Goal: Information Seeking & Learning: Learn about a topic

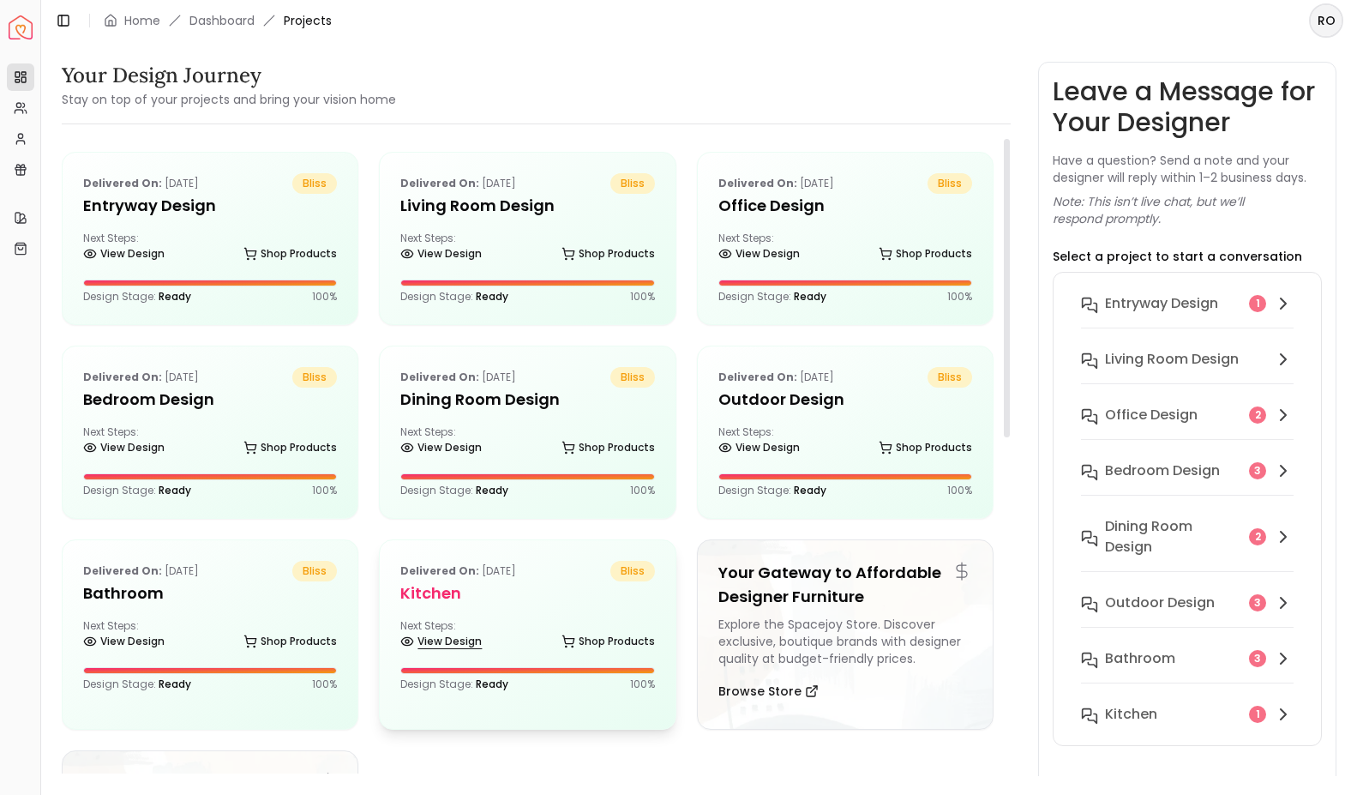
click at [472, 635] on link "View Design" at bounding box center [440, 641] width 81 height 24
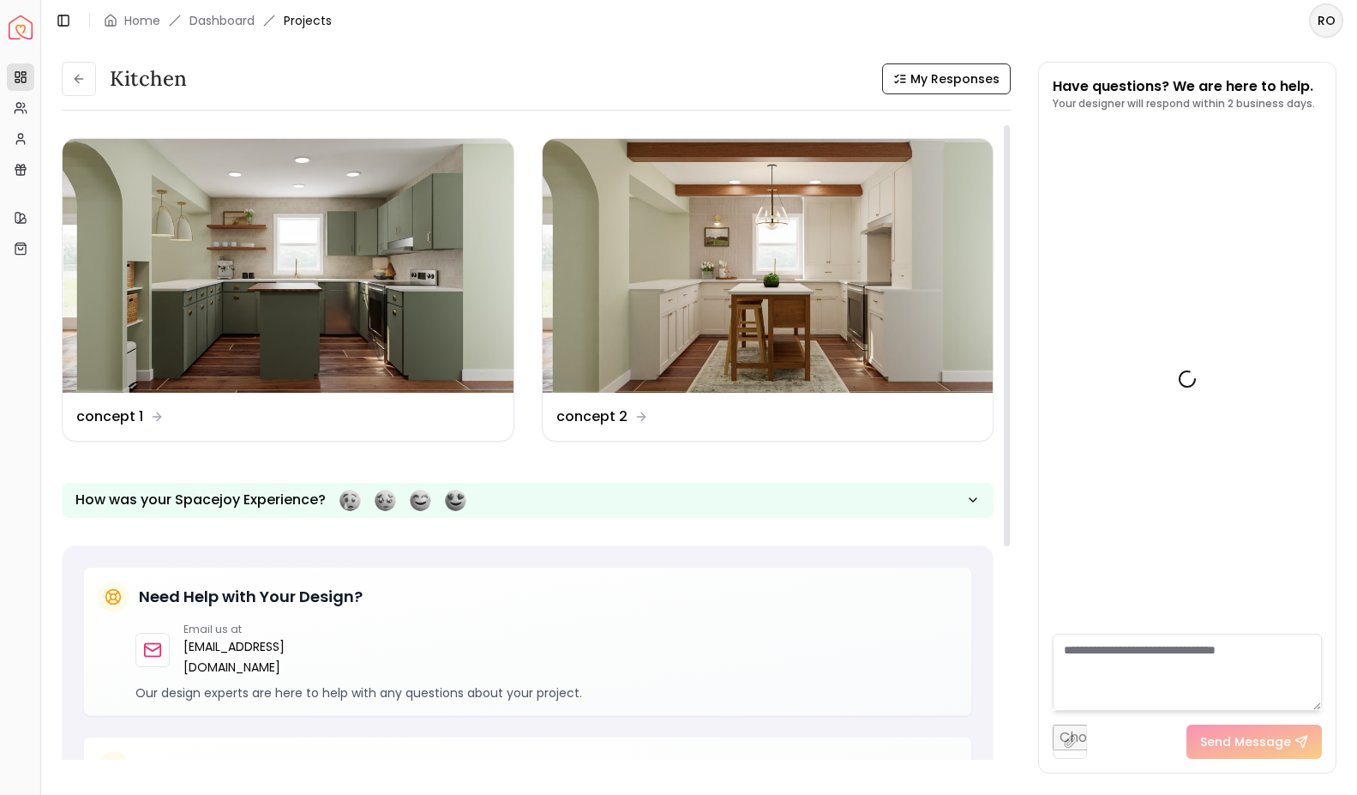
scroll to position [1164, 0]
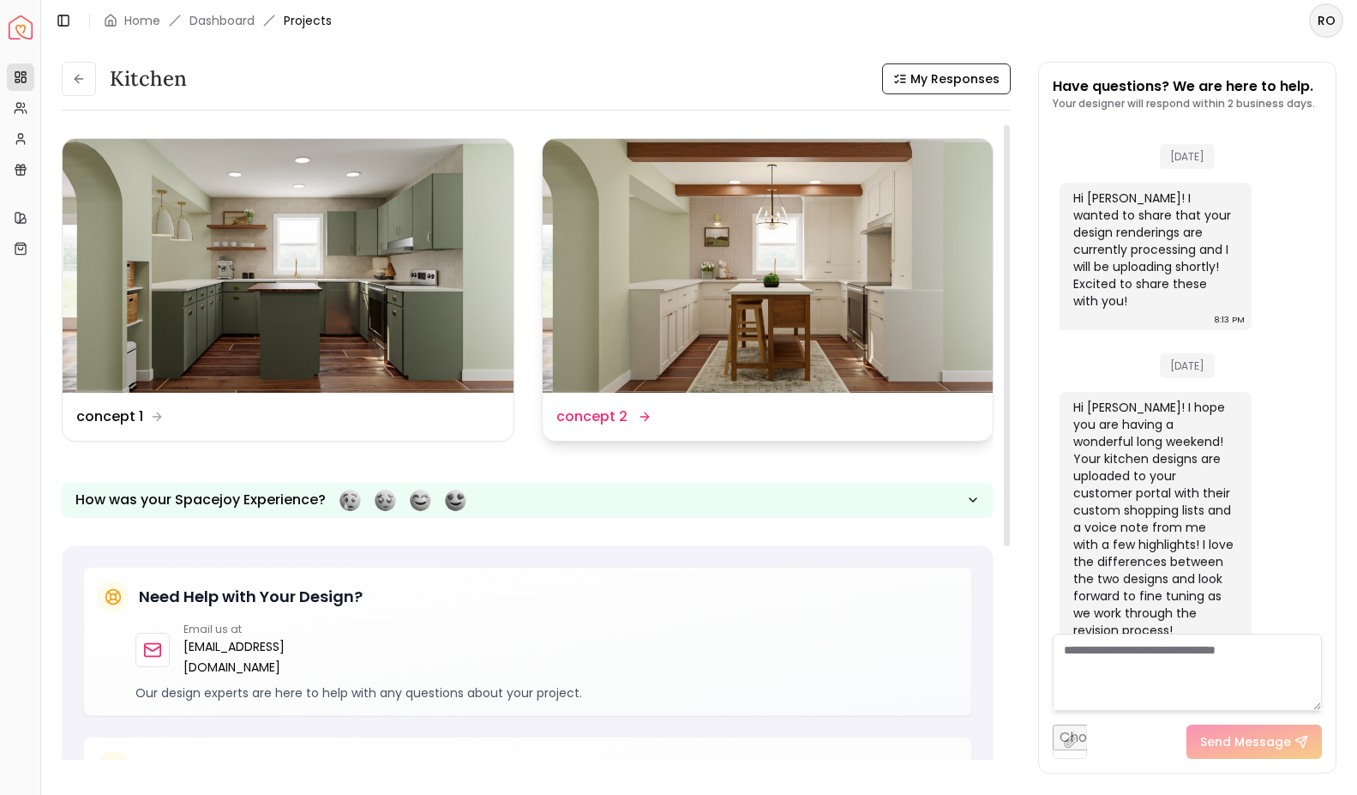
click at [724, 409] on div "Design Name concept 2" at bounding box center [769, 416] width 424 height 21
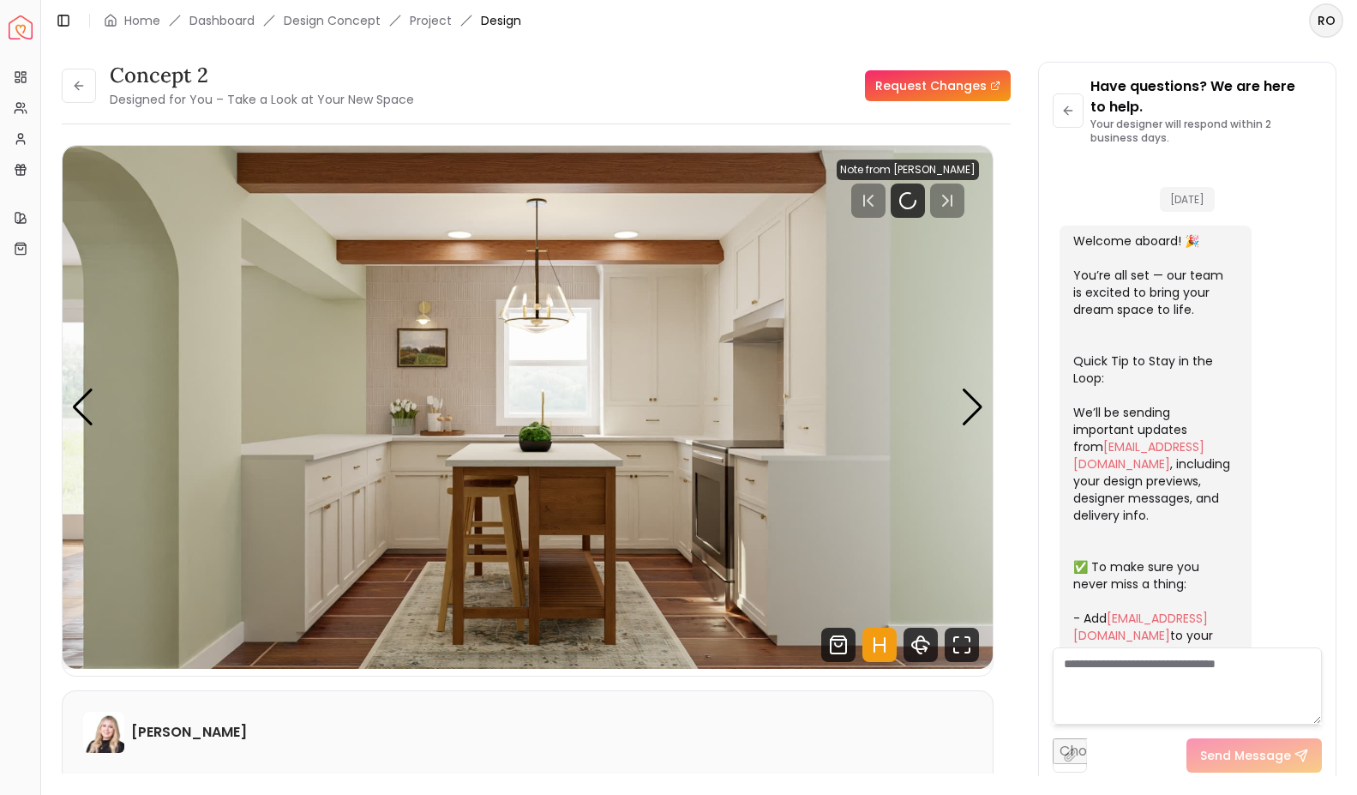
scroll to position [1185, 0]
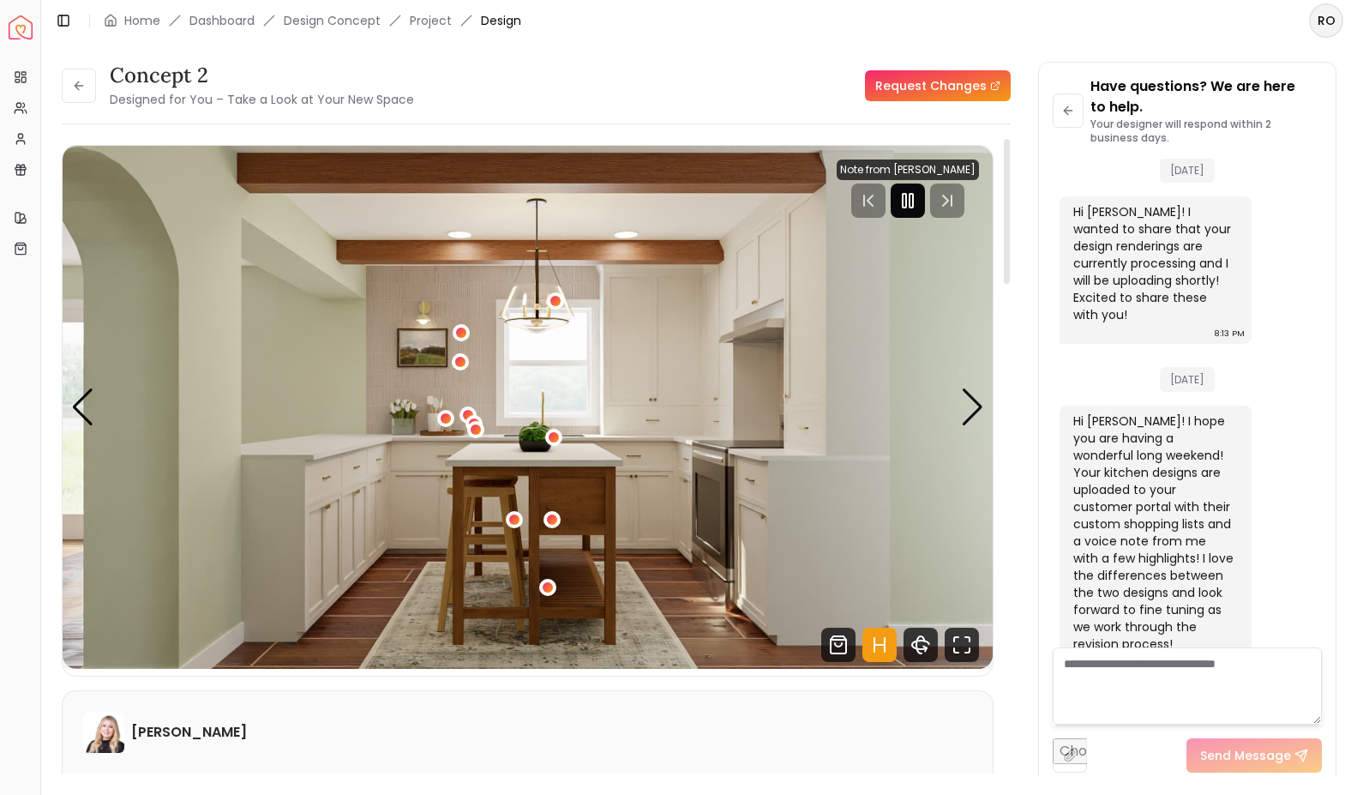
click at [910, 198] on icon "Pause" at bounding box center [908, 200] width 21 height 21
click at [973, 414] on div "Next slide" at bounding box center [972, 407] width 23 height 38
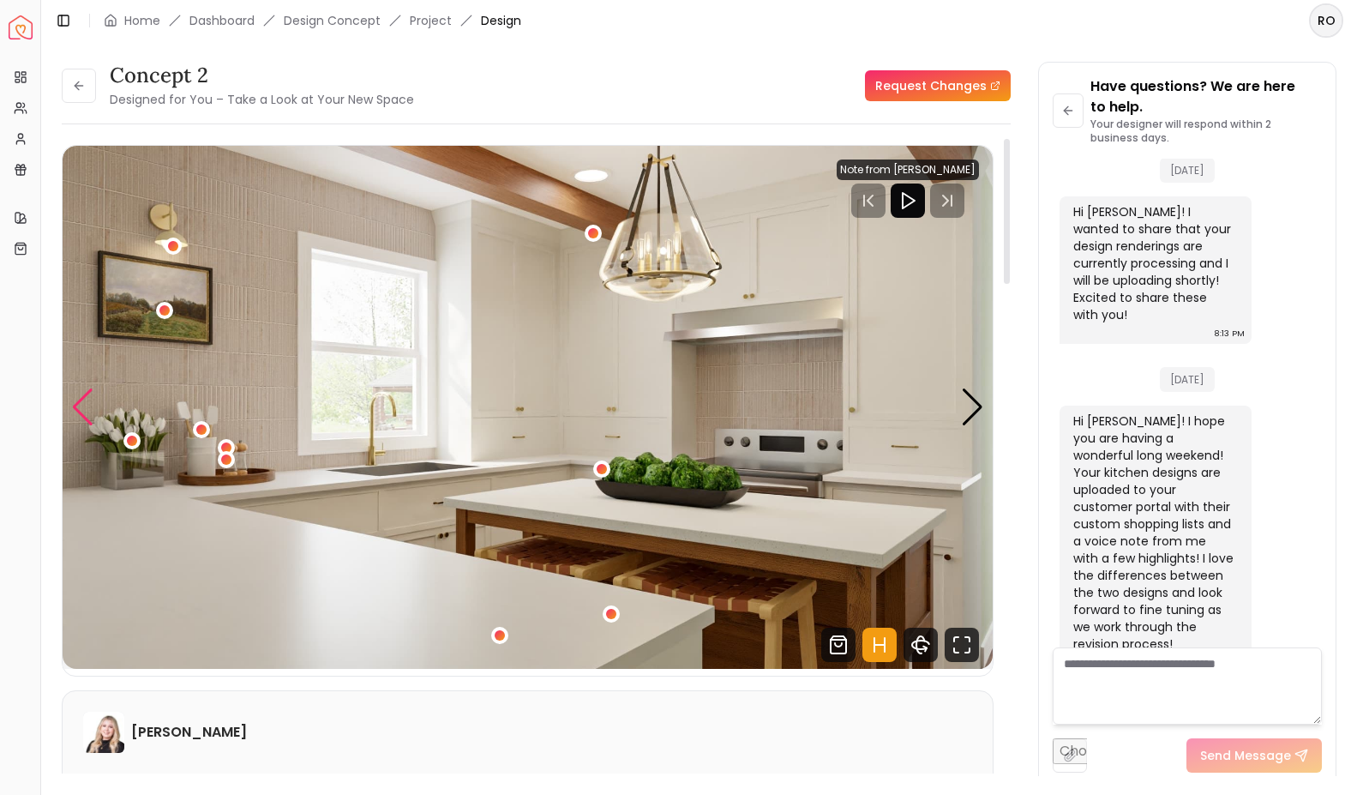
click at [82, 407] on div "Previous slide" at bounding box center [82, 407] width 23 height 38
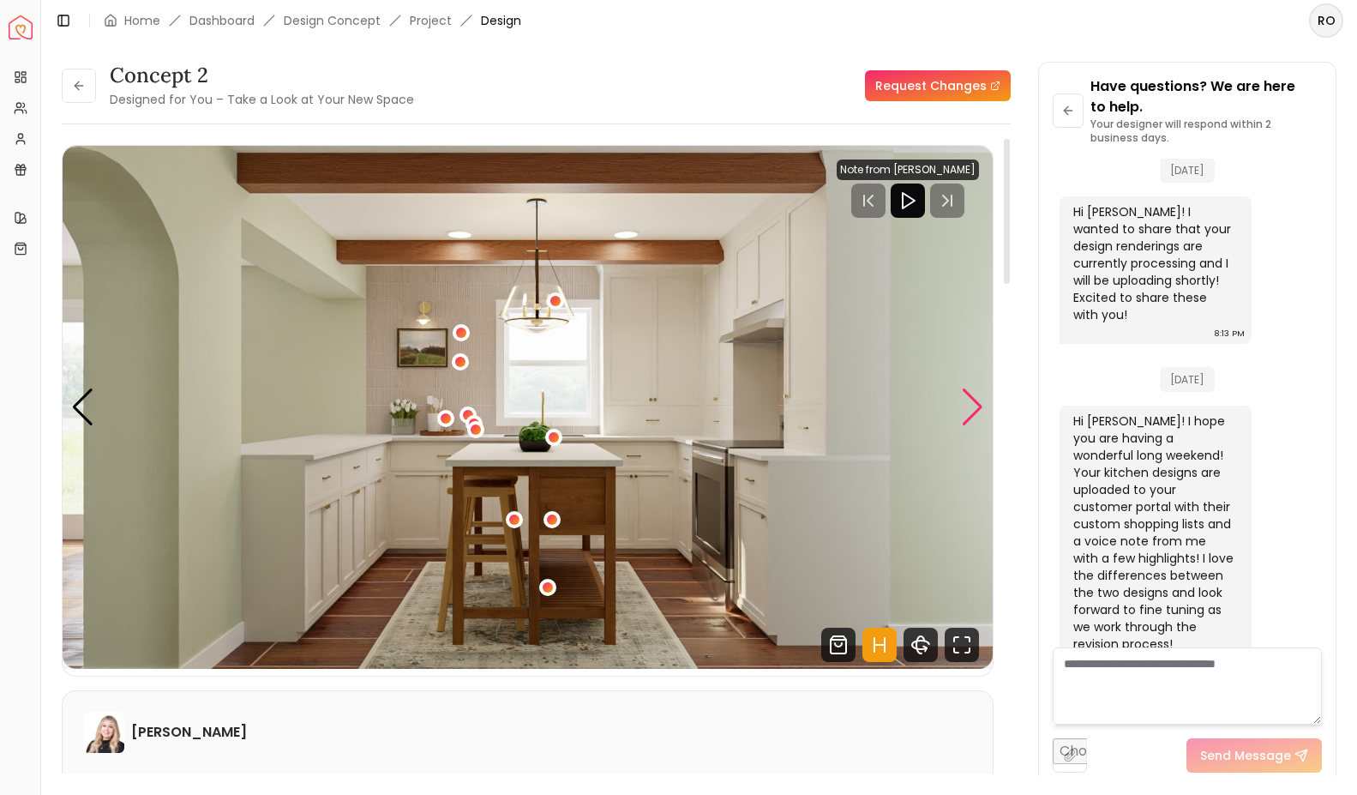
click at [980, 408] on div "Next slide" at bounding box center [972, 407] width 23 height 38
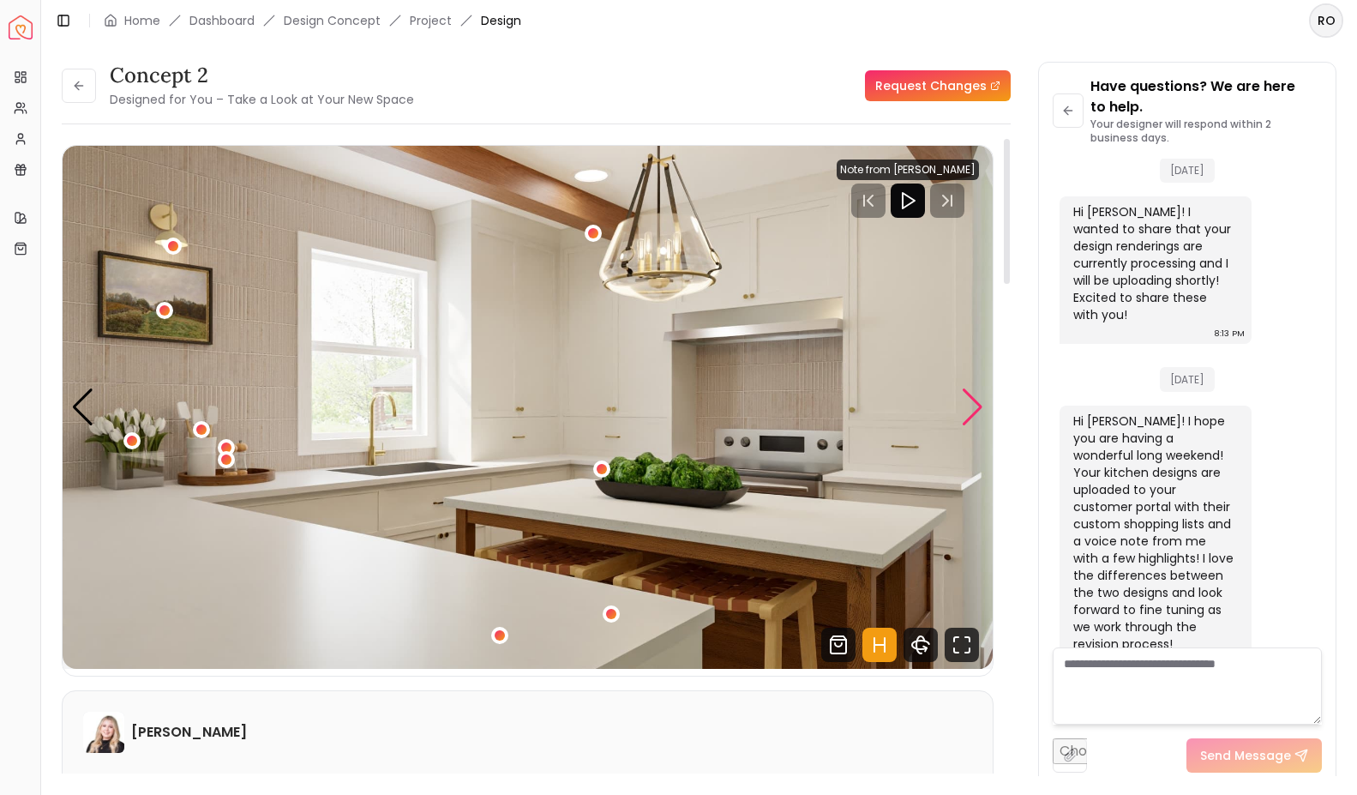
click at [980, 408] on div "Next slide" at bounding box center [972, 407] width 23 height 38
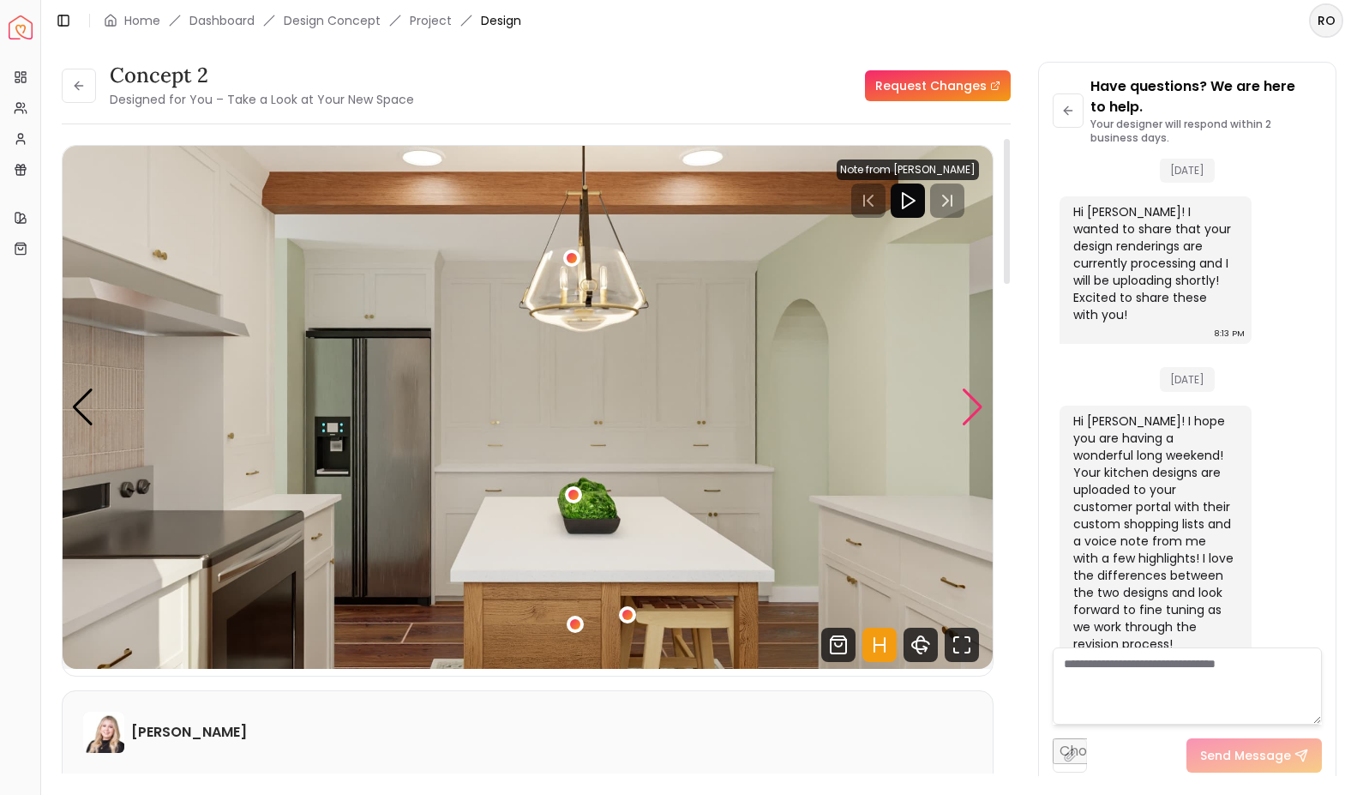
click at [980, 408] on div "Next slide" at bounding box center [972, 407] width 23 height 38
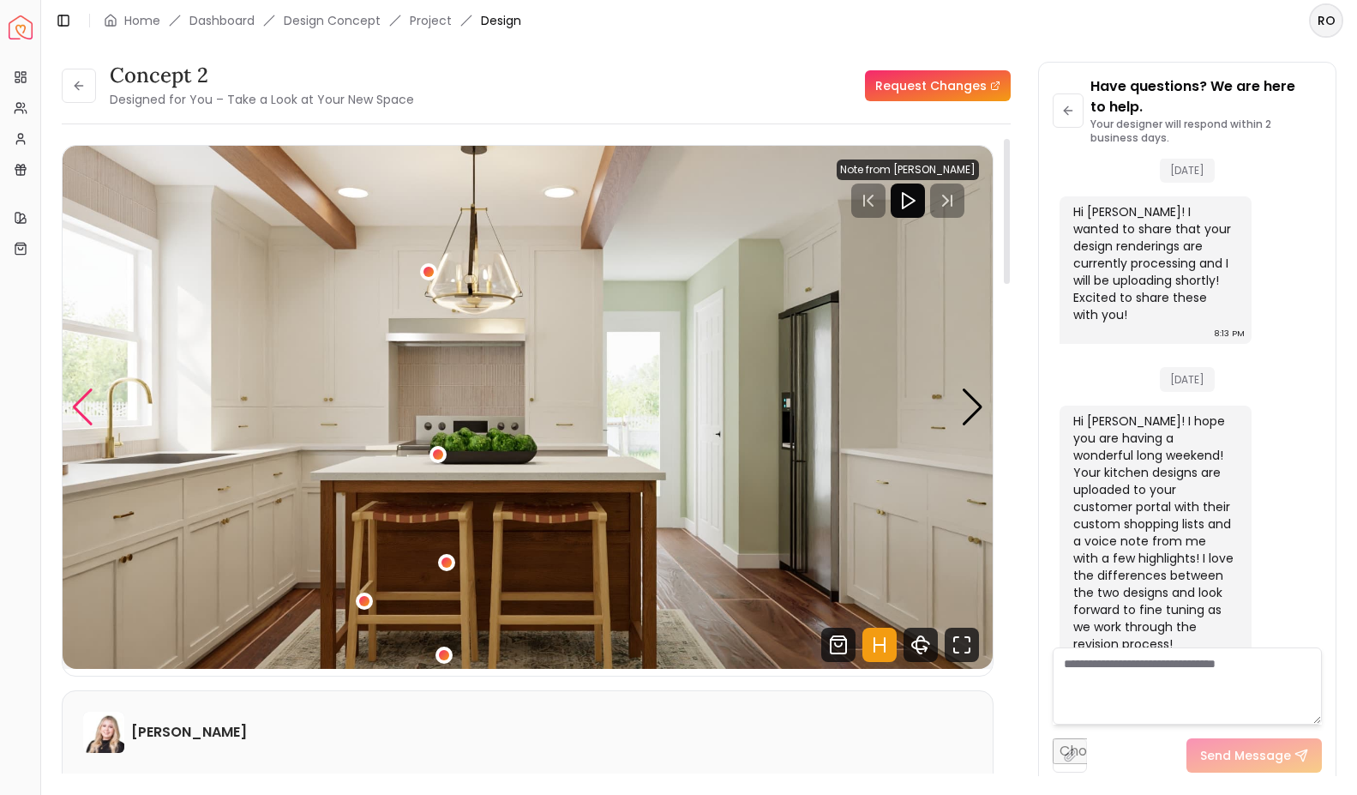
click at [79, 417] on div "Previous slide" at bounding box center [82, 407] width 23 height 38
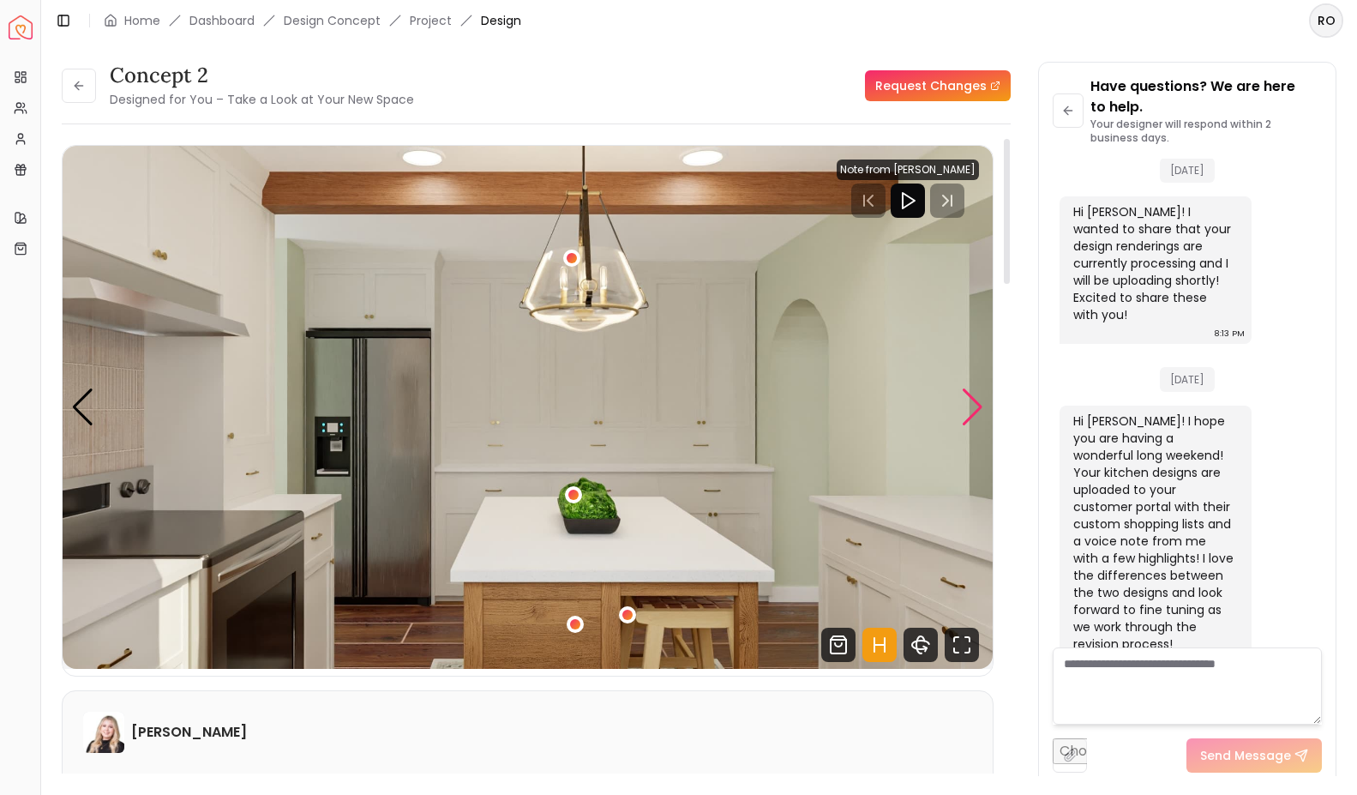
click at [971, 404] on div "Next slide" at bounding box center [972, 407] width 23 height 38
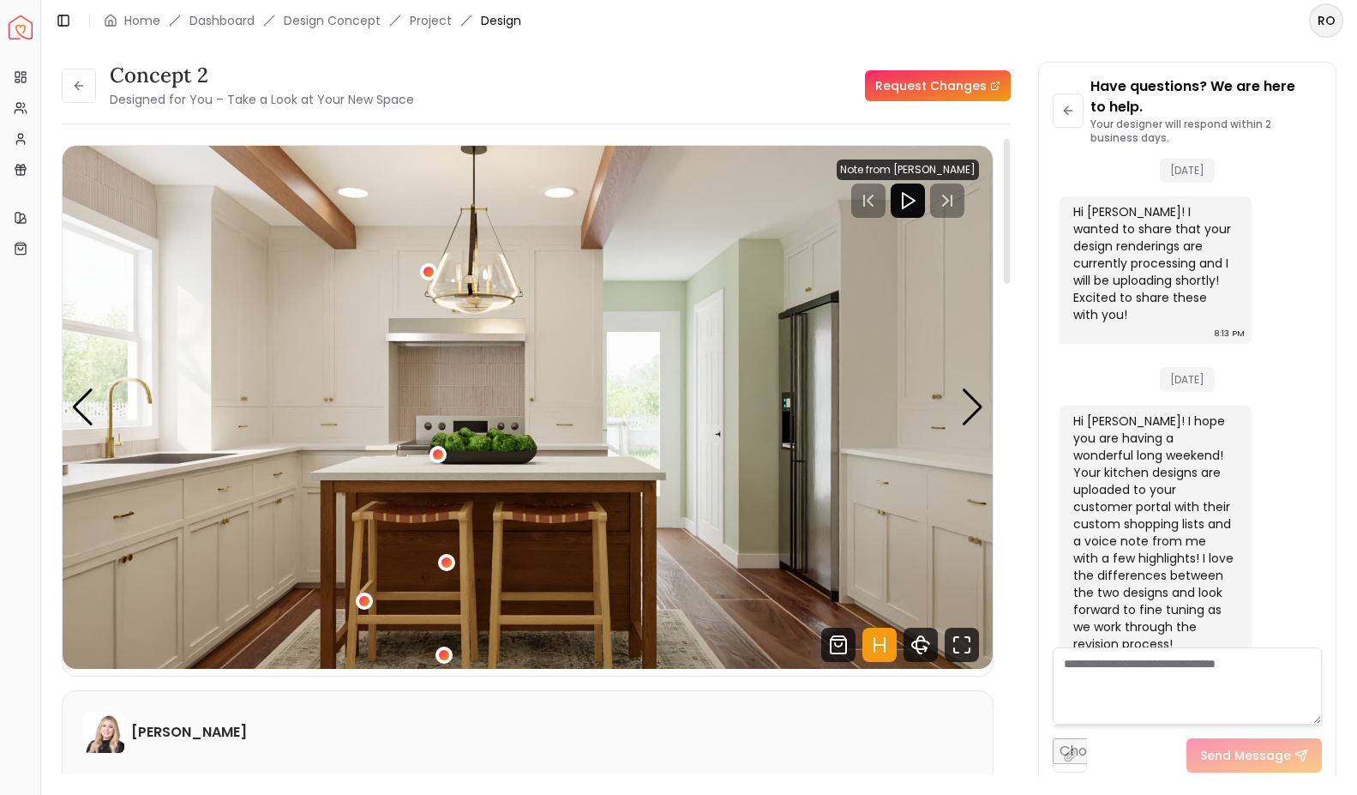
click at [120, 417] on img "4 / 5" at bounding box center [528, 407] width 930 height 523
click at [93, 399] on div "Previous slide" at bounding box center [82, 407] width 23 height 38
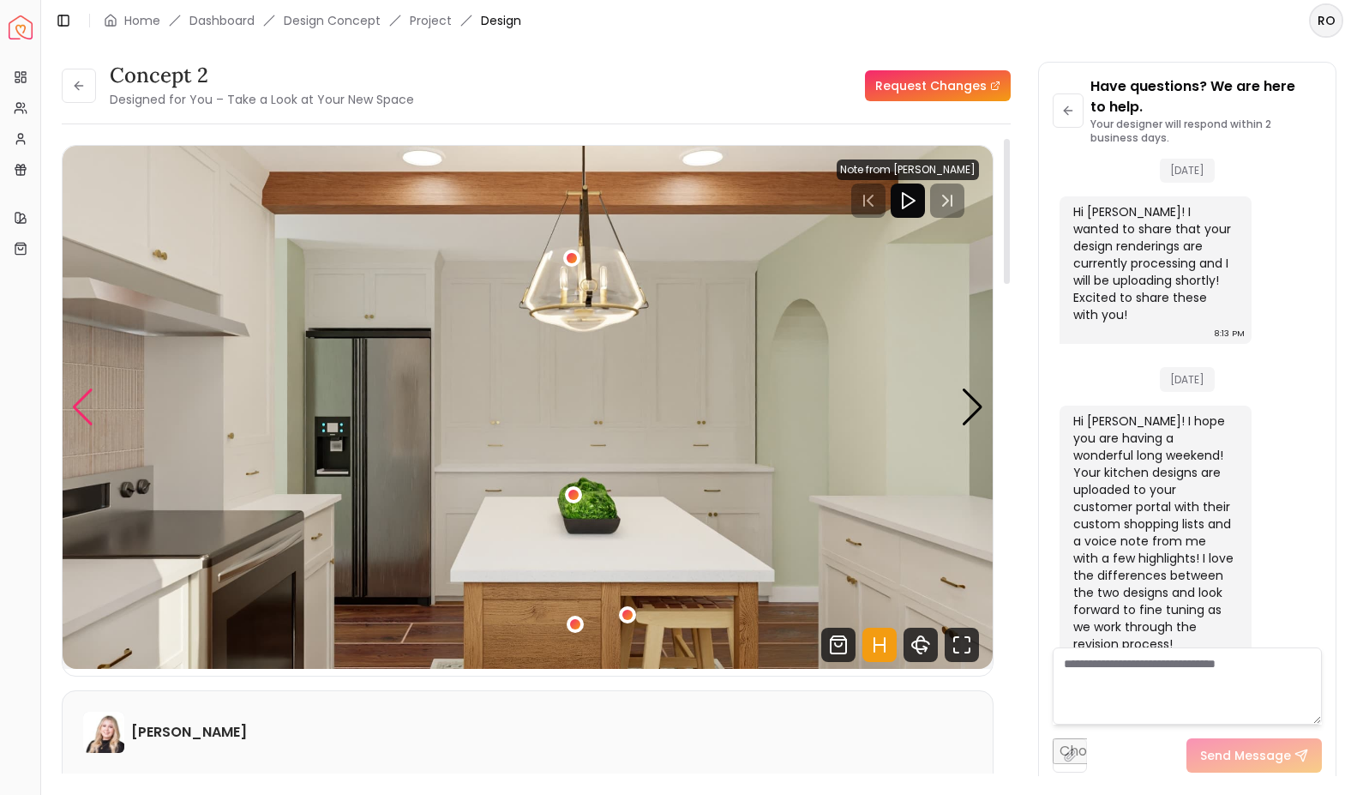
click at [93, 399] on div "Previous slide" at bounding box center [82, 407] width 23 height 38
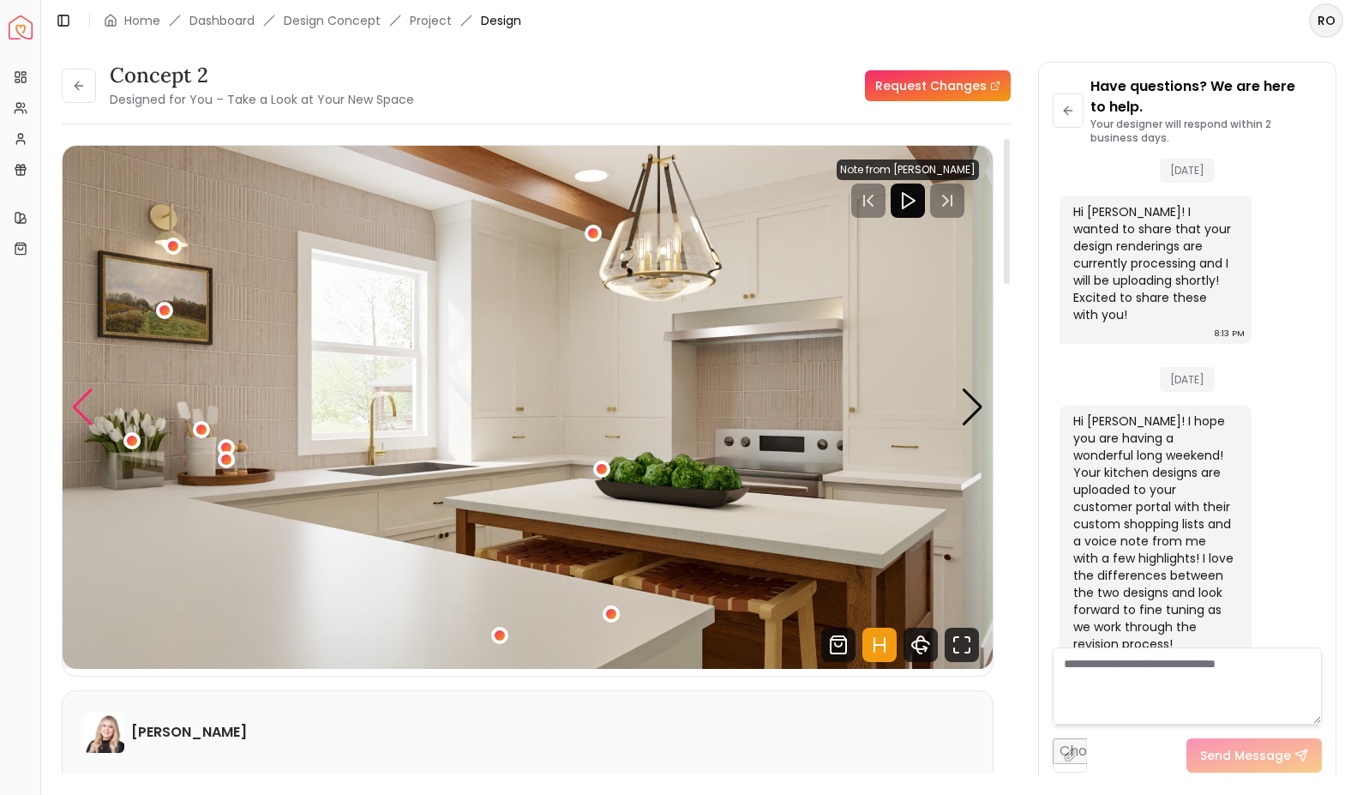
click at [93, 399] on div "Previous slide" at bounding box center [82, 407] width 23 height 38
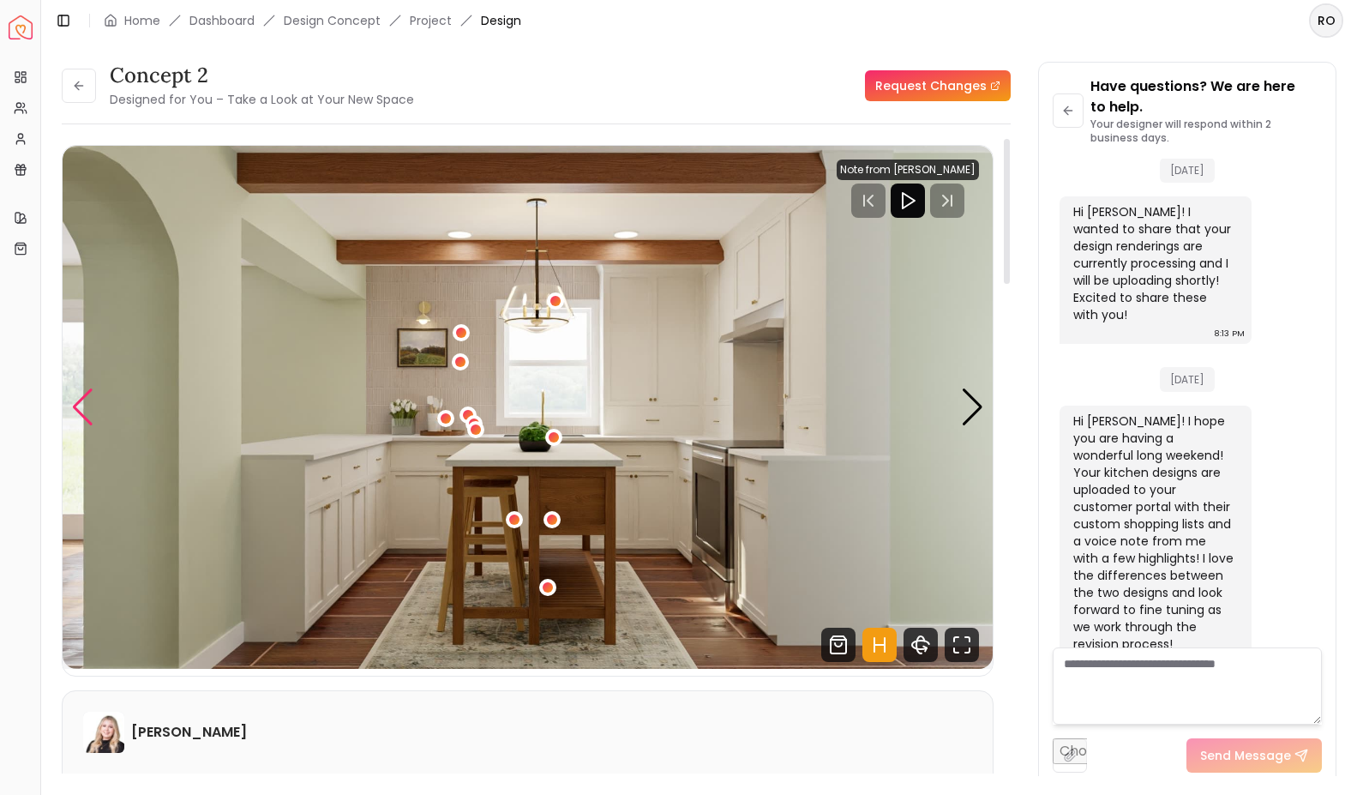
click at [93, 399] on div "Previous slide" at bounding box center [82, 407] width 23 height 38
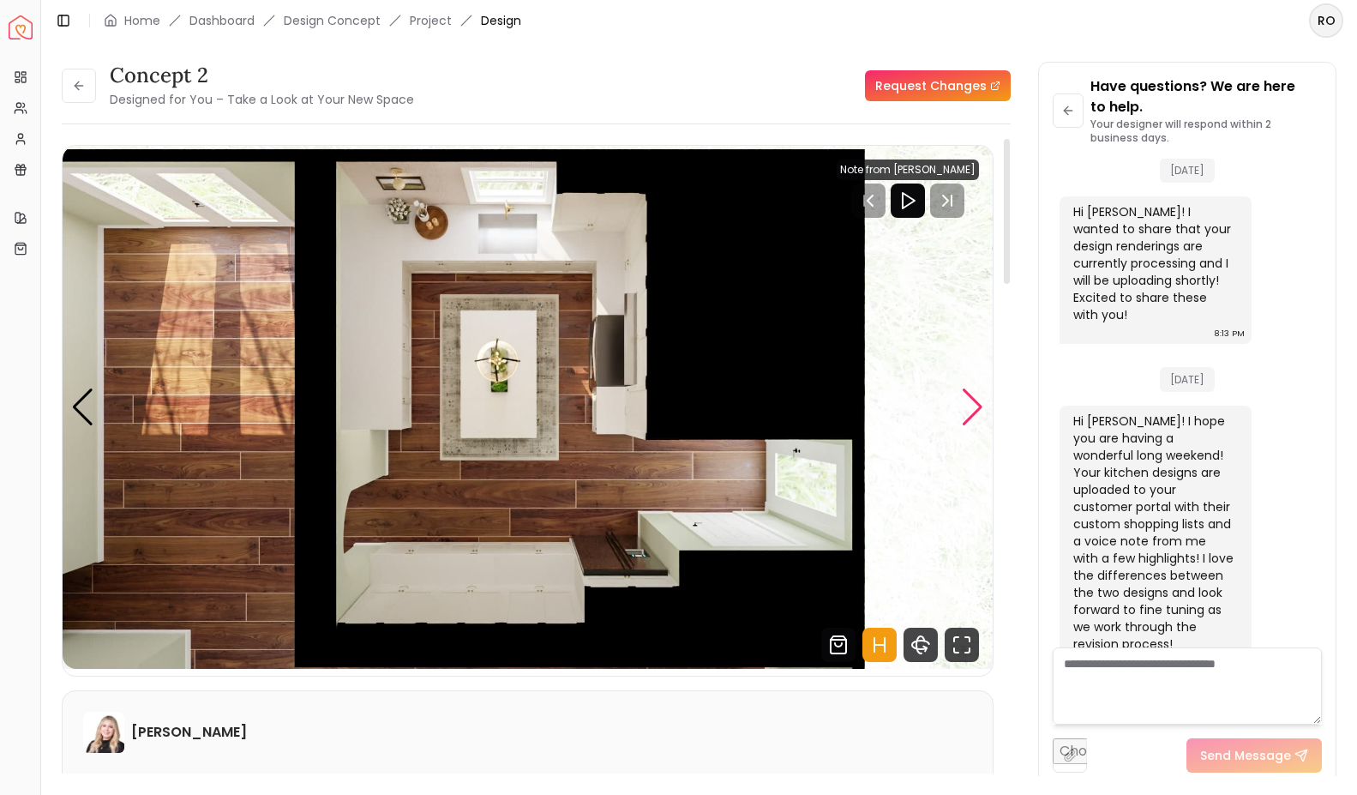
click at [970, 406] on div "Next slide" at bounding box center [972, 407] width 23 height 38
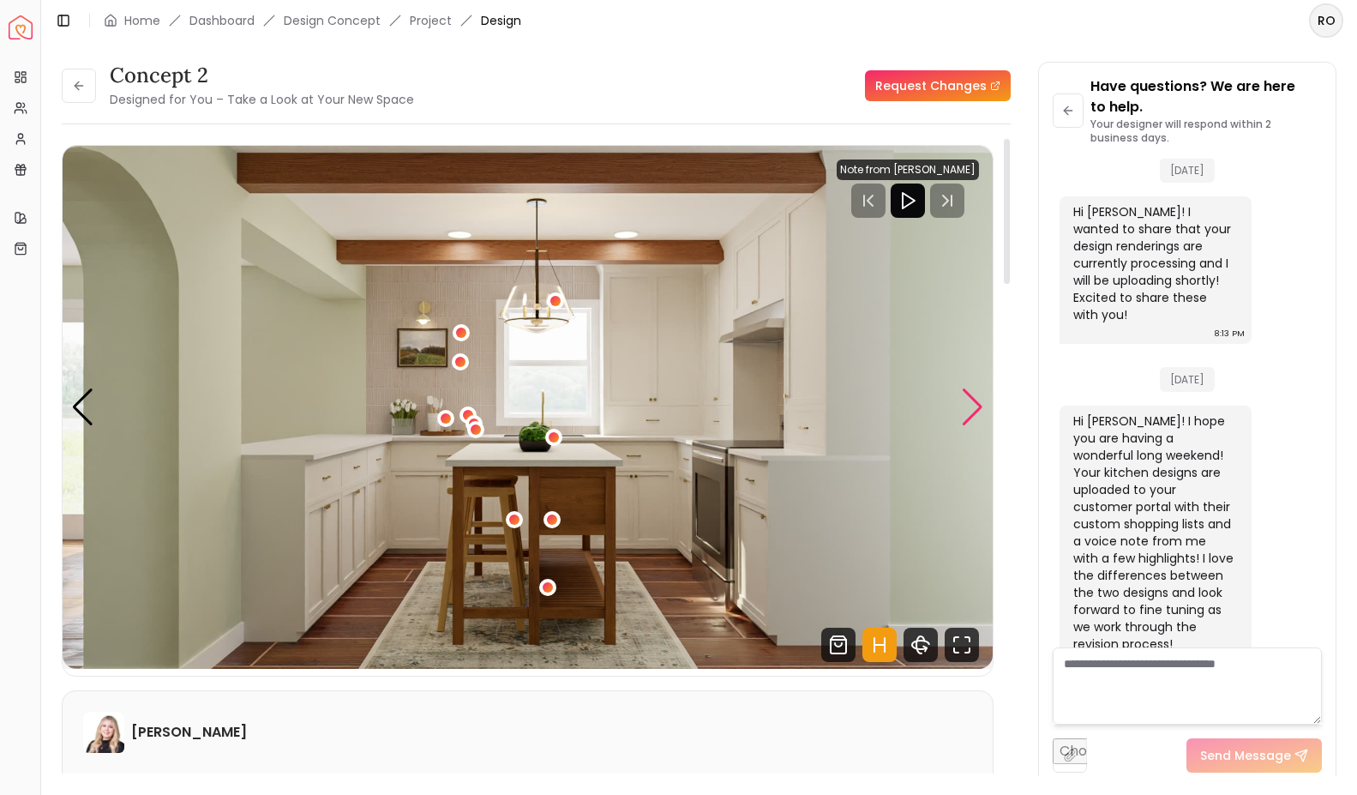
click at [969, 406] on div "Next slide" at bounding box center [972, 407] width 23 height 38
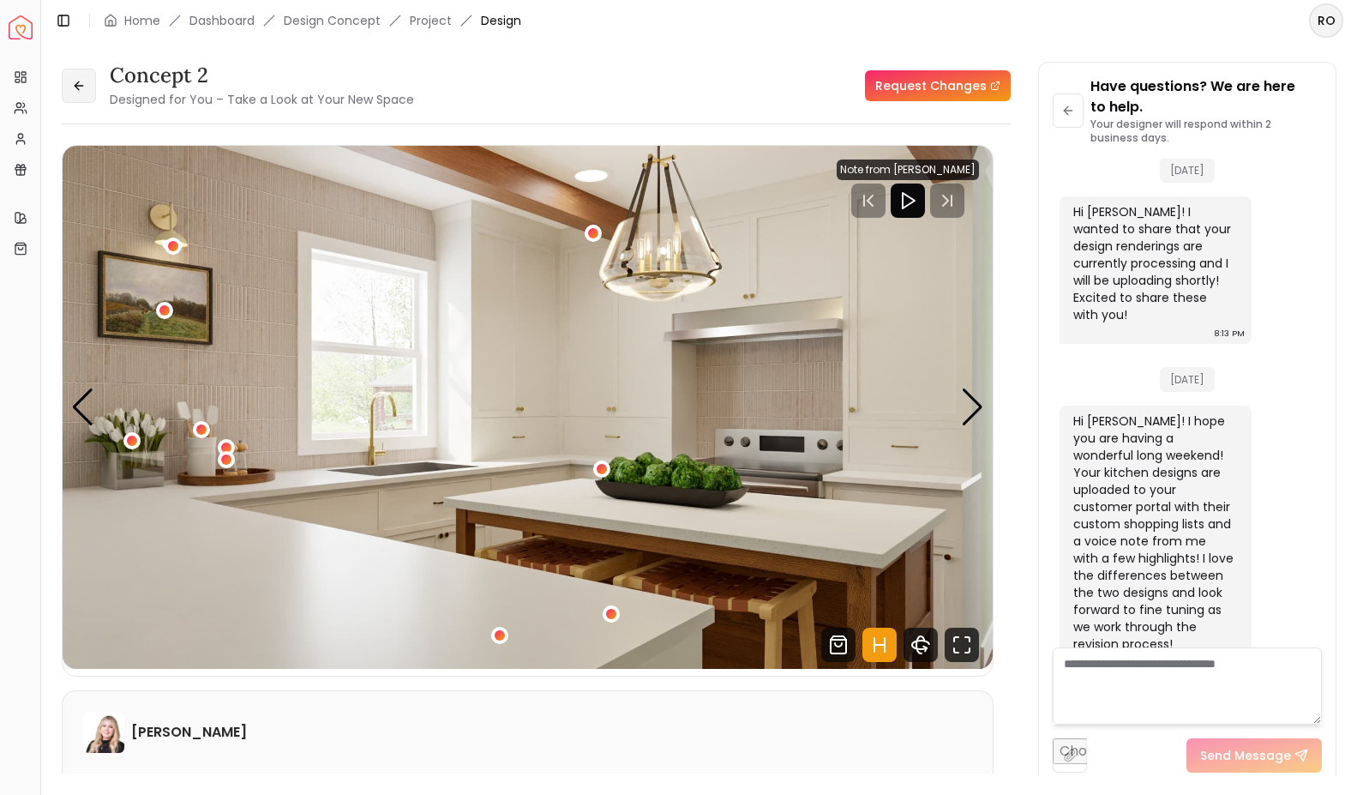
click at [75, 83] on icon at bounding box center [79, 86] width 14 height 14
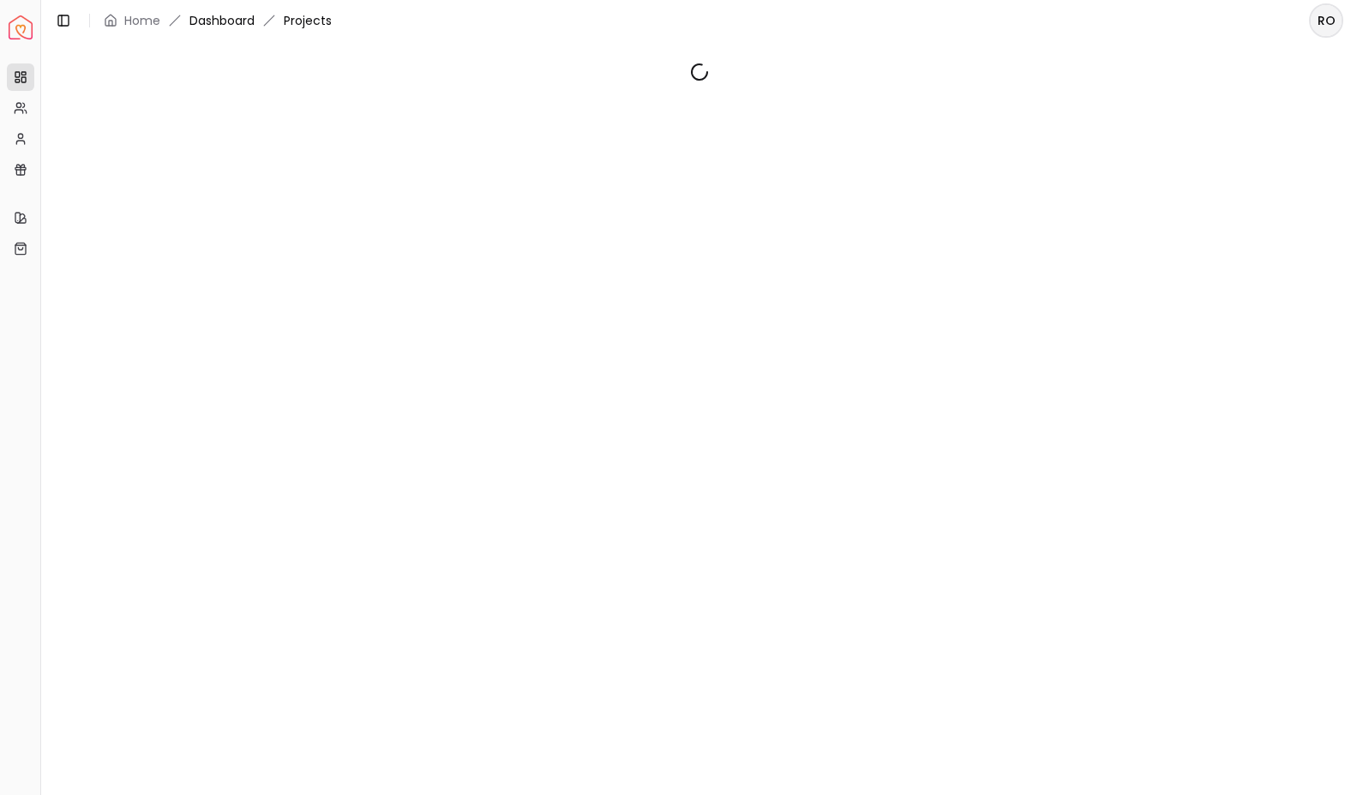
click at [226, 26] on link "Dashboard" at bounding box center [222, 20] width 65 height 17
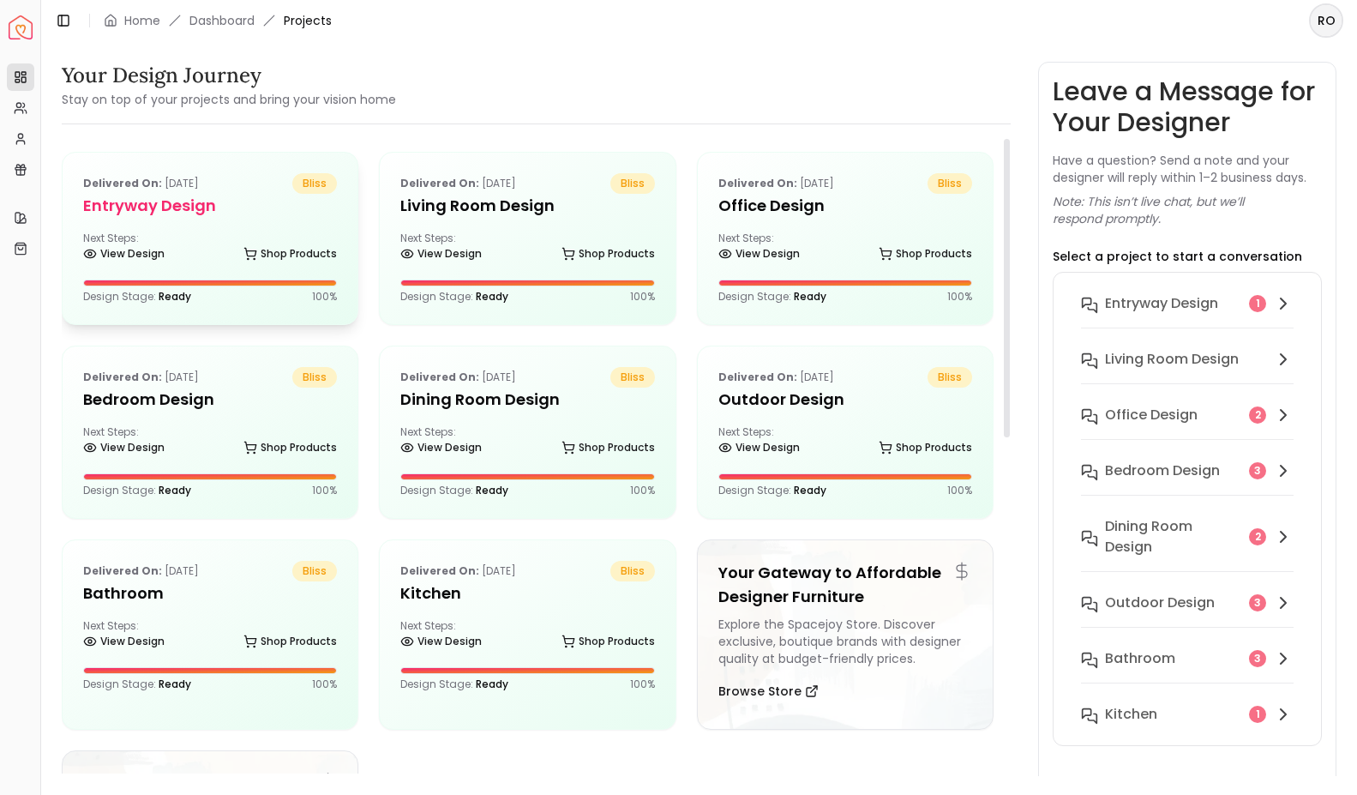
click at [174, 200] on h5 "entryway design" at bounding box center [210, 206] width 254 height 24
drag, startPoint x: 283, startPoint y: 205, endPoint x: 263, endPoint y: 186, distance: 27.3
click at [268, 191] on div "Delivered on: [DATE] bliss entryway design Next Steps: View Design Shop Product…" at bounding box center [210, 238] width 295 height 171
click at [428, 100] on div "Your Design Journey Stay on top of your projects and bring your vision home" at bounding box center [536, 86] width 949 height 48
click at [194, 216] on h5 "entryway design" at bounding box center [210, 206] width 254 height 24
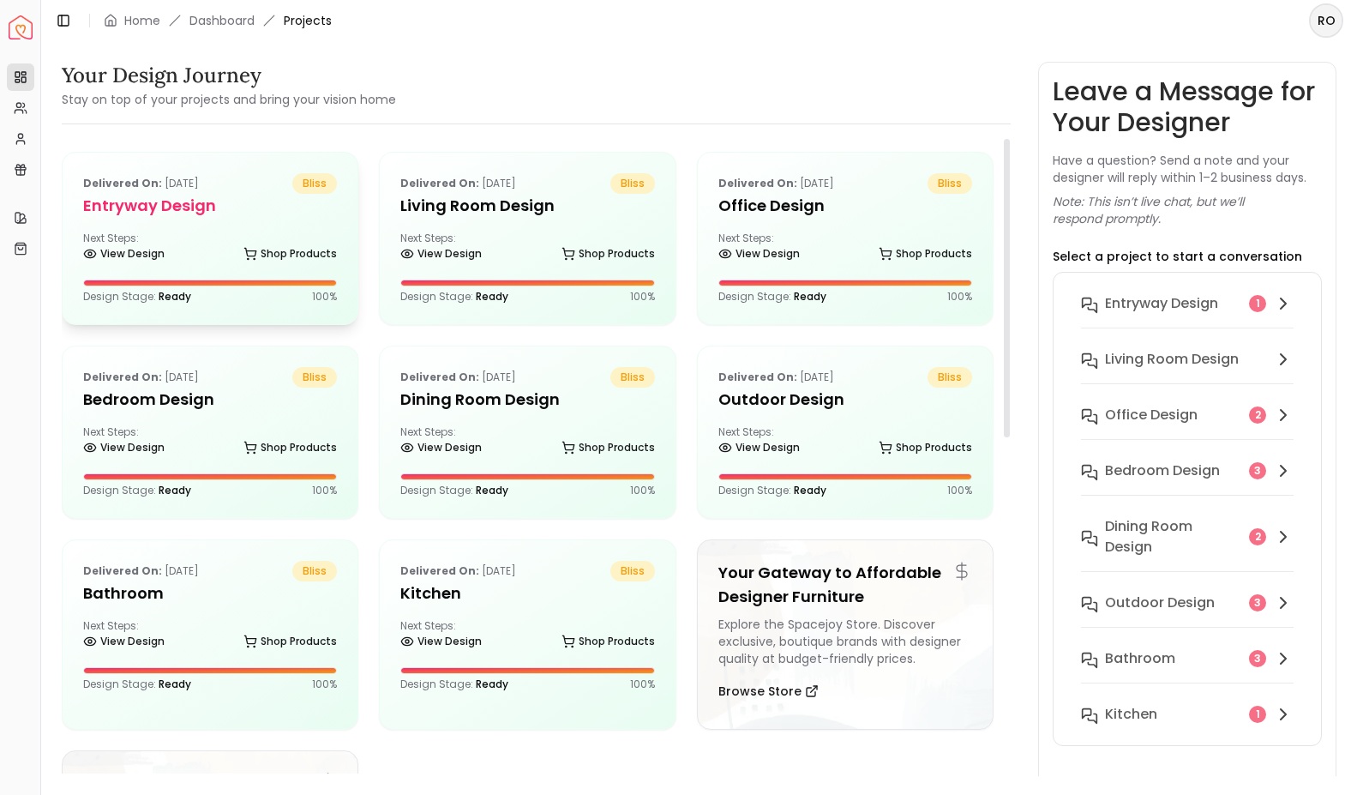
click at [174, 215] on h5 "entryway design" at bounding box center [210, 206] width 254 height 24
click at [589, 621] on div "Next Steps: View Design Shop Products" at bounding box center [527, 636] width 254 height 34
click at [615, 569] on span "bliss" at bounding box center [633, 571] width 45 height 21
click at [533, 623] on div "Next Steps: View Design Shop Products" at bounding box center [527, 636] width 254 height 34
click at [448, 640] on link "View Design" at bounding box center [440, 641] width 81 height 24
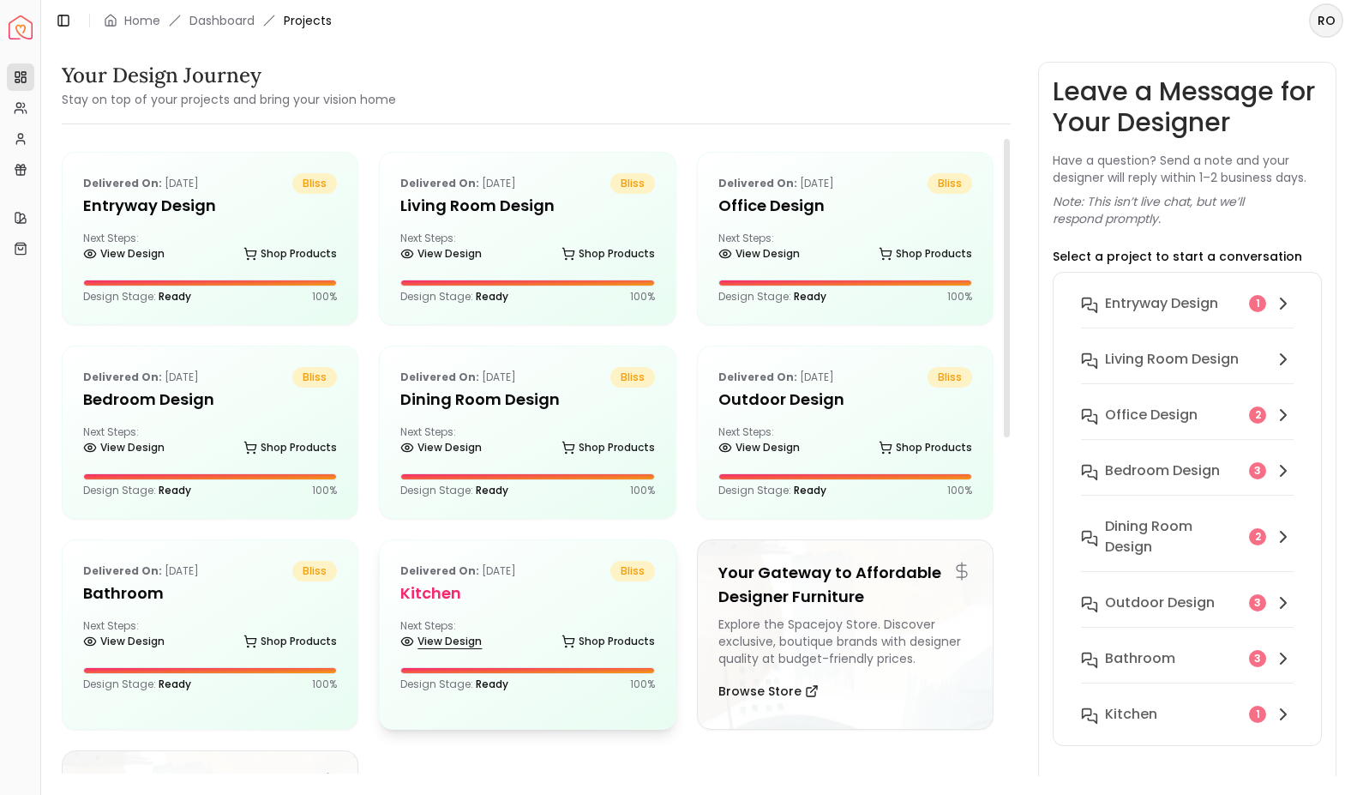
click at [448, 640] on link "View Design" at bounding box center [440, 641] width 81 height 24
click at [448, 637] on link "View Design" at bounding box center [440, 641] width 81 height 24
click at [626, 587] on h5 "Kitchen" at bounding box center [527, 593] width 254 height 24
click at [569, 599] on h5 "Kitchen" at bounding box center [527, 593] width 254 height 24
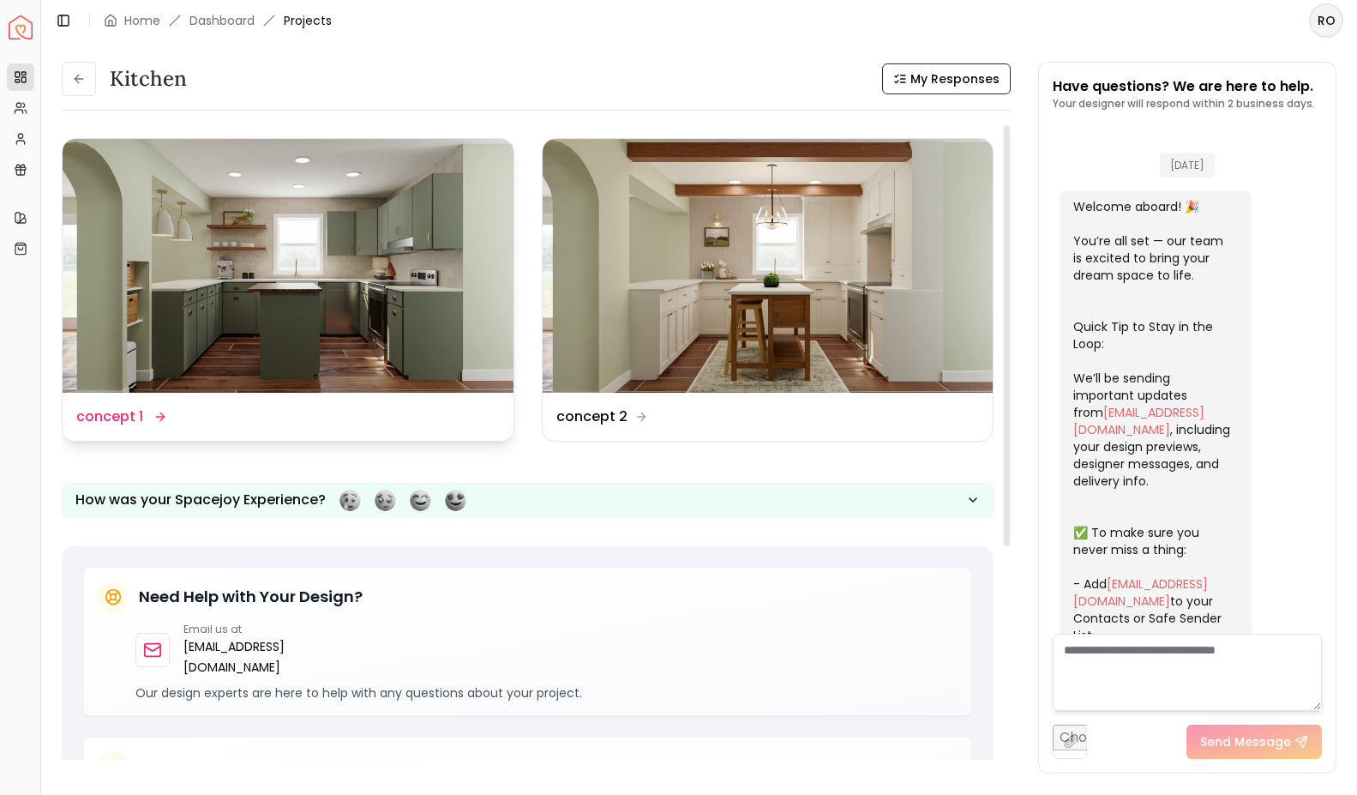
scroll to position [1164, 0]
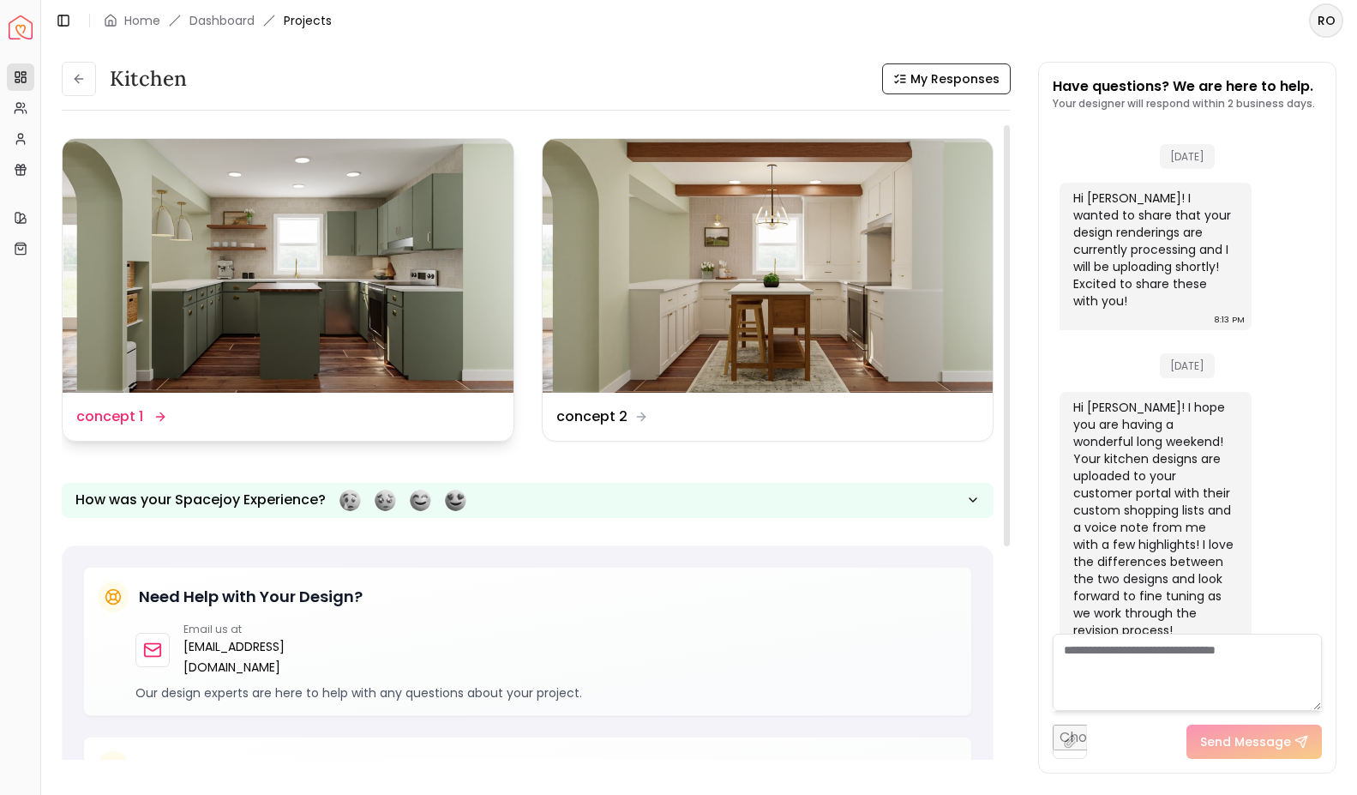
click at [334, 344] on img at bounding box center [288, 266] width 451 height 254
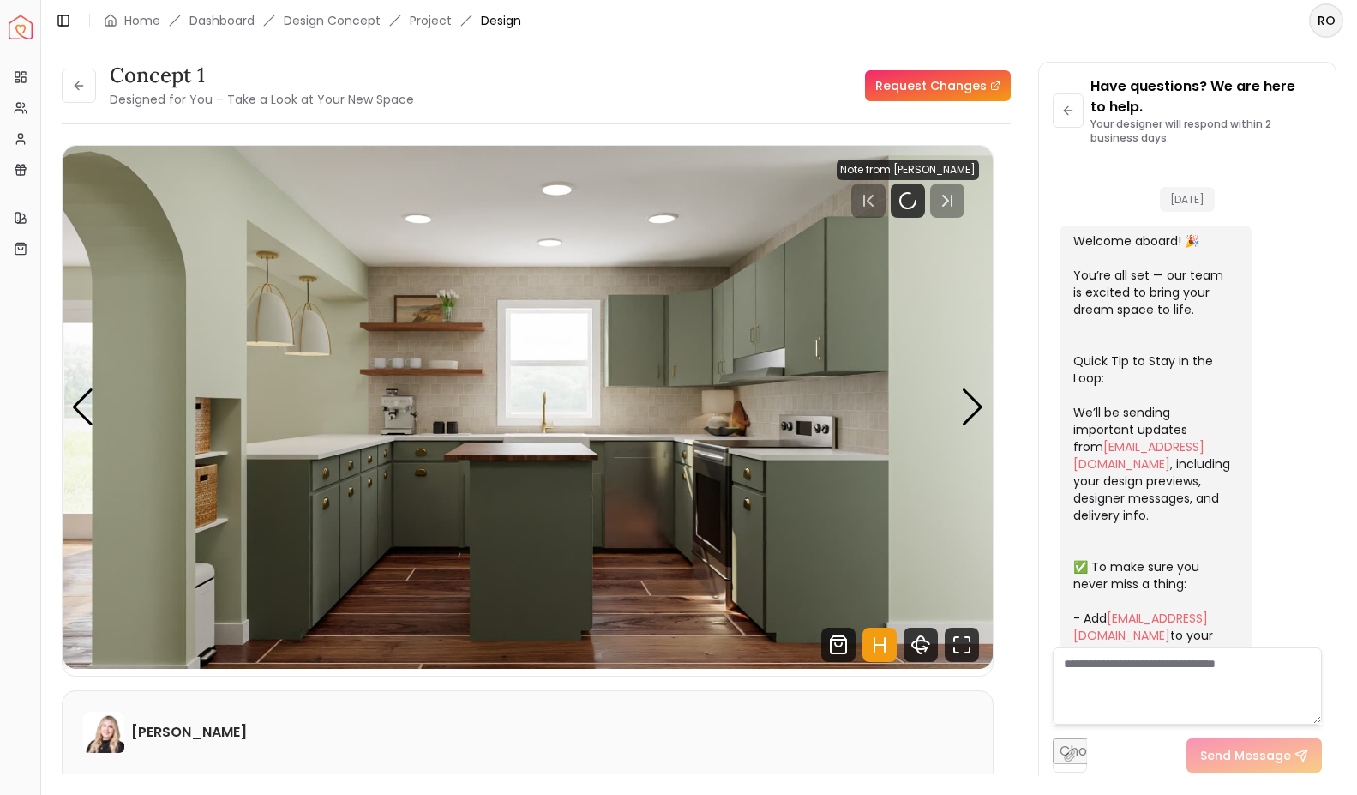
scroll to position [1185, 0]
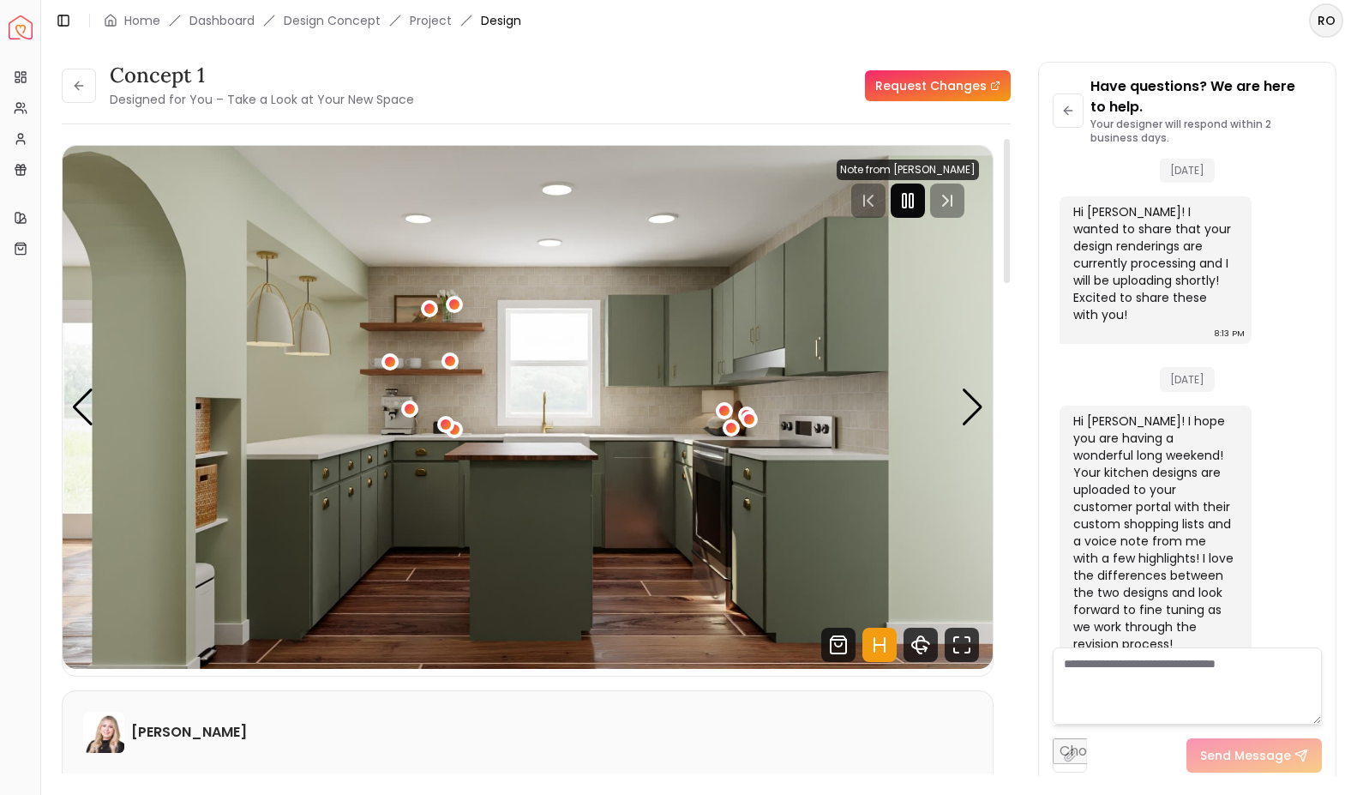
click at [912, 187] on div at bounding box center [908, 201] width 34 height 34
click at [877, 645] on icon "Hotspots Toggle" at bounding box center [880, 645] width 10 height 0
click at [980, 405] on div "Next slide" at bounding box center [972, 407] width 23 height 38
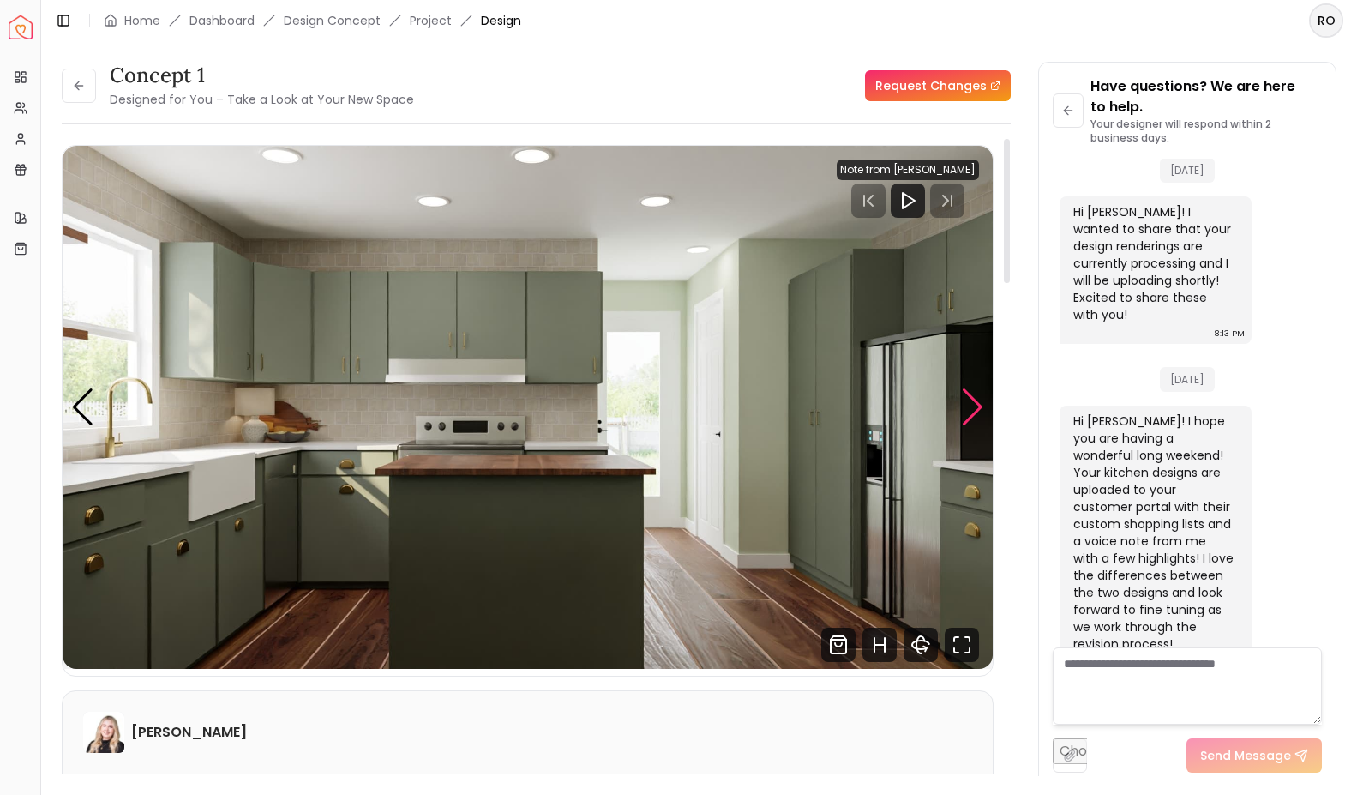
click at [980, 405] on div "Next slide" at bounding box center [972, 407] width 23 height 38
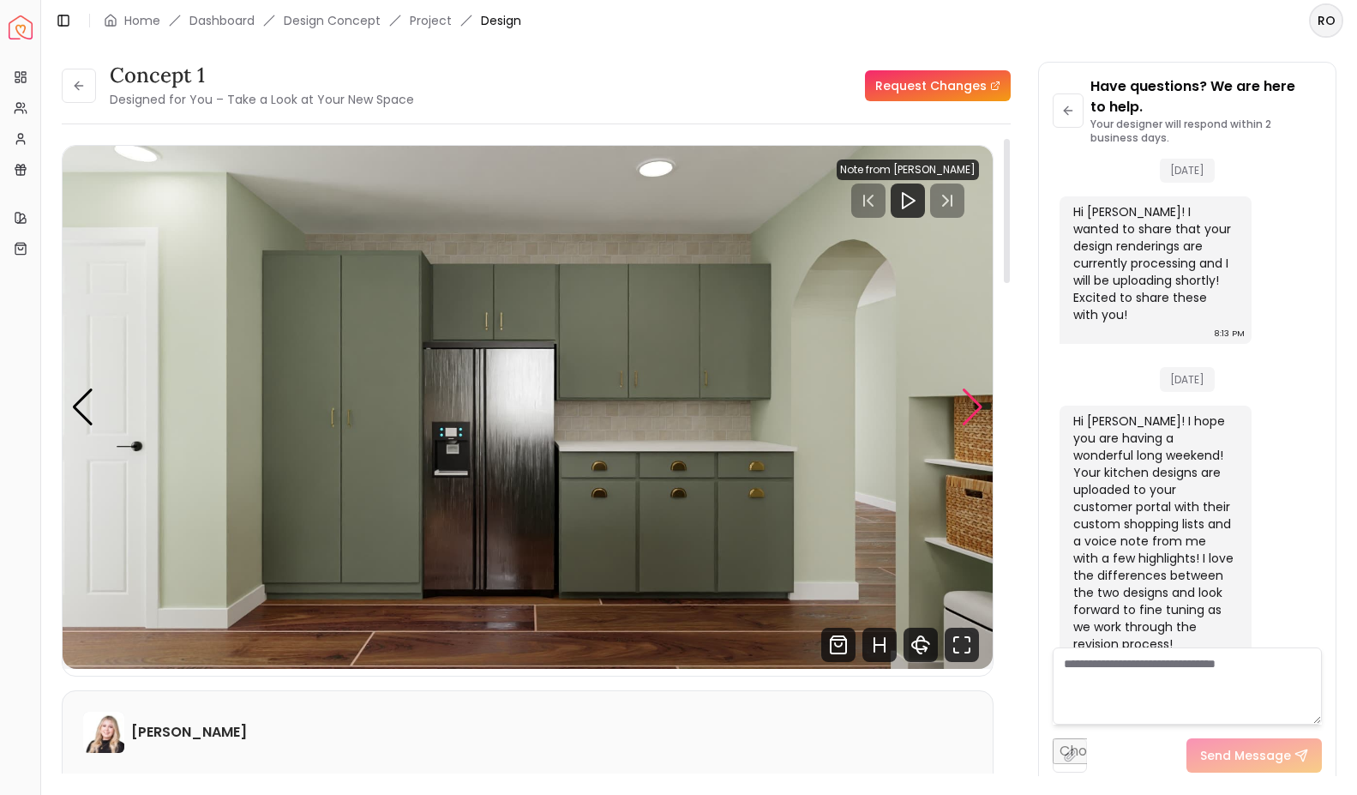
click at [982, 406] on div "Next slide" at bounding box center [972, 407] width 23 height 38
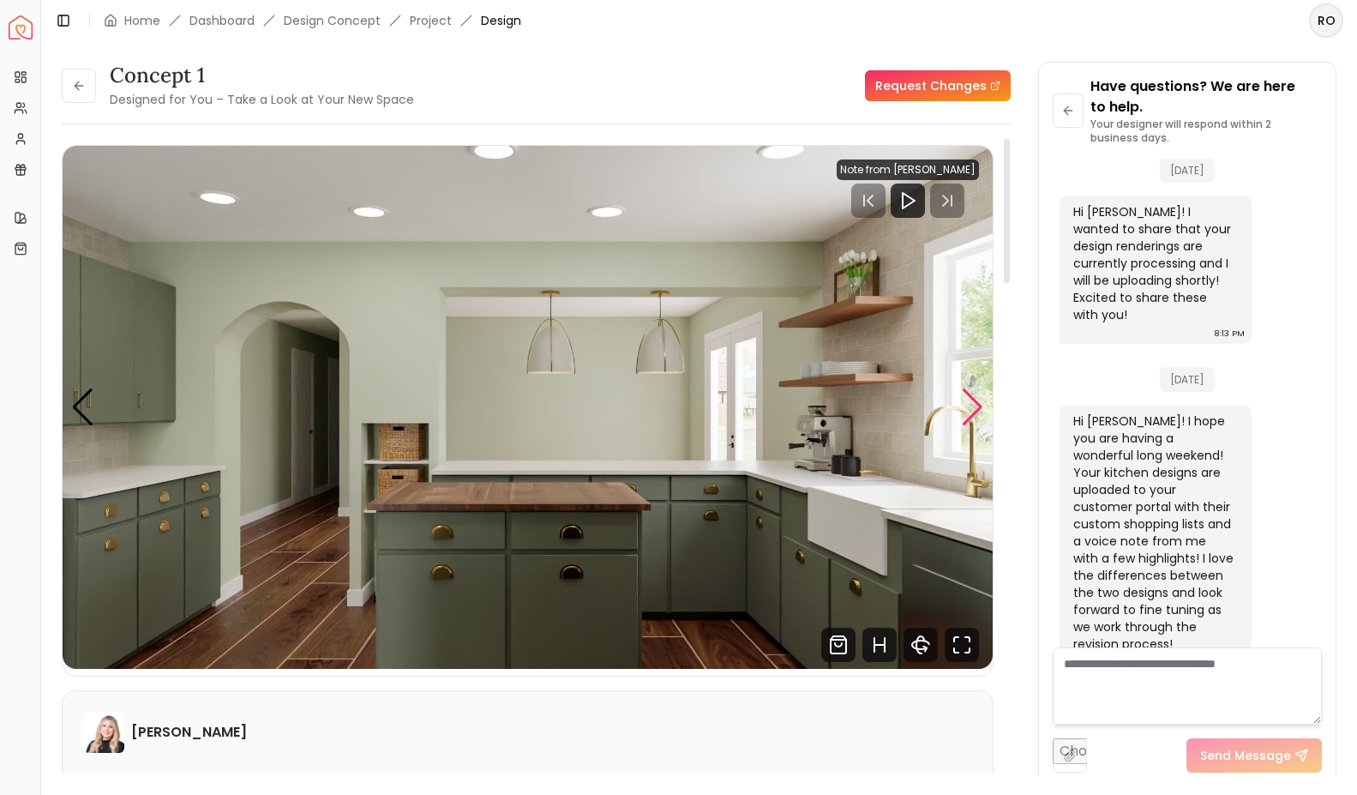
click at [982, 406] on div "Next slide" at bounding box center [972, 407] width 23 height 38
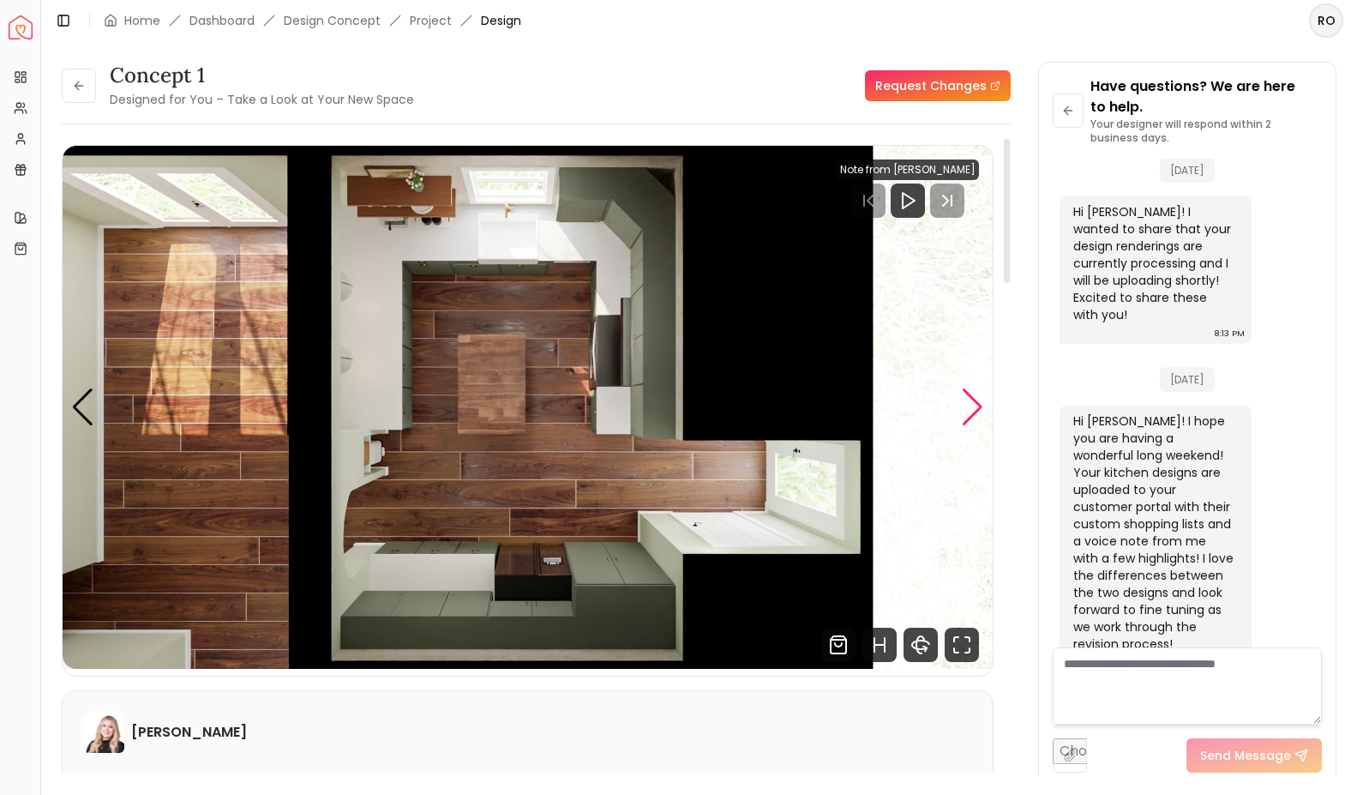
click at [982, 406] on div "Next slide" at bounding box center [972, 407] width 23 height 38
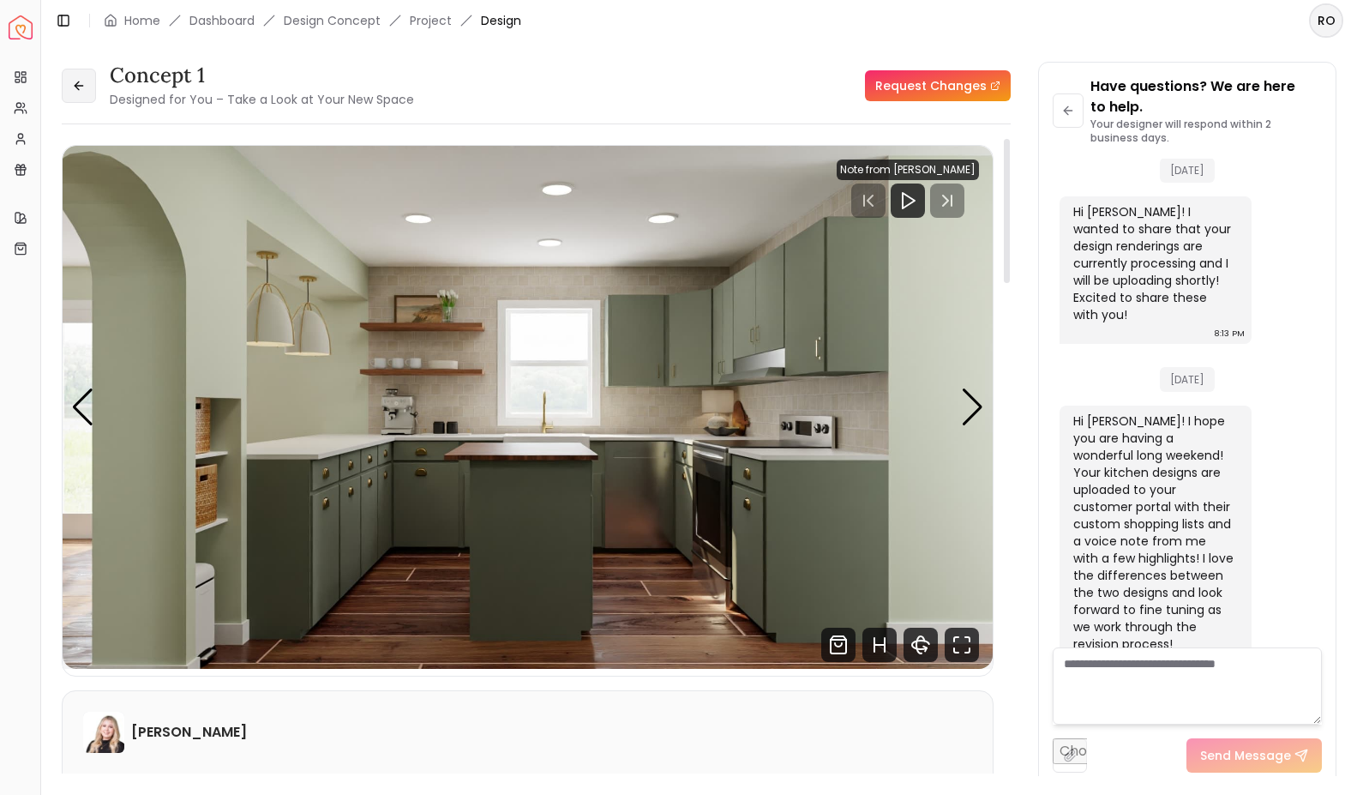
click at [75, 86] on icon at bounding box center [79, 86] width 8 height 0
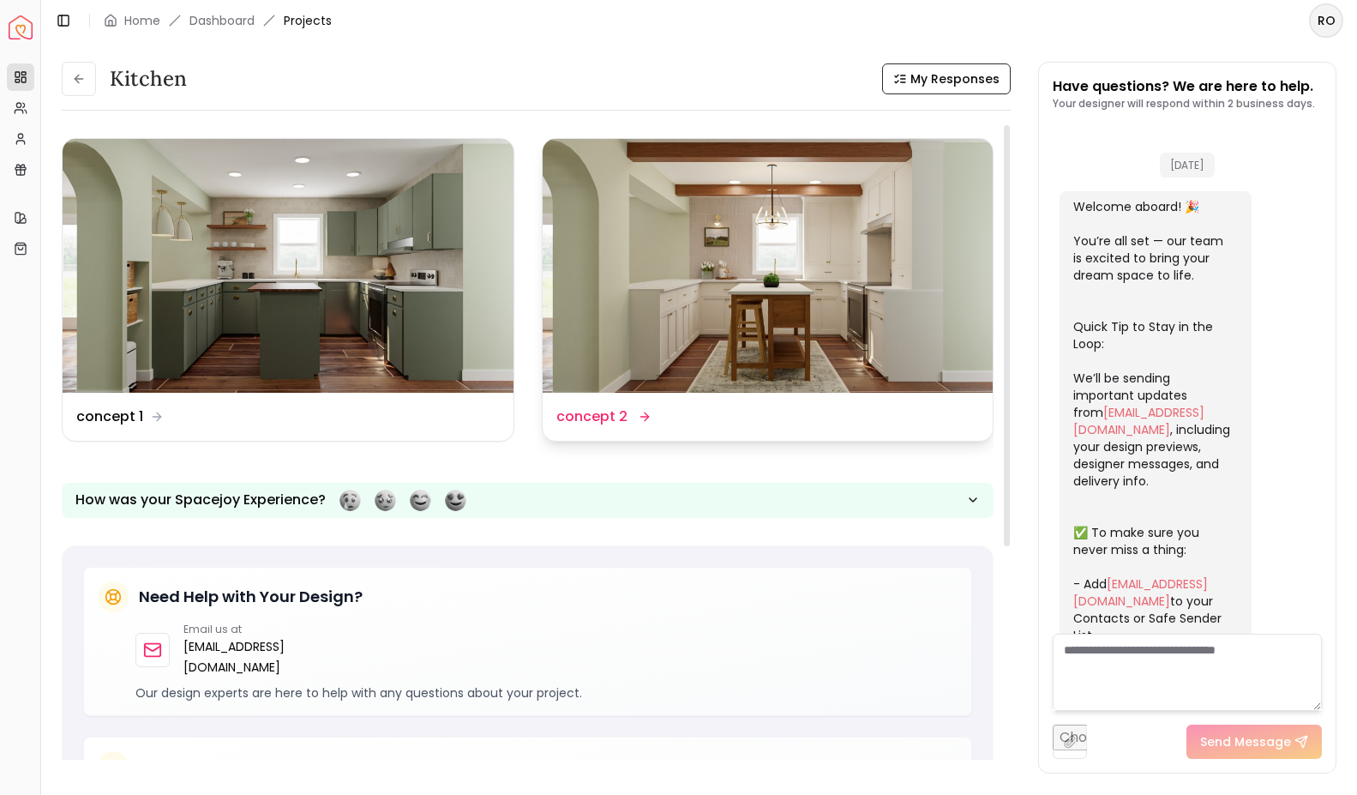
scroll to position [1164, 0]
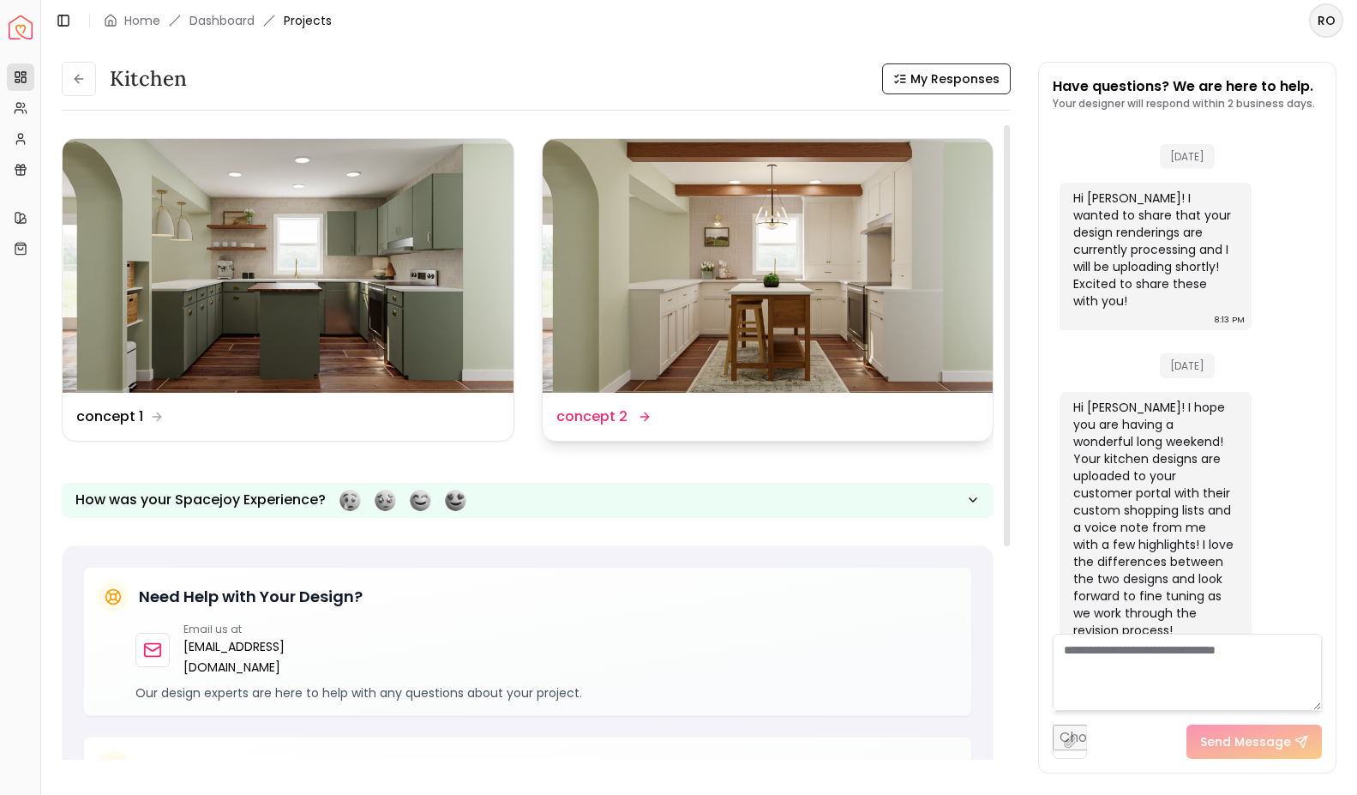
click at [739, 328] on img at bounding box center [768, 266] width 451 height 254
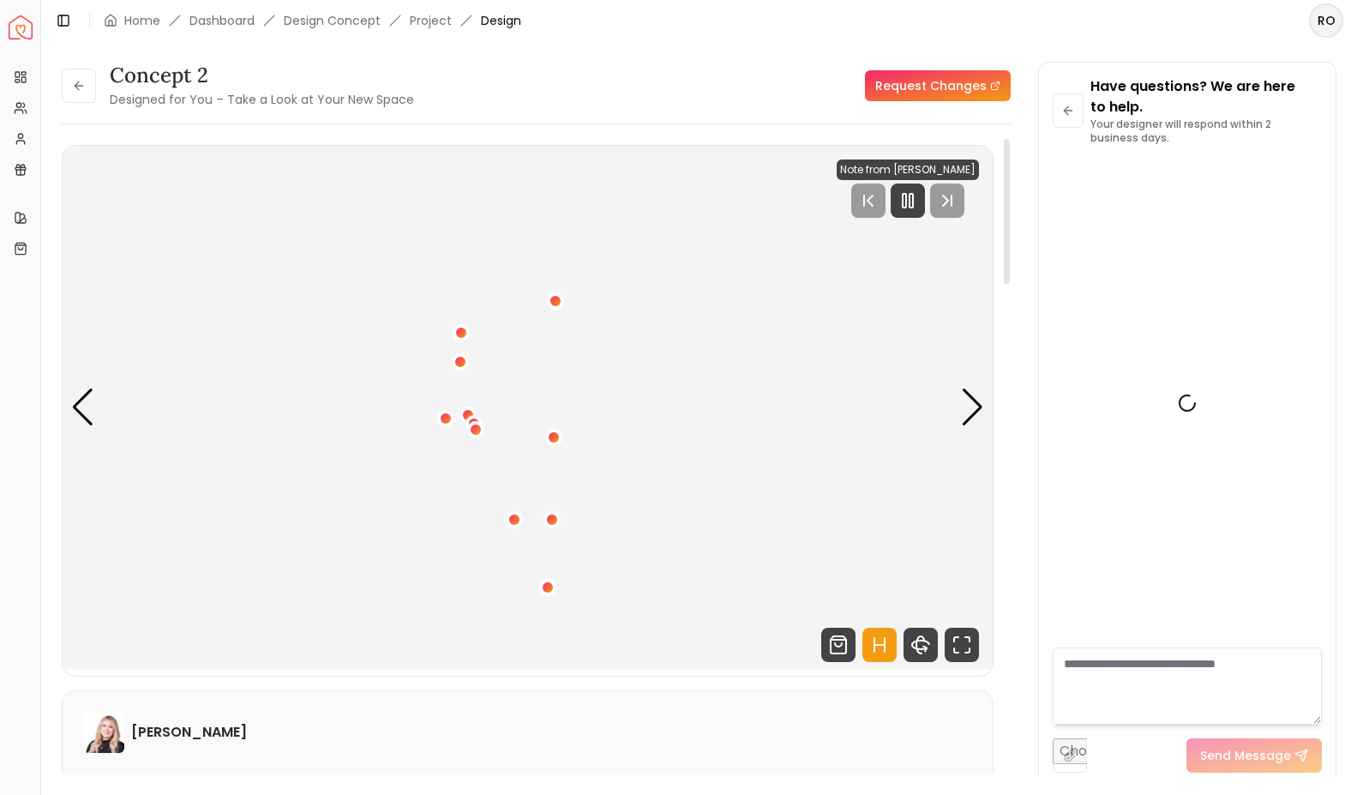
scroll to position [1185, 0]
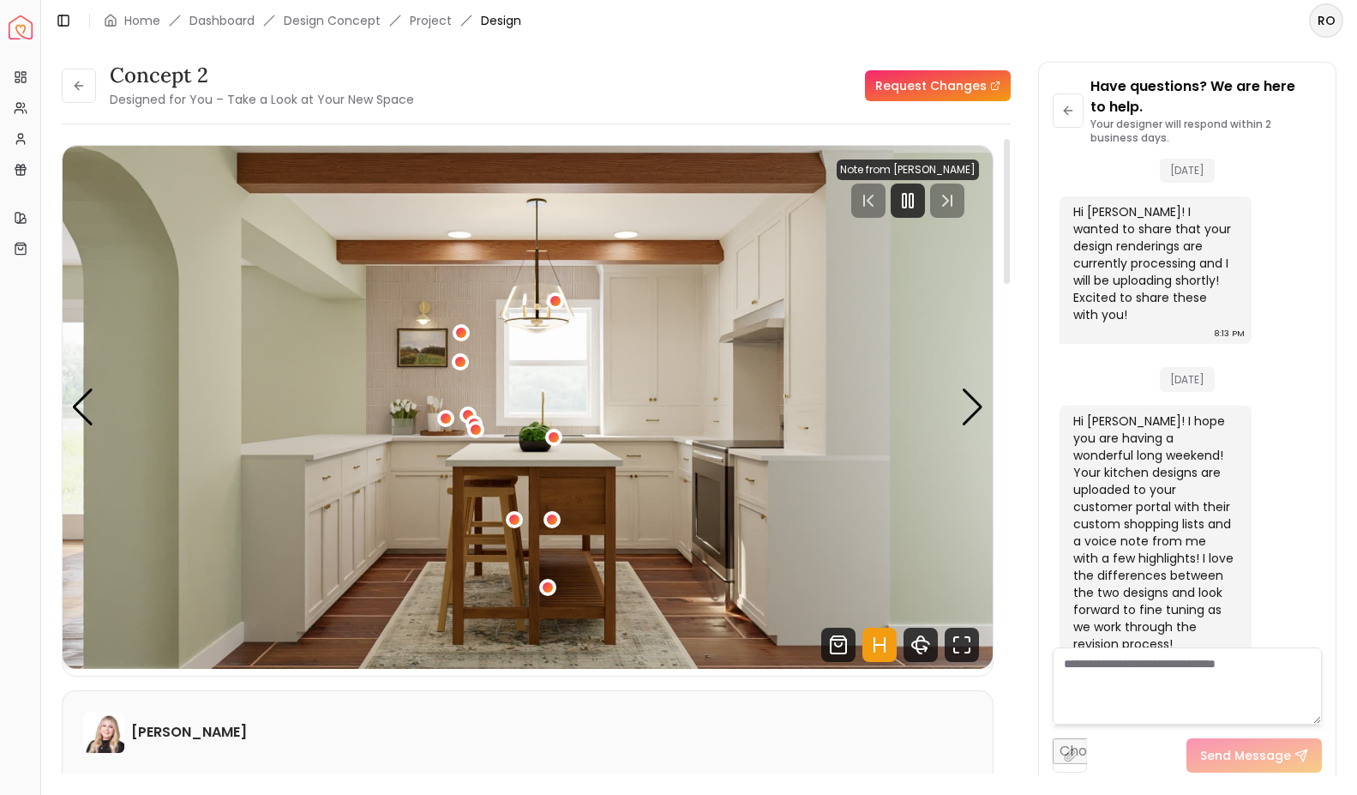
click at [879, 645] on icon "Hotspots Toggle" at bounding box center [880, 645] width 10 height 0
click at [911, 202] on rect "Pause" at bounding box center [911, 201] width 3 height 14
click at [974, 416] on div "Next slide" at bounding box center [972, 407] width 23 height 38
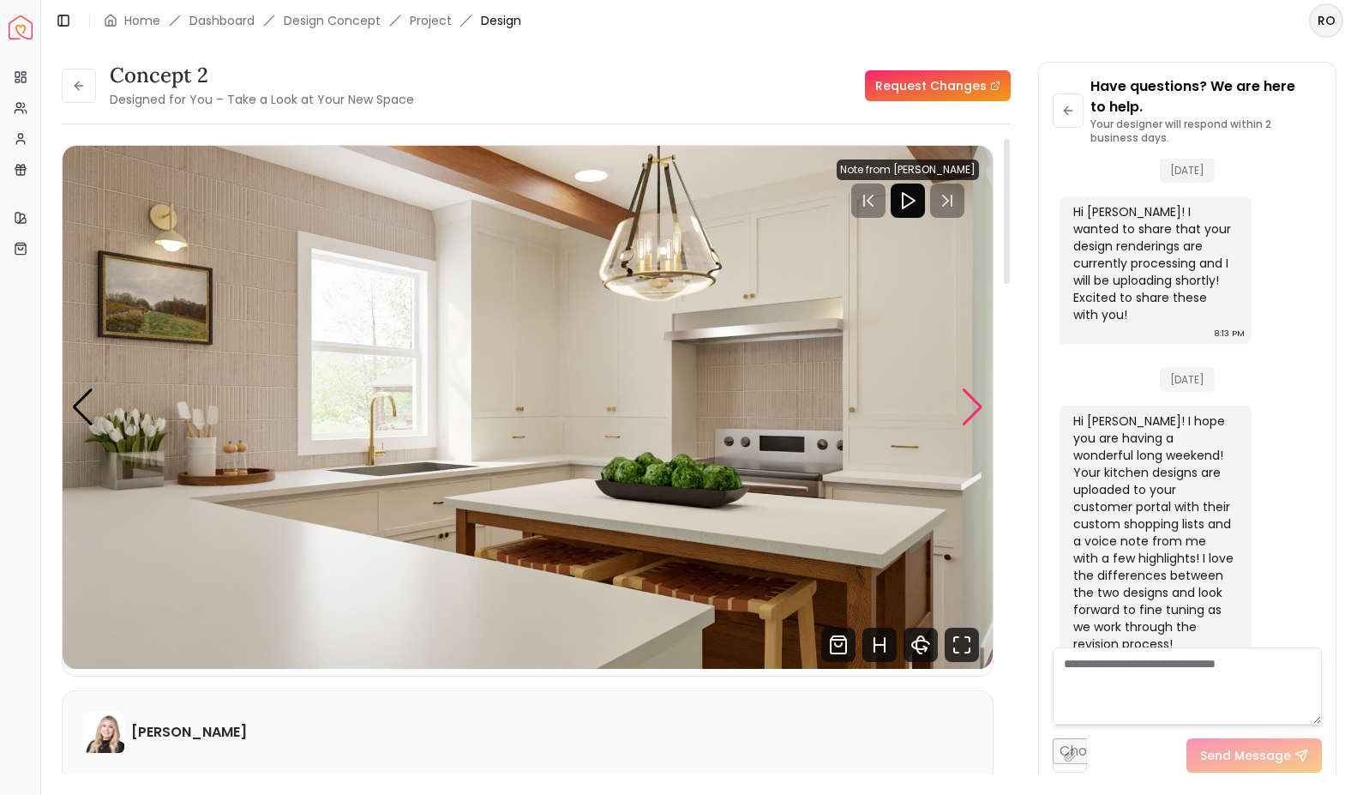
click at [973, 415] on div "Next slide" at bounding box center [972, 407] width 23 height 38
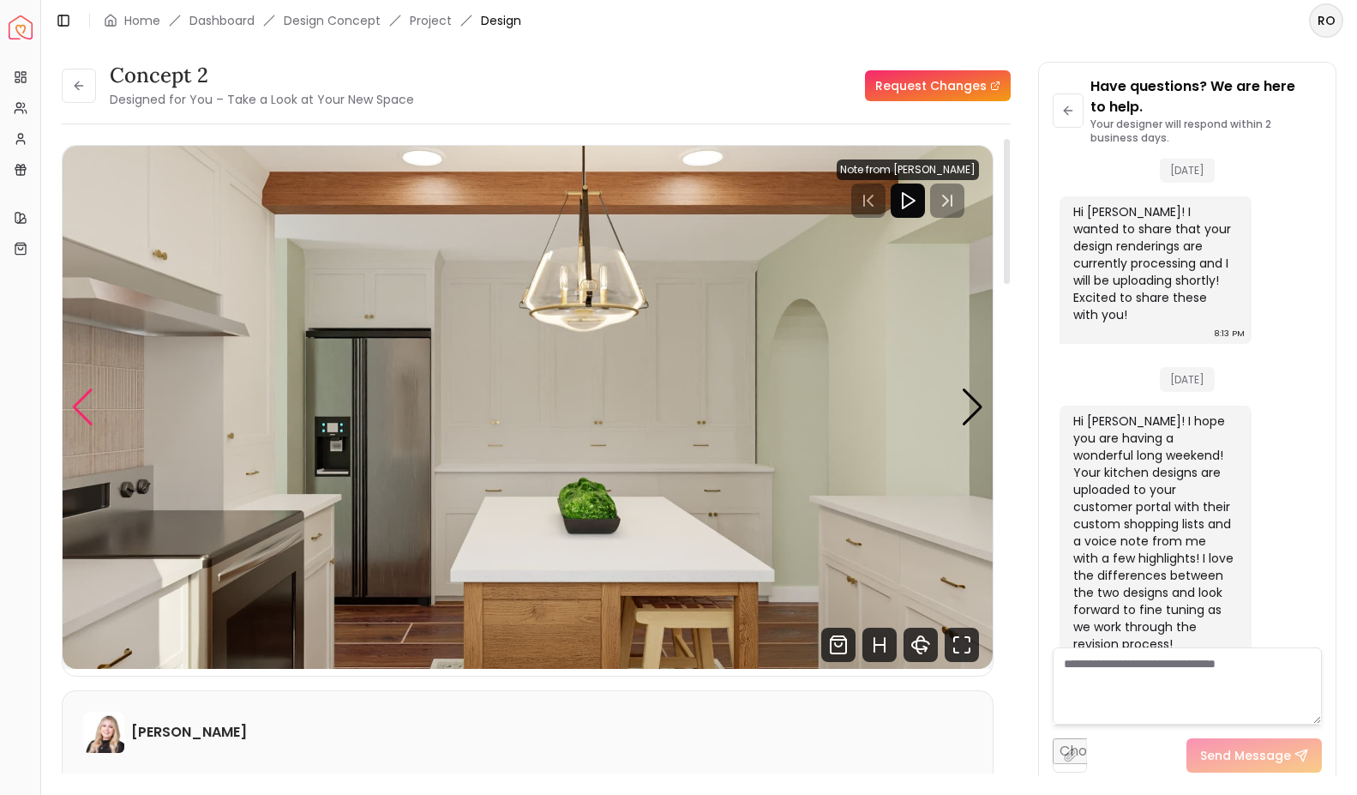
click at [84, 396] on div "Previous slide" at bounding box center [82, 407] width 23 height 38
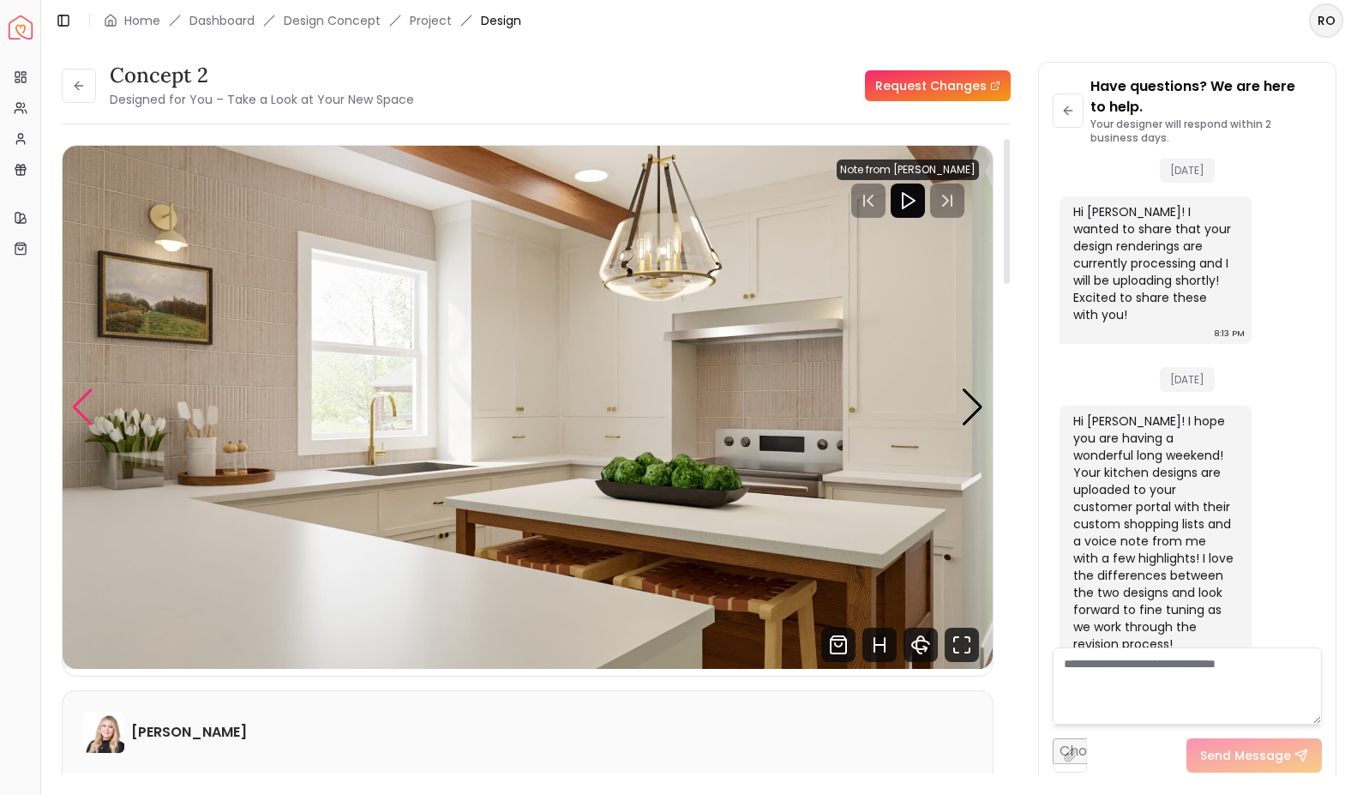
click at [84, 396] on div "Previous slide" at bounding box center [82, 407] width 23 height 38
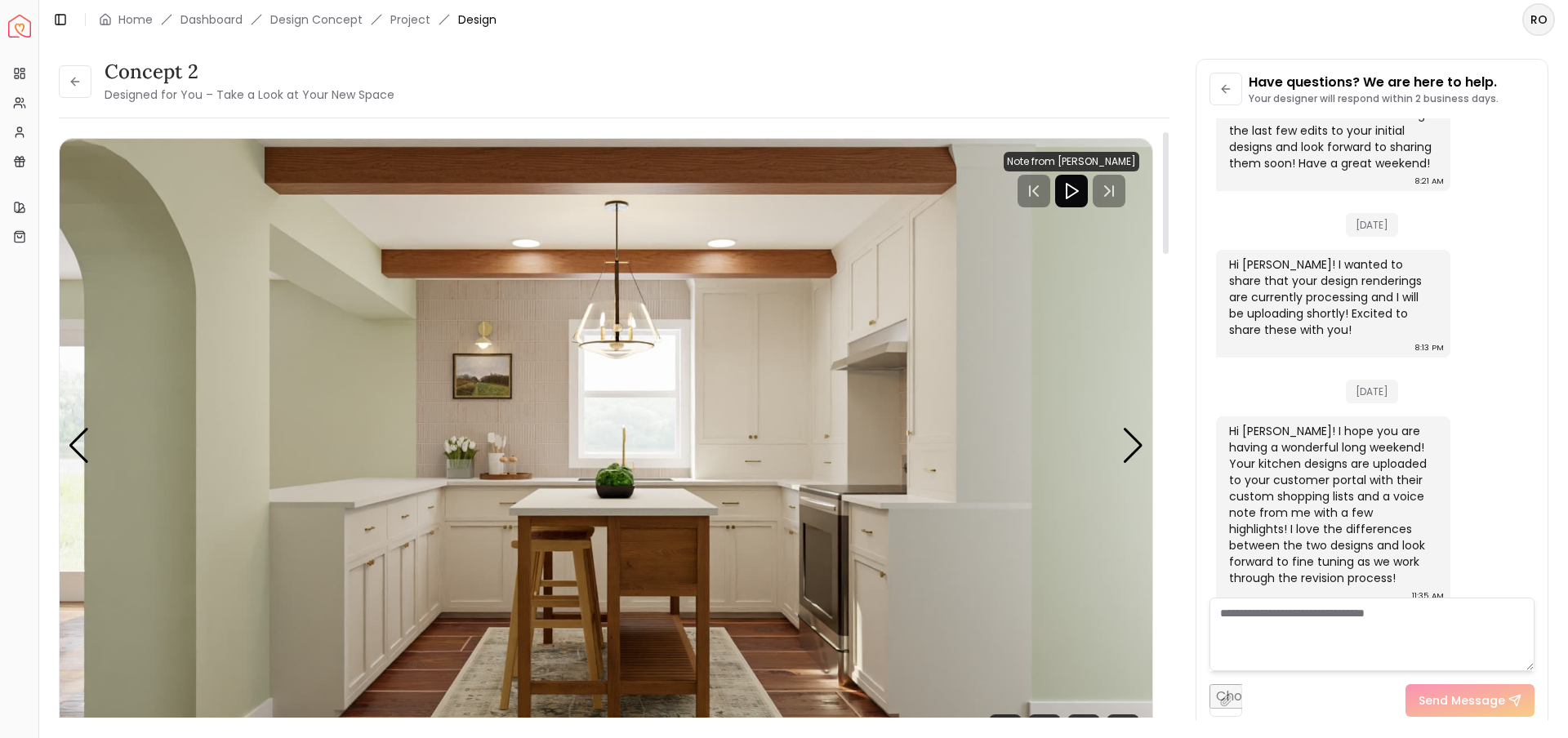
scroll to position [113, 0]
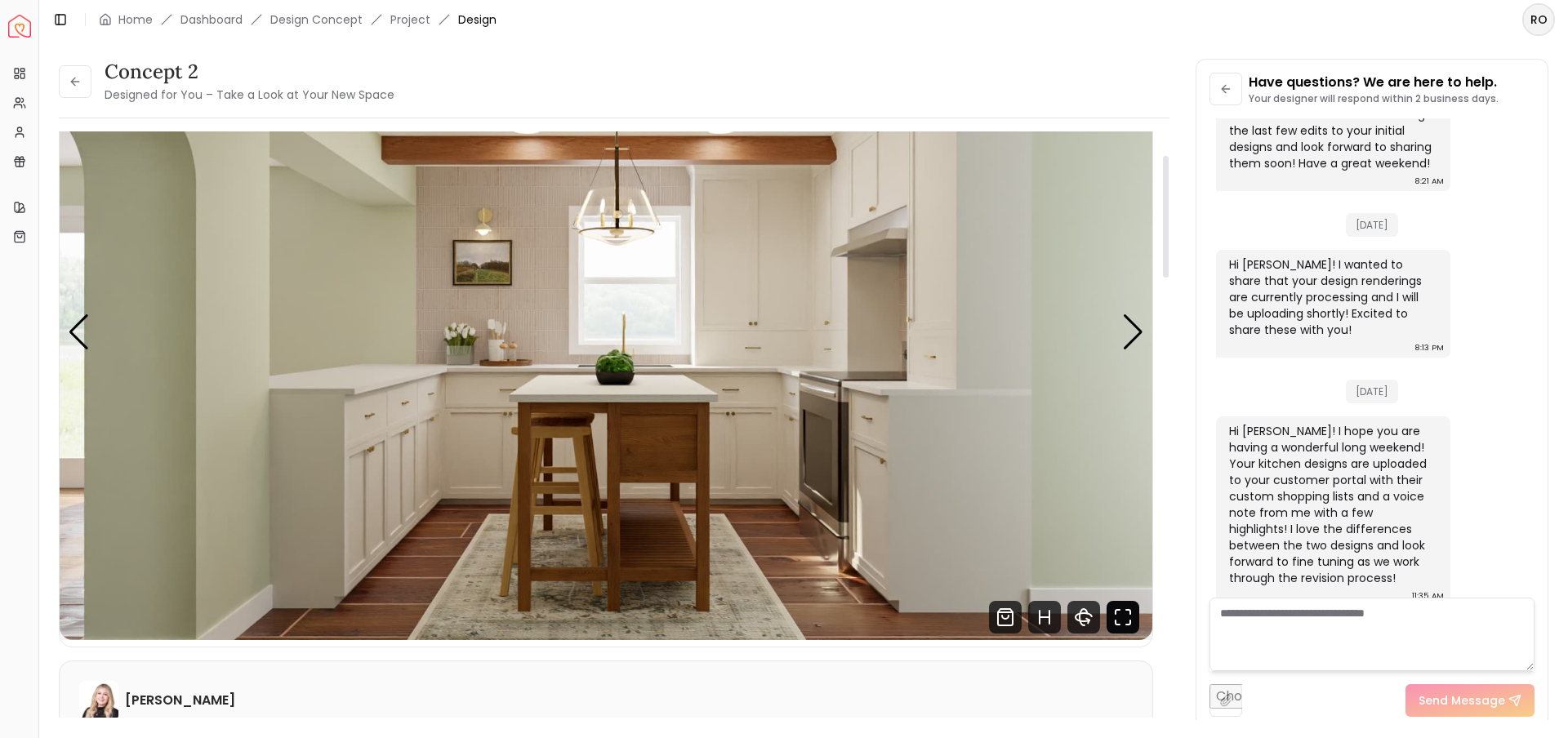
click at [1125, 625] on icon "Fullscreen" at bounding box center [1123, 617] width 32 height 32
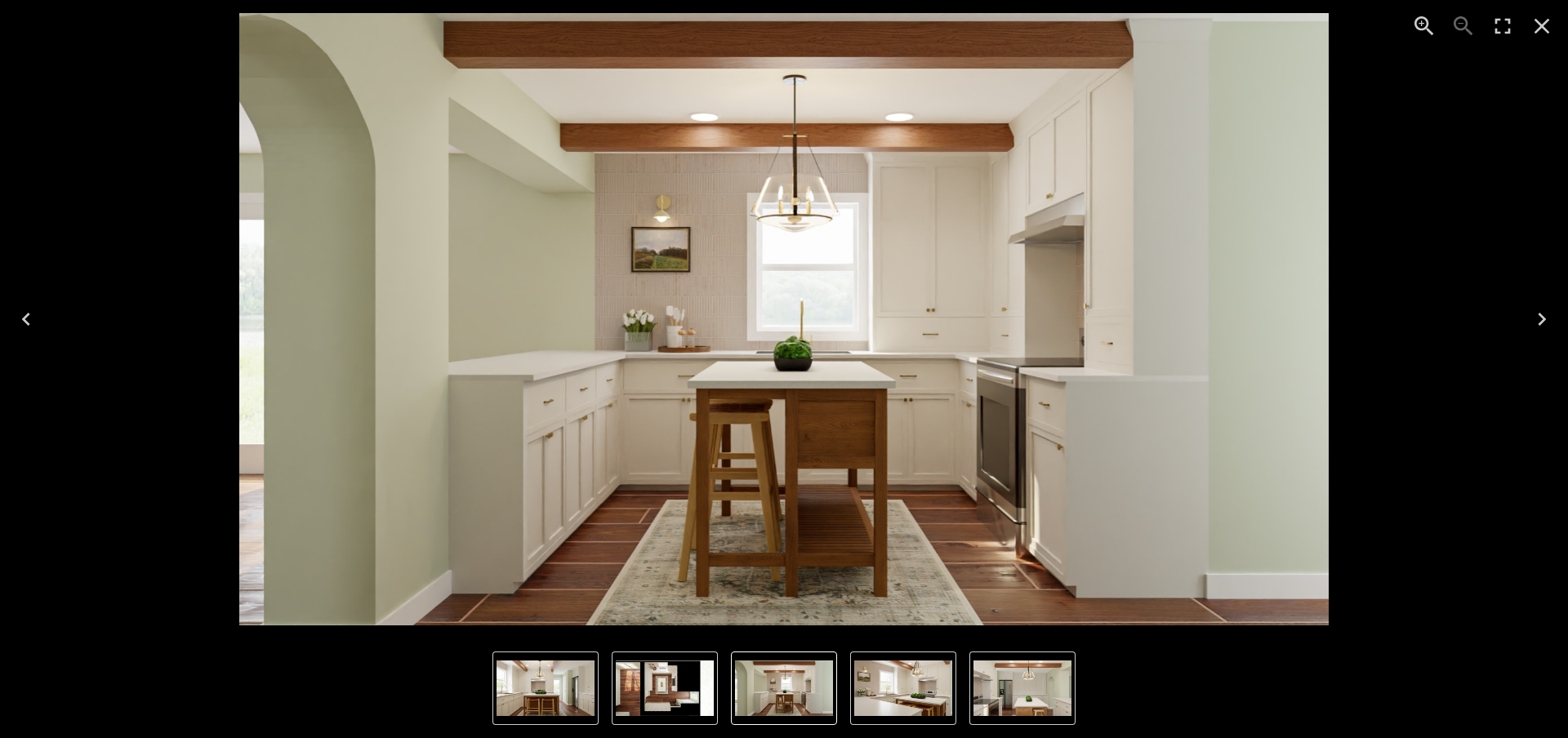
click at [1293, 312] on icon "Next" at bounding box center [1541, 319] width 26 height 26
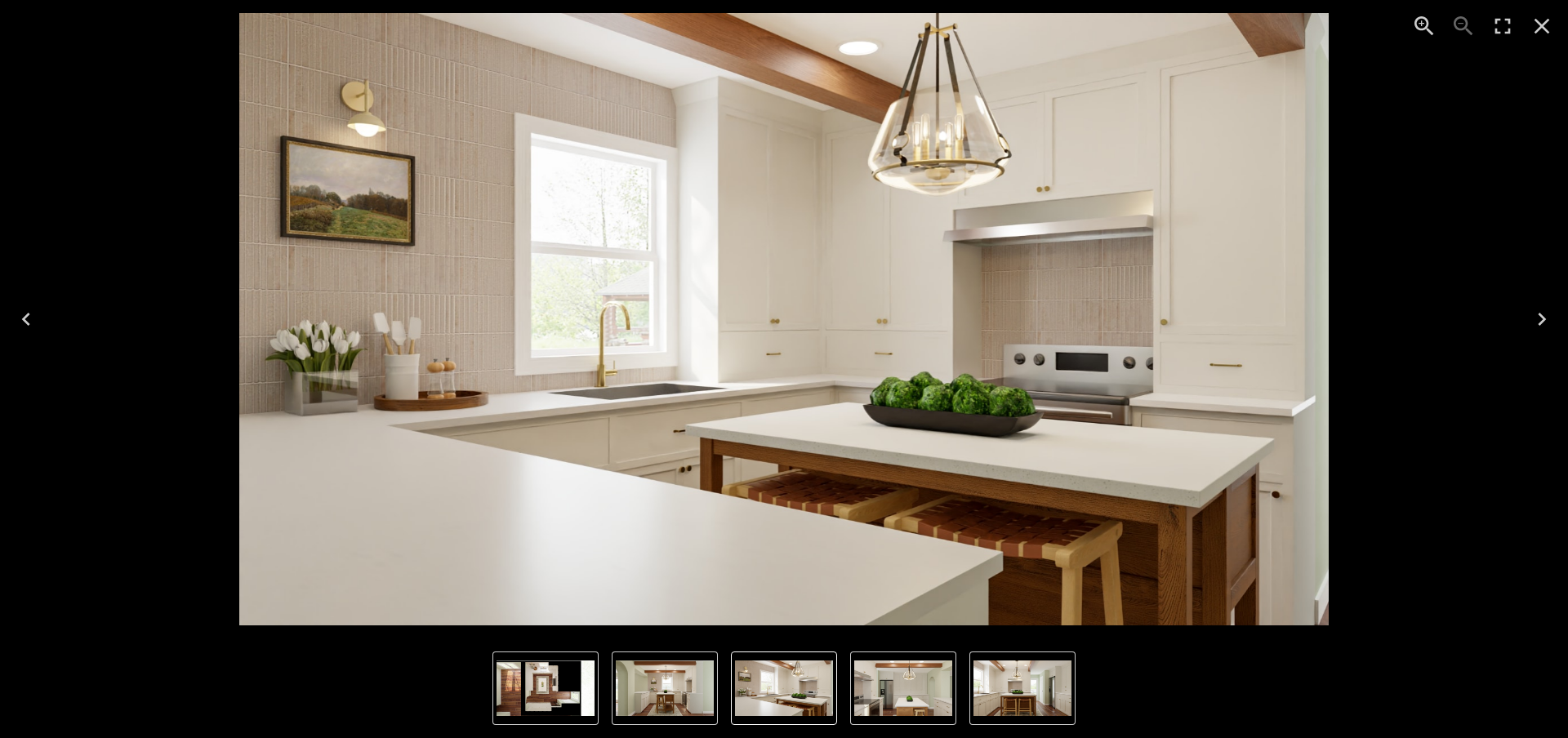
click at [28, 320] on icon "Previous" at bounding box center [26, 319] width 26 height 26
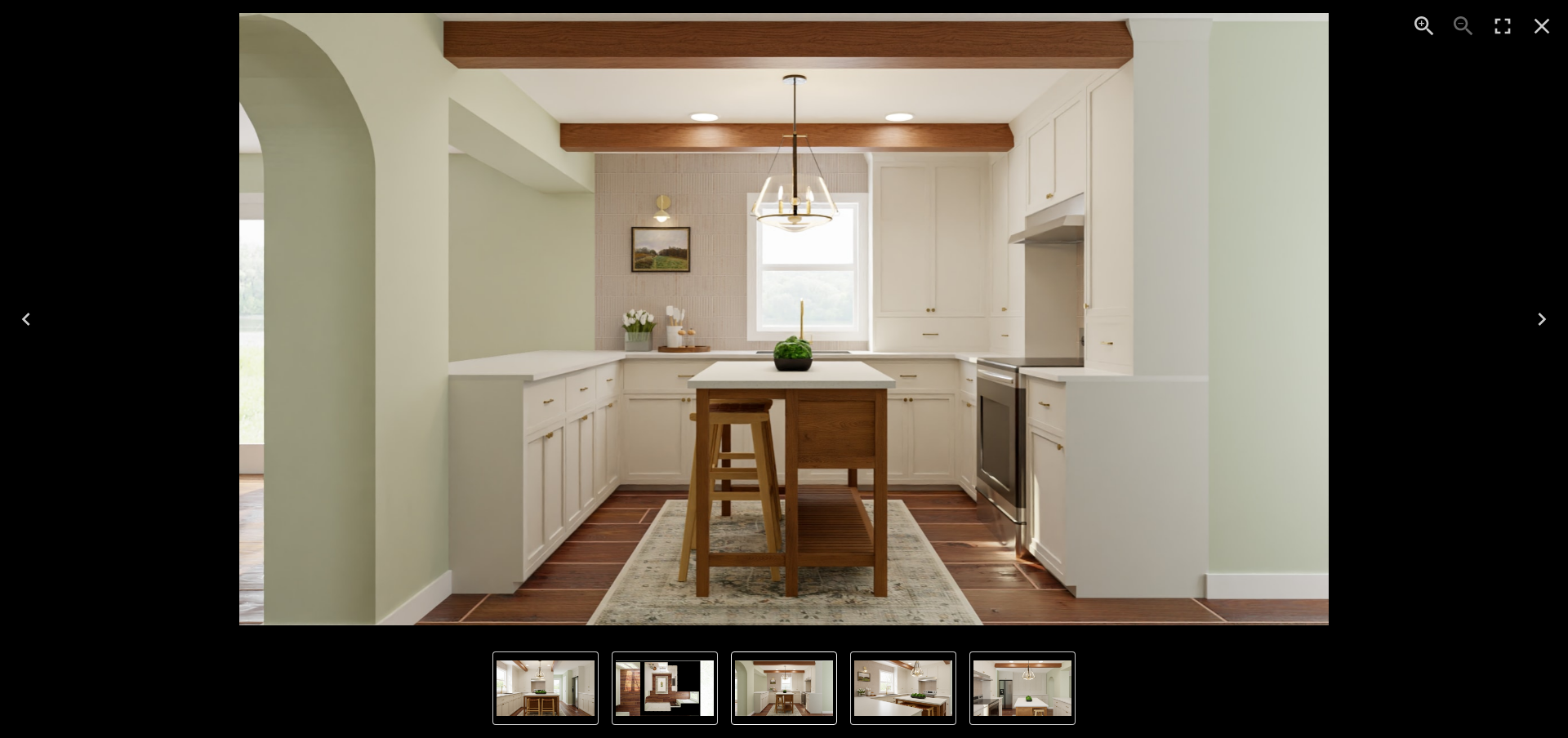
click at [1293, 321] on icon "Next" at bounding box center [1541, 319] width 26 height 26
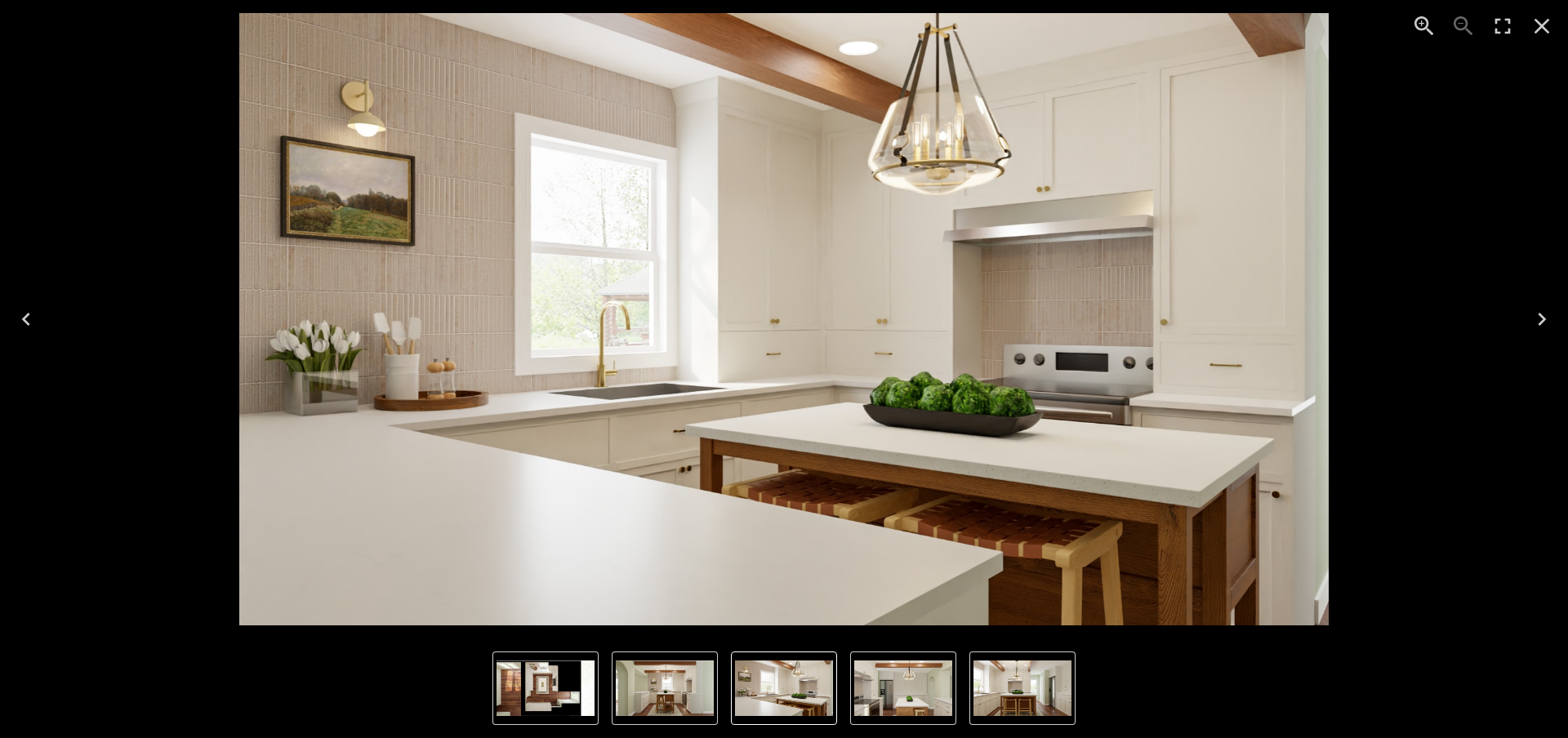
click at [1293, 321] on icon "Next" at bounding box center [1541, 319] width 26 height 26
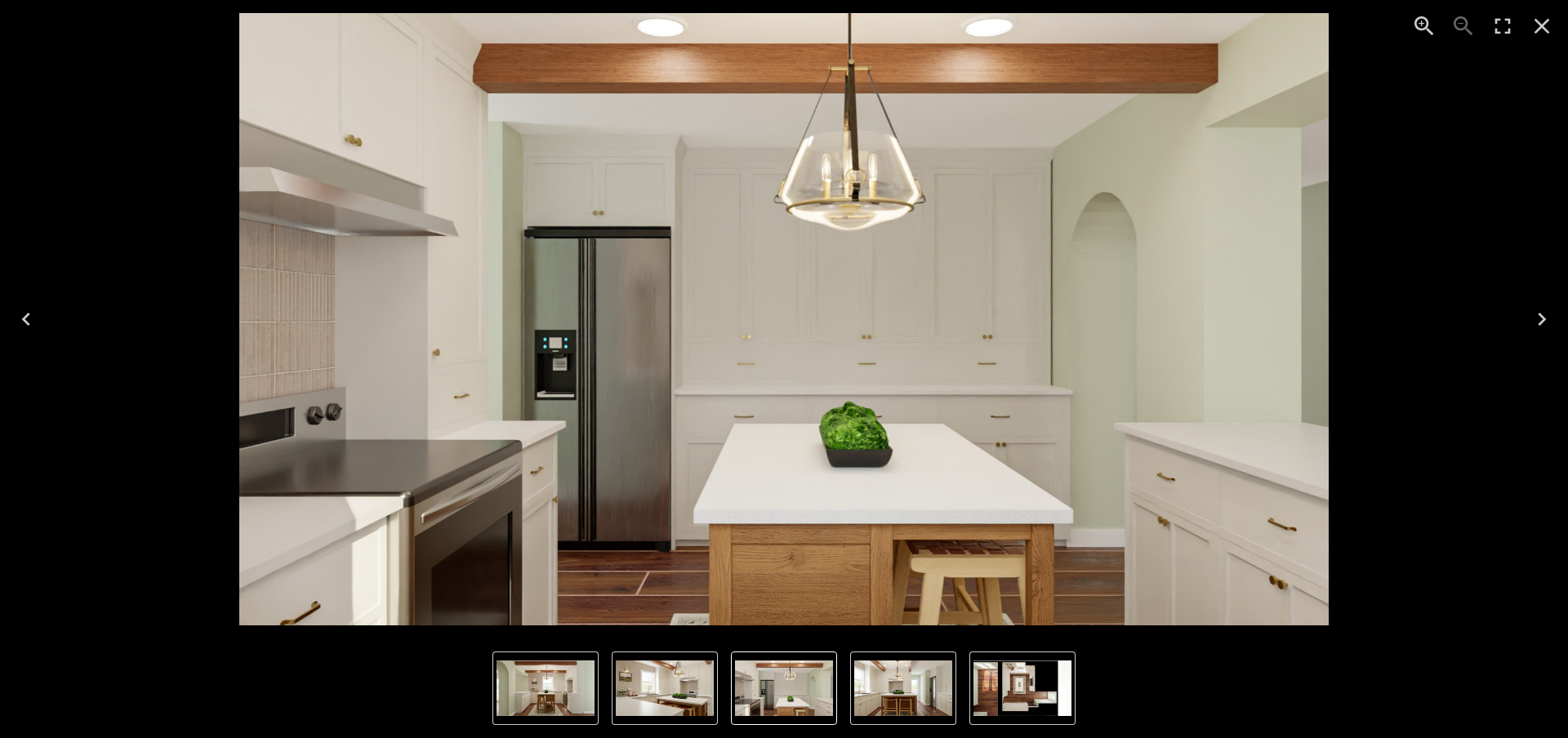
click at [1293, 320] on icon "Next" at bounding box center [1541, 319] width 26 height 26
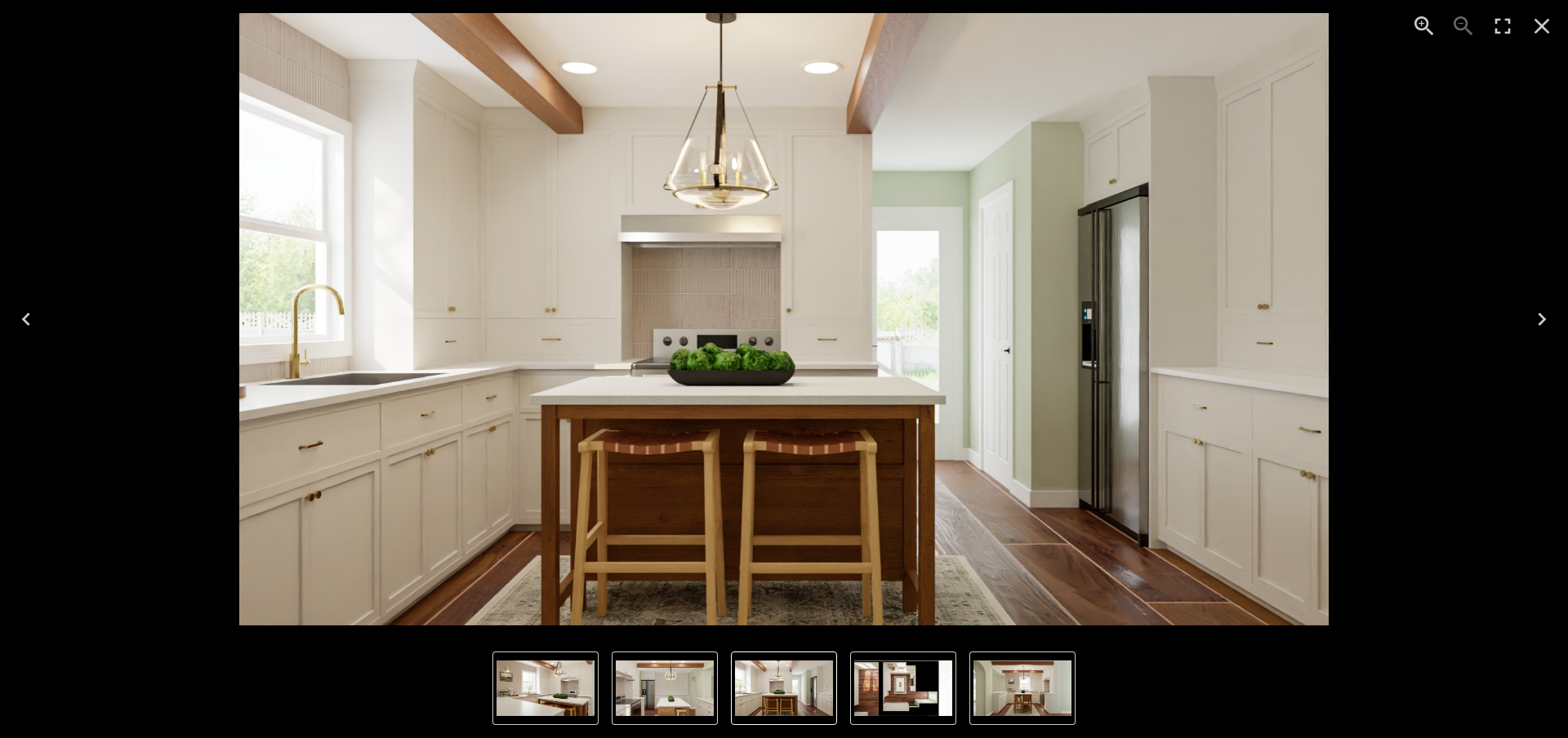
click at [1293, 320] on icon "Next" at bounding box center [1541, 319] width 26 height 26
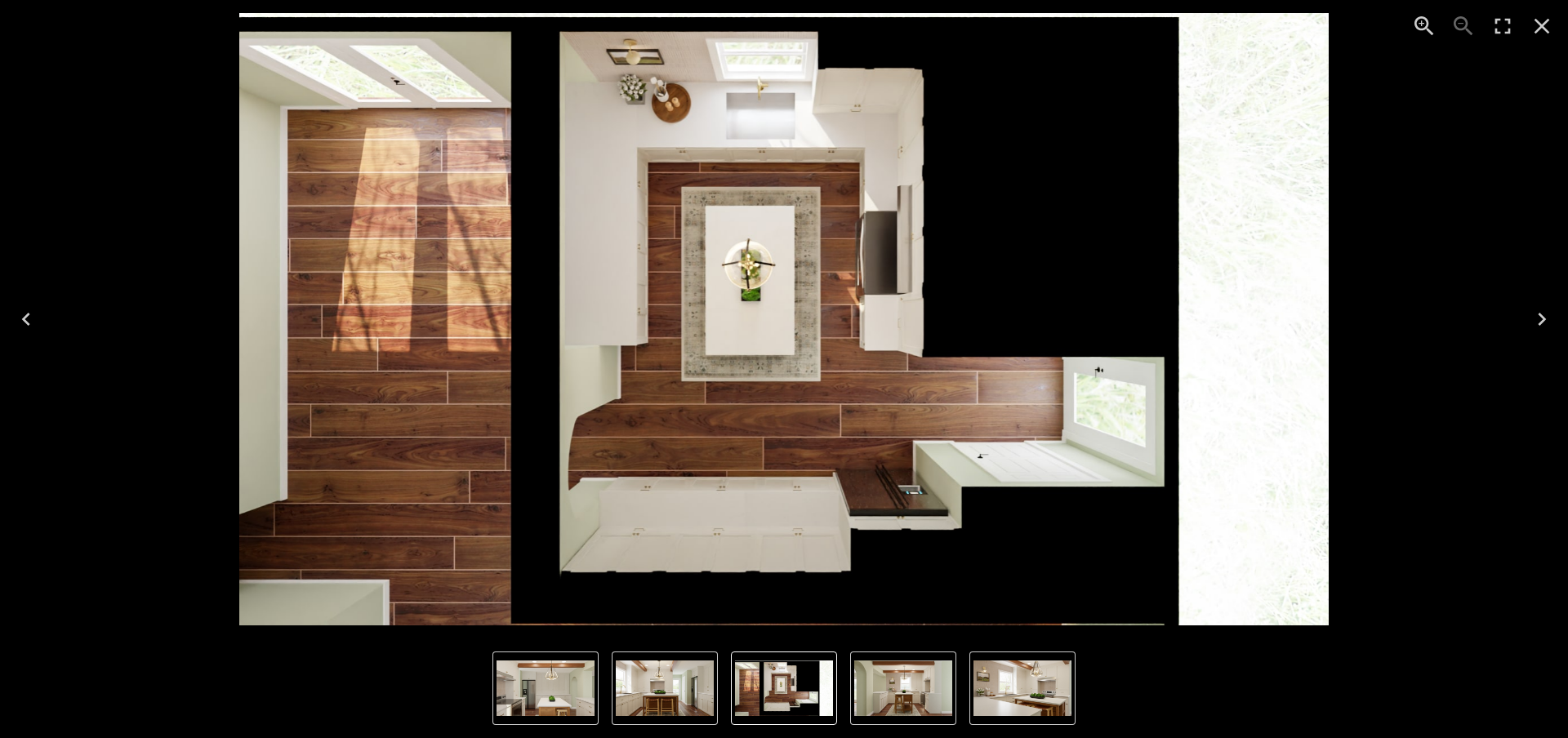
click at [22, 324] on icon "Previous" at bounding box center [26, 319] width 26 height 26
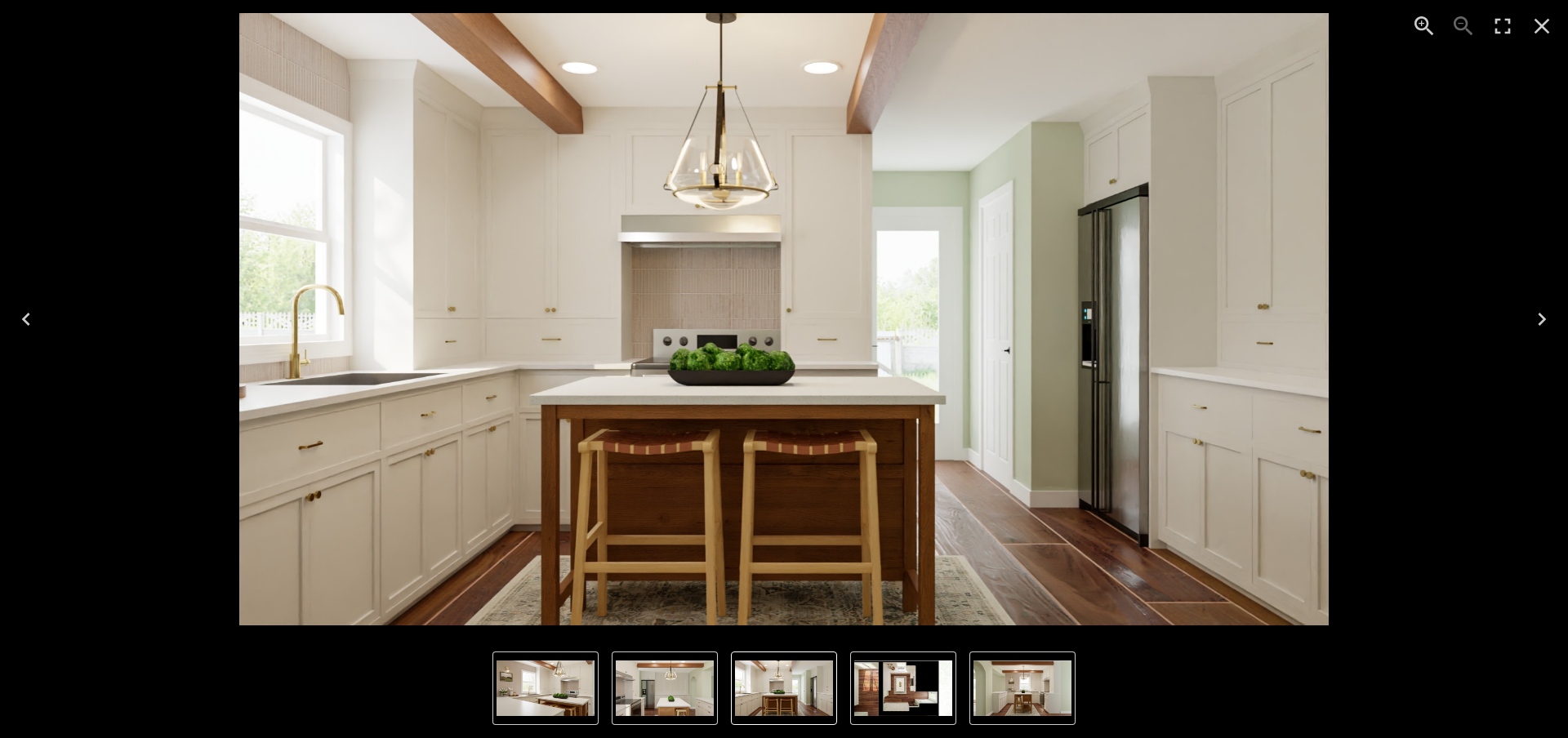
click at [1293, 324] on icon "Next" at bounding box center [1541, 319] width 26 height 26
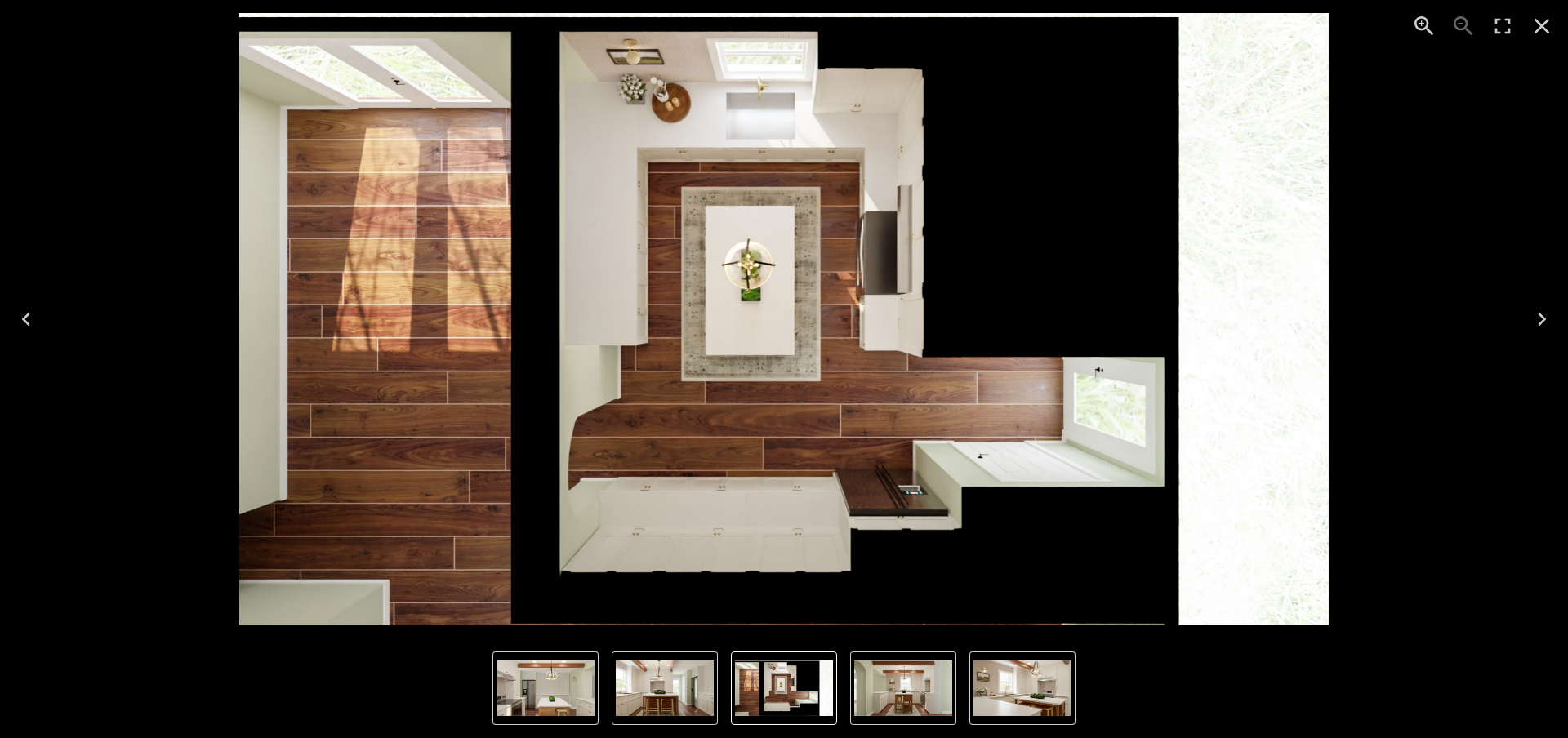
click at [26, 311] on icon "Previous" at bounding box center [26, 319] width 26 height 26
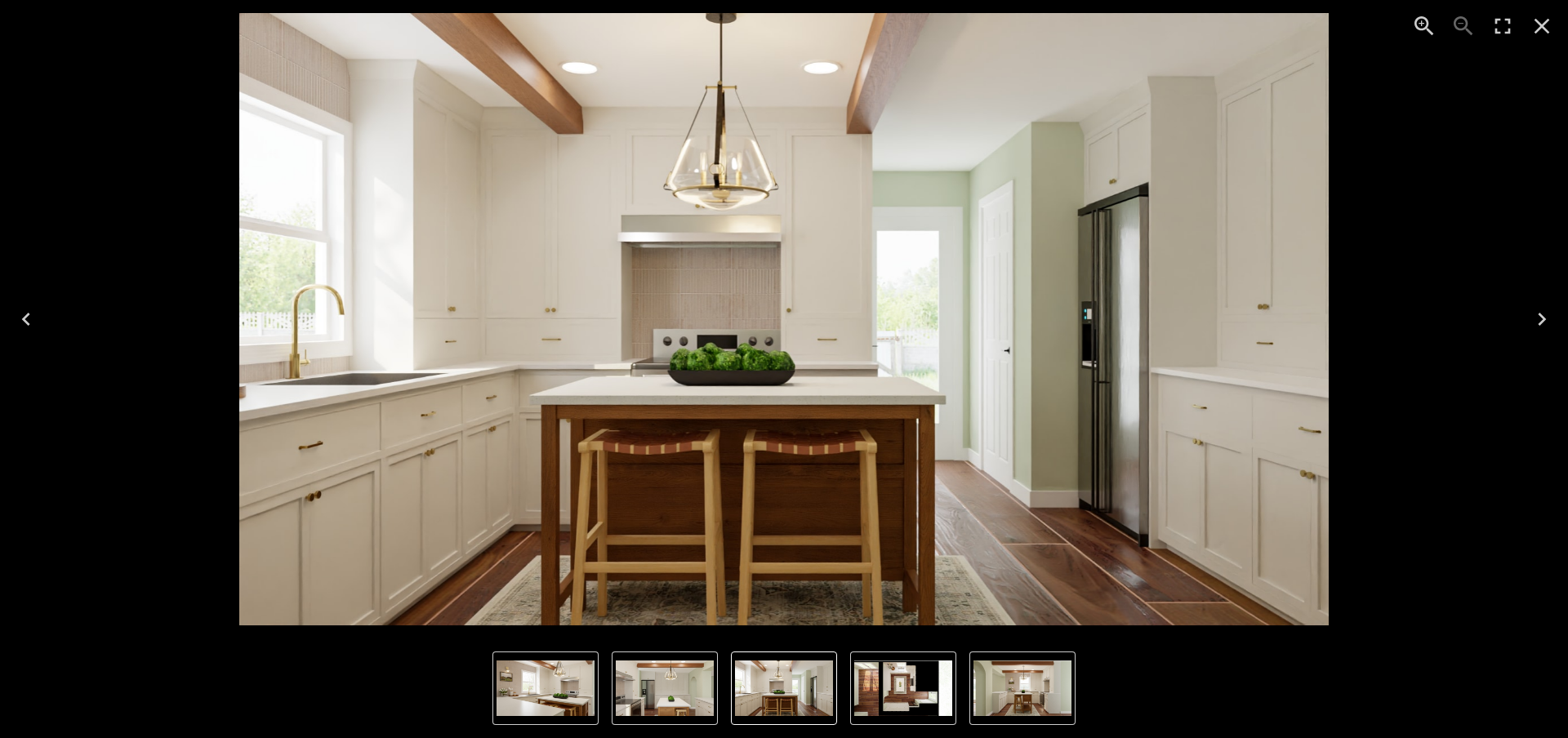
click at [26, 311] on icon "Previous" at bounding box center [26, 319] width 26 height 26
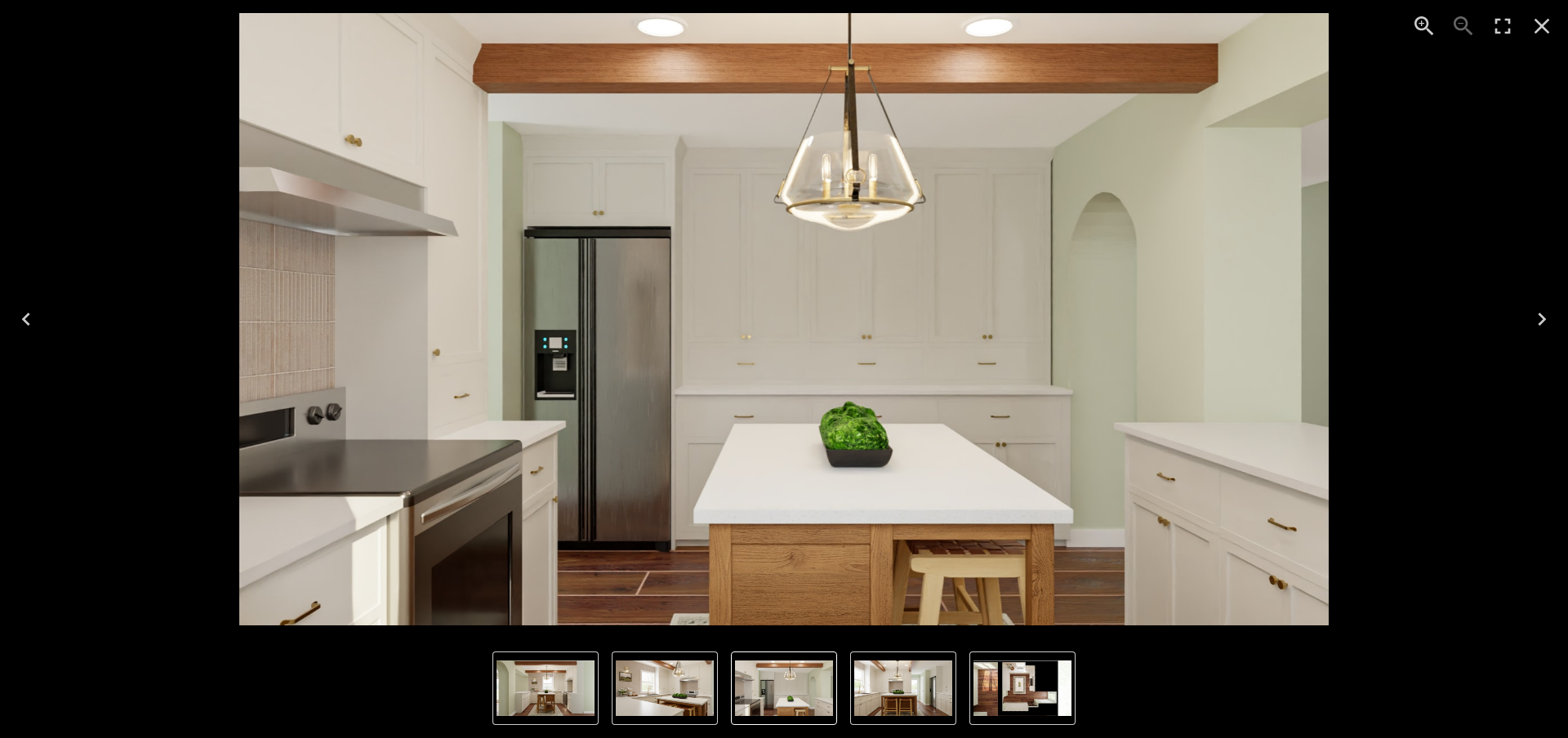
click at [1293, 321] on icon "Next" at bounding box center [1542, 319] width 9 height 13
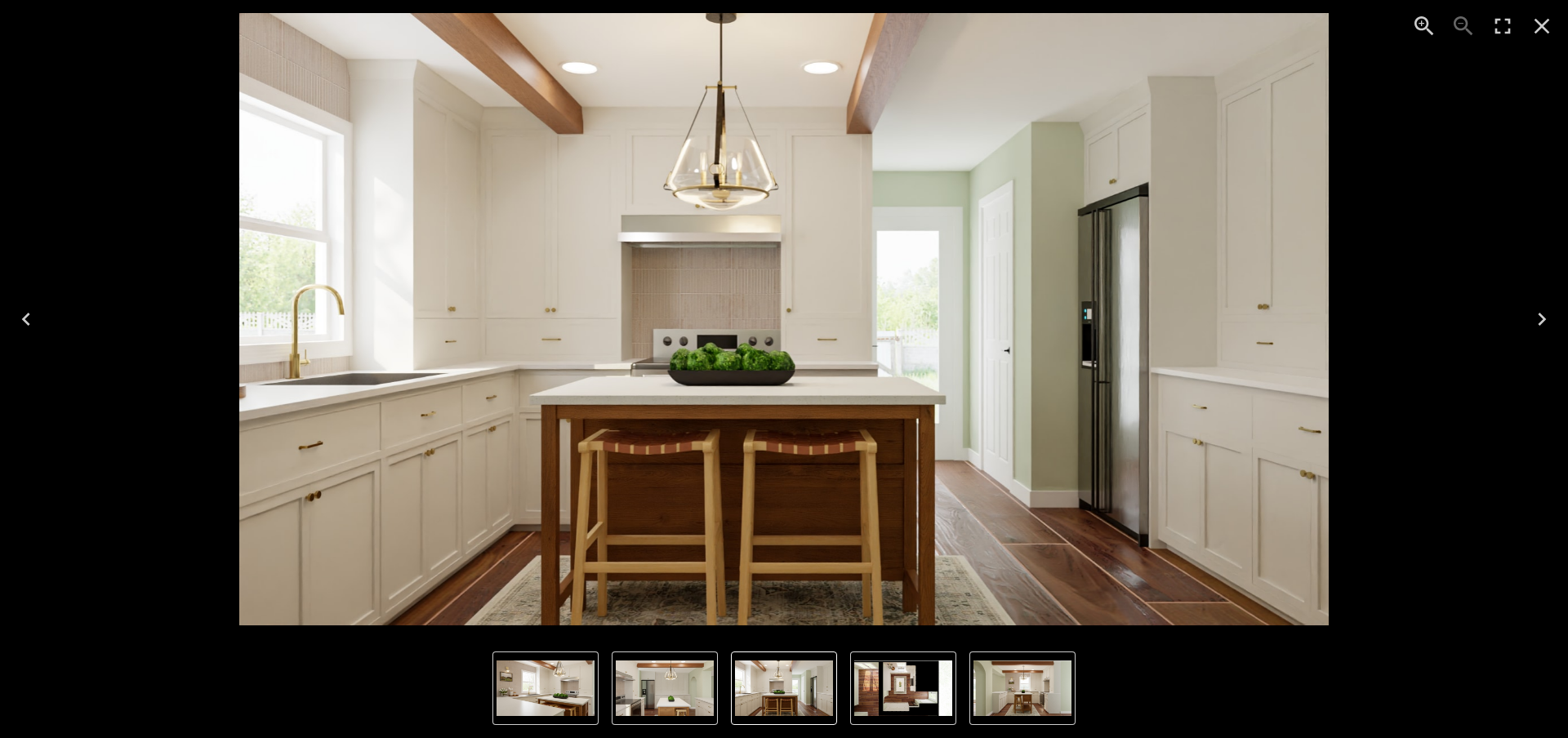
click at [1293, 321] on icon "Next" at bounding box center [1542, 319] width 9 height 13
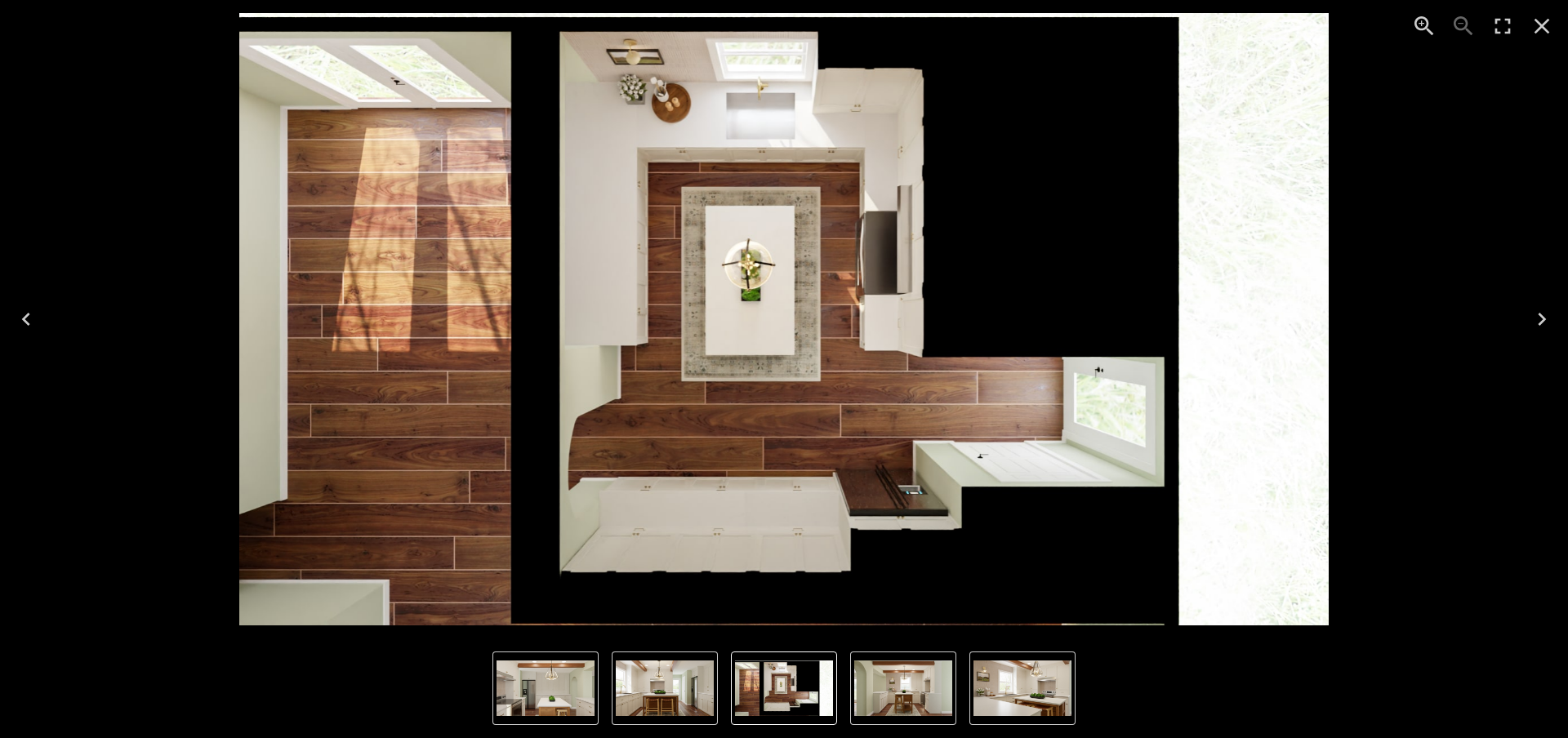
click at [1293, 321] on icon "Next" at bounding box center [1542, 319] width 9 height 13
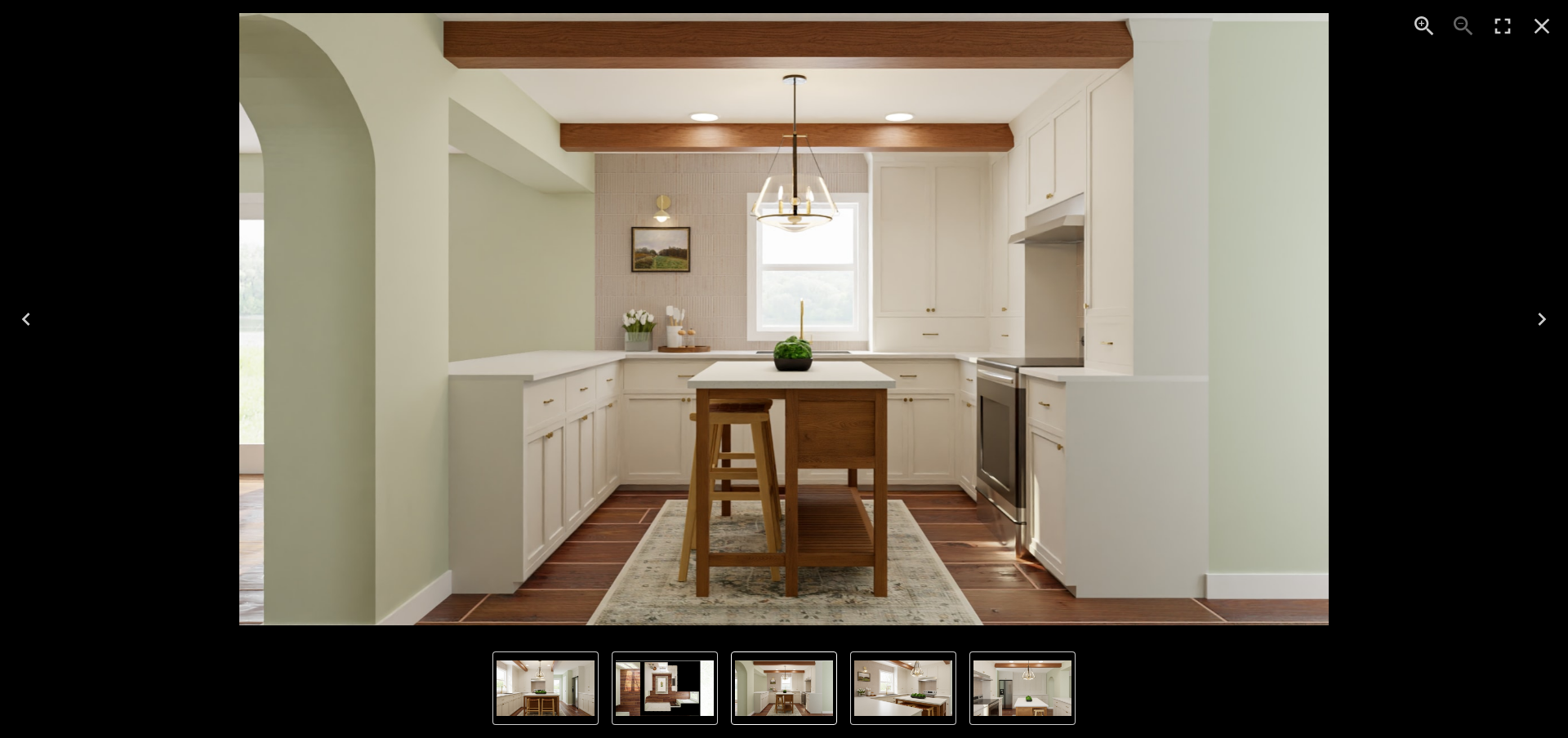
click at [29, 327] on icon "Previous" at bounding box center [26, 319] width 26 height 26
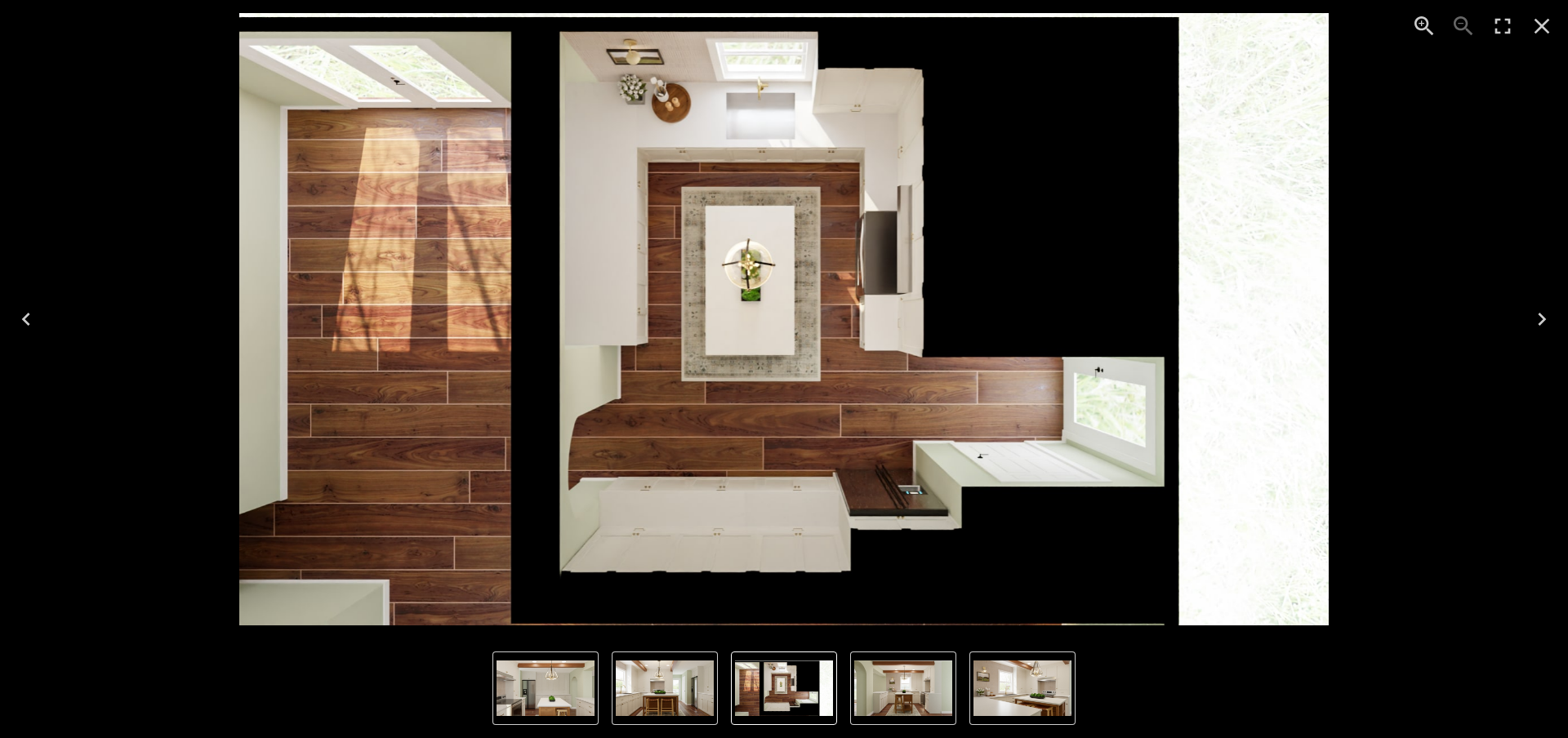
click at [29, 327] on icon "Previous" at bounding box center [26, 319] width 26 height 26
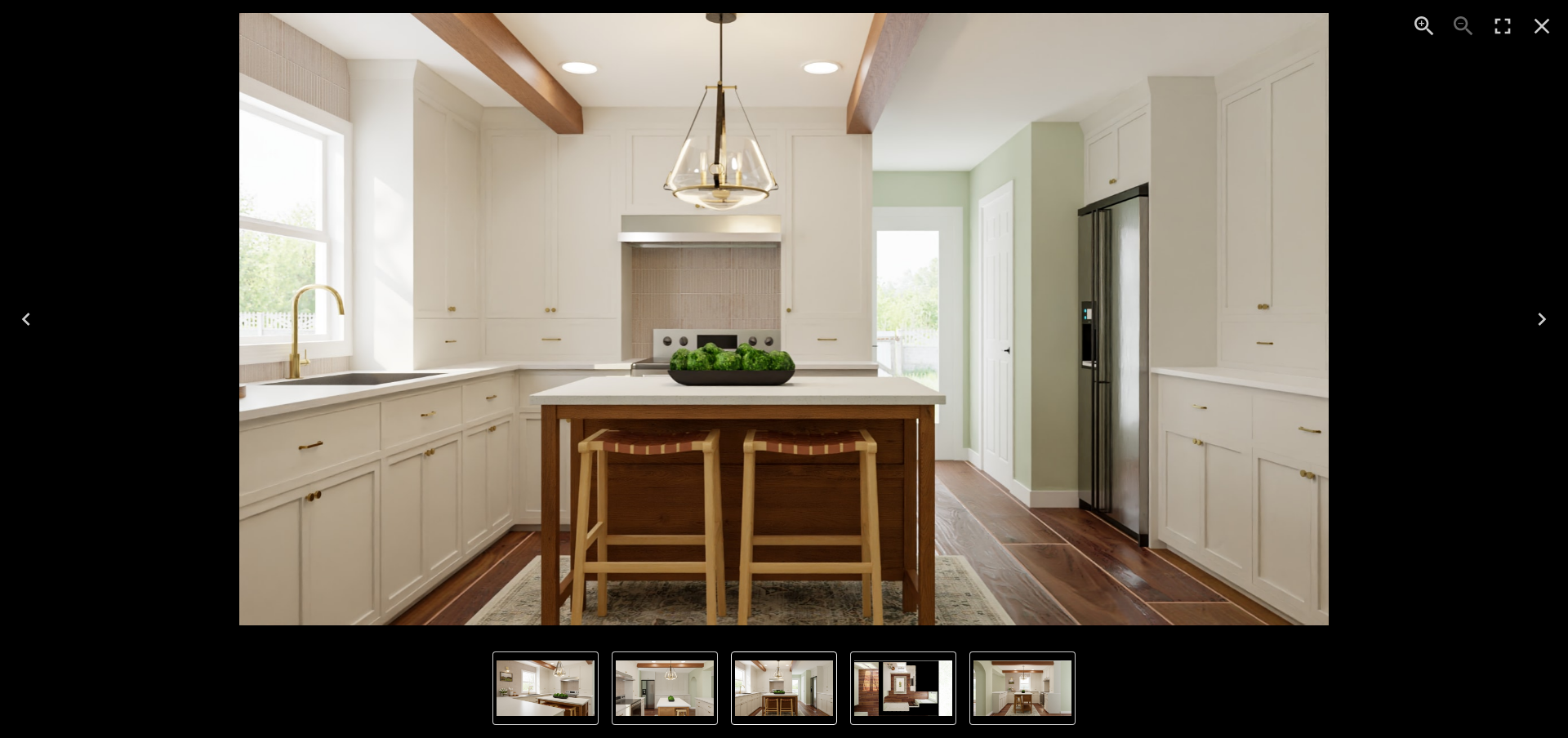
click at [528, 684] on img "2 of 5" at bounding box center [545, 688] width 98 height 55
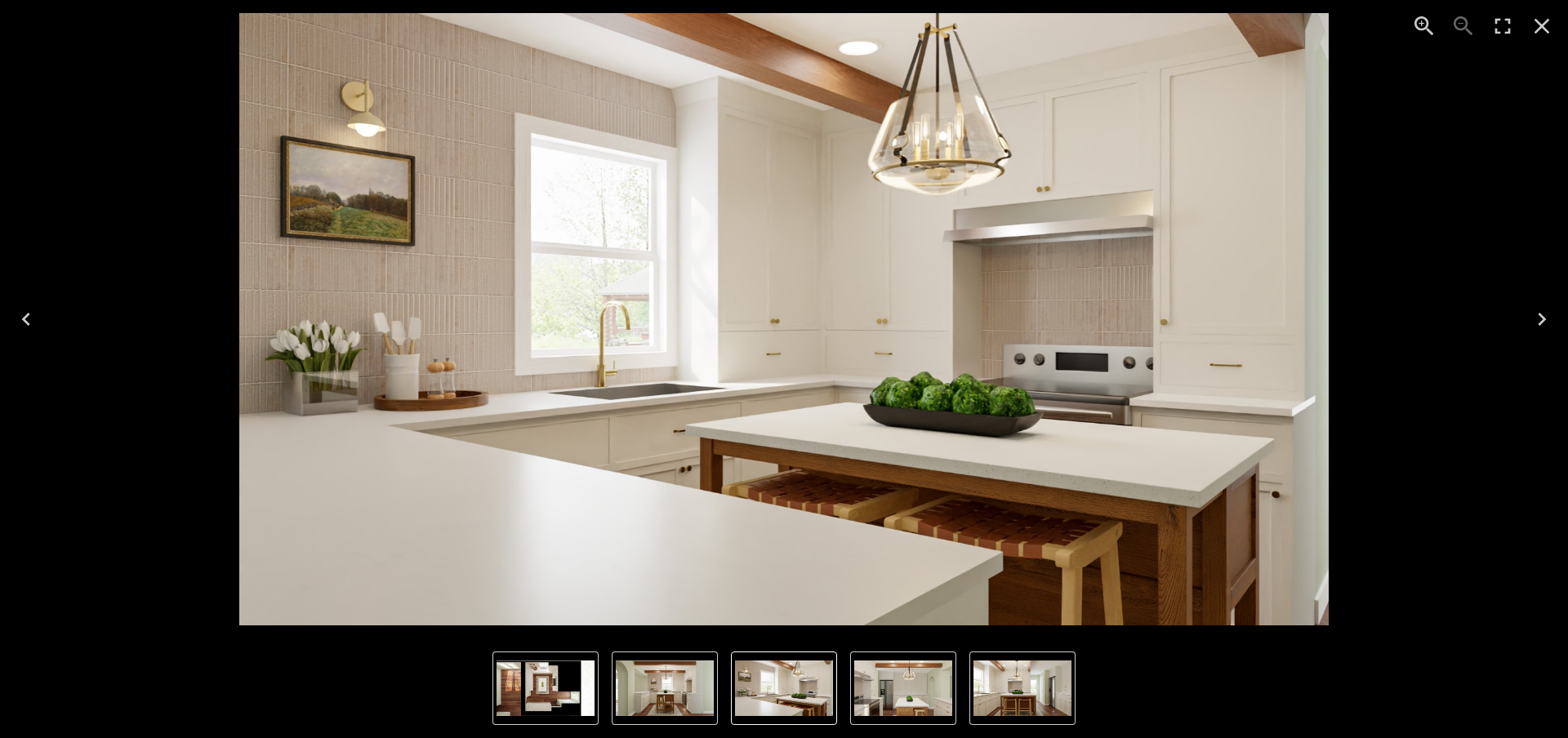
click at [1293, 31] on icon "Close" at bounding box center [1541, 26] width 26 height 26
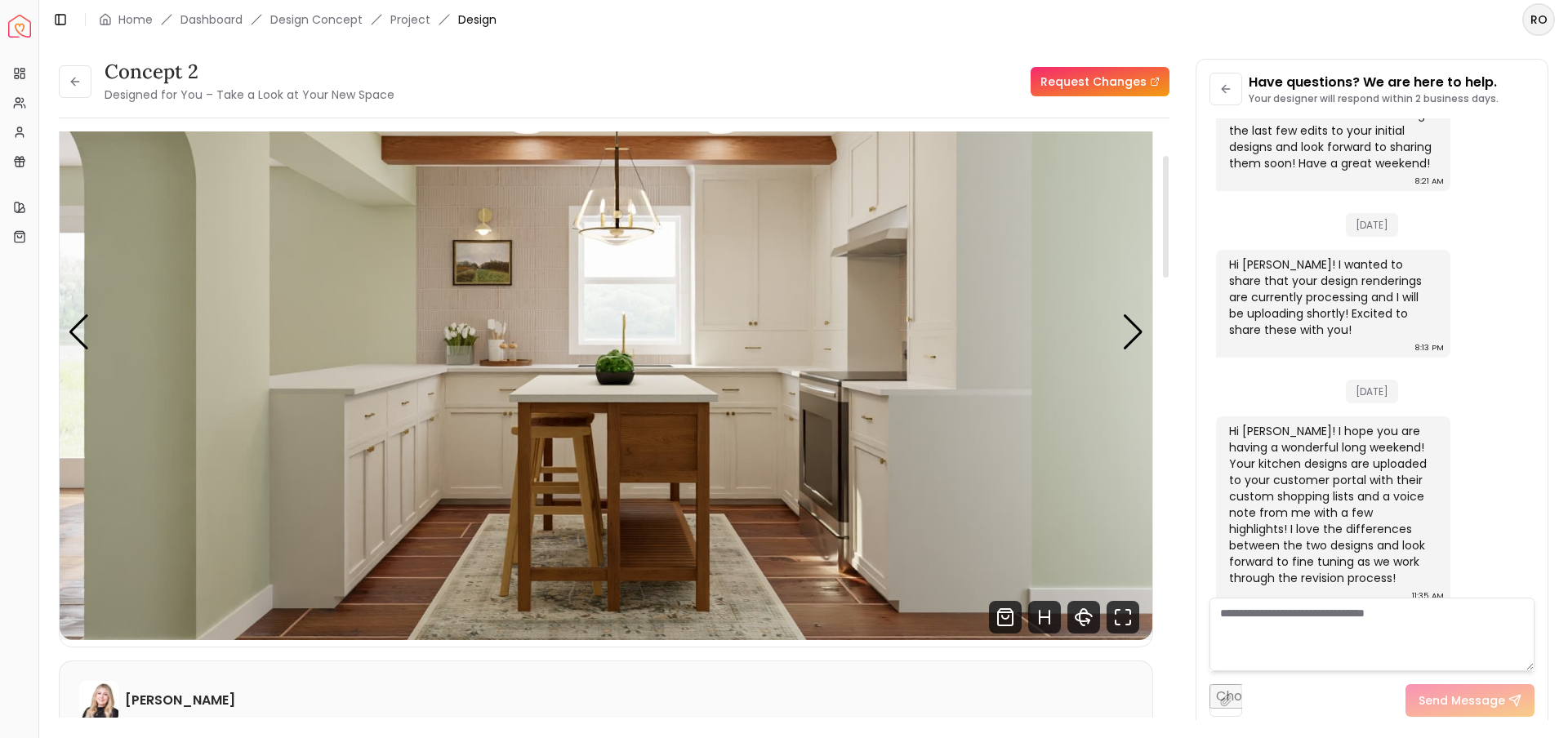
click at [886, 391] on img "1 / 5" at bounding box center [606, 333] width 1093 height 615
click at [1133, 331] on div "Next slide" at bounding box center [1133, 332] width 22 height 36
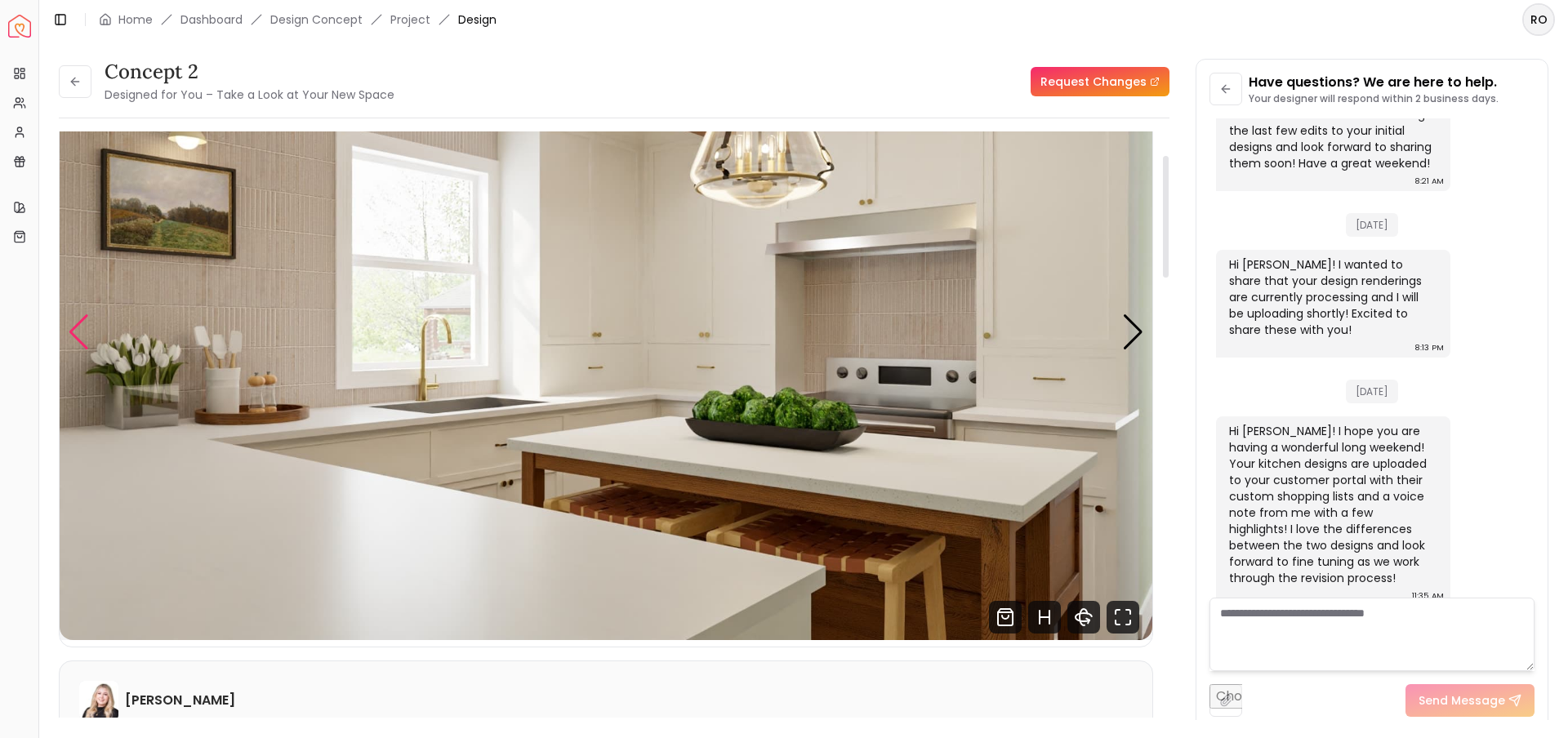
click at [73, 330] on div "Previous slide" at bounding box center [78, 332] width 22 height 36
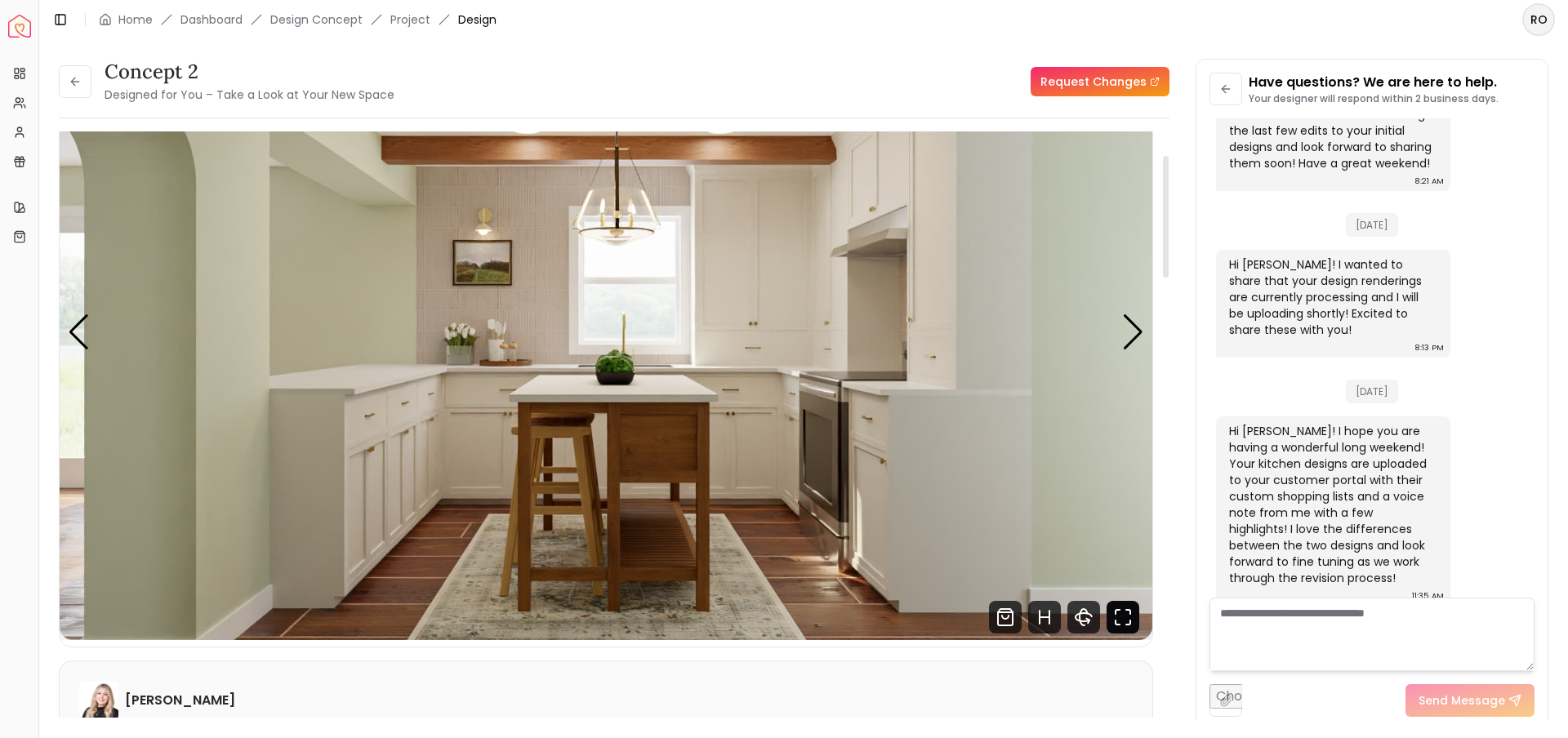
click at [1132, 628] on icon "Fullscreen" at bounding box center [1123, 617] width 32 height 32
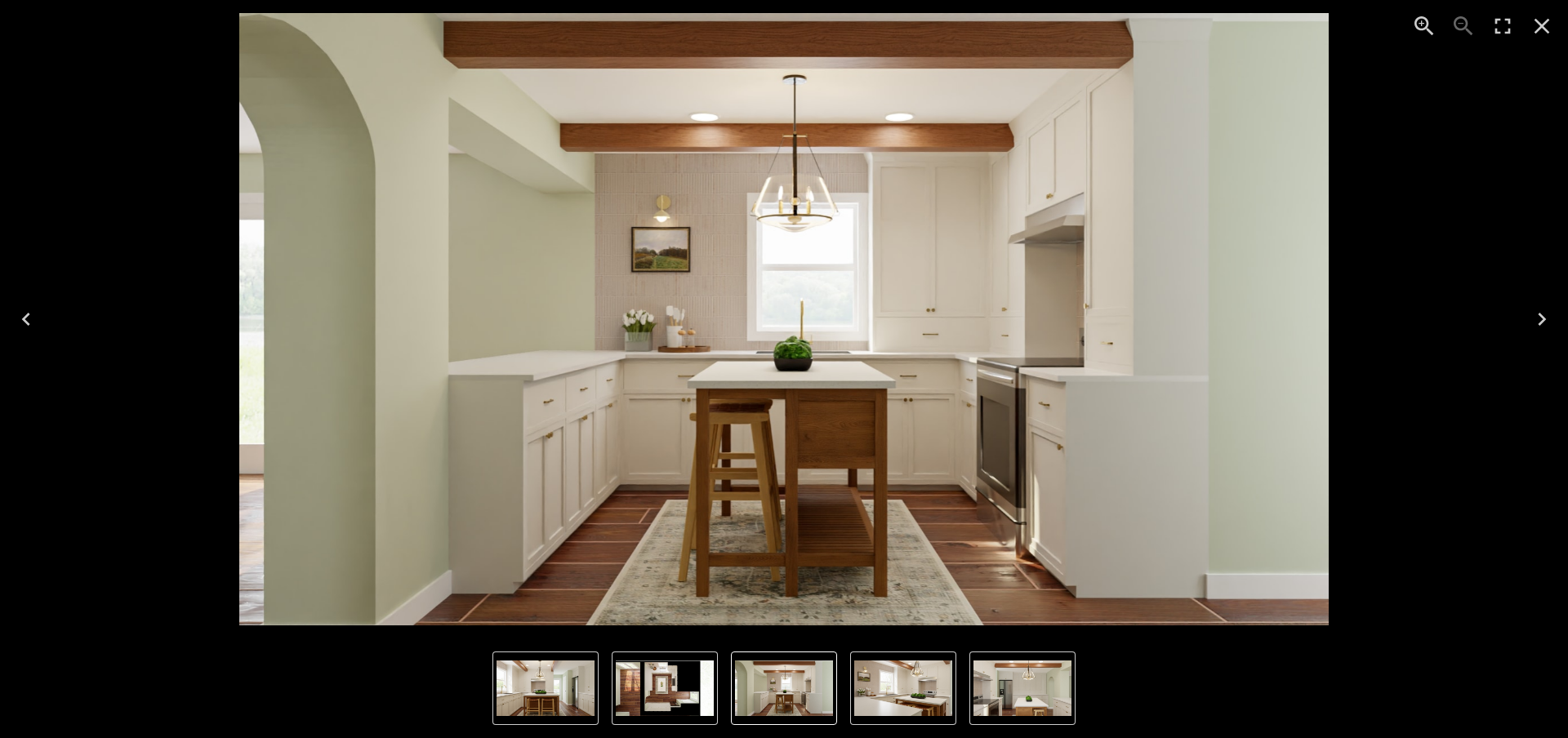
click at [1293, 310] on icon "Next" at bounding box center [1541, 319] width 26 height 26
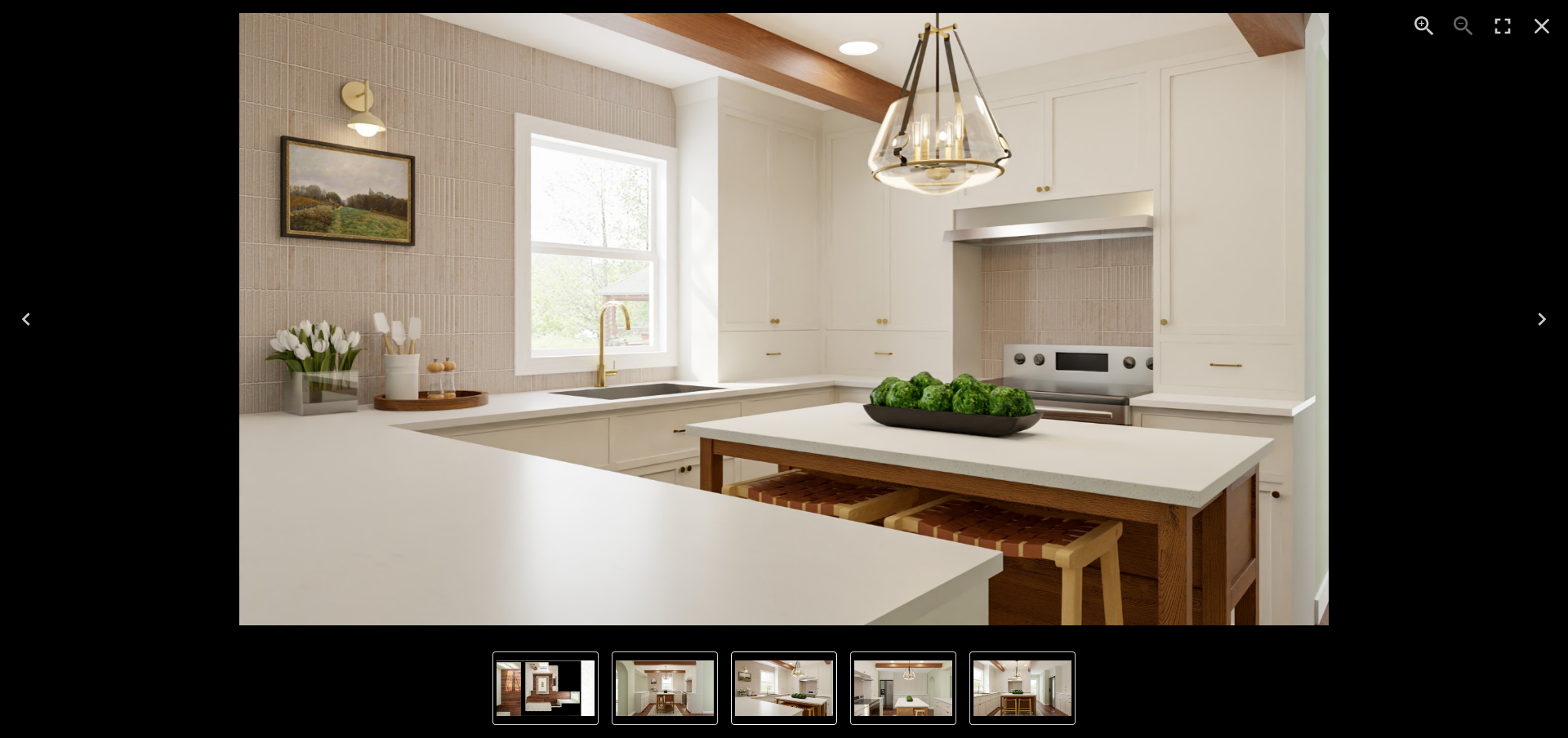
click at [1293, 312] on icon "Next" at bounding box center [1541, 319] width 26 height 26
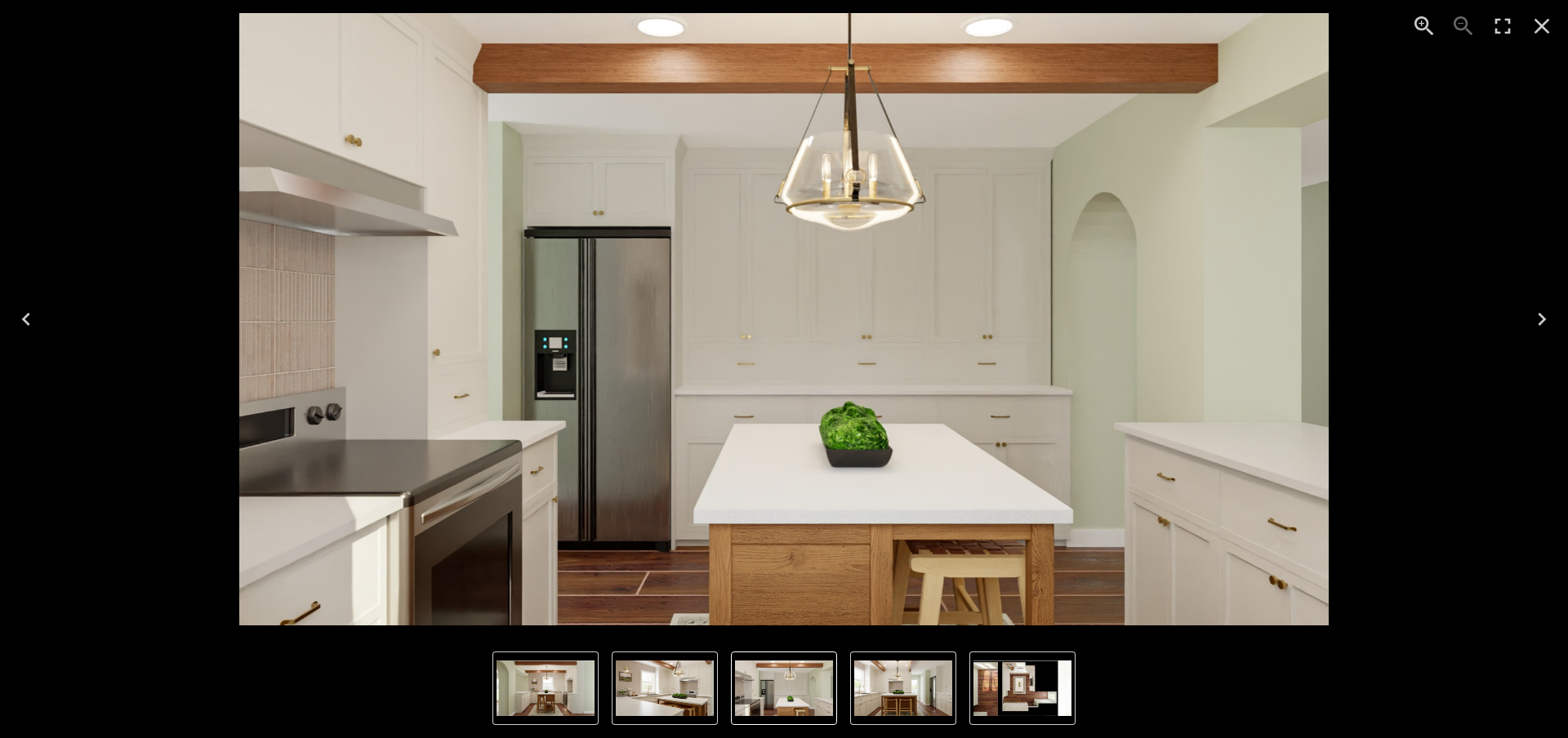
click at [26, 309] on icon "Previous" at bounding box center [26, 319] width 26 height 26
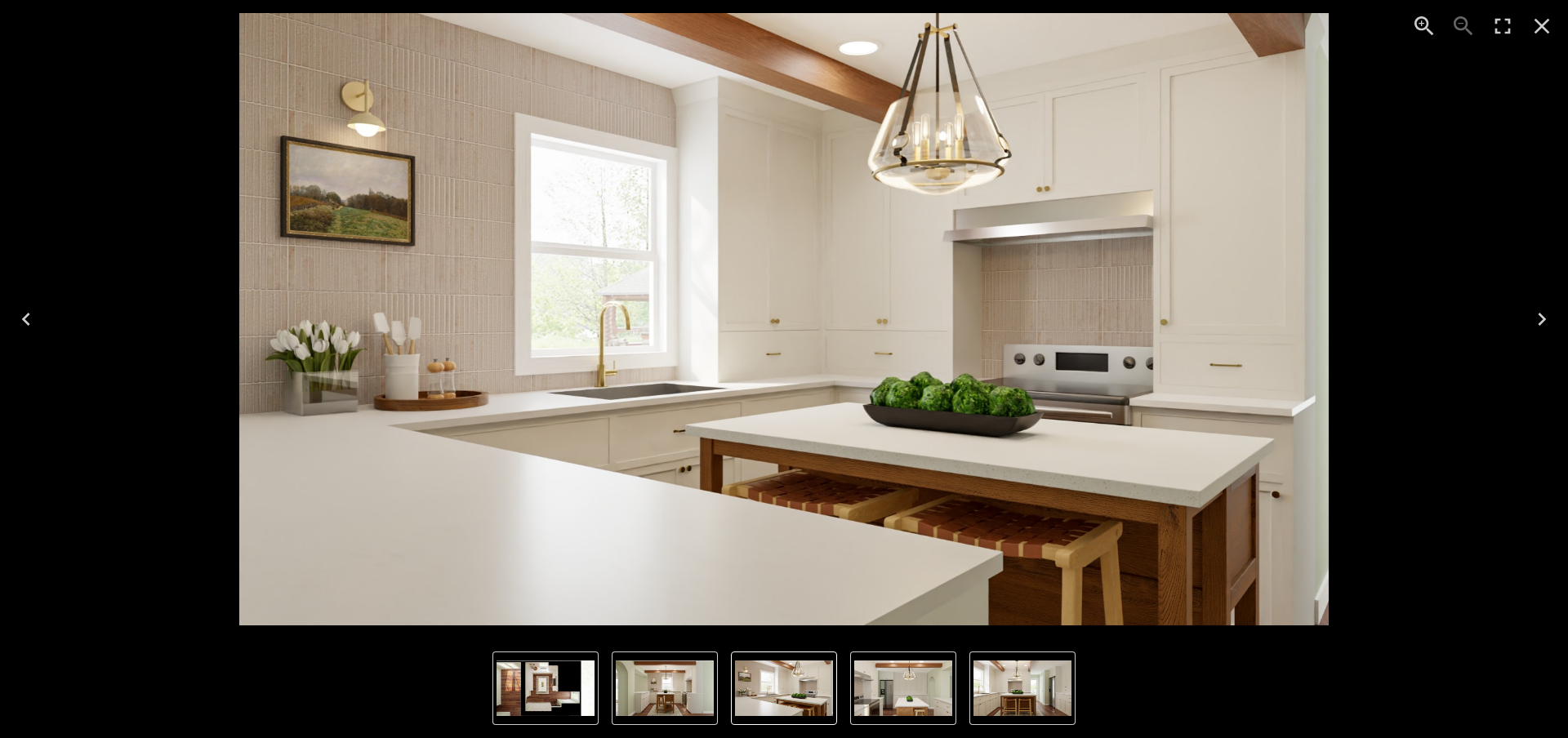
click at [1293, 321] on icon "Next" at bounding box center [1541, 319] width 26 height 26
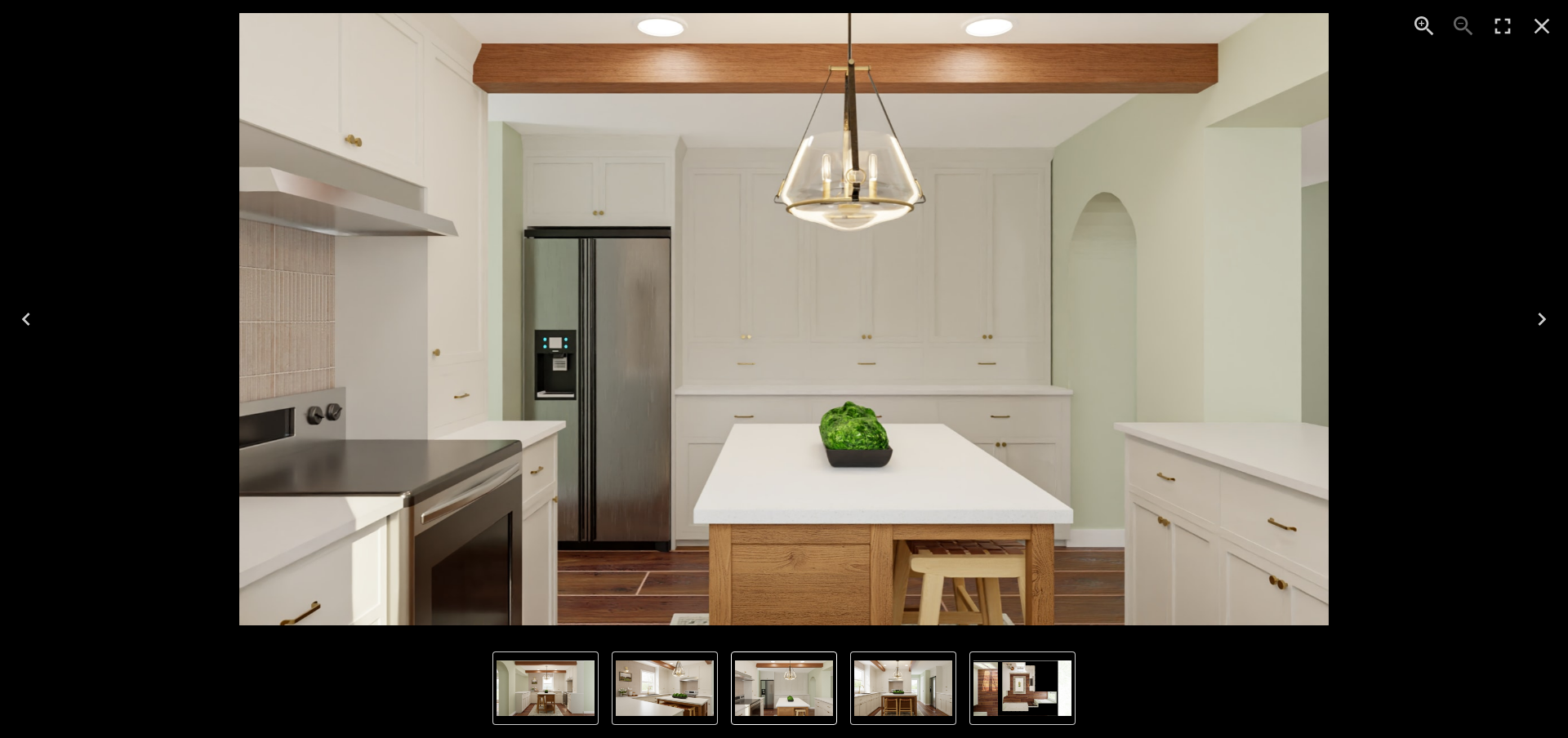
click at [36, 324] on icon "Previous" at bounding box center [26, 319] width 26 height 26
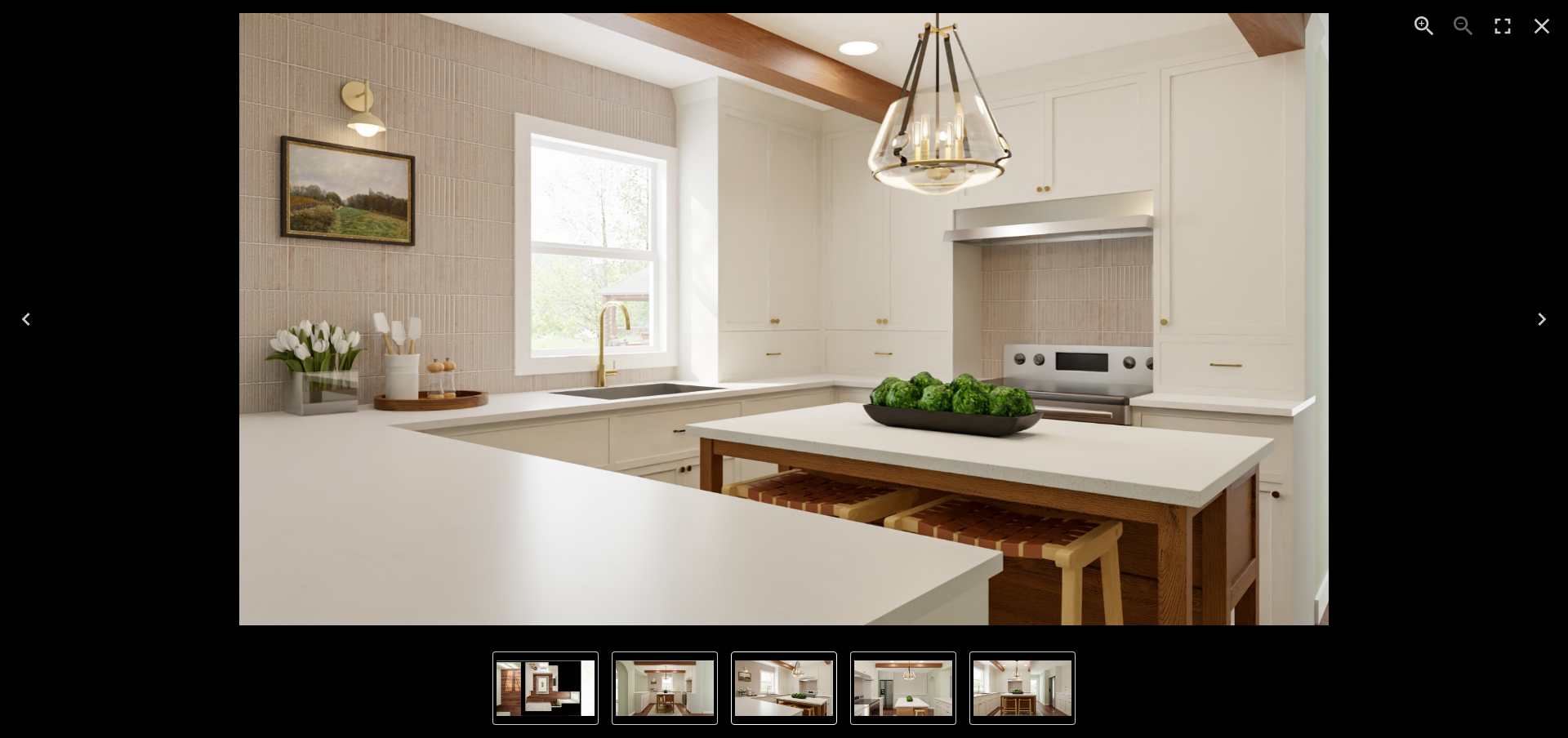
click at [1293, 329] on icon "Next" at bounding box center [1541, 319] width 26 height 26
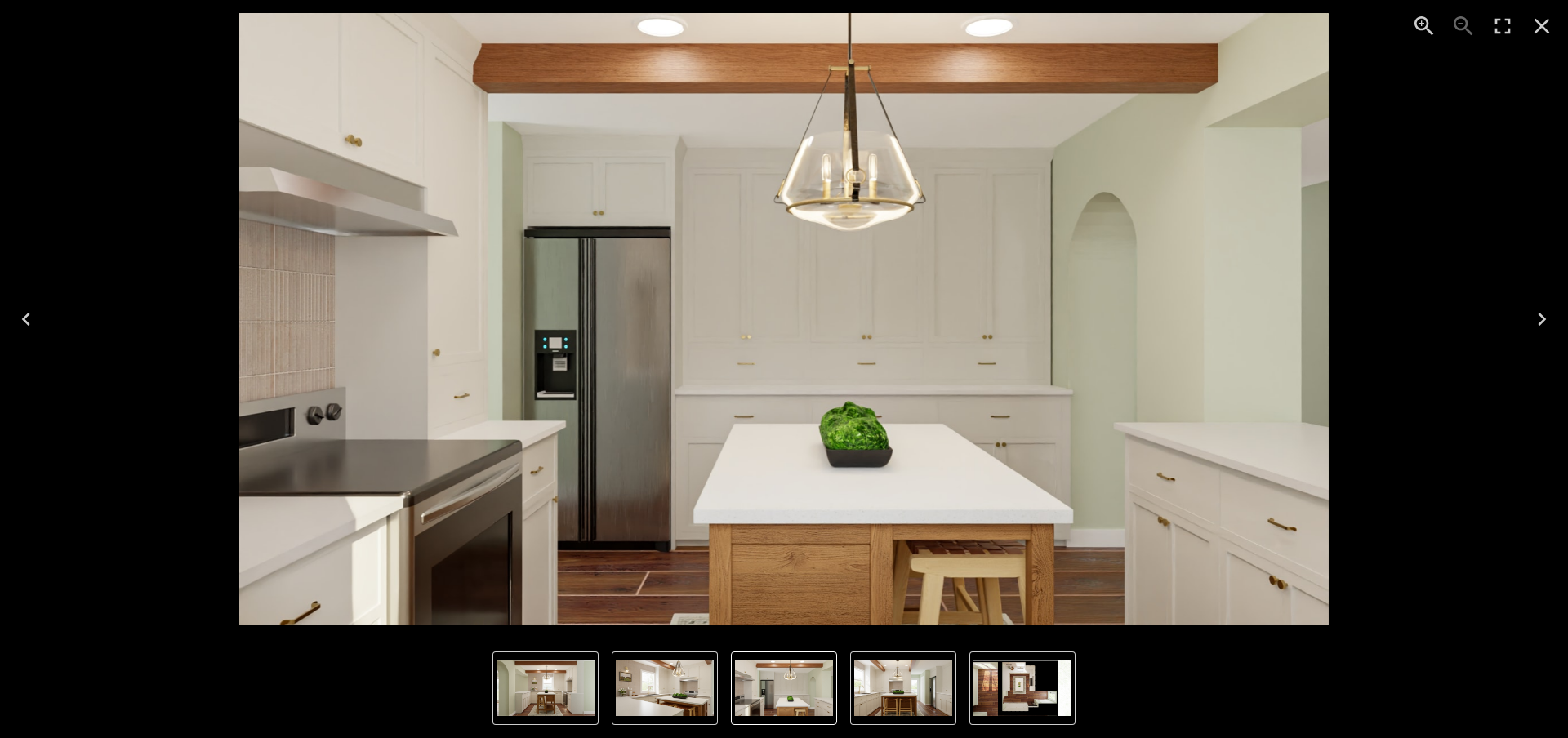
click at [1293, 329] on icon "Next" at bounding box center [1541, 319] width 26 height 26
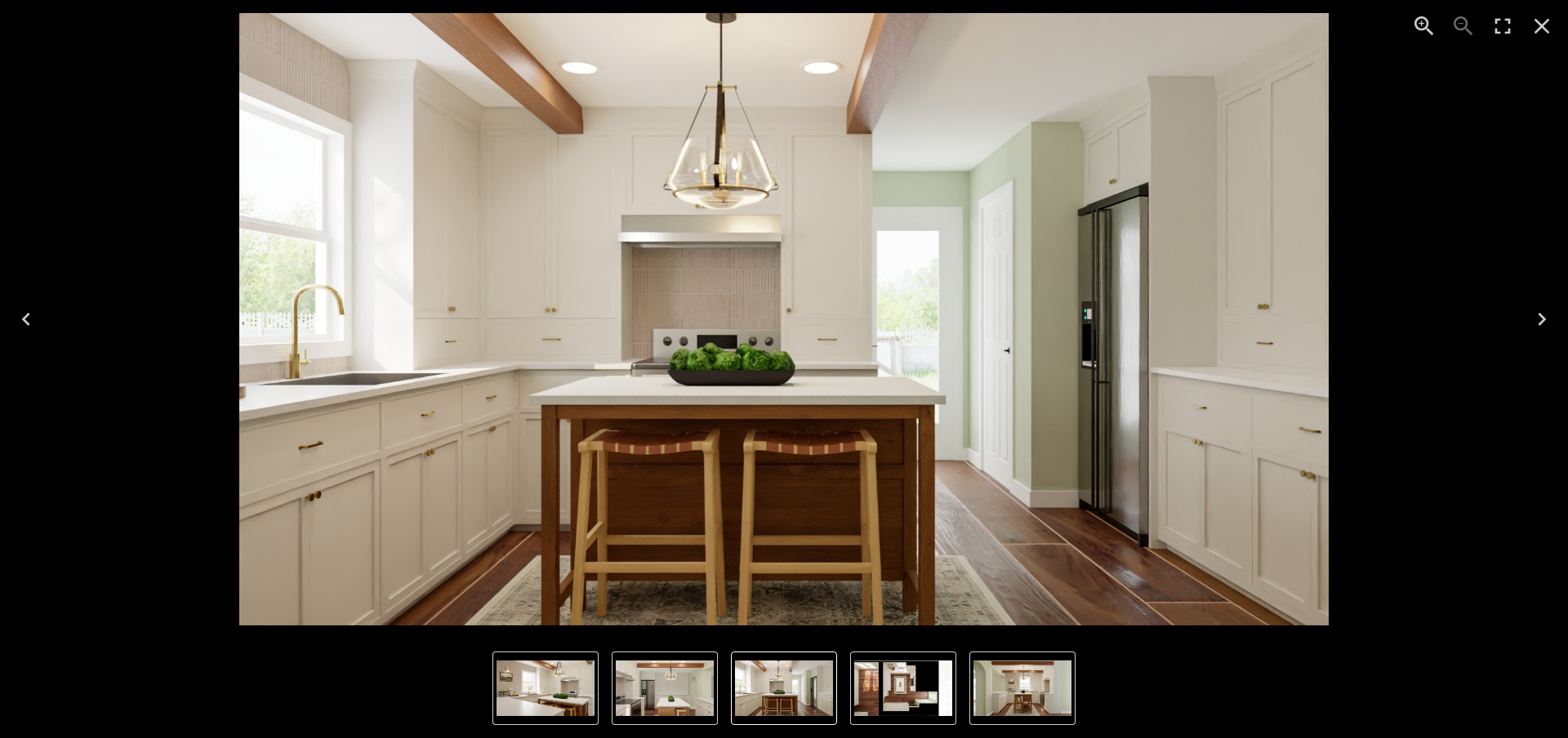
click at [1293, 329] on icon "Next" at bounding box center [1541, 319] width 26 height 26
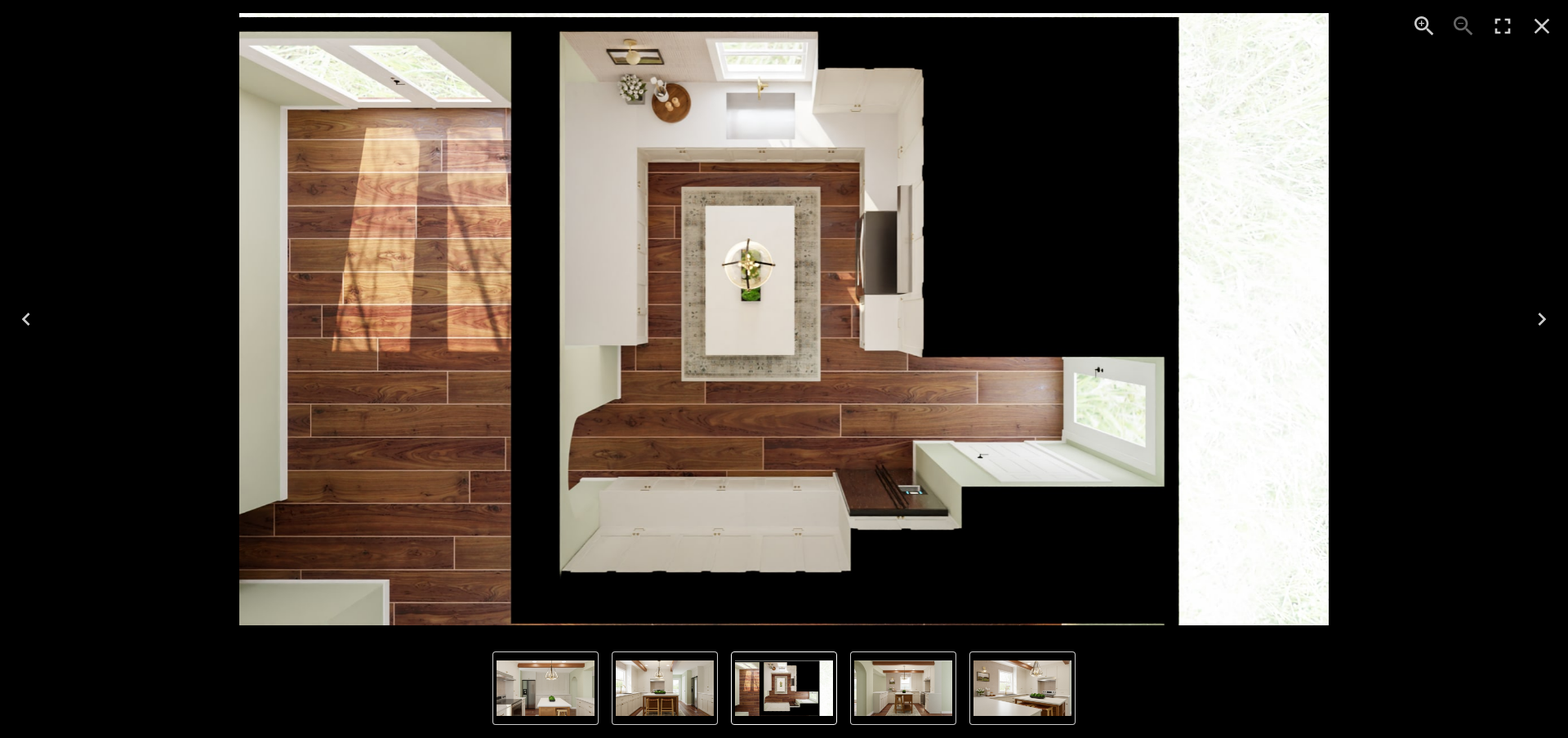
click at [51, 322] on button "Previous" at bounding box center [26, 319] width 52 height 66
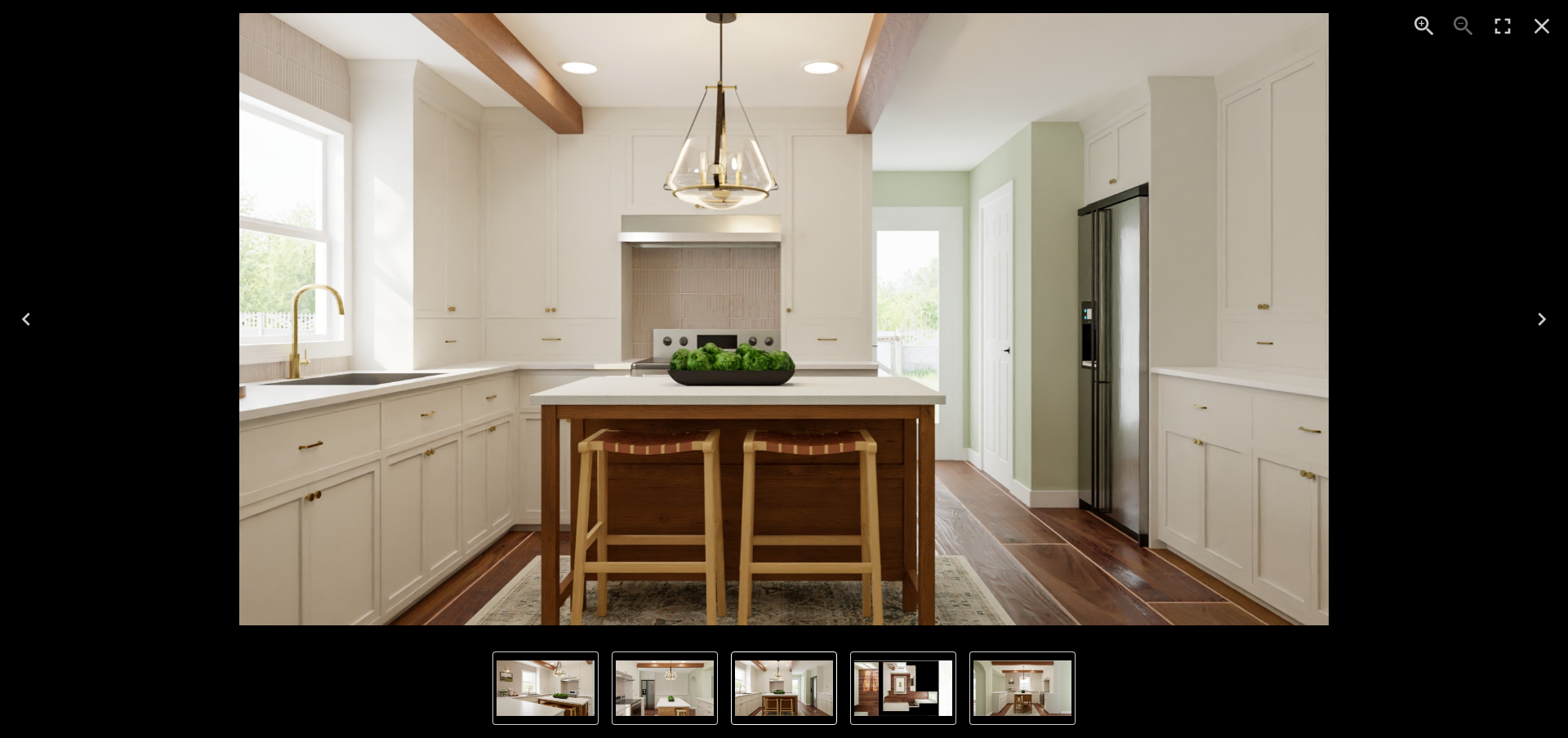
click at [50, 322] on button "Previous" at bounding box center [26, 319] width 52 height 66
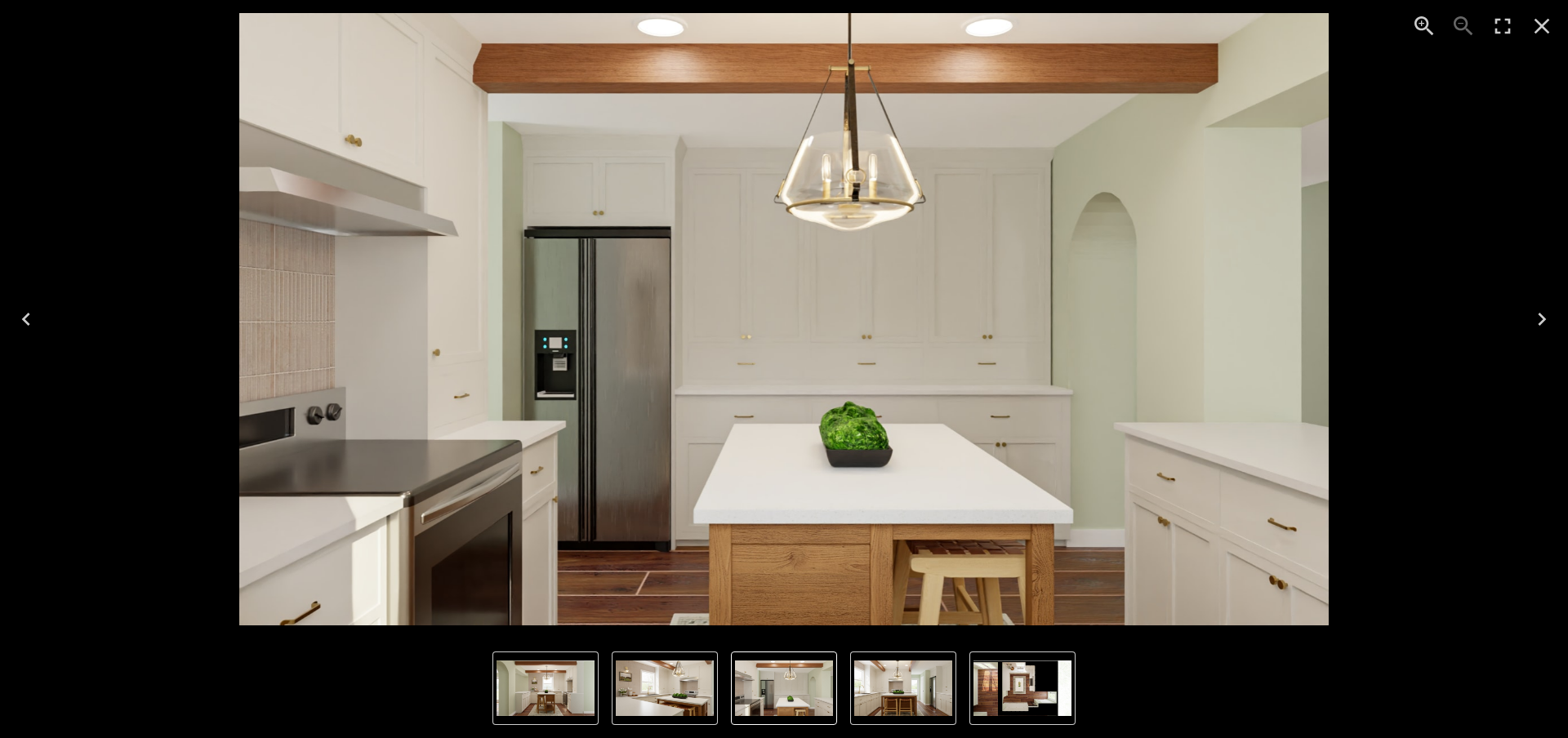
click at [1293, 311] on icon "Next" at bounding box center [1541, 319] width 26 height 26
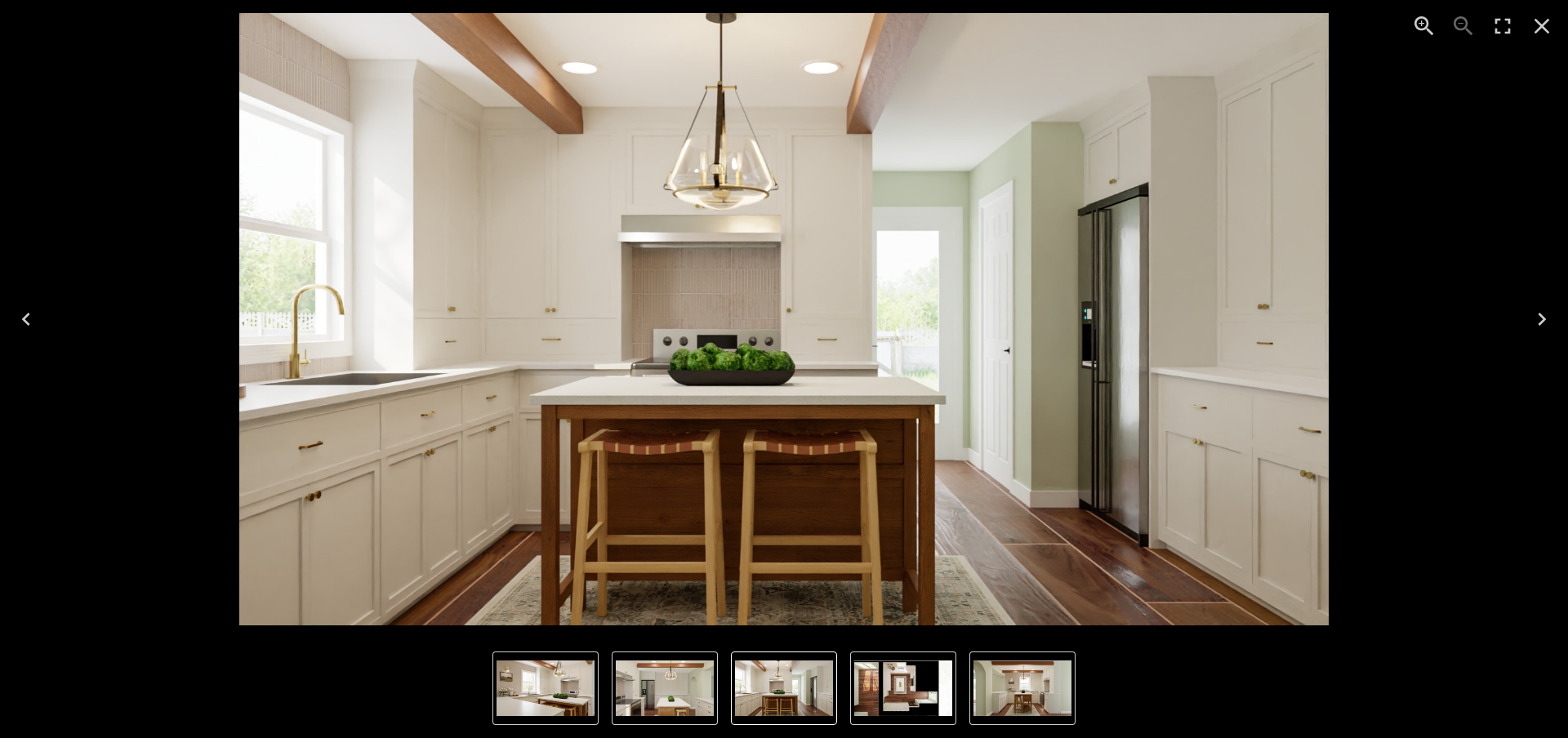
click at [40, 315] on button "Previous" at bounding box center [26, 319] width 52 height 66
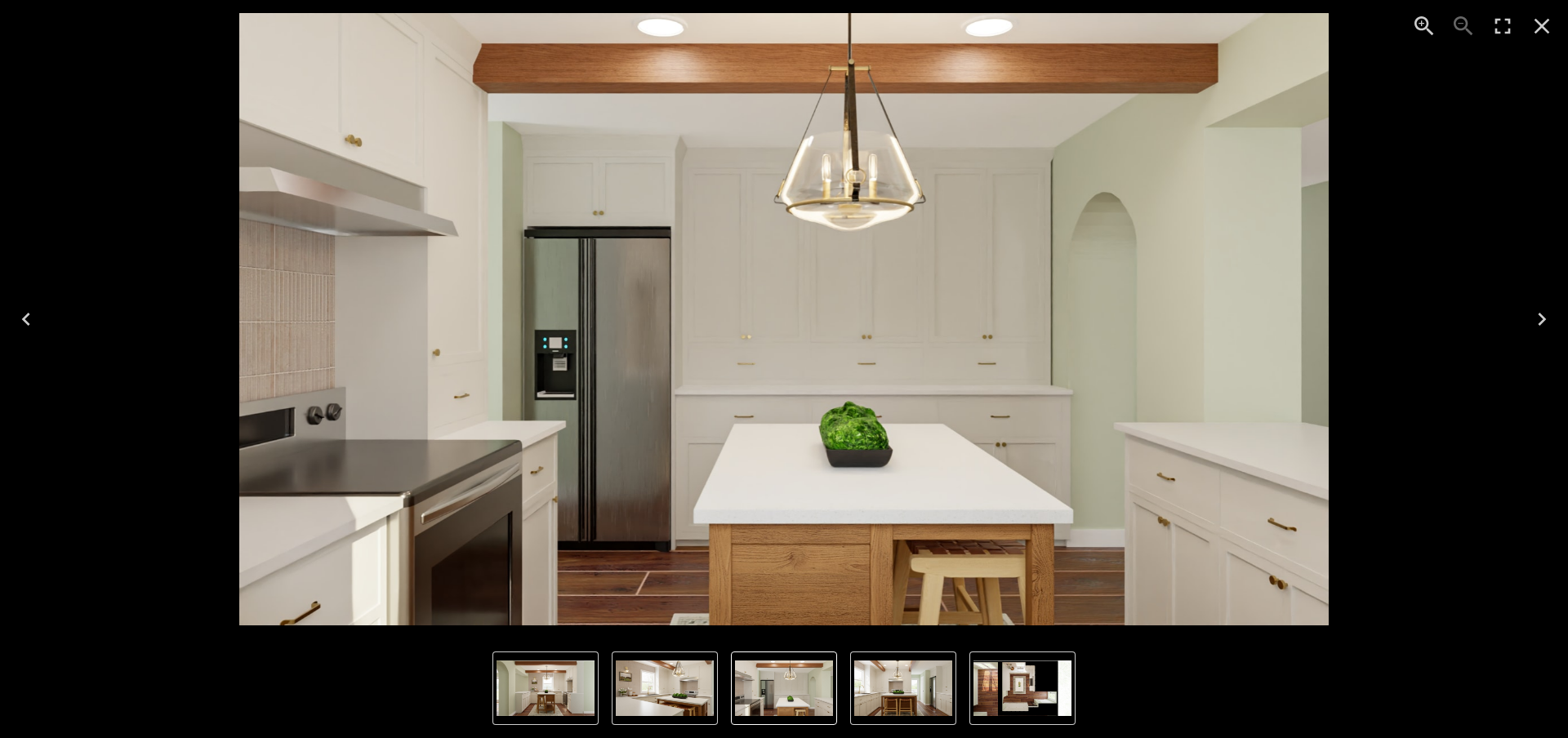
click at [40, 315] on button "Previous" at bounding box center [26, 319] width 52 height 66
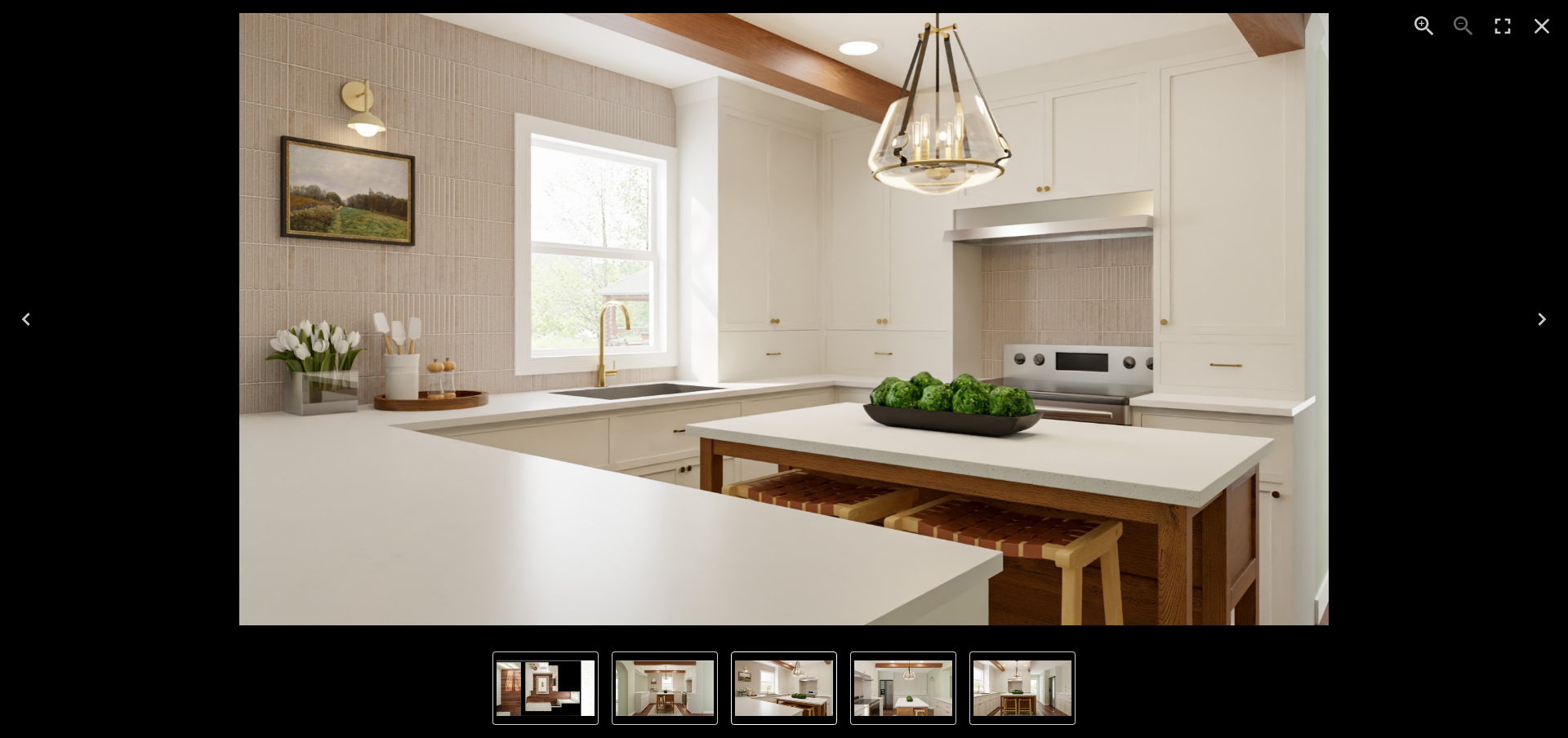
click at [40, 315] on button "Previous" at bounding box center [26, 319] width 52 height 66
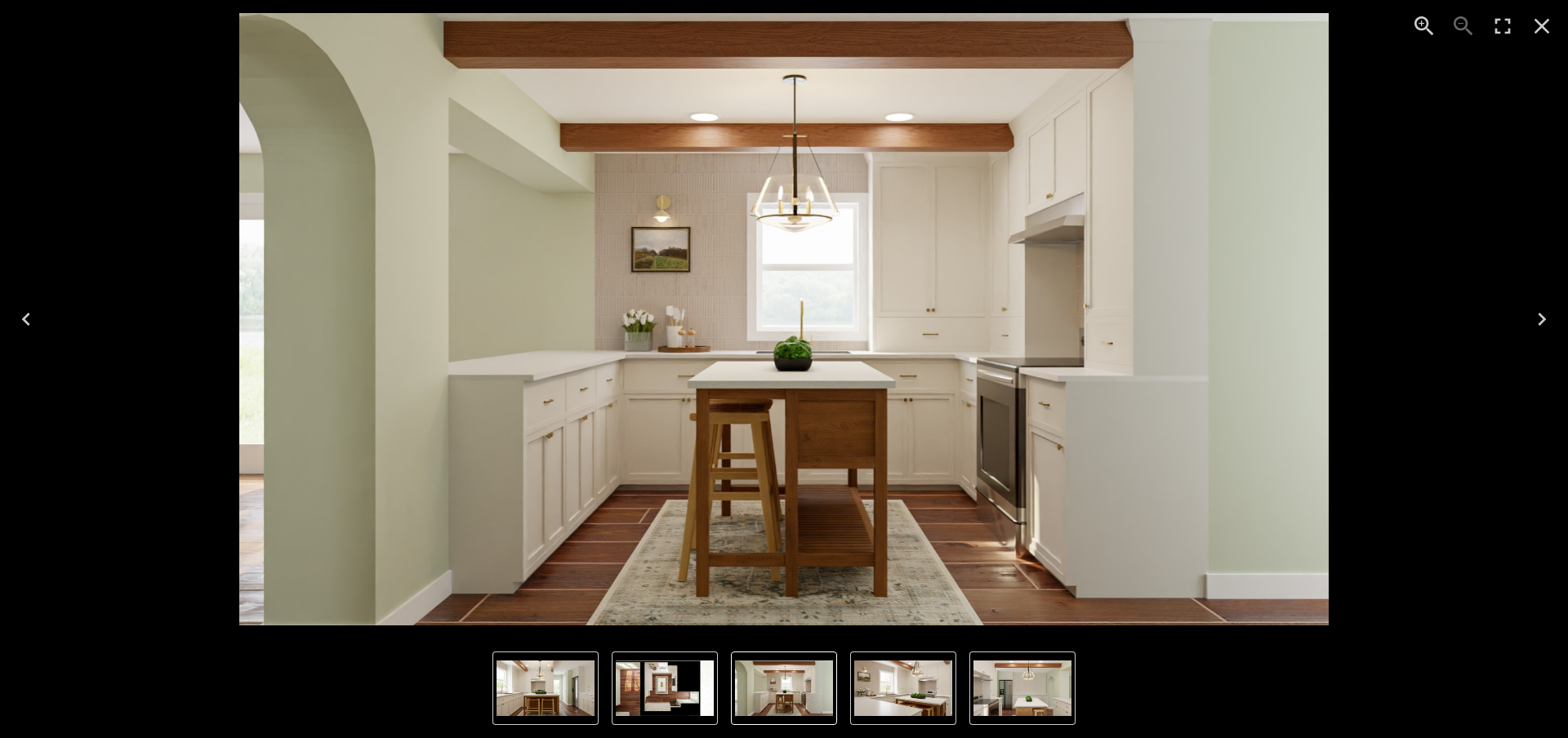
click at [1293, 320] on icon "Next" at bounding box center [1541, 319] width 26 height 26
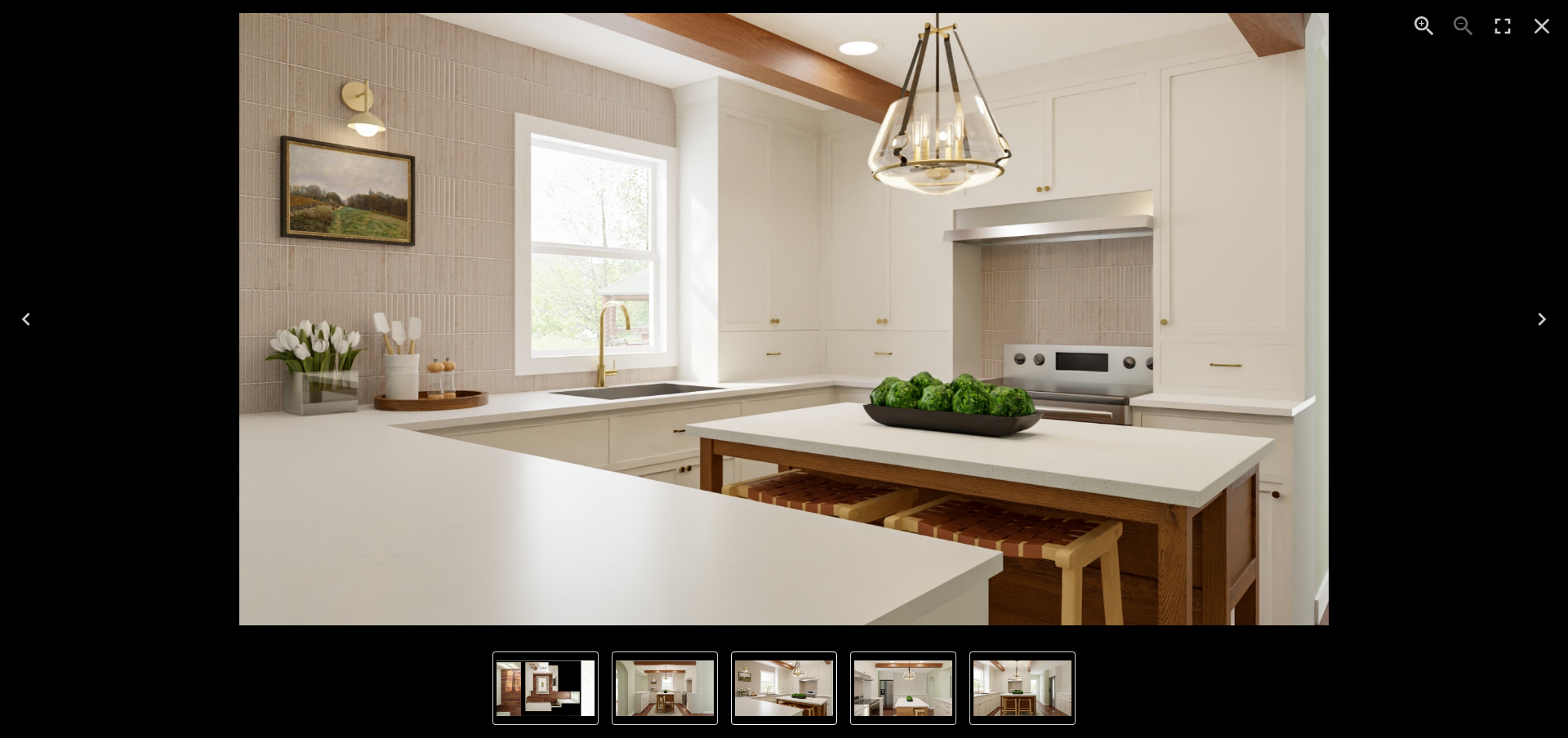
click at [1293, 320] on icon "Next" at bounding box center [1541, 319] width 26 height 26
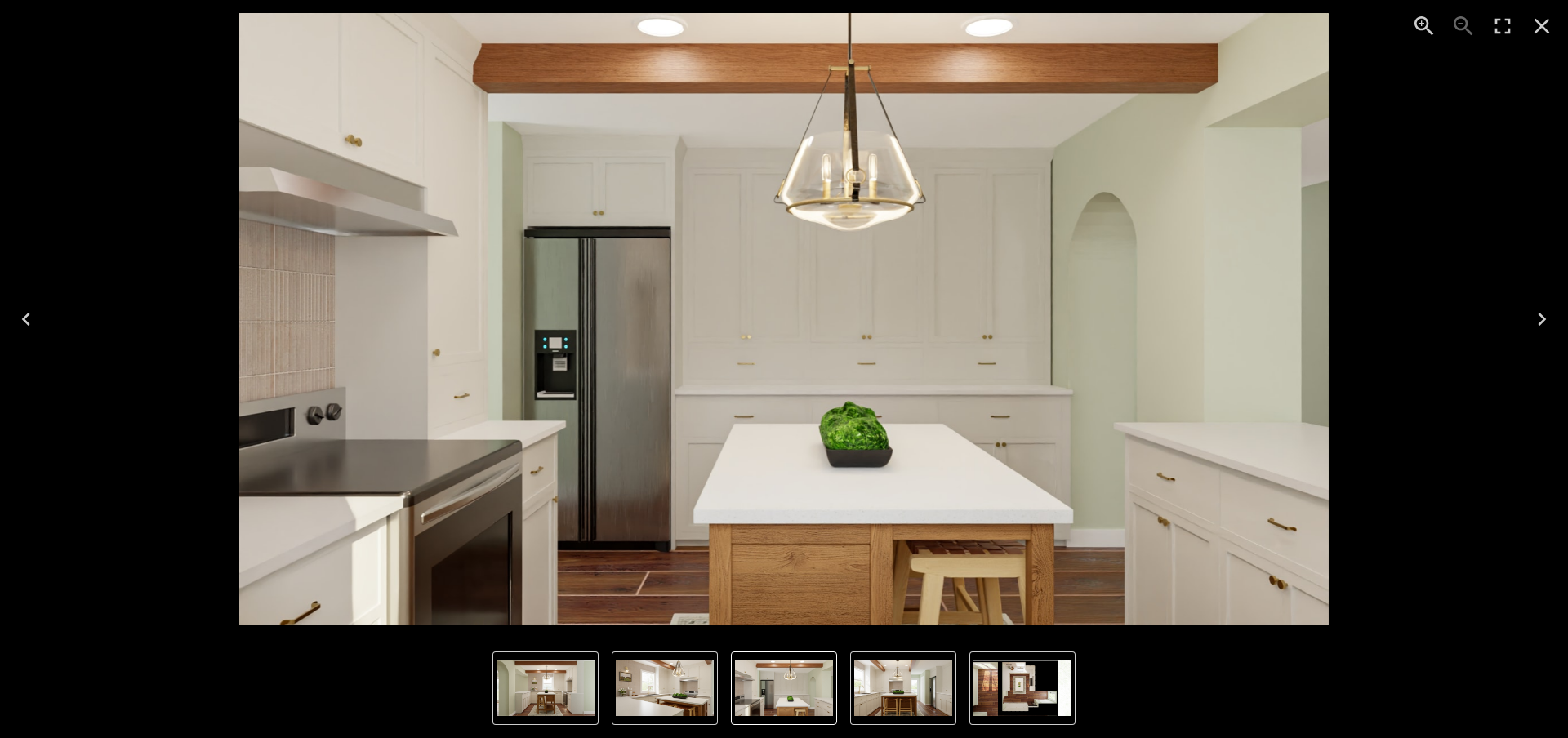
click at [1293, 329] on icon "Next" at bounding box center [1541, 319] width 26 height 26
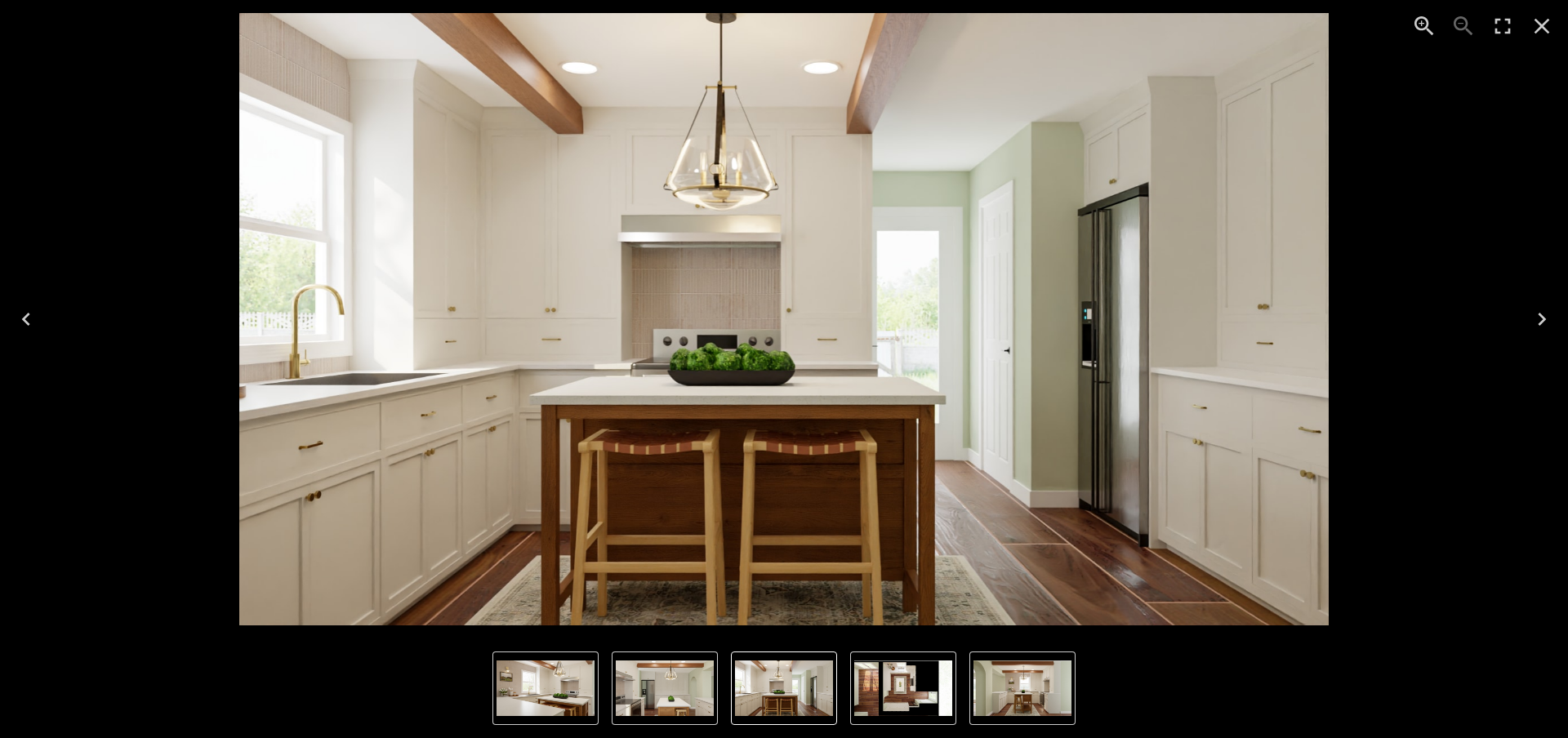
click at [1293, 323] on icon "Next" at bounding box center [1542, 319] width 9 height 13
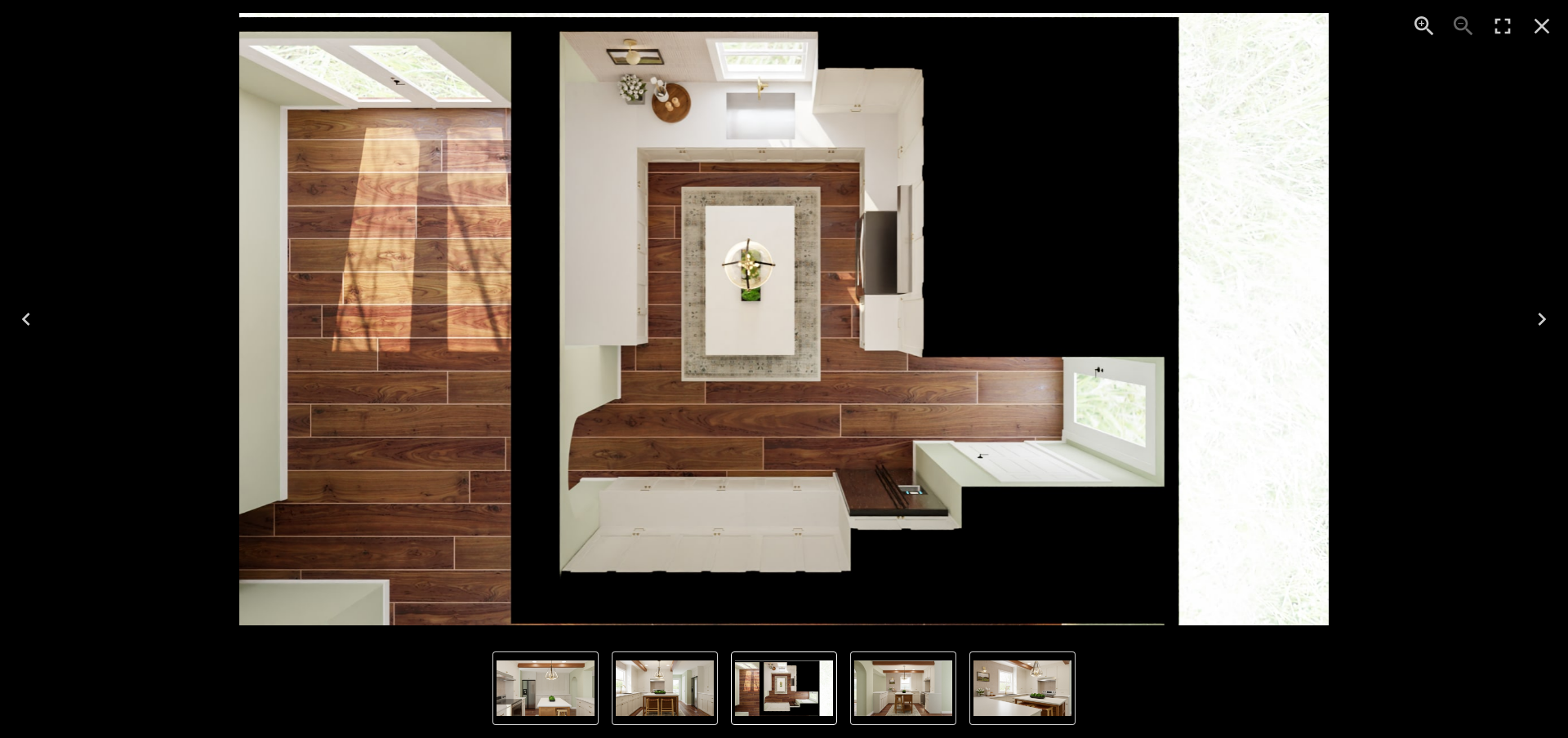
click at [1293, 324] on icon "Next" at bounding box center [1541, 319] width 26 height 26
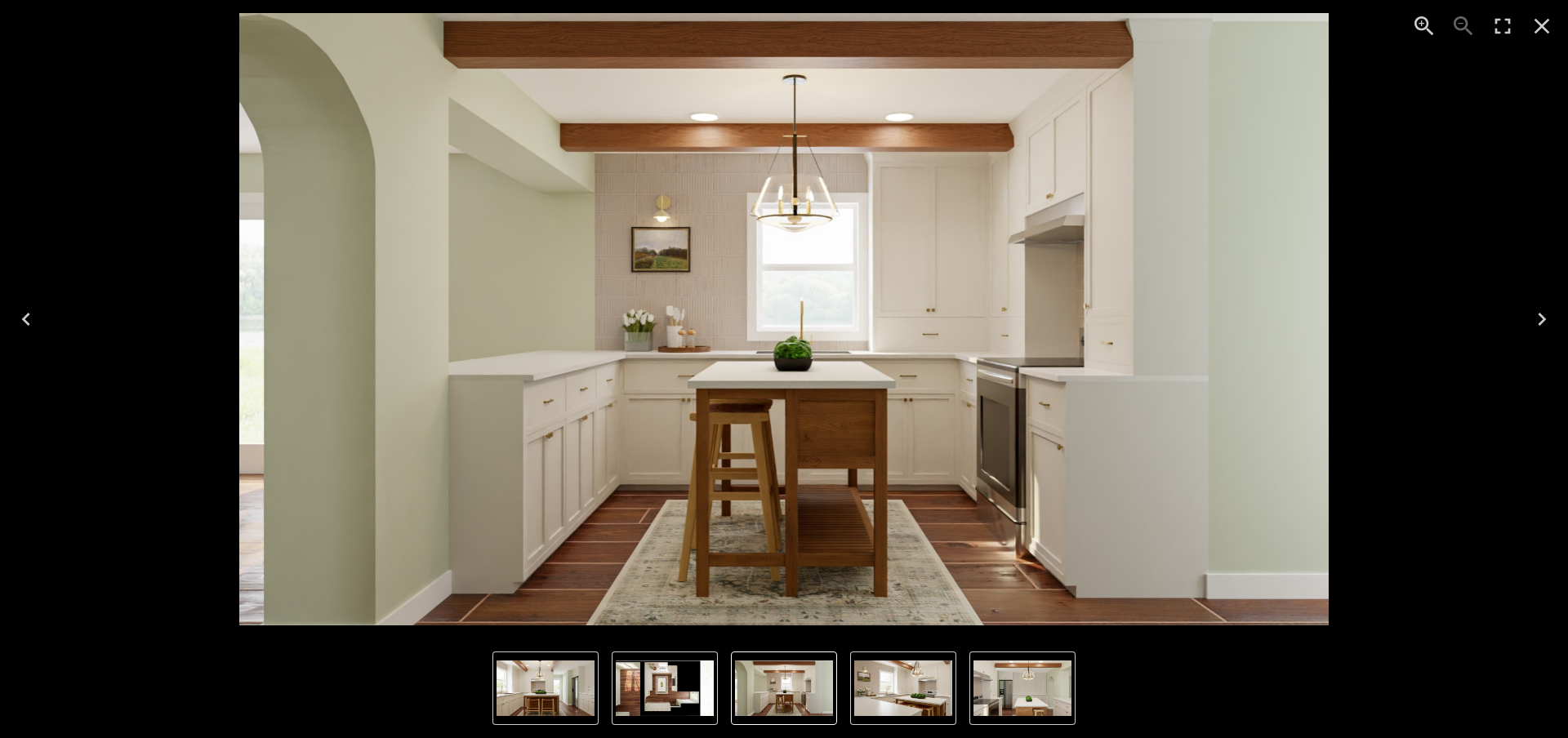
click at [24, 331] on icon "Previous" at bounding box center [26, 319] width 26 height 26
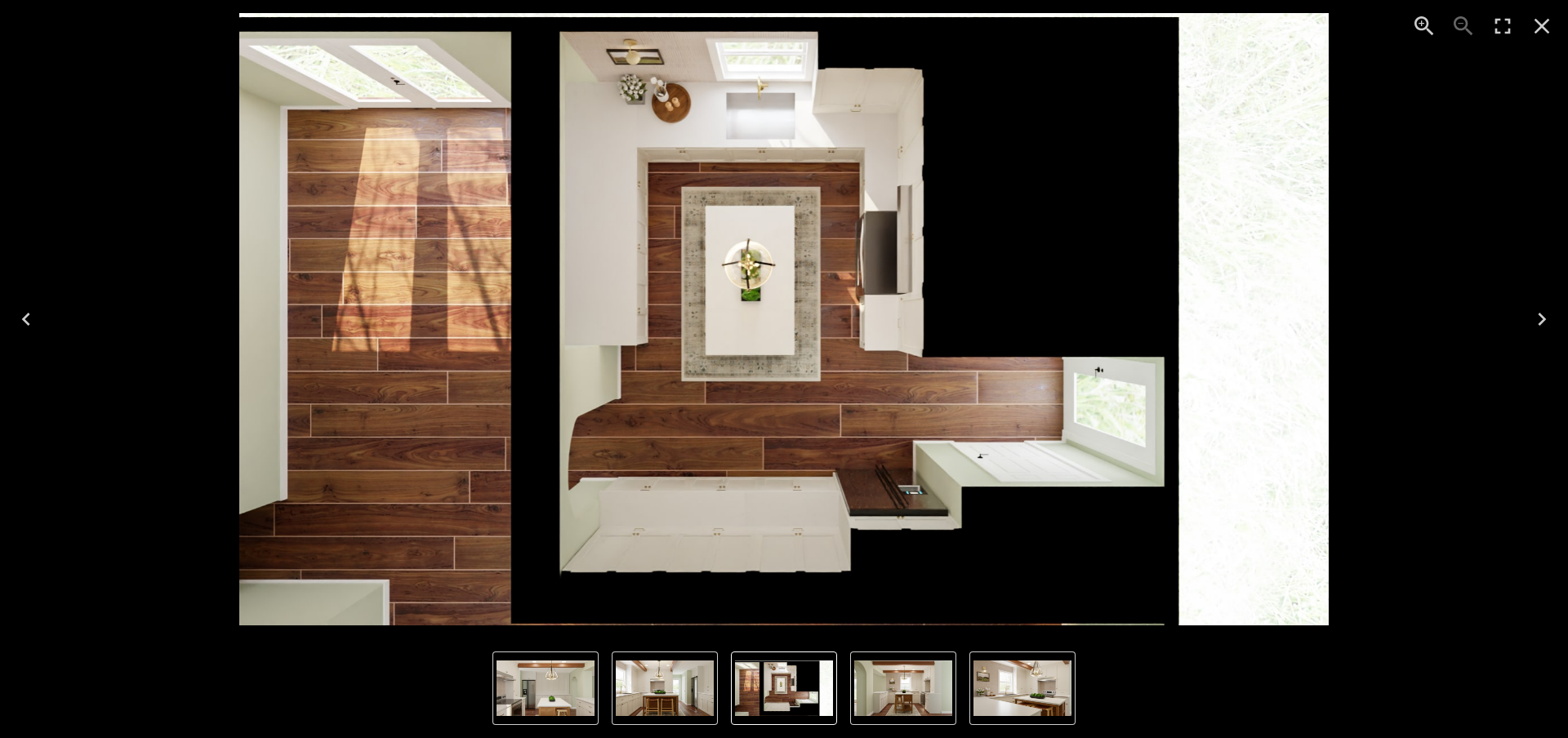
click at [24, 331] on icon "Previous" at bounding box center [26, 319] width 26 height 26
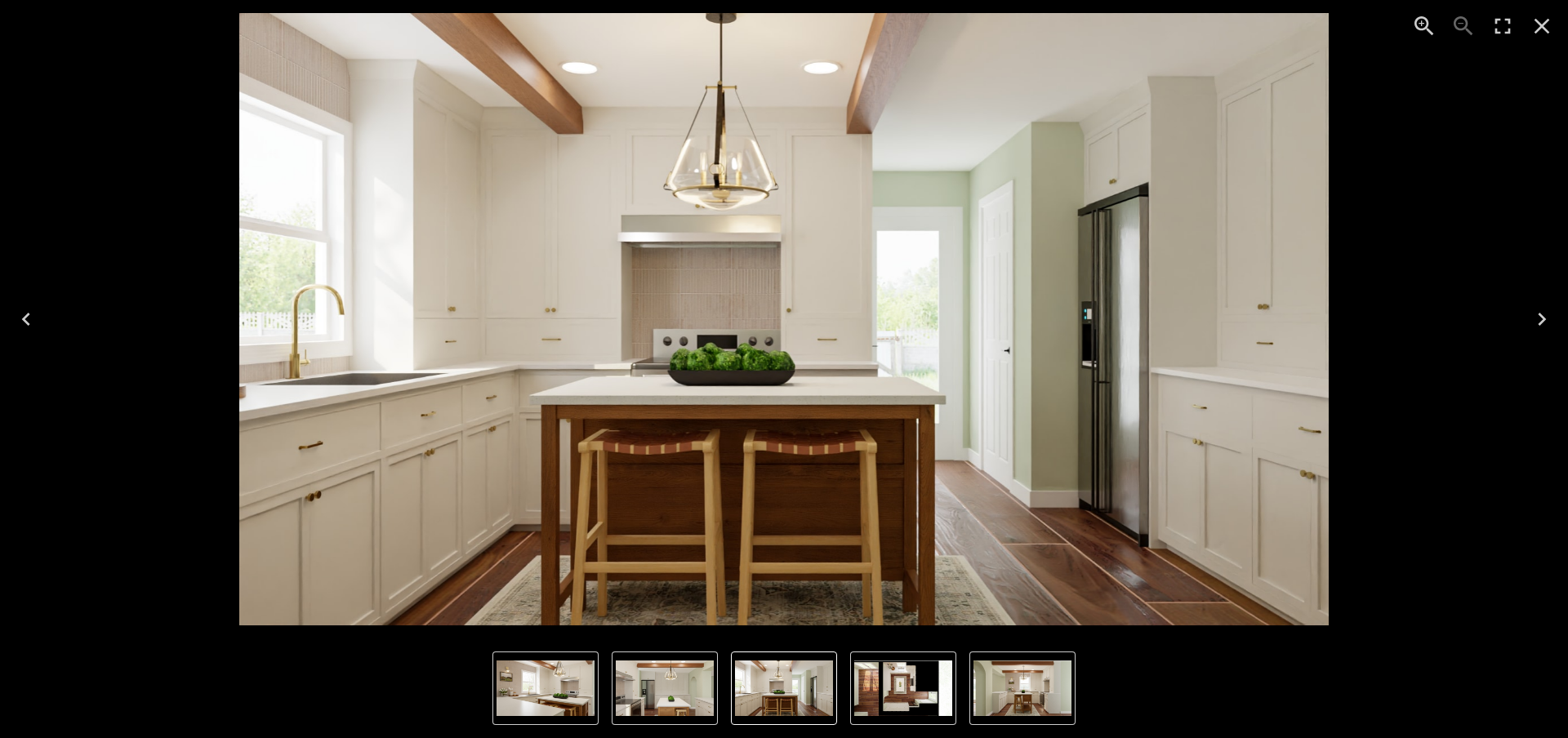
click at [1293, 30] on icon "Close" at bounding box center [1541, 26] width 26 height 26
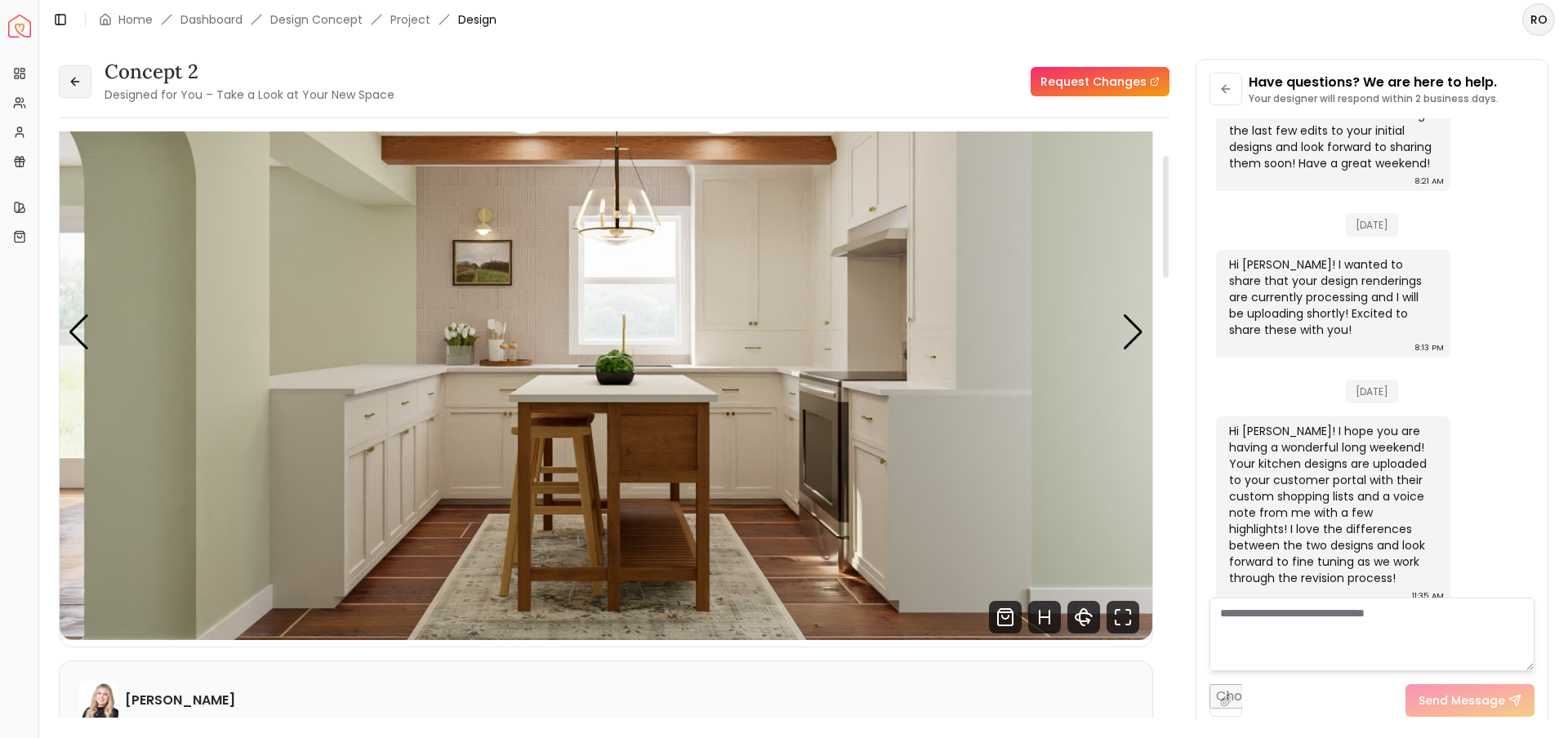
click at [75, 86] on icon at bounding box center [75, 82] width 13 height 13
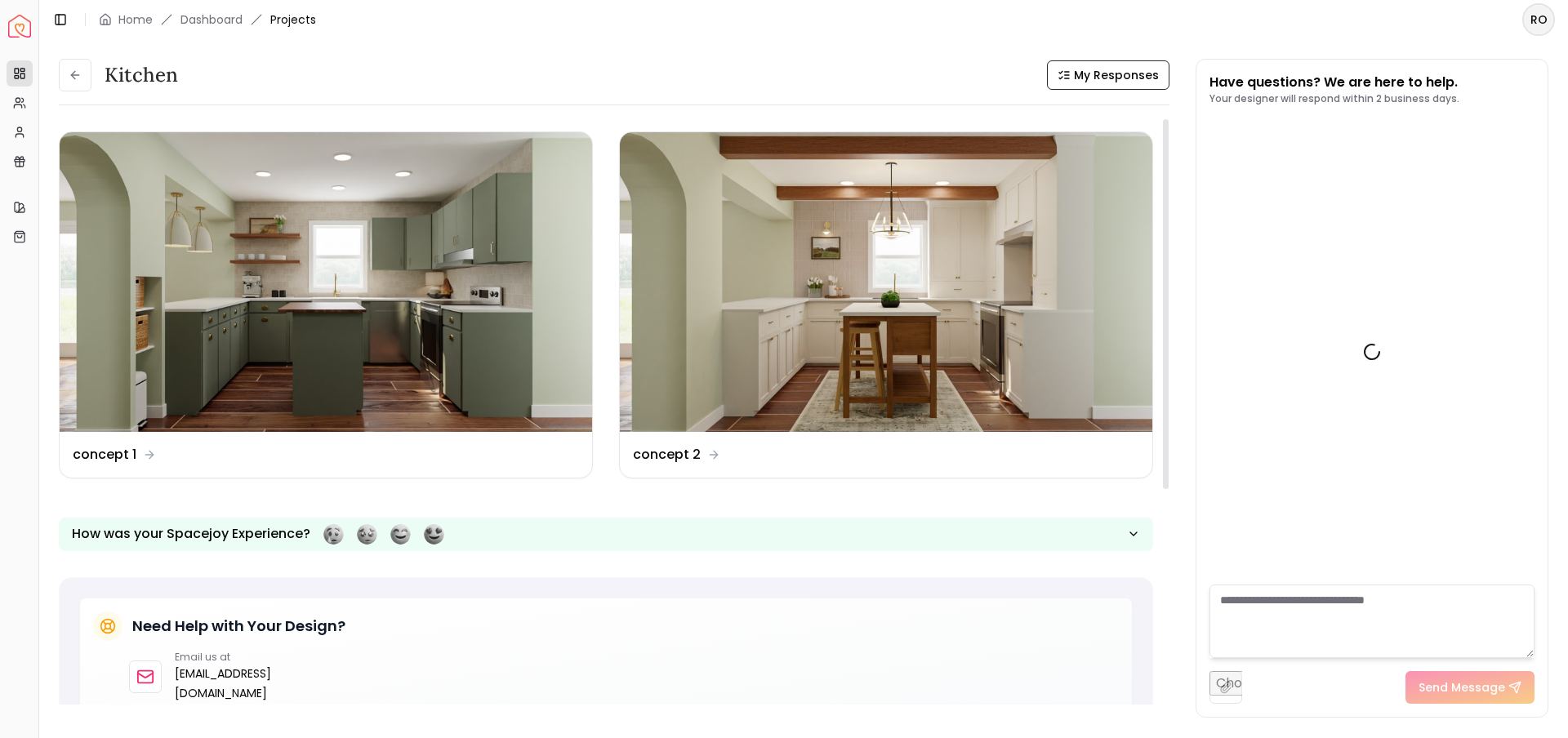
scroll to position [883, 0]
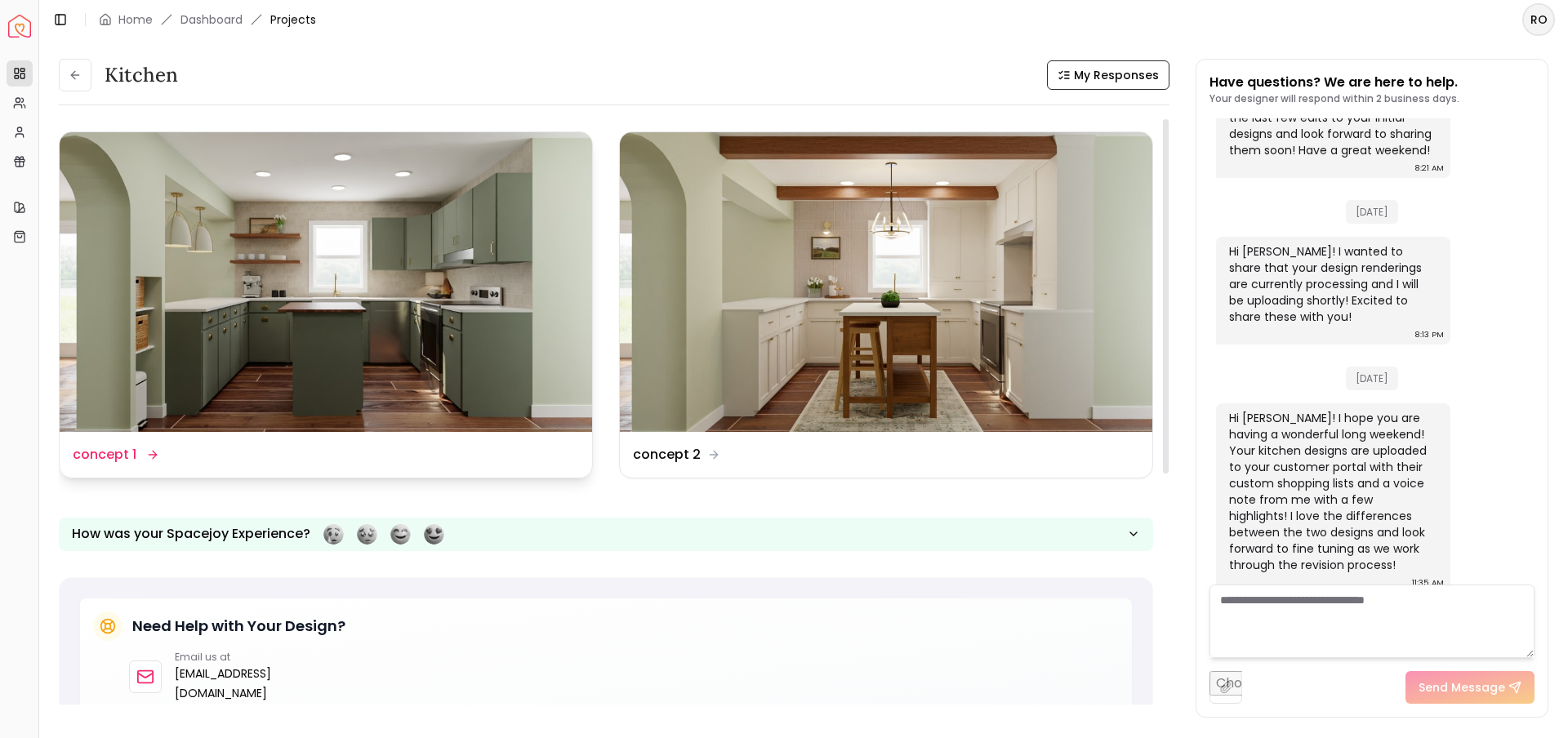
click at [220, 263] on img at bounding box center [326, 282] width 533 height 300
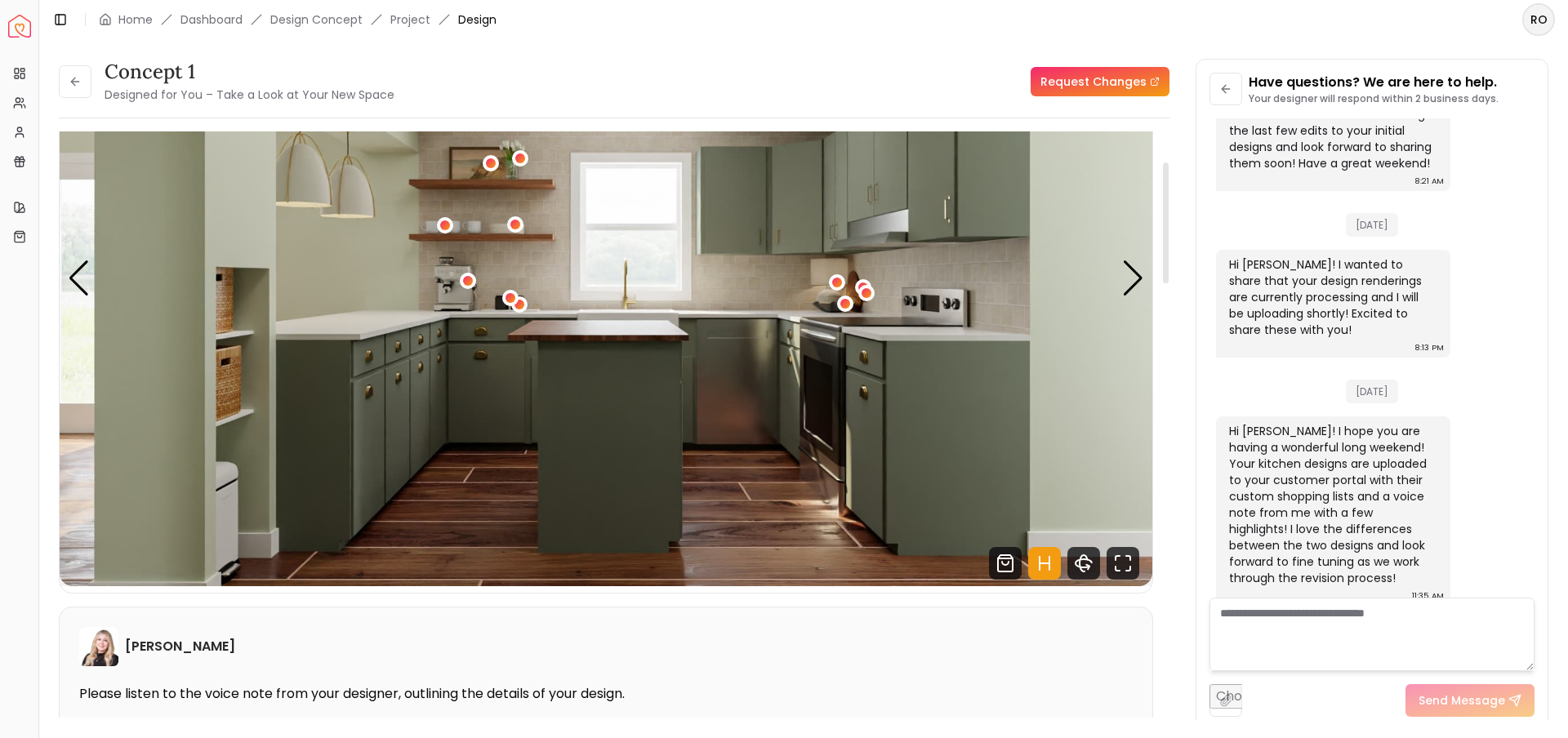
scroll to position [53, 0]
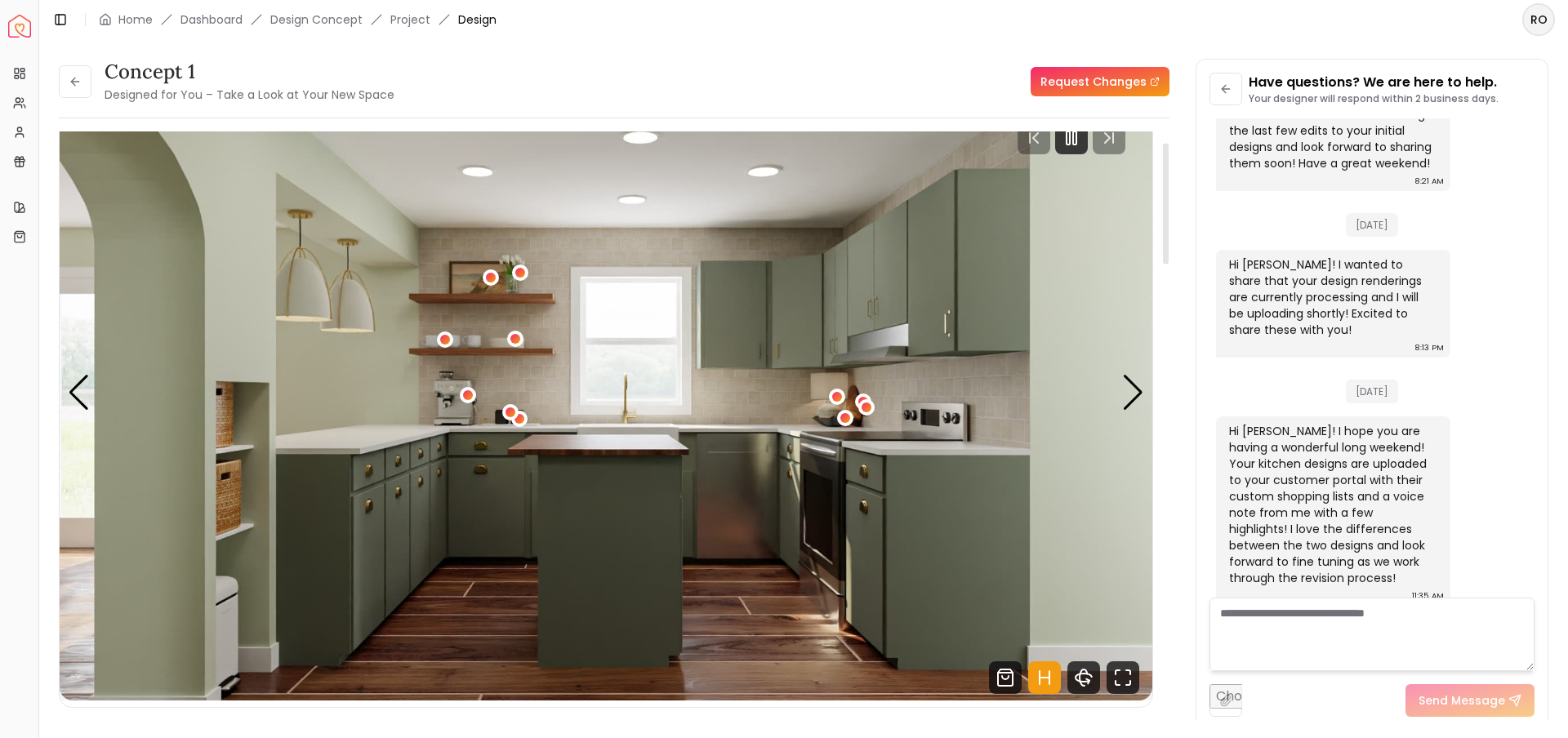
click at [710, 351] on img "1 / 5" at bounding box center [606, 393] width 1093 height 615
click at [1044, 683] on icon "Hotspots Toggle" at bounding box center [1045, 678] width 32 height 32
click at [1072, 147] on icon "Pause" at bounding box center [1072, 138] width 20 height 20
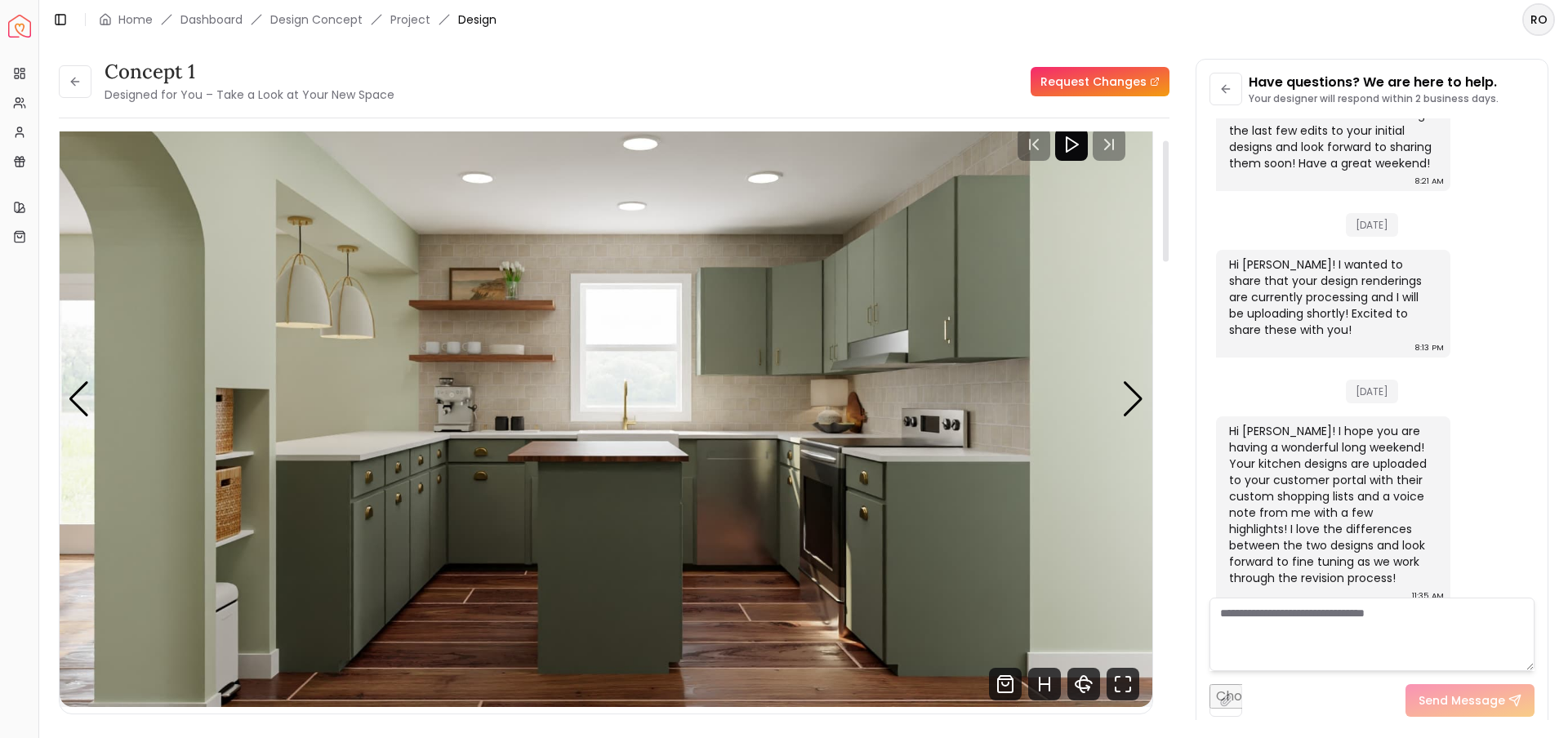
scroll to position [42, 0]
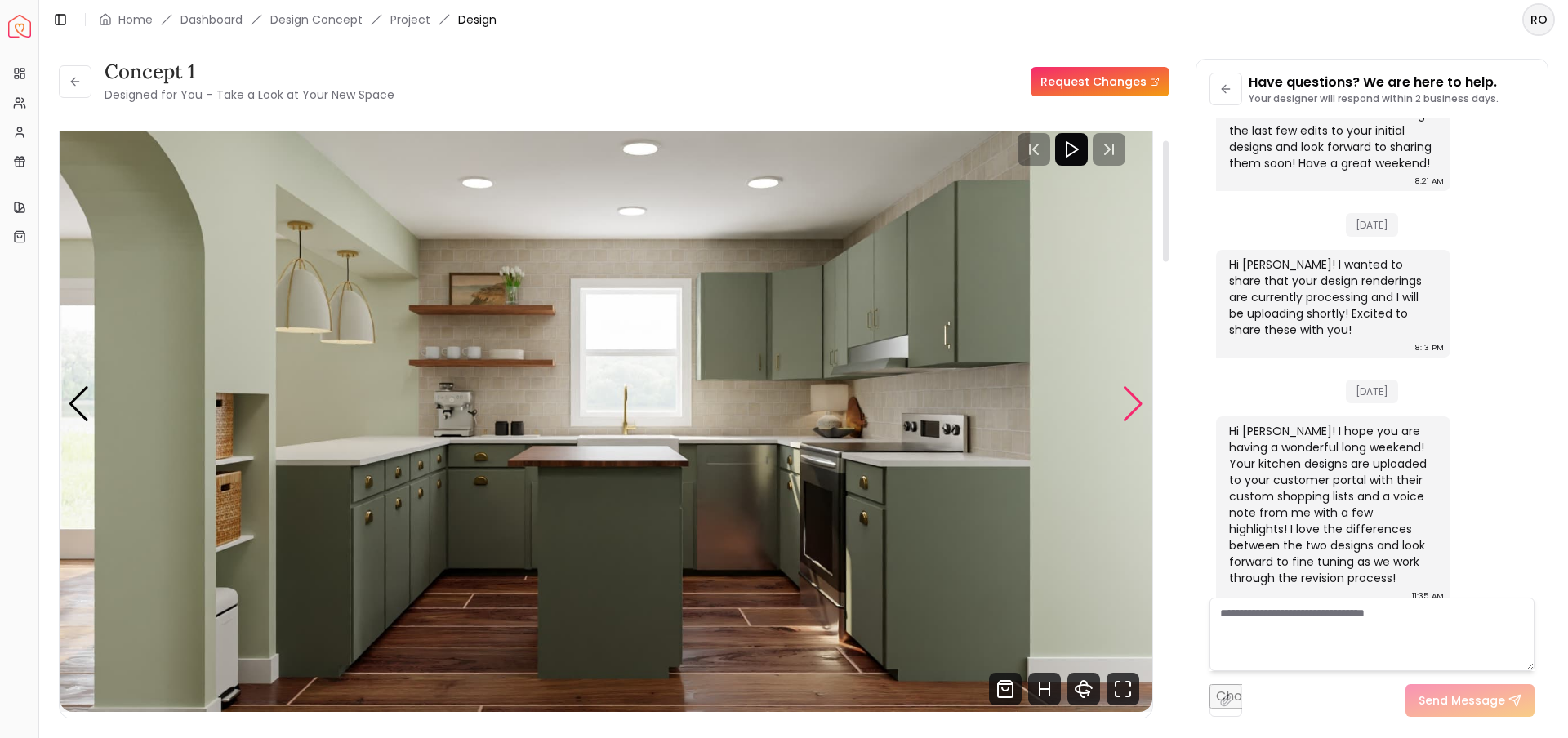
click at [1134, 405] on div "Next slide" at bounding box center [1133, 405] width 22 height 36
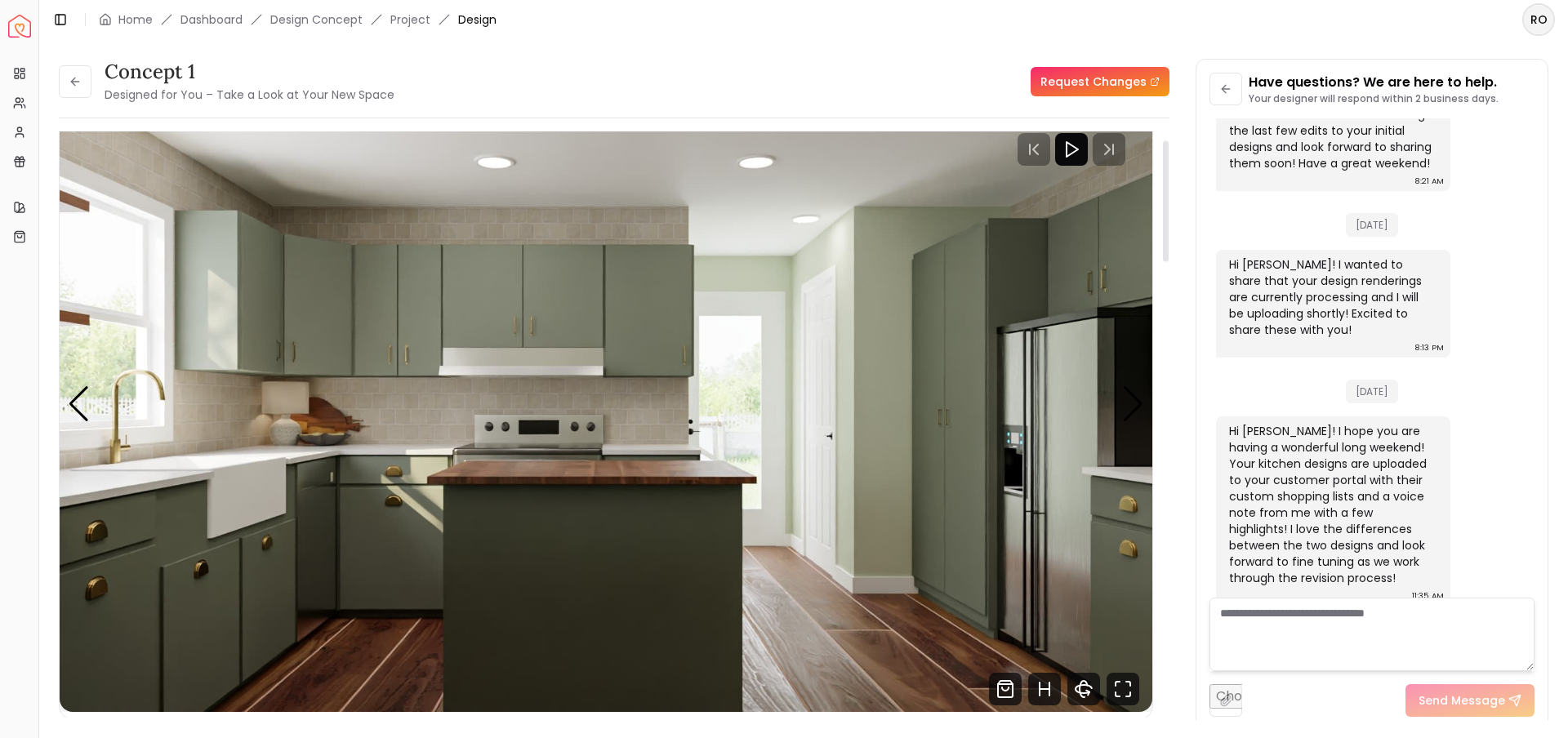
click at [1072, 370] on img "2 / 5" at bounding box center [606, 405] width 1093 height 615
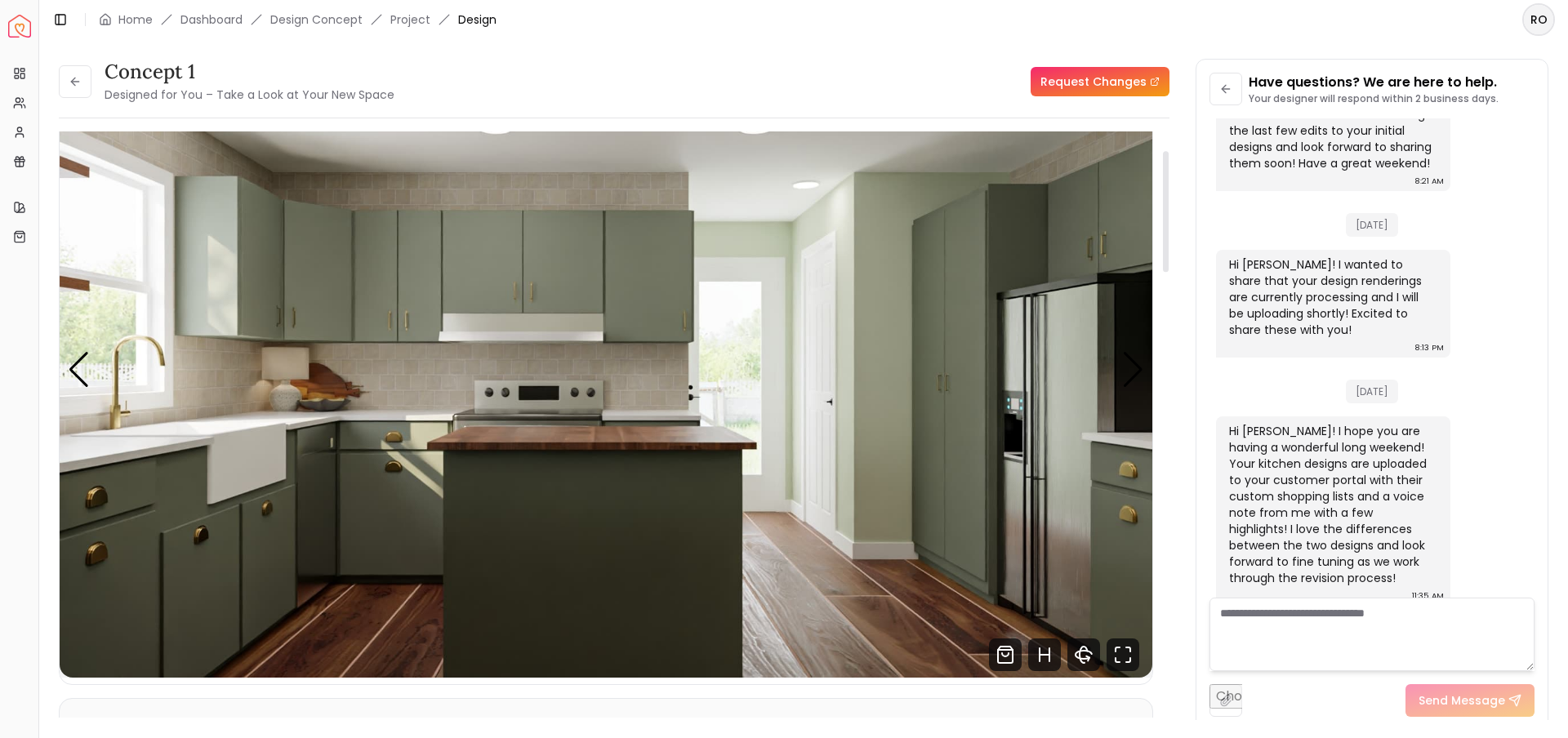
scroll to position [92, 0]
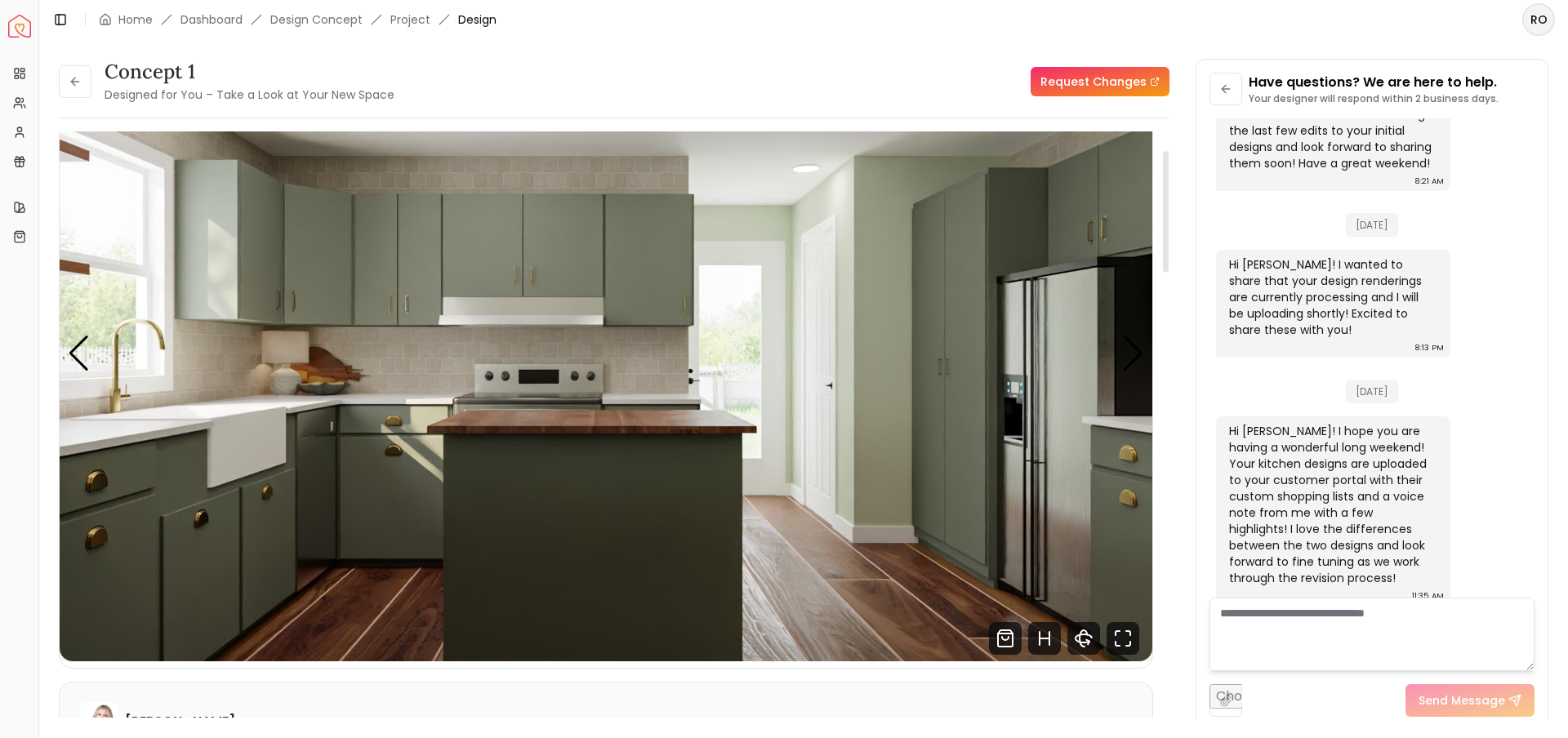
click at [90, 360] on img "2 / 5" at bounding box center [606, 354] width 1093 height 615
click at [74, 358] on div "Previous slide" at bounding box center [78, 353] width 22 height 36
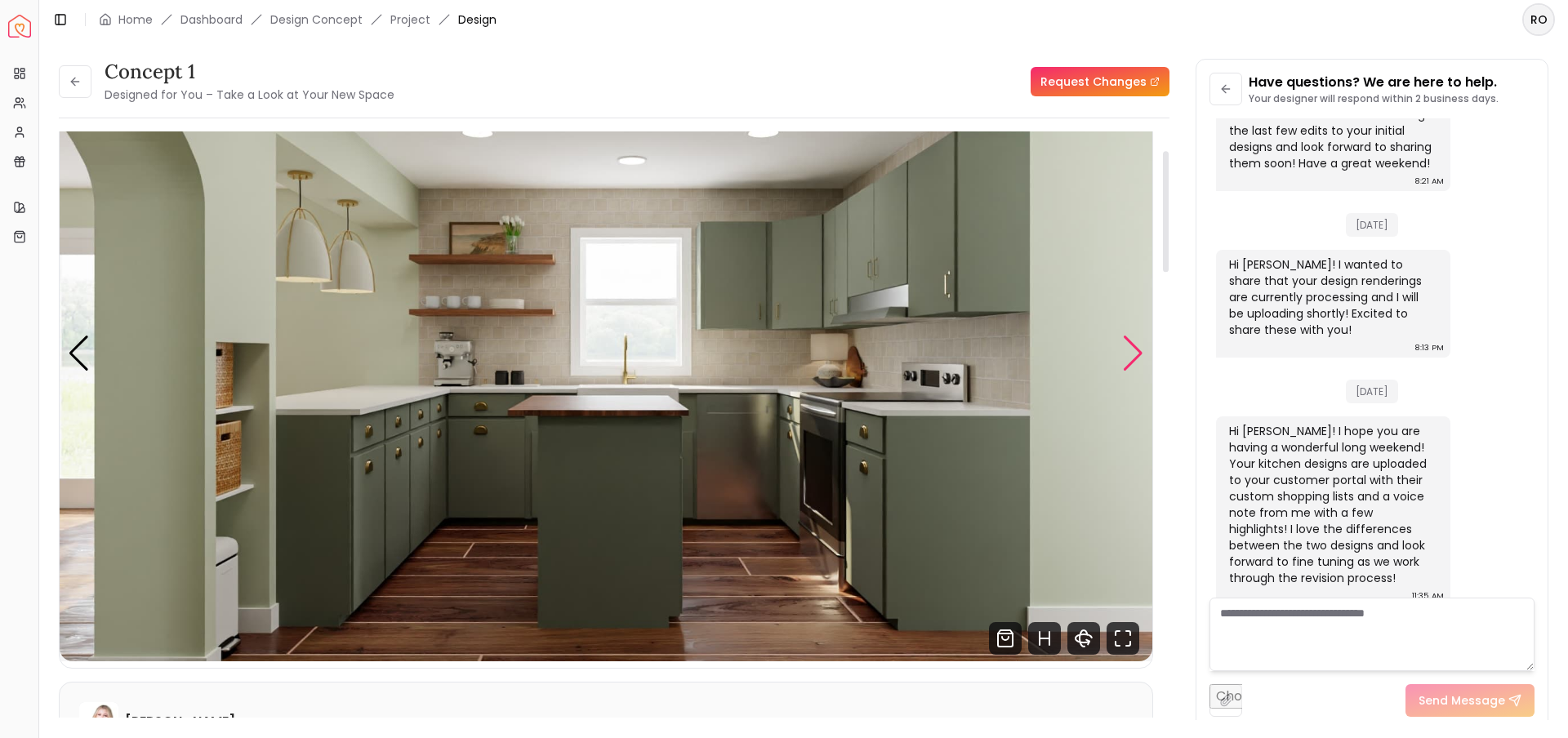
click at [1141, 362] on div "Next slide" at bounding box center [1133, 353] width 22 height 36
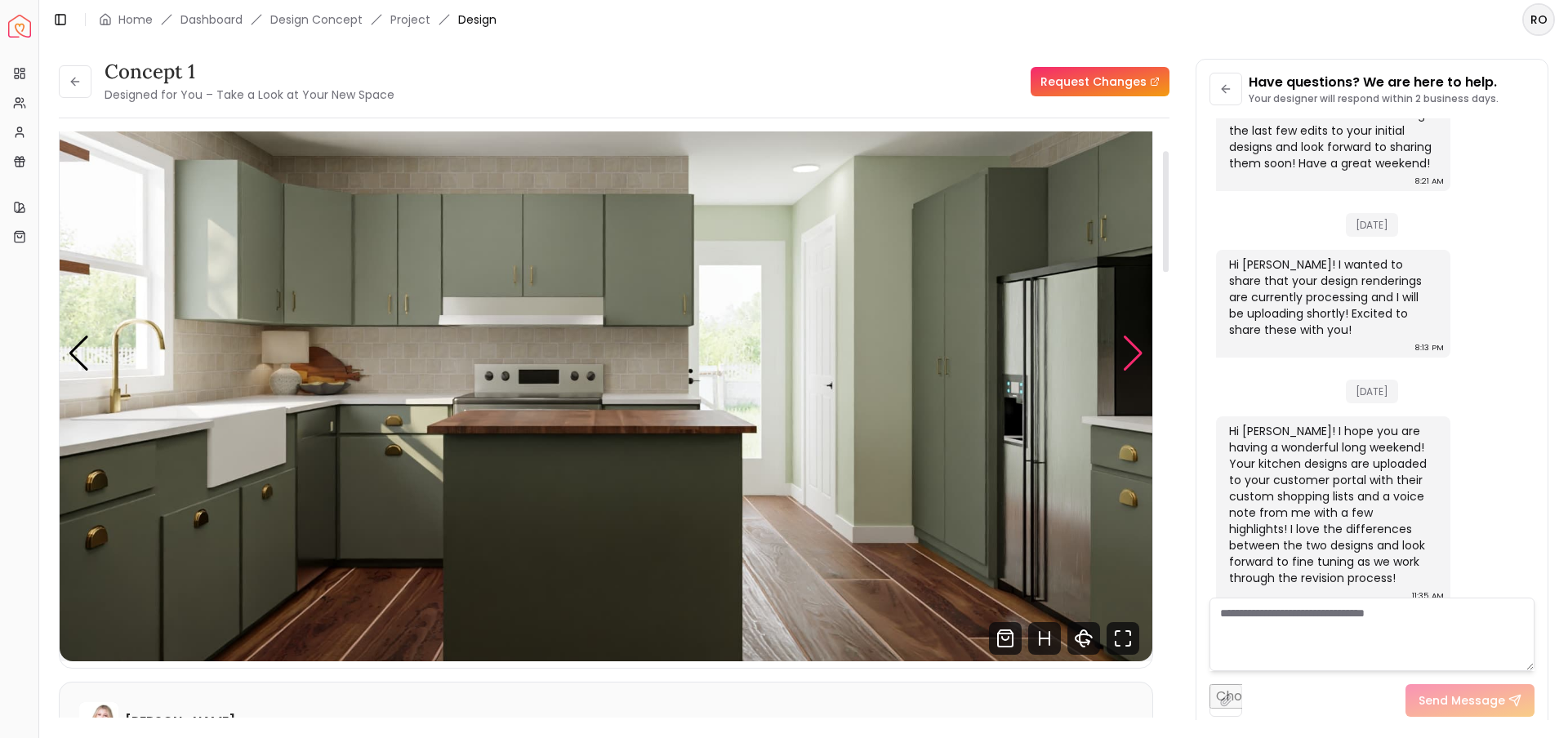
click at [1141, 362] on div "Next slide" at bounding box center [1133, 353] width 22 height 36
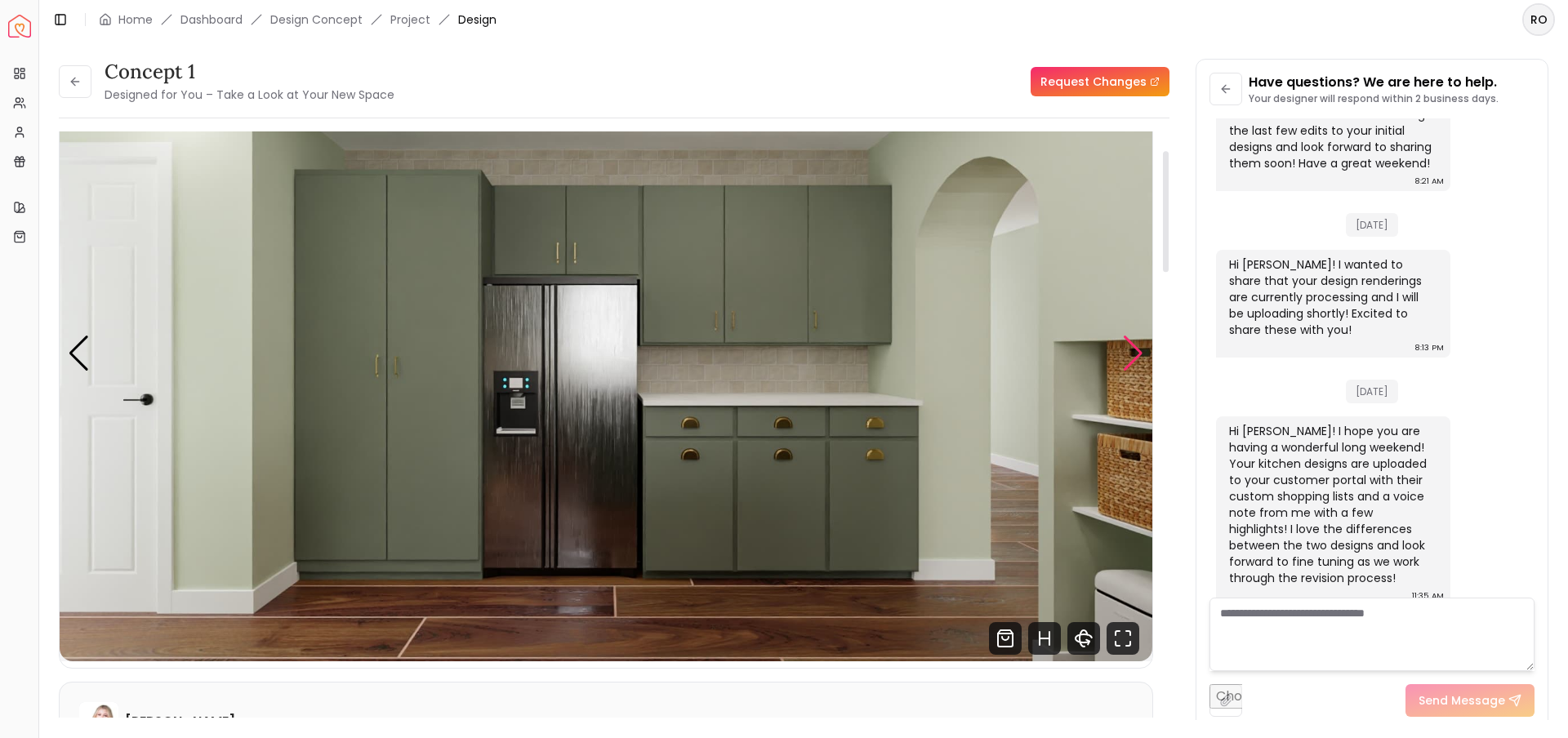
click at [1139, 349] on div "Next slide" at bounding box center [1133, 353] width 22 height 36
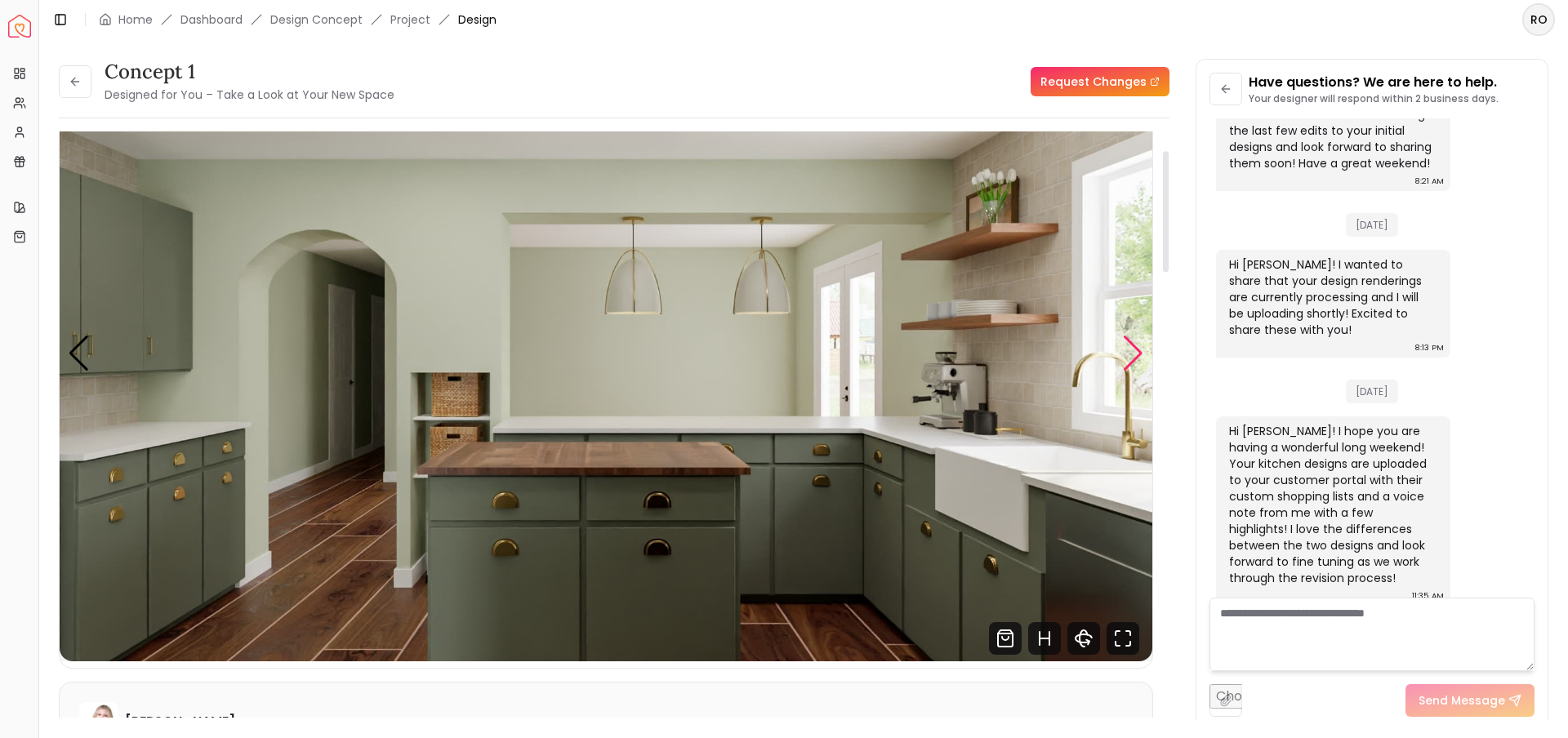
click at [1134, 346] on div "Next slide" at bounding box center [1133, 353] width 22 height 36
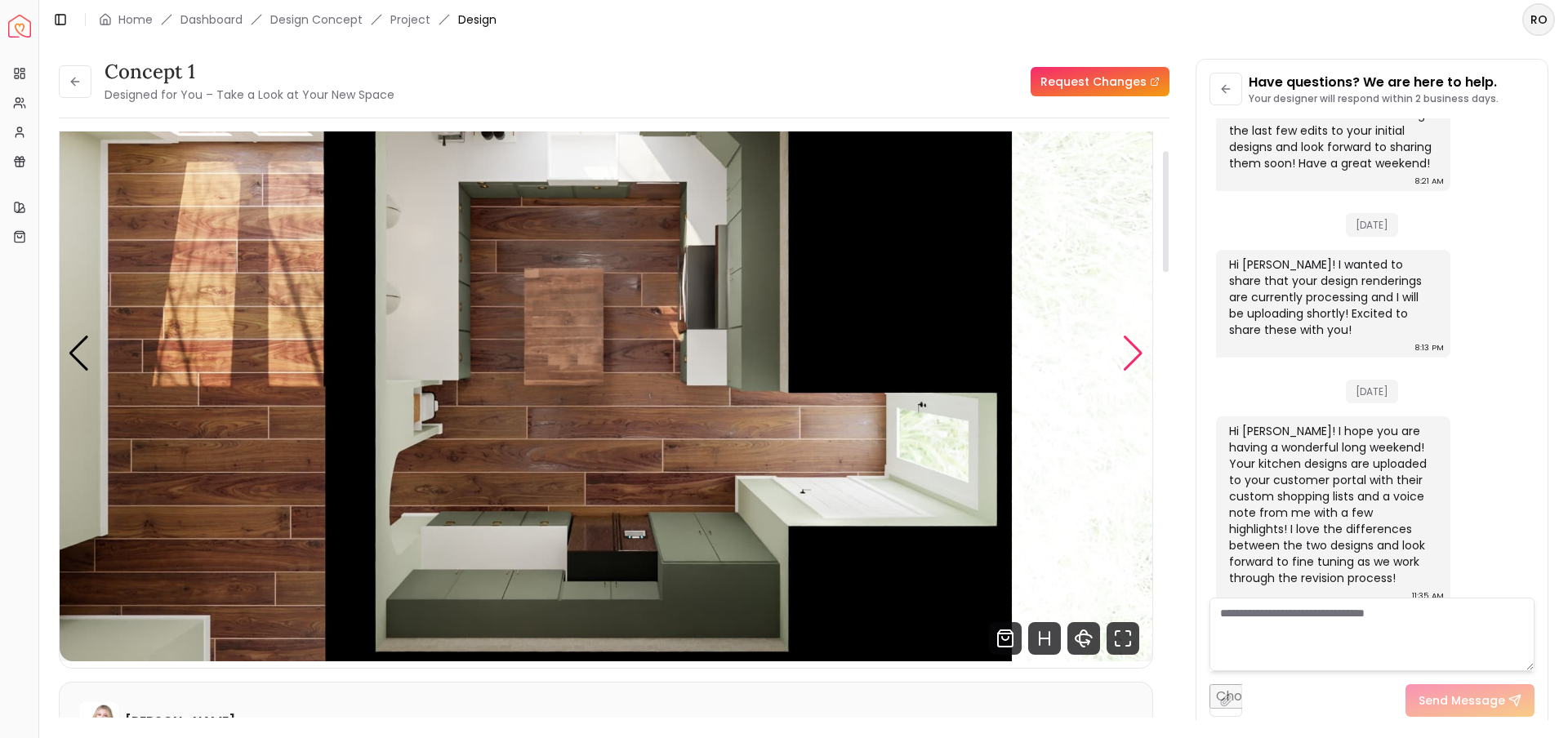
click at [1126, 347] on div "Next slide" at bounding box center [1133, 353] width 22 height 36
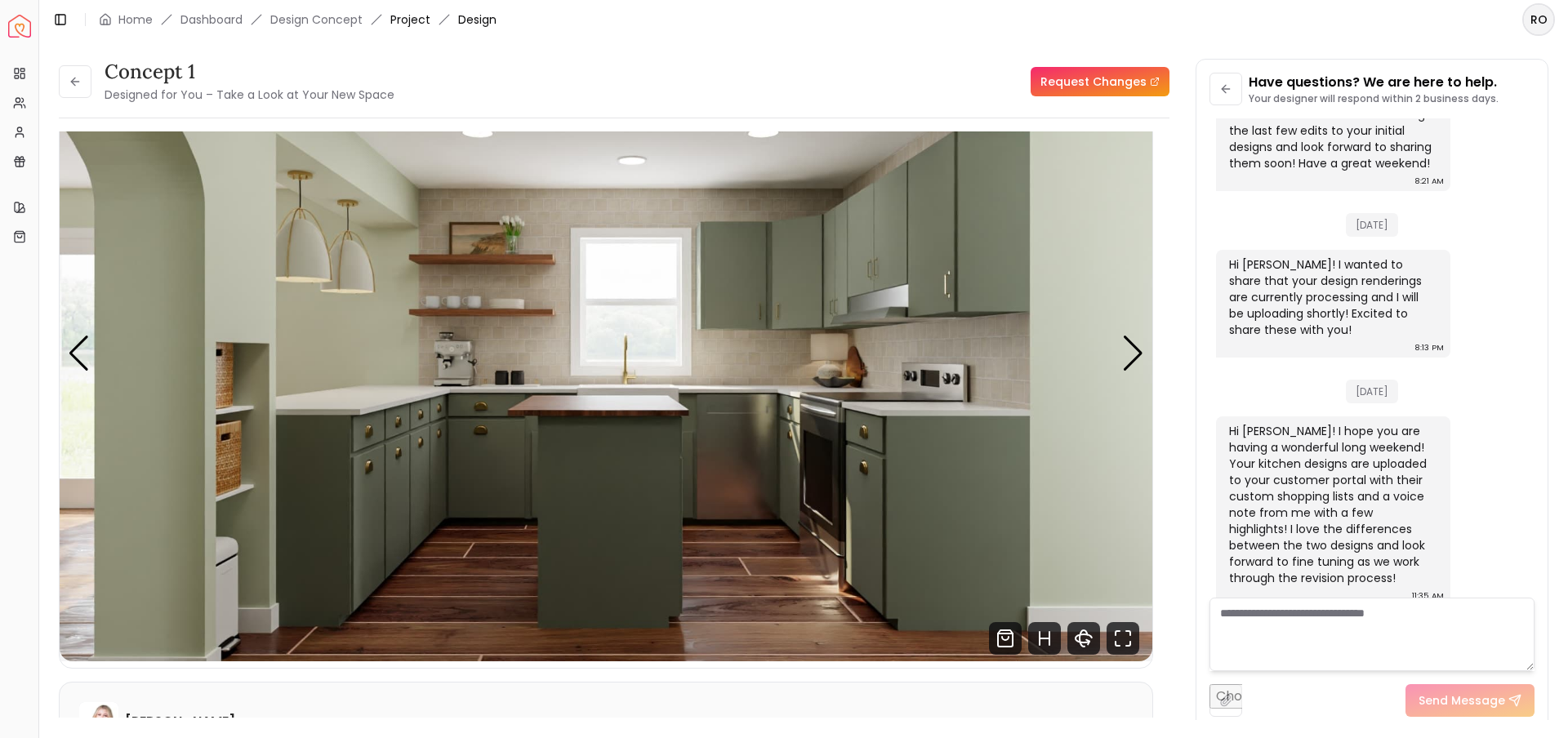
click at [427, 20] on link "Project" at bounding box center [411, 19] width 40 height 16
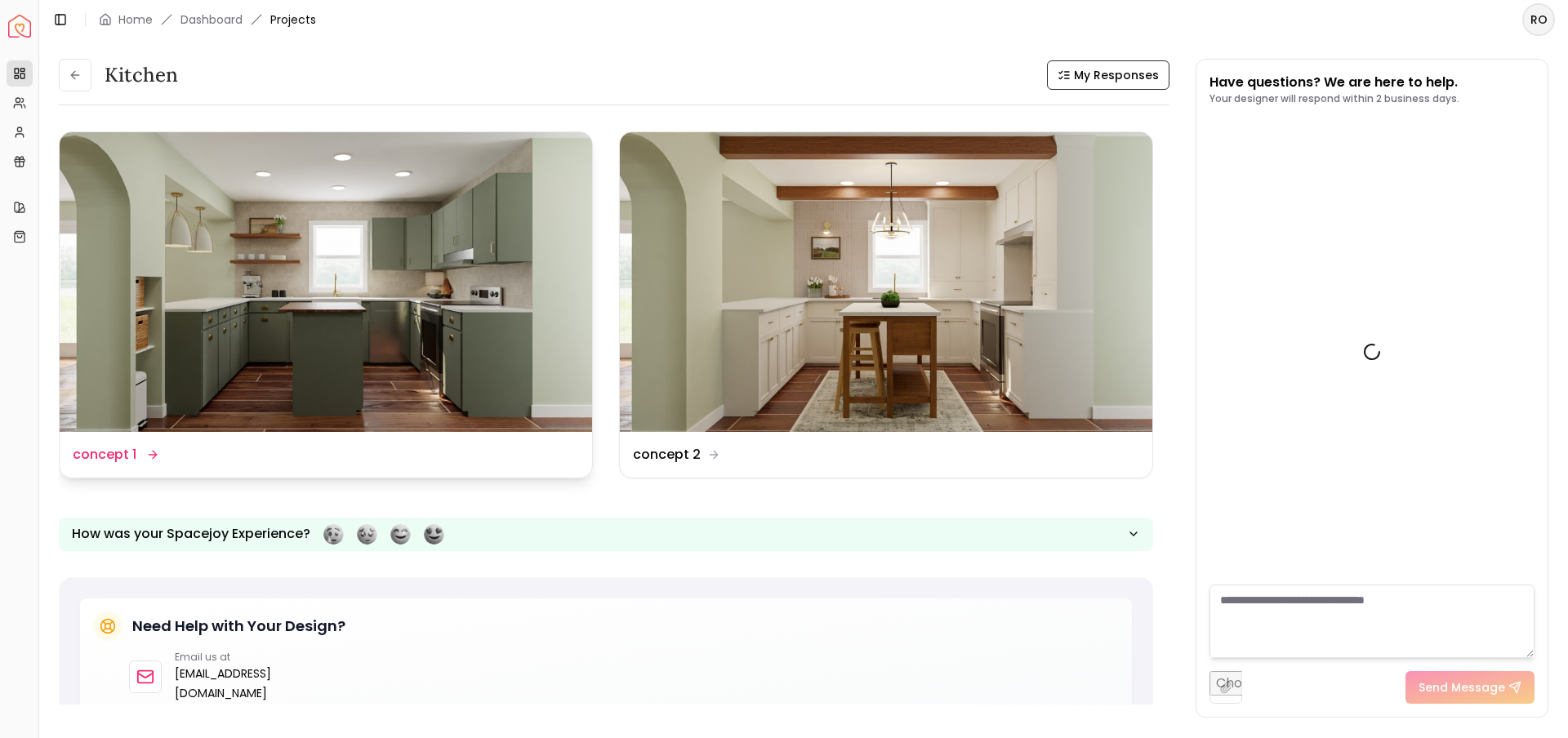
scroll to position [883, 0]
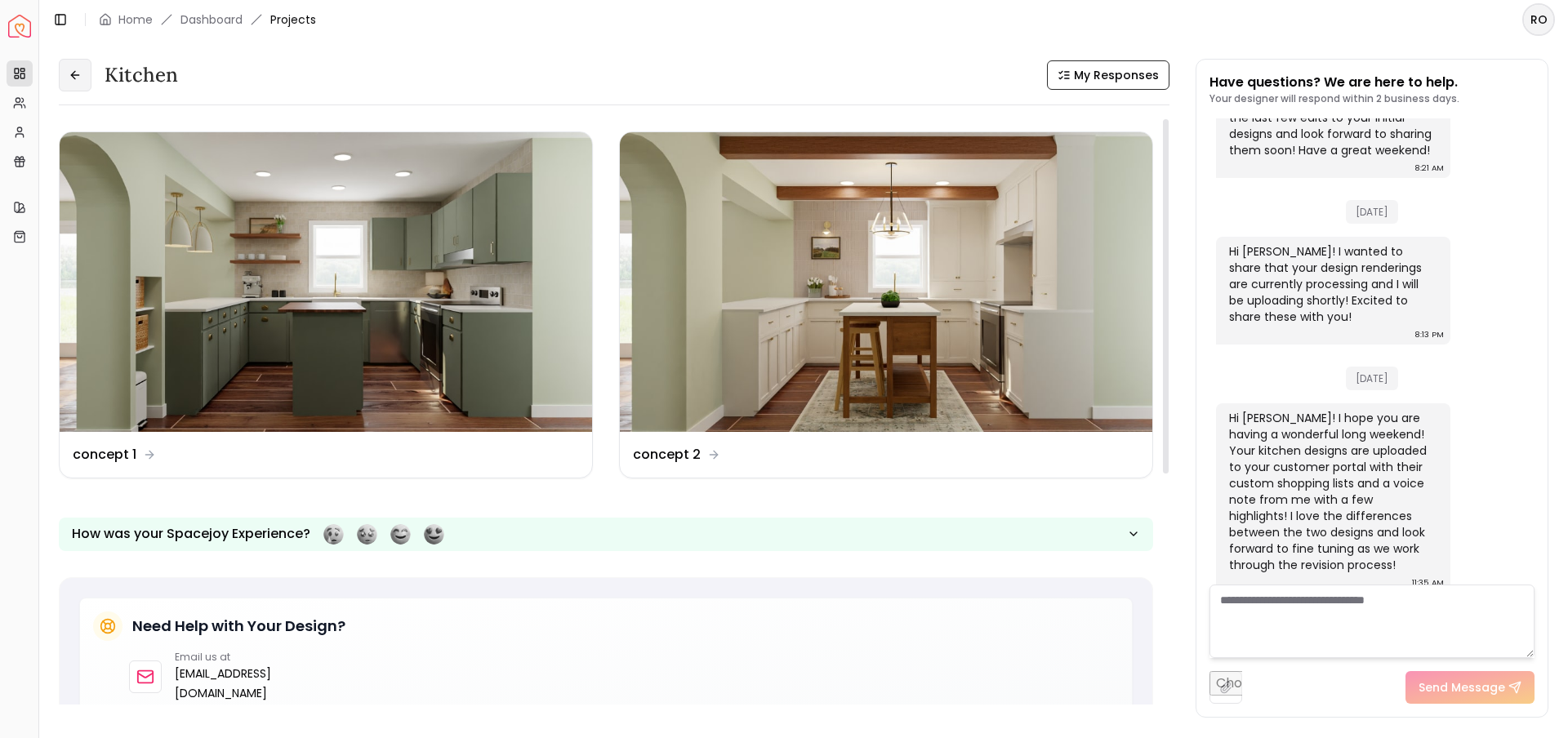
click at [77, 69] on icon at bounding box center [75, 75] width 13 height 13
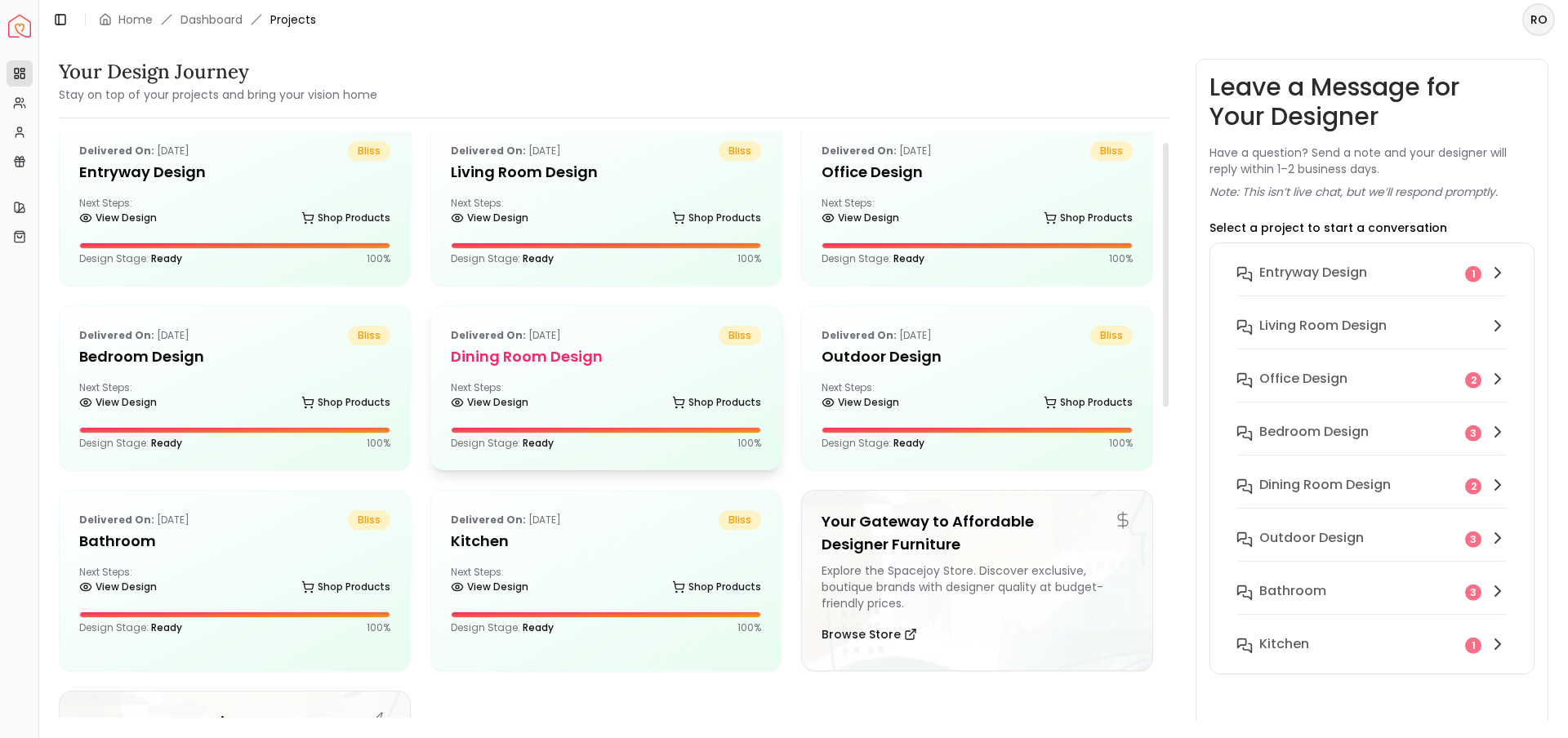
scroll to position [17, 0]
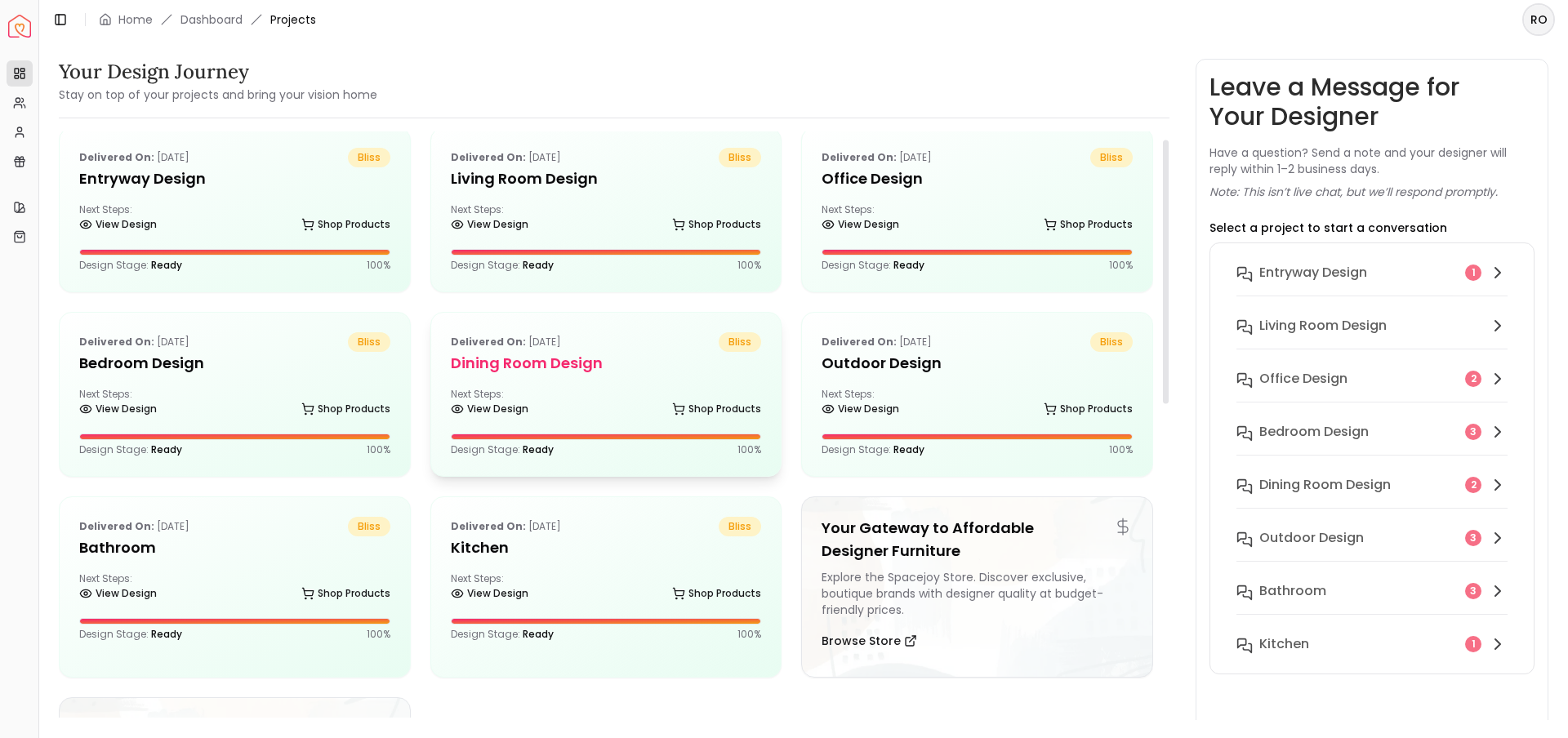
click at [617, 361] on h5 "Dining Room design" at bounding box center [606, 364] width 312 height 23
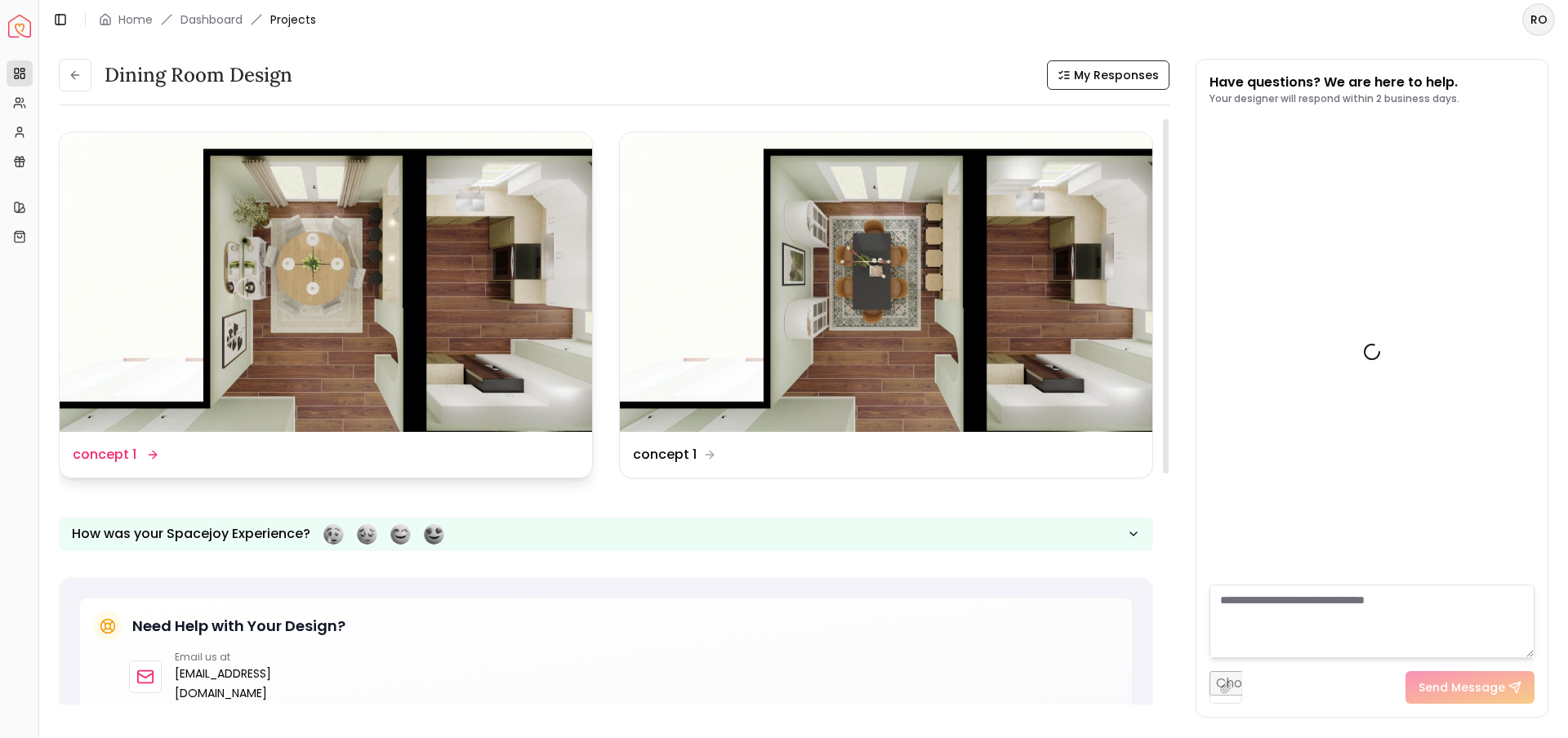
scroll to position [501, 0]
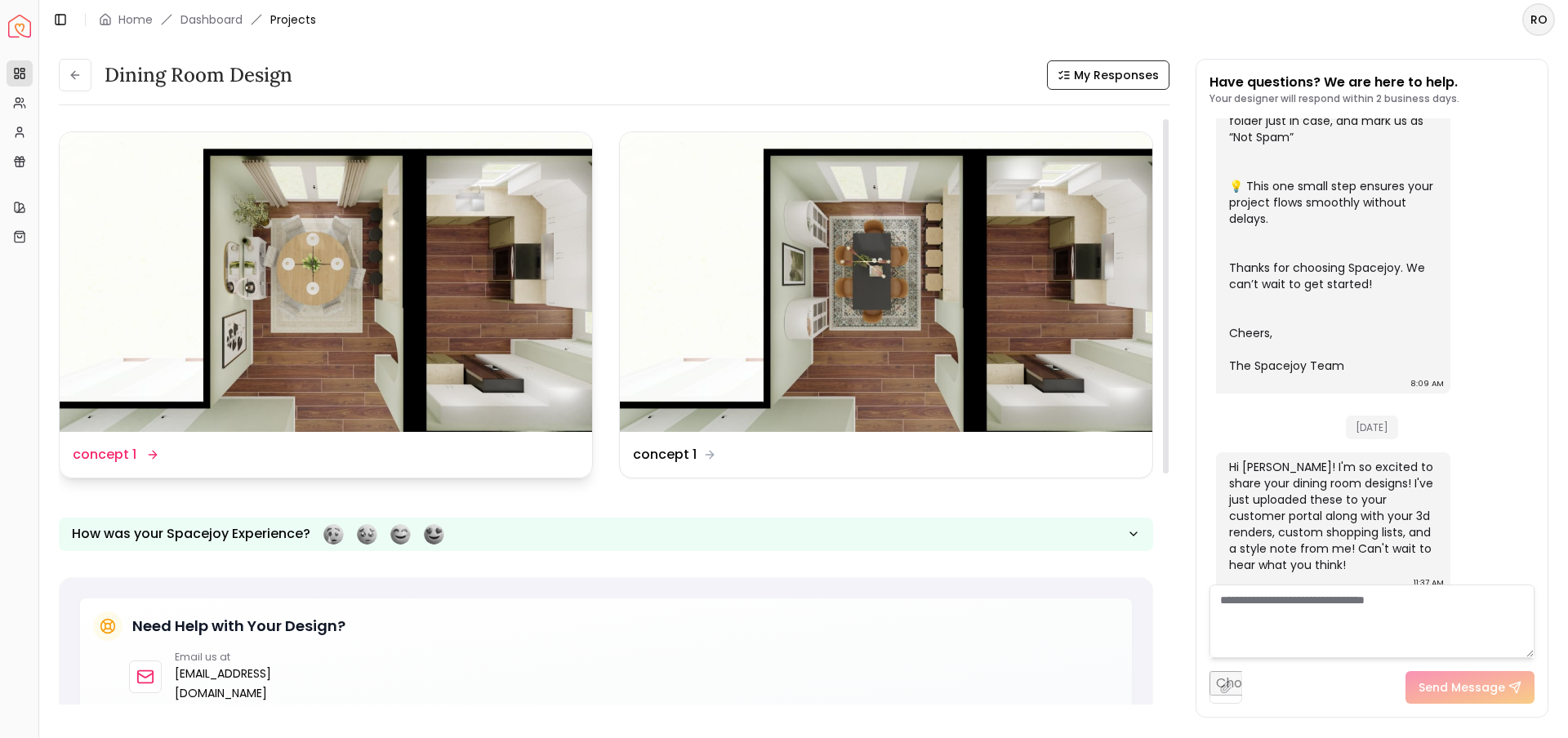
click at [462, 299] on img at bounding box center [326, 282] width 533 height 300
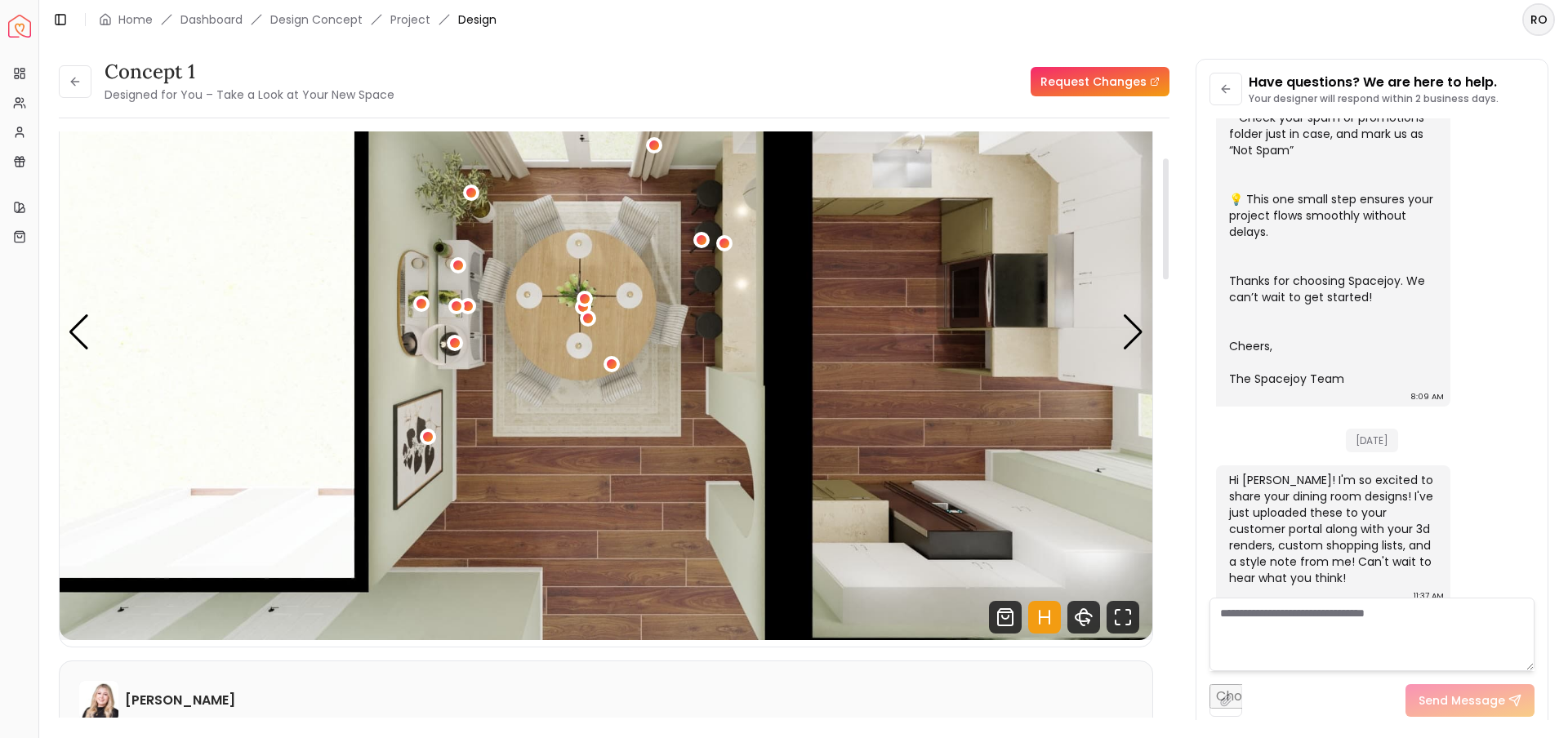
scroll to position [133, 0]
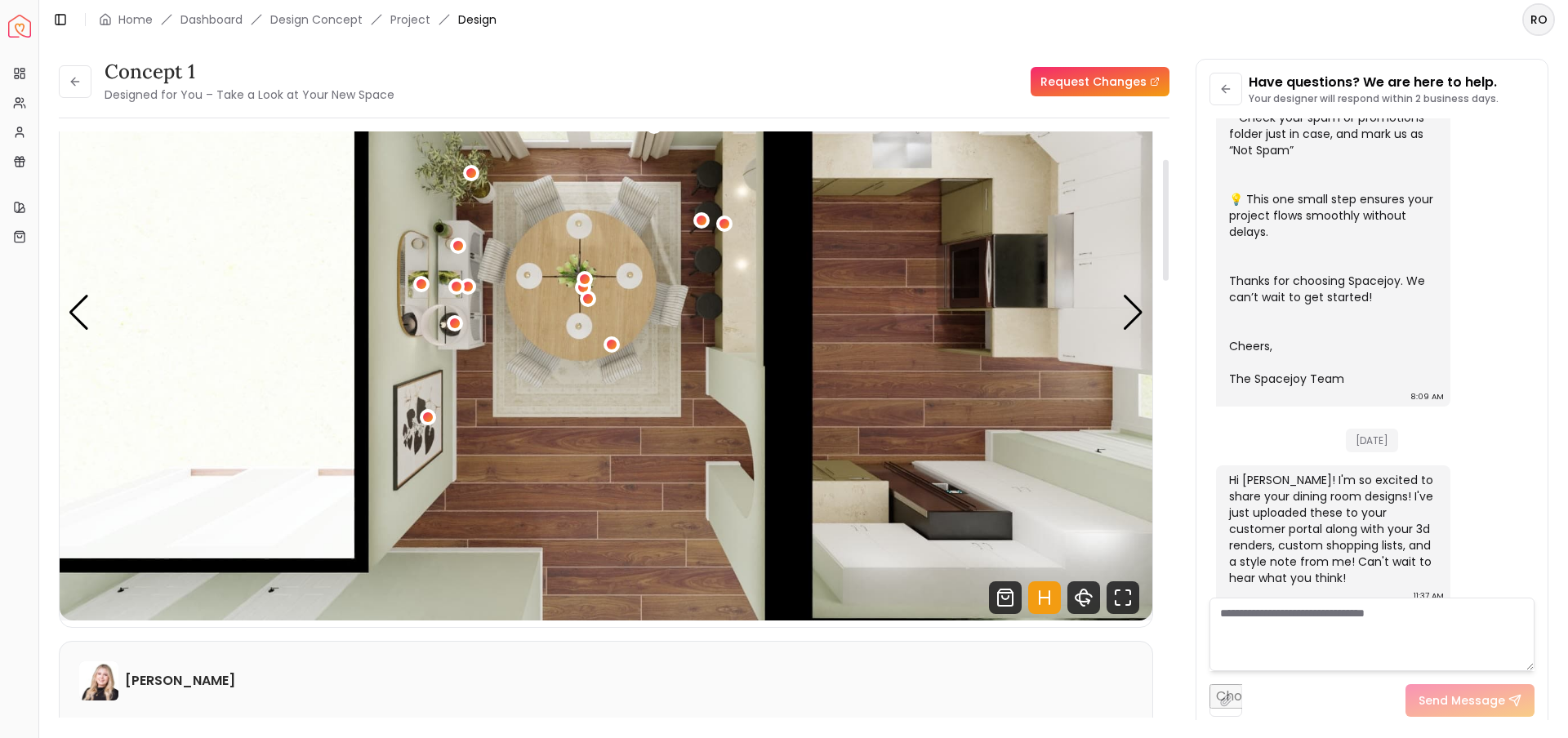
click at [1047, 599] on icon "Hotspots Toggle" at bounding box center [1045, 598] width 32 height 32
click at [1140, 312] on div "Next slide" at bounding box center [1133, 313] width 22 height 36
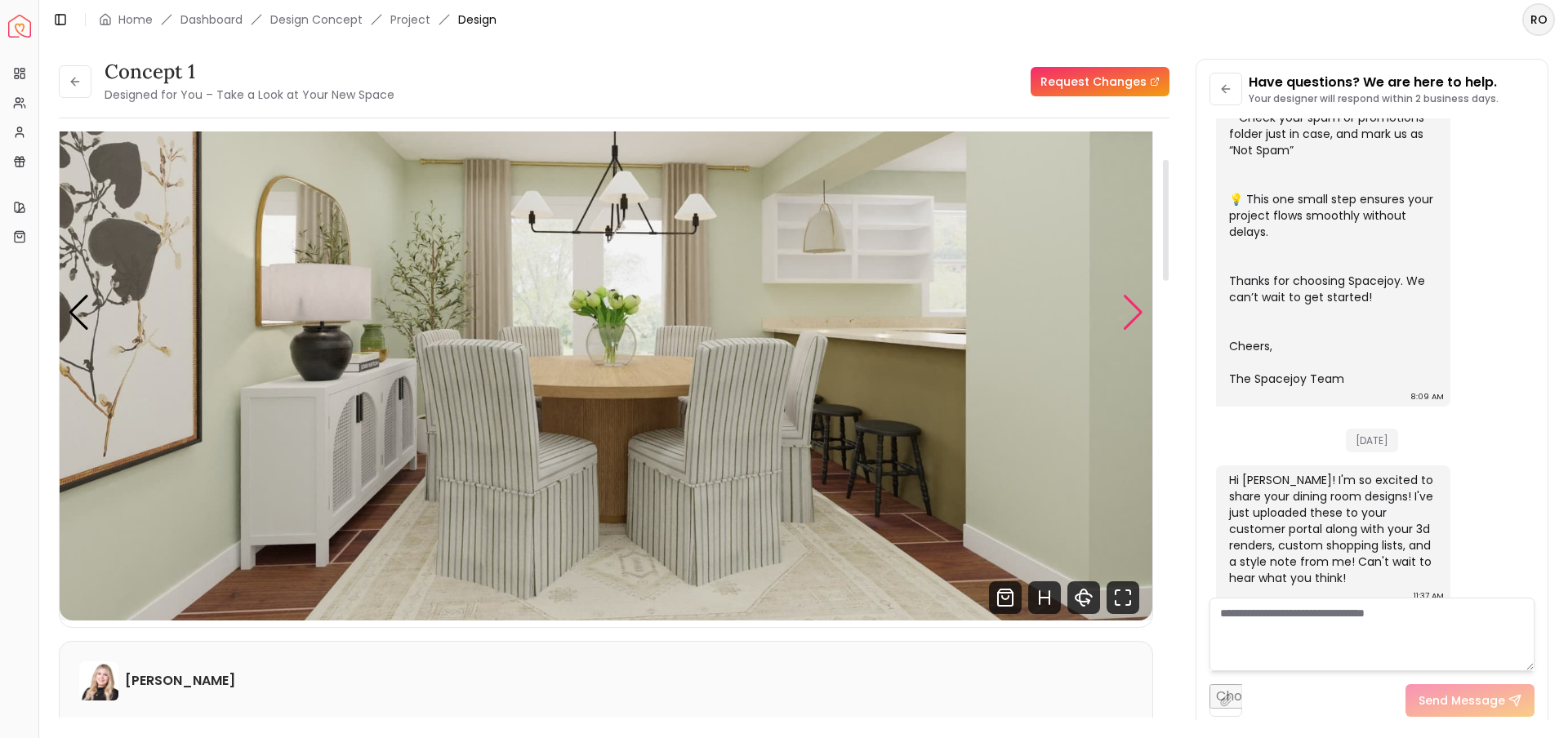
click at [1132, 298] on div "Next slide" at bounding box center [1133, 313] width 22 height 36
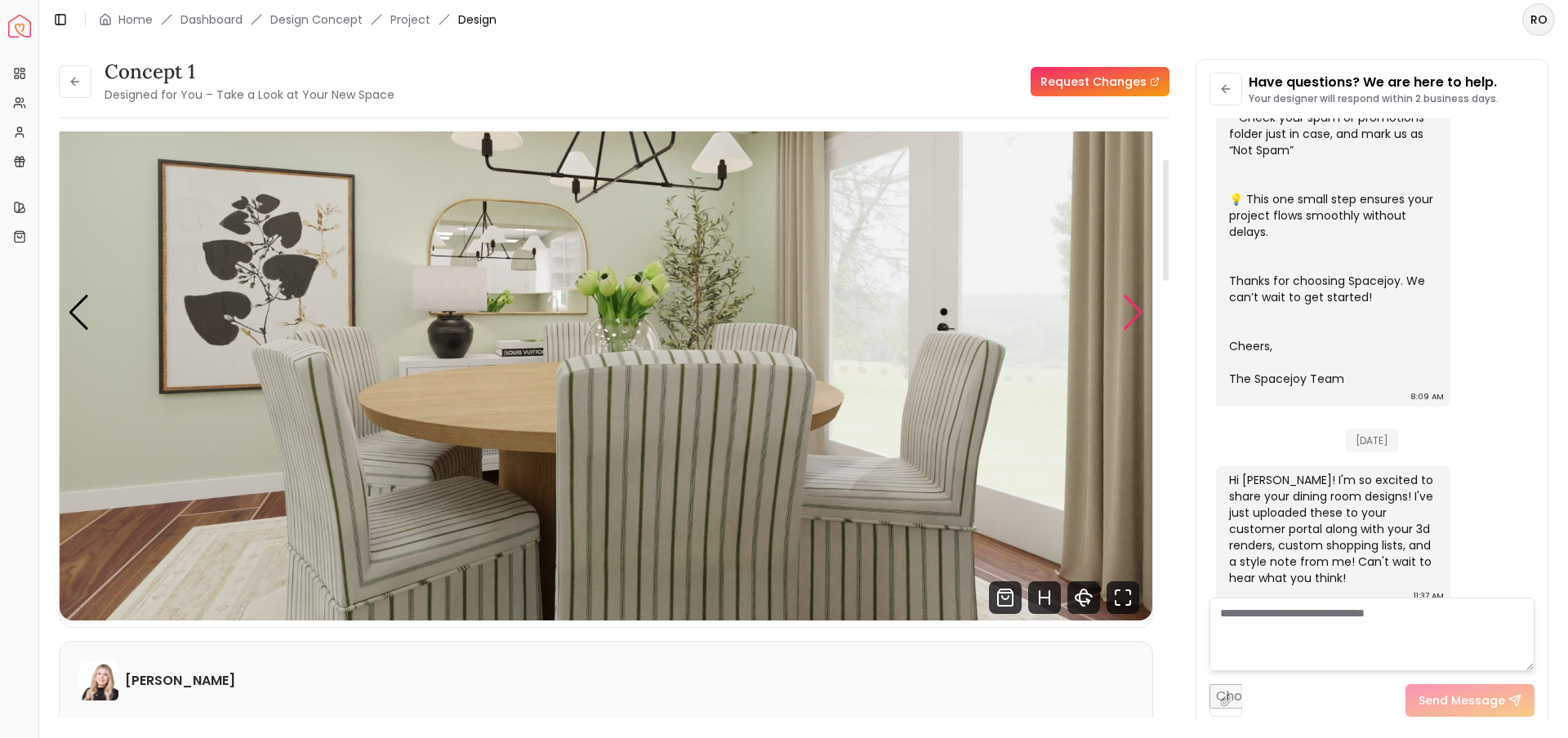
click at [1131, 318] on div "Next slide" at bounding box center [1133, 313] width 22 height 36
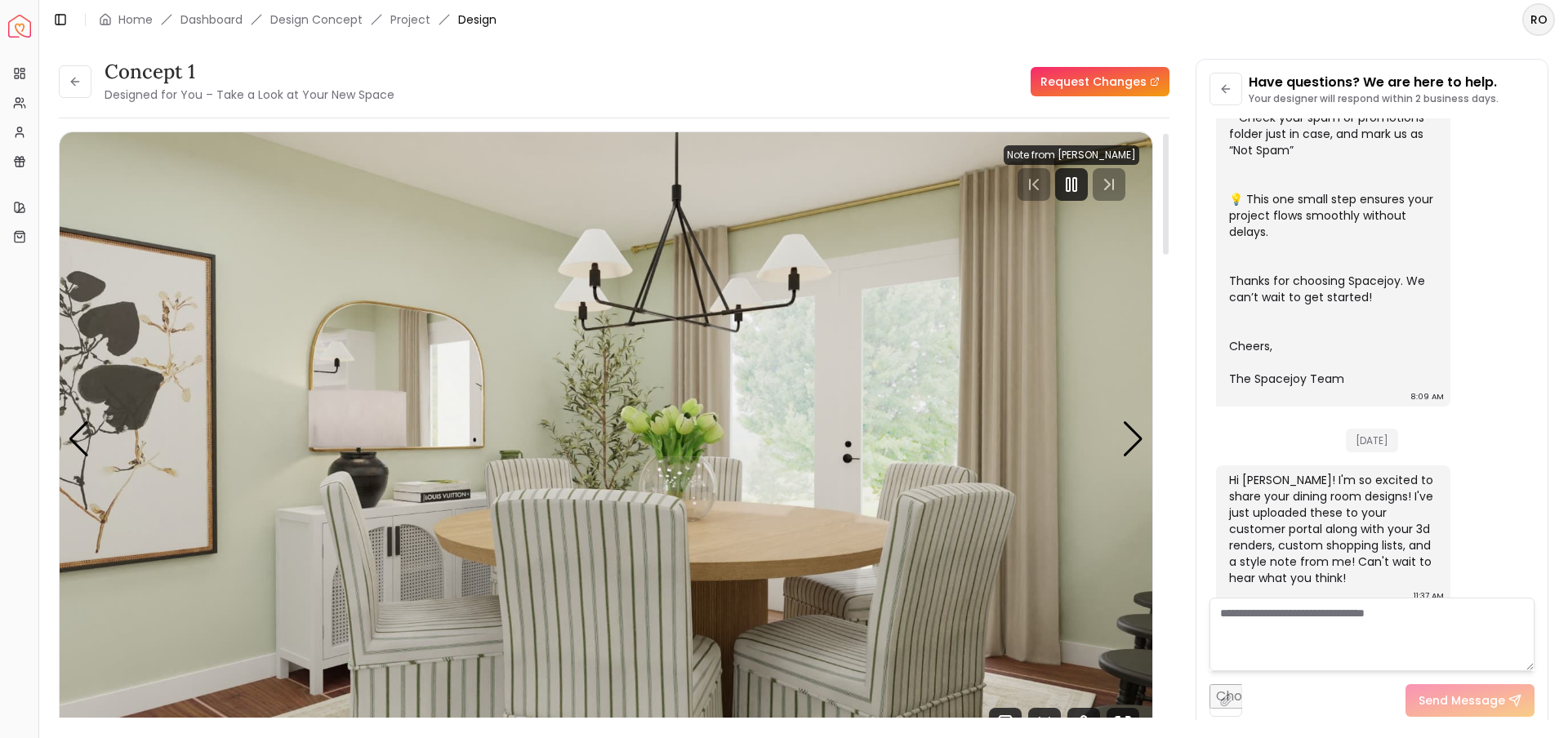
scroll to position [0, 0]
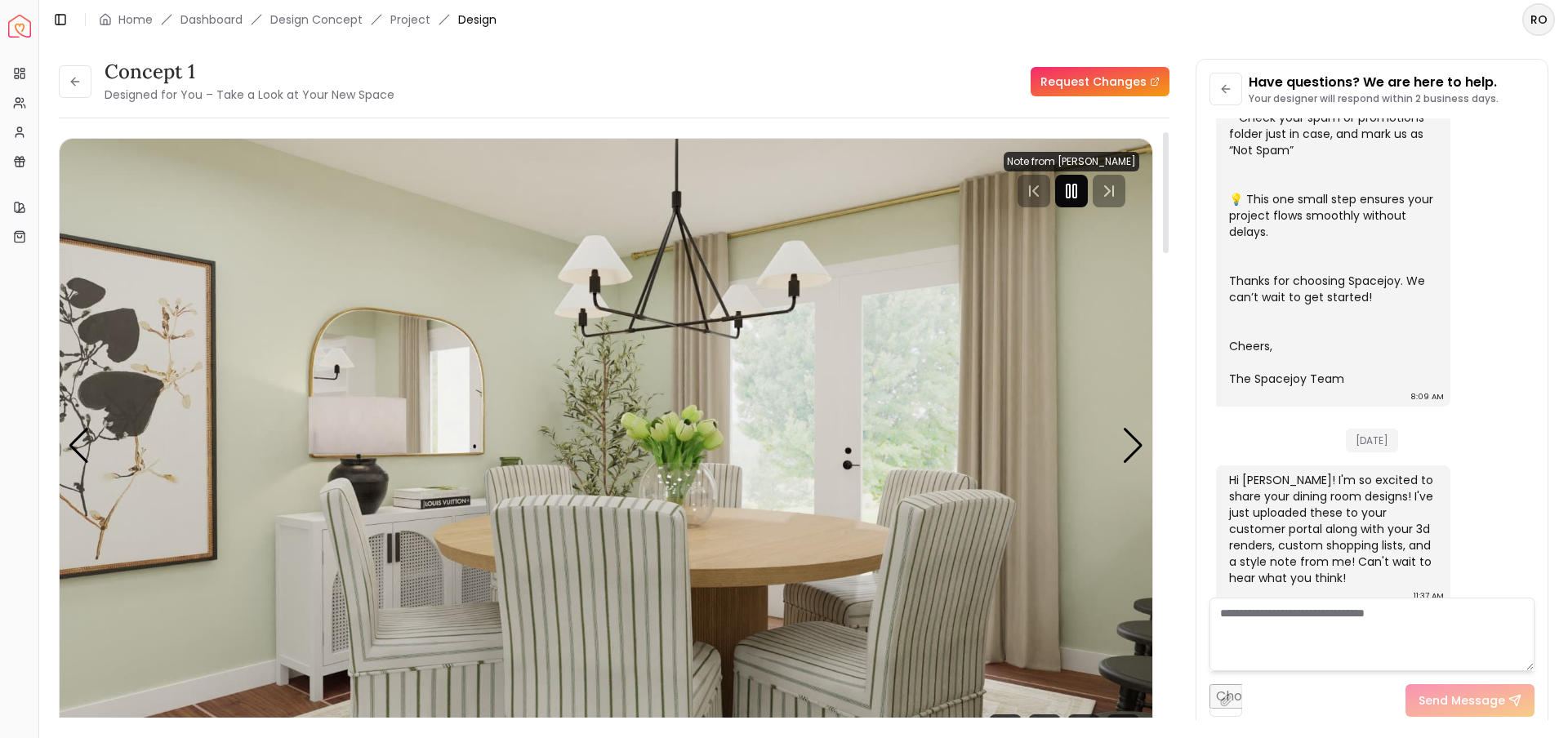
click at [1069, 194] on icon "Pause" at bounding box center [1072, 190] width 20 height 20
click at [1136, 448] on div "Next slide" at bounding box center [1133, 446] width 22 height 36
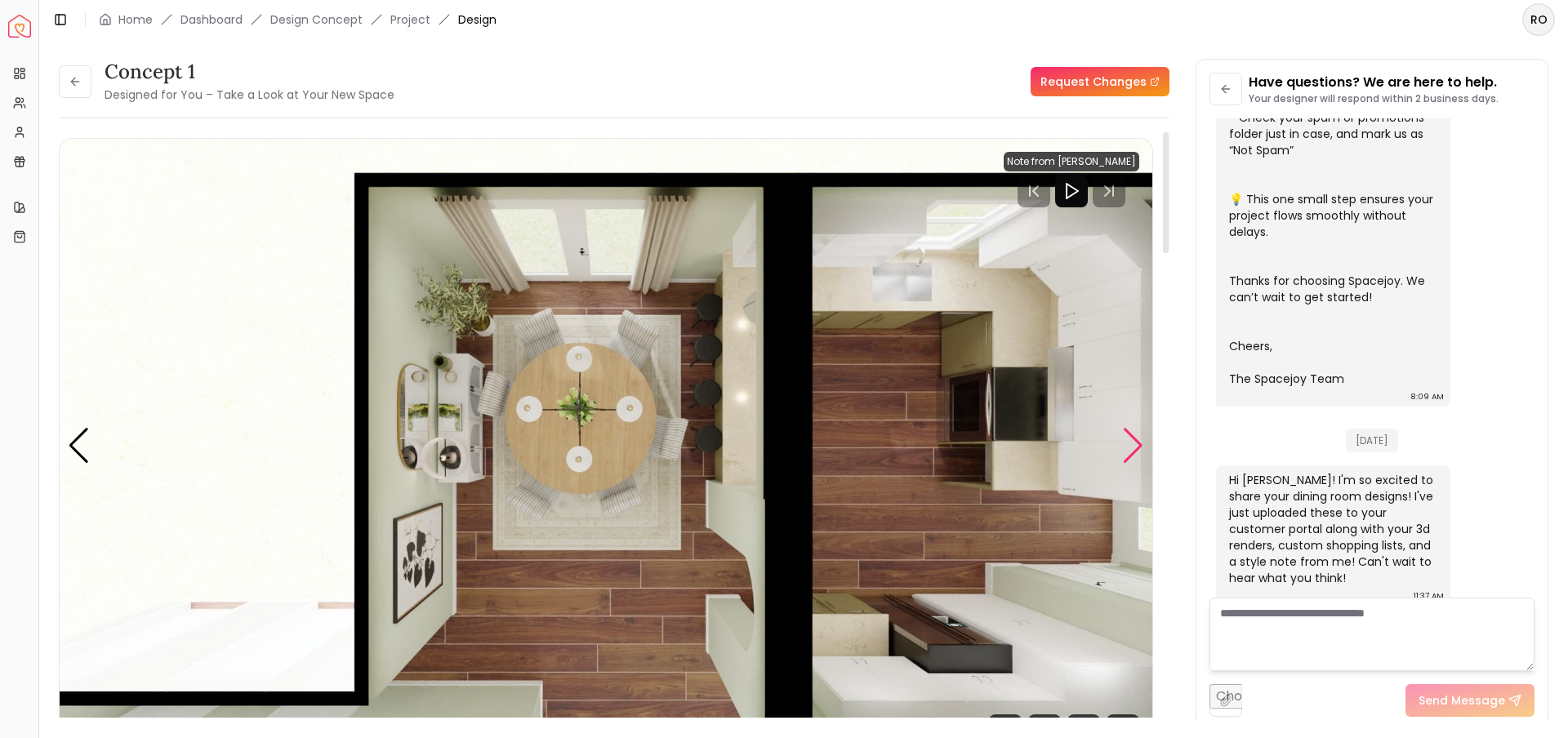
click at [1134, 449] on div "Next slide" at bounding box center [1133, 446] width 22 height 36
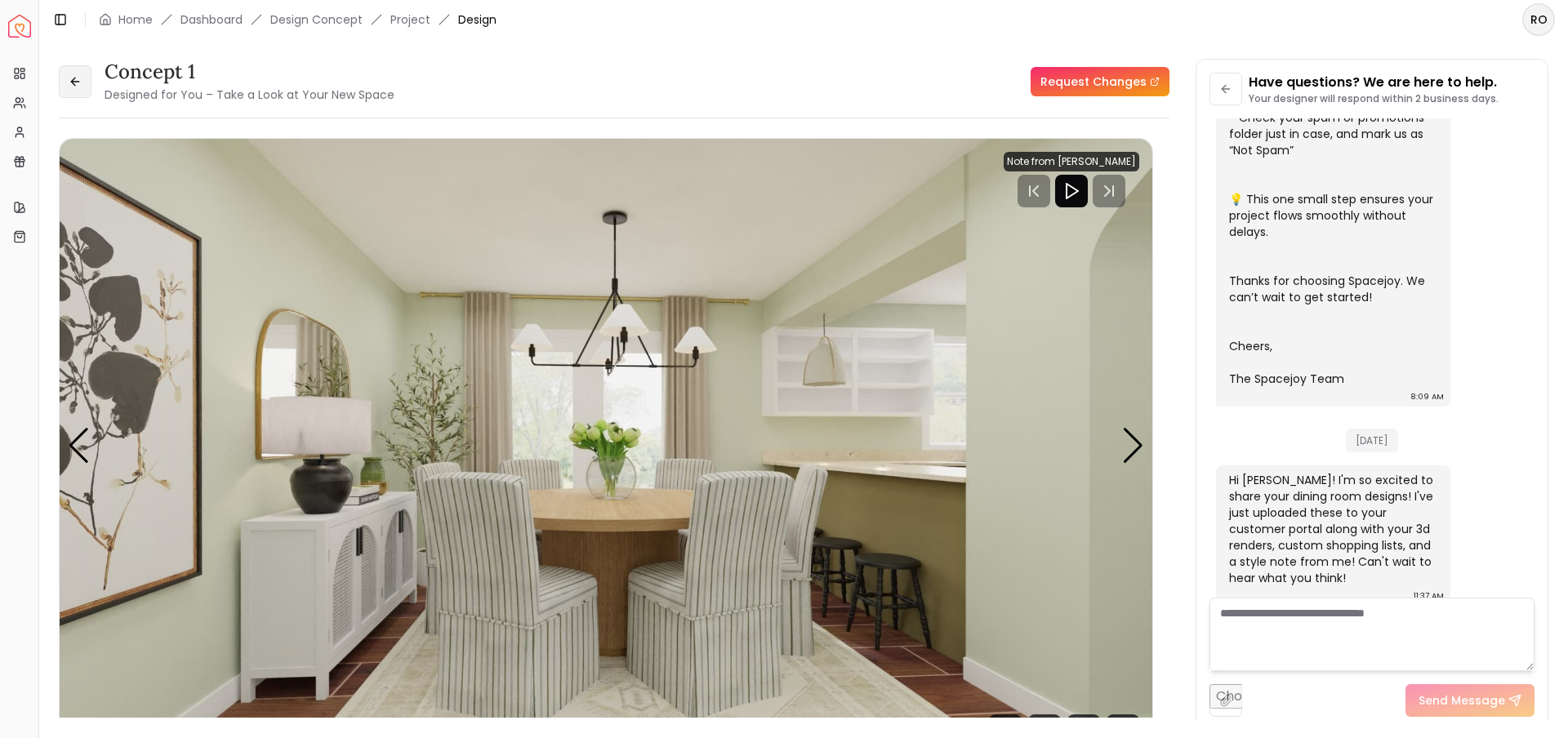
click at [74, 73] on button at bounding box center [75, 82] width 32 height 32
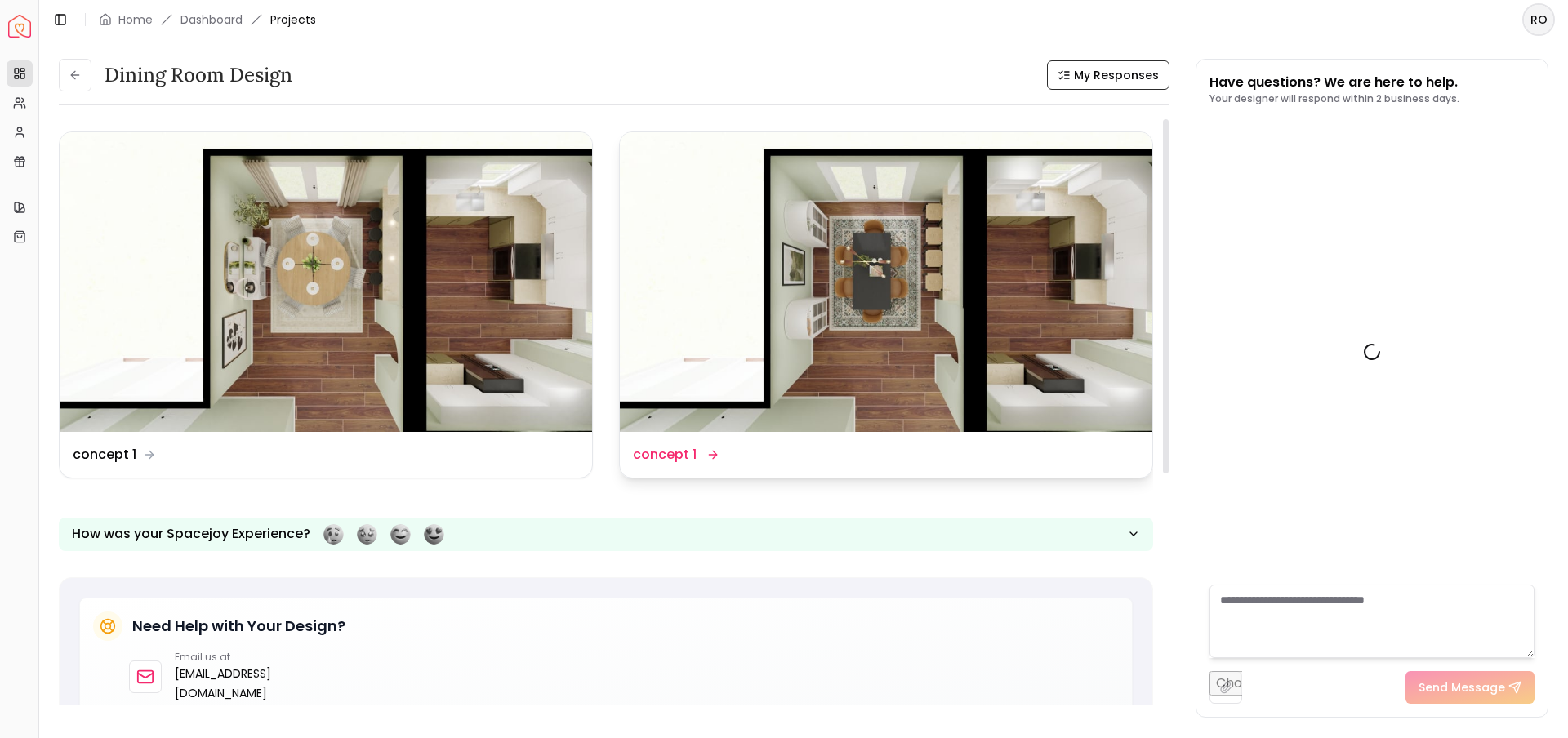
click at [862, 261] on img at bounding box center [886, 282] width 533 height 300
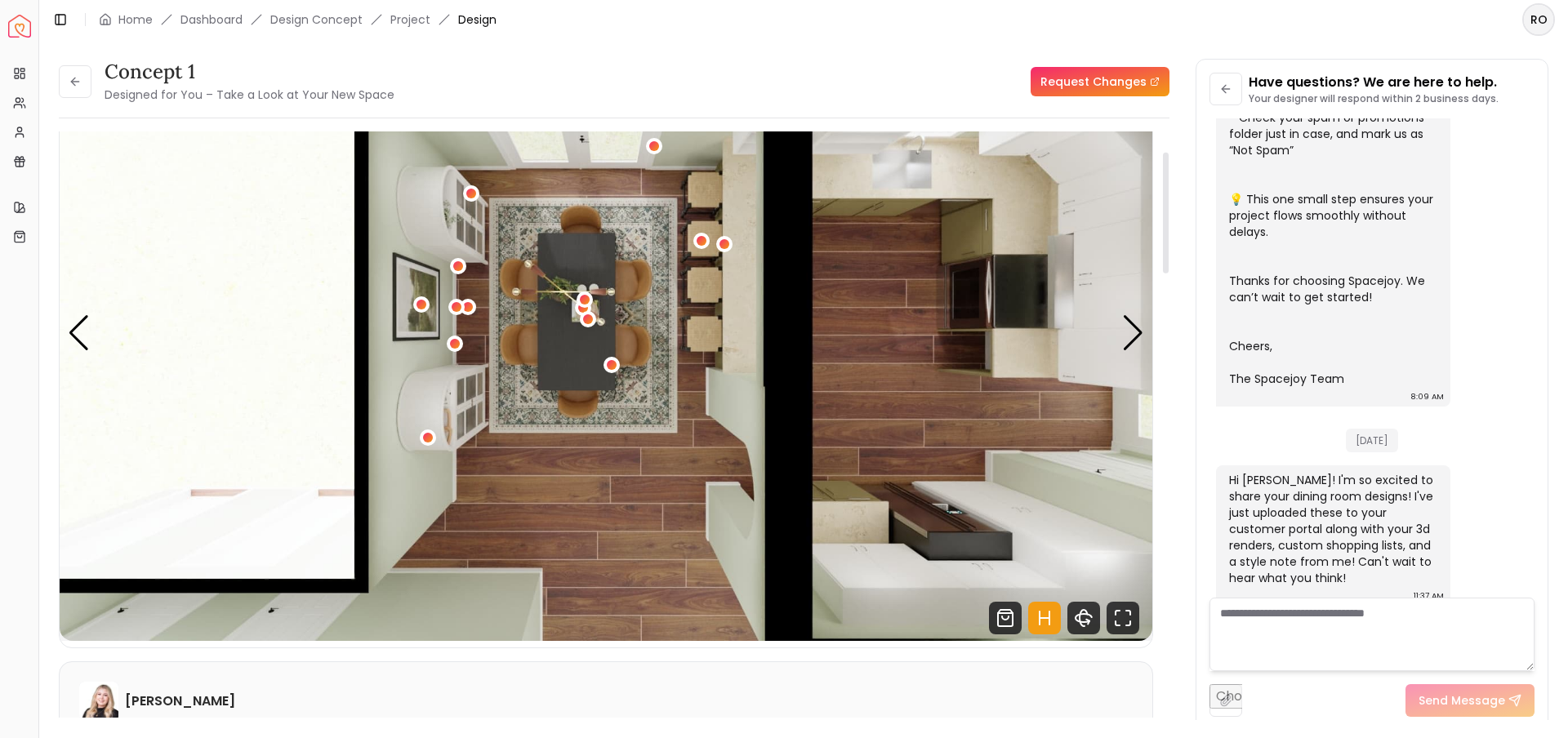
scroll to position [98, 0]
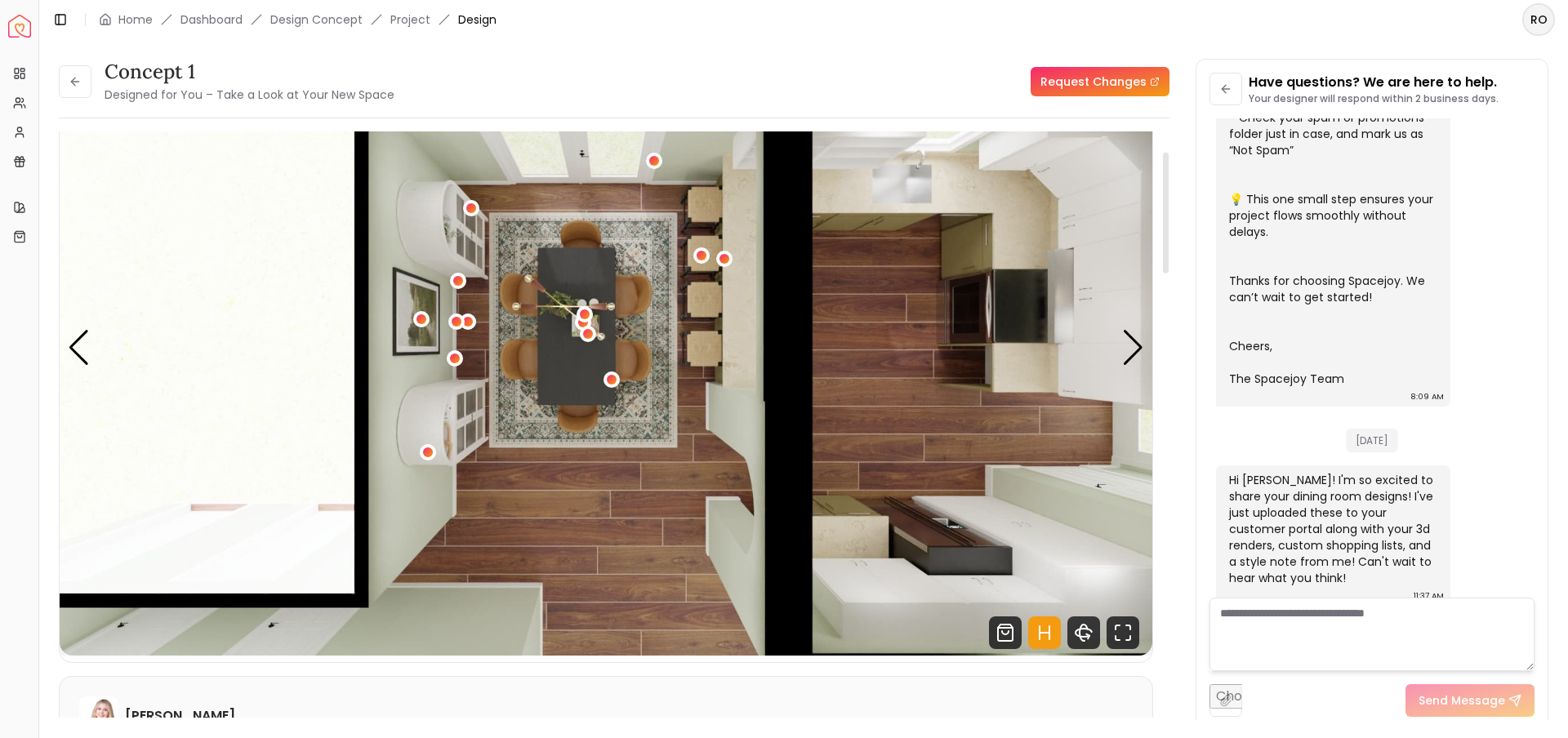
click at [1054, 633] on icon "Hotspots Toggle" at bounding box center [1045, 632] width 32 height 32
click at [1131, 361] on div "Next slide" at bounding box center [1133, 348] width 22 height 36
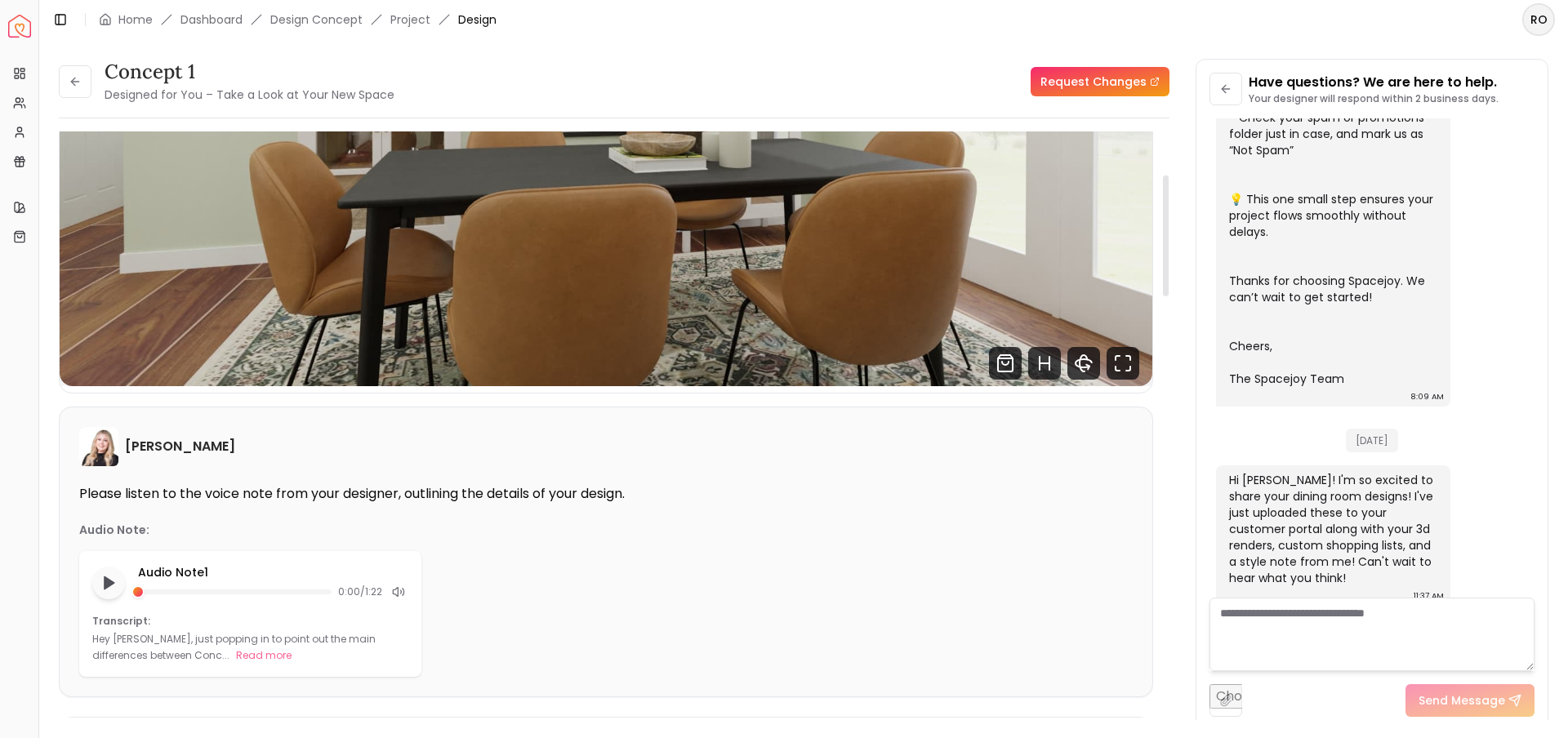
scroll to position [0, 0]
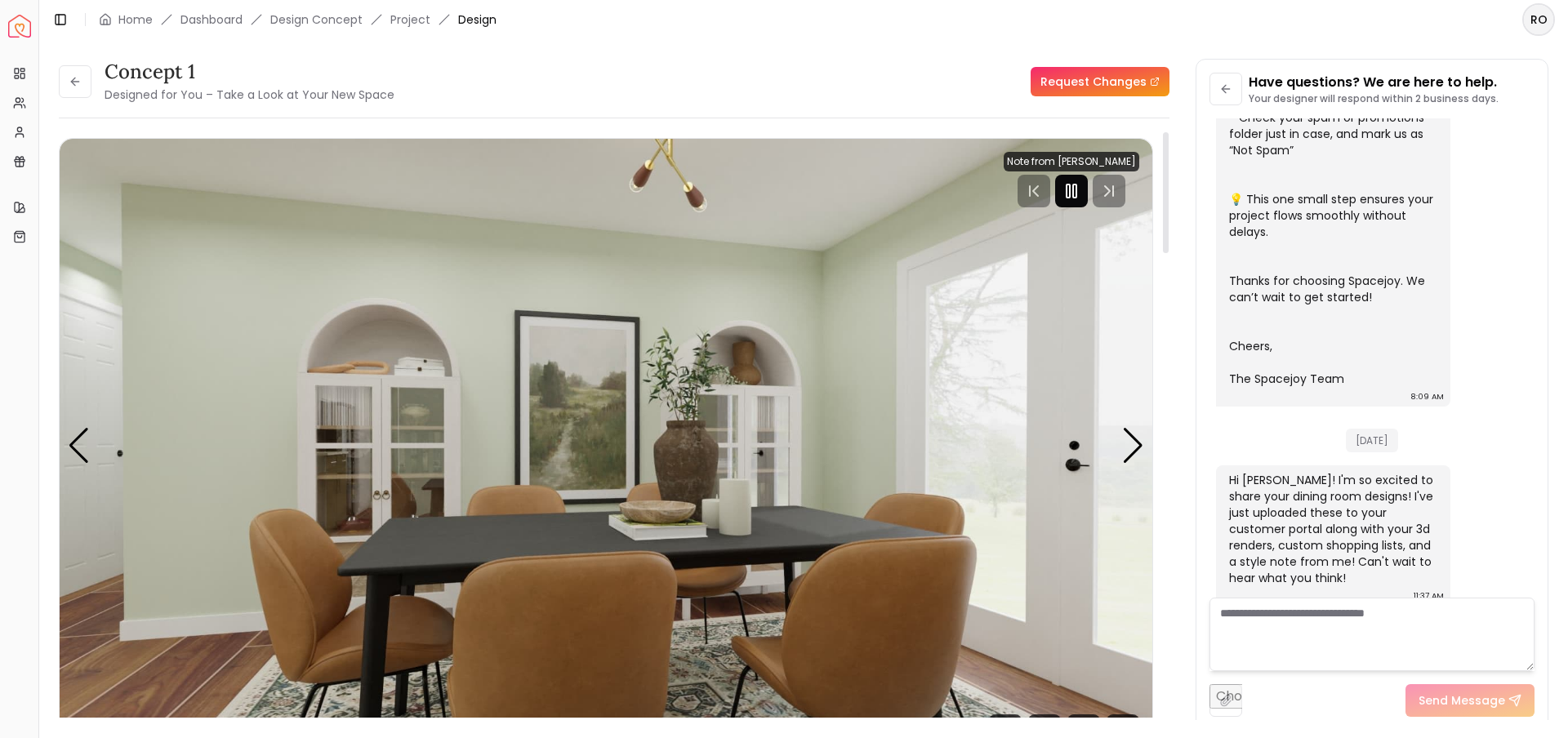
click at [1076, 196] on rect "Pause" at bounding box center [1075, 191] width 3 height 13
click at [83, 455] on div "Previous slide" at bounding box center [78, 446] width 22 height 36
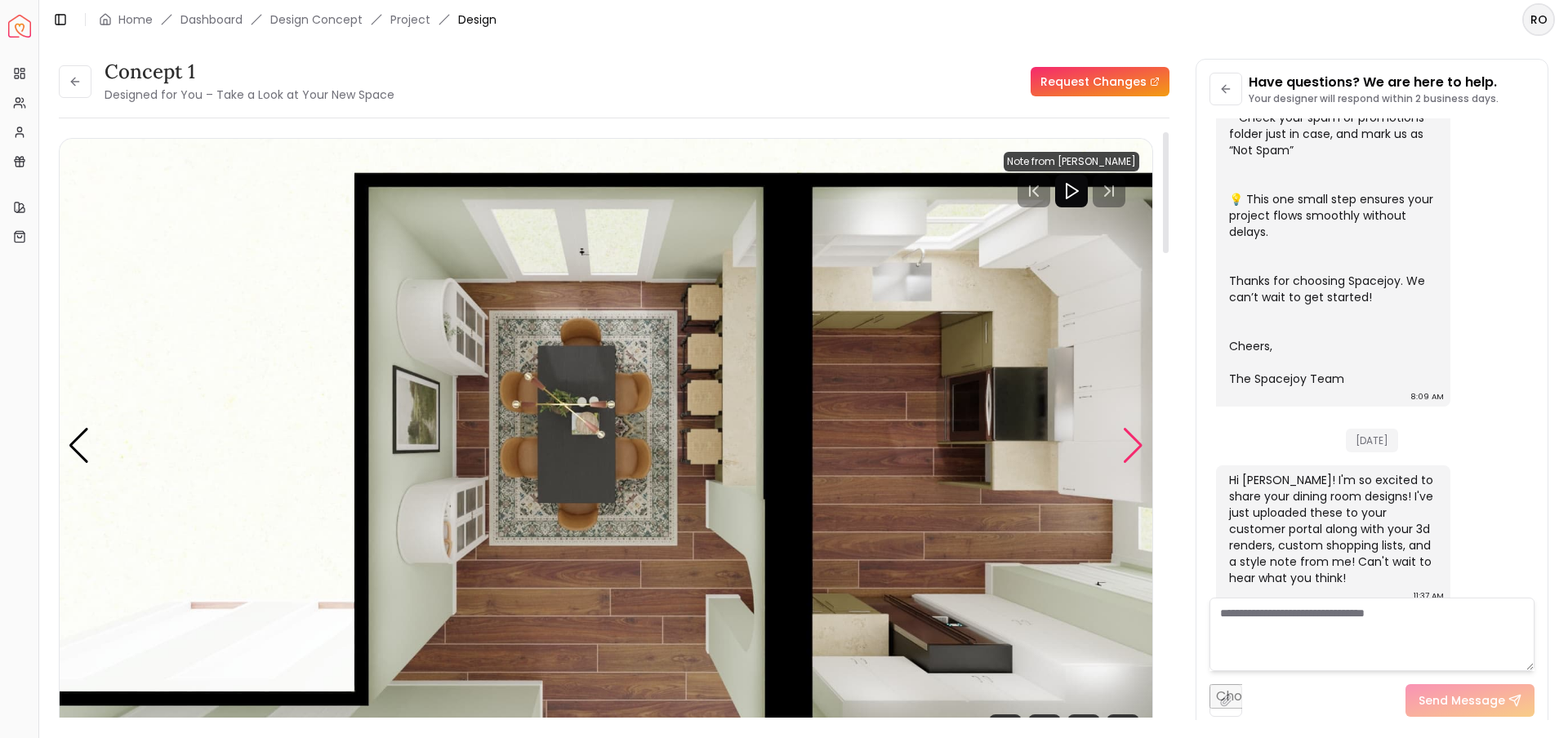
click at [1137, 450] on div "Next slide" at bounding box center [1133, 446] width 22 height 36
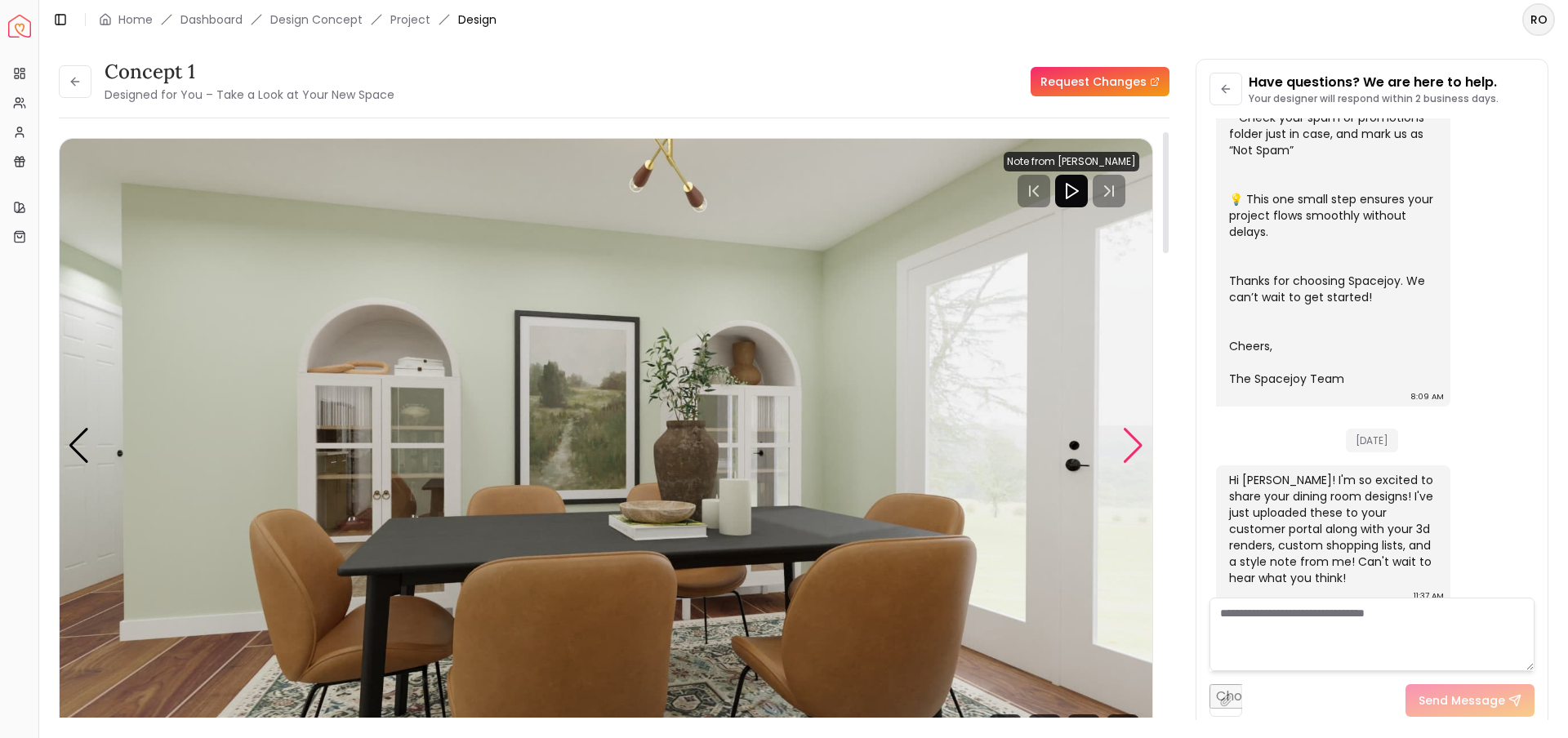
click at [1133, 450] on div "Next slide" at bounding box center [1133, 446] width 22 height 36
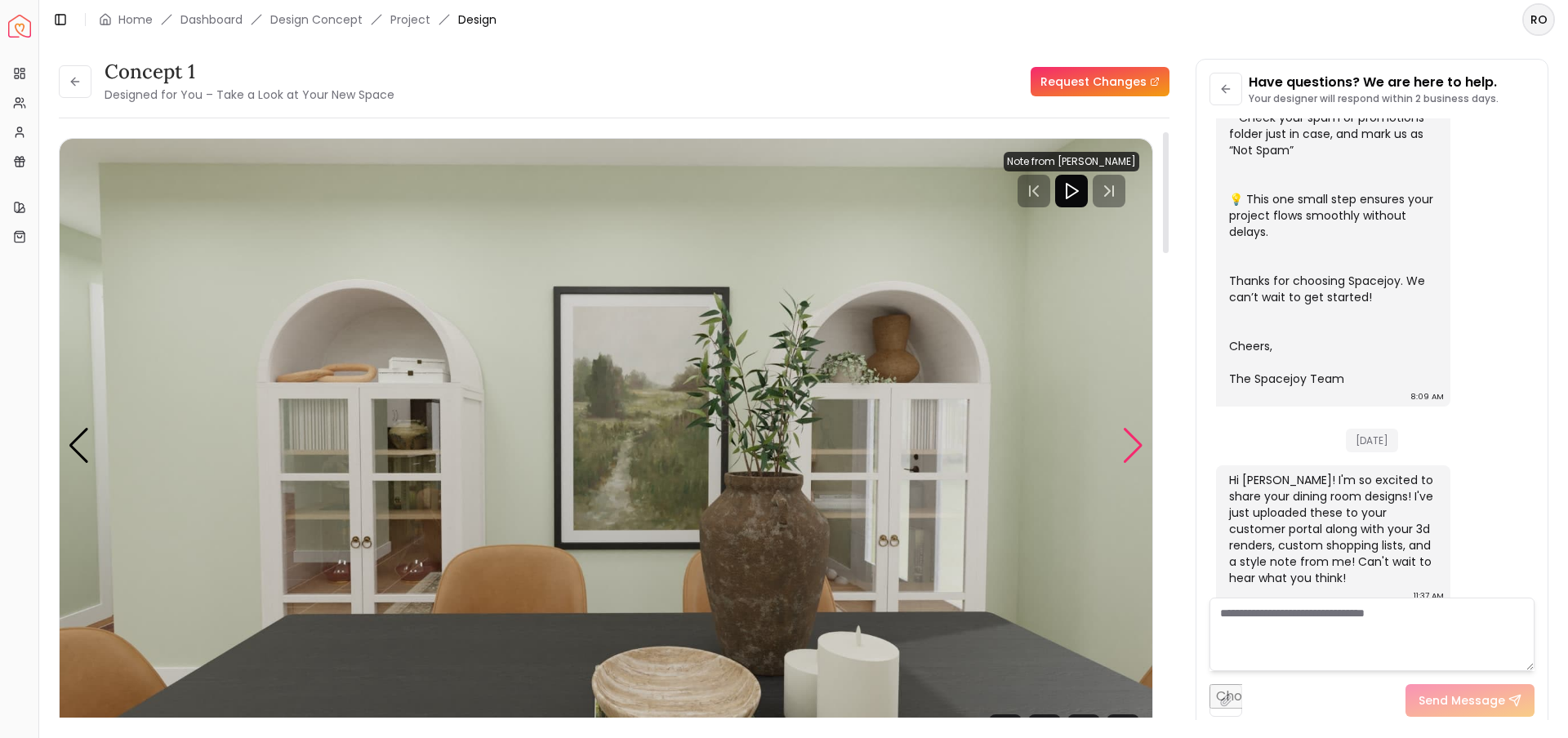
click at [1132, 446] on div "Next slide" at bounding box center [1133, 446] width 22 height 36
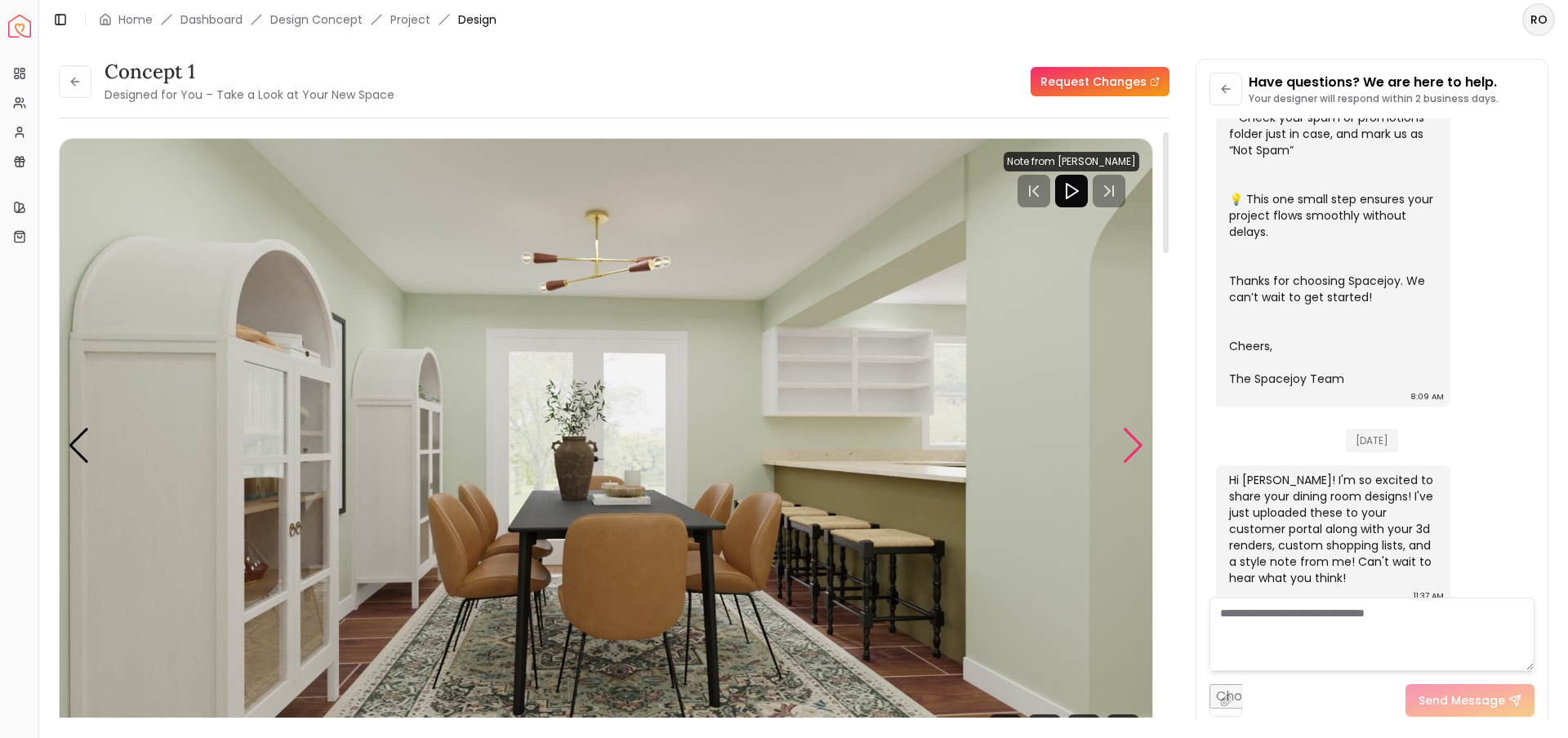
click at [1133, 448] on div "Next slide" at bounding box center [1133, 446] width 22 height 36
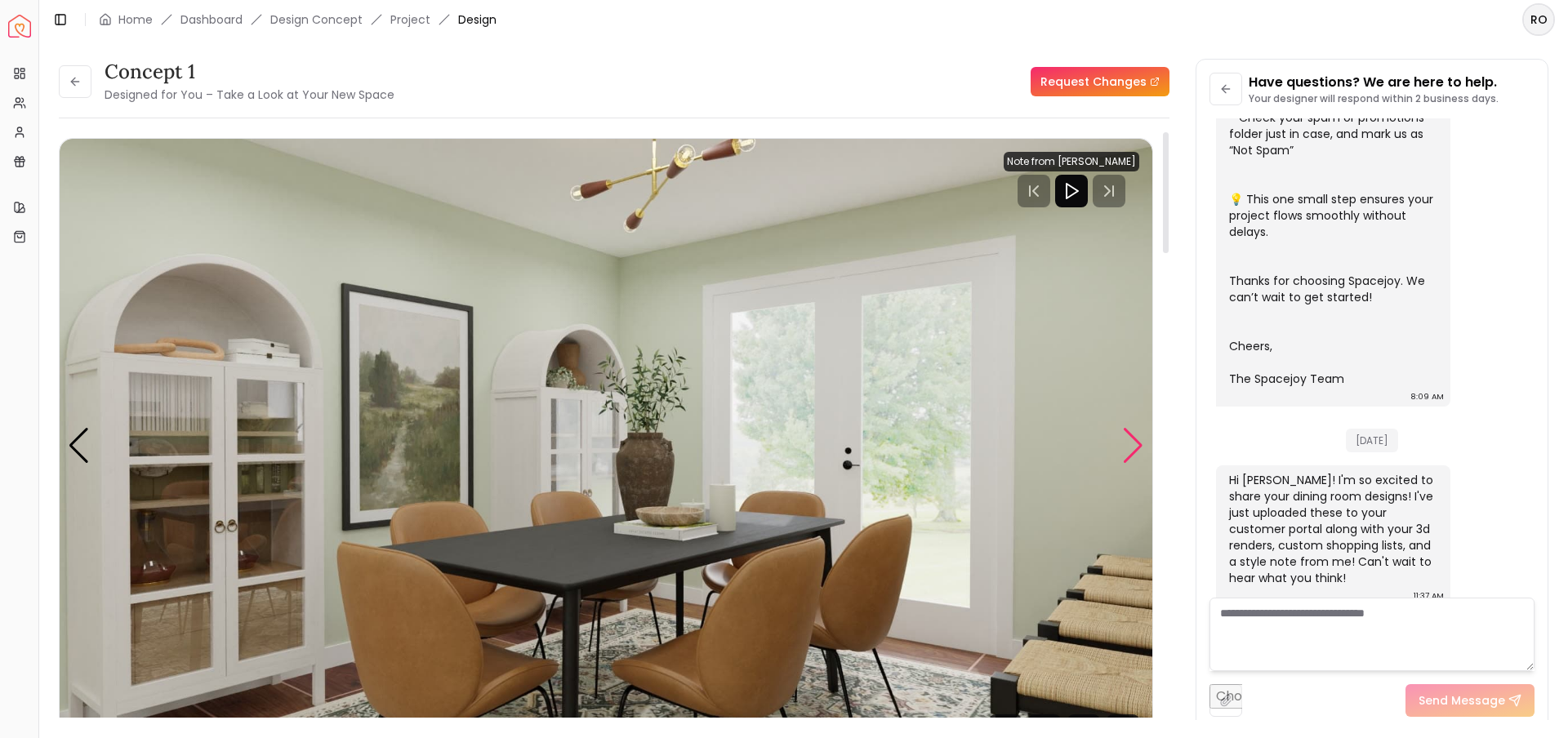
click at [1132, 447] on div "Next slide" at bounding box center [1133, 446] width 22 height 36
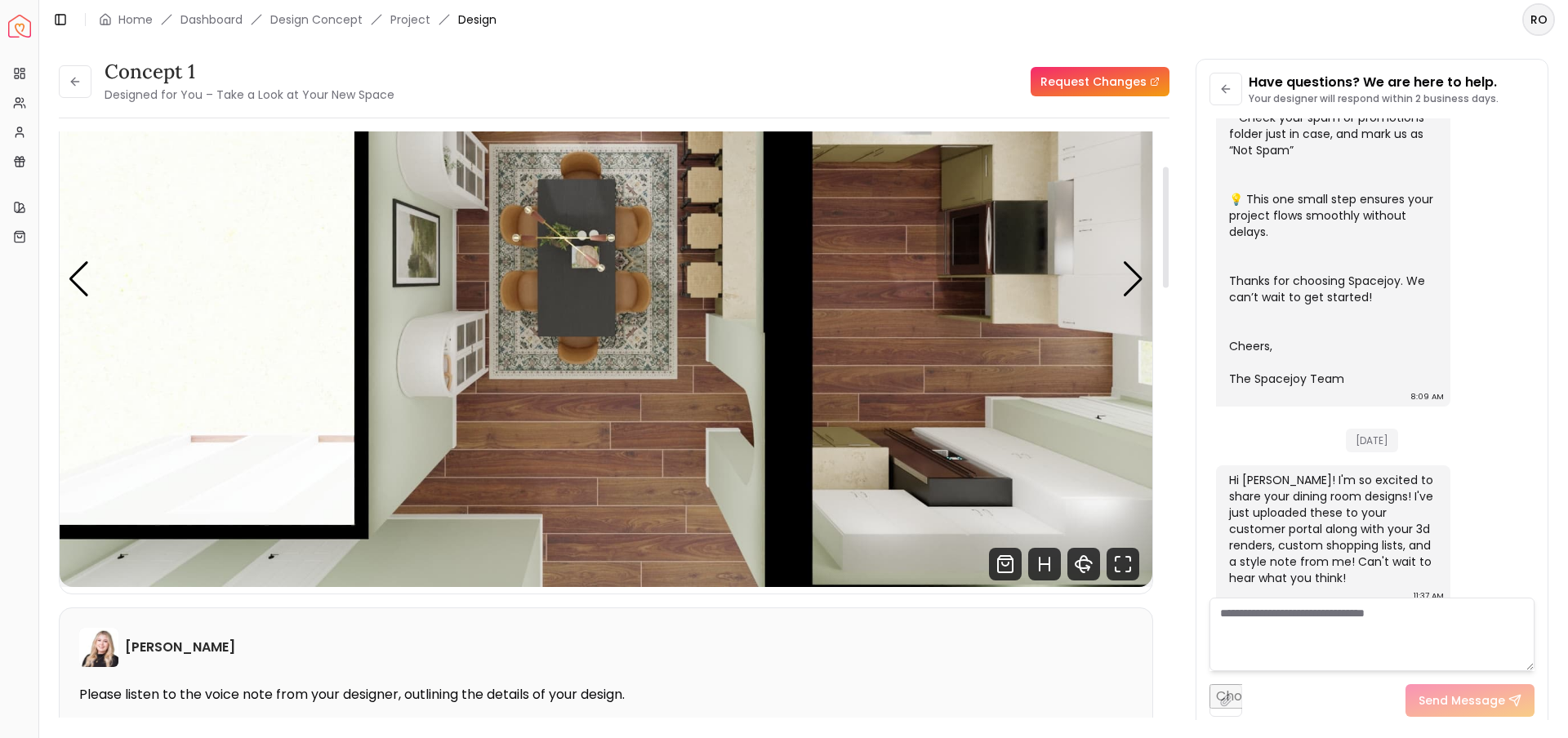
scroll to position [168, 0]
click at [66, 75] on button at bounding box center [75, 82] width 32 height 32
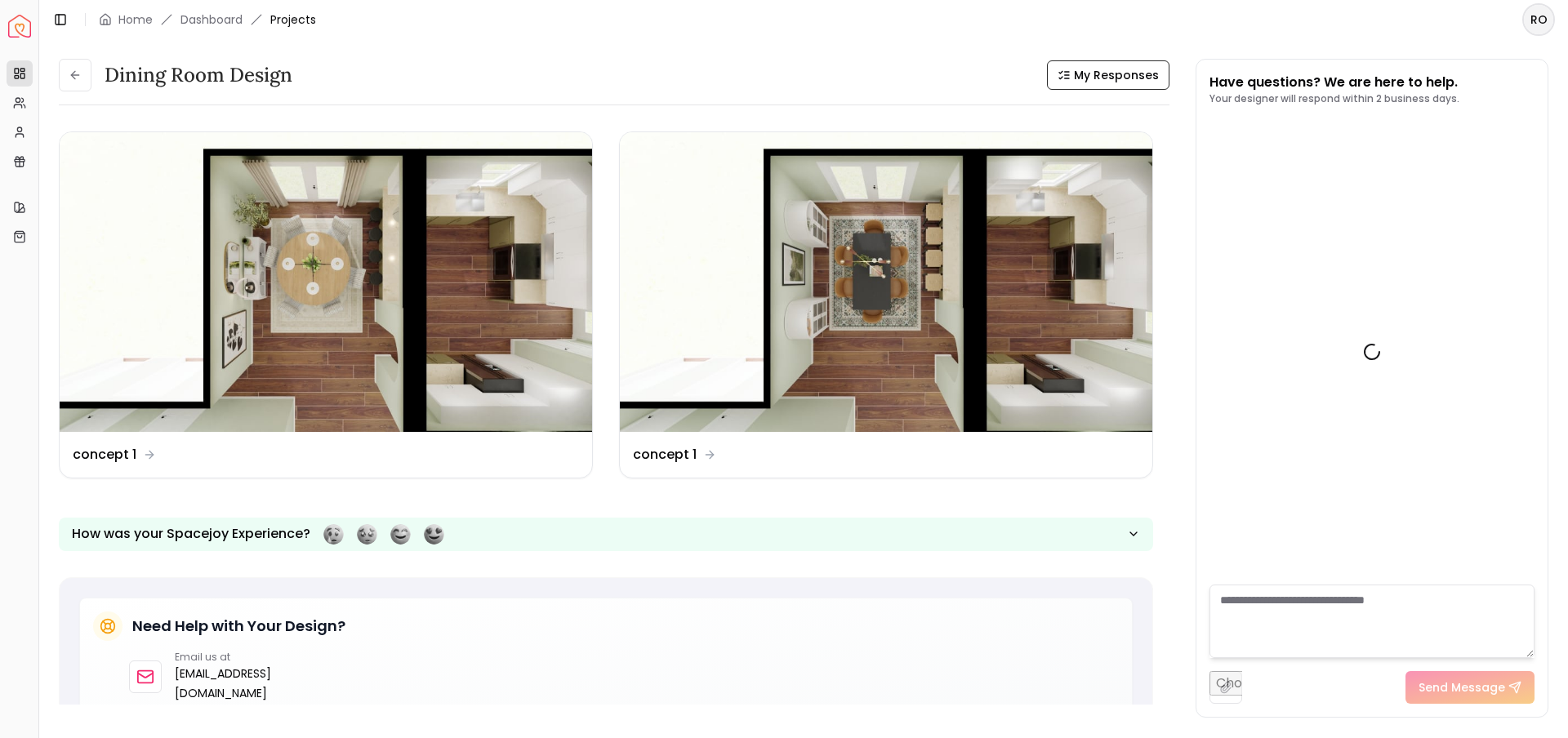
scroll to position [501, 0]
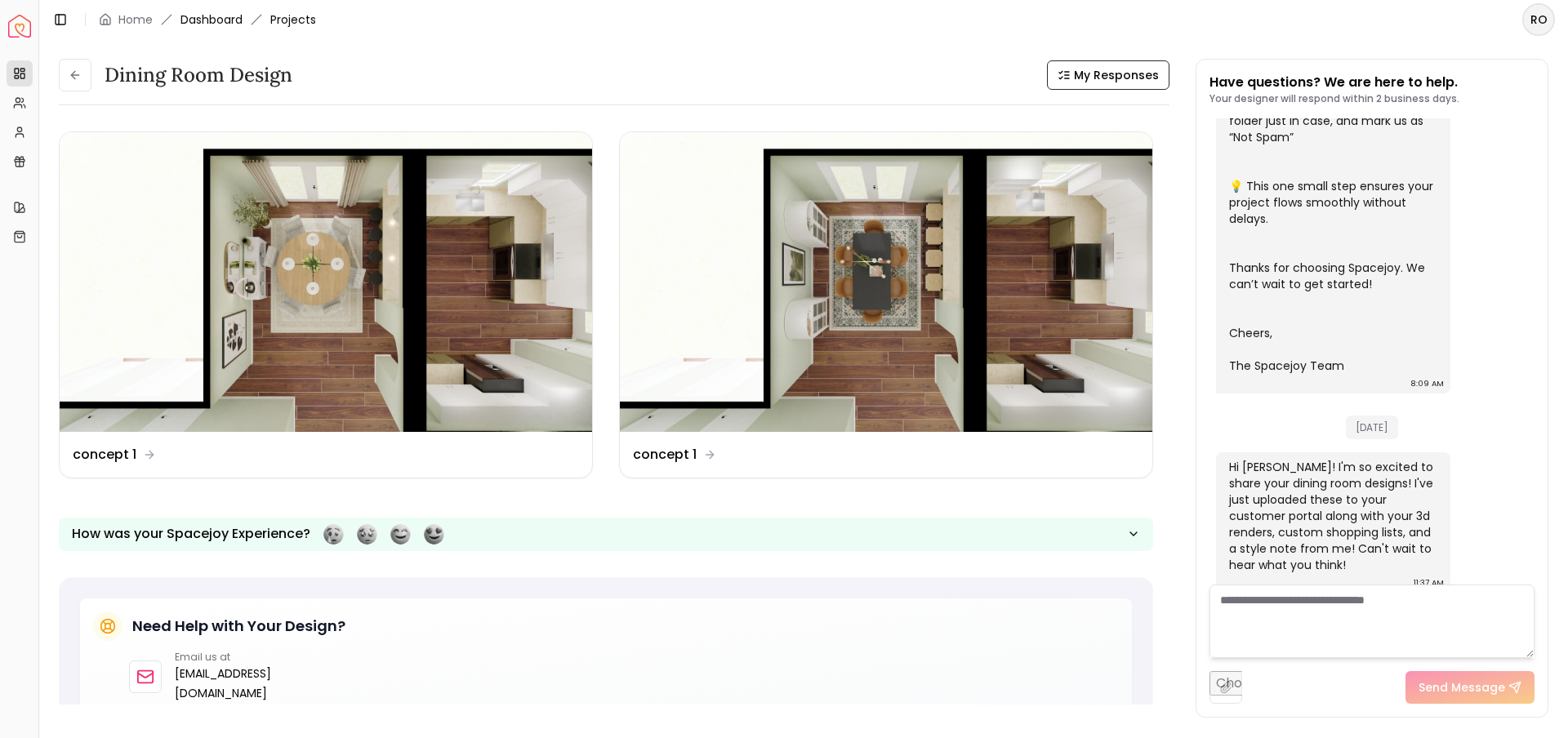
click at [211, 19] on link "Dashboard" at bounding box center [211, 19] width 62 height 16
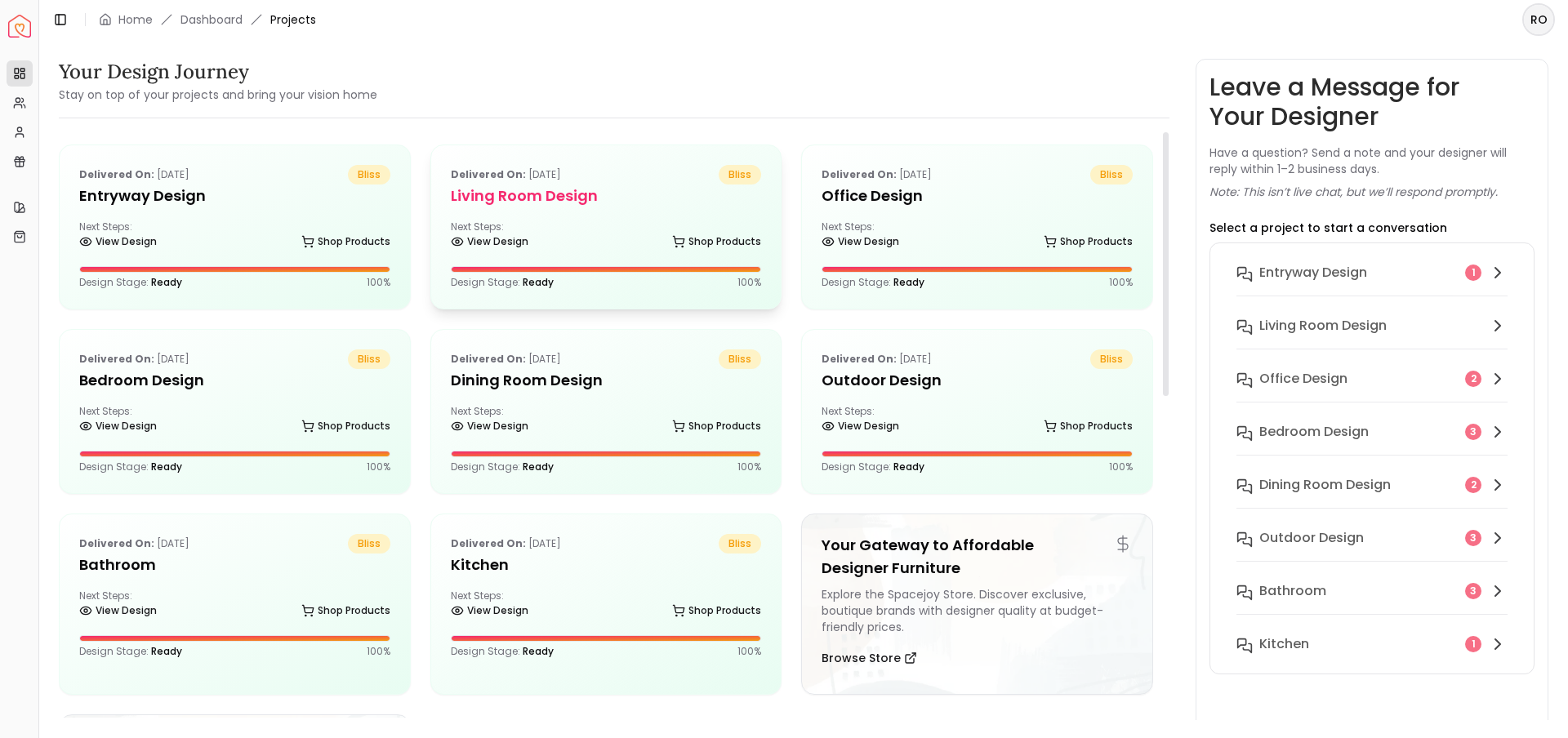
click at [565, 214] on div "Delivered on: Aug 09, 2025 bliss Living Room design Next Steps: View Design Sho…" at bounding box center [607, 227] width 351 height 163
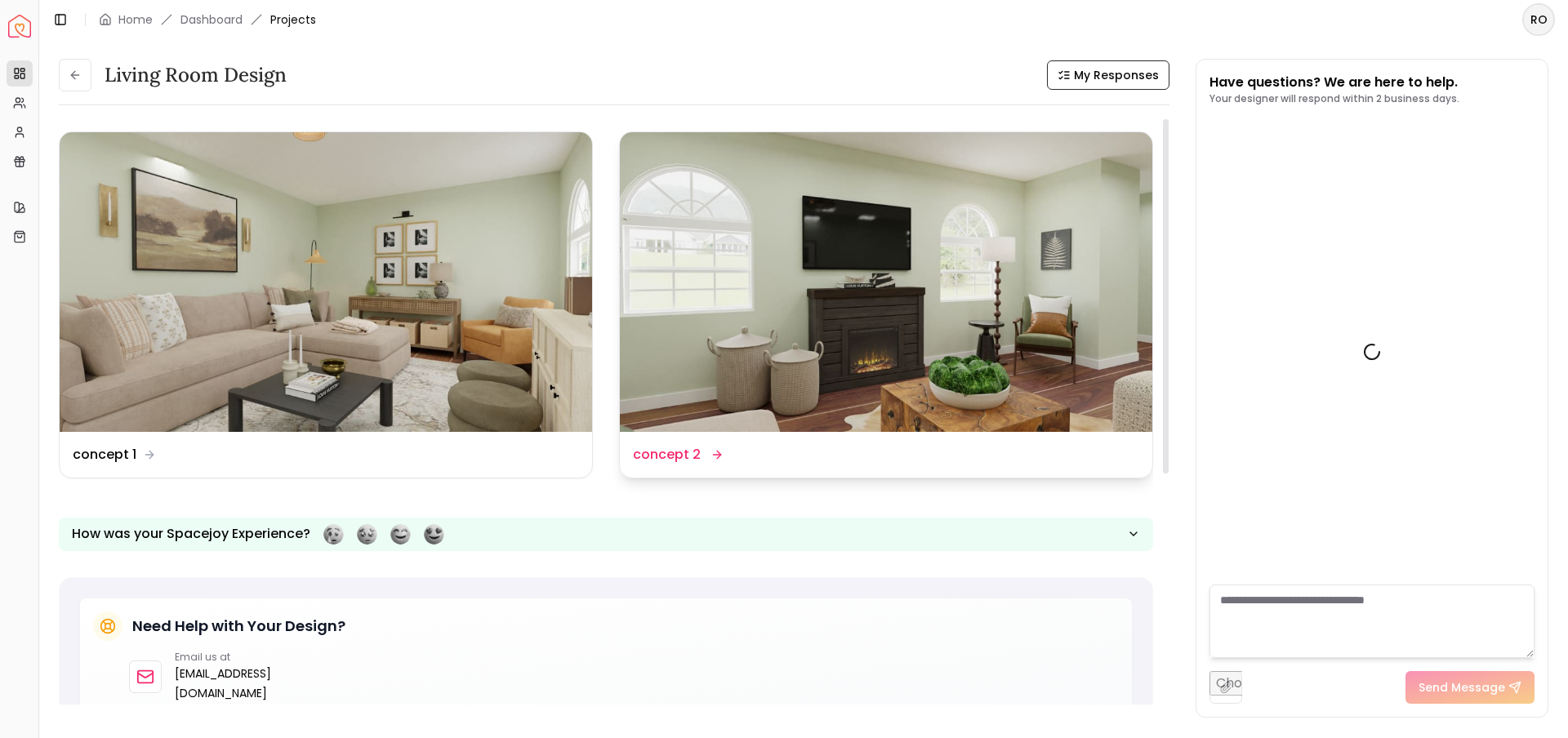
scroll to position [847, 0]
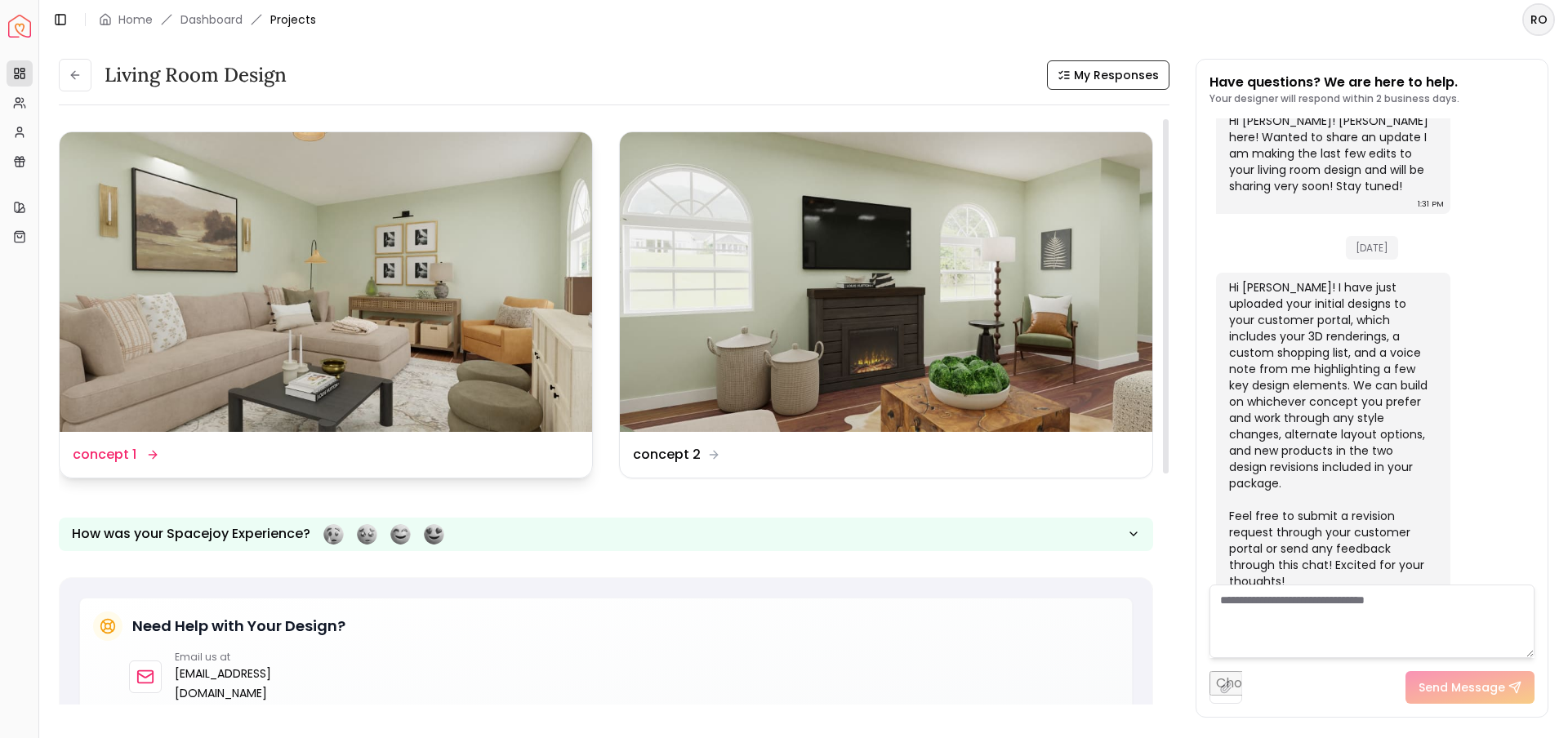
click at [519, 296] on img at bounding box center [326, 282] width 533 height 300
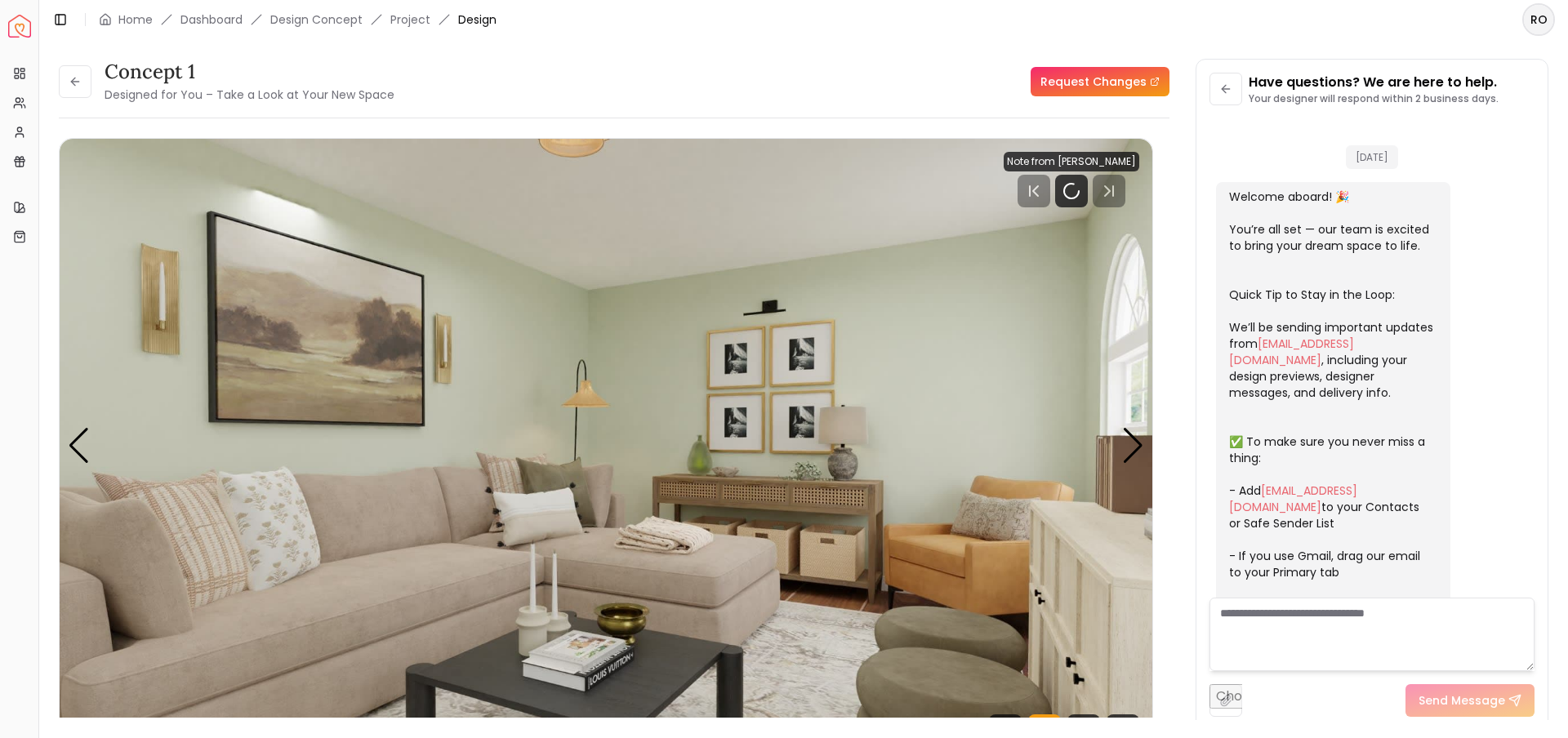
scroll to position [834, 0]
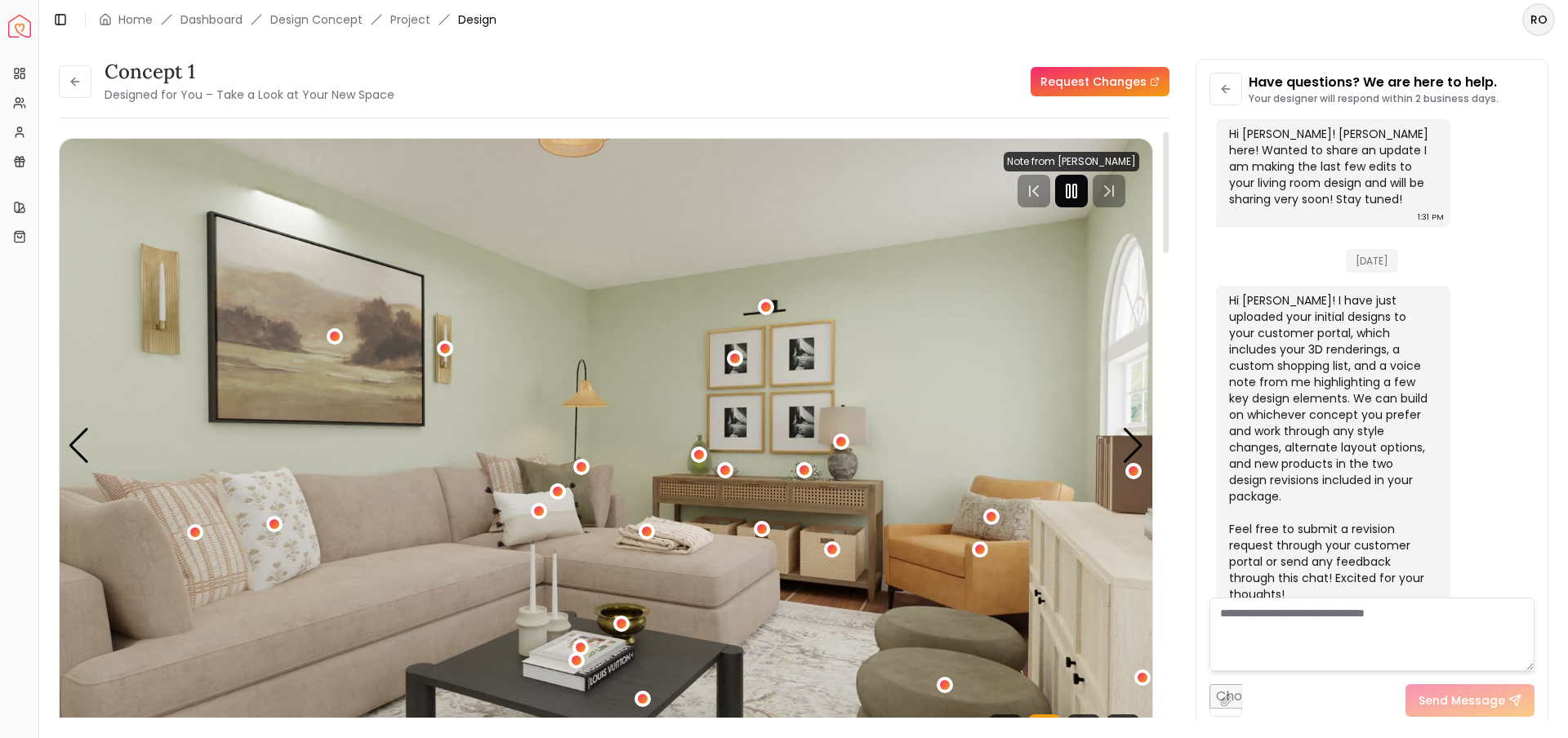
click at [1070, 193] on icon "Pause" at bounding box center [1072, 190] width 20 height 20
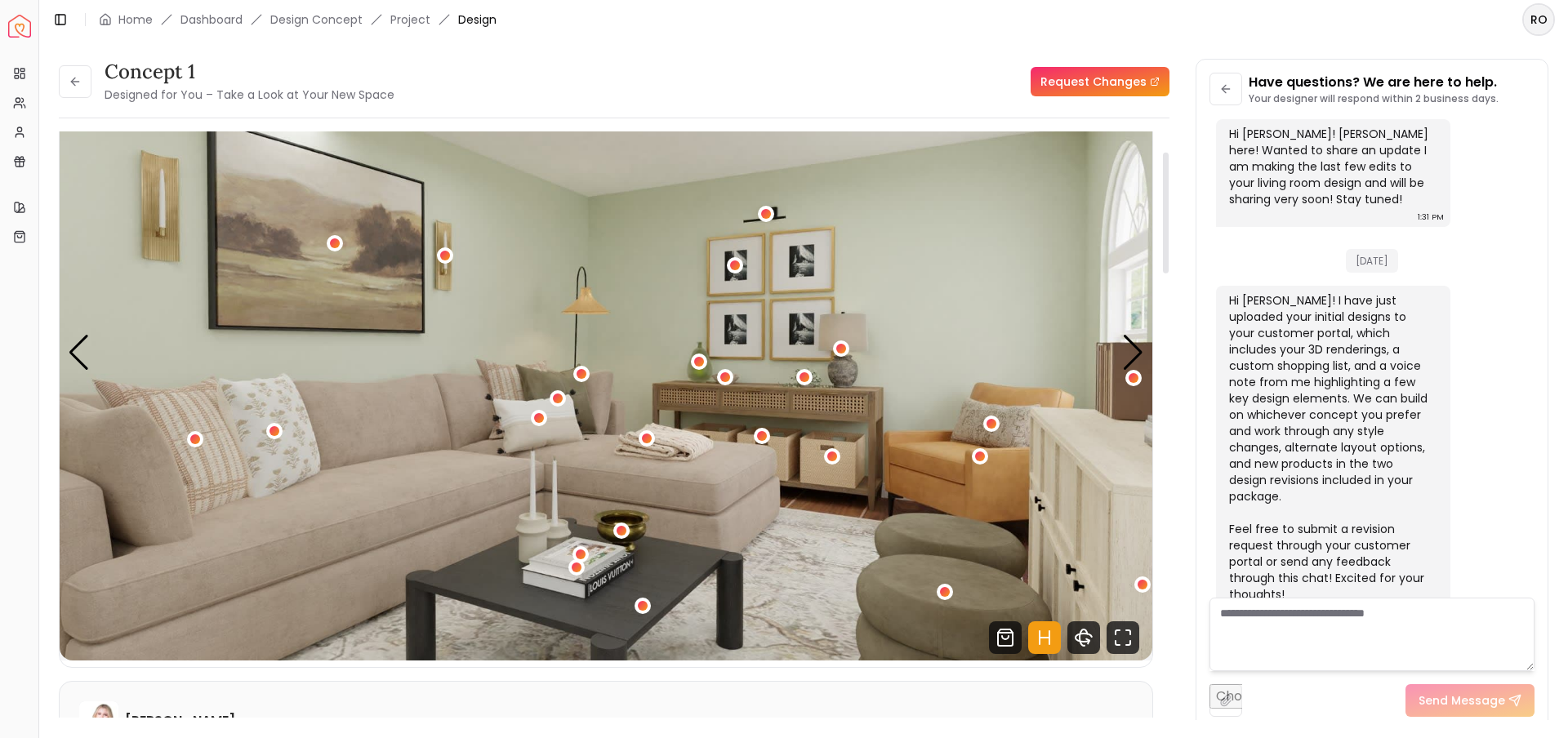
scroll to position [99, 0]
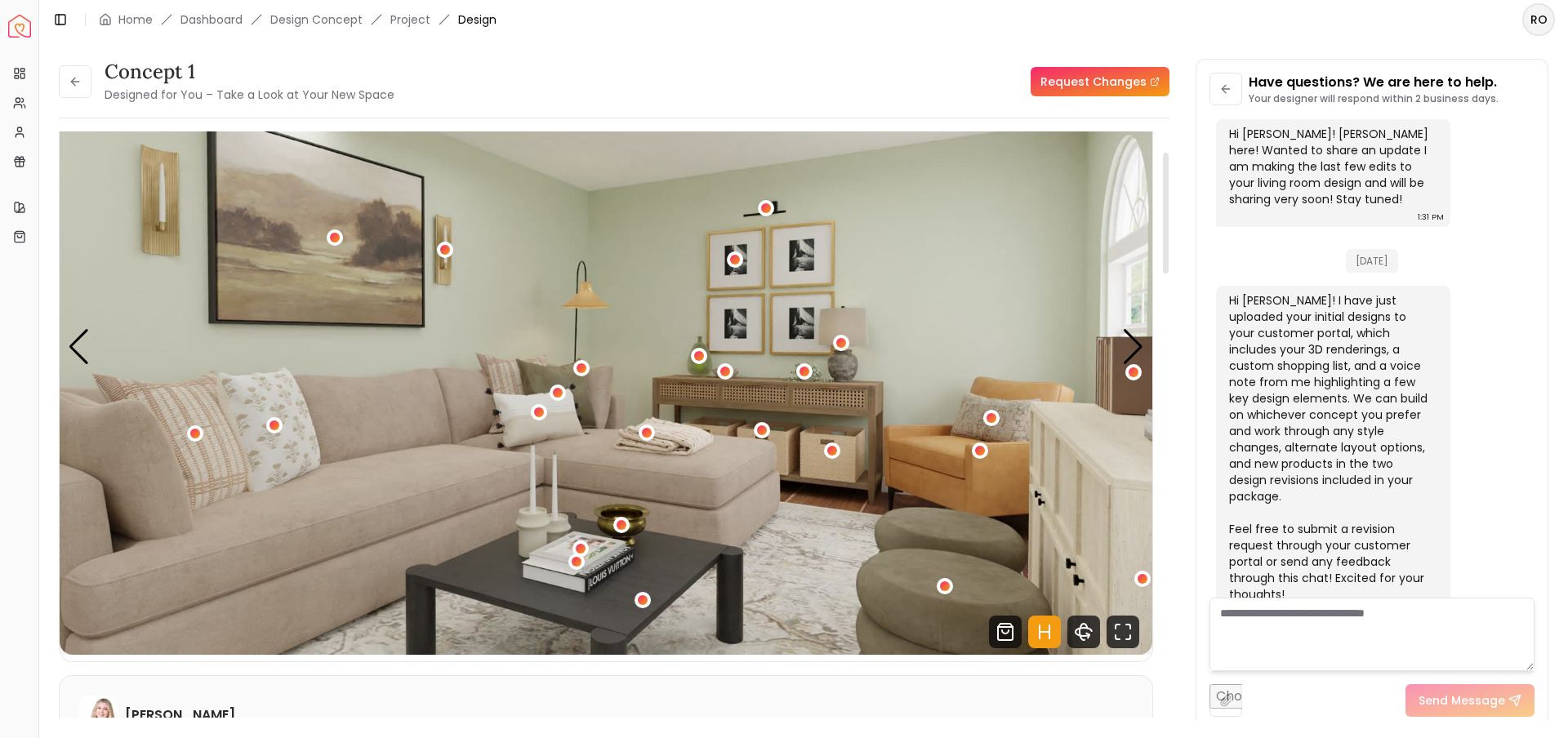
click at [1047, 633] on icon "Hotspots Toggle" at bounding box center [1045, 632] width 32 height 32
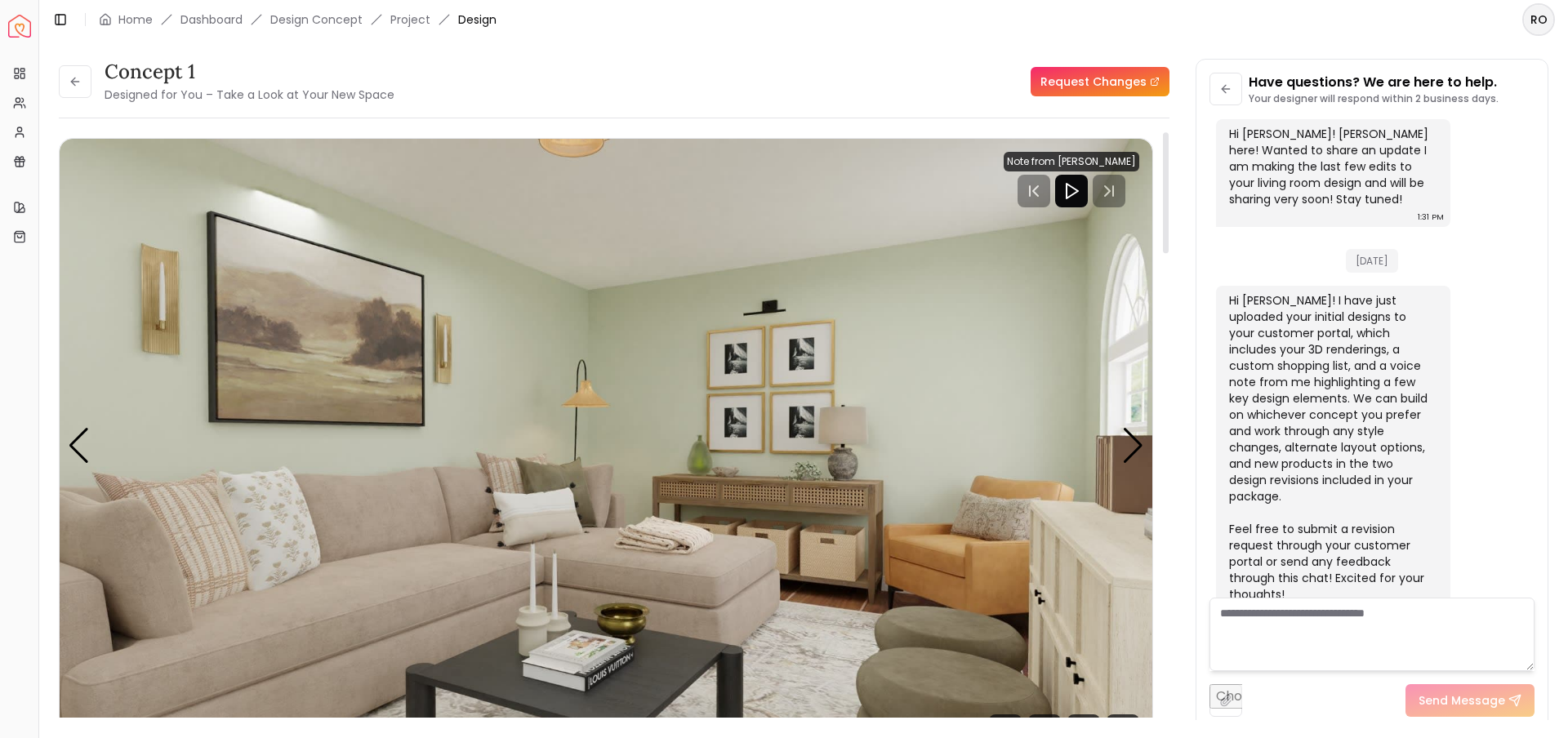
scroll to position [1, 0]
click at [869, 434] on img "1 / 6" at bounding box center [606, 446] width 1093 height 615
click at [1137, 441] on div "Next slide" at bounding box center [1133, 445] width 22 height 36
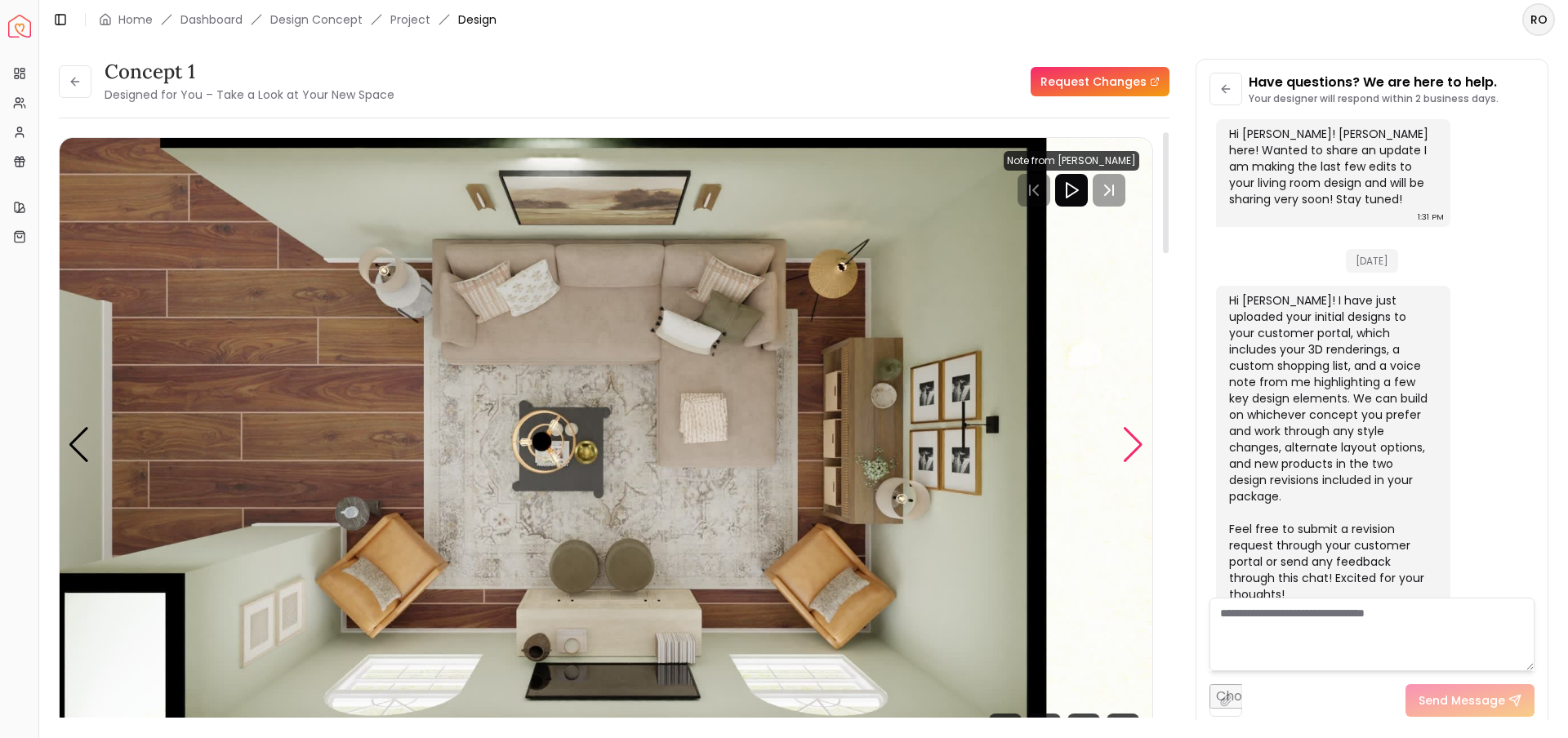
click at [1134, 432] on div "Next slide" at bounding box center [1133, 445] width 22 height 36
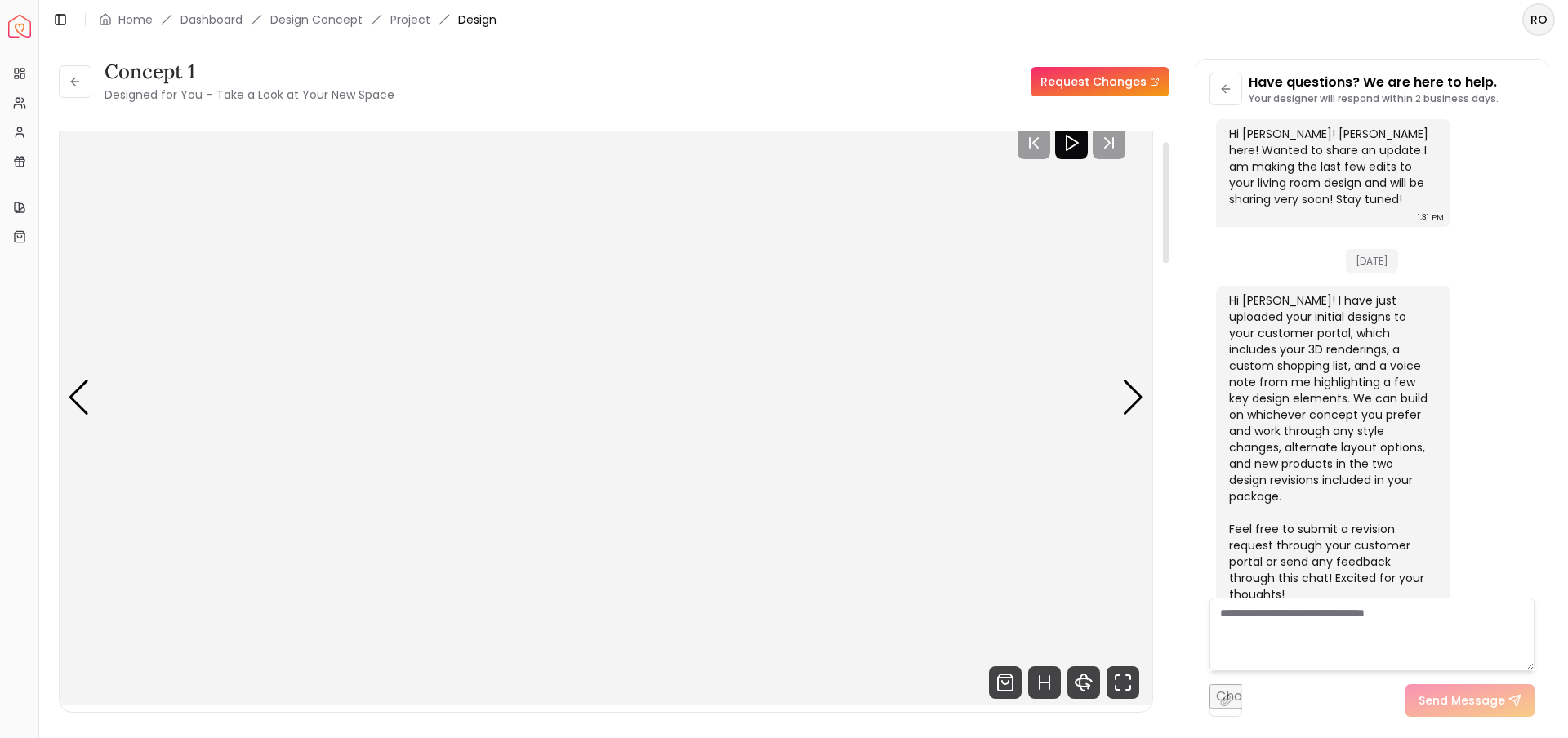
scroll to position [0, 0]
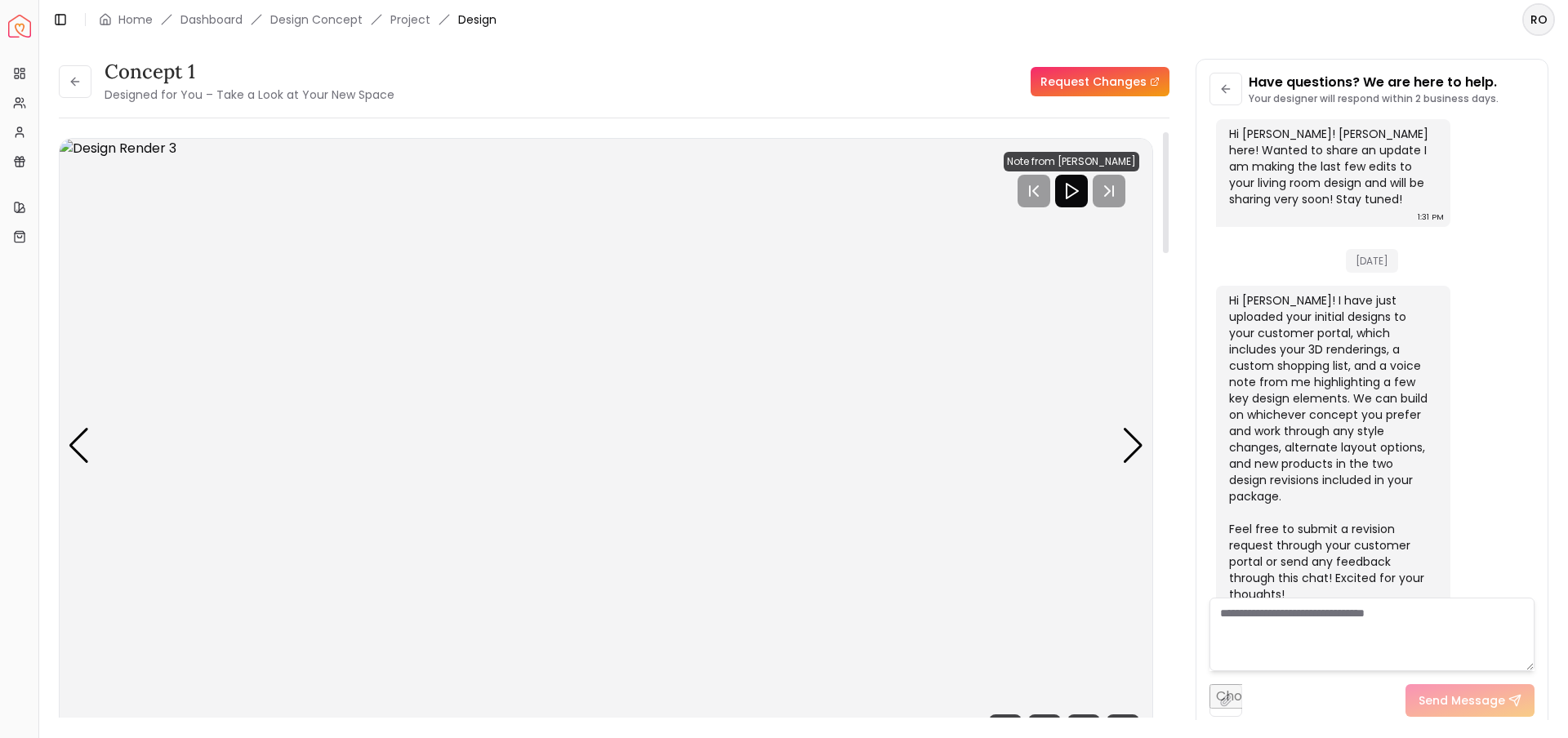
click at [777, 70] on div "concept 1 Designed for You – Take a Look at Your New Space Request Changes" at bounding box center [614, 82] width 1111 height 46
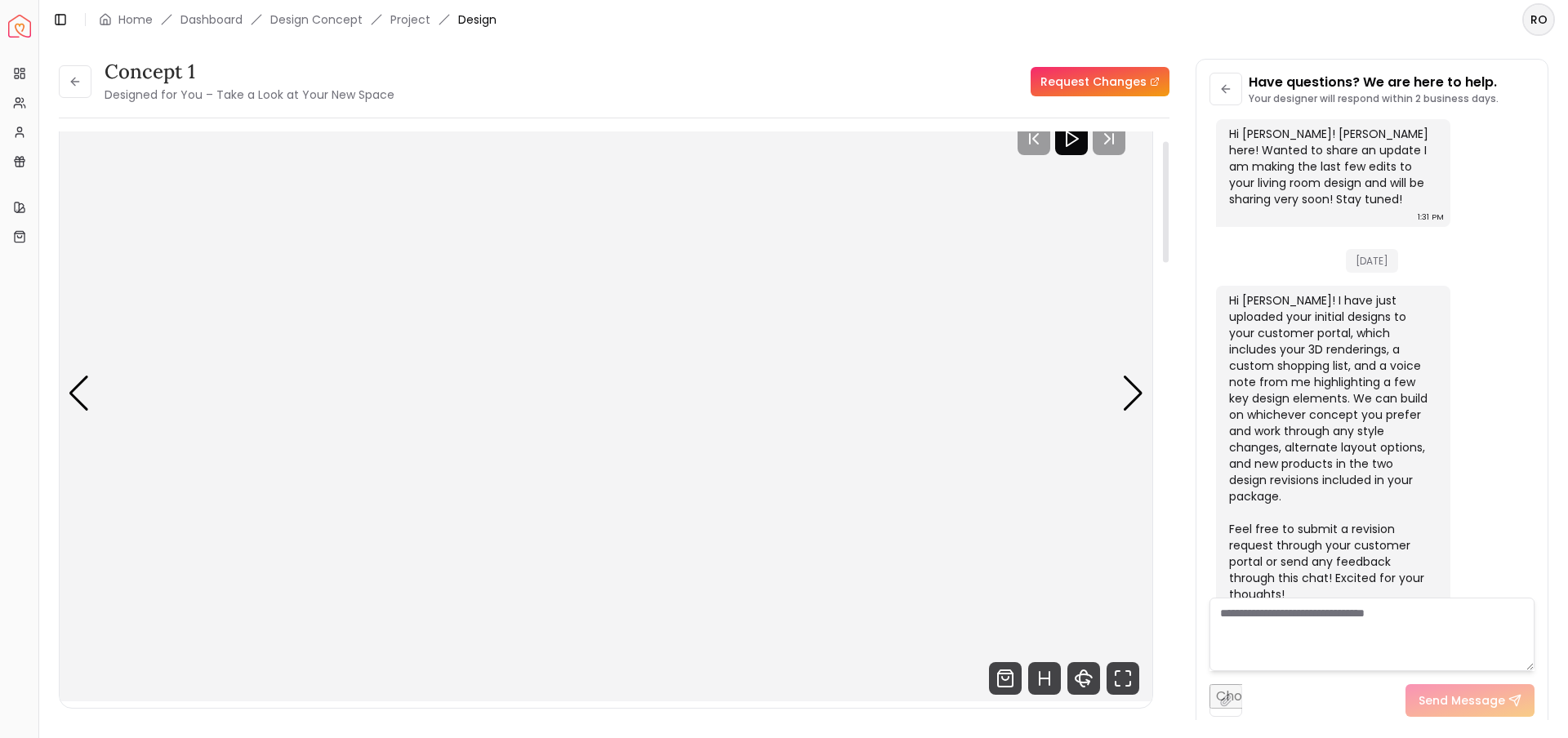
scroll to position [46, 0]
click at [86, 394] on div "Previous slide" at bounding box center [78, 400] width 22 height 36
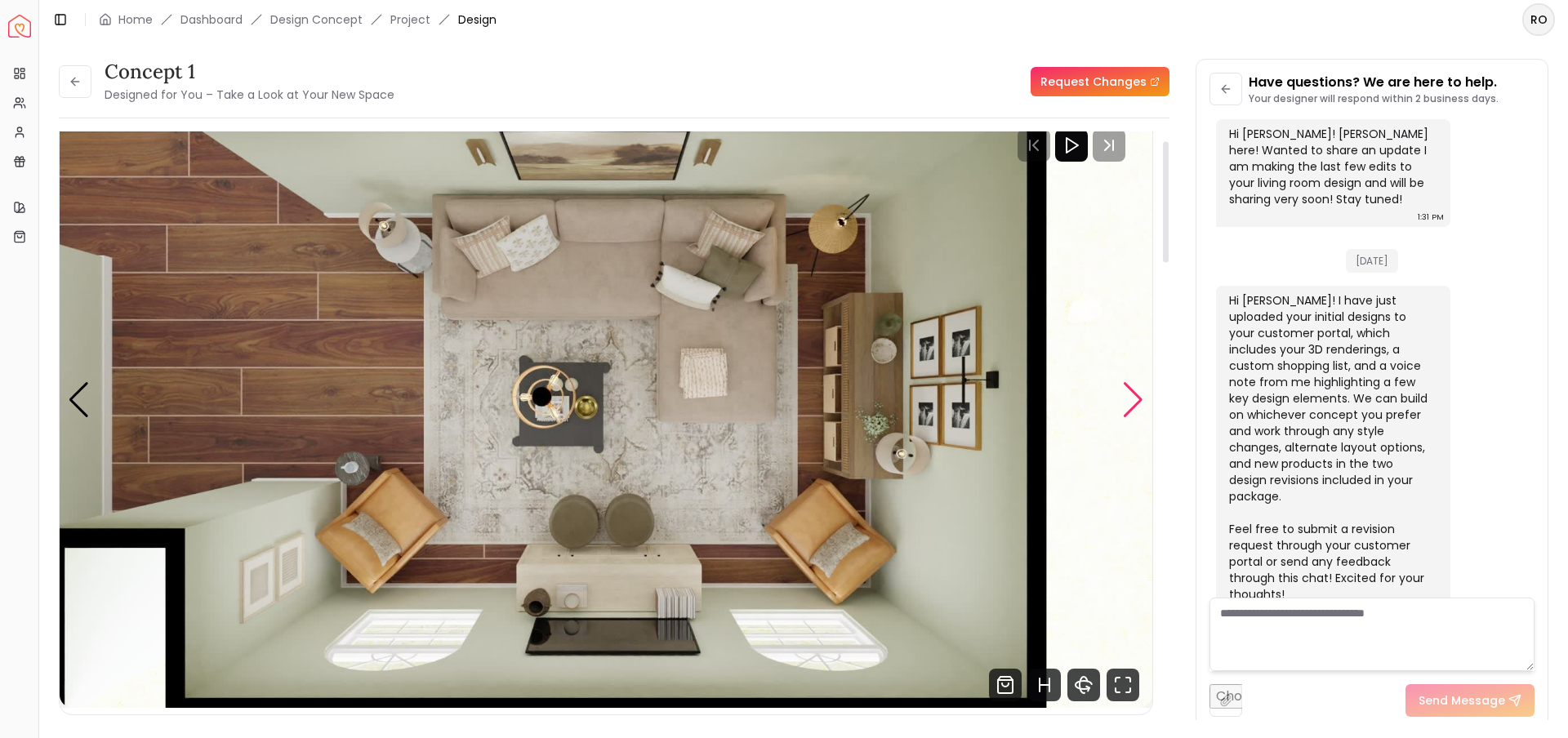
click at [1122, 398] on div "Next slide" at bounding box center [1133, 400] width 22 height 36
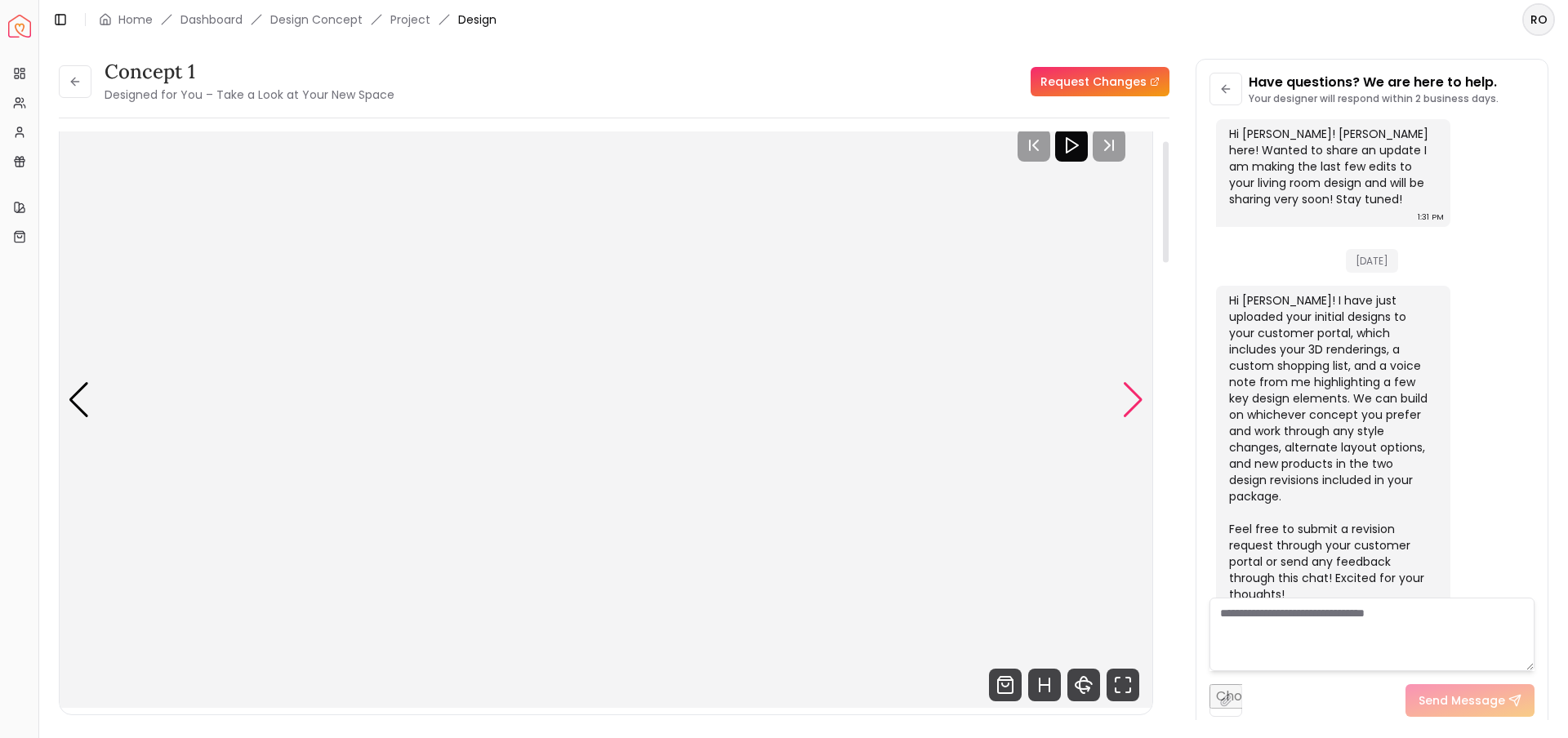
click at [1122, 398] on div "Next slide" at bounding box center [1133, 400] width 22 height 36
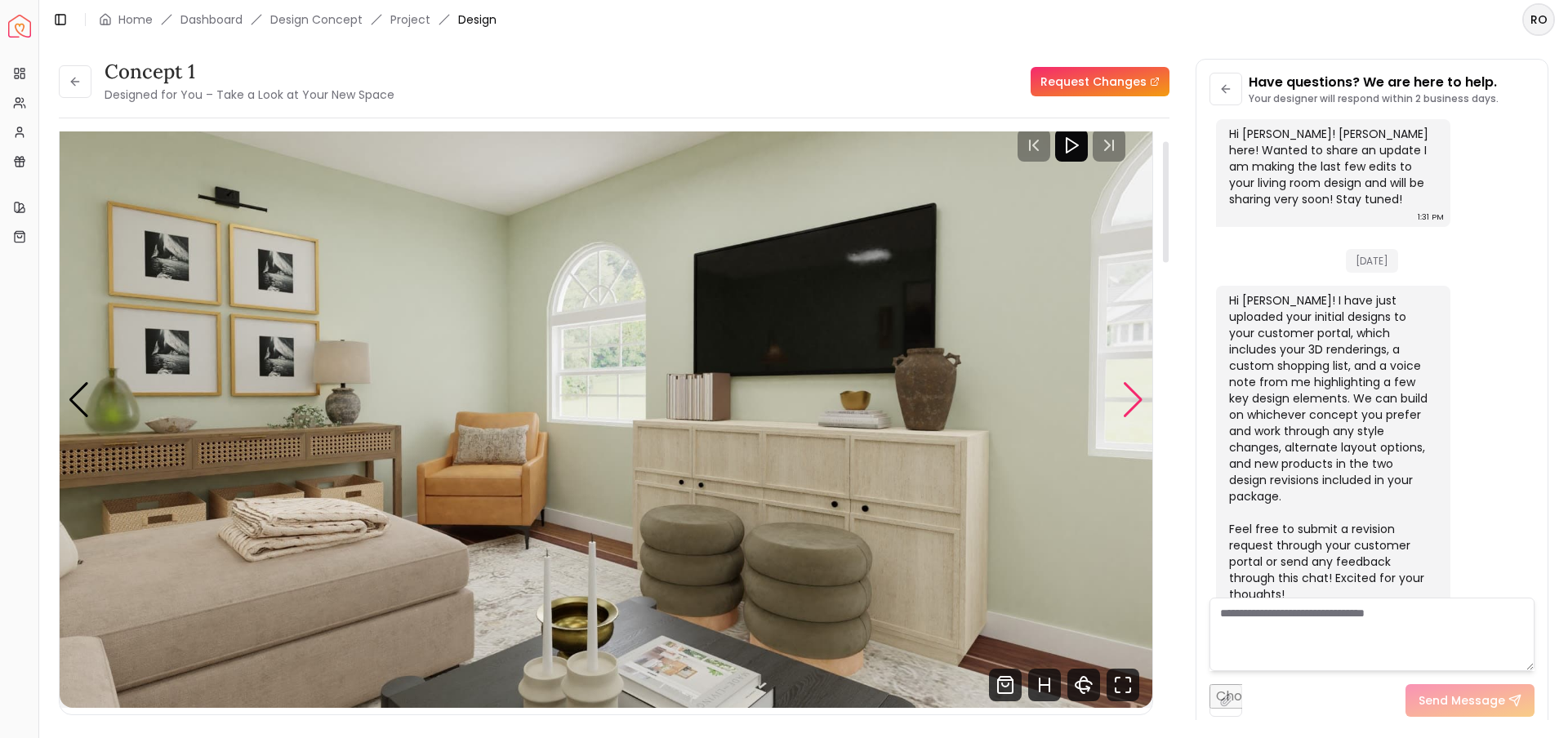
click at [1137, 397] on div "Next slide" at bounding box center [1133, 400] width 22 height 36
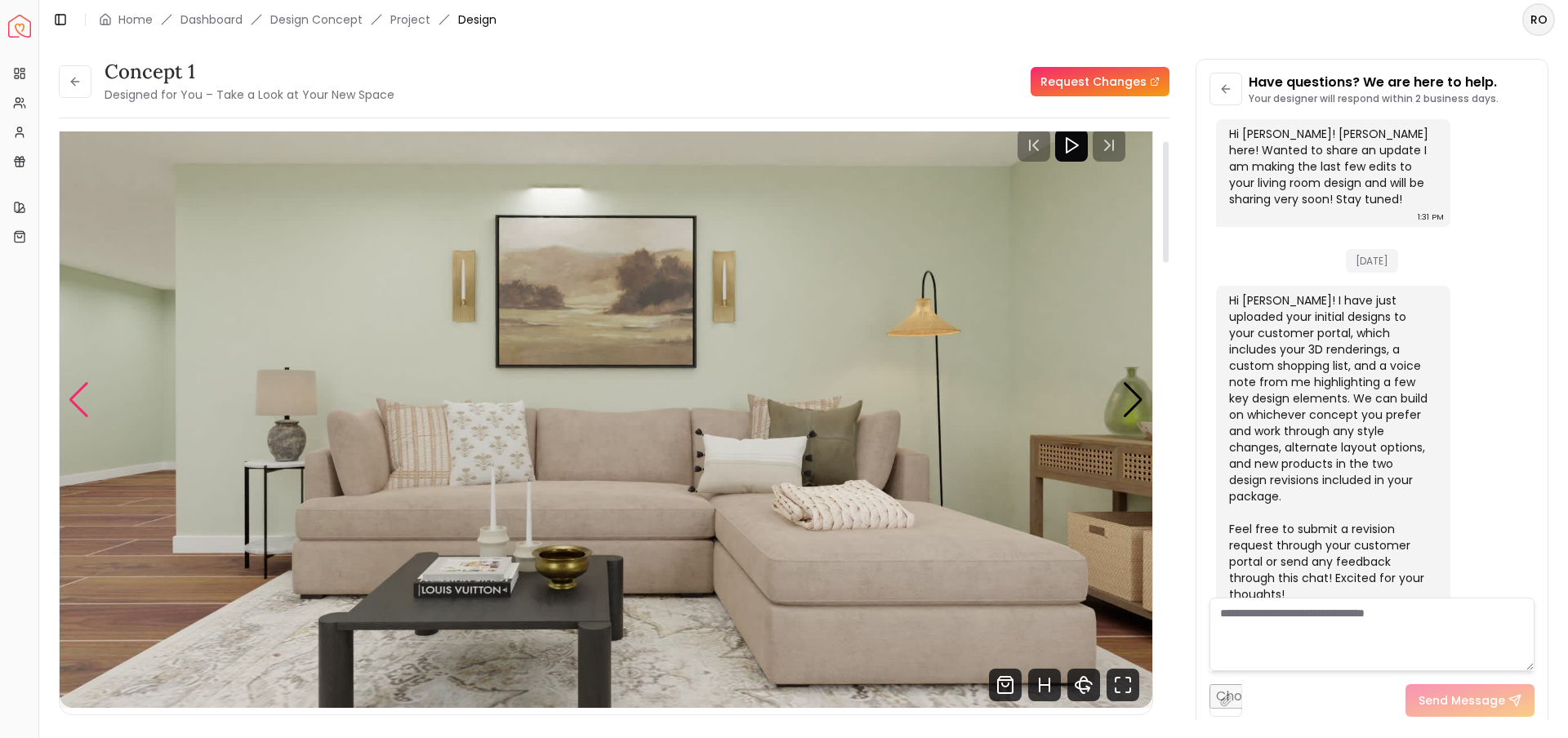
click at [84, 392] on div "Previous slide" at bounding box center [78, 400] width 22 height 36
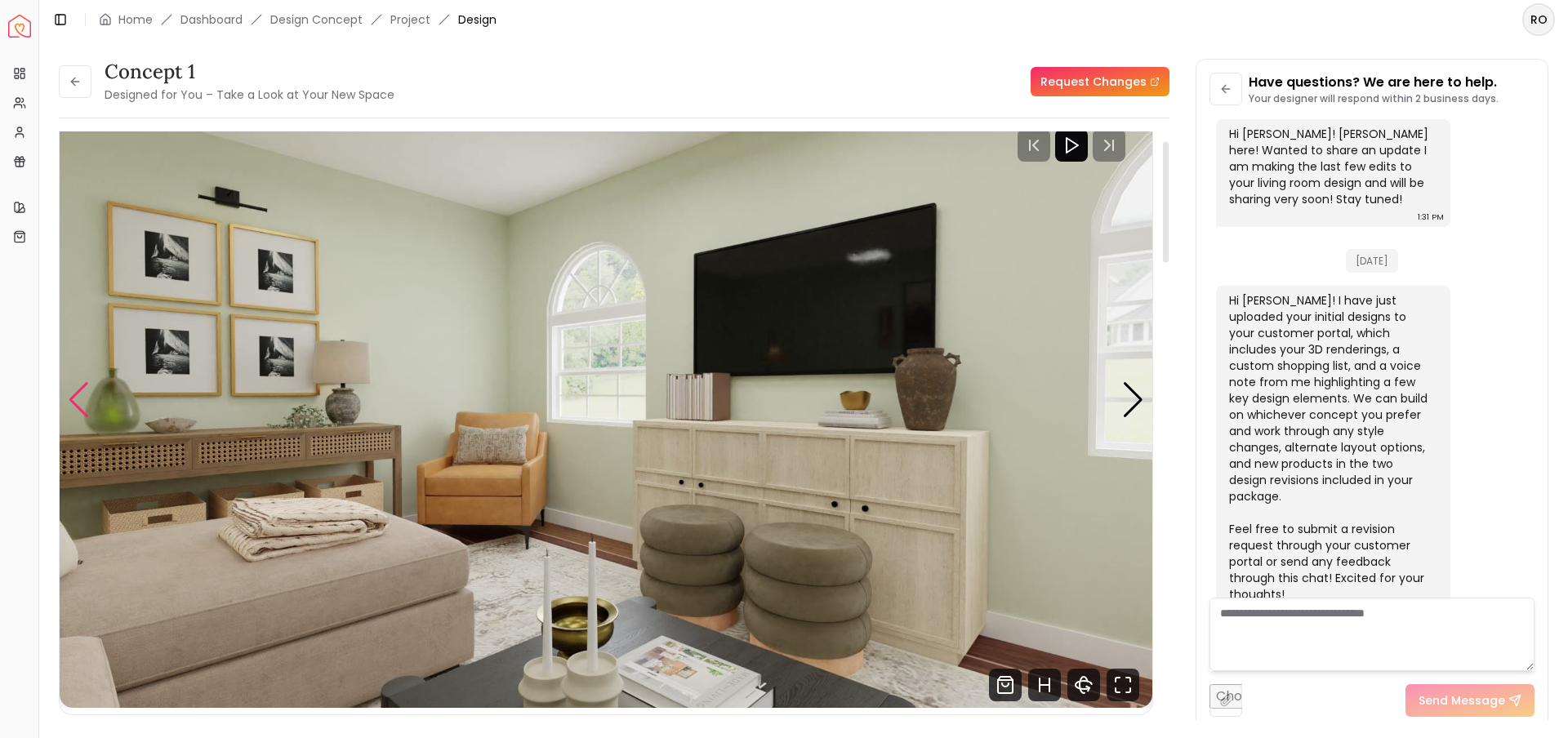
click at [84, 392] on div "Previous slide" at bounding box center [78, 400] width 22 height 36
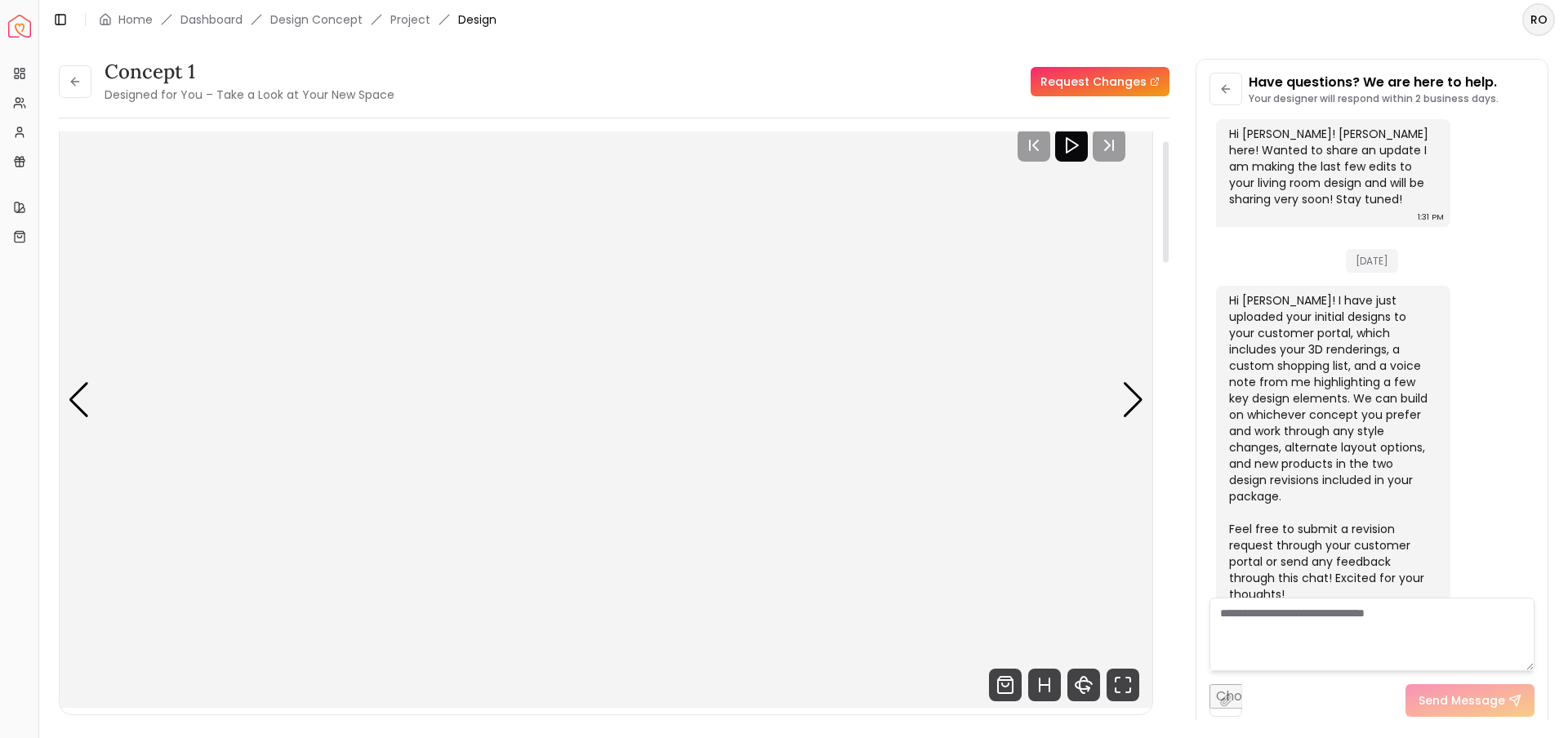
click at [370, 432] on img "3 / 6" at bounding box center [606, 401] width 1093 height 615
click at [748, 451] on img "3 / 6" at bounding box center [606, 401] width 1093 height 615
click at [1135, 400] on div "Next slide" at bounding box center [1133, 400] width 22 height 36
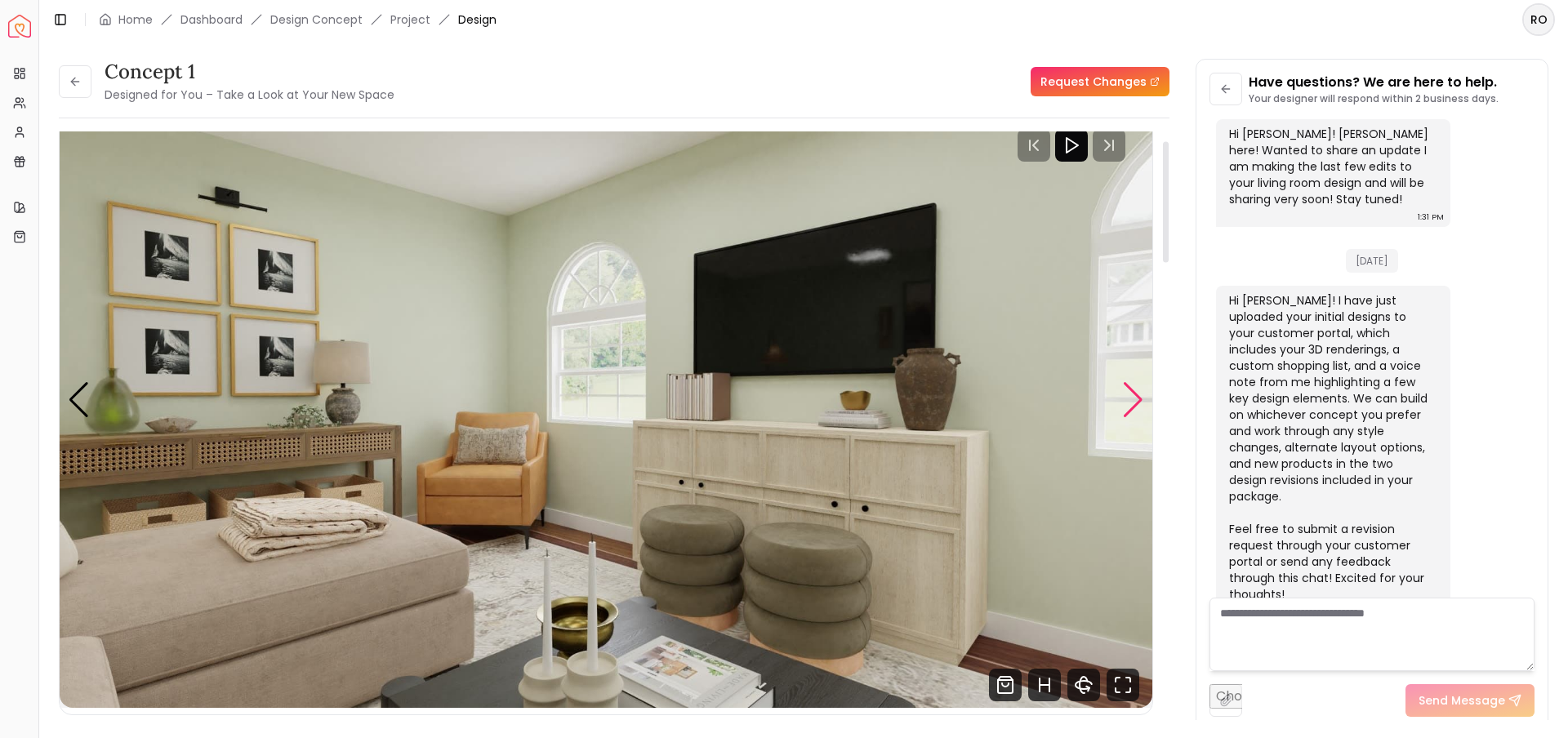
click at [1135, 400] on div "Next slide" at bounding box center [1133, 400] width 22 height 36
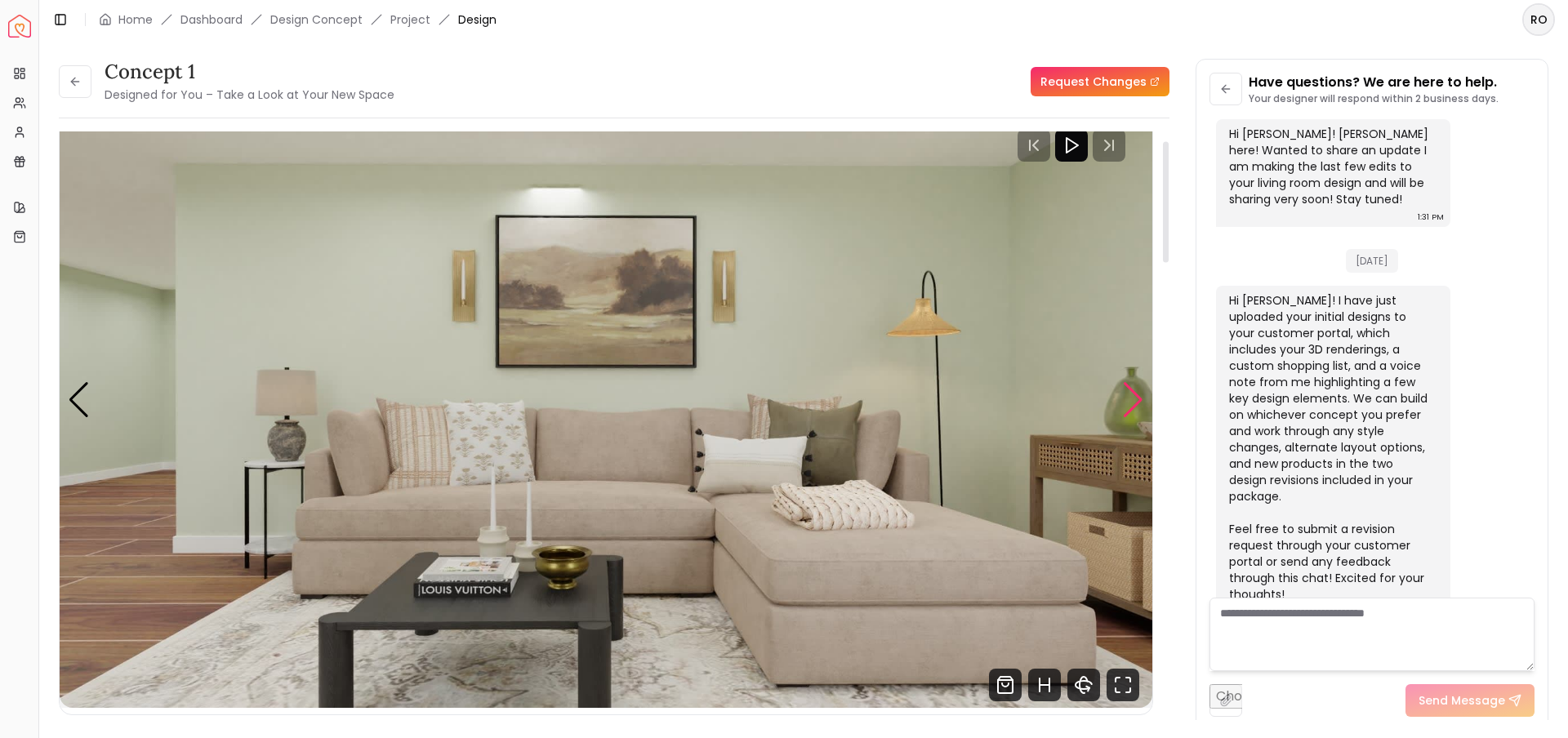
click at [1135, 400] on div "Next slide" at bounding box center [1133, 400] width 22 height 36
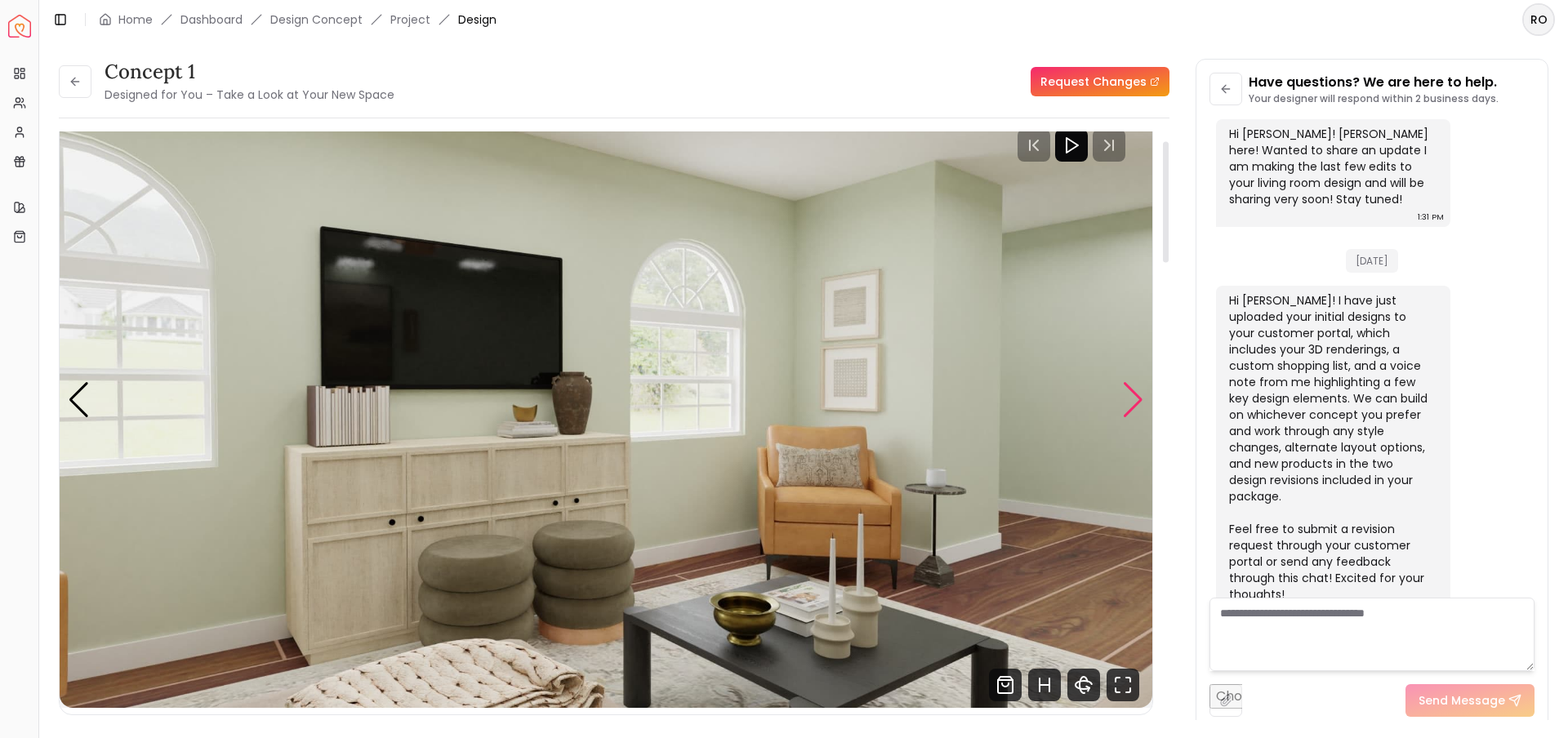
click at [1134, 396] on div "Next slide" at bounding box center [1133, 400] width 22 height 36
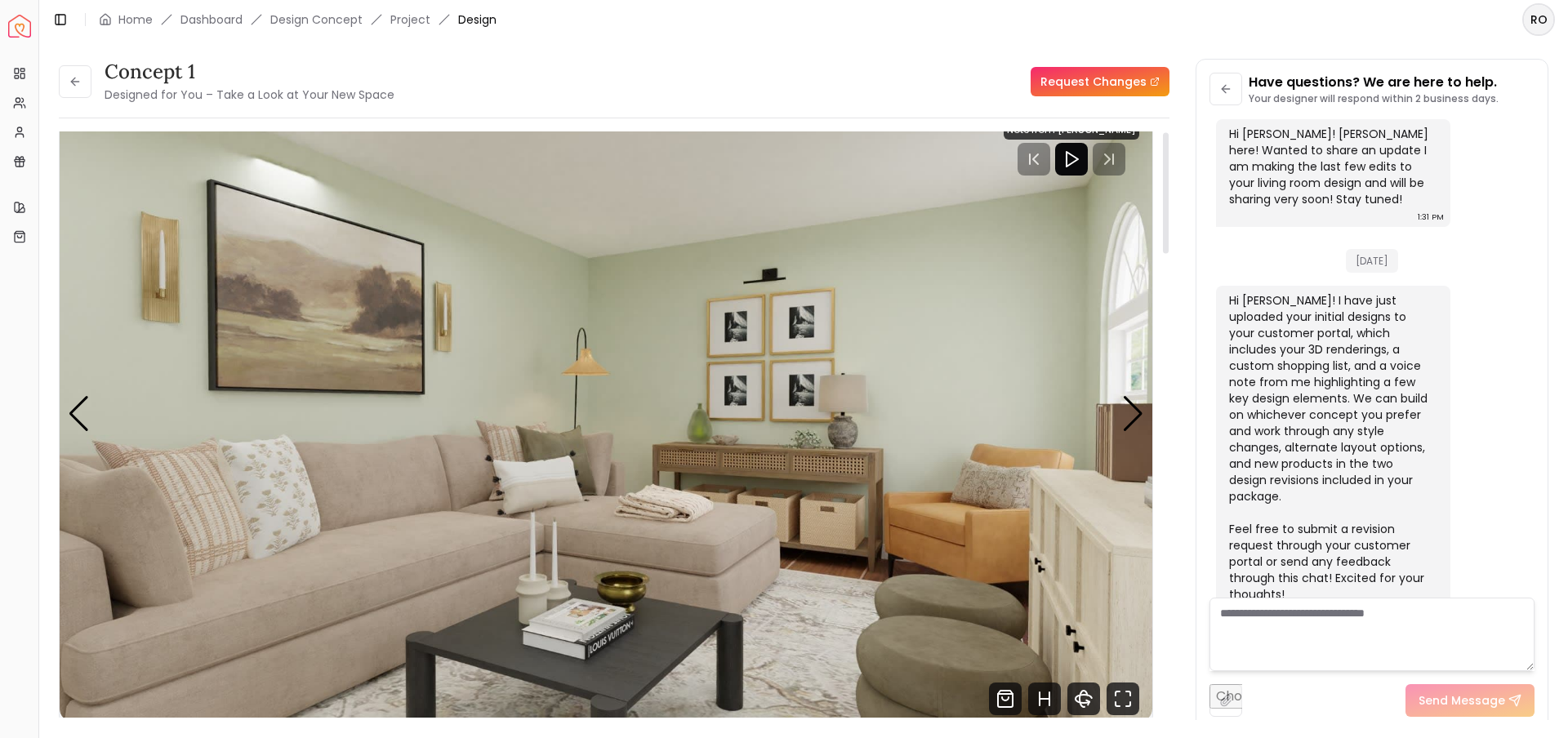
scroll to position [0, 0]
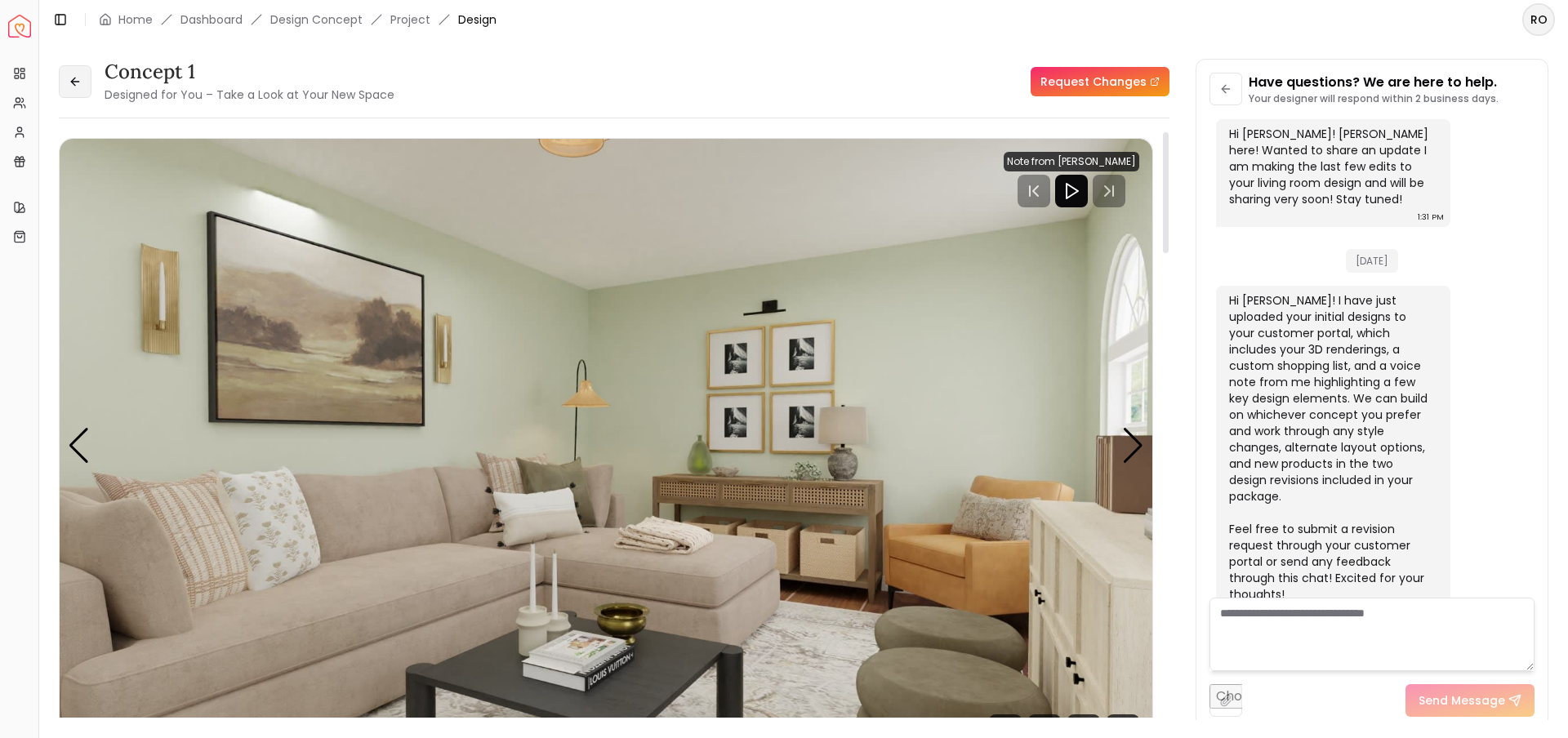
click at [77, 77] on icon at bounding box center [75, 82] width 13 height 13
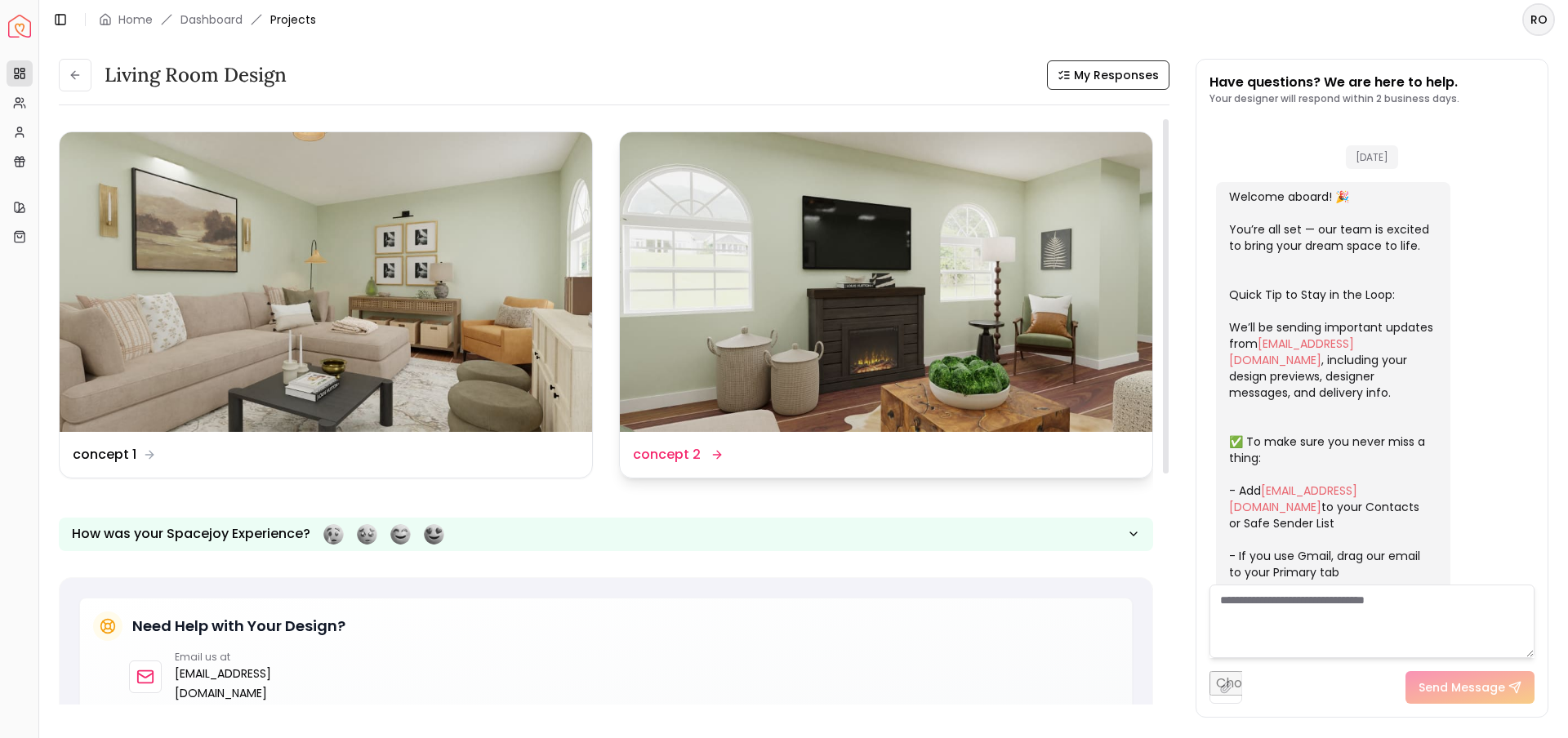
scroll to position [847, 0]
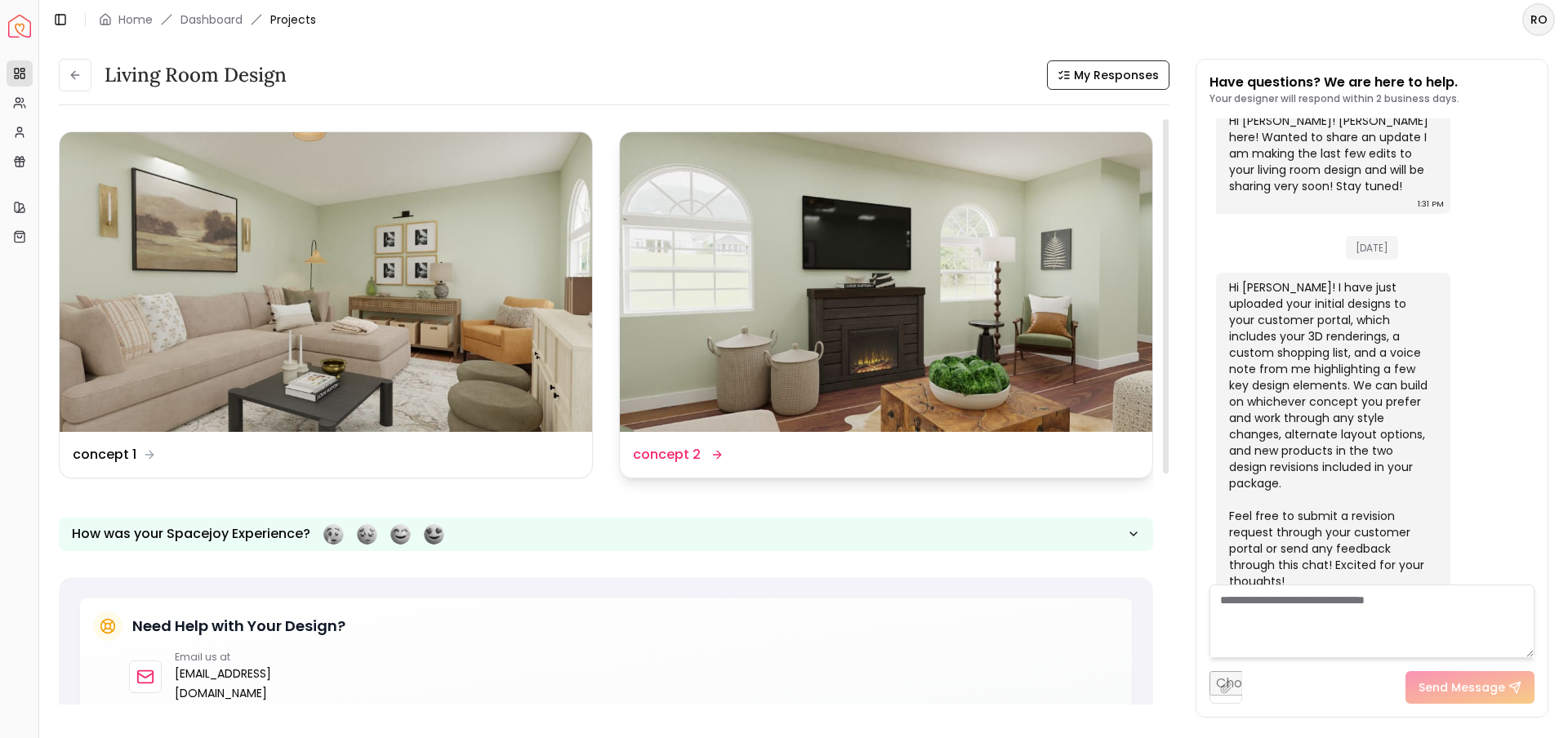
click at [779, 209] on img at bounding box center [886, 282] width 533 height 300
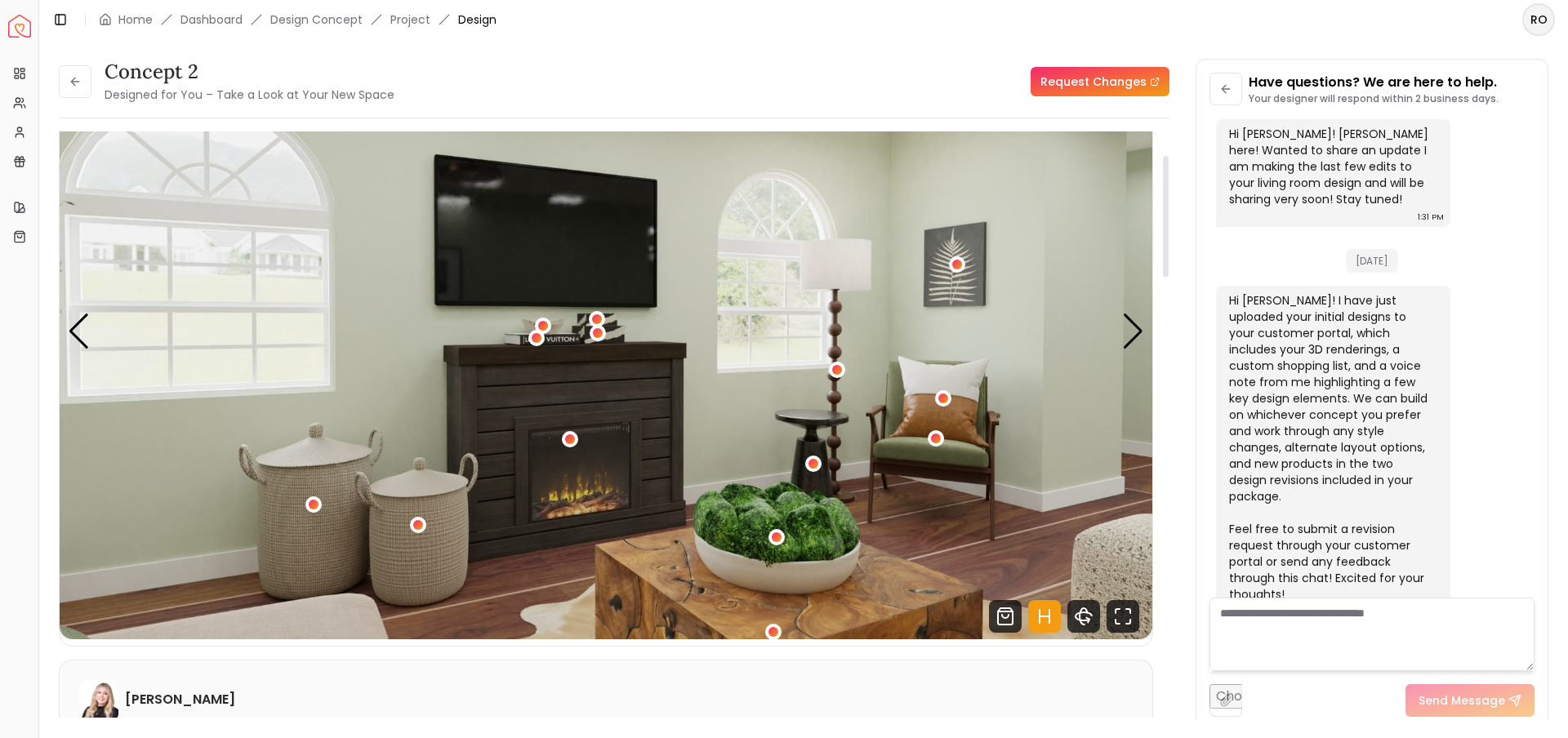
scroll to position [123, 0]
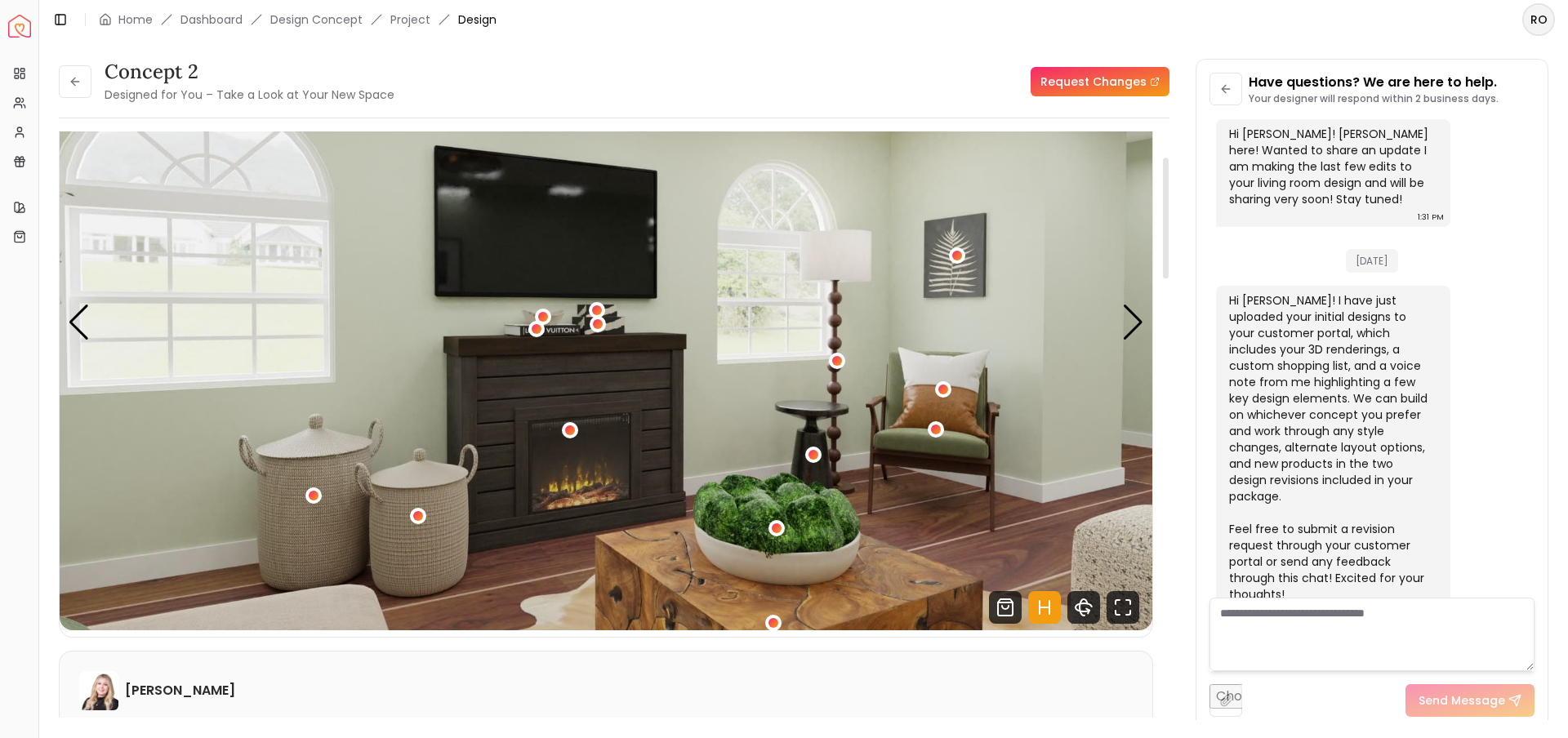
click at [1051, 612] on icon "Hotspots Toggle" at bounding box center [1045, 608] width 32 height 32
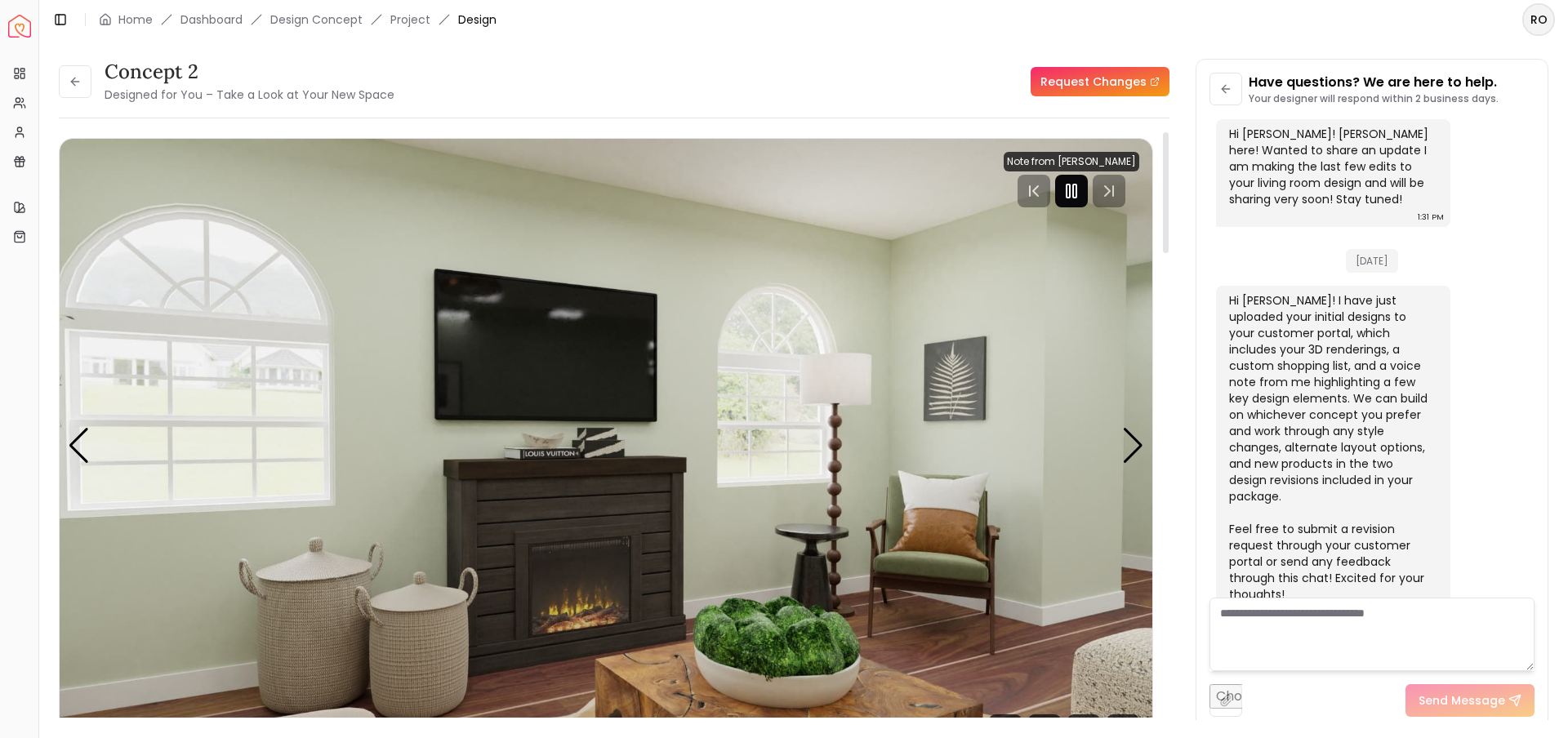
click at [1070, 191] on rect "Pause" at bounding box center [1068, 191] width 3 height 13
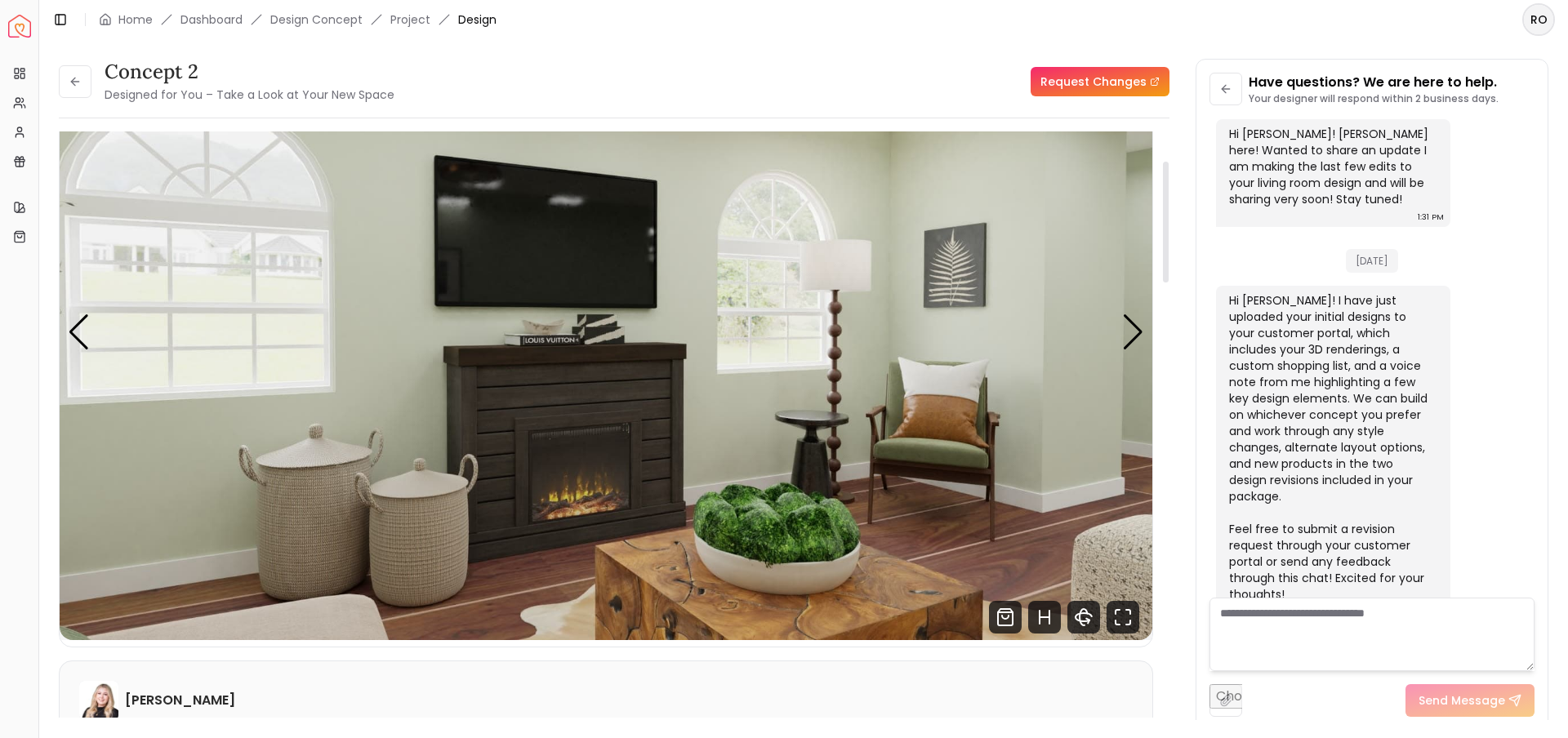
scroll to position [146, 0]
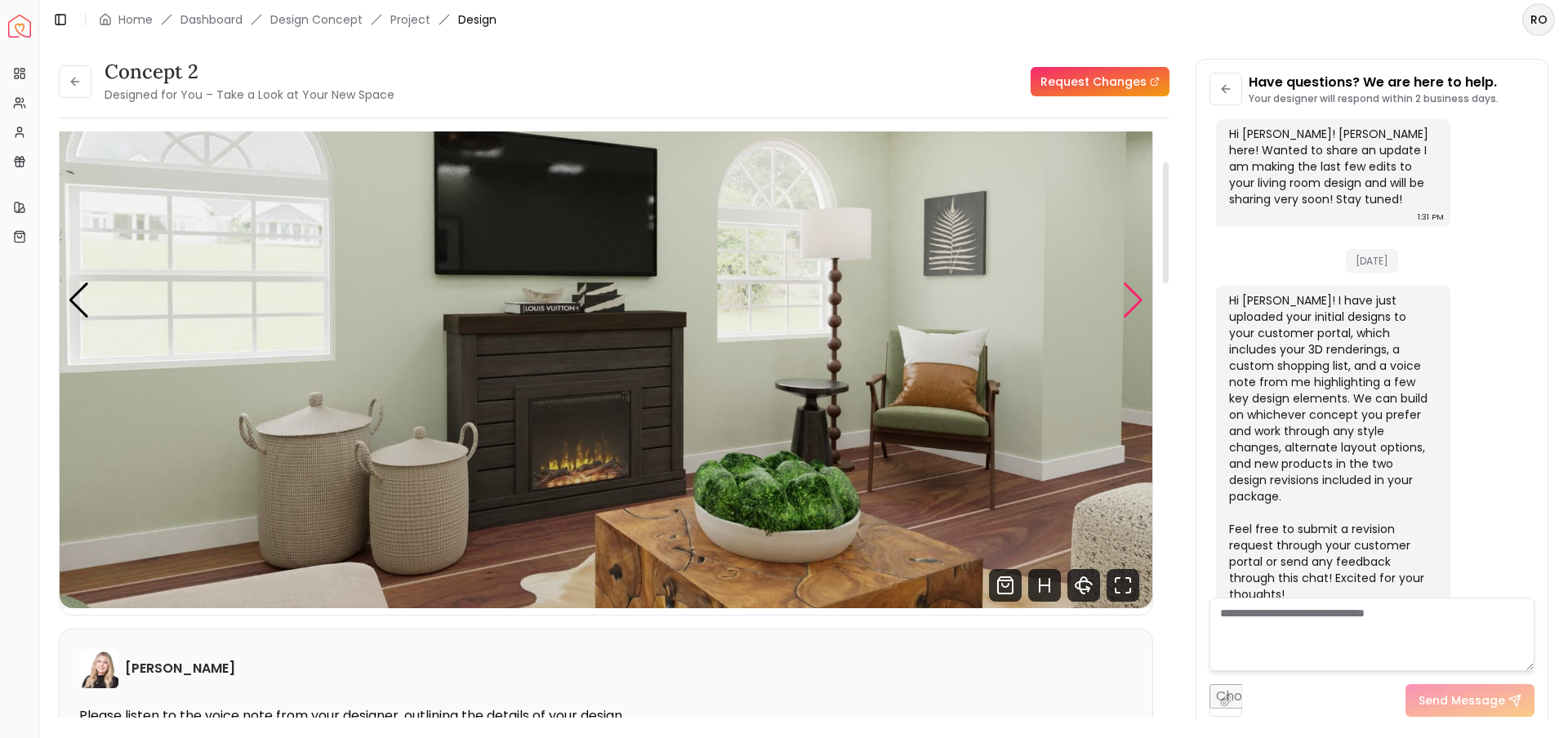
click at [1132, 295] on div "Next slide" at bounding box center [1133, 301] width 22 height 36
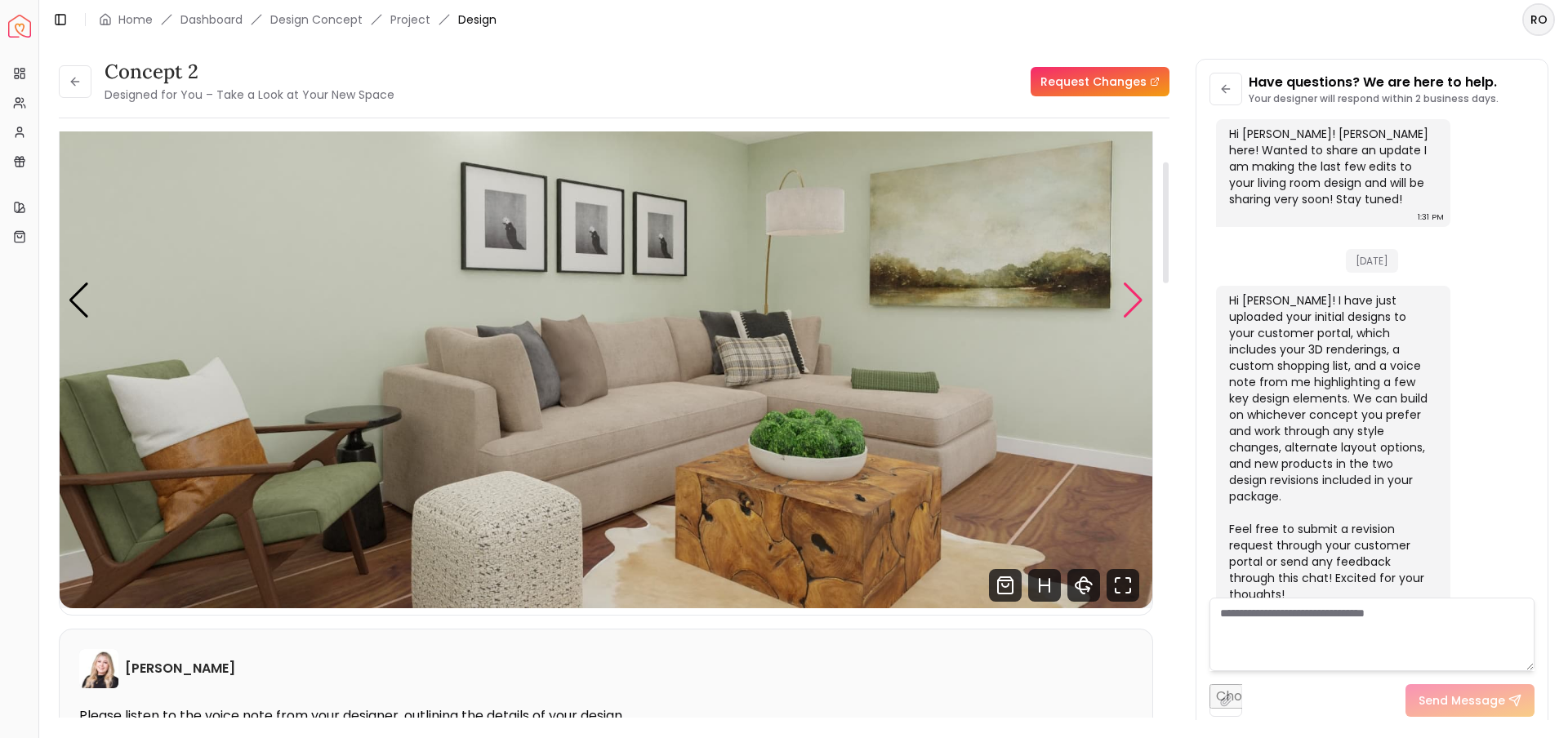
click at [1131, 295] on div "Next slide" at bounding box center [1133, 301] width 22 height 36
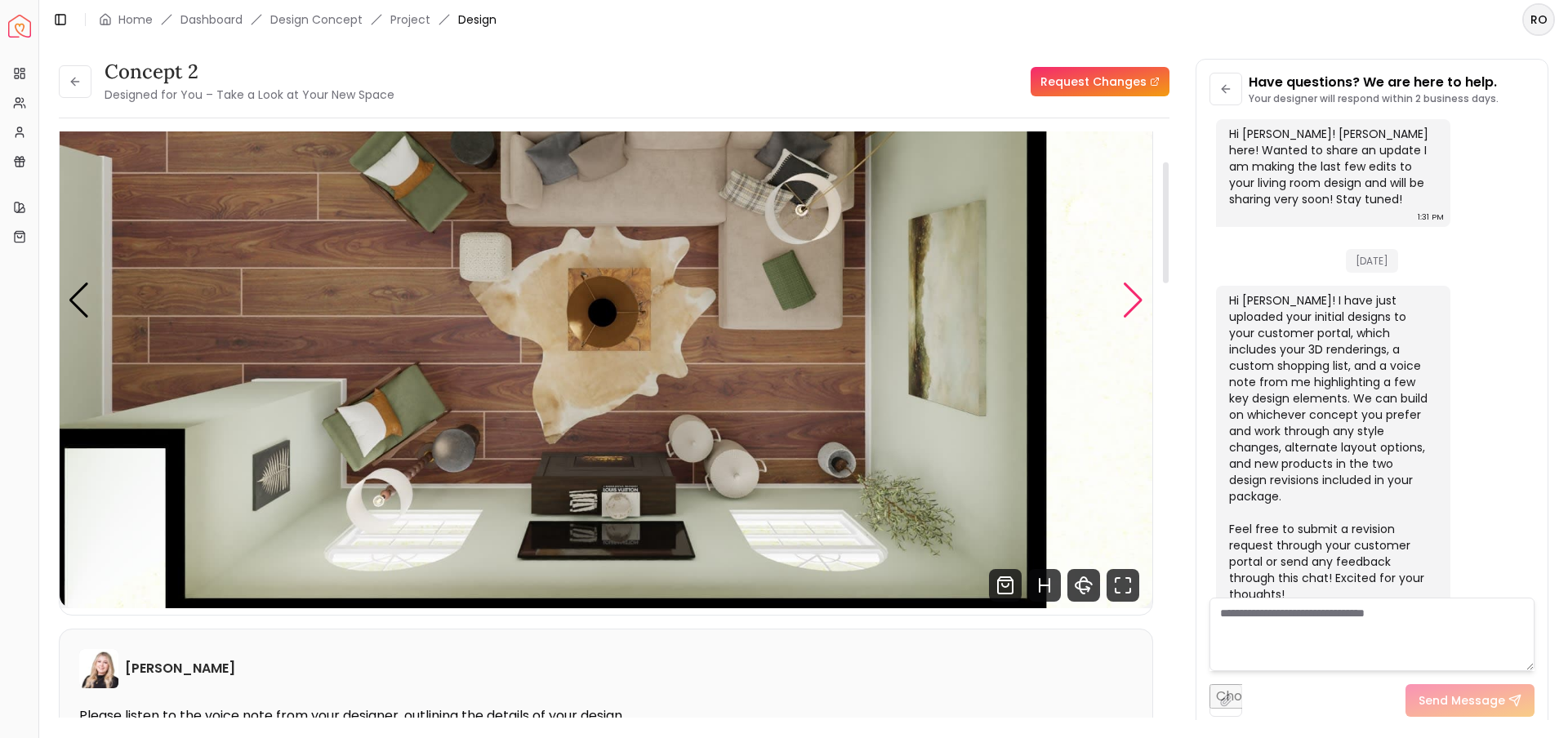
click at [1126, 312] on div "Next slide" at bounding box center [1133, 301] width 22 height 36
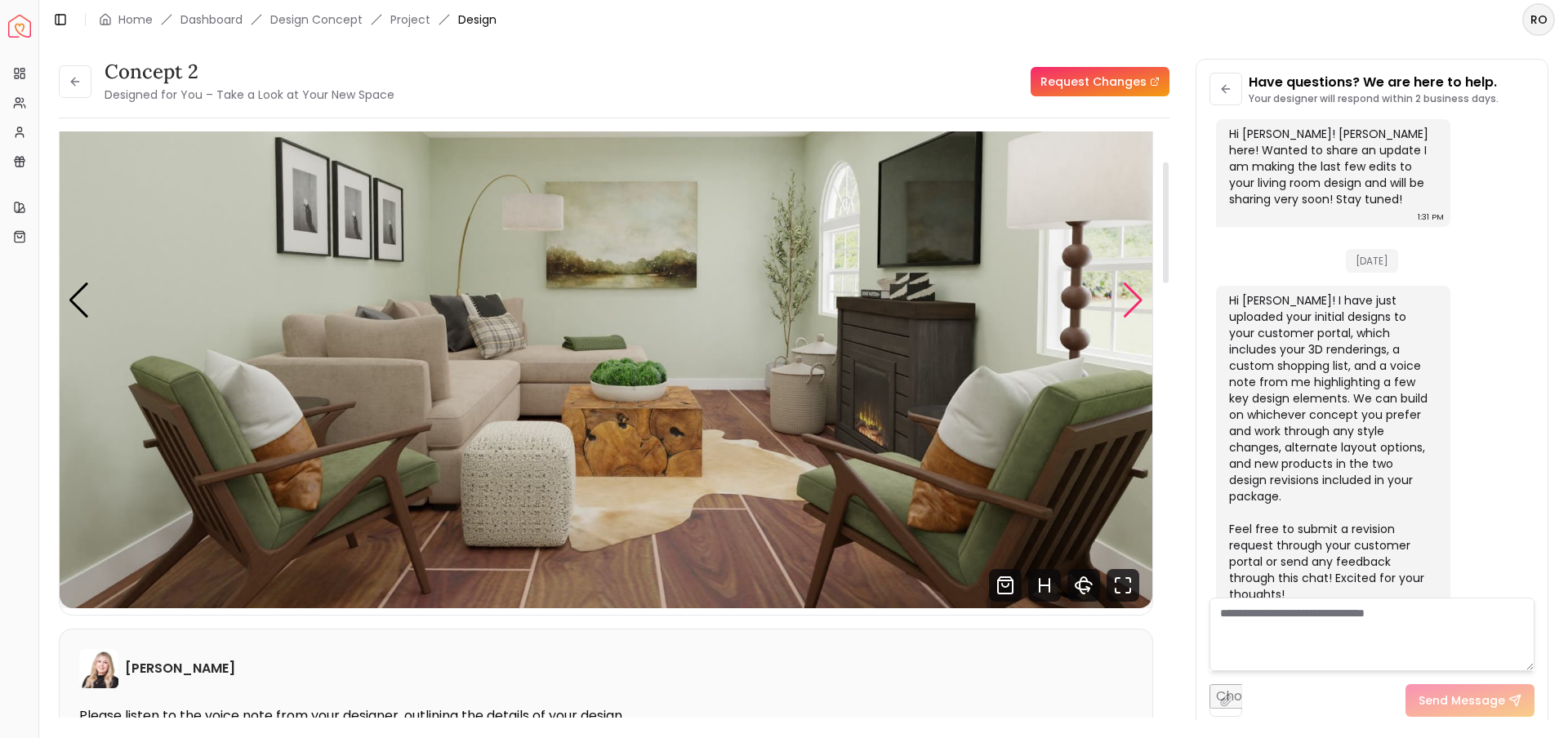
click at [1132, 301] on div "Next slide" at bounding box center [1133, 301] width 22 height 36
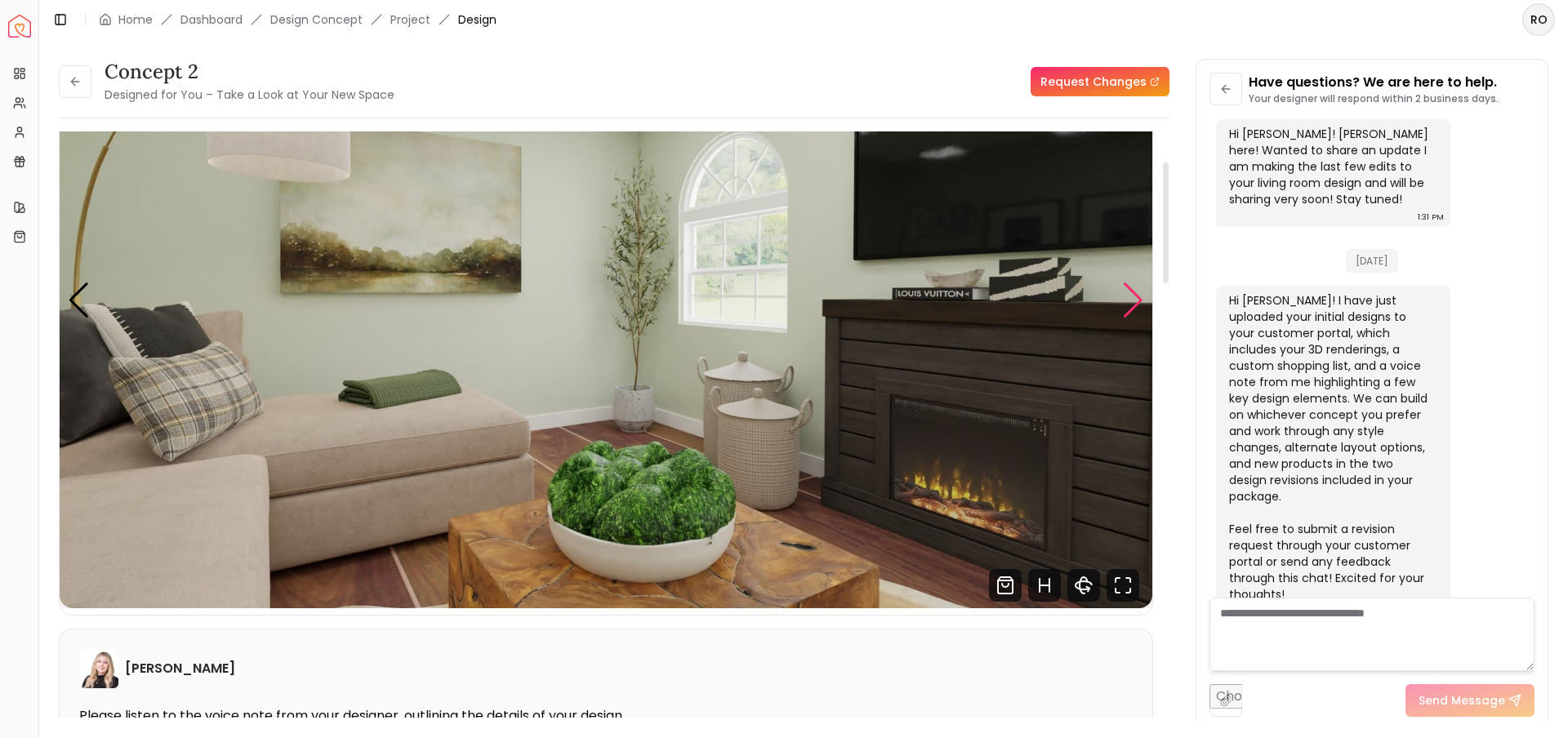
click at [1132, 298] on div "Next slide" at bounding box center [1133, 301] width 22 height 36
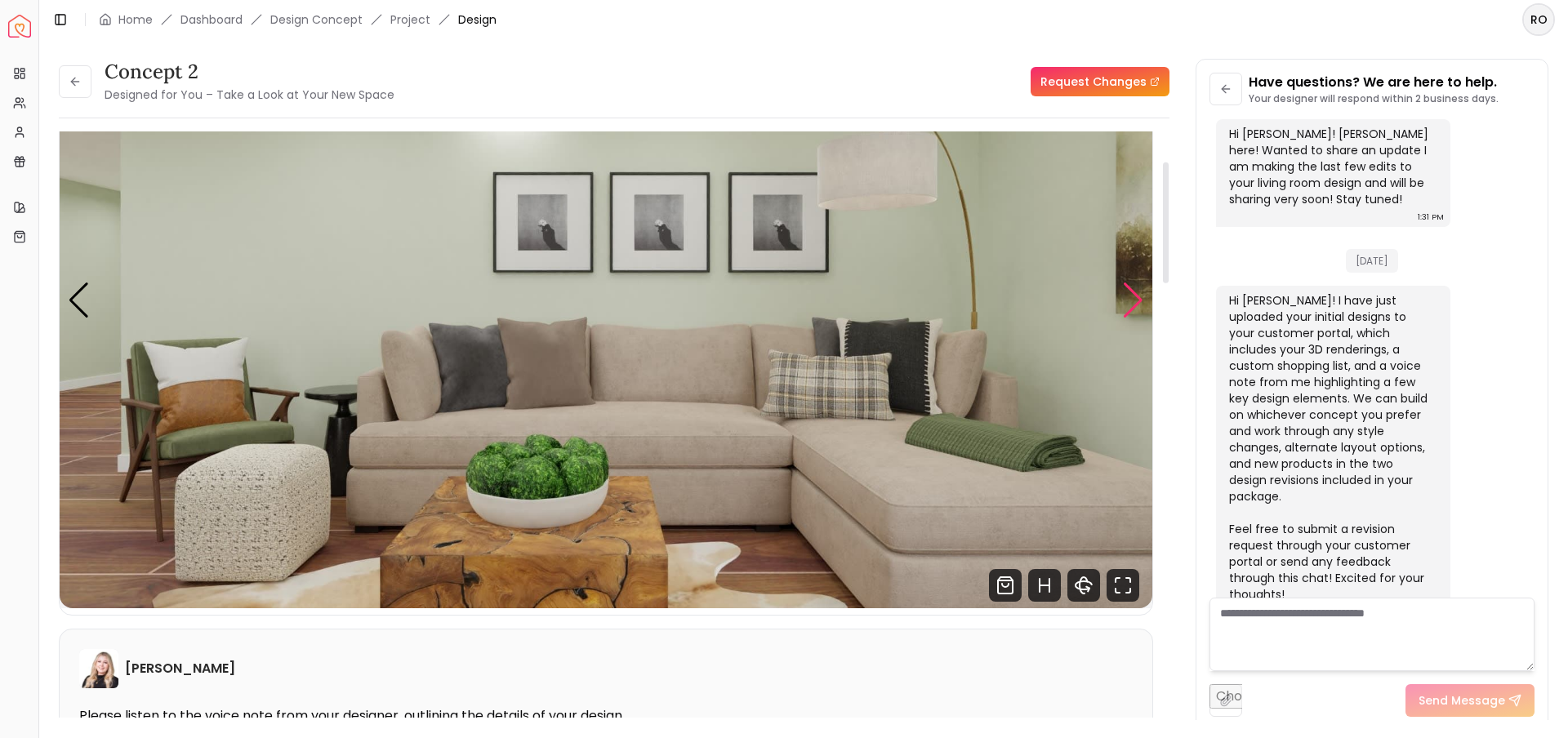
click at [1125, 300] on div "Next slide" at bounding box center [1133, 301] width 22 height 36
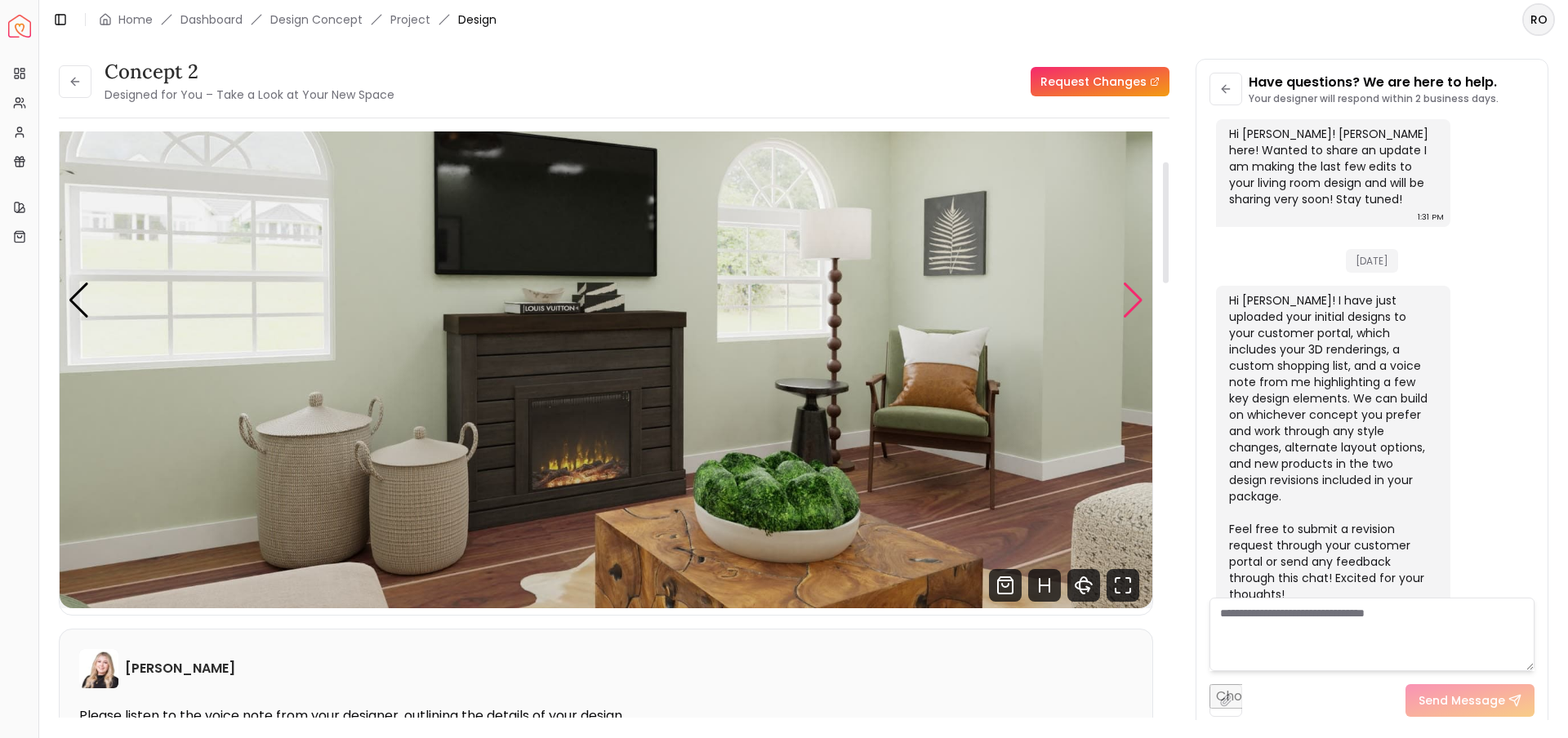
click at [1133, 299] on div "Next slide" at bounding box center [1133, 301] width 22 height 36
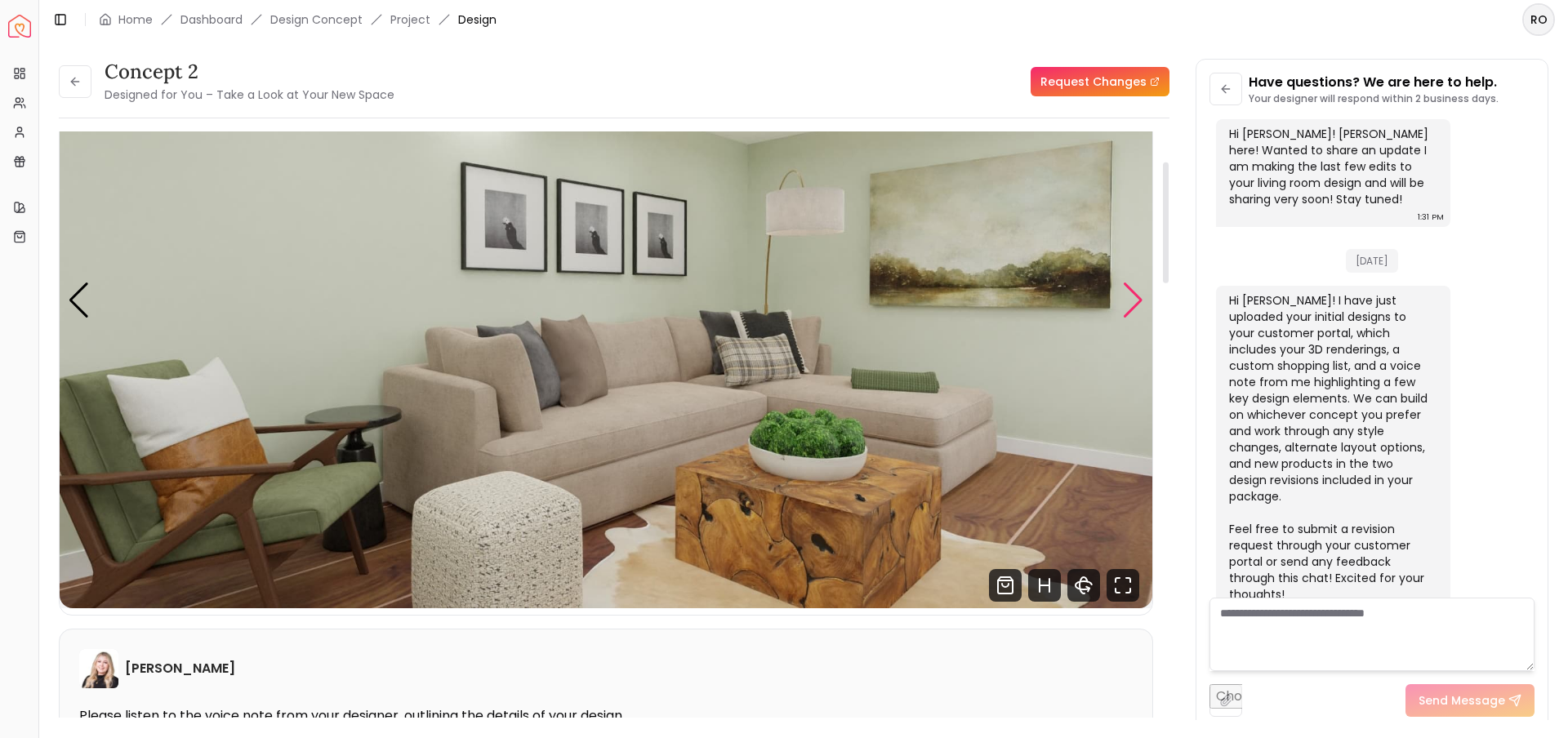
click at [1135, 295] on div "Next slide" at bounding box center [1133, 301] width 22 height 36
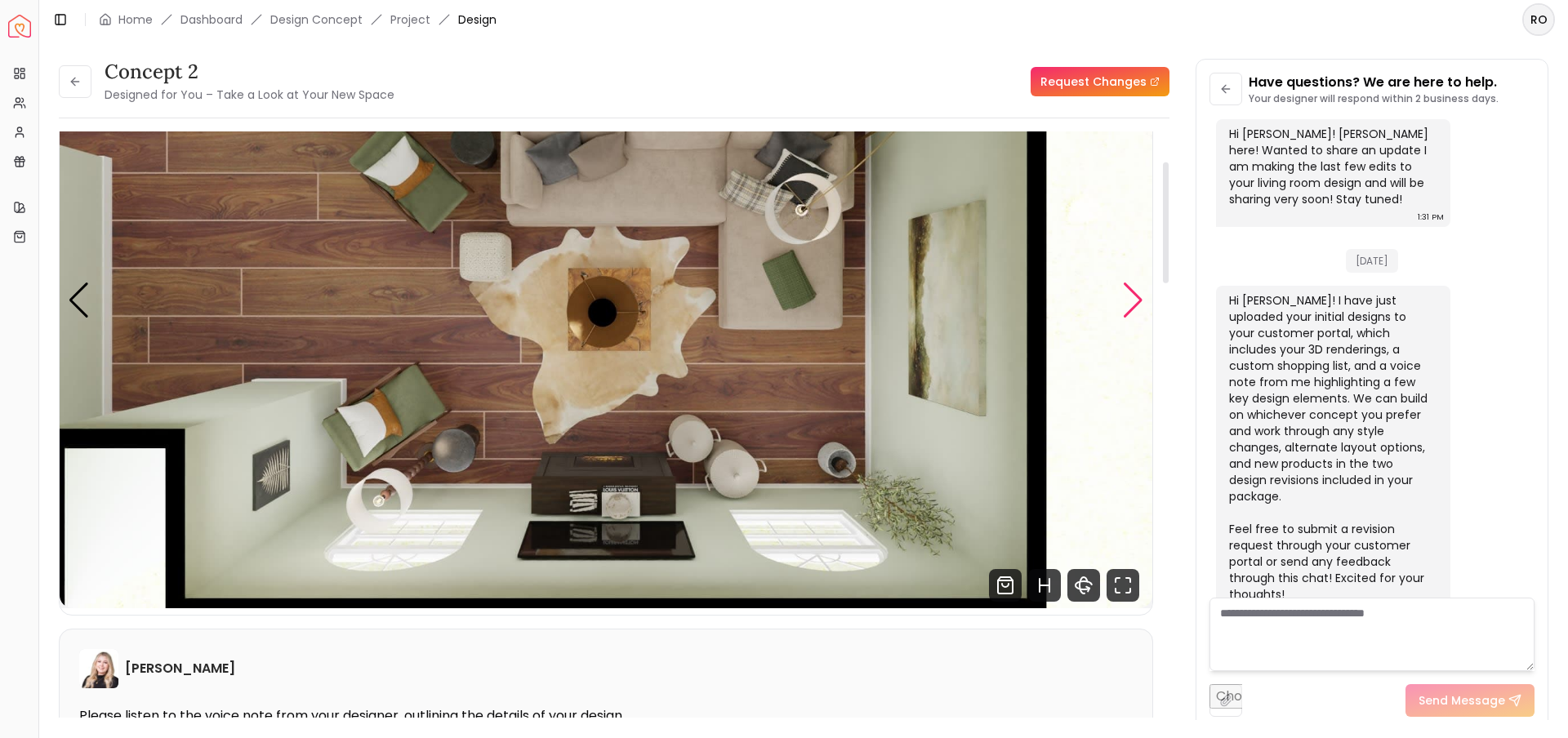
click at [1135, 292] on div "Next slide" at bounding box center [1133, 301] width 22 height 36
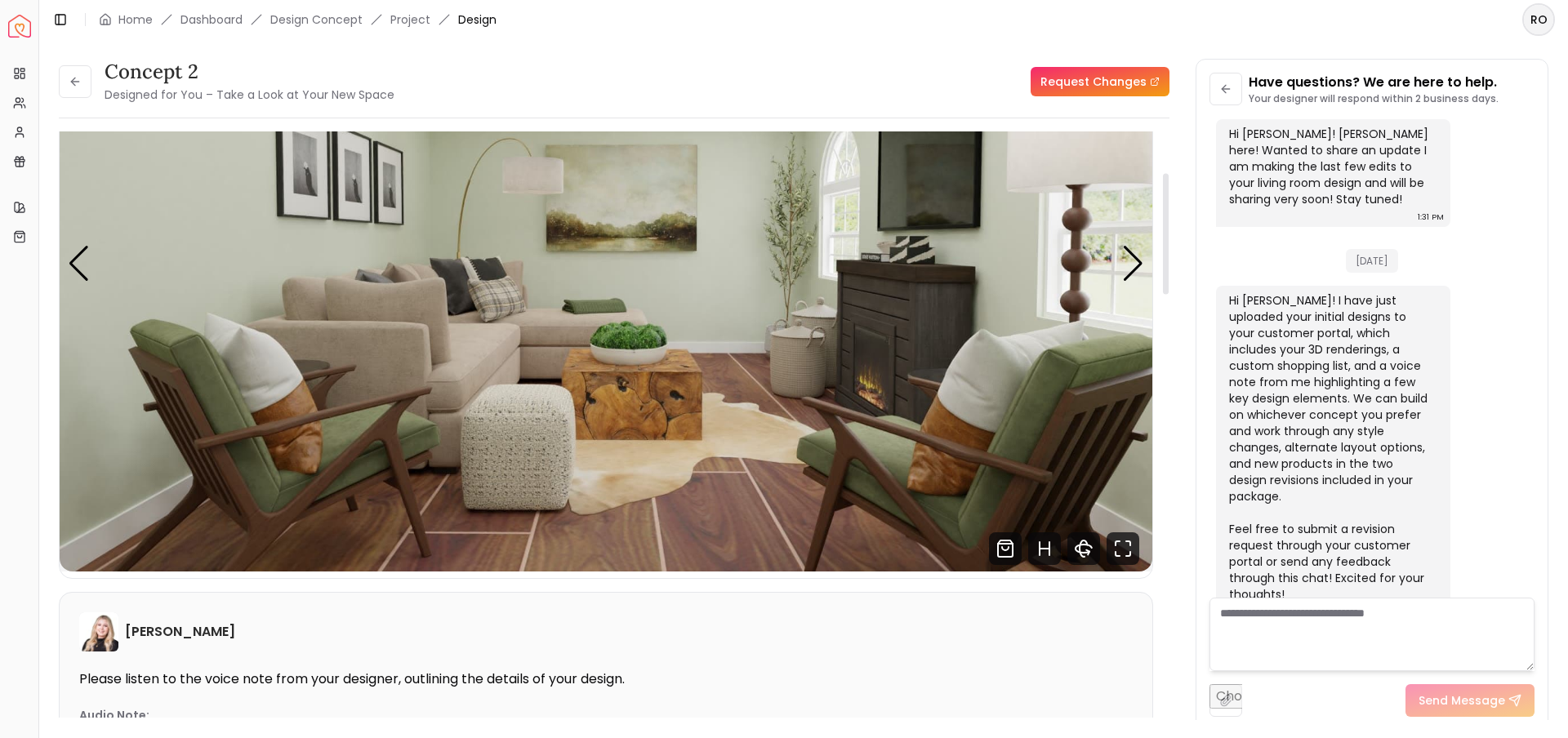
scroll to position [0, 0]
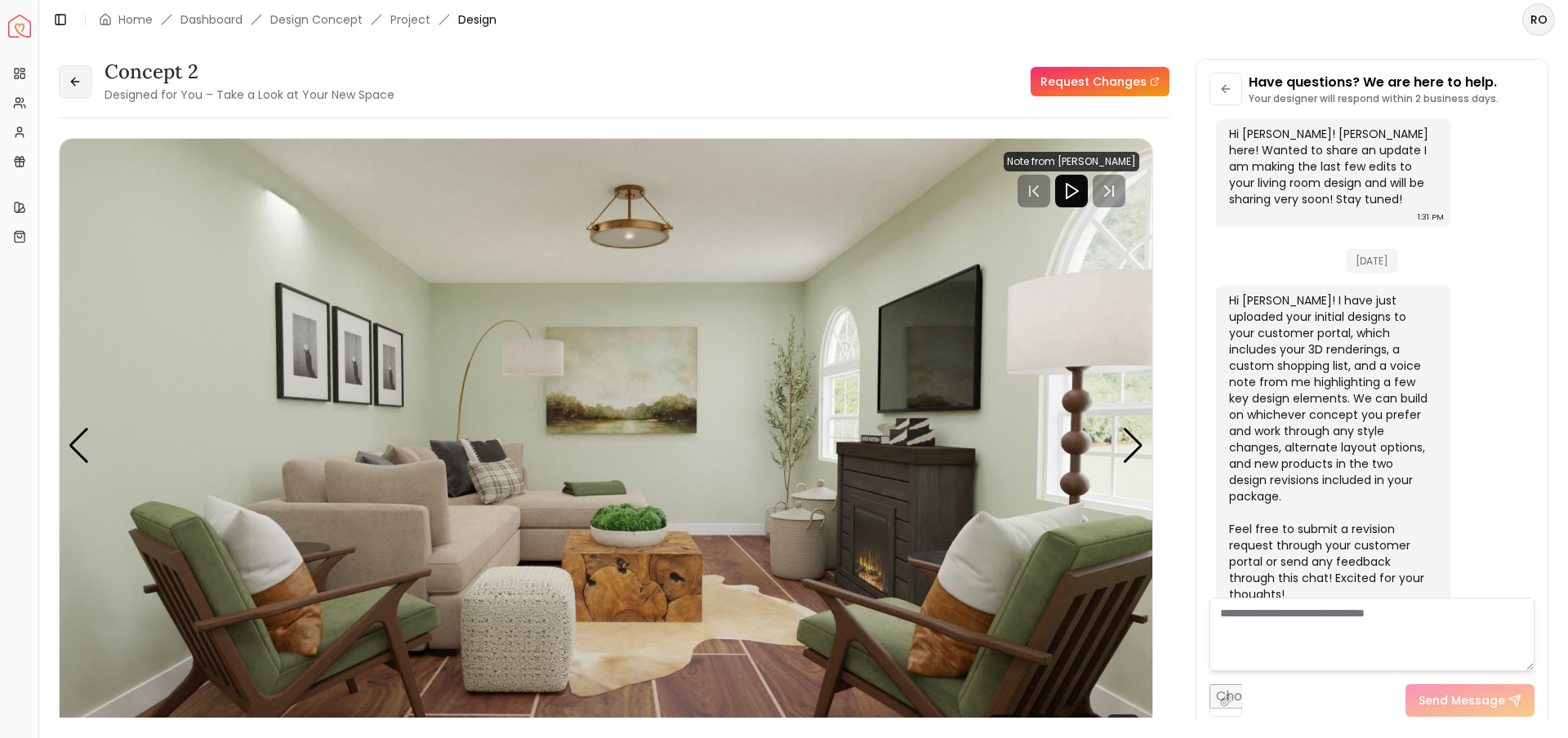
click at [74, 79] on icon at bounding box center [75, 82] width 13 height 13
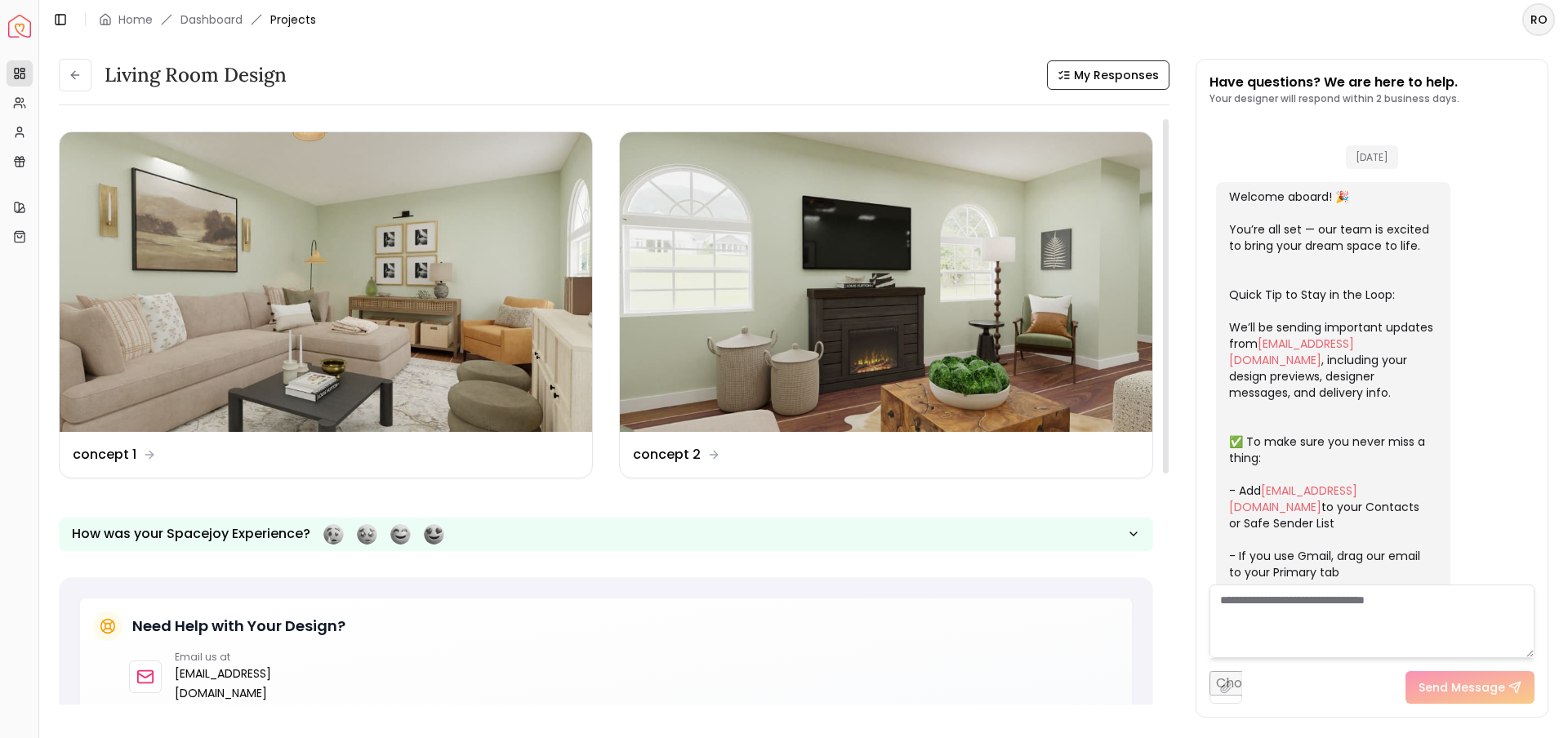
scroll to position [847, 0]
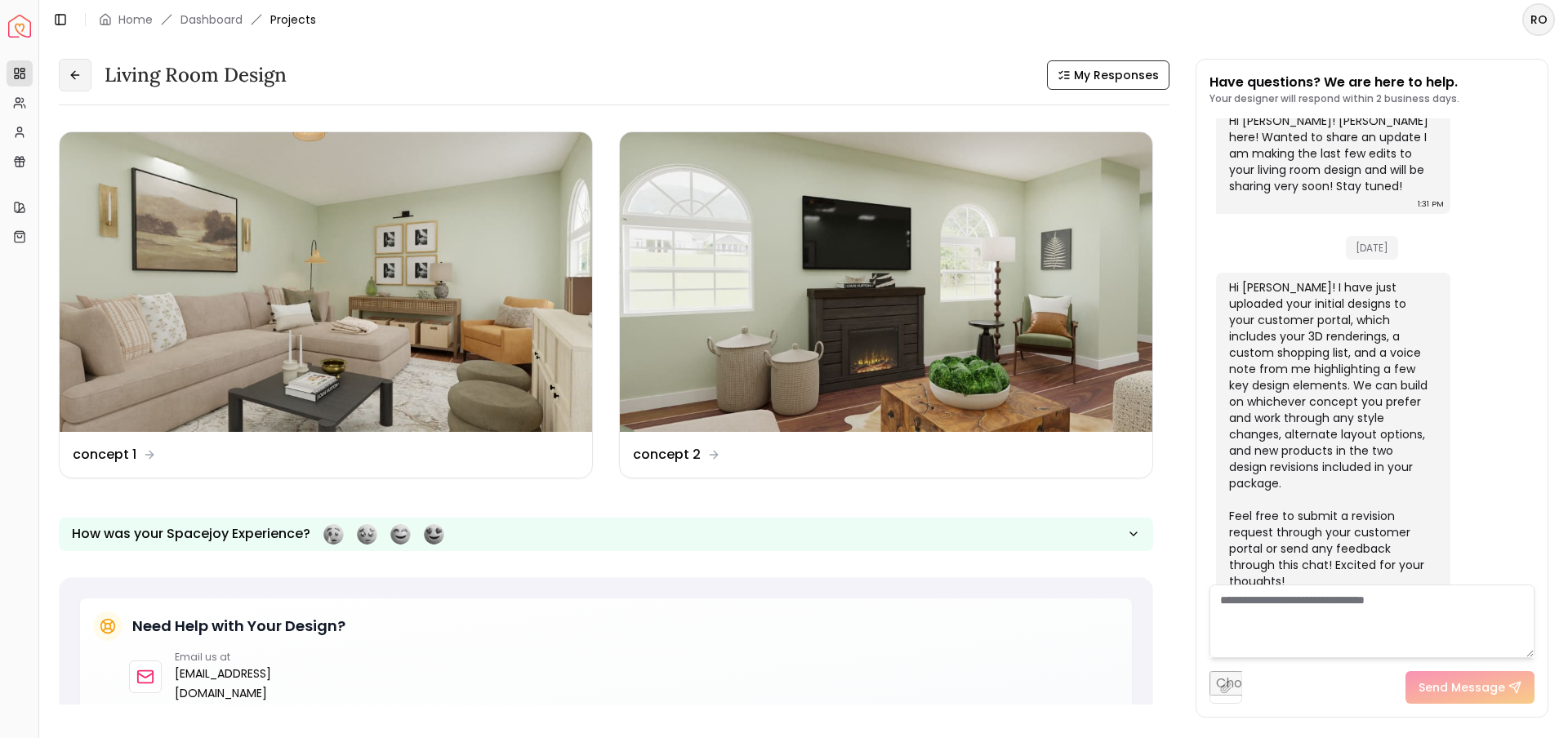
click at [69, 74] on icon at bounding box center [75, 75] width 13 height 13
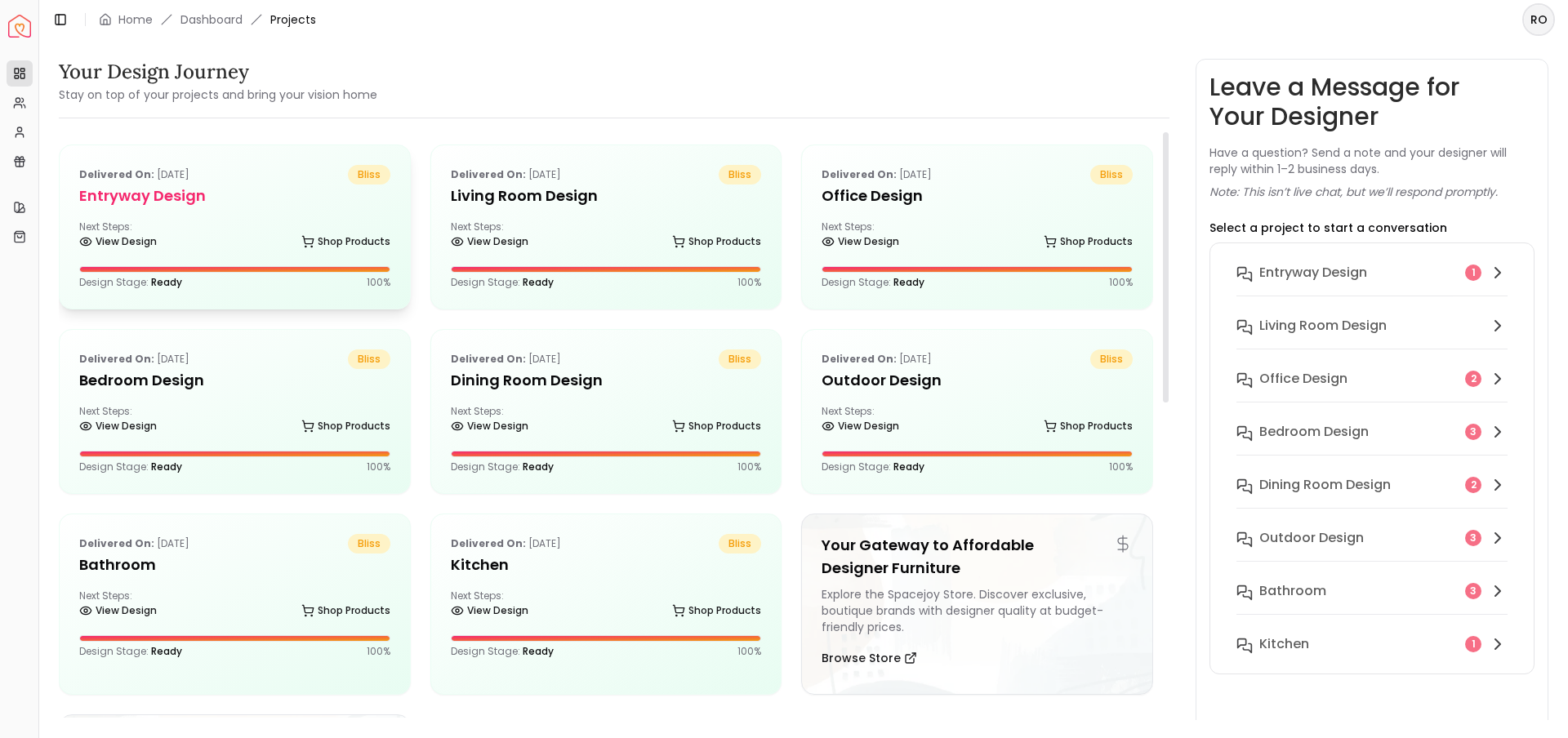
click at [254, 192] on h5 "entryway design" at bounding box center [234, 196] width 312 height 23
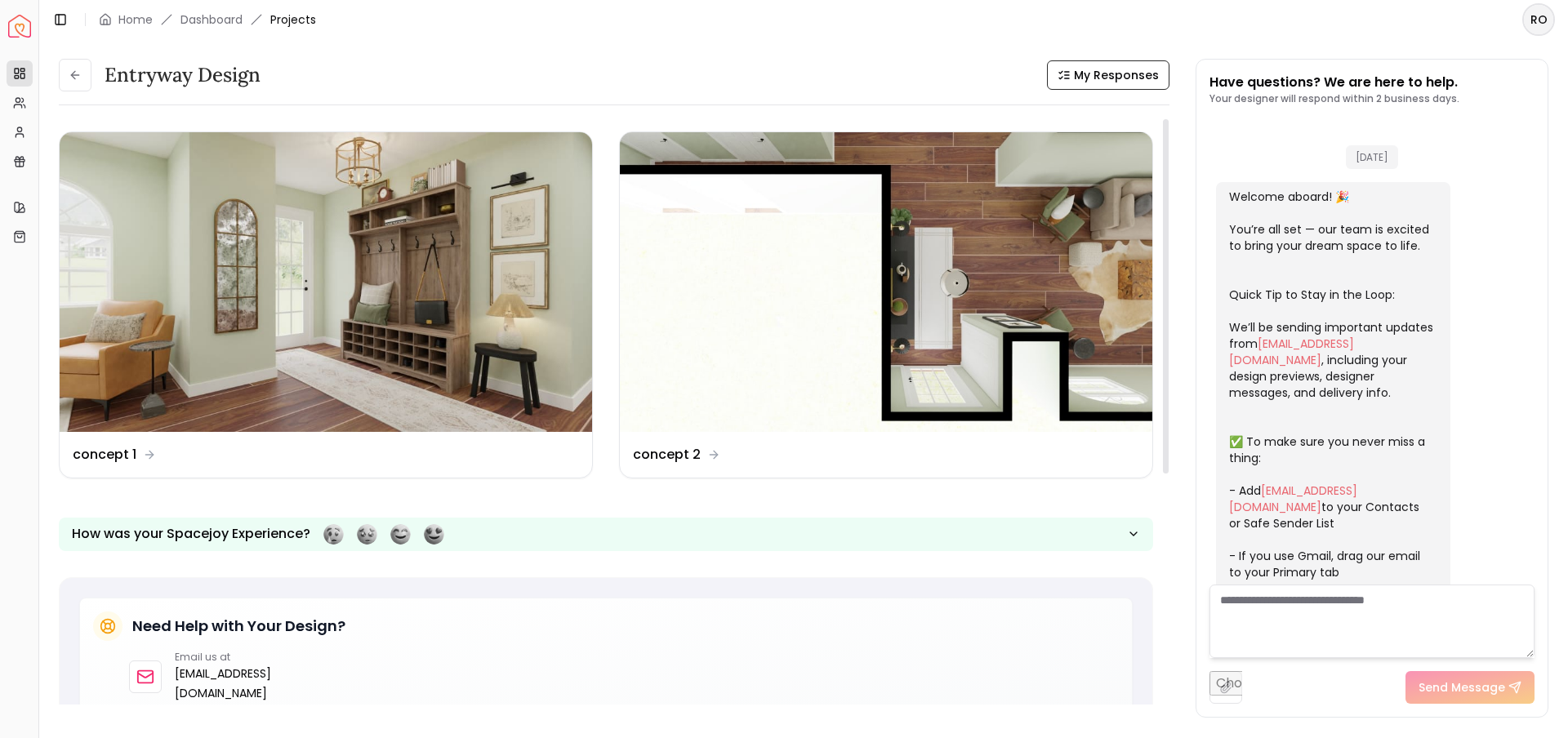
scroll to position [942, 0]
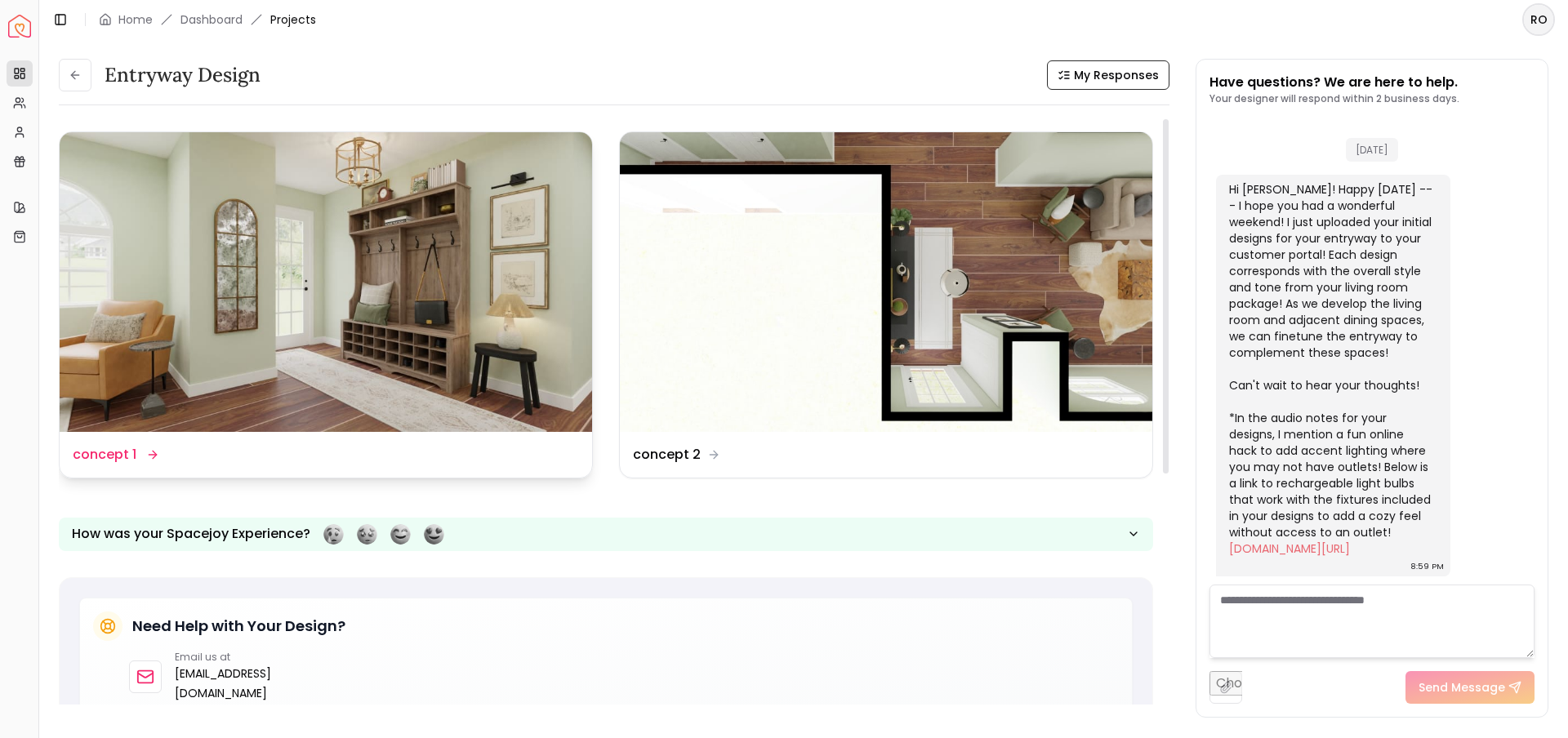
click at [243, 350] on img at bounding box center [326, 282] width 533 height 300
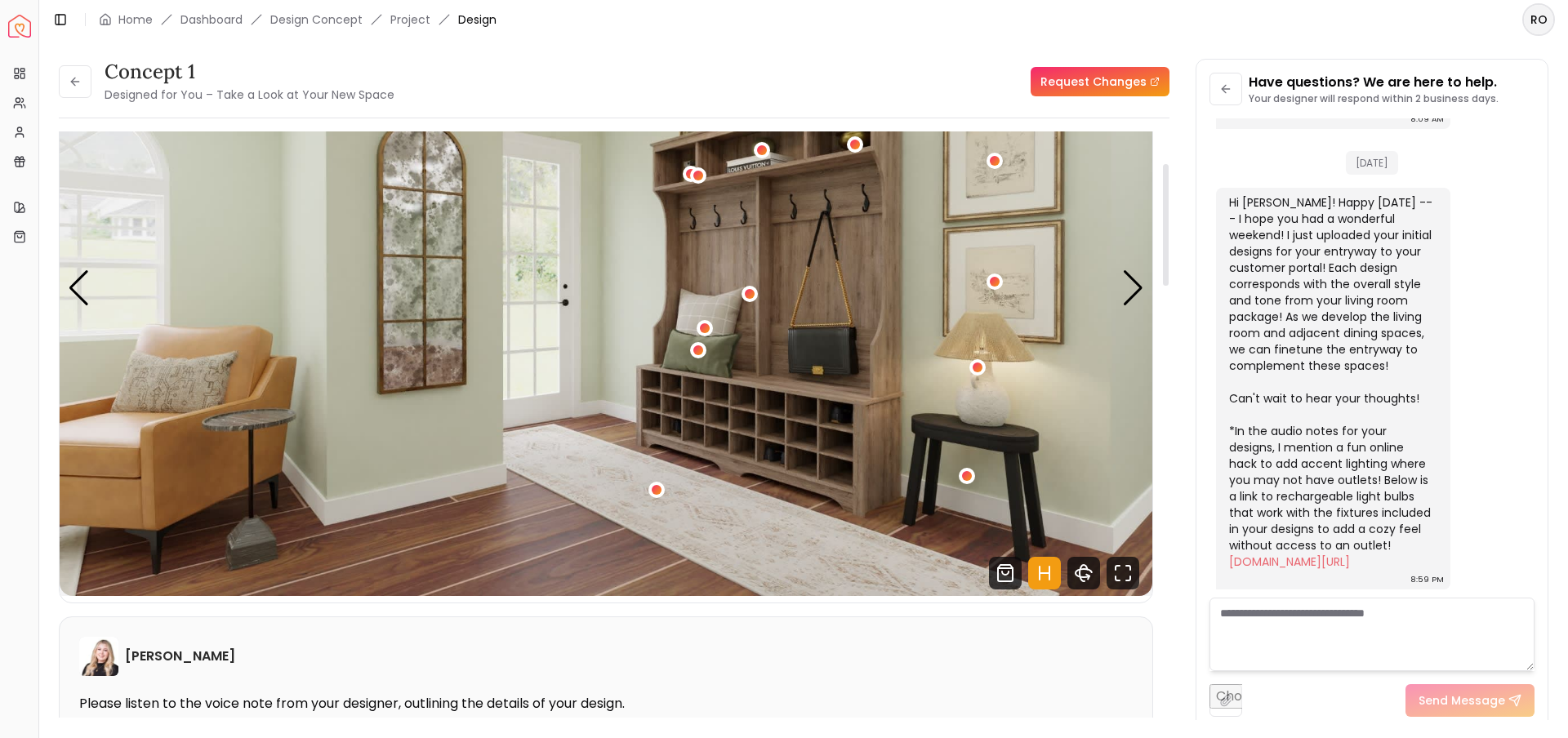
scroll to position [159, 0]
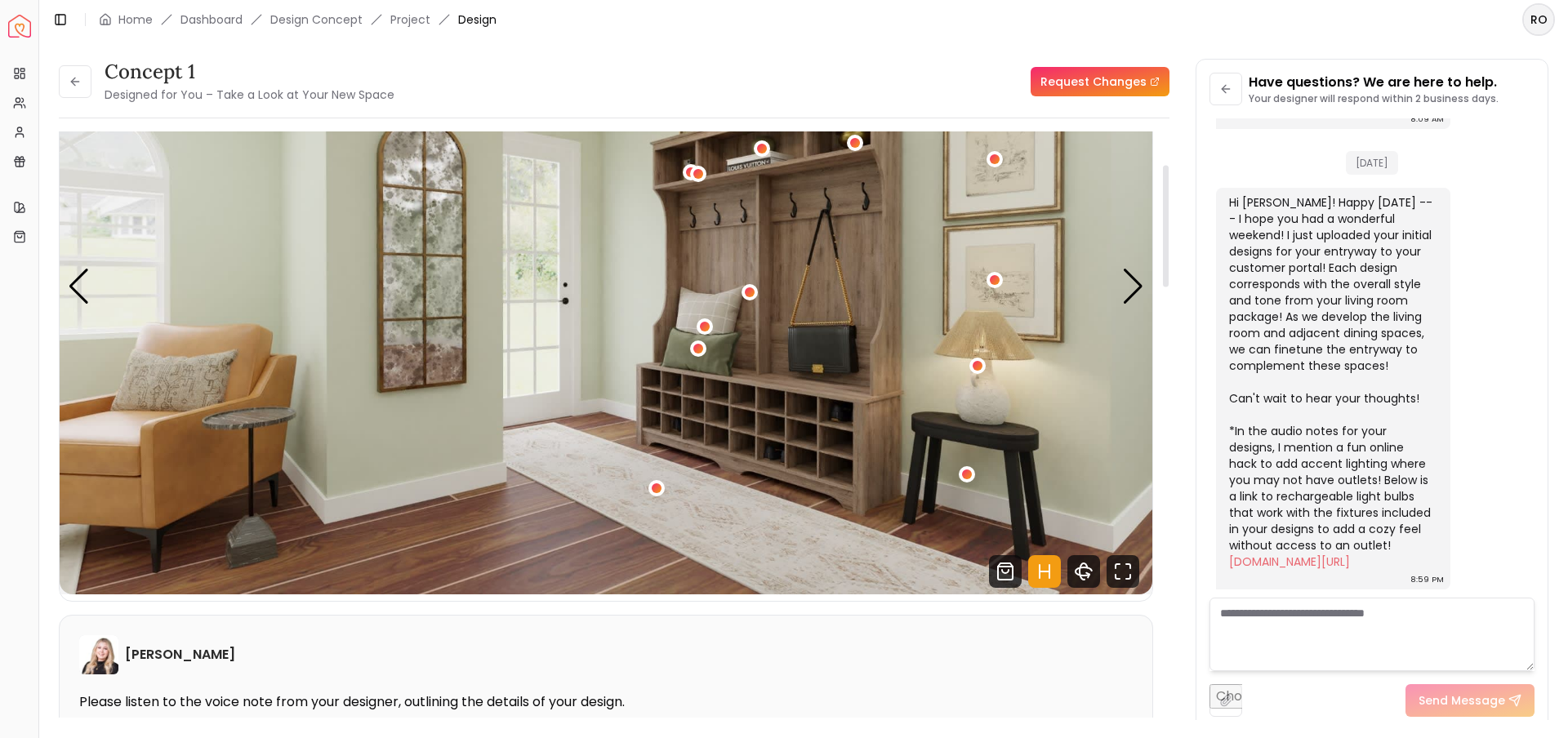
click at [1045, 578] on icon "Hotspots Toggle" at bounding box center [1045, 571] width 32 height 32
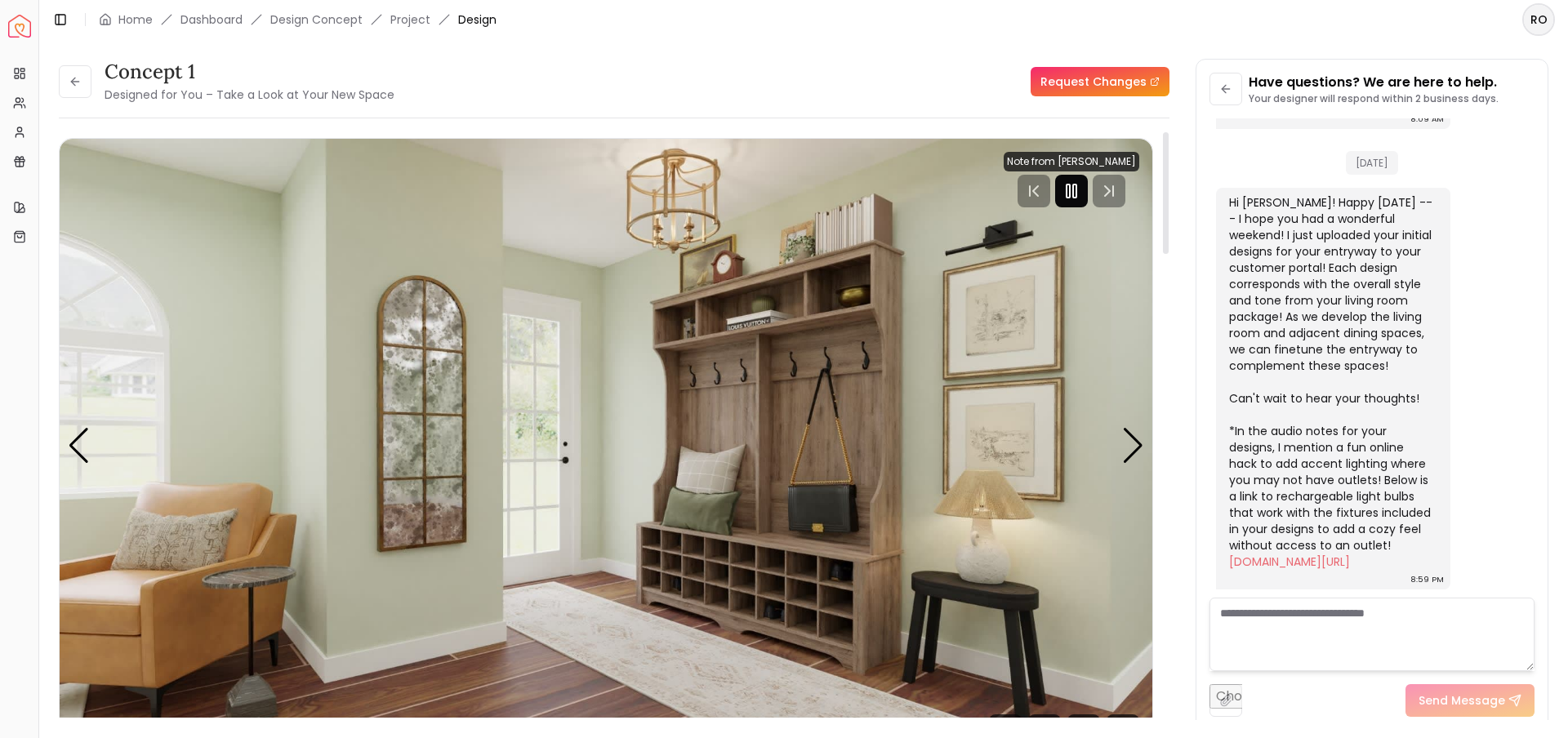
click at [1073, 193] on icon "Pause" at bounding box center [1072, 190] width 20 height 20
click at [1136, 445] on div "Next slide" at bounding box center [1133, 446] width 22 height 36
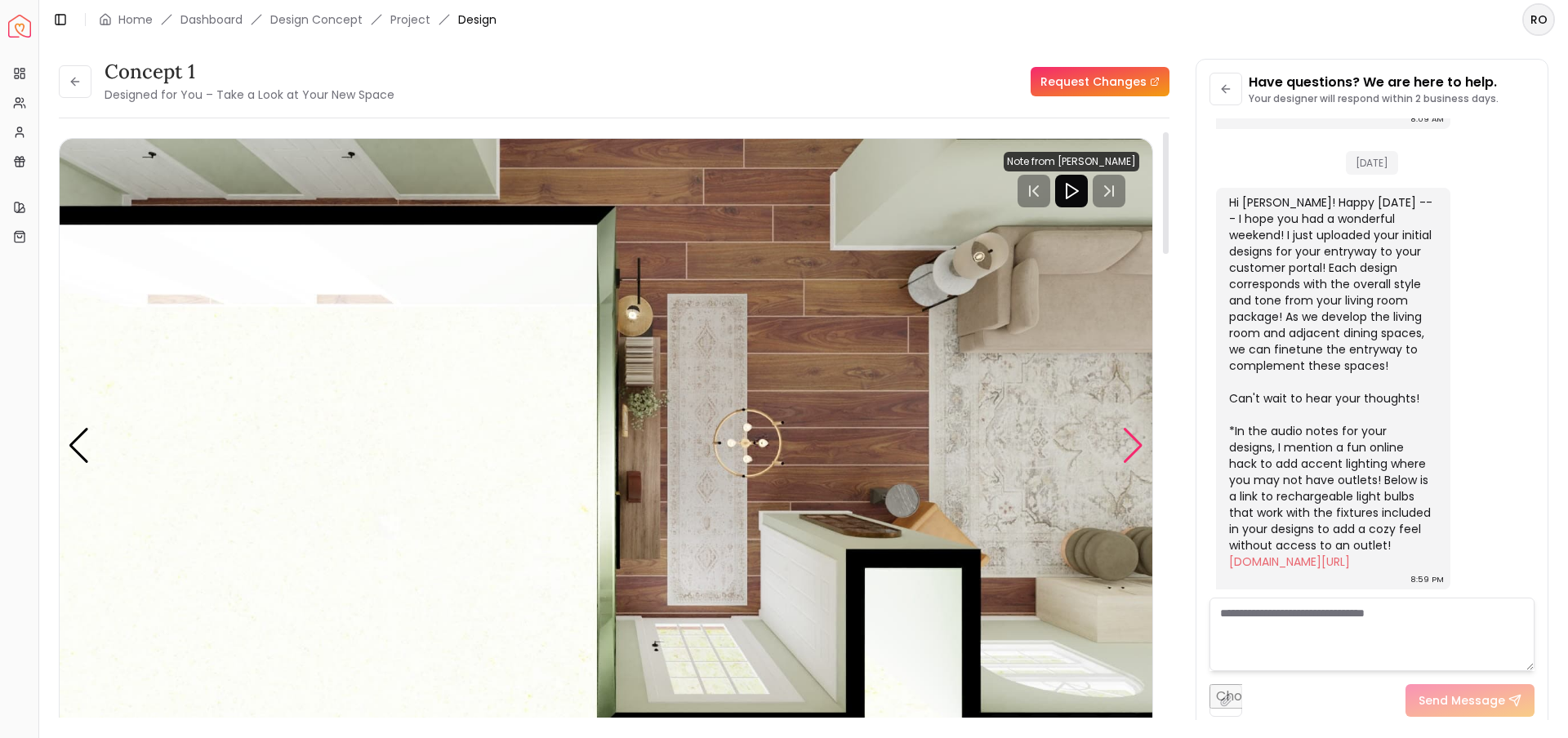
click at [1137, 449] on div "Next slide" at bounding box center [1133, 446] width 22 height 36
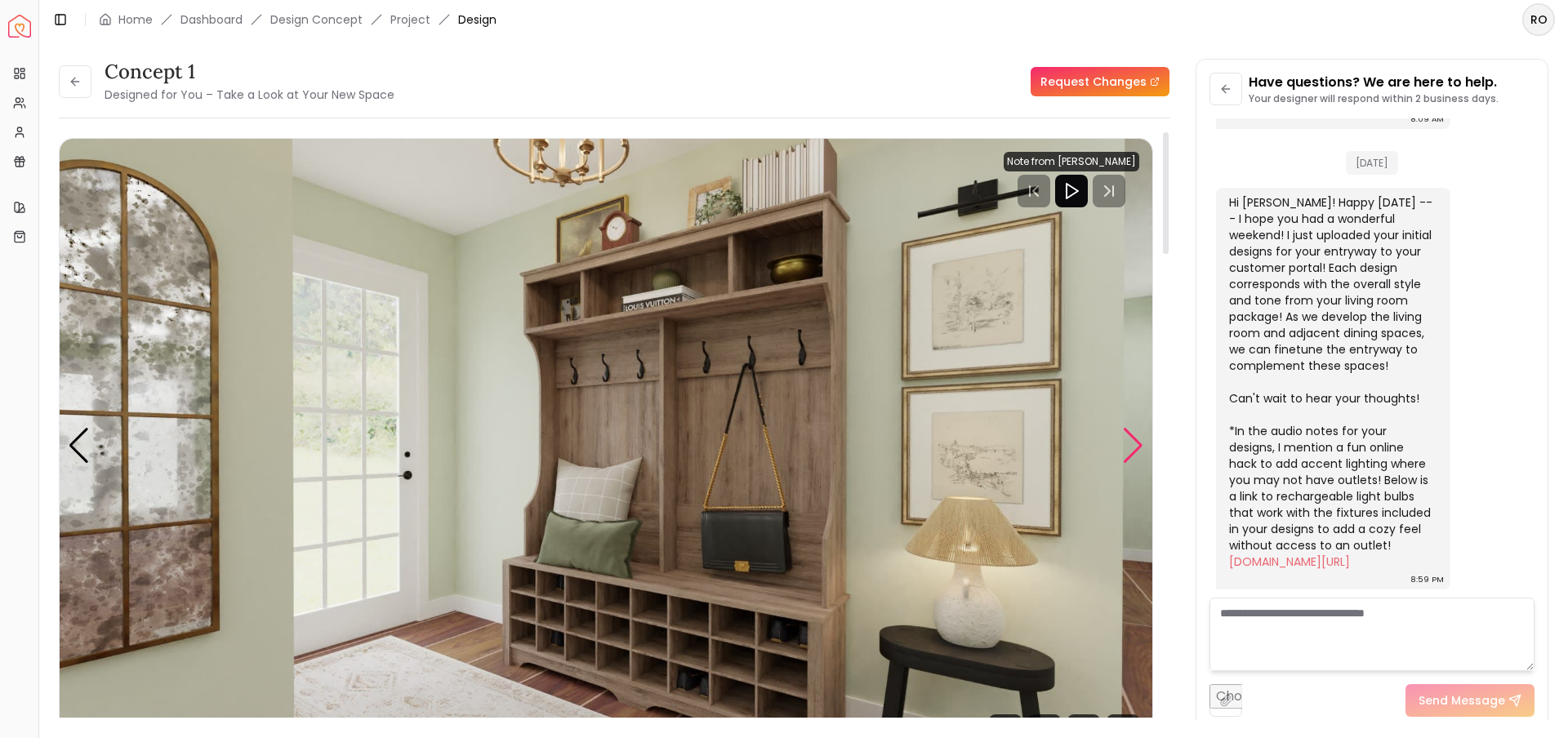
click at [1137, 449] on div "Next slide" at bounding box center [1133, 446] width 22 height 36
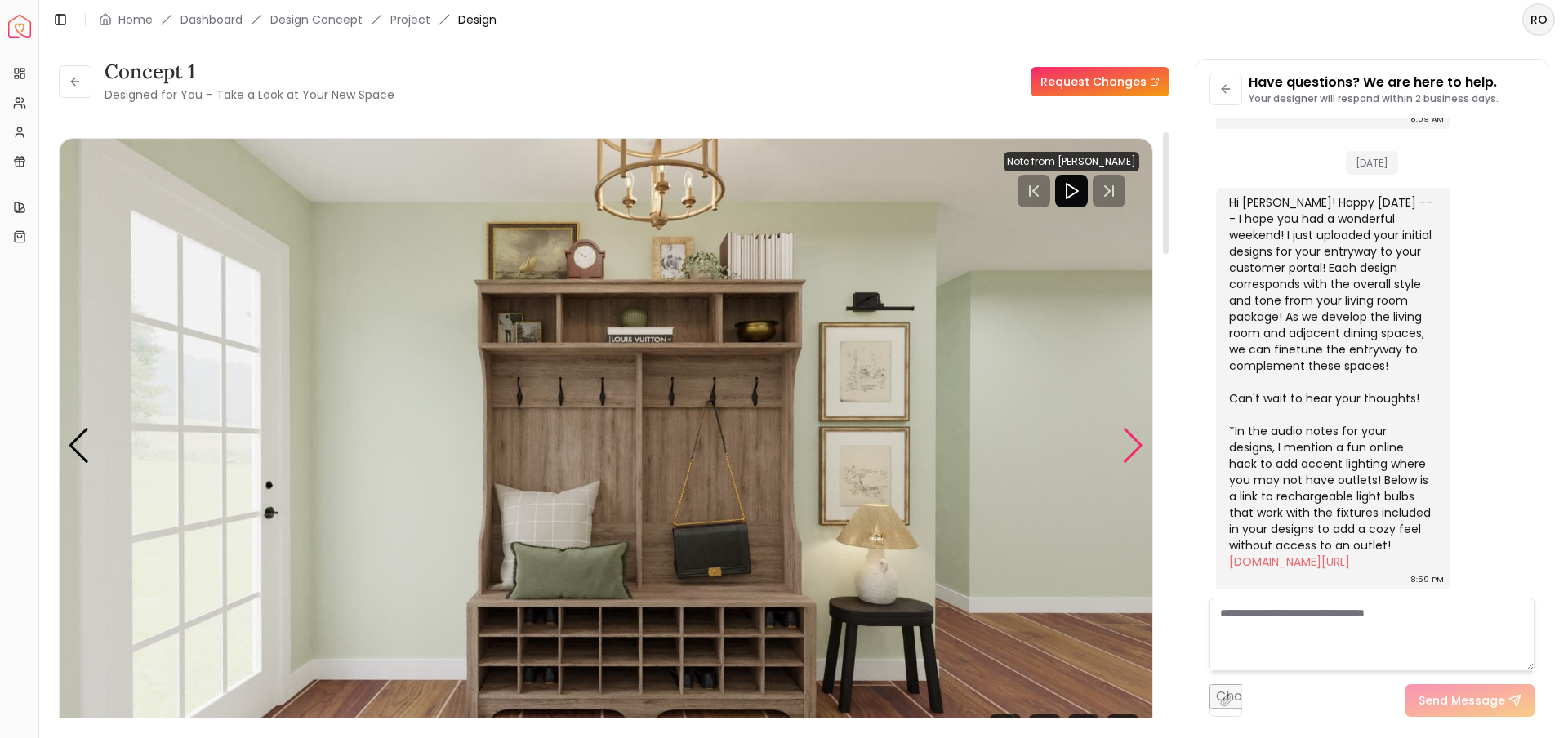
click at [1136, 448] on div "Next slide" at bounding box center [1133, 446] width 22 height 36
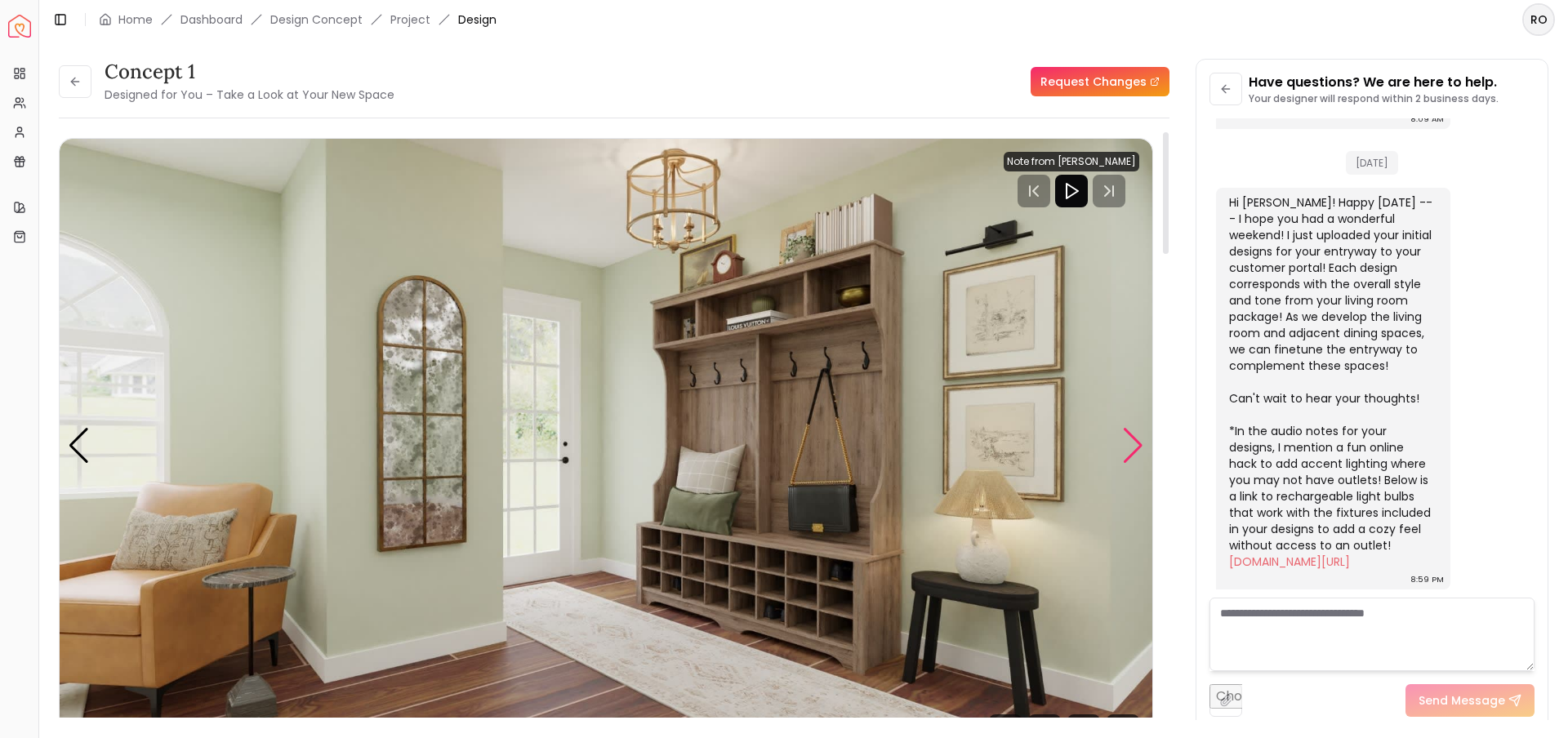
click at [1141, 432] on div "Next slide" at bounding box center [1133, 446] width 22 height 36
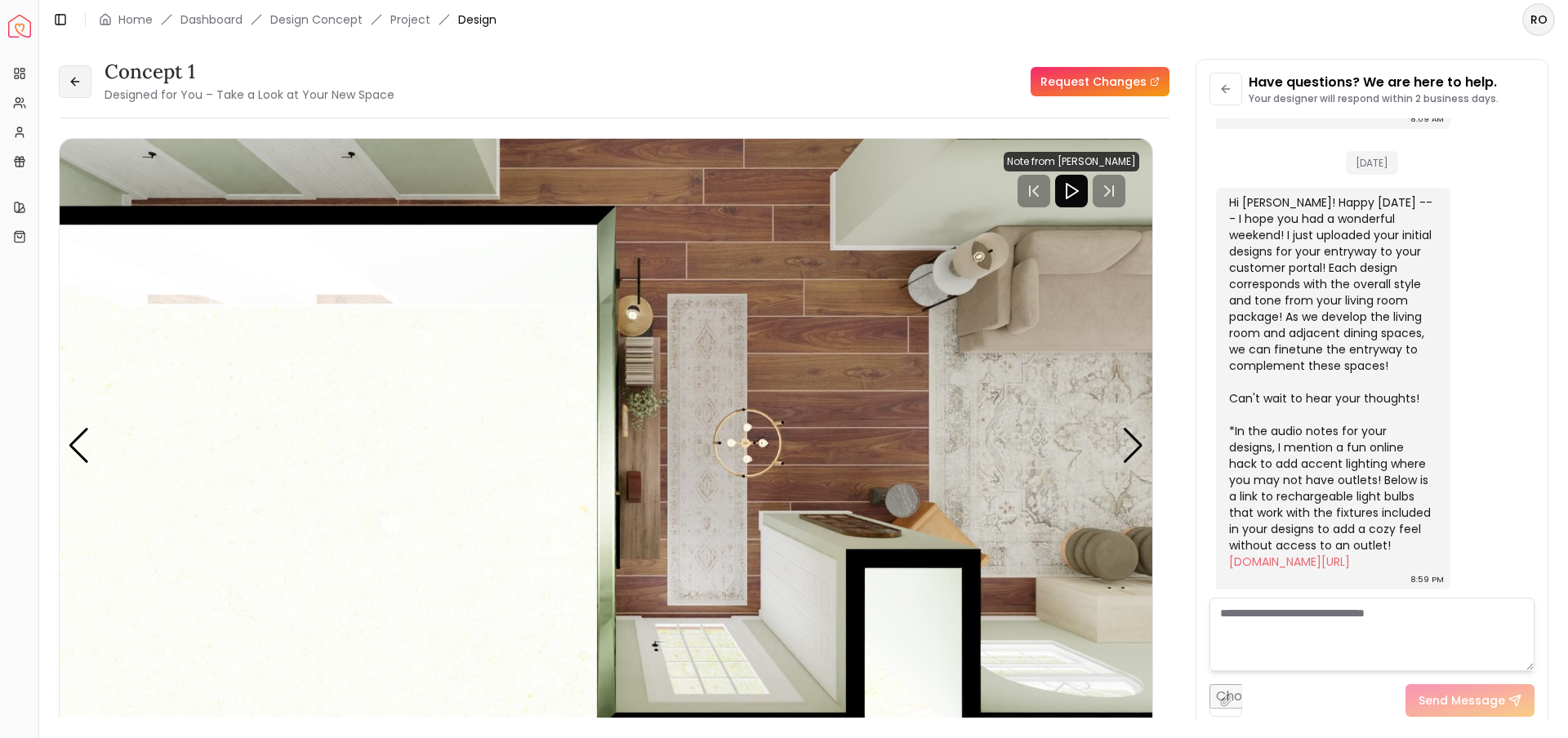
click at [79, 82] on icon at bounding box center [75, 82] width 13 height 13
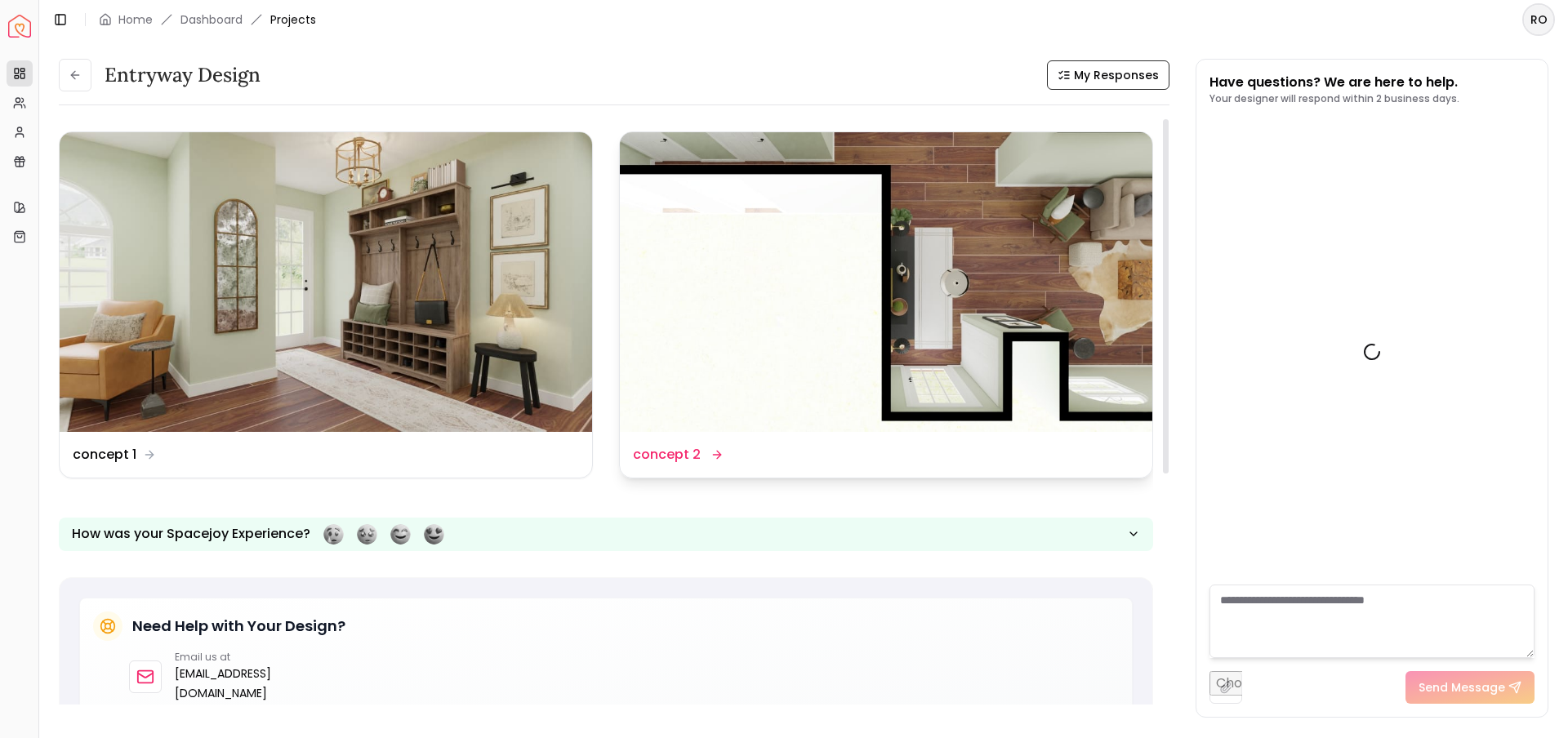
scroll to position [942, 0]
click at [835, 308] on img at bounding box center [886, 282] width 533 height 300
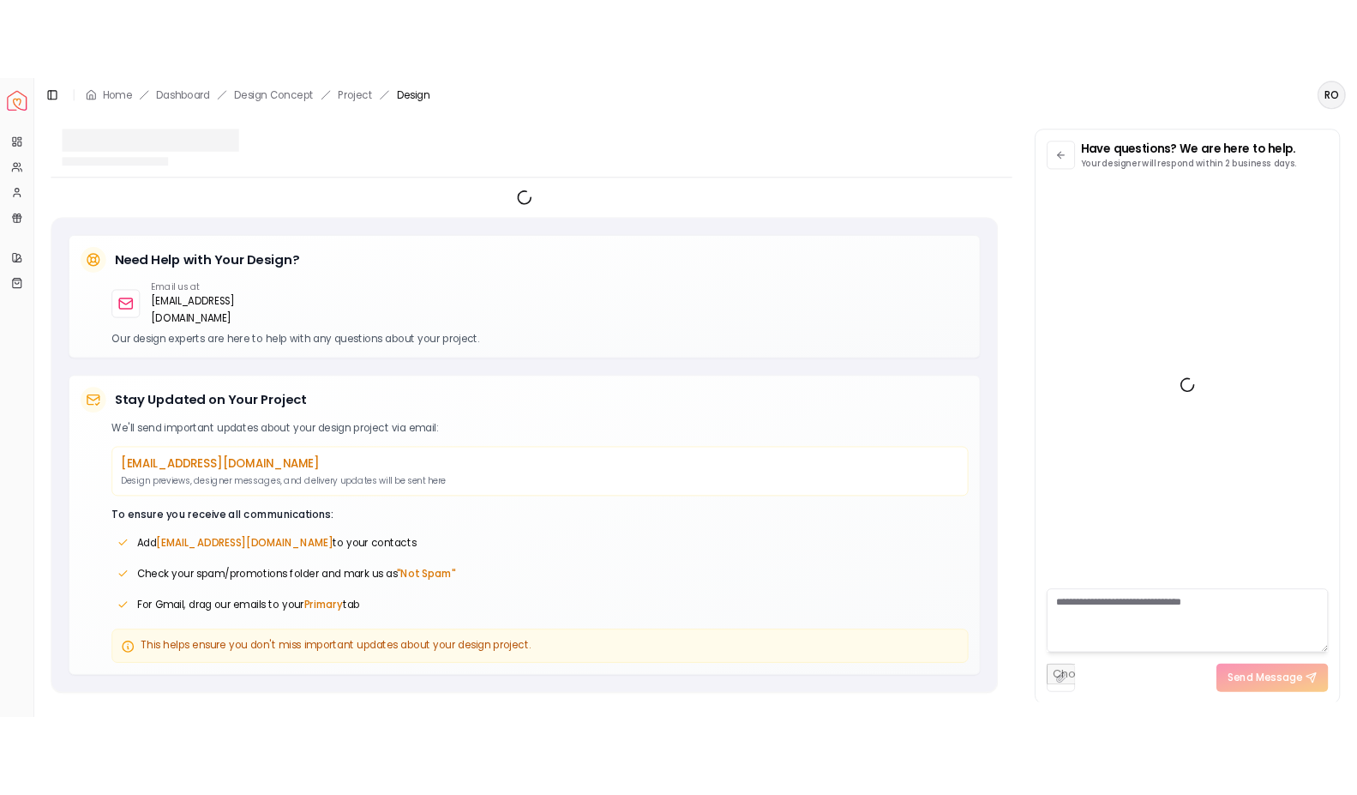
scroll to position [975, 0]
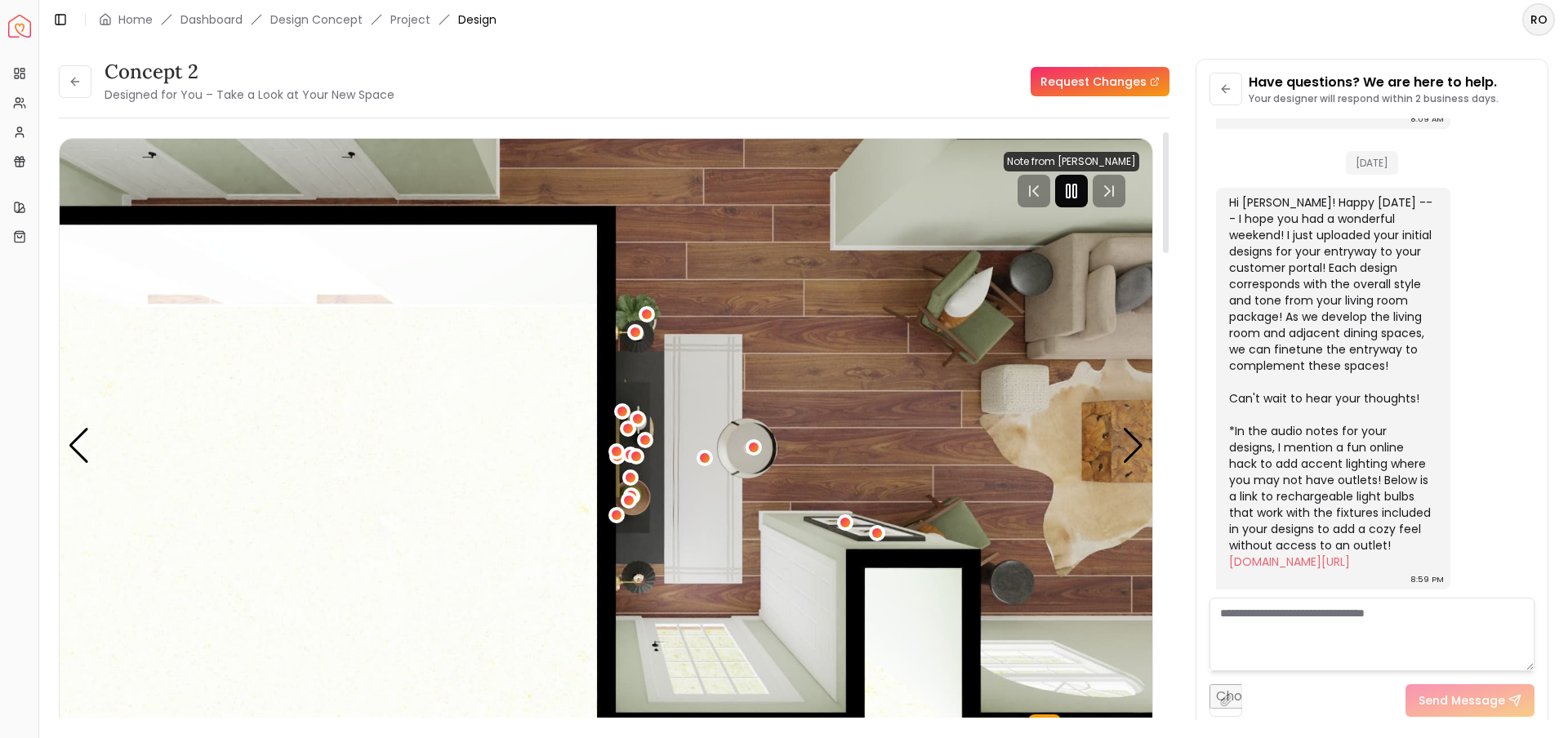
click at [1076, 195] on icon "Pause" at bounding box center [1072, 190] width 20 height 20
click at [1128, 446] on div "Next slide" at bounding box center [1133, 446] width 22 height 36
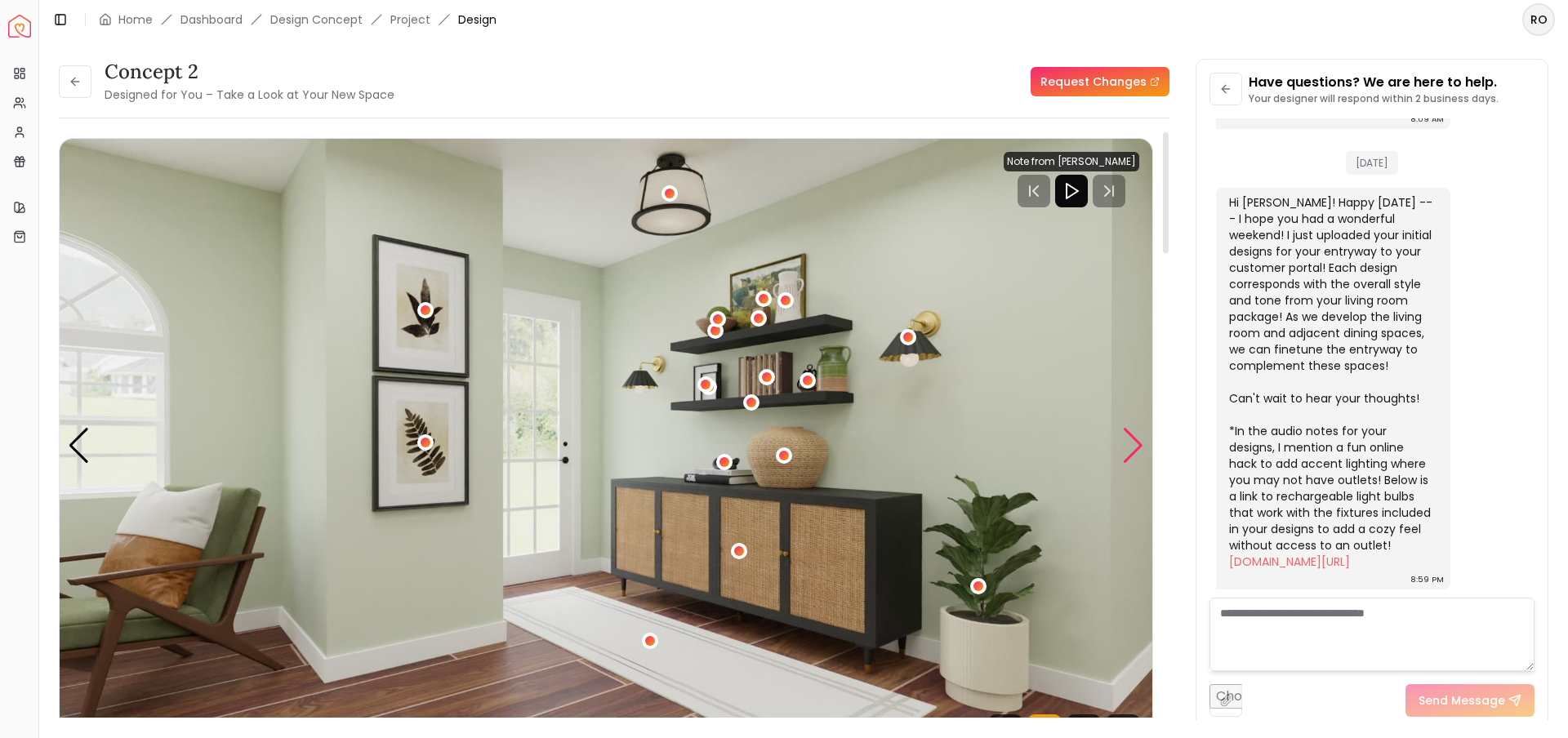
click at [1136, 449] on div "Next slide" at bounding box center [1133, 446] width 22 height 36
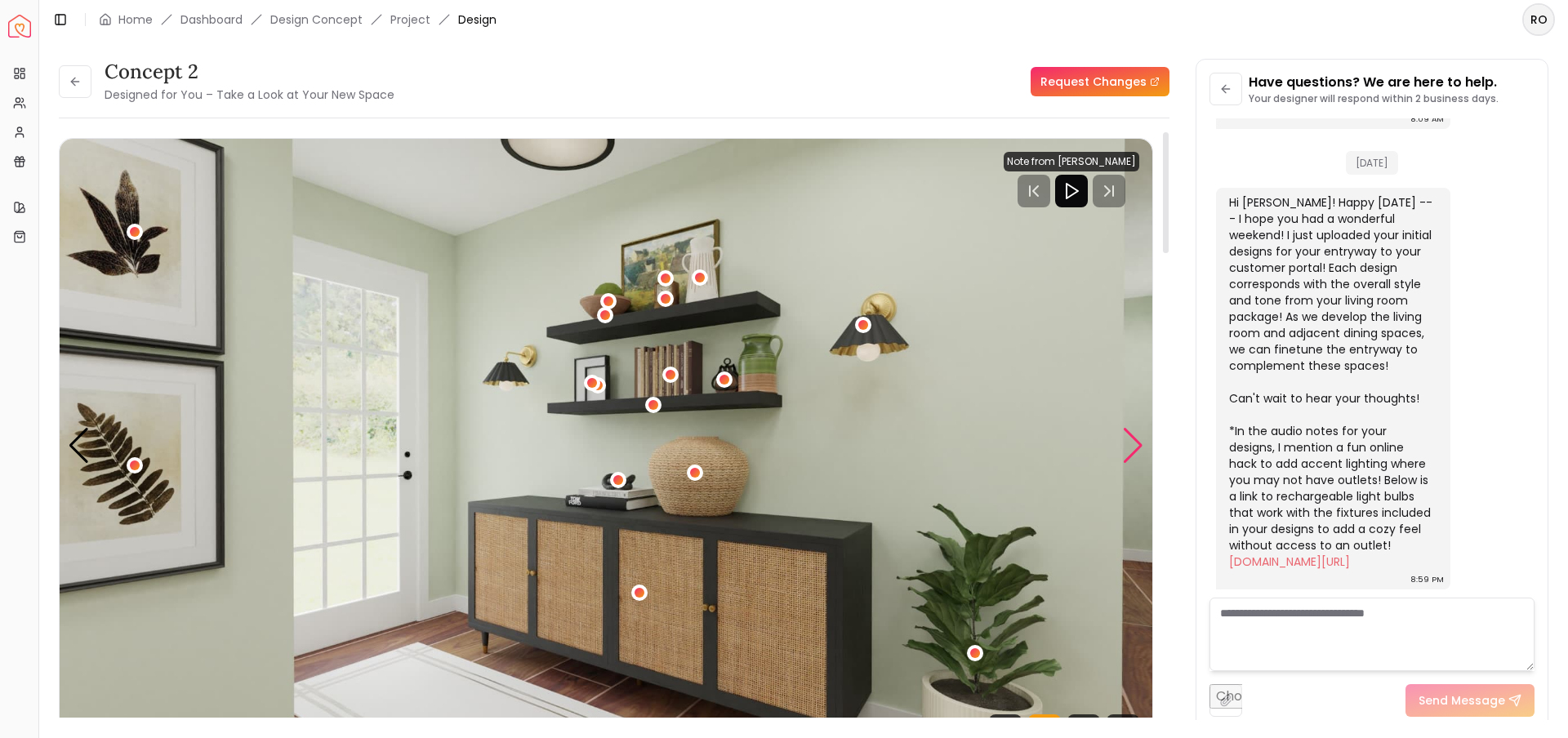
click at [1138, 438] on div "Next slide" at bounding box center [1133, 446] width 22 height 36
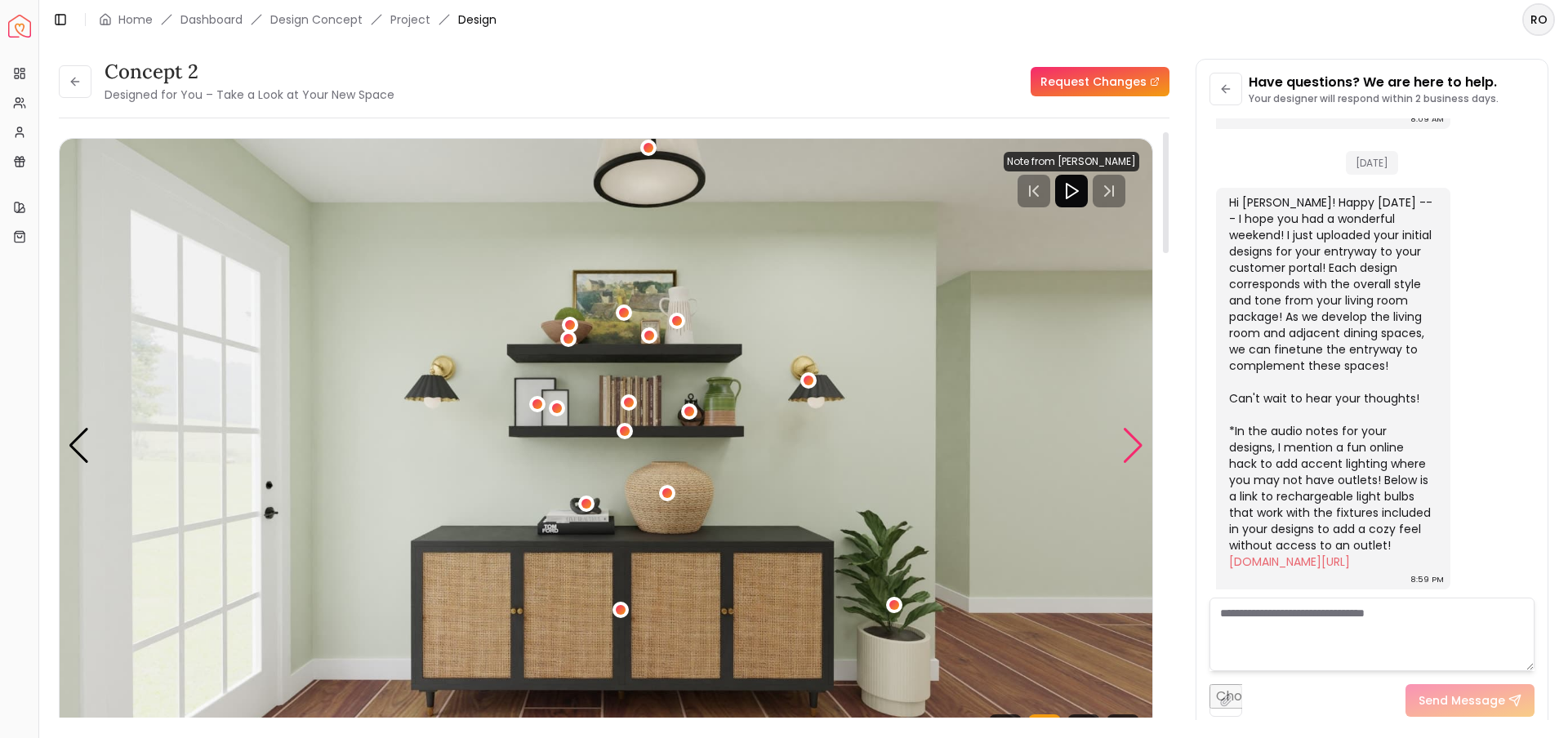
click at [1127, 445] on div "Next slide" at bounding box center [1133, 446] width 22 height 36
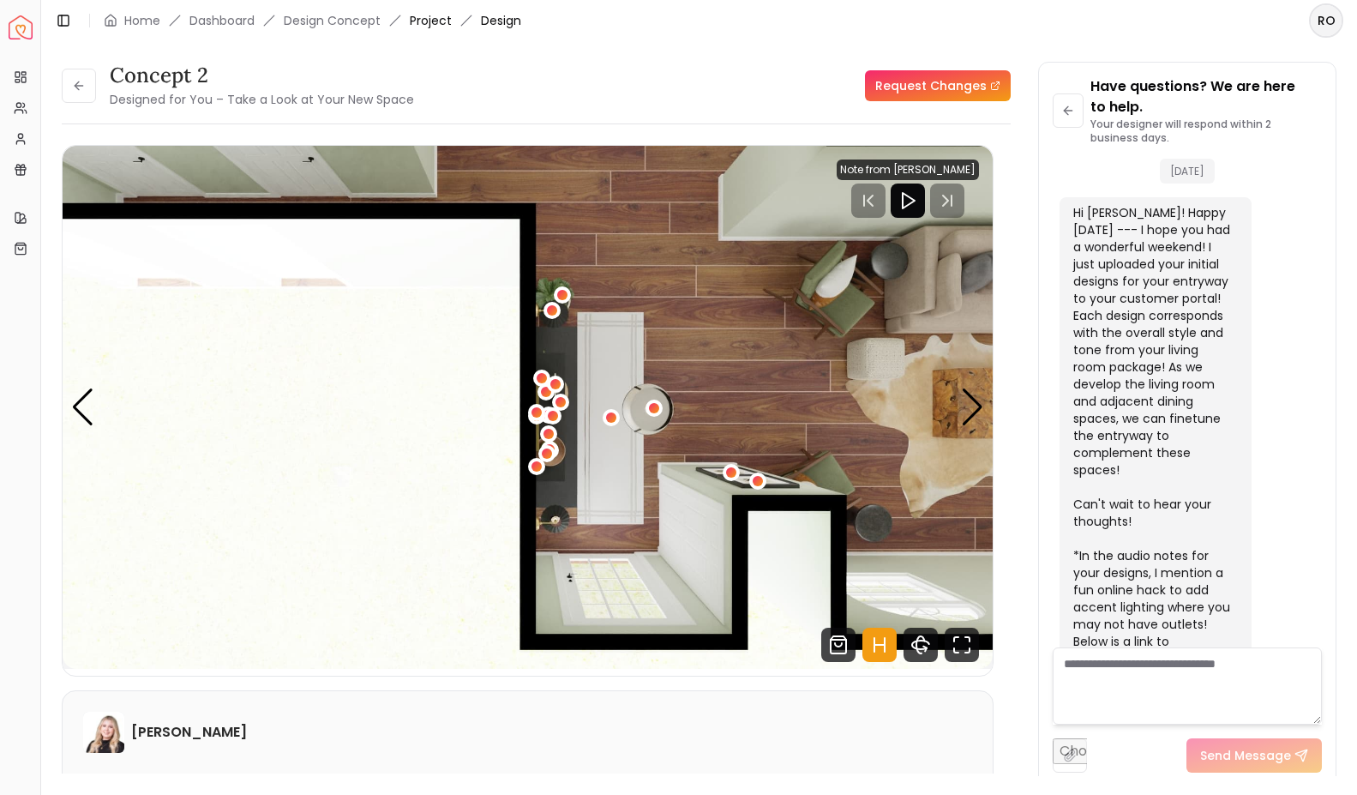
click at [433, 15] on link "Project" at bounding box center [431, 20] width 42 height 17
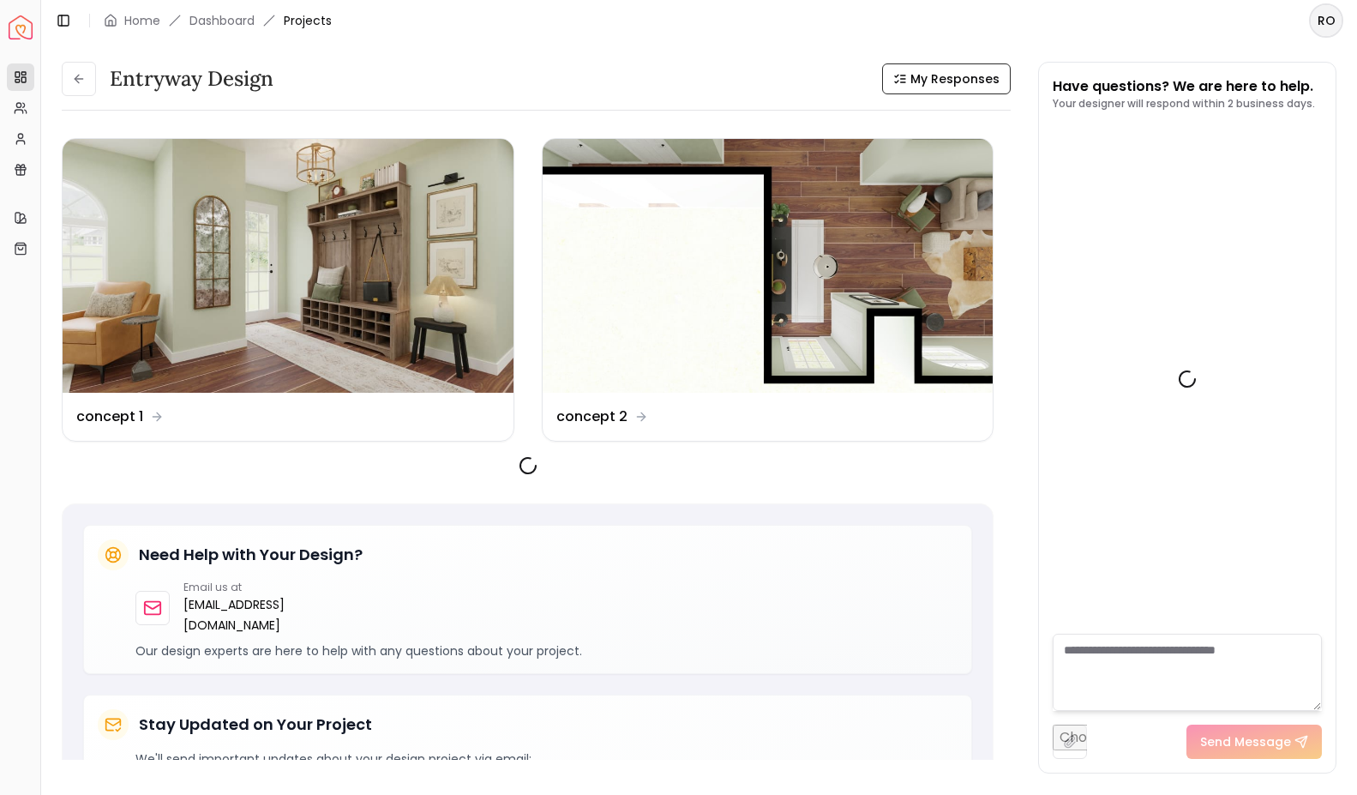
scroll to position [1312, 0]
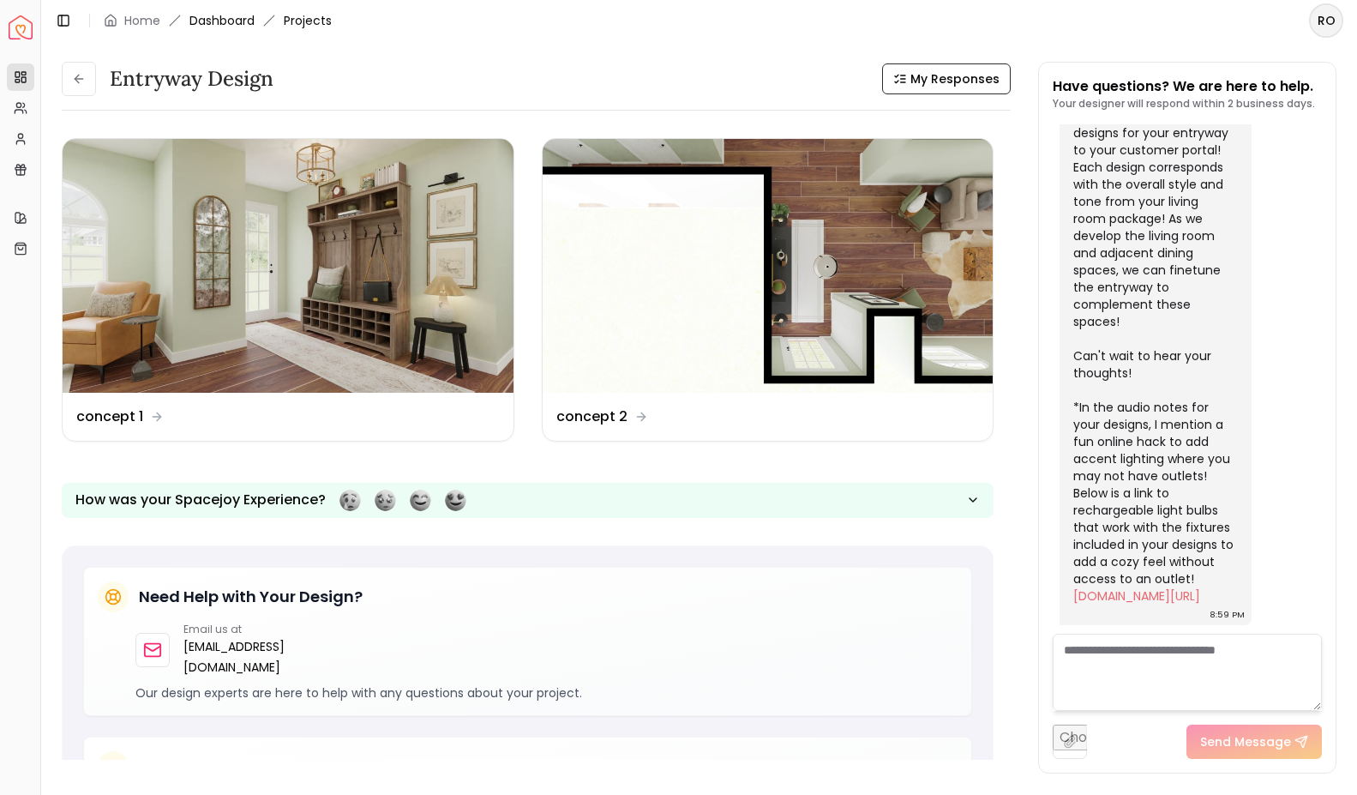
click at [214, 14] on link "Dashboard" at bounding box center [222, 20] width 65 height 17
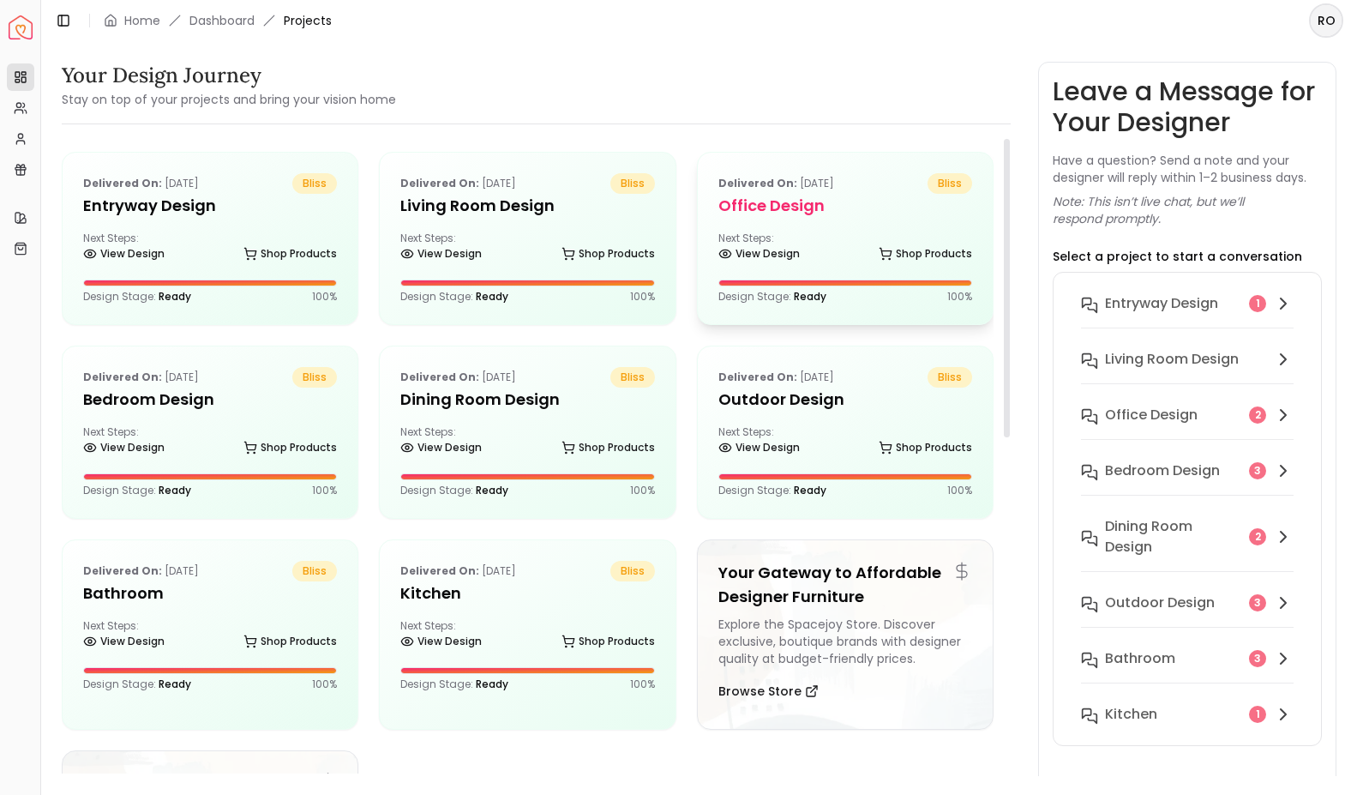
click at [851, 209] on h5 "Office design" at bounding box center [846, 206] width 254 height 24
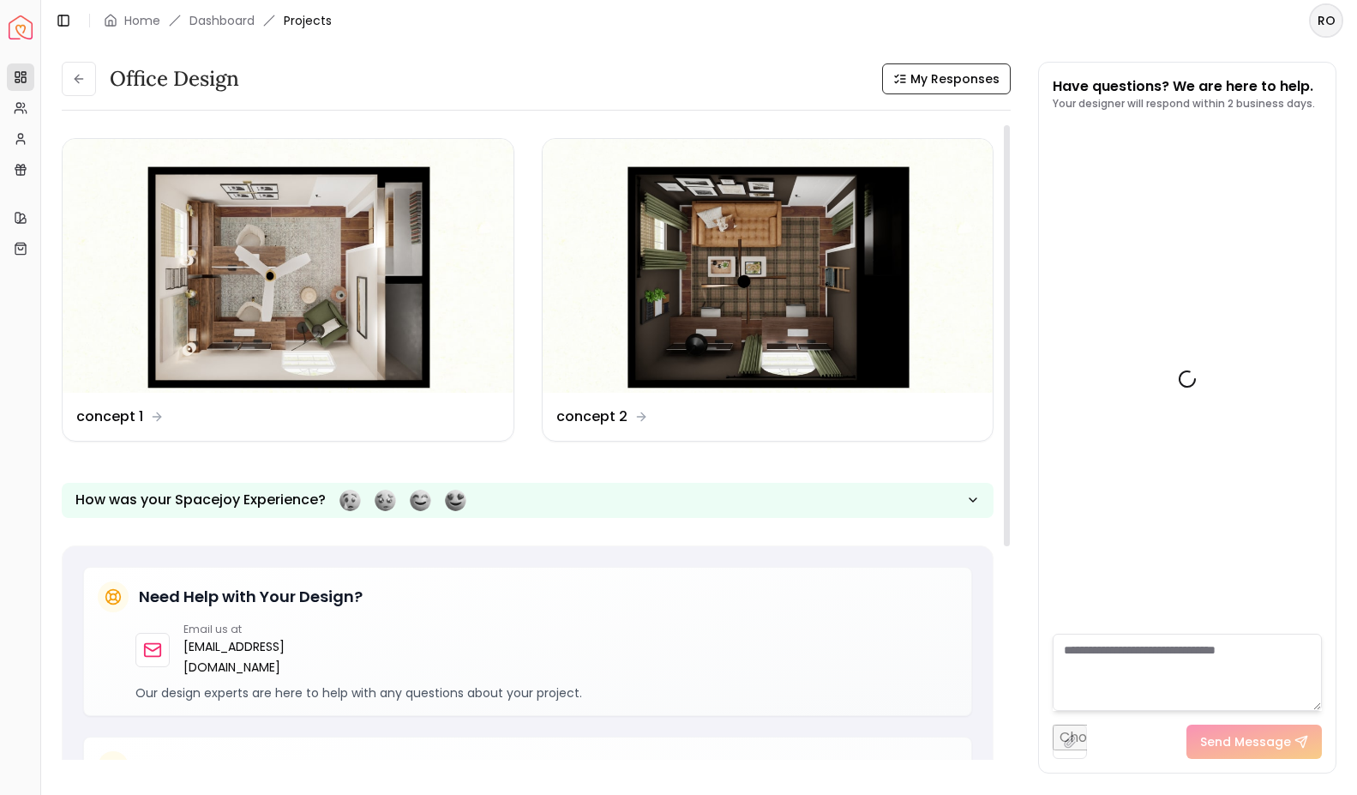
scroll to position [1024, 0]
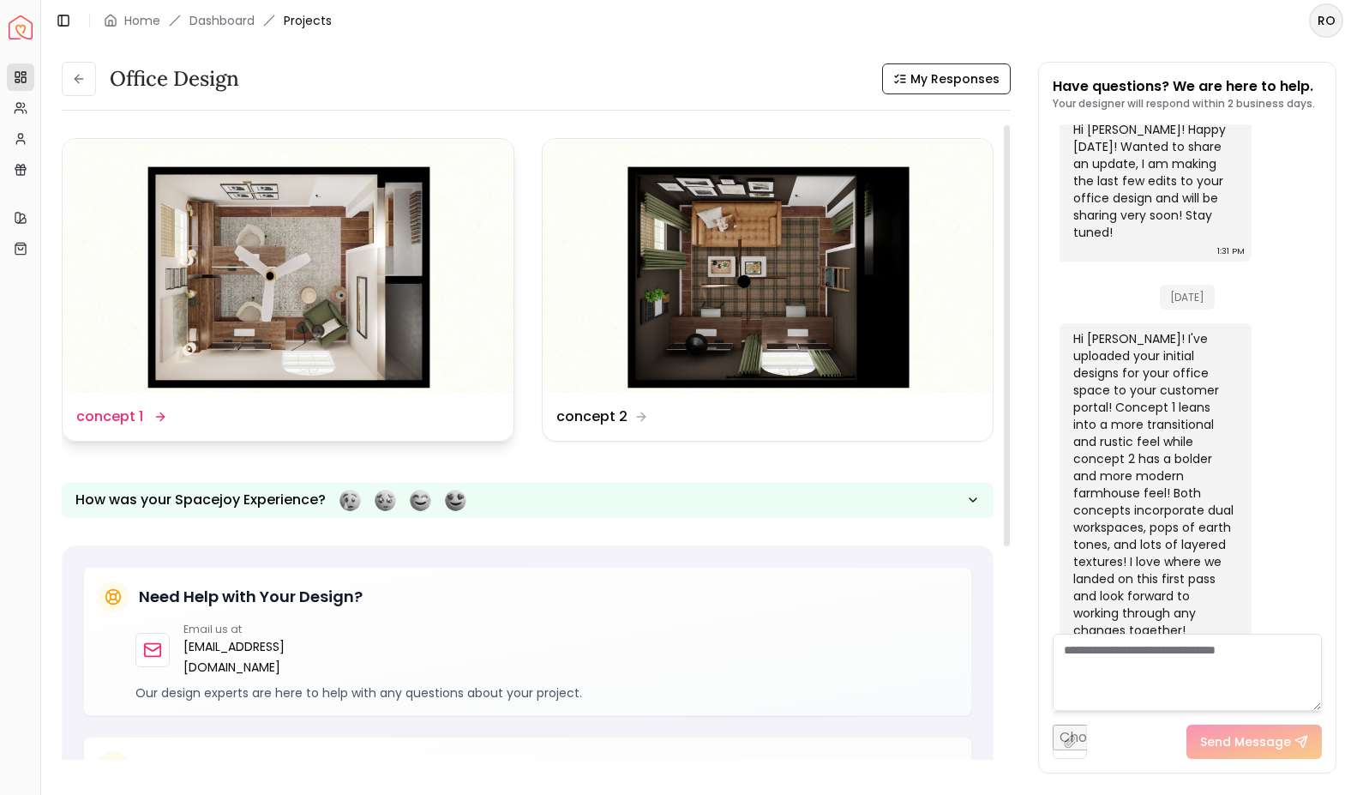
click at [395, 388] on img at bounding box center [288, 266] width 451 height 254
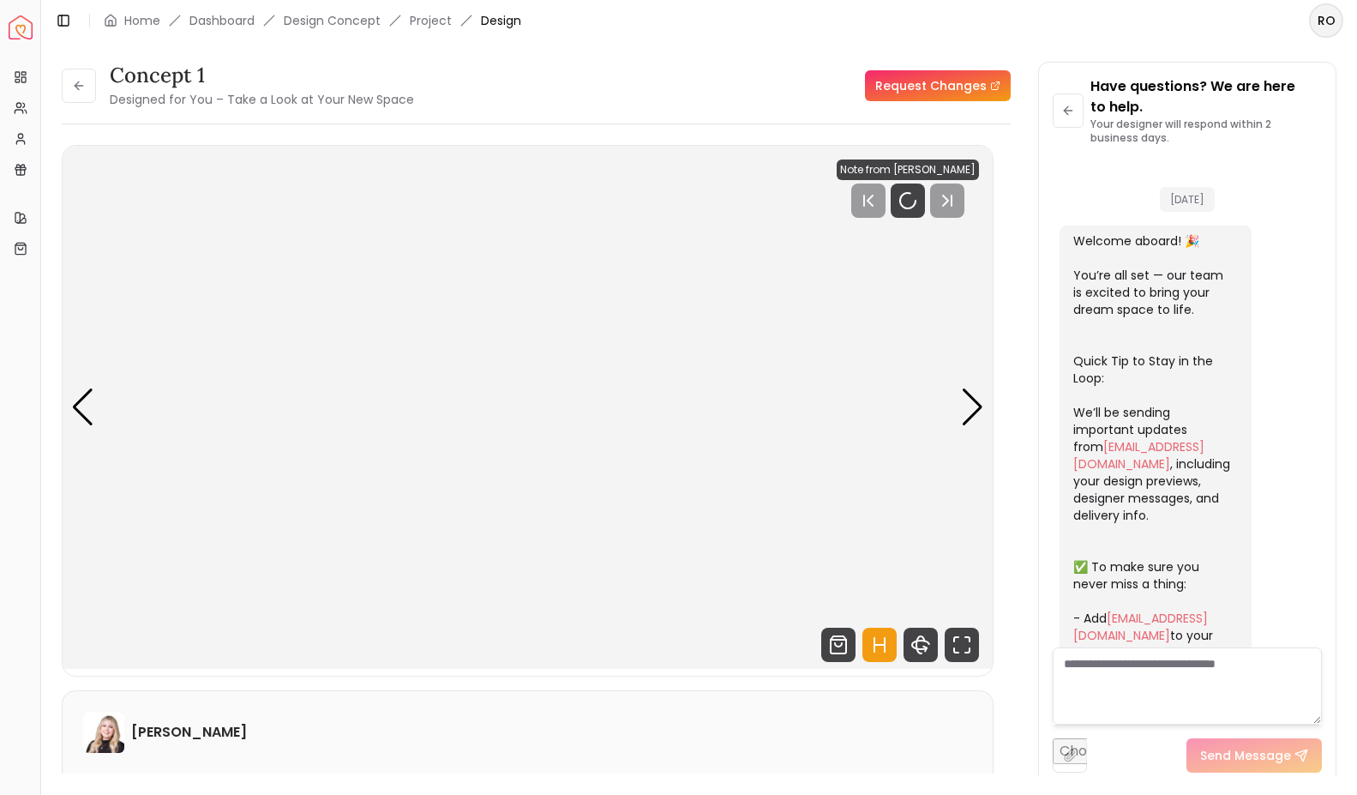
scroll to position [1044, 0]
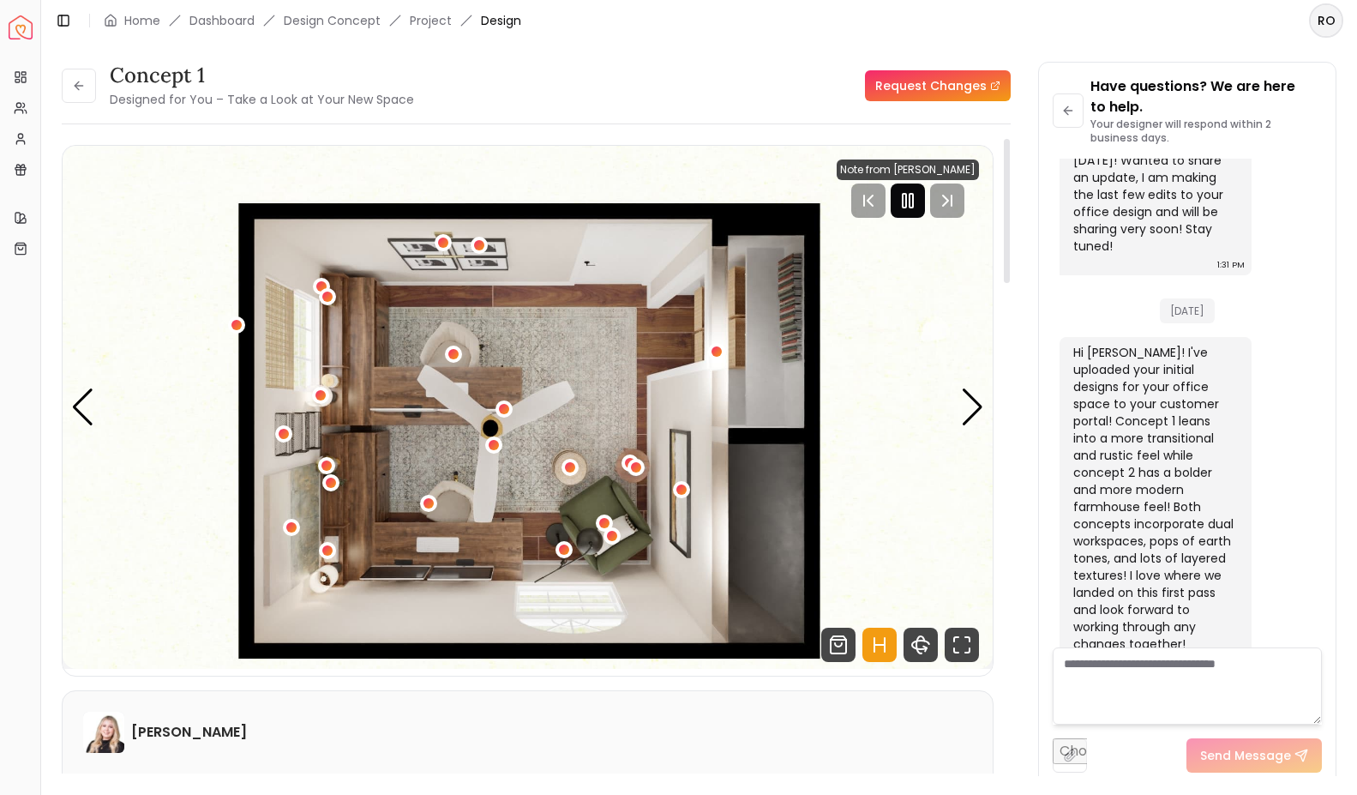
click at [906, 194] on rect "Pause" at bounding box center [904, 201] width 3 height 14
click at [876, 639] on icon "Hotspots Toggle" at bounding box center [880, 645] width 34 height 34
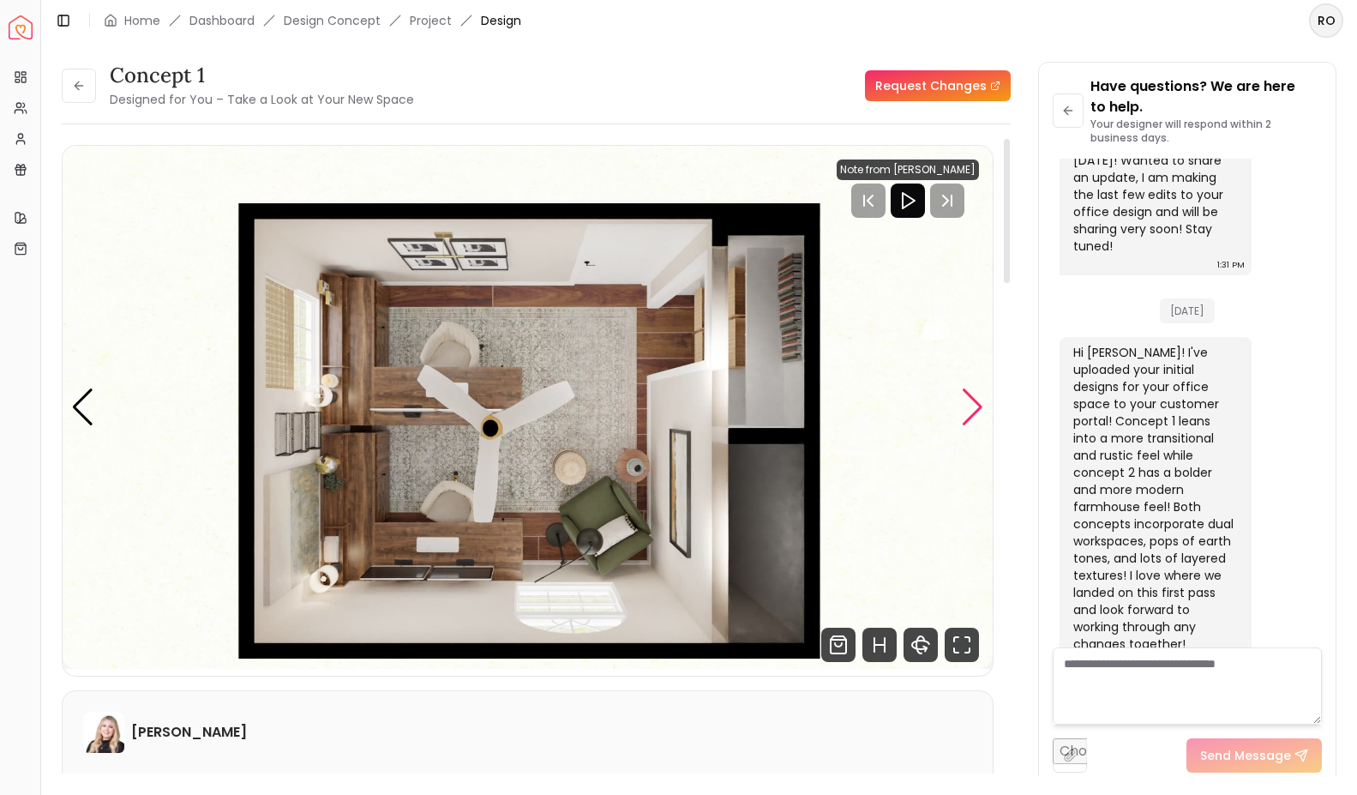
click at [980, 403] on div "Next slide" at bounding box center [972, 407] width 23 height 38
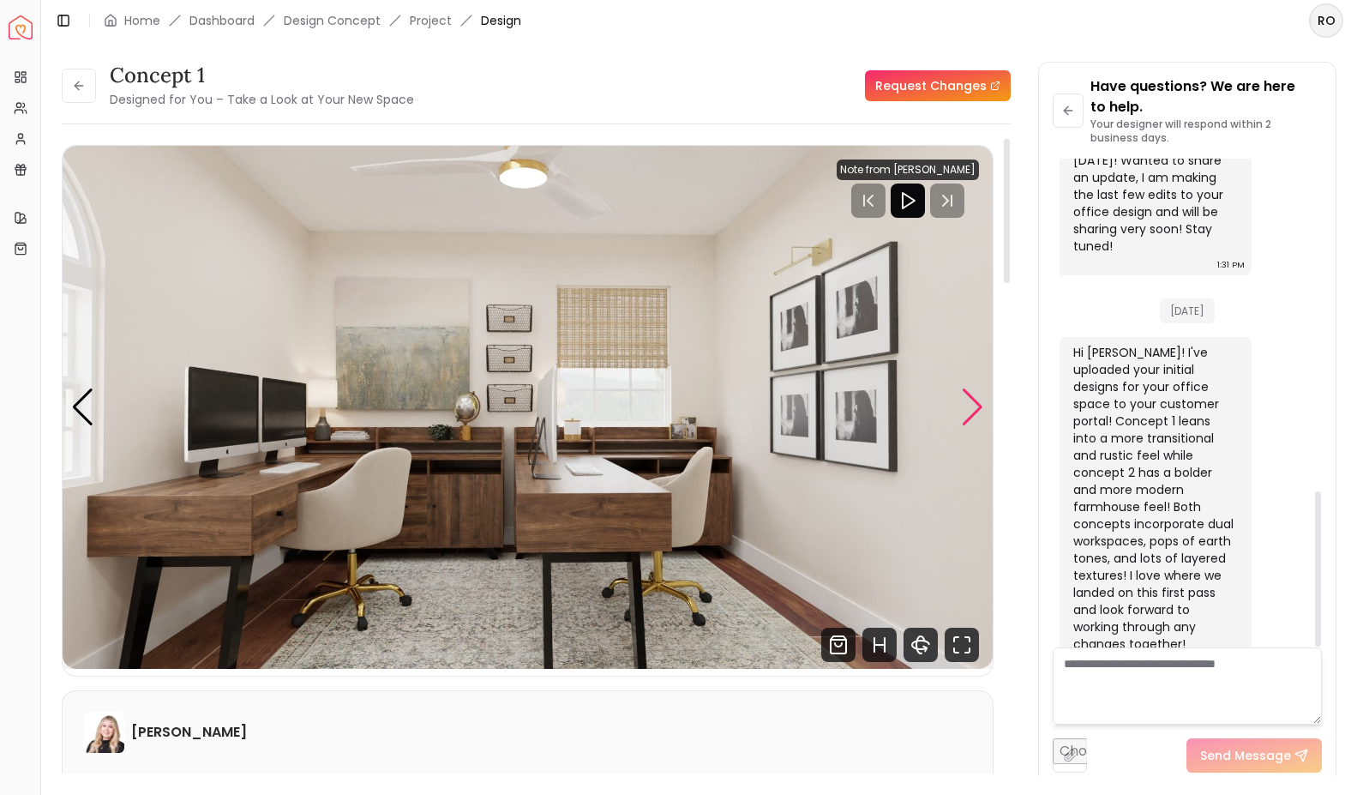
click at [969, 418] on div "Next slide" at bounding box center [972, 407] width 23 height 38
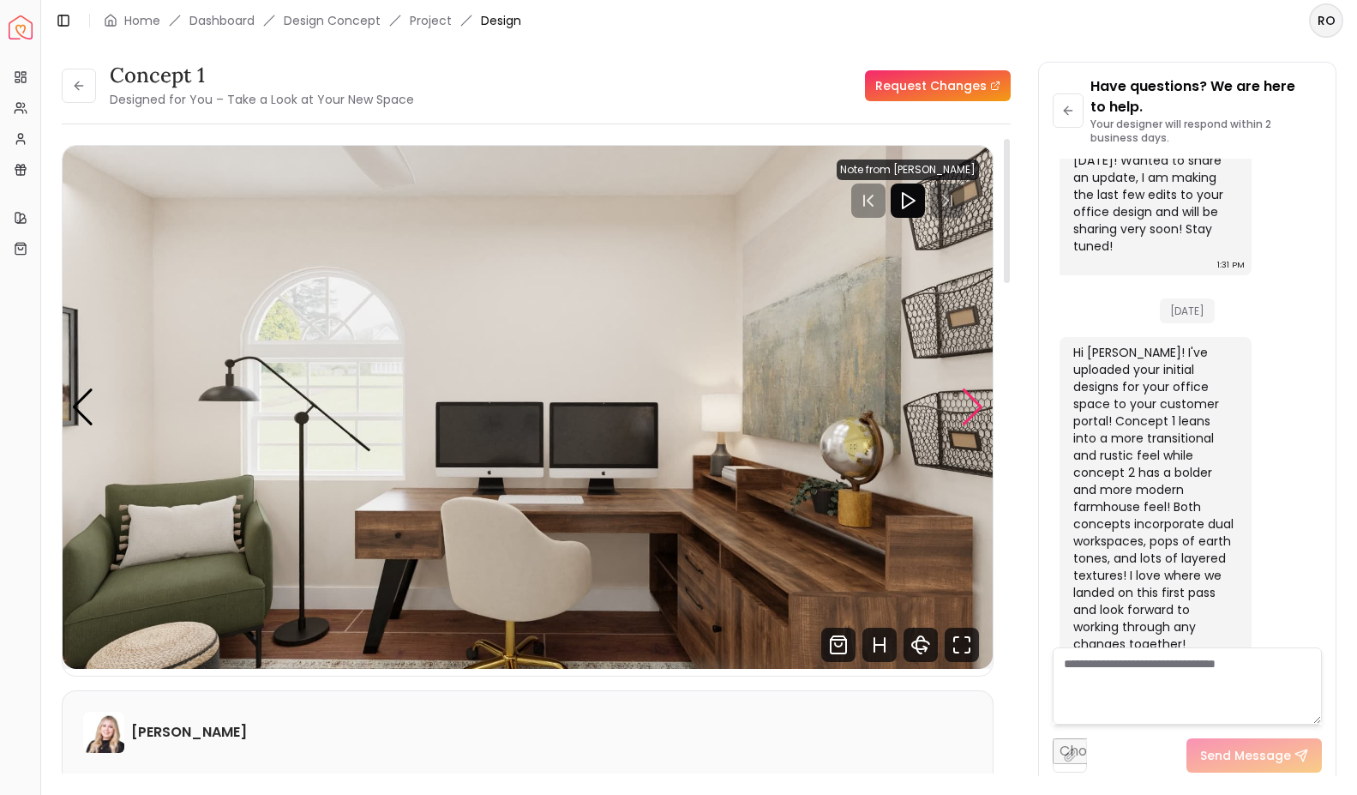
click at [971, 408] on div "Next slide" at bounding box center [972, 407] width 23 height 38
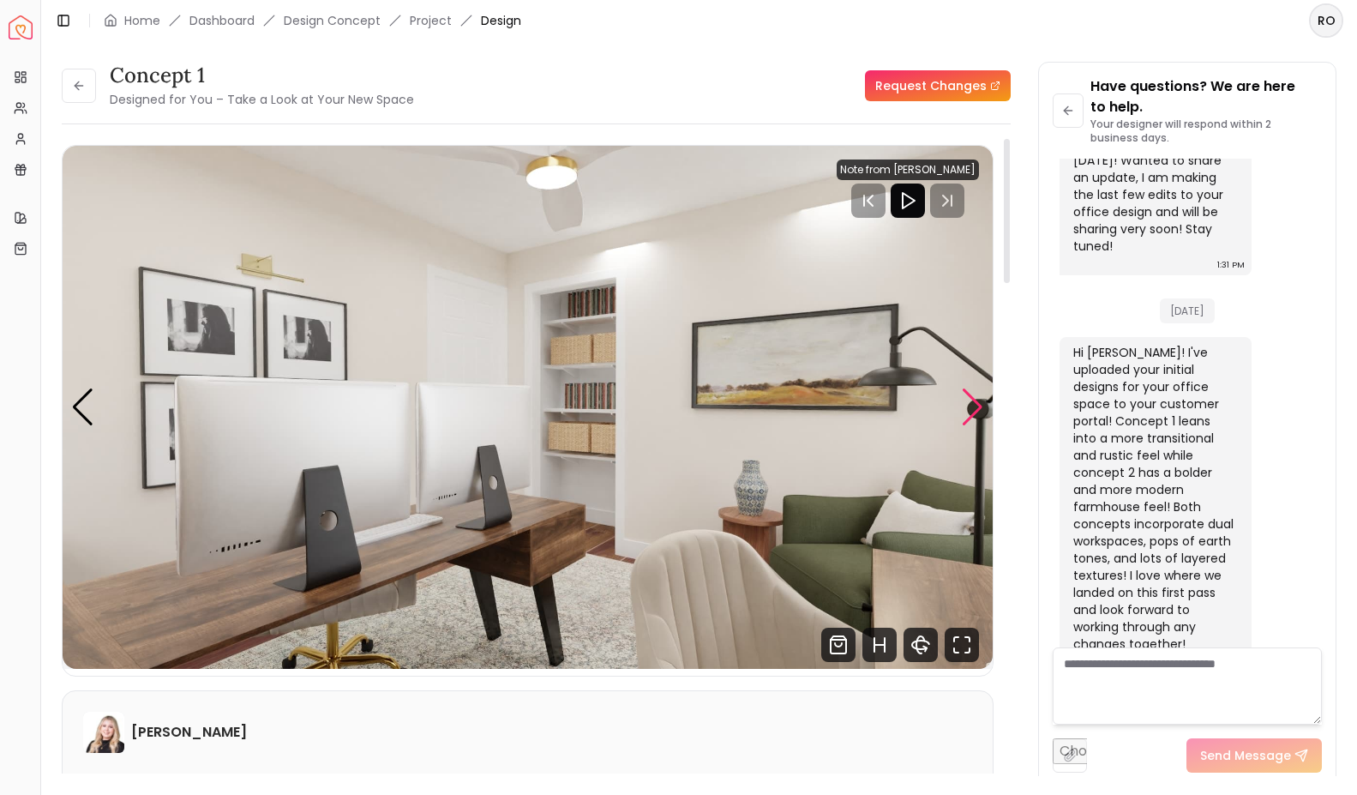
click at [962, 410] on div "Next slide" at bounding box center [972, 407] width 23 height 38
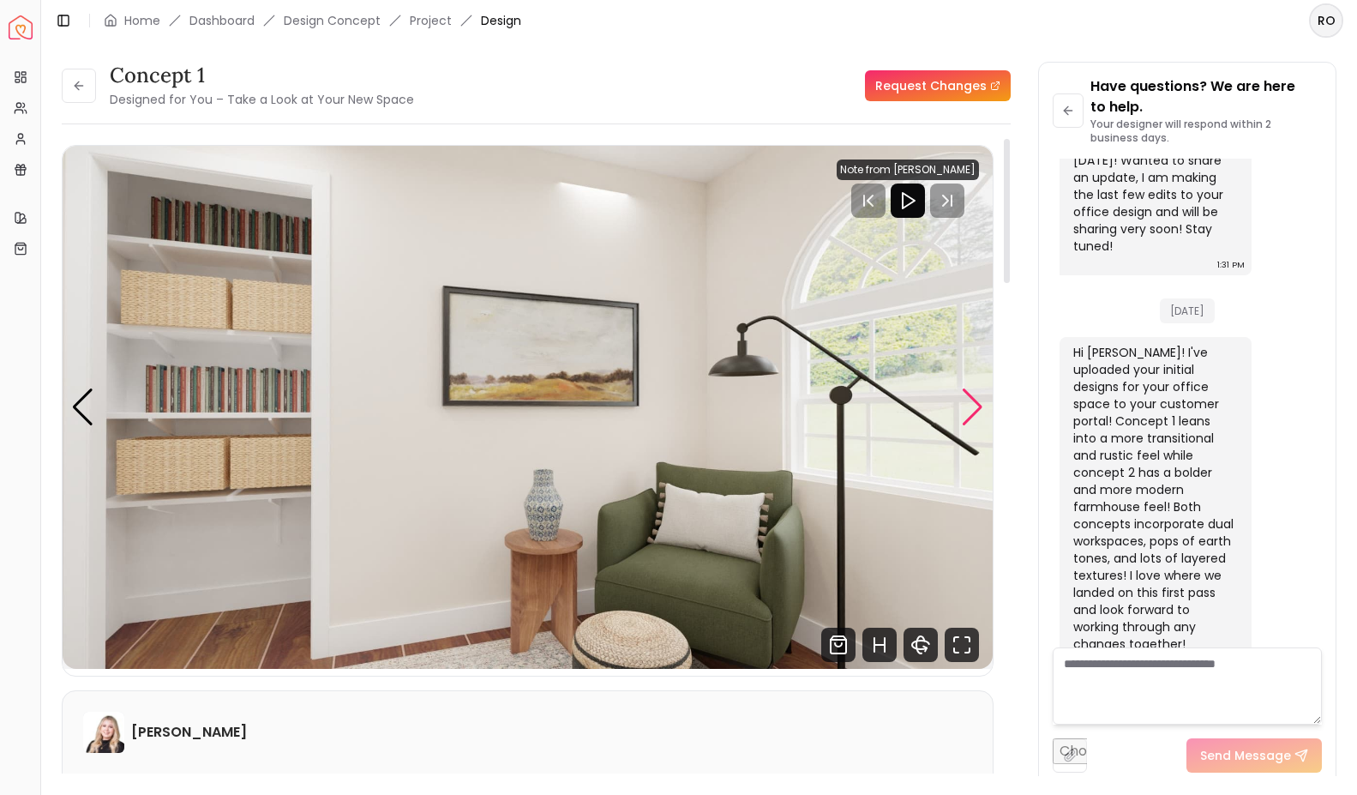
click at [966, 414] on div "Next slide" at bounding box center [972, 407] width 23 height 38
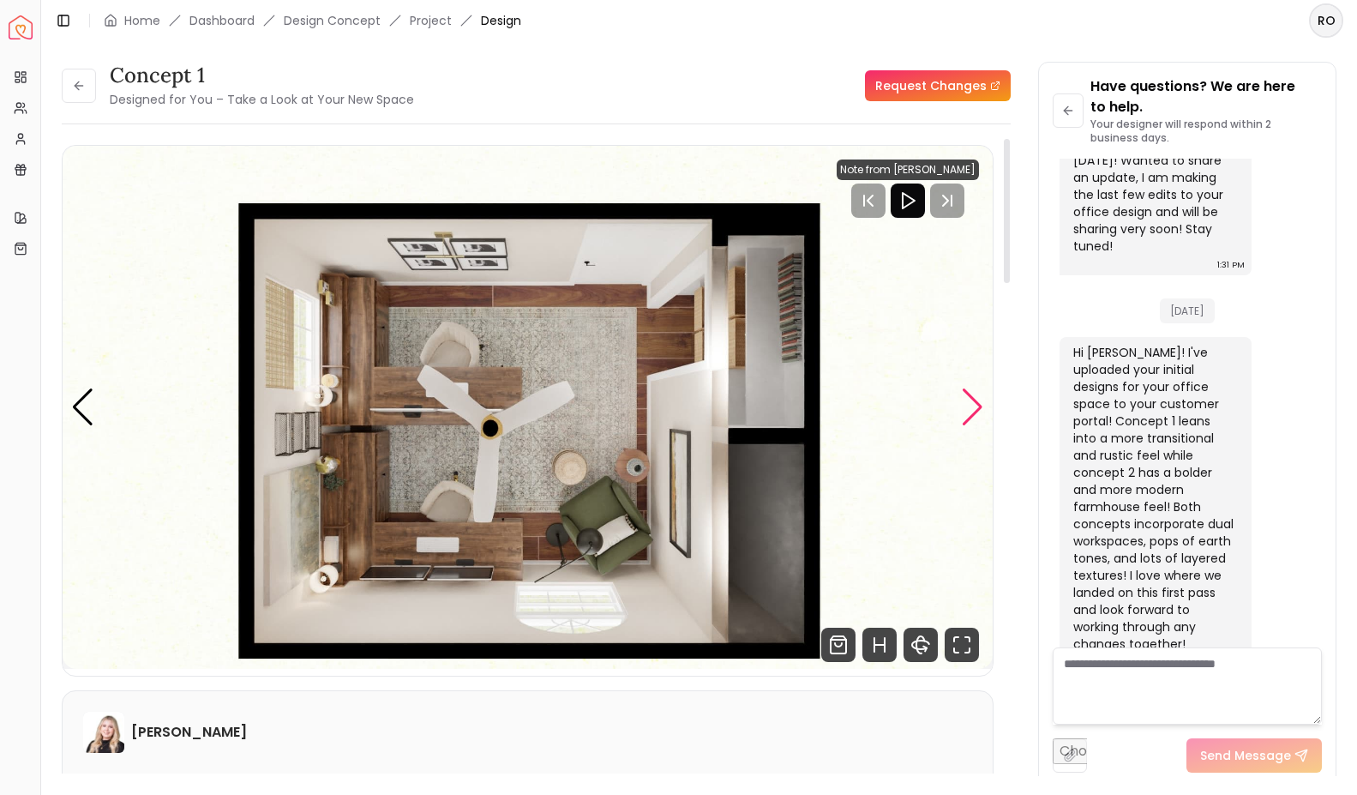
click at [966, 406] on div "Next slide" at bounding box center [972, 407] width 23 height 38
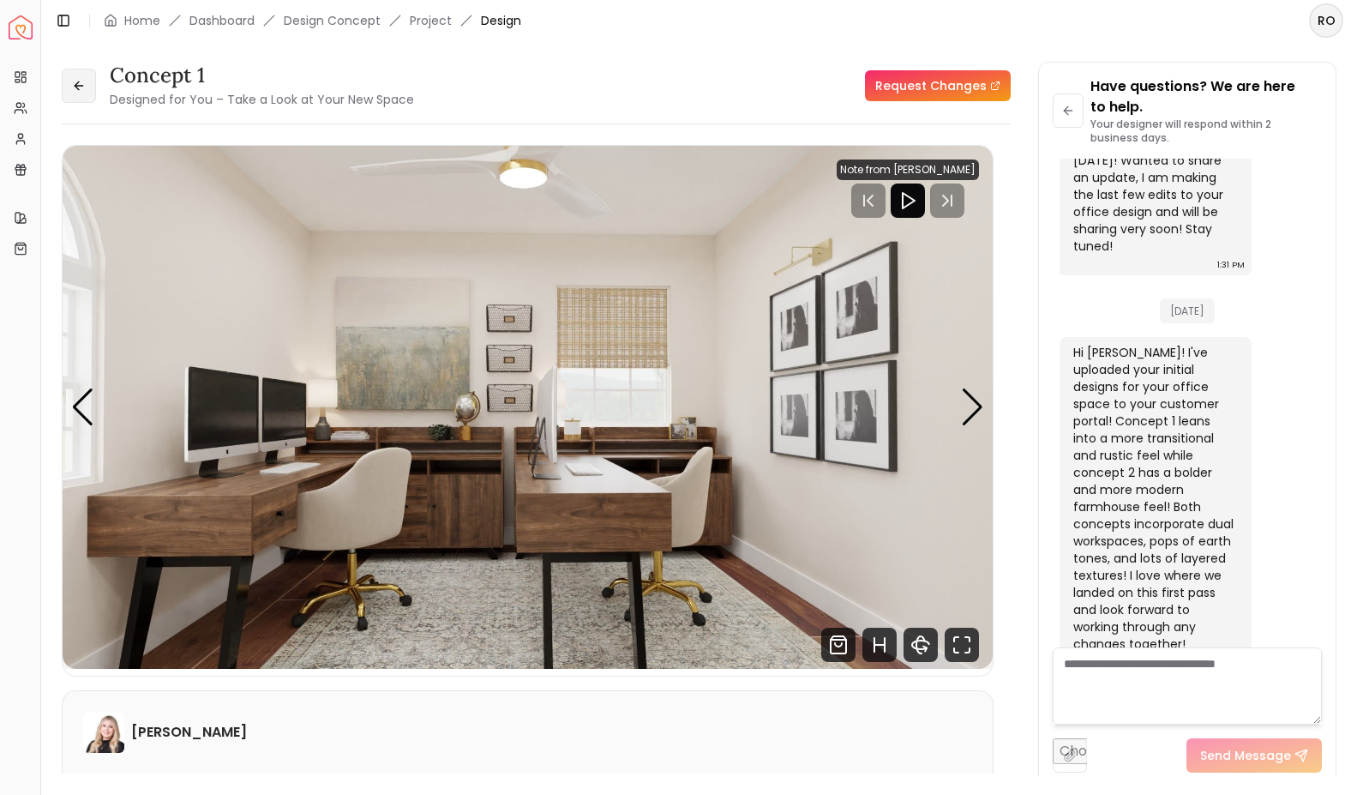
click at [87, 84] on button at bounding box center [79, 86] width 34 height 34
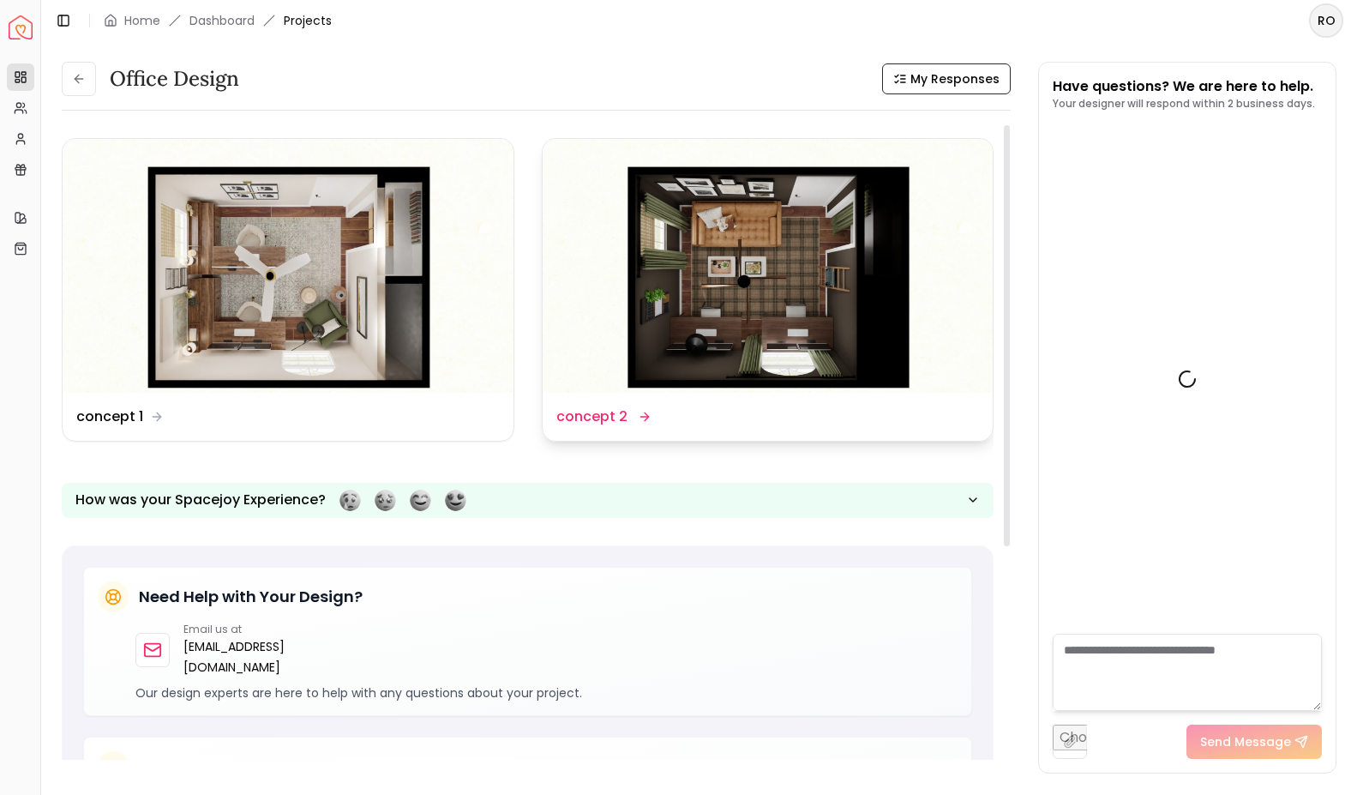
scroll to position [1024, 0]
click at [742, 337] on img at bounding box center [768, 266] width 451 height 254
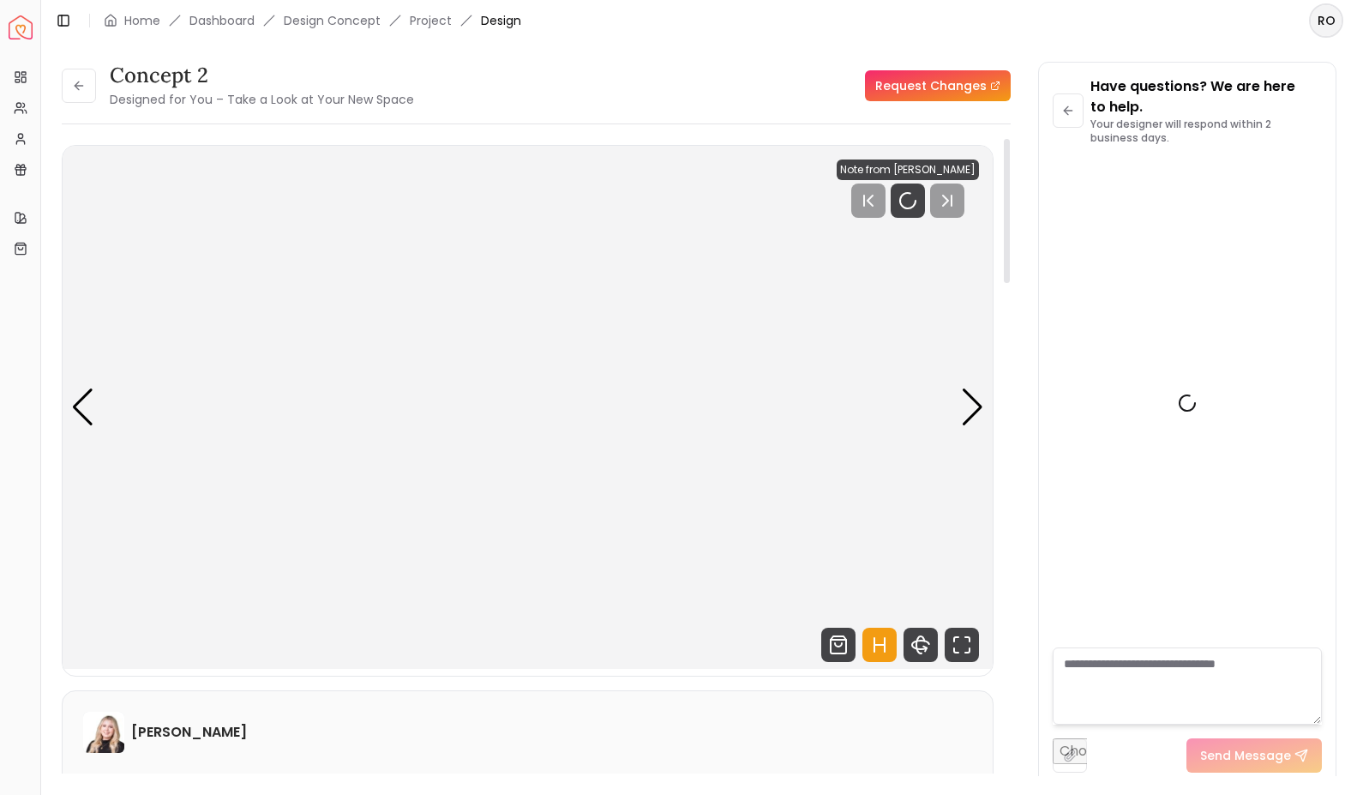
scroll to position [1044, 0]
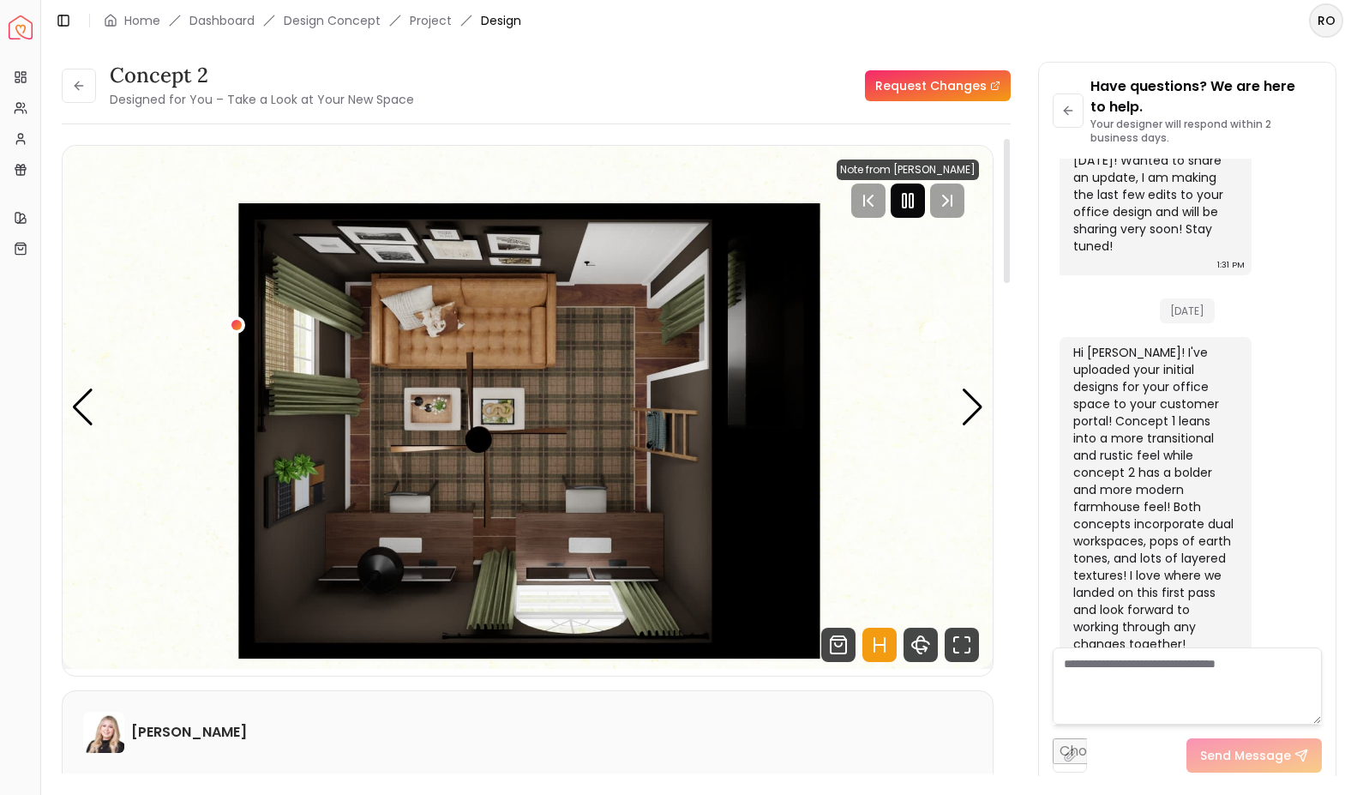
click at [896, 204] on div at bounding box center [908, 201] width 34 height 34
click at [876, 647] on icon "Hotspots Toggle" at bounding box center [880, 645] width 34 height 34
click at [967, 412] on div "Next slide" at bounding box center [972, 407] width 23 height 38
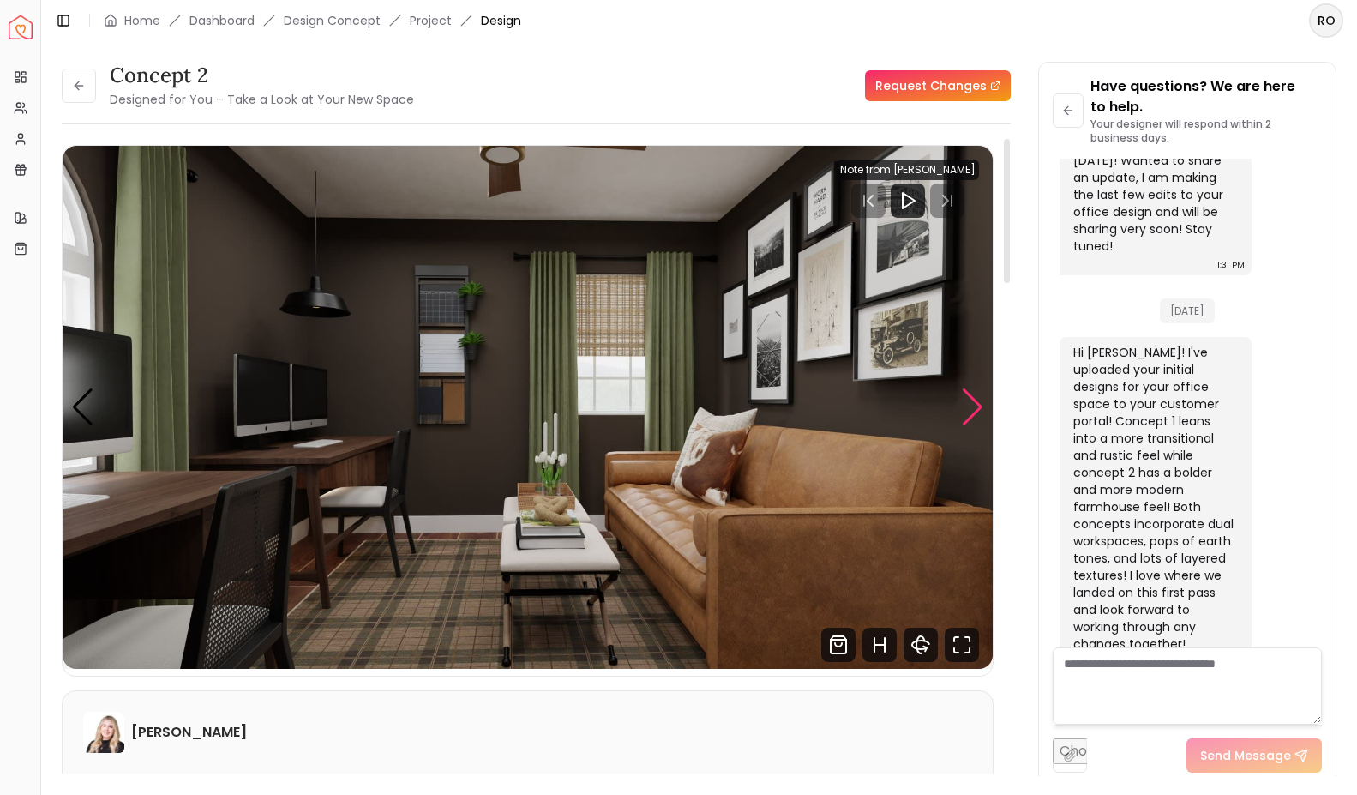
click at [969, 405] on div "Next slide" at bounding box center [972, 407] width 23 height 38
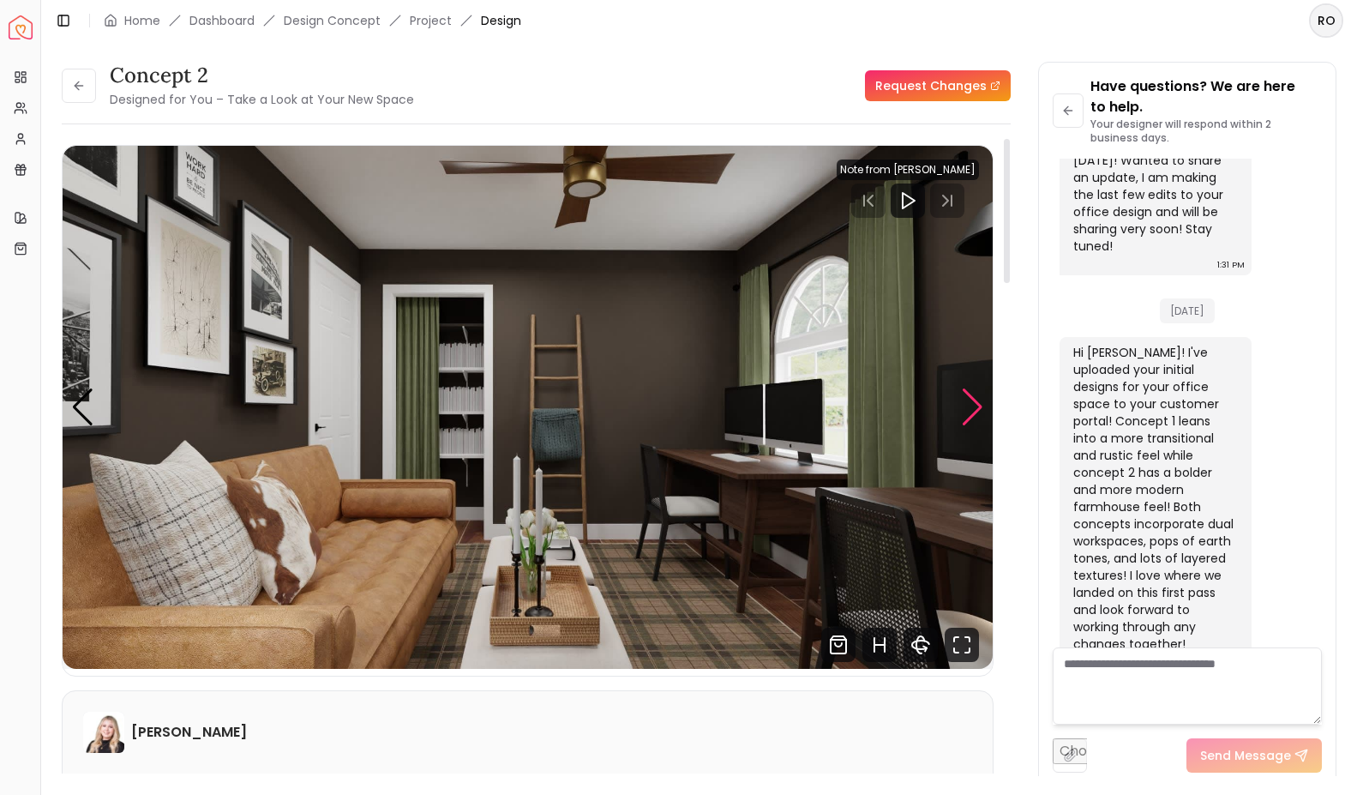
click at [974, 417] on div "Next slide" at bounding box center [972, 407] width 23 height 38
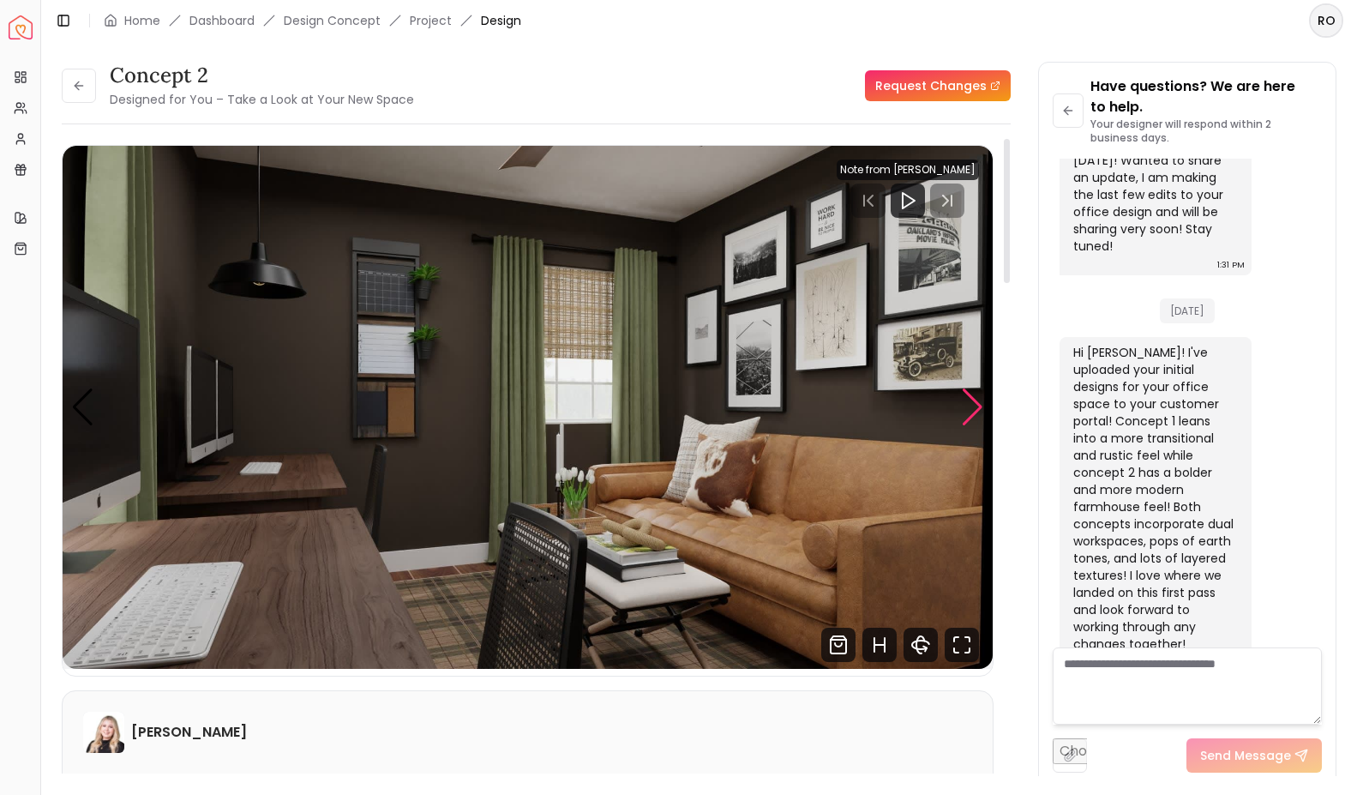
click at [970, 406] on div "Next slide" at bounding box center [972, 407] width 23 height 38
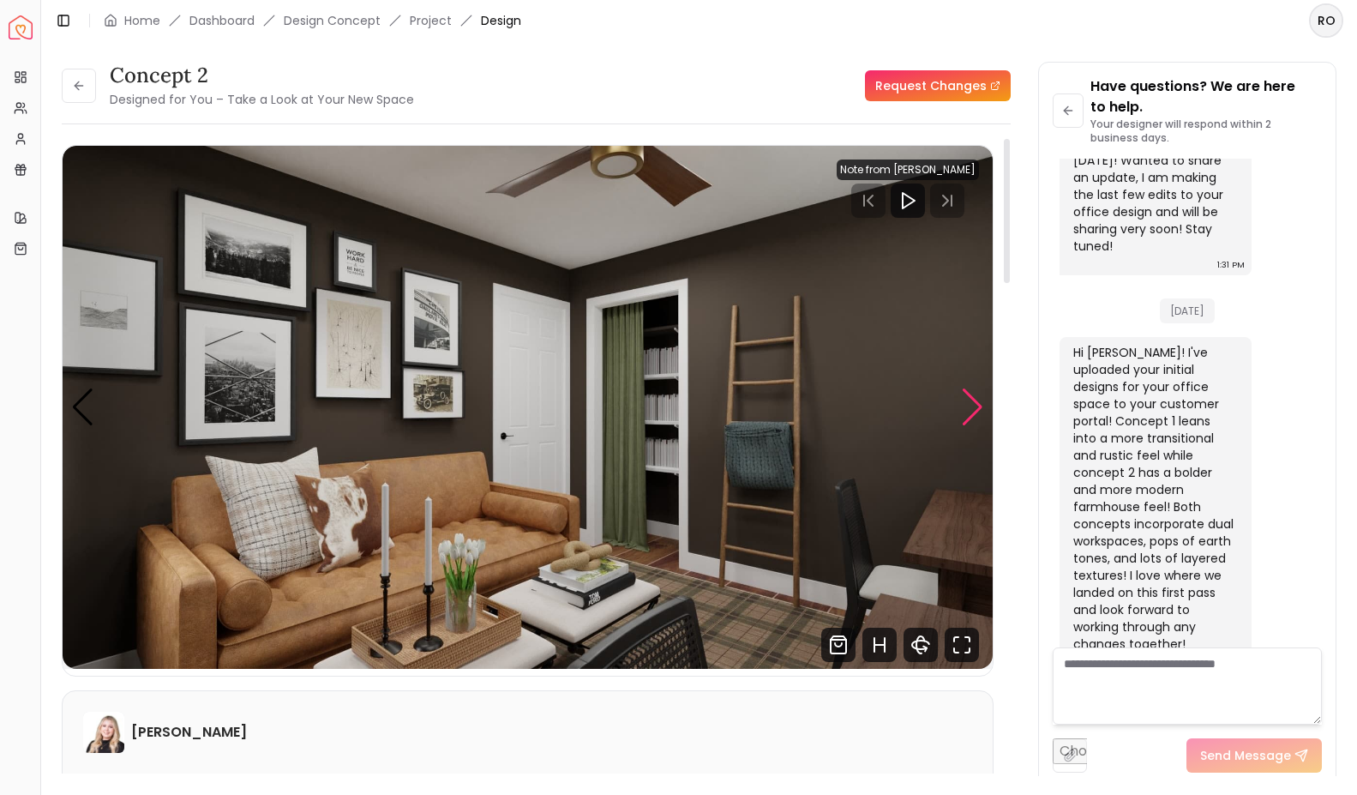
click at [972, 416] on div "Next slide" at bounding box center [972, 407] width 23 height 38
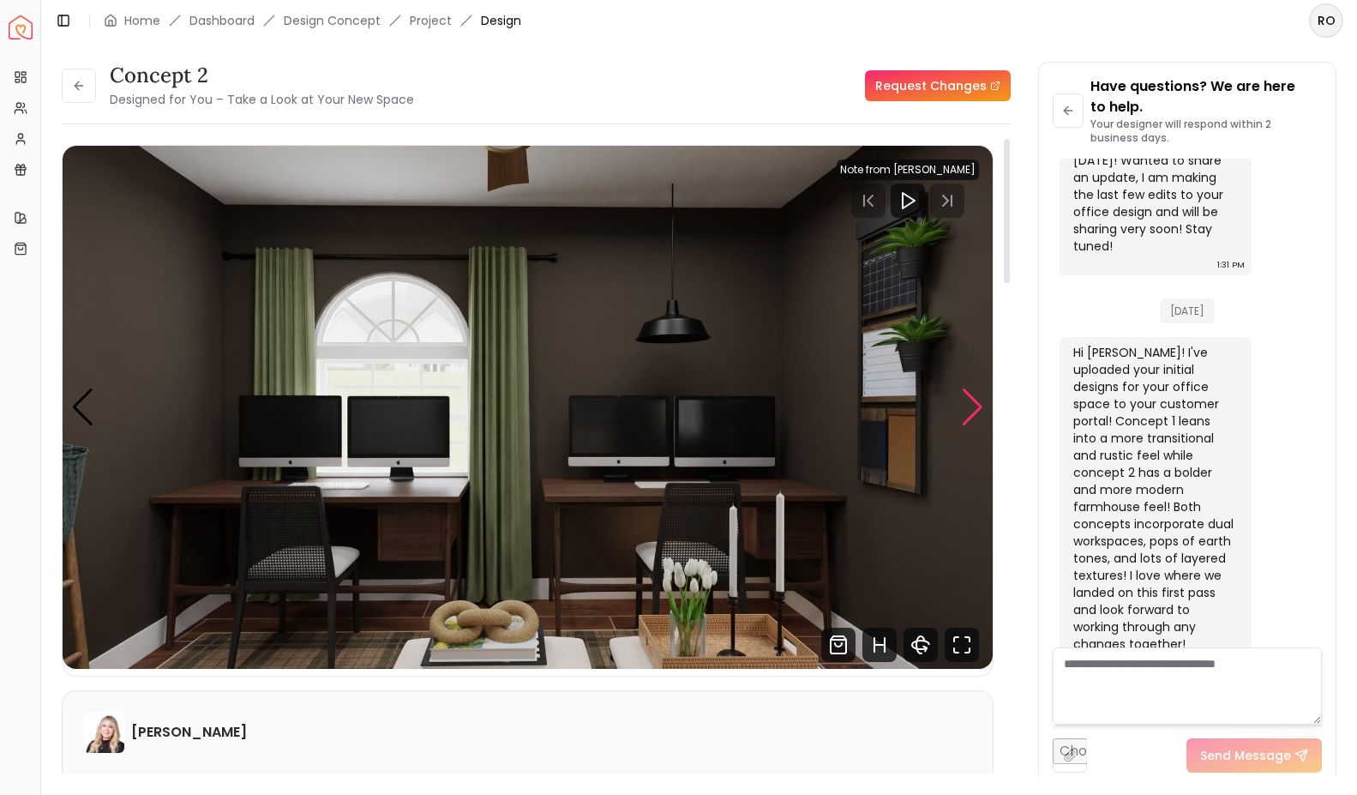
click at [978, 401] on div "Next slide" at bounding box center [972, 407] width 23 height 38
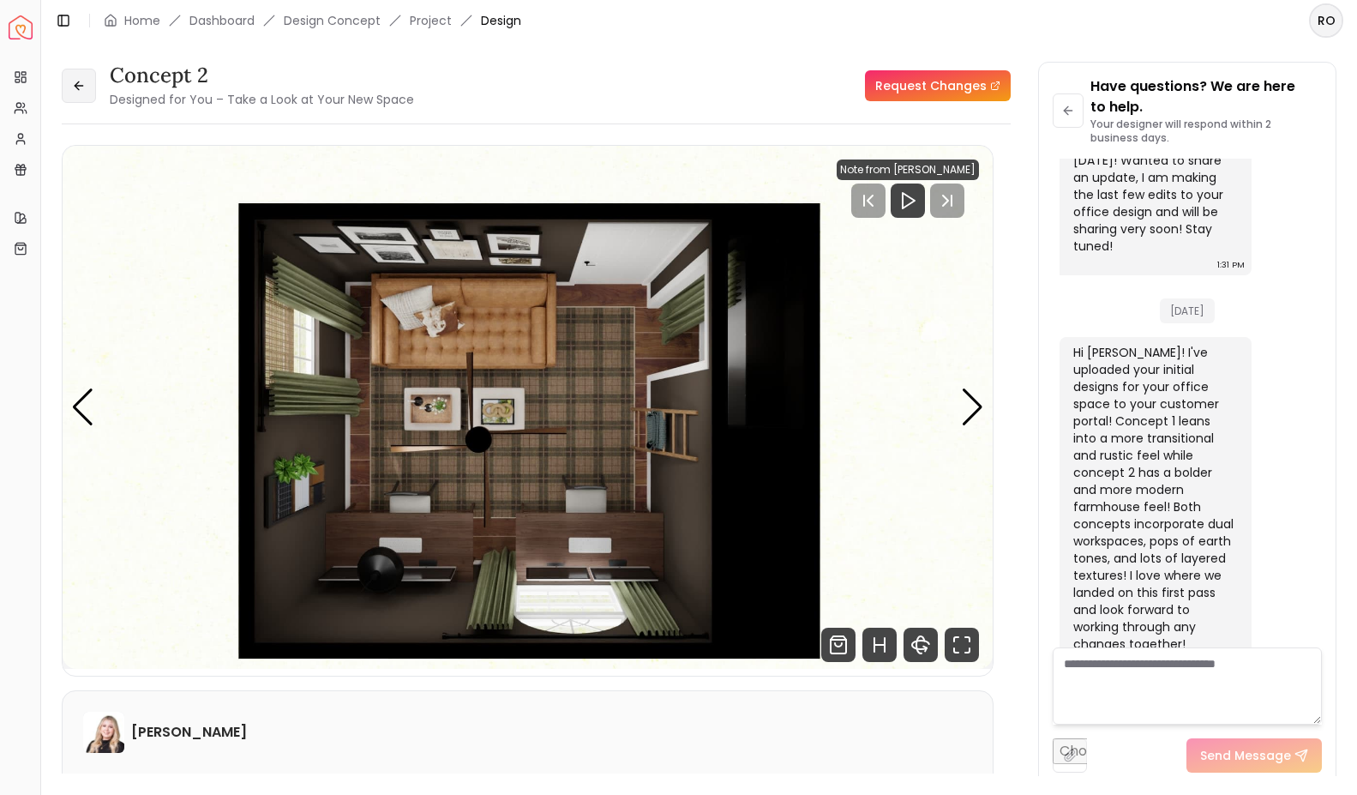
click at [86, 87] on button at bounding box center [79, 86] width 34 height 34
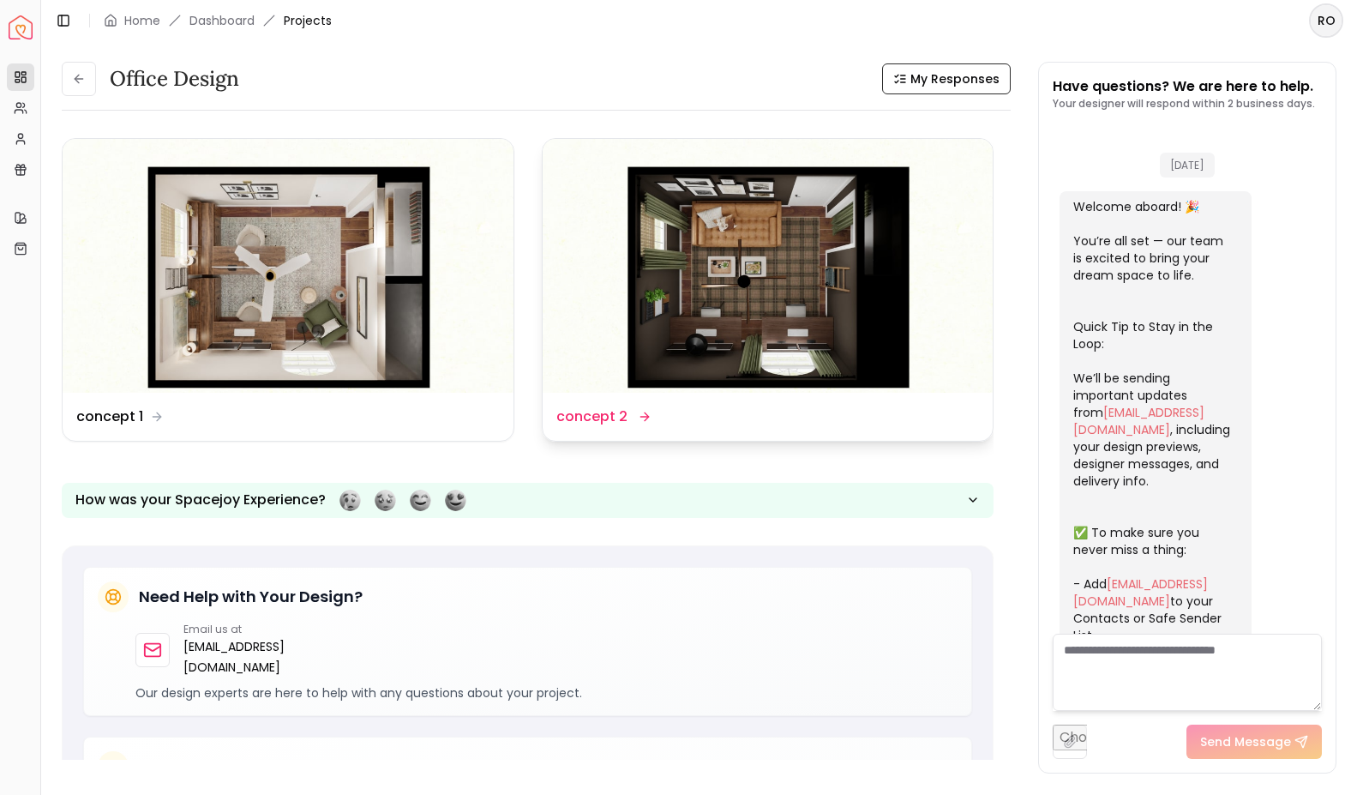
scroll to position [1024, 0]
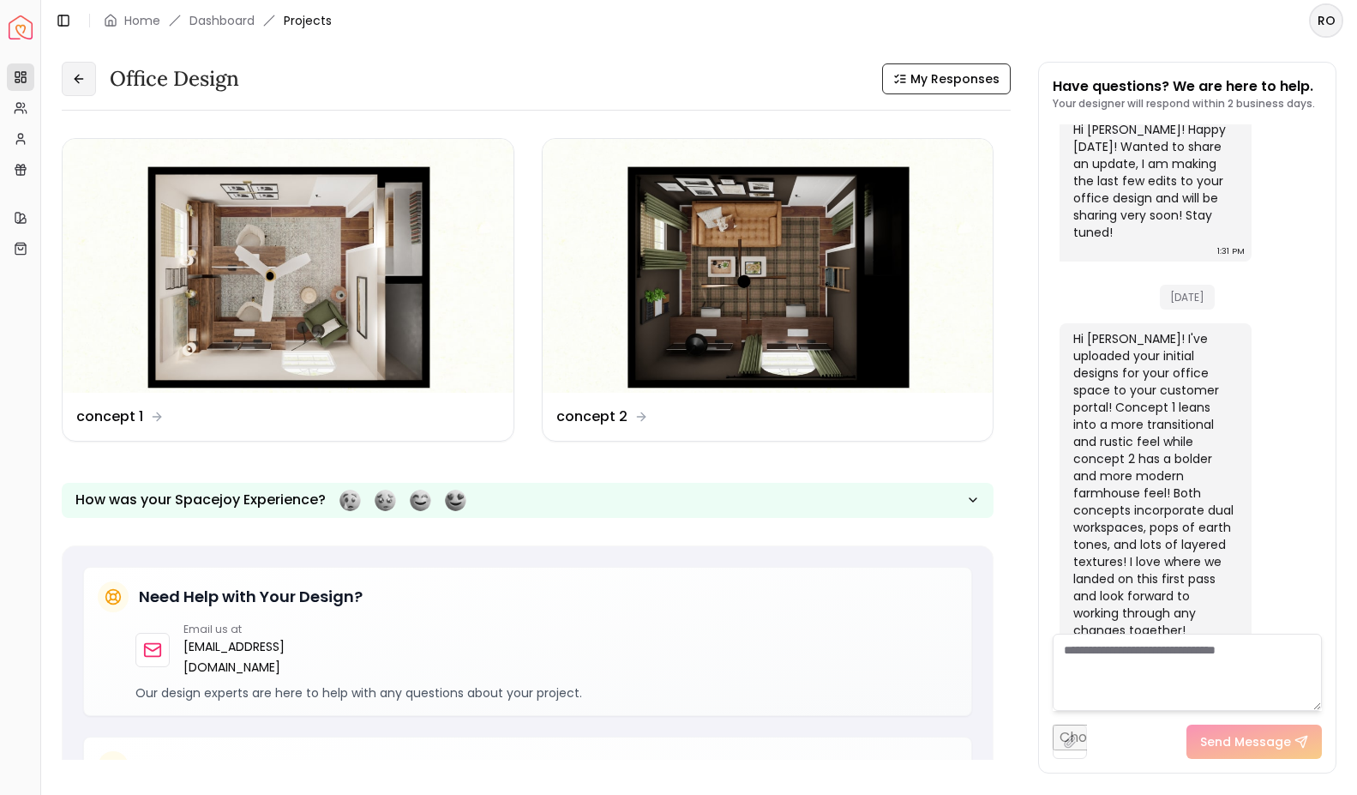
click at [84, 75] on icon at bounding box center [79, 79] width 14 height 14
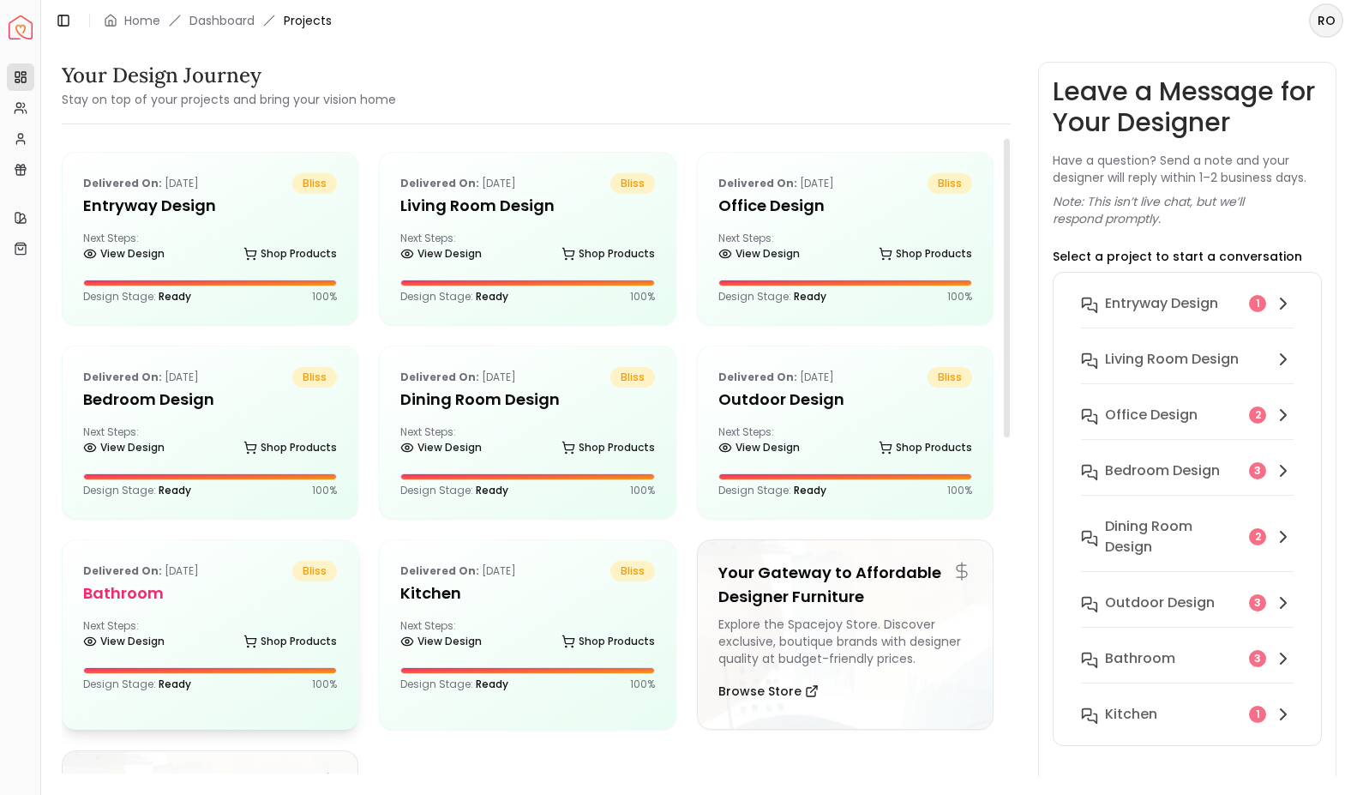
click at [255, 593] on h5 "Bathroom" at bounding box center [210, 593] width 254 height 24
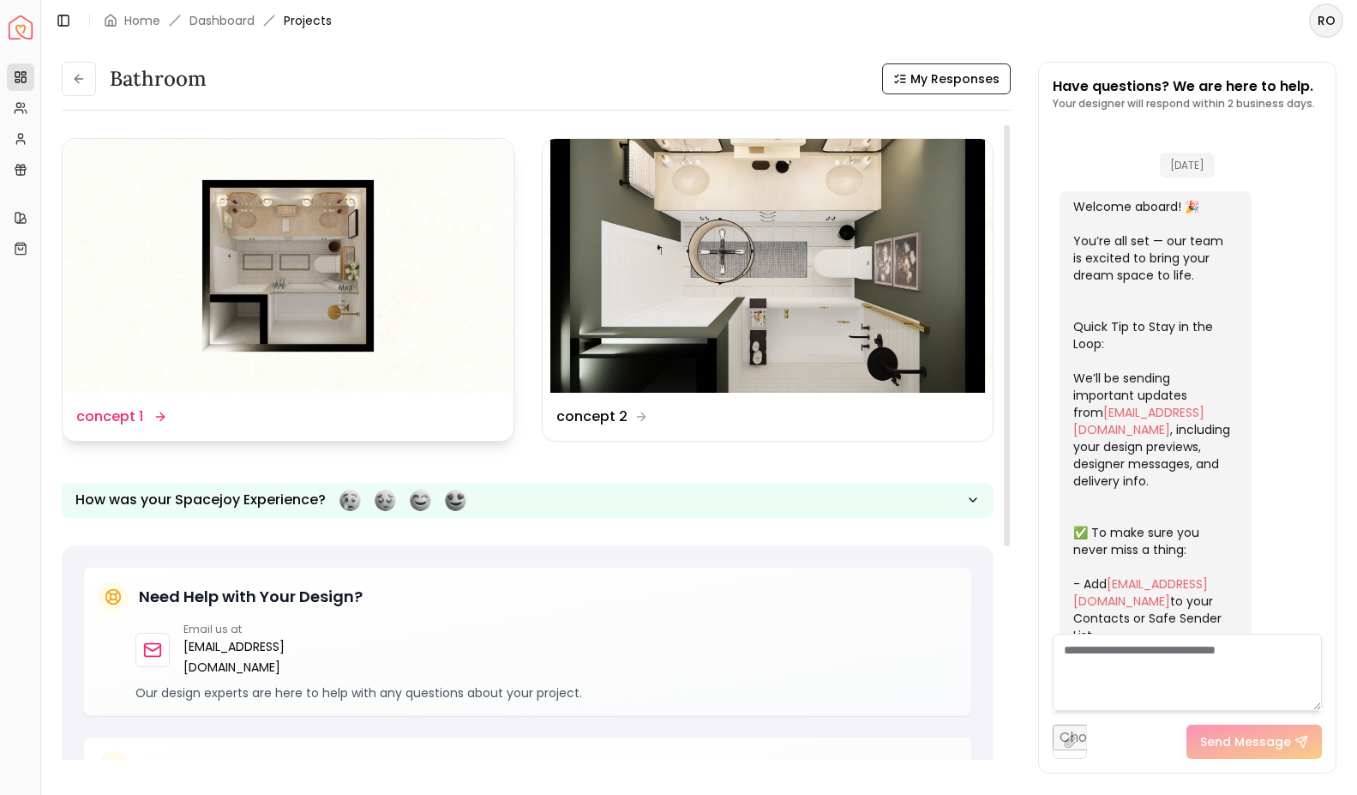
scroll to position [1339, 0]
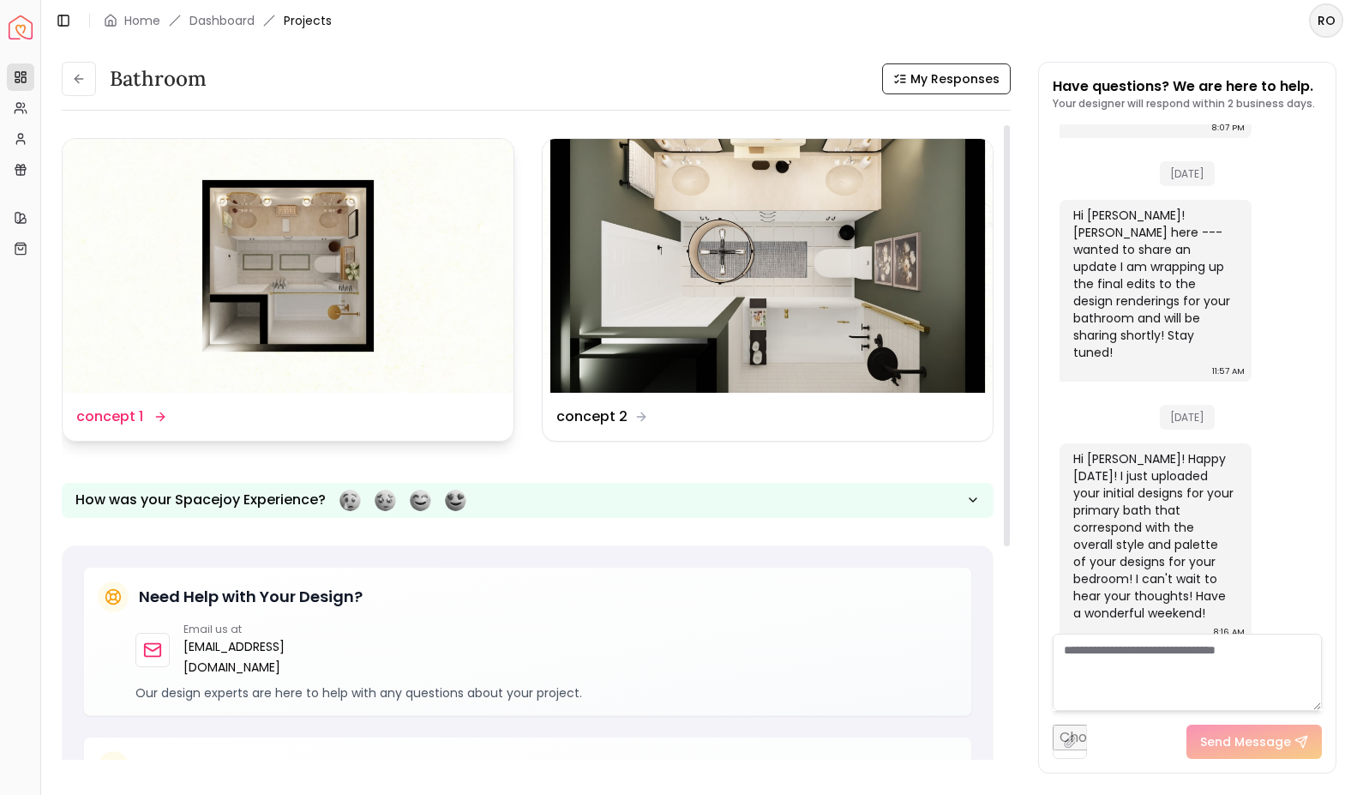
click at [303, 277] on img at bounding box center [288, 266] width 451 height 254
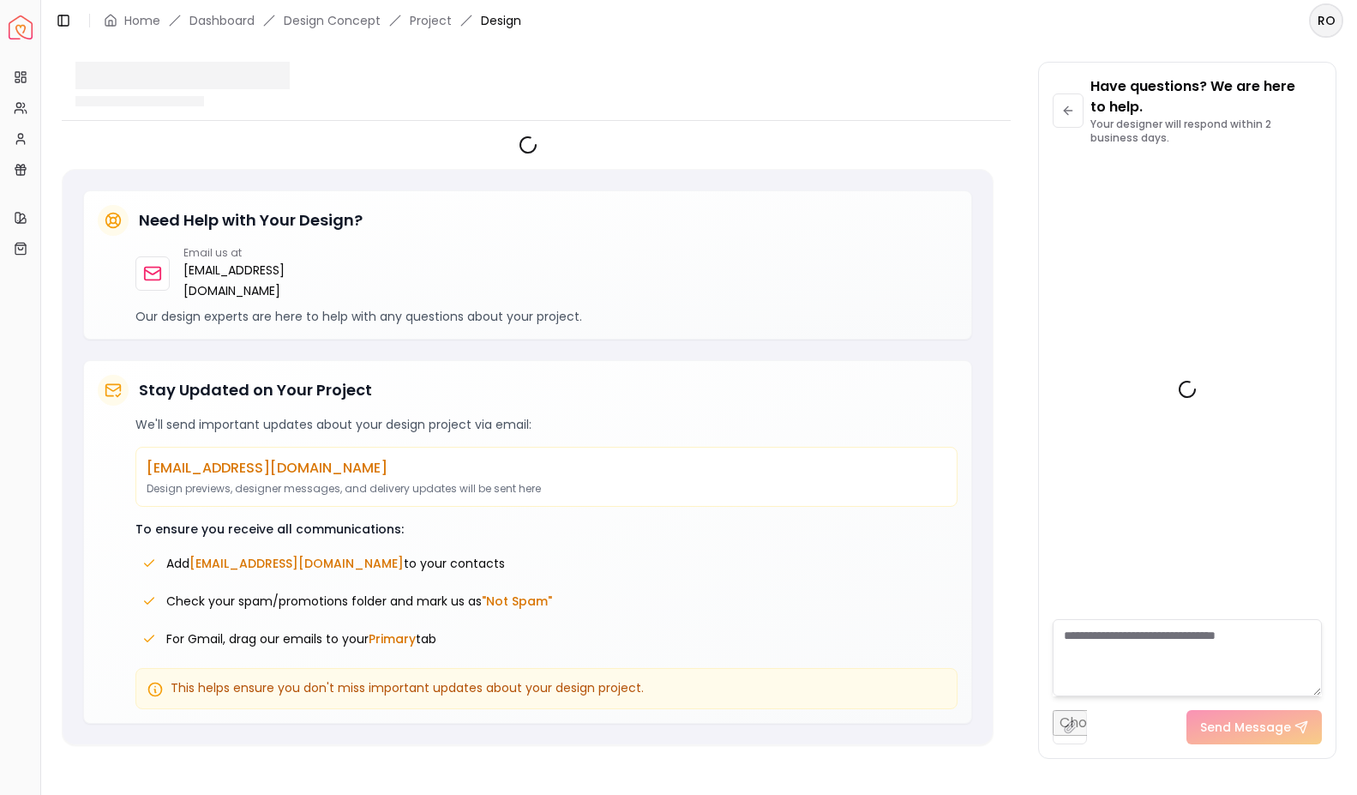
scroll to position [1360, 0]
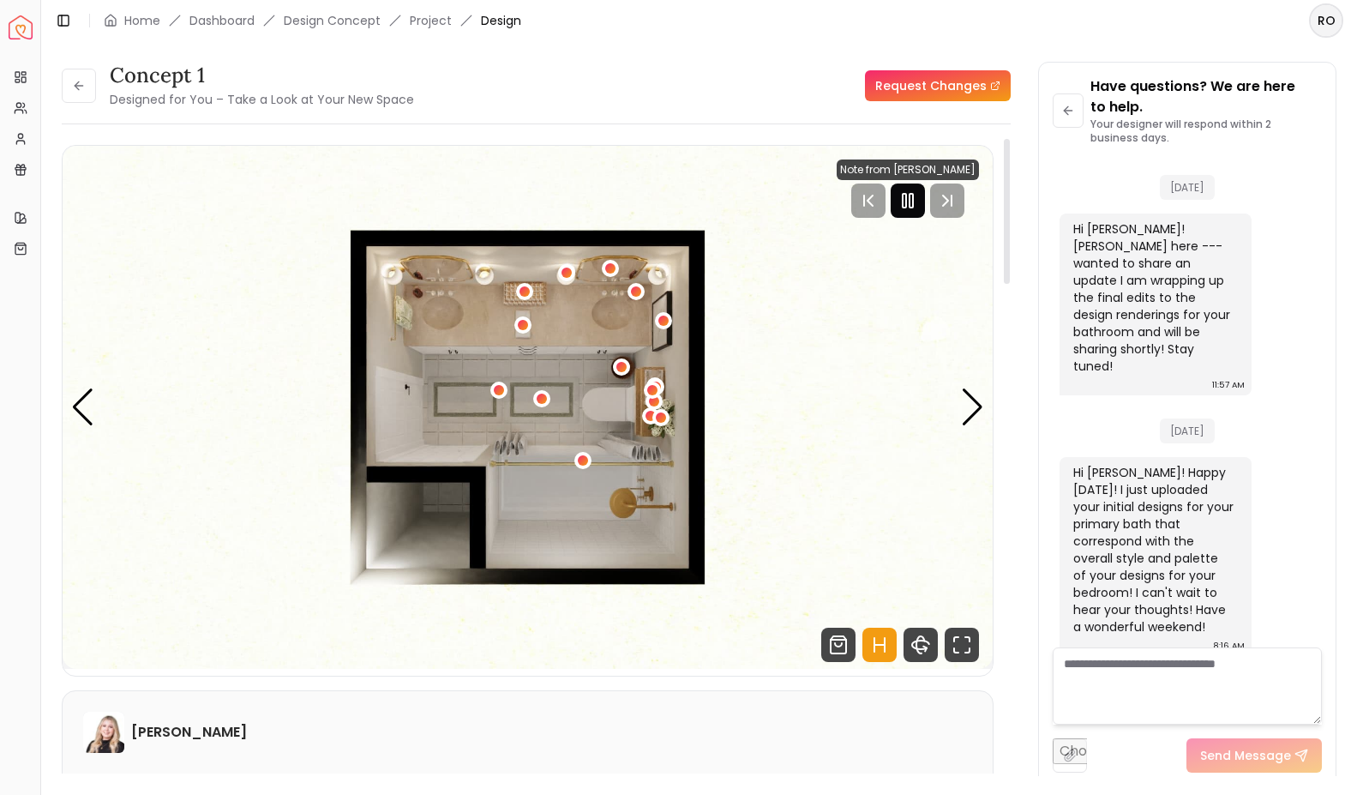
click at [910, 196] on icon "Pause" at bounding box center [908, 200] width 21 height 21
click at [882, 639] on icon "Hotspots Toggle" at bounding box center [880, 645] width 34 height 34
click at [975, 399] on div "Next slide" at bounding box center [972, 407] width 23 height 38
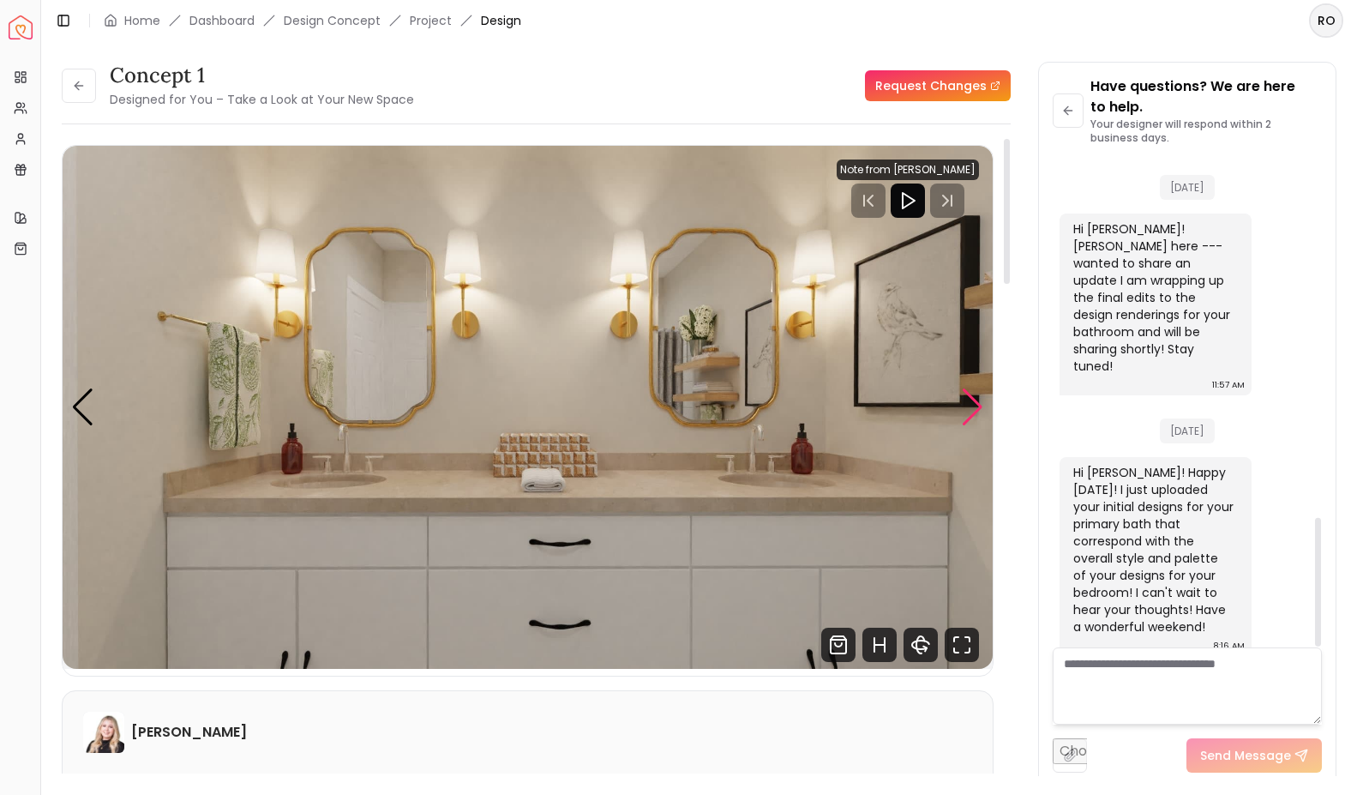
click at [968, 406] on div "Next slide" at bounding box center [972, 407] width 23 height 38
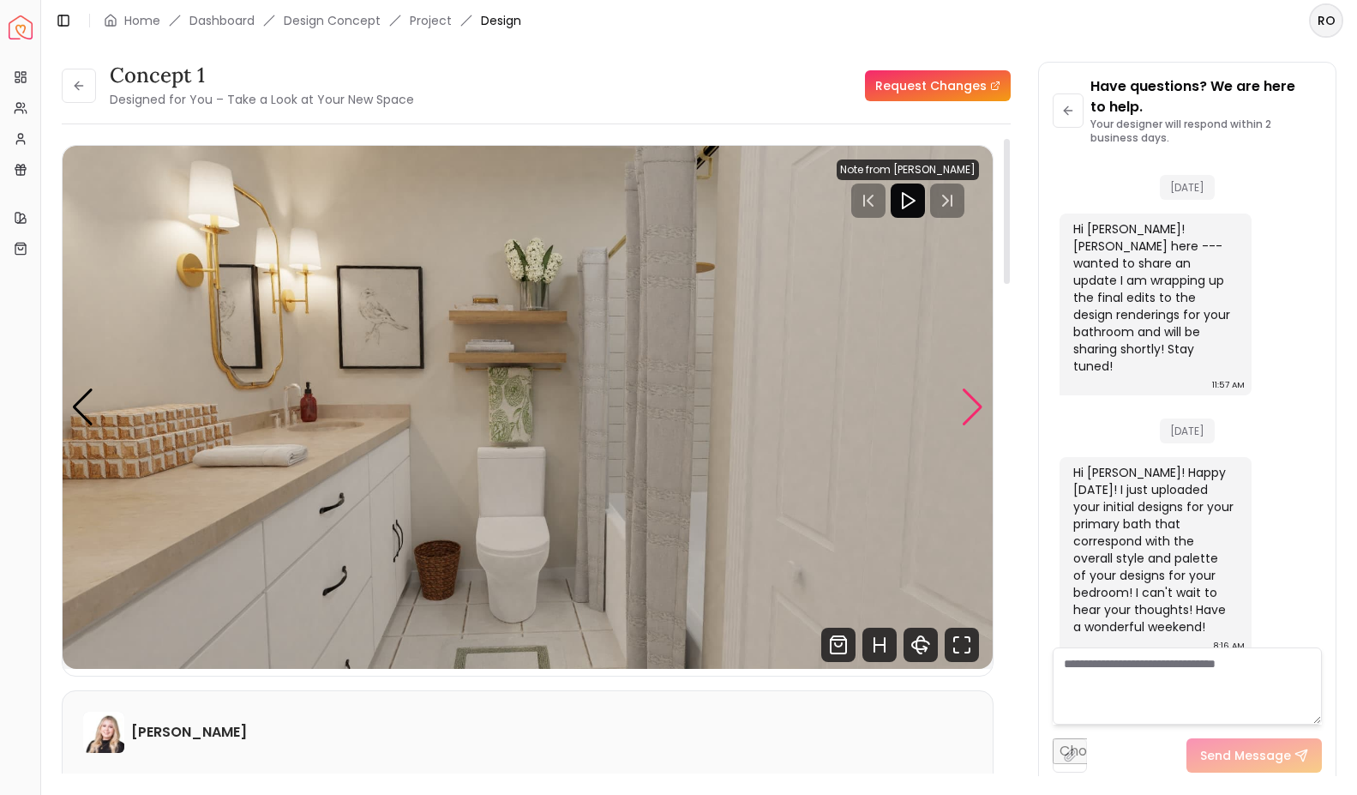
click at [972, 418] on div "Next slide" at bounding box center [972, 407] width 23 height 38
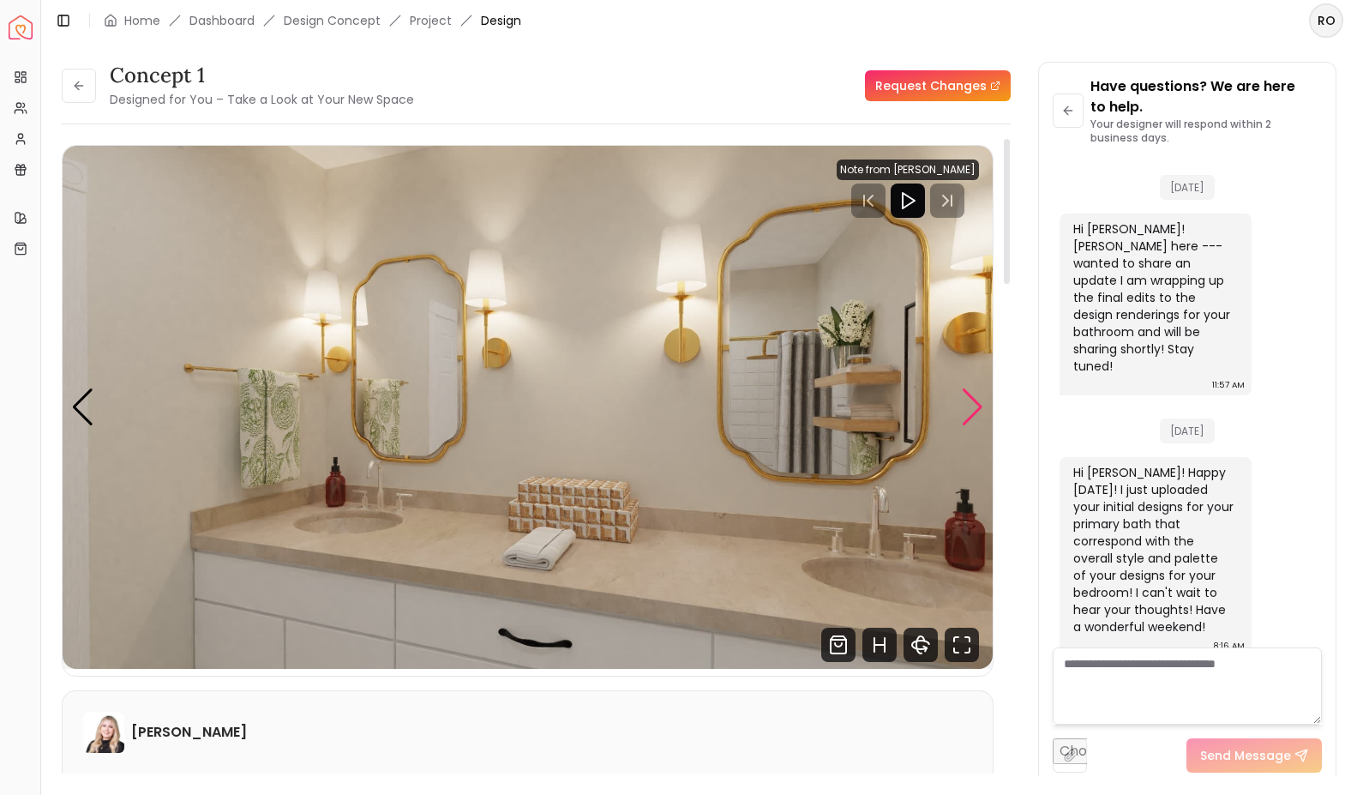
click at [970, 422] on div "Next slide" at bounding box center [972, 407] width 23 height 38
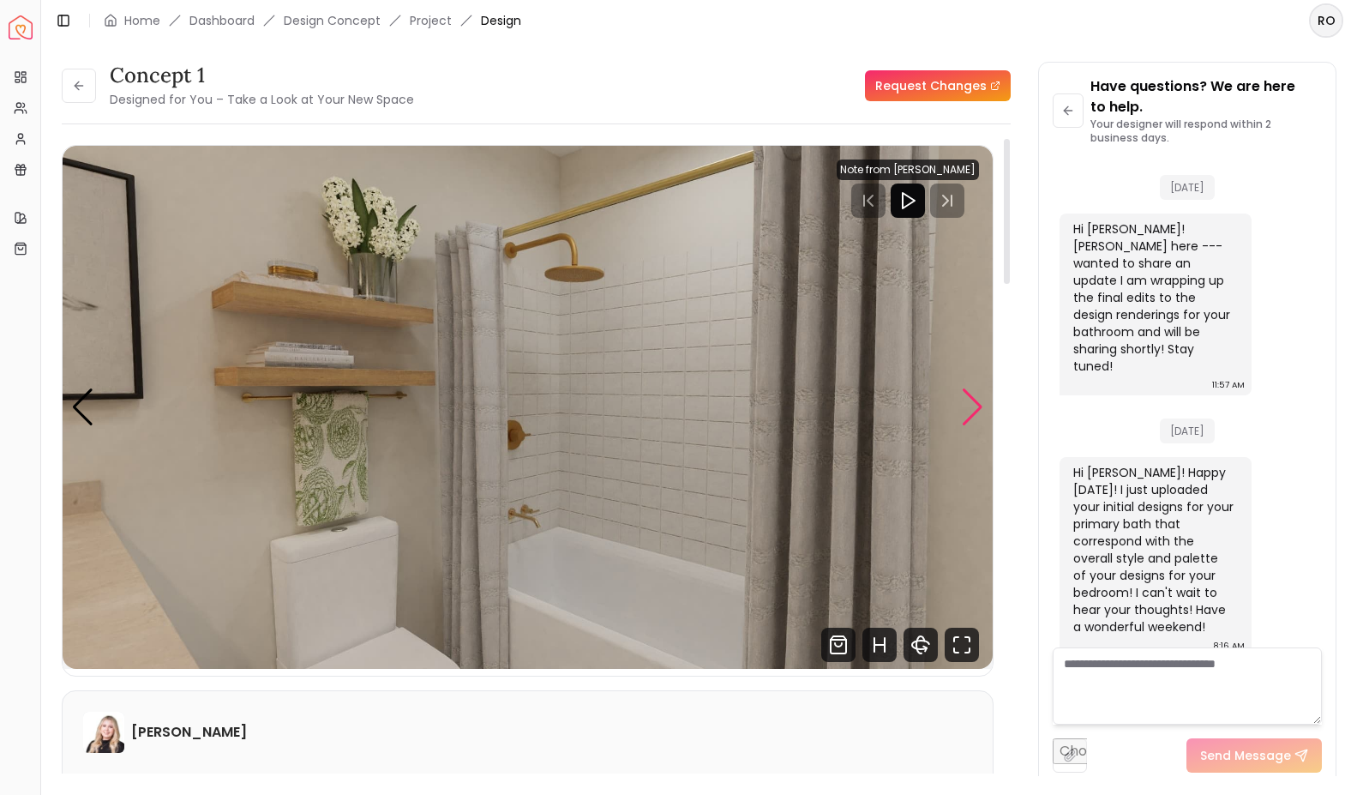
click at [978, 401] on div "Next slide" at bounding box center [972, 407] width 23 height 38
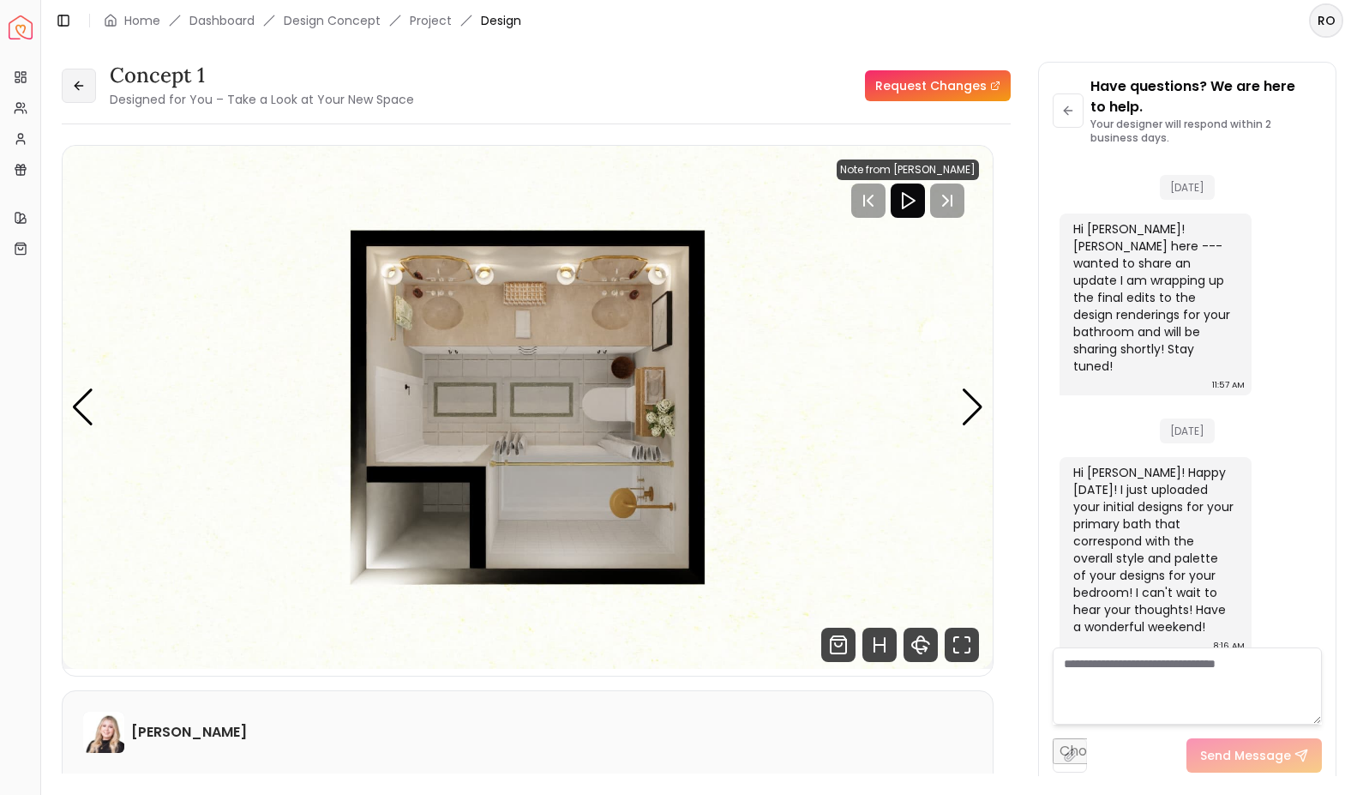
click at [77, 87] on icon at bounding box center [79, 86] width 14 height 14
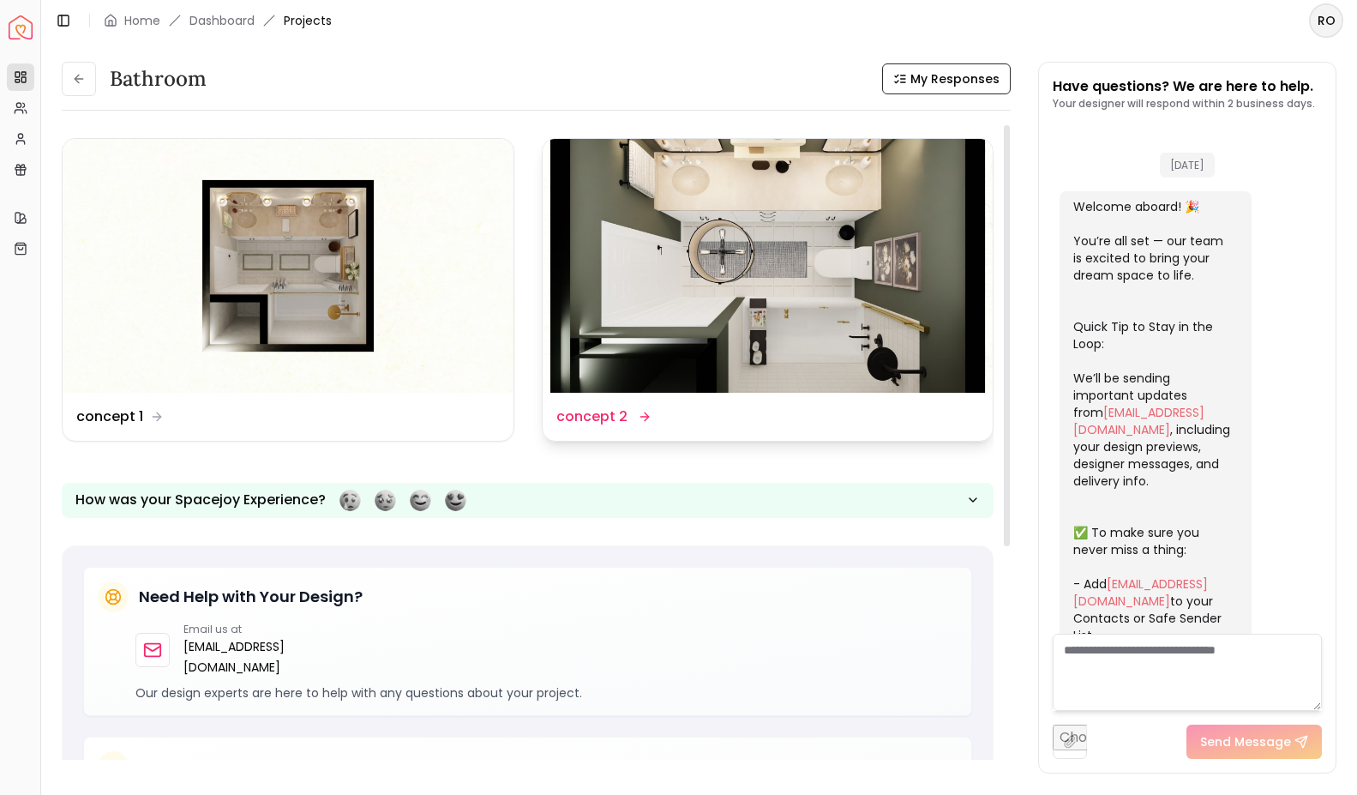
scroll to position [1339, 0]
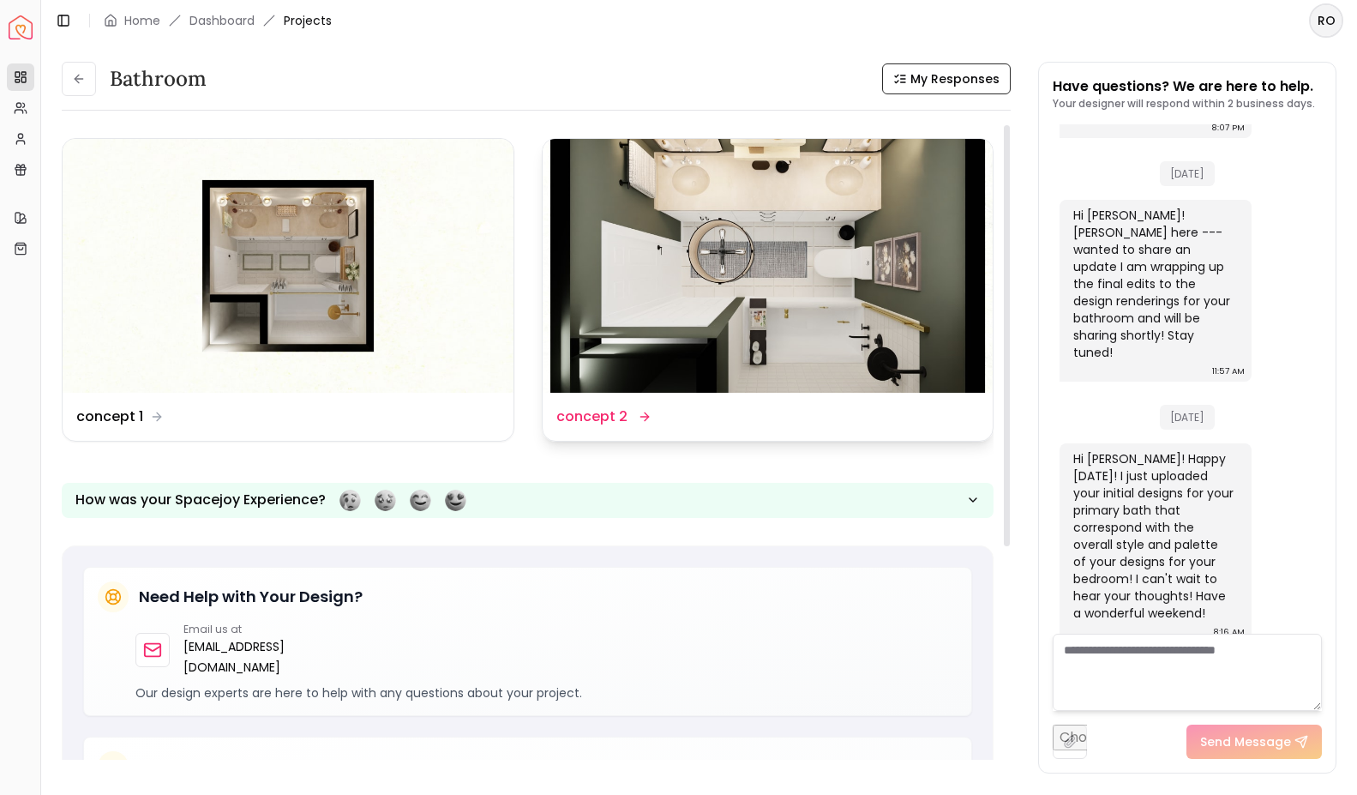
click at [857, 262] on img at bounding box center [768, 266] width 451 height 254
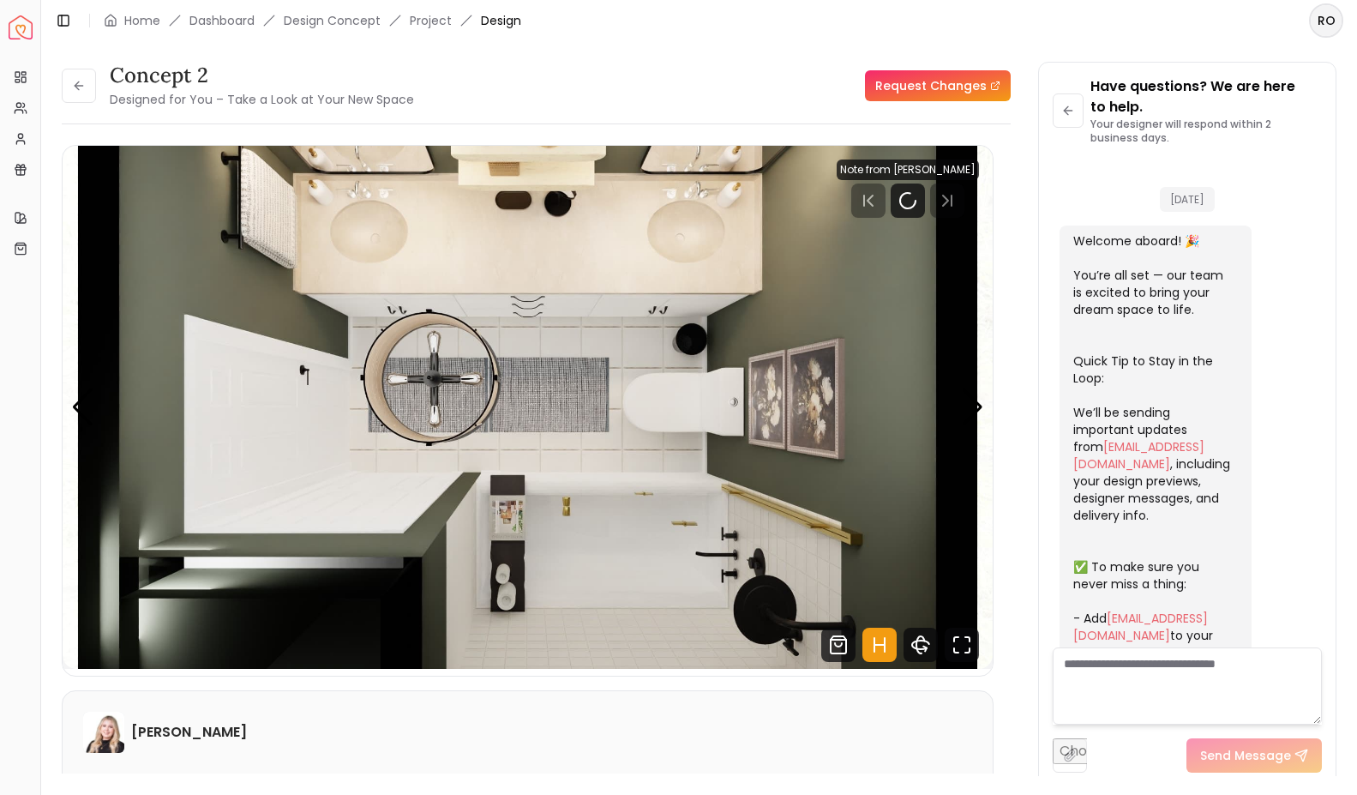
scroll to position [1360, 0]
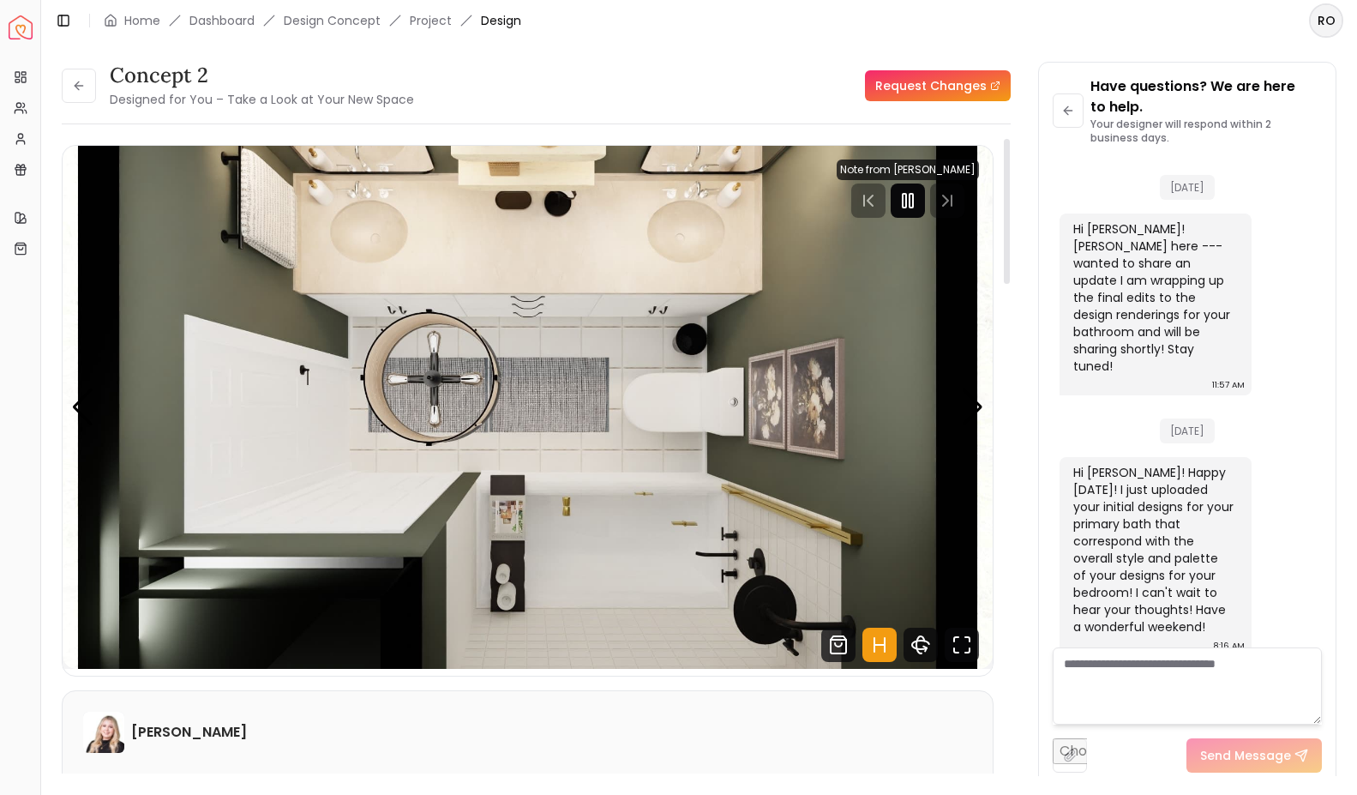
click at [906, 200] on rect "Pause" at bounding box center [904, 201] width 3 height 14
click at [885, 640] on icon "Hotspots Toggle" at bounding box center [885, 645] width 0 height 14
click at [983, 406] on div "Next slide" at bounding box center [972, 407] width 23 height 38
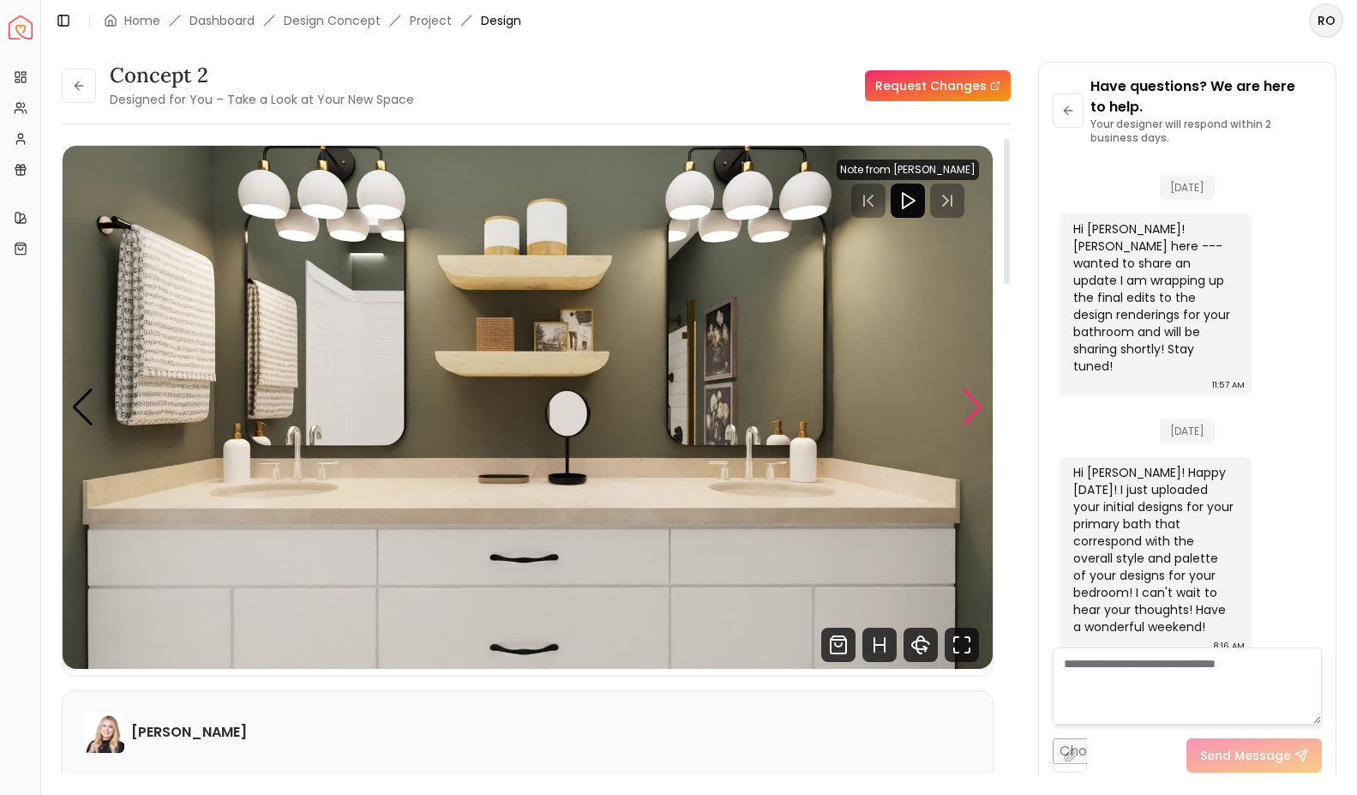
click at [974, 418] on div "Next slide" at bounding box center [972, 407] width 23 height 38
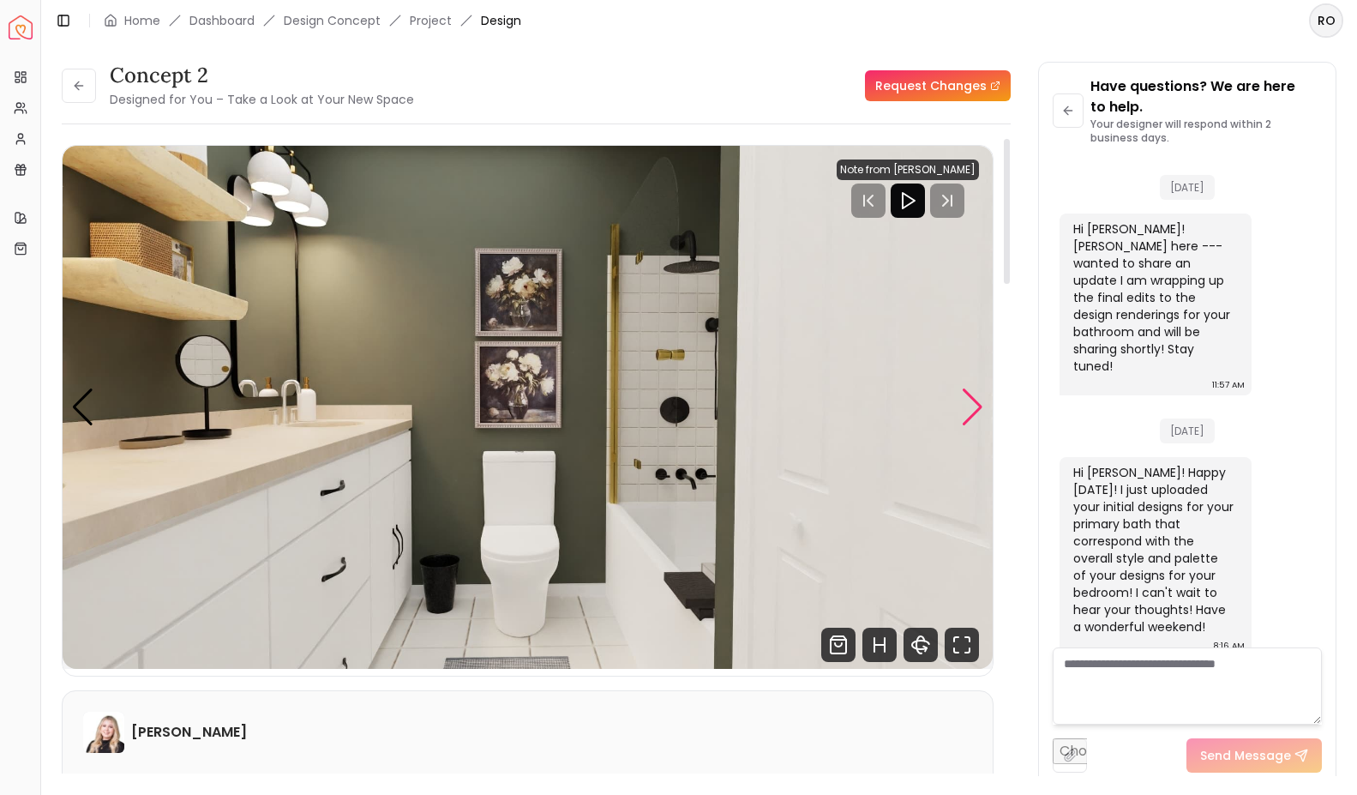
click at [976, 415] on div "Next slide" at bounding box center [972, 407] width 23 height 38
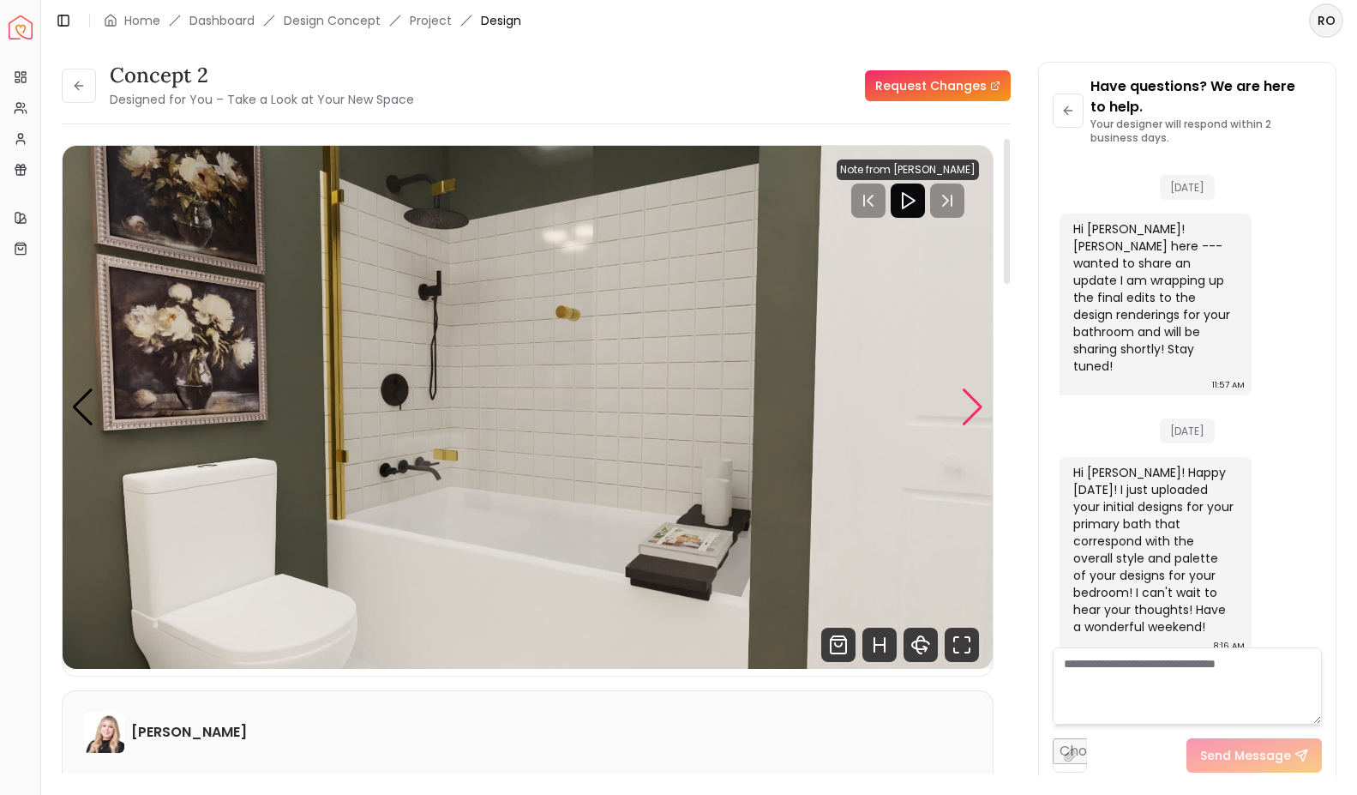
click at [973, 412] on div "Next slide" at bounding box center [972, 407] width 23 height 38
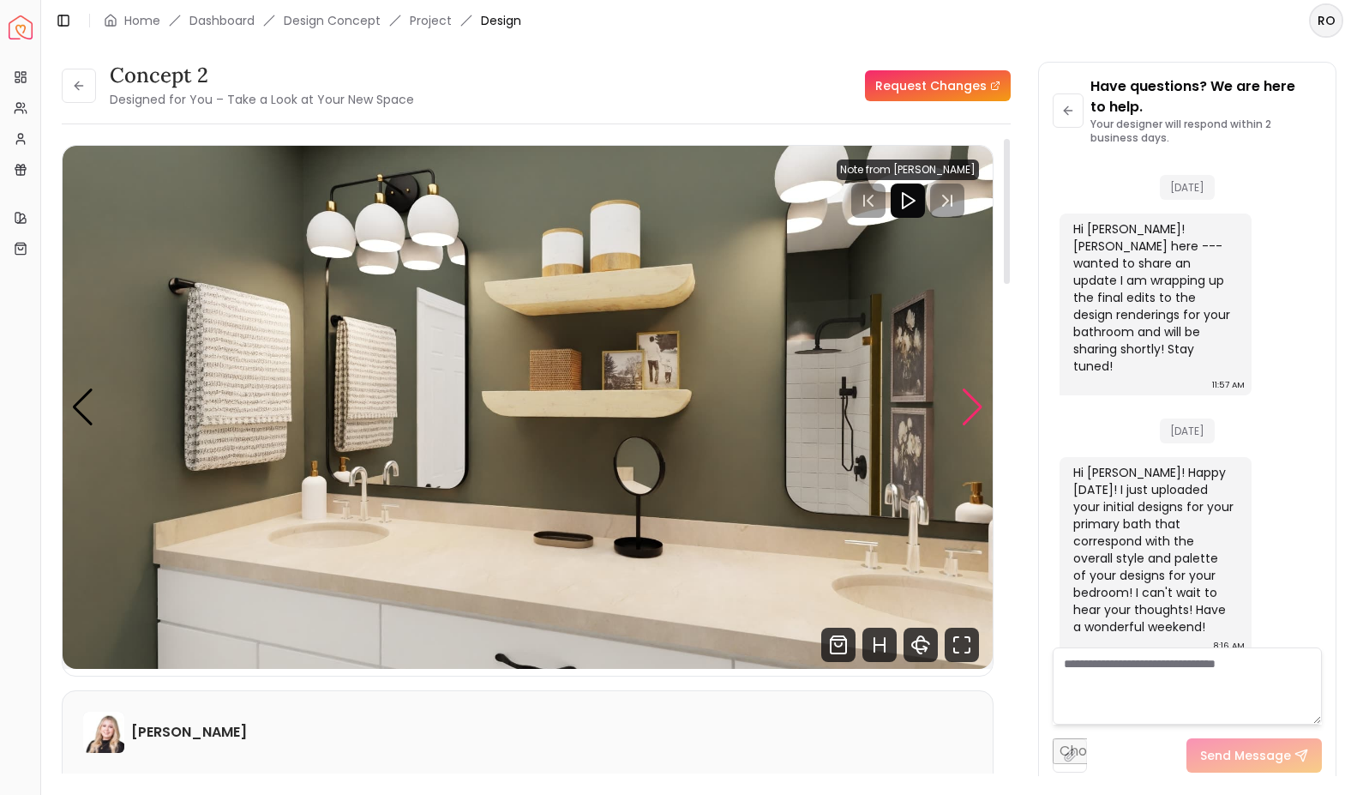
click at [965, 424] on div "Next slide" at bounding box center [972, 407] width 23 height 38
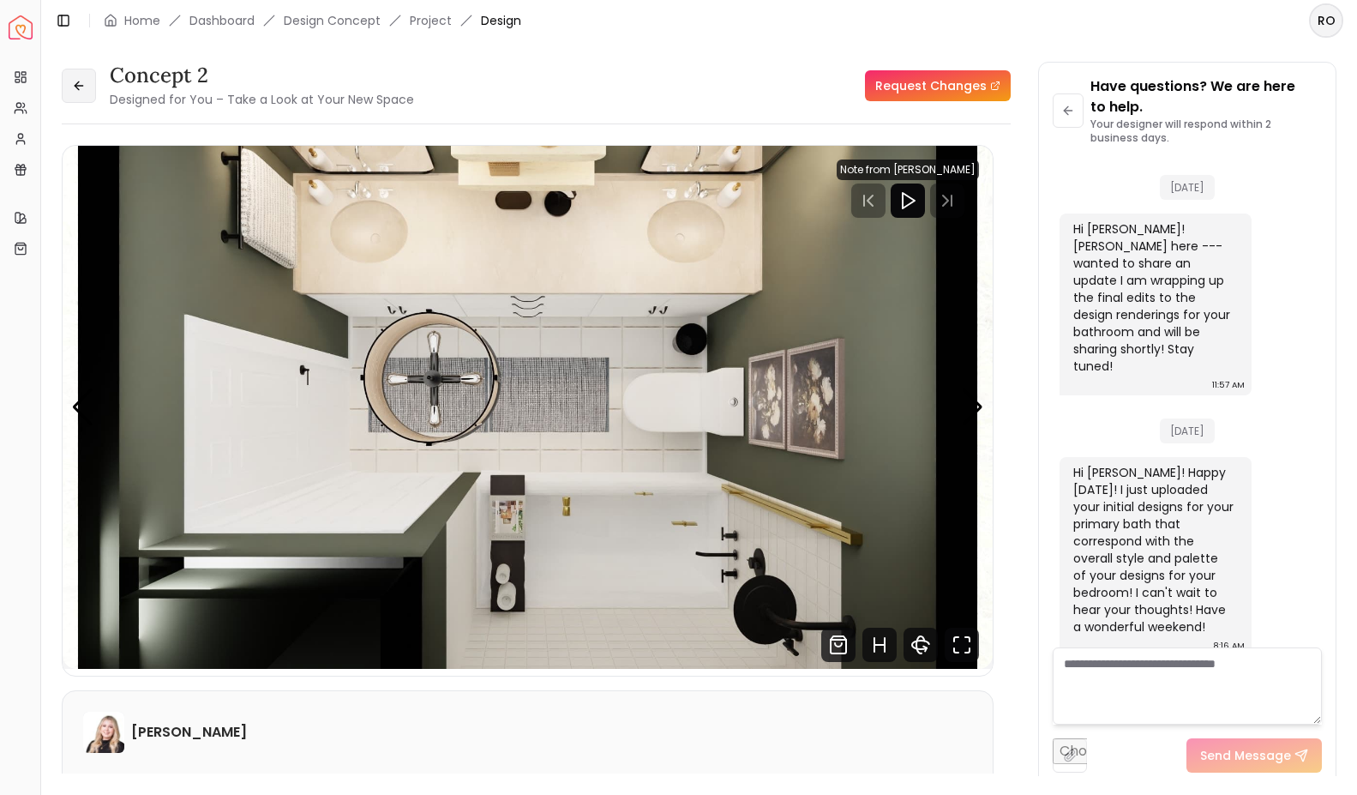
click at [75, 81] on icon at bounding box center [79, 86] width 14 height 14
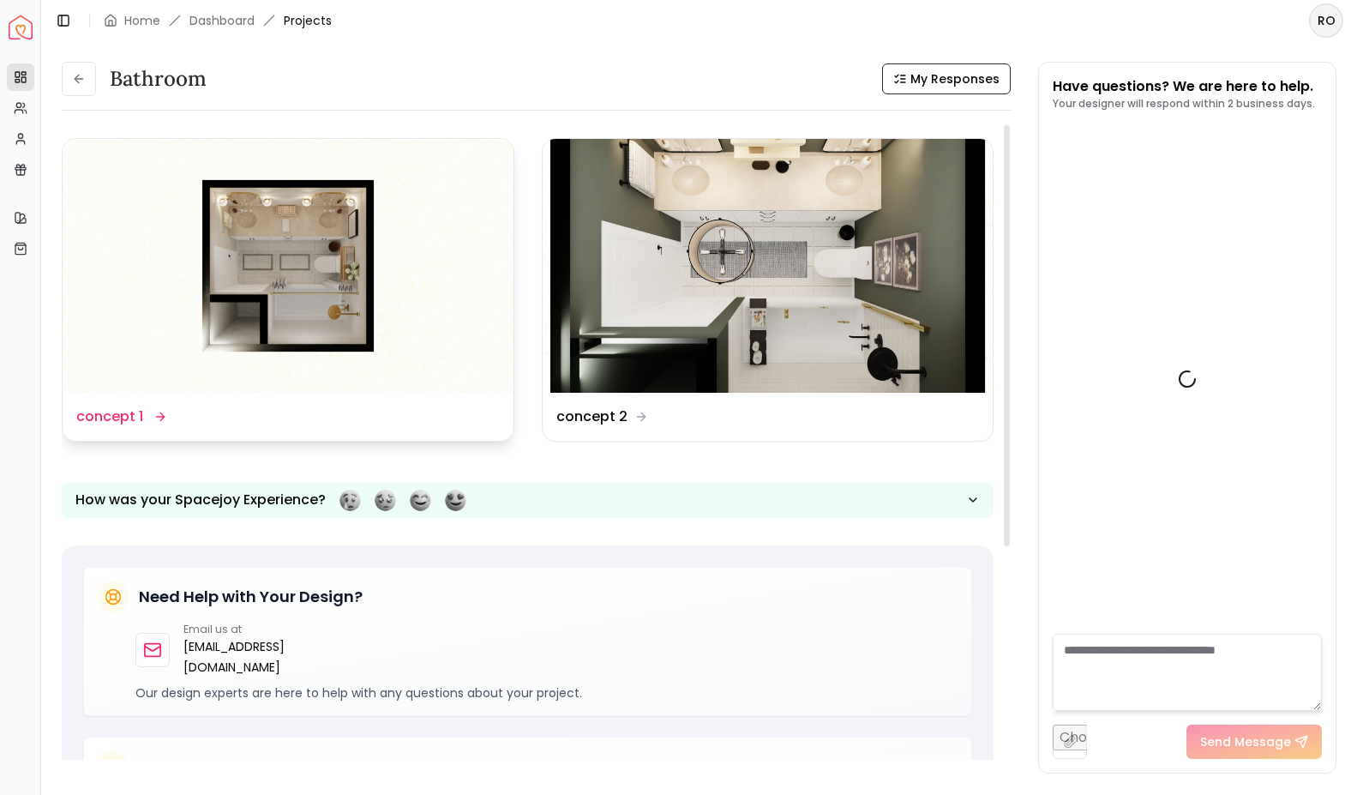
scroll to position [1339, 0]
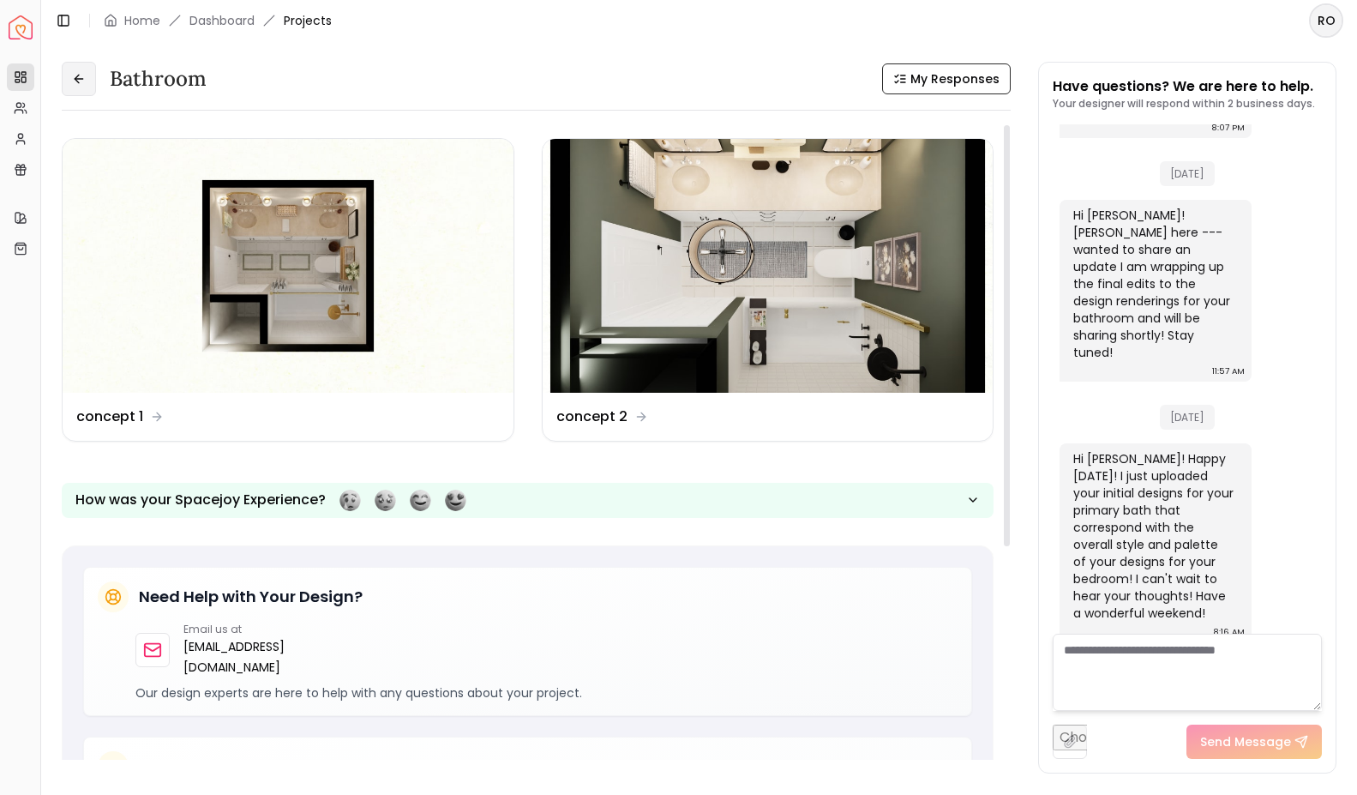
click at [73, 70] on button at bounding box center [79, 79] width 34 height 34
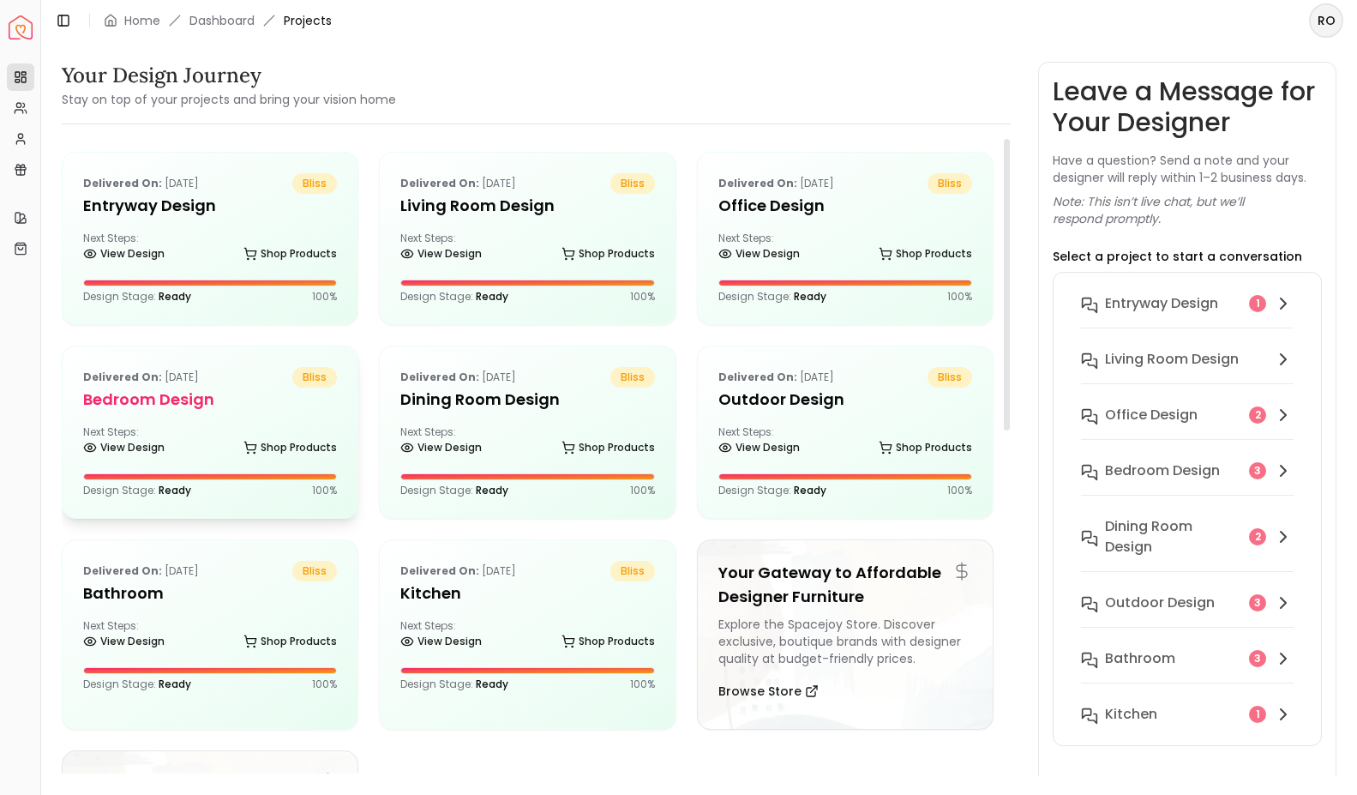
click at [178, 394] on h5 "Bedroom design" at bounding box center [210, 400] width 254 height 24
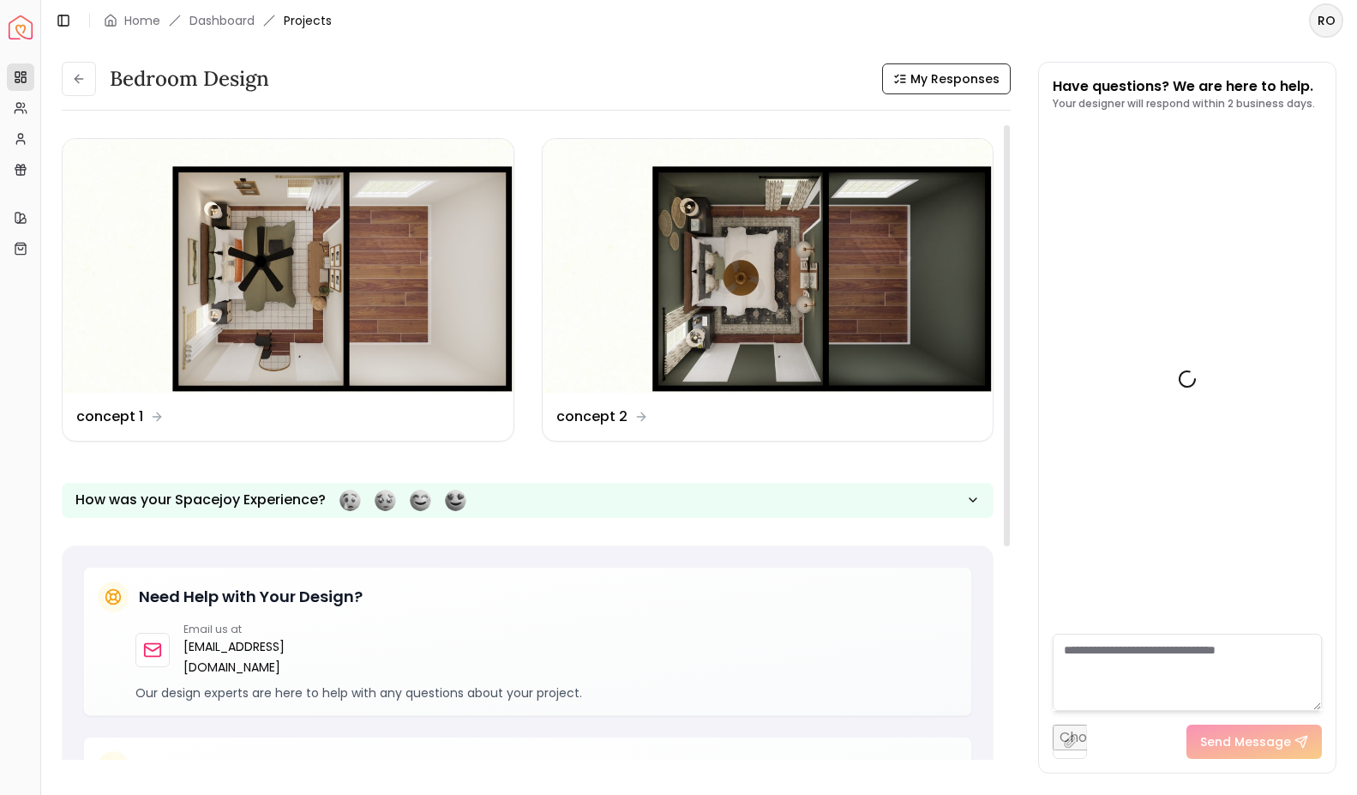
scroll to position [1398, 0]
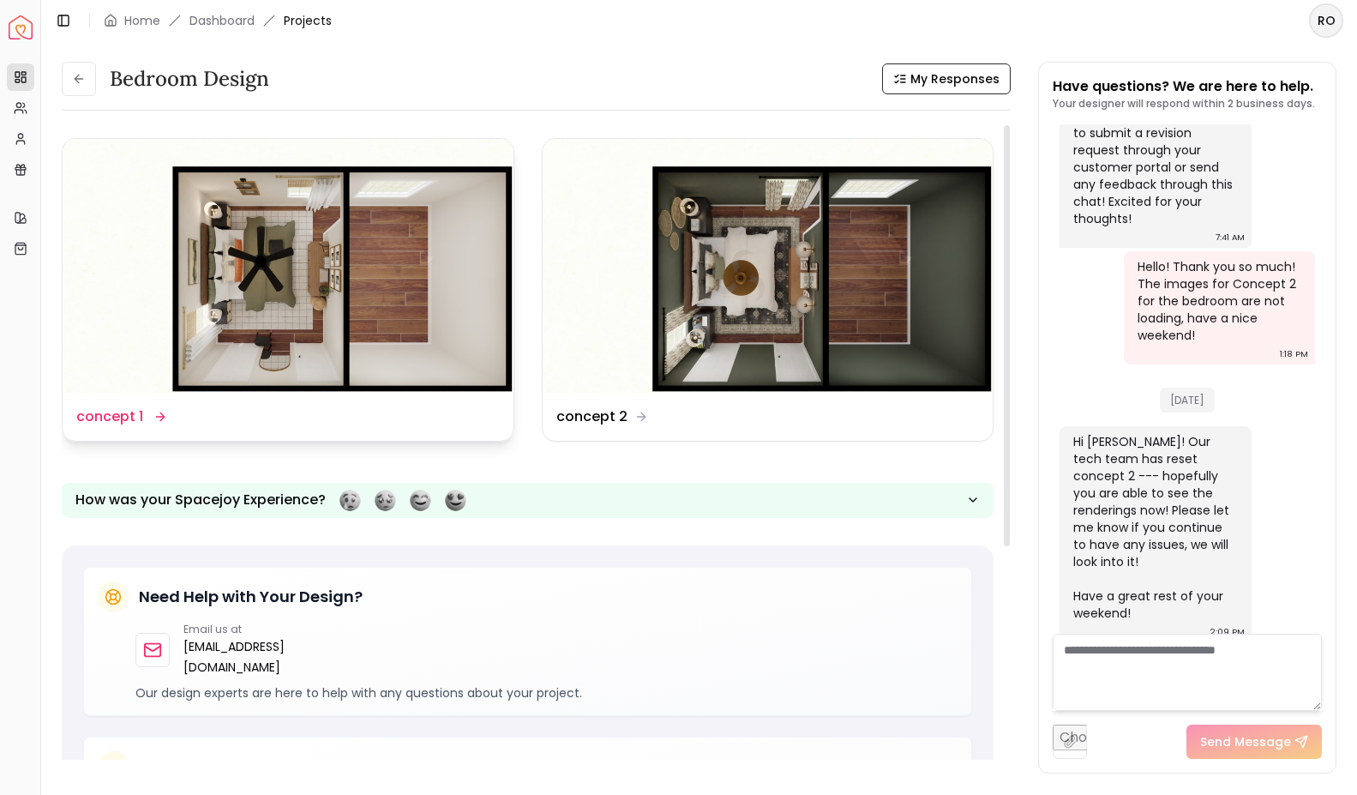
click at [298, 290] on img at bounding box center [288, 266] width 451 height 254
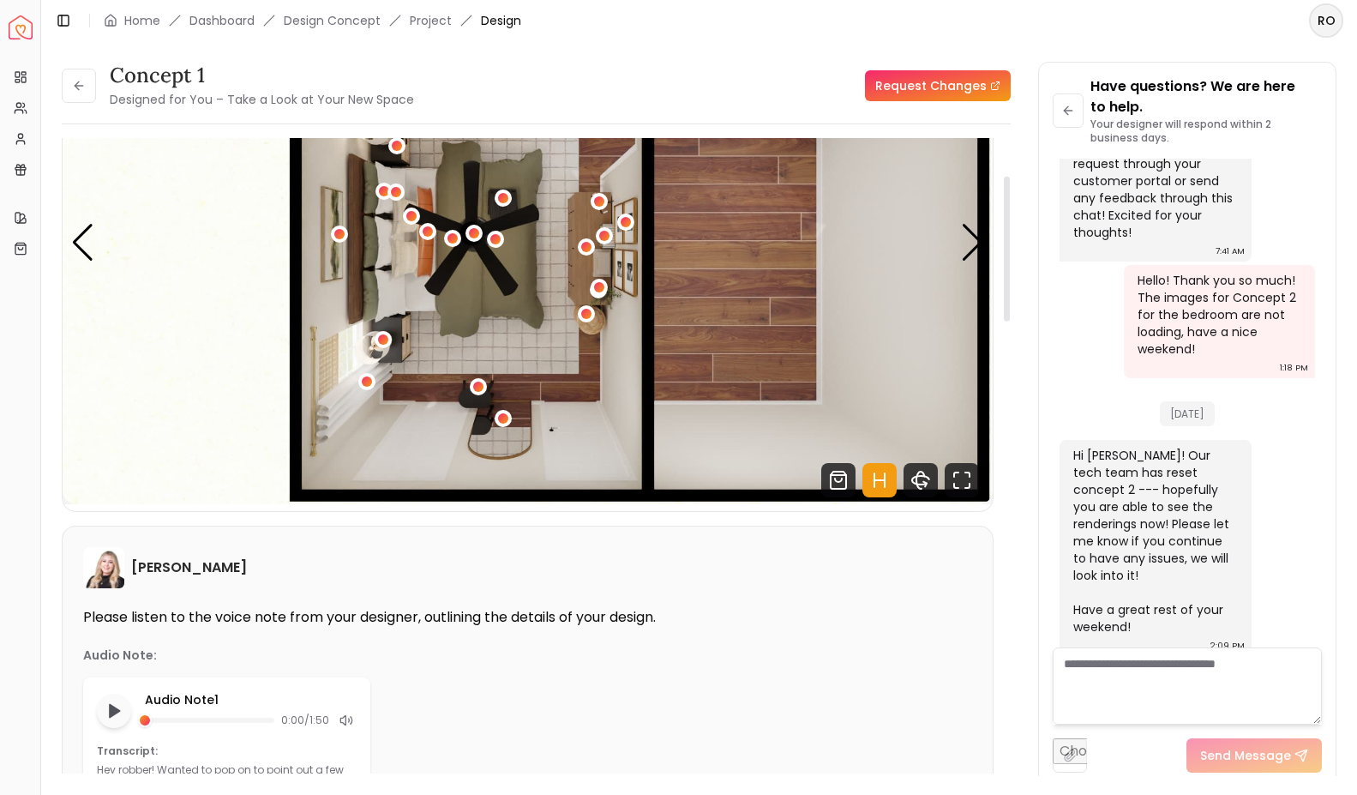
scroll to position [255, 0]
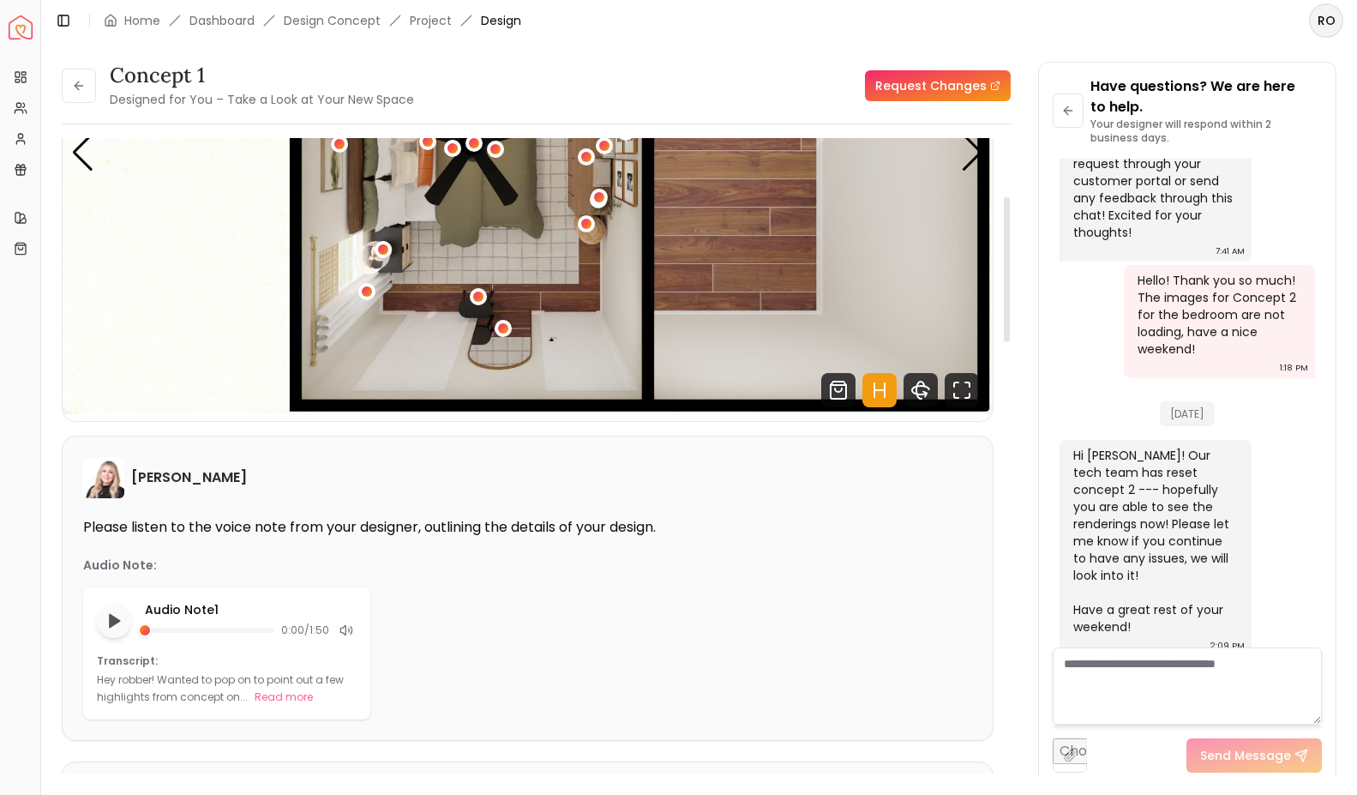
click at [886, 400] on icon "Hotspots Toggle" at bounding box center [880, 390] width 34 height 34
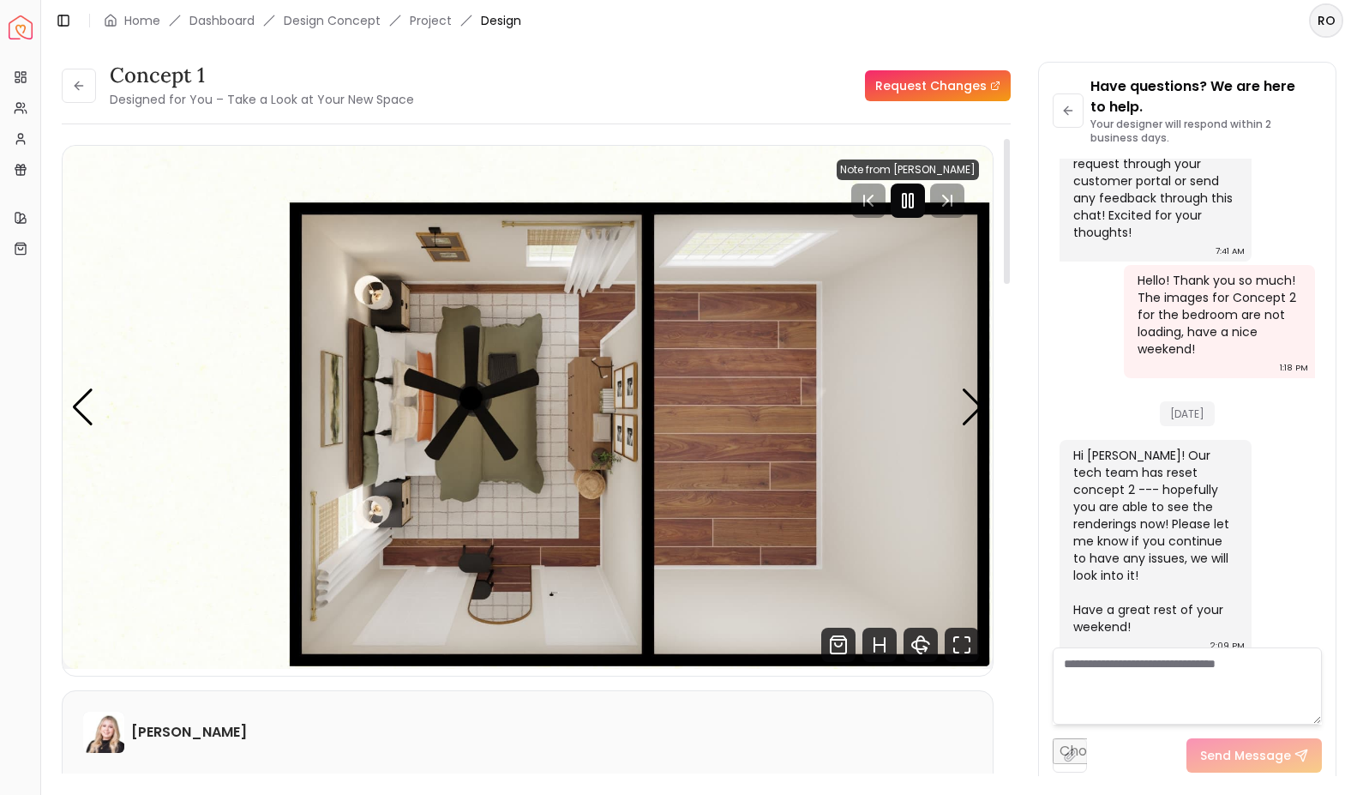
click at [917, 195] on icon "Pause" at bounding box center [908, 200] width 21 height 21
click at [978, 414] on div "Next slide" at bounding box center [972, 407] width 23 height 38
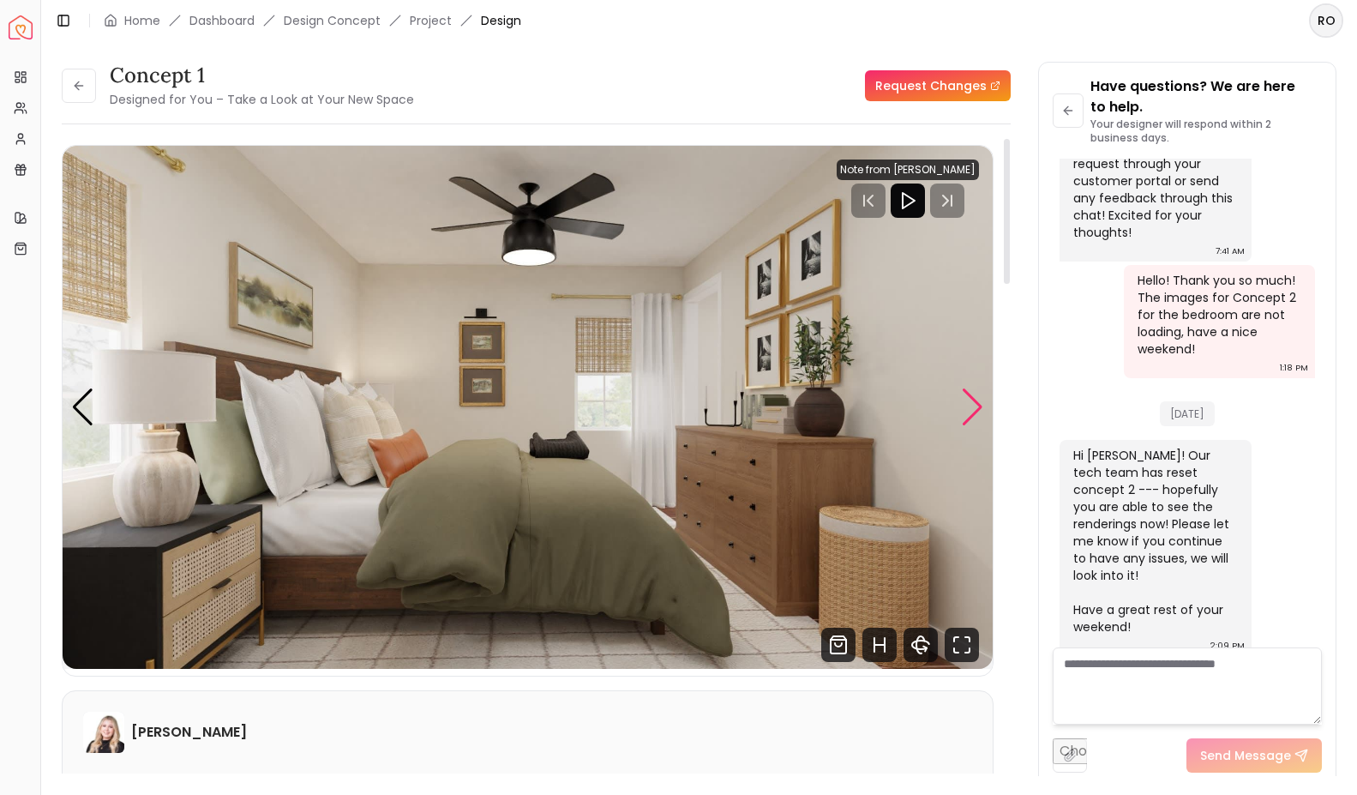
click at [979, 412] on div "Next slide" at bounding box center [972, 407] width 23 height 38
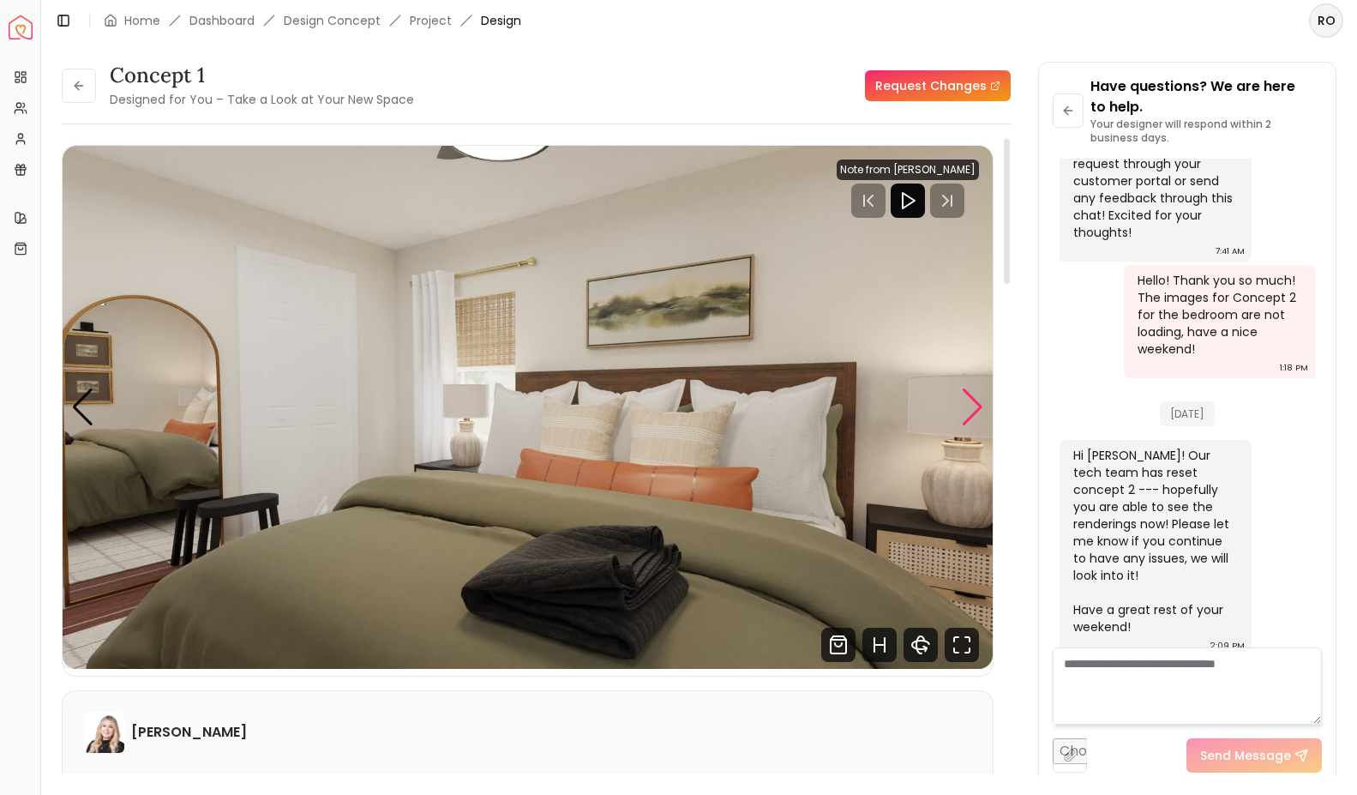
click at [969, 423] on div "Next slide" at bounding box center [972, 407] width 23 height 38
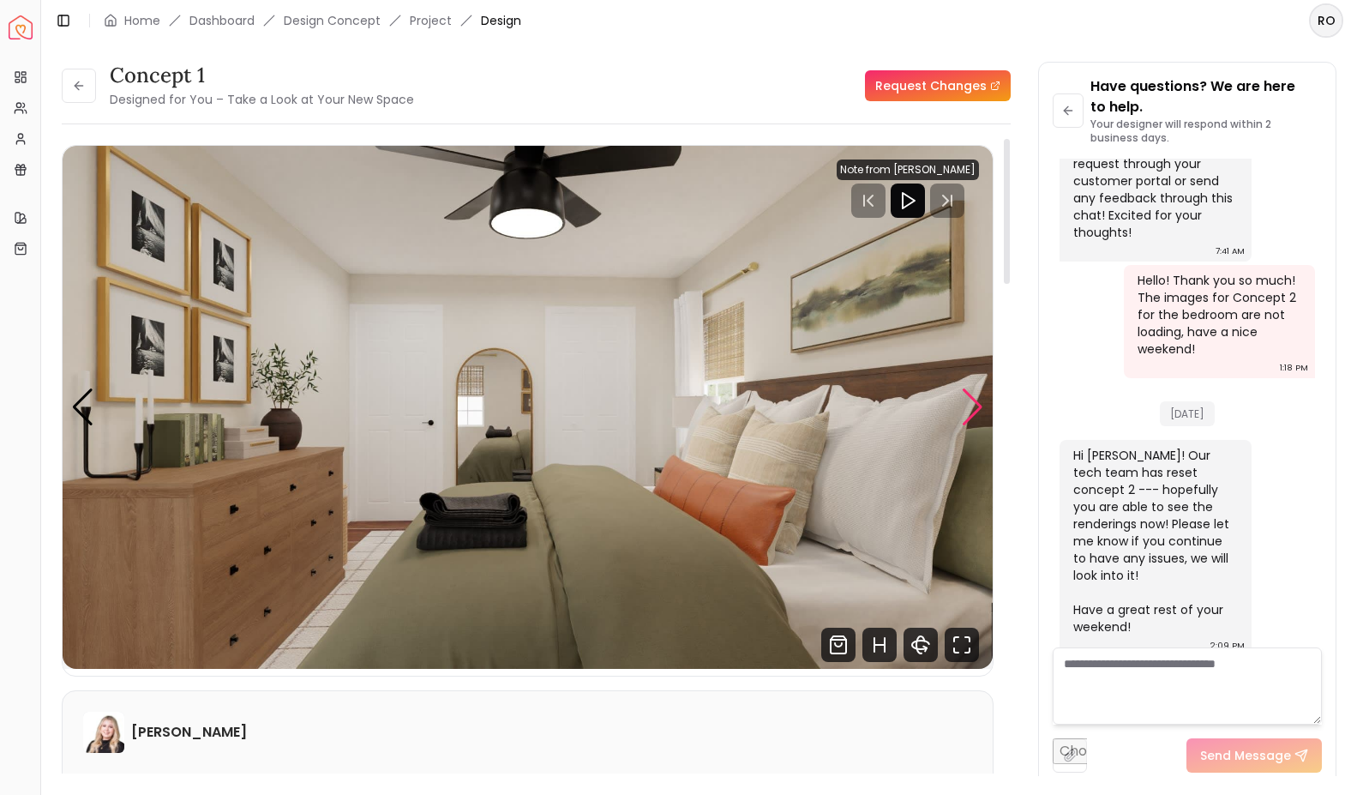
click at [973, 404] on div "Next slide" at bounding box center [972, 407] width 23 height 38
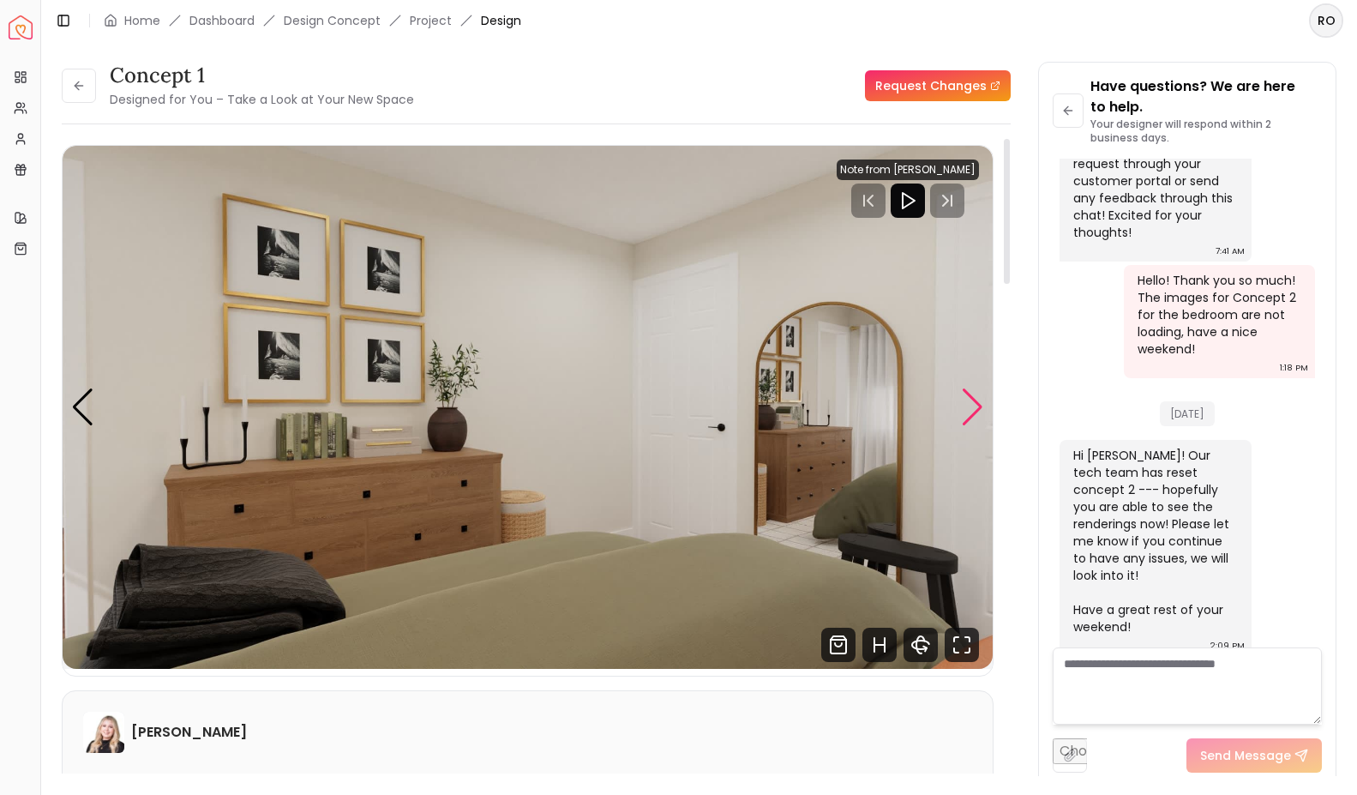
click at [969, 406] on div "Next slide" at bounding box center [972, 407] width 23 height 38
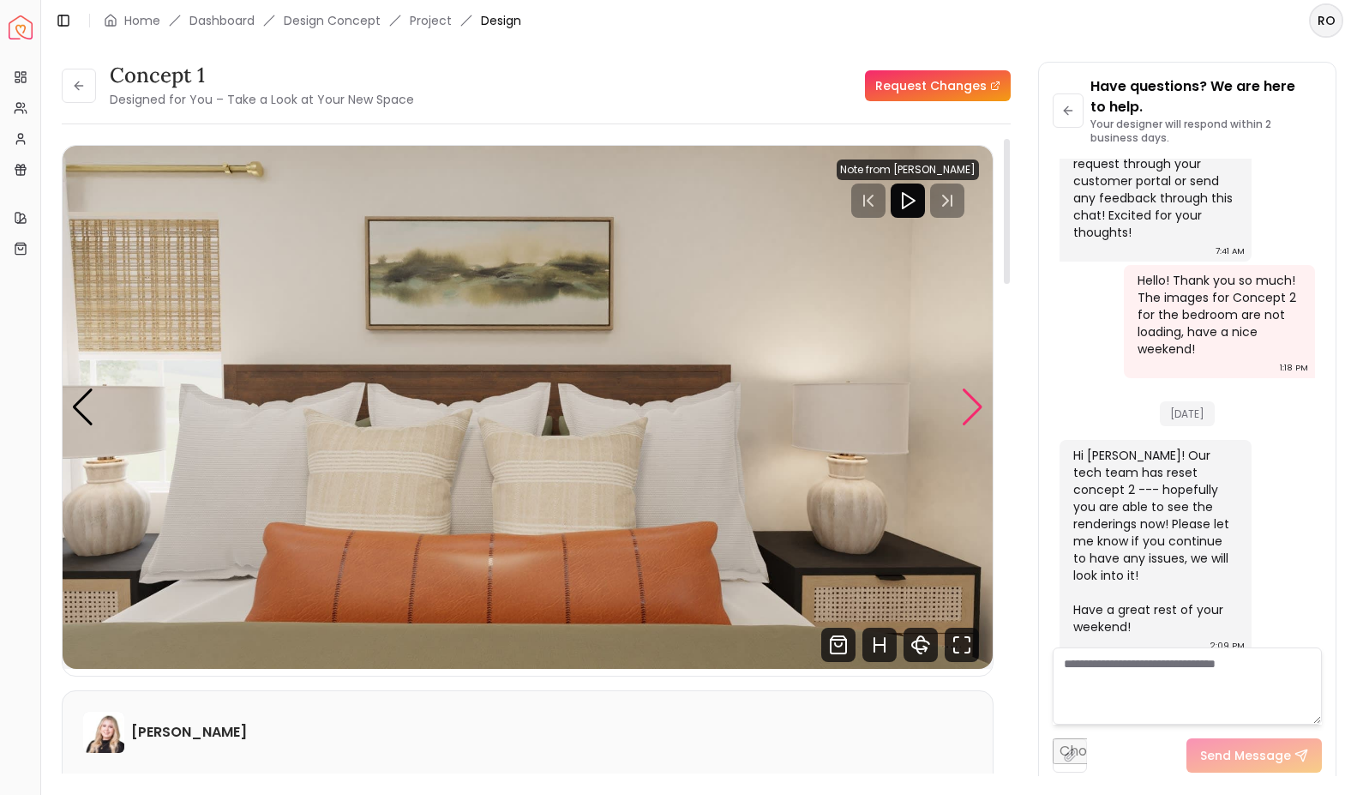
click at [983, 413] on div "Next slide" at bounding box center [972, 407] width 23 height 38
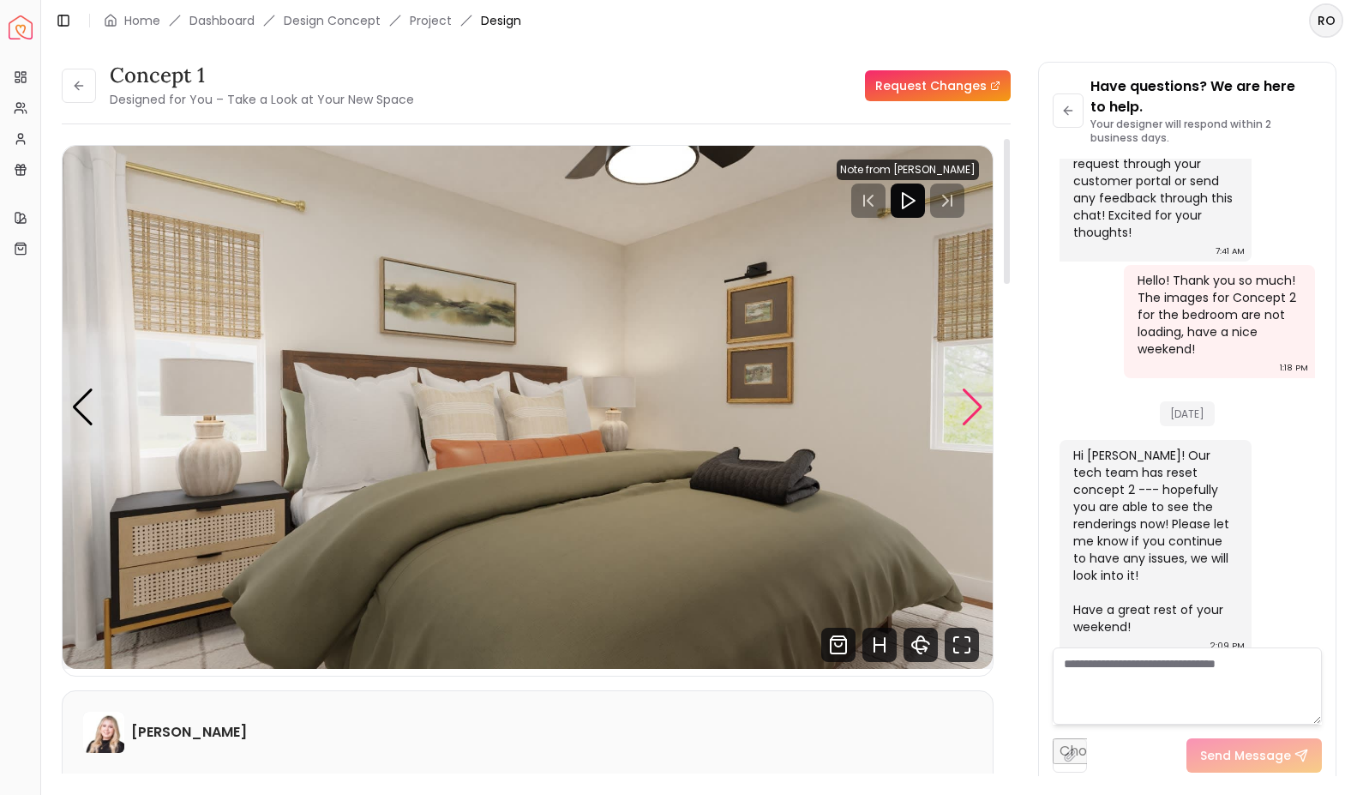
click at [983, 414] on div "Next slide" at bounding box center [972, 407] width 23 height 38
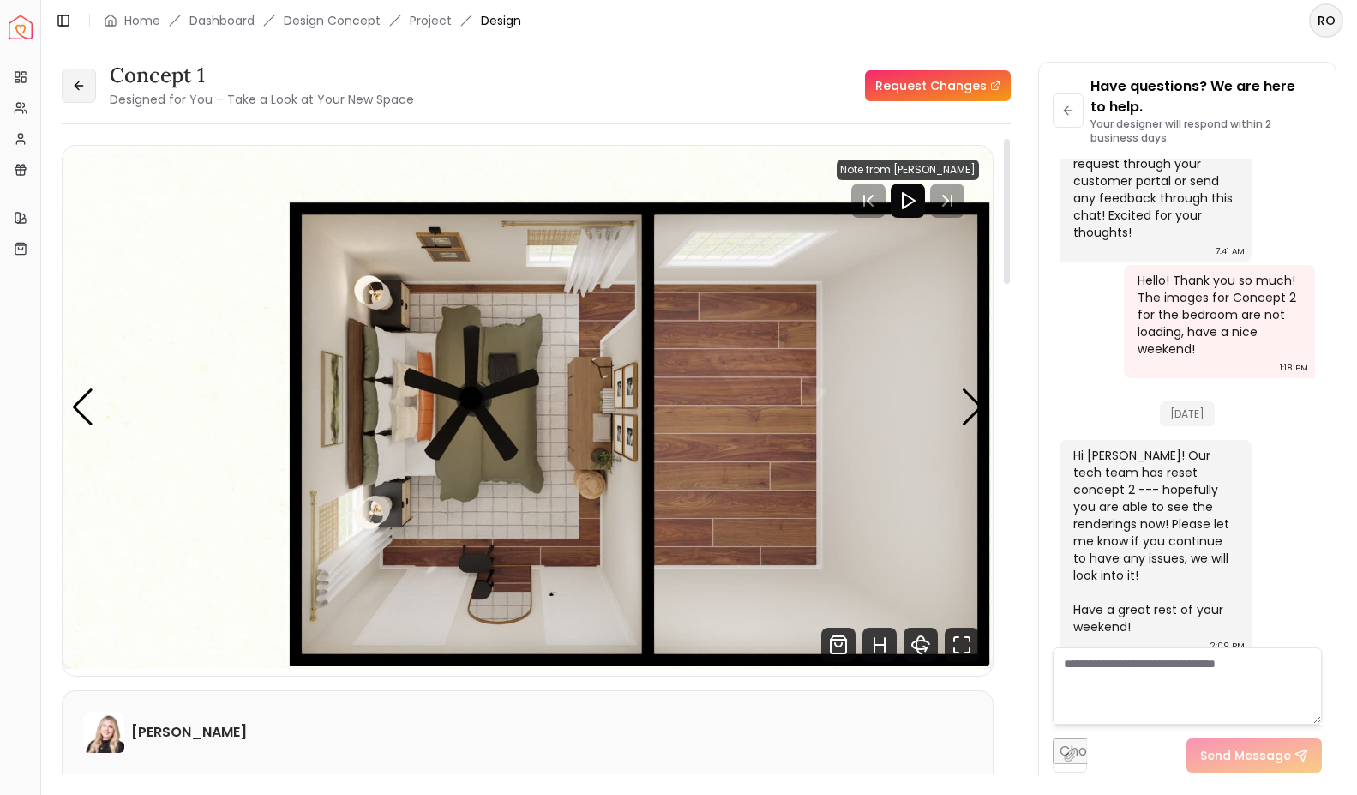
click at [81, 86] on icon at bounding box center [79, 86] width 8 height 0
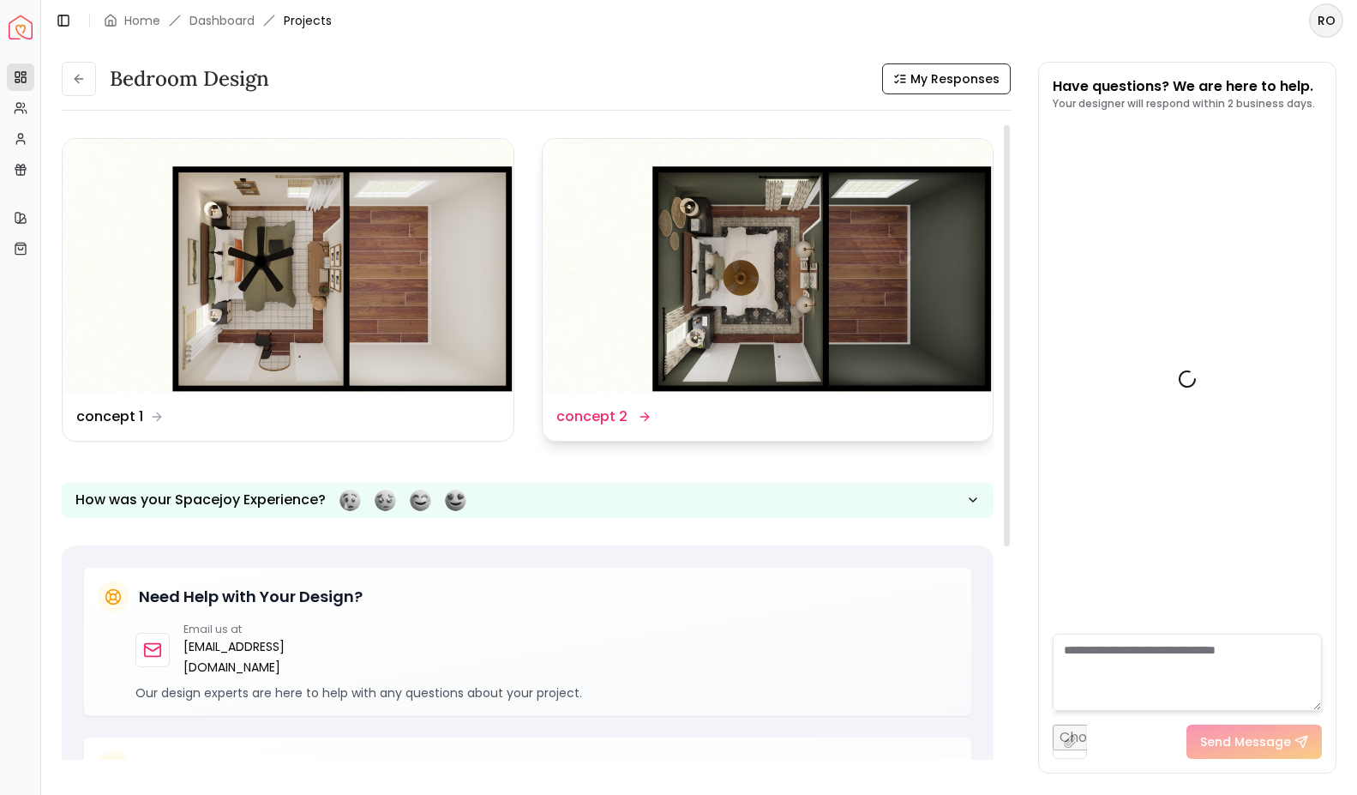
scroll to position [1398, 0]
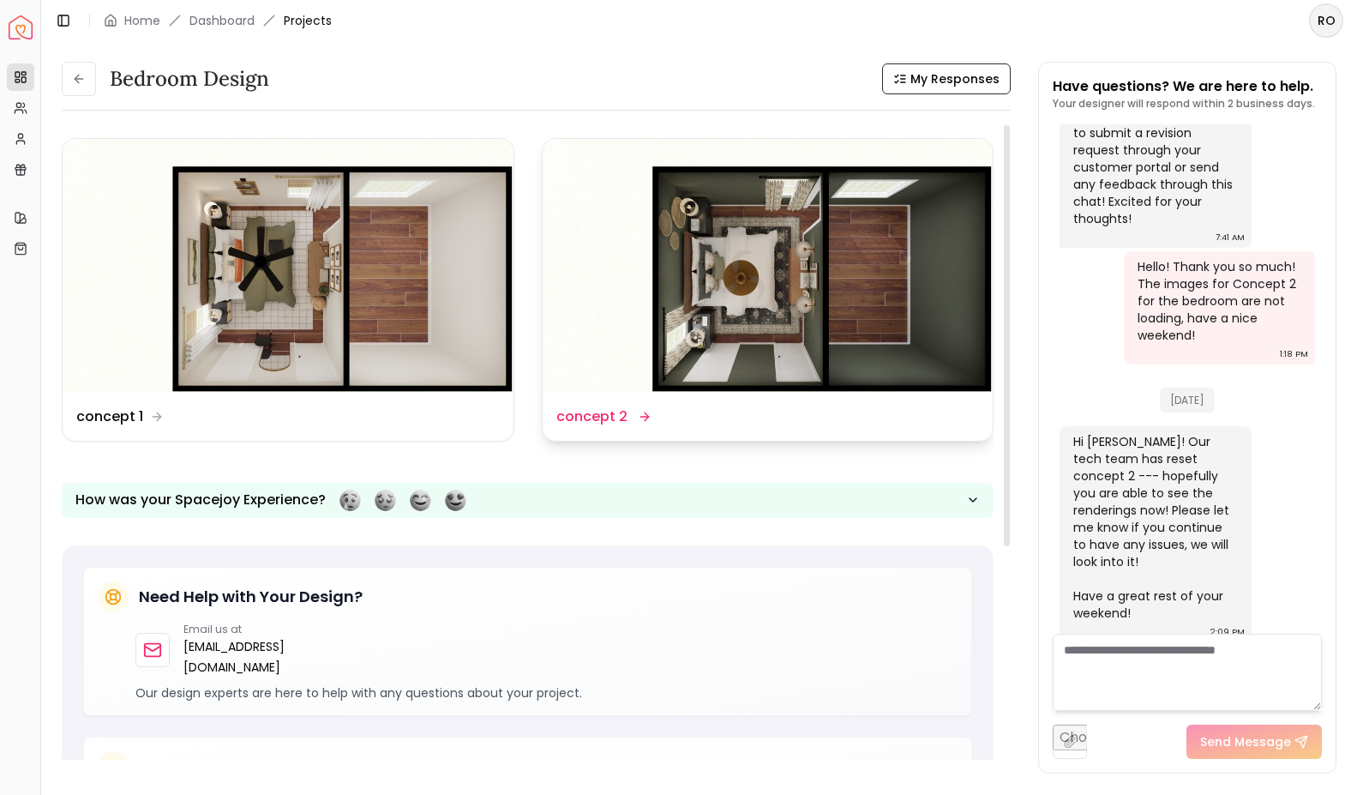
click at [827, 298] on img at bounding box center [768, 266] width 451 height 254
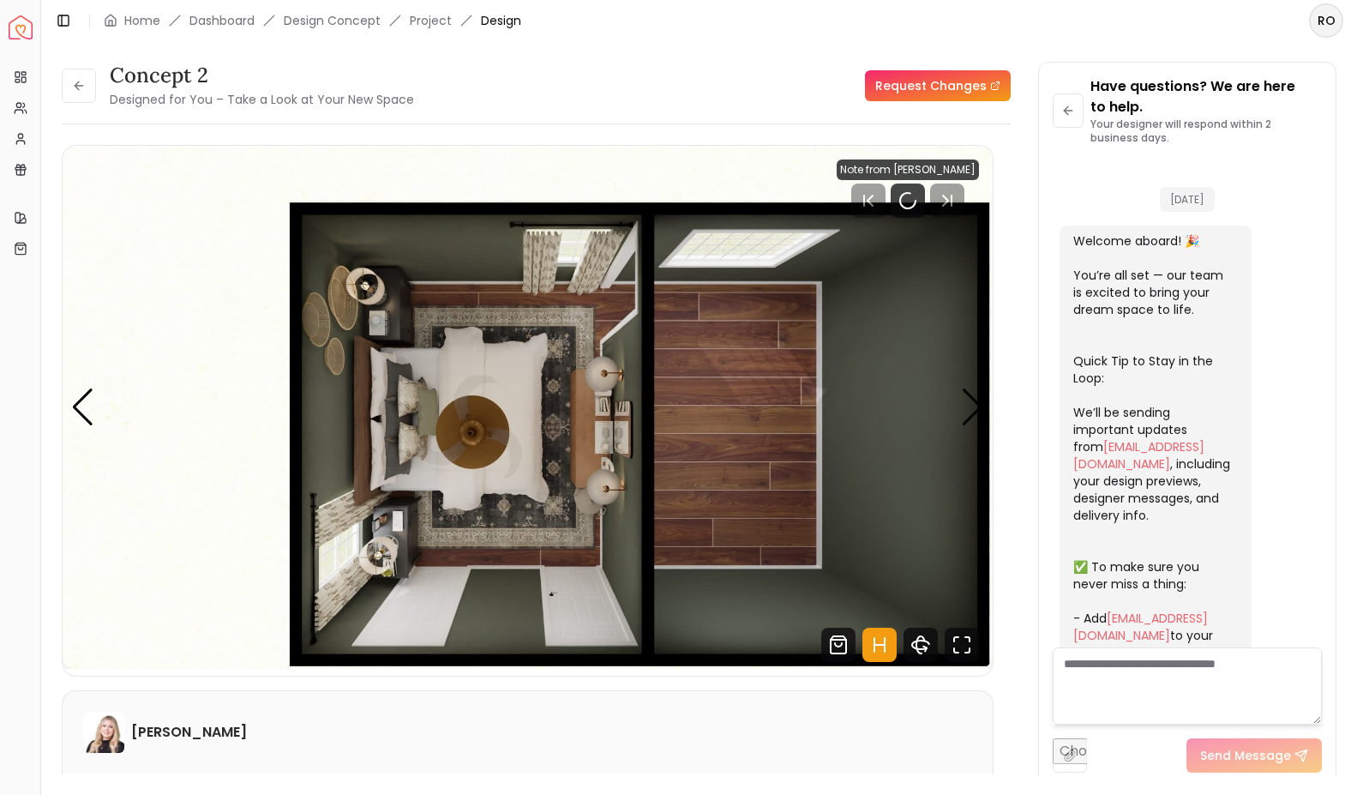
scroll to position [1418, 0]
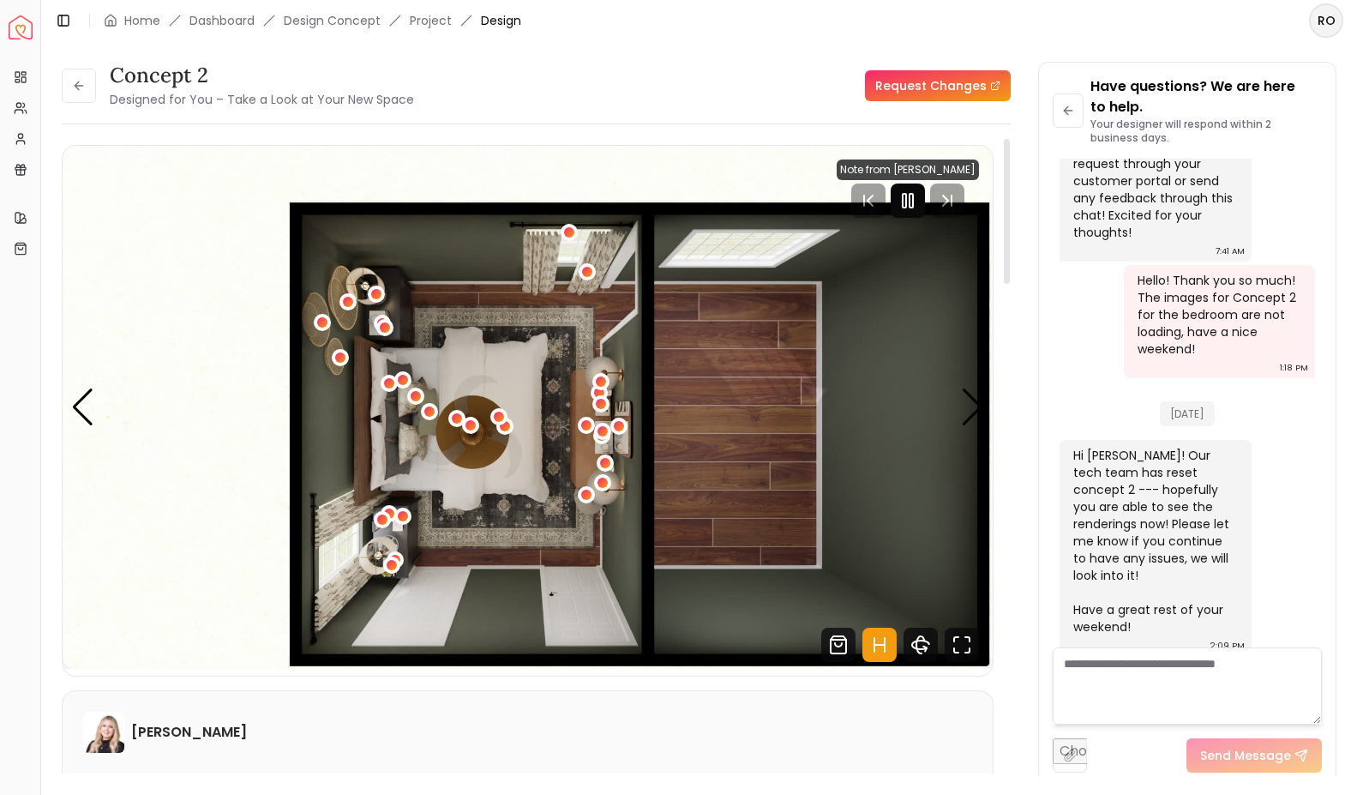
click at [913, 204] on rect "Pause" at bounding box center [911, 201] width 3 height 14
click at [972, 417] on div "Next slide" at bounding box center [972, 407] width 23 height 38
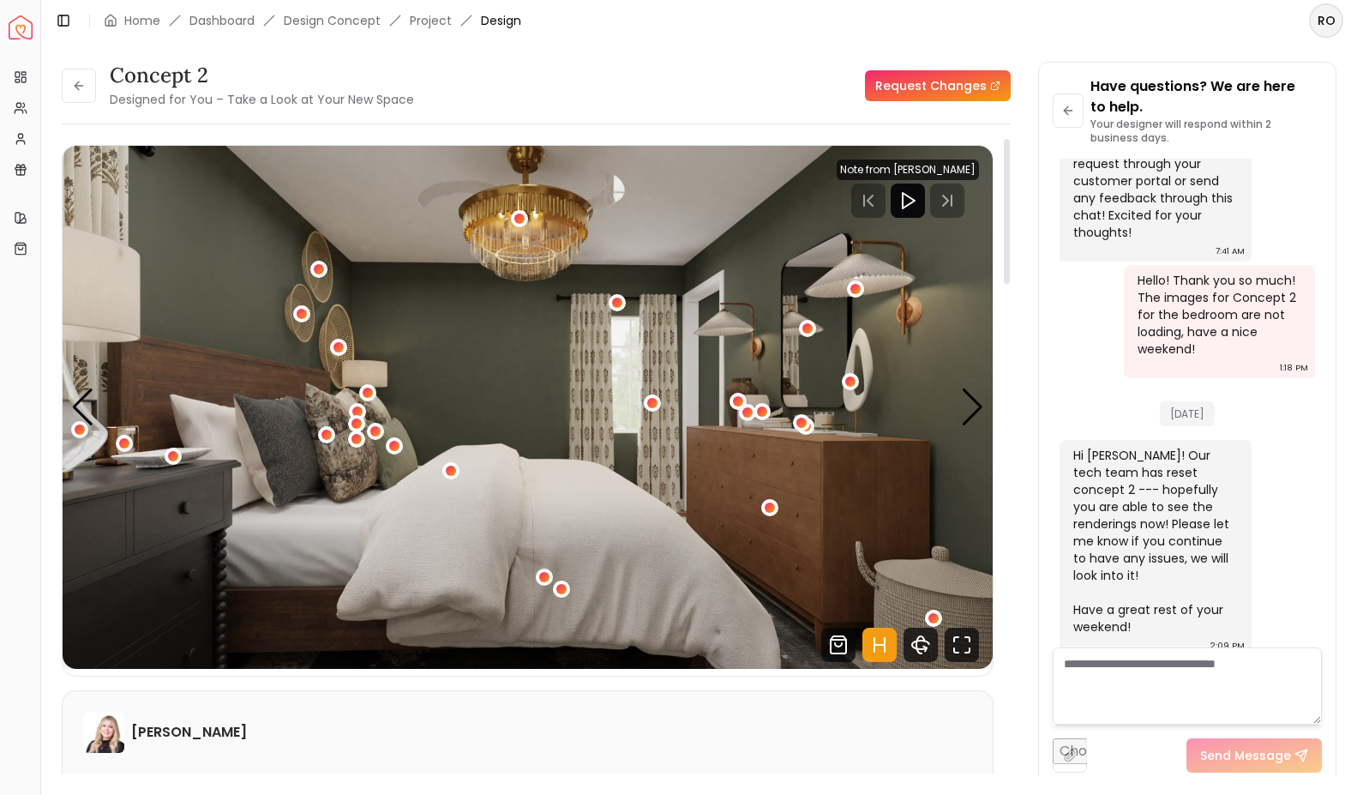
click at [880, 645] on icon "Hotspots Toggle" at bounding box center [880, 645] width 10 height 0
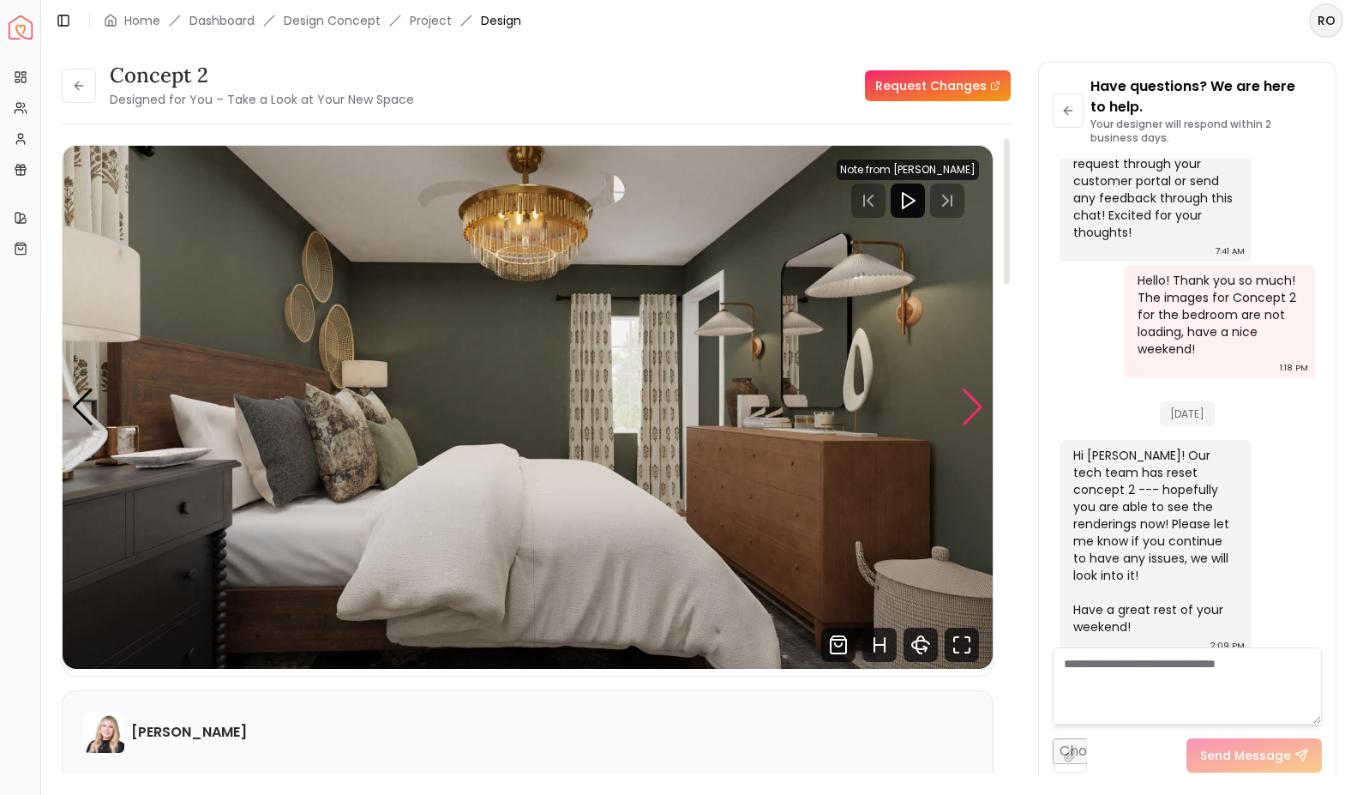
click at [984, 411] on div "Next slide" at bounding box center [972, 407] width 23 height 38
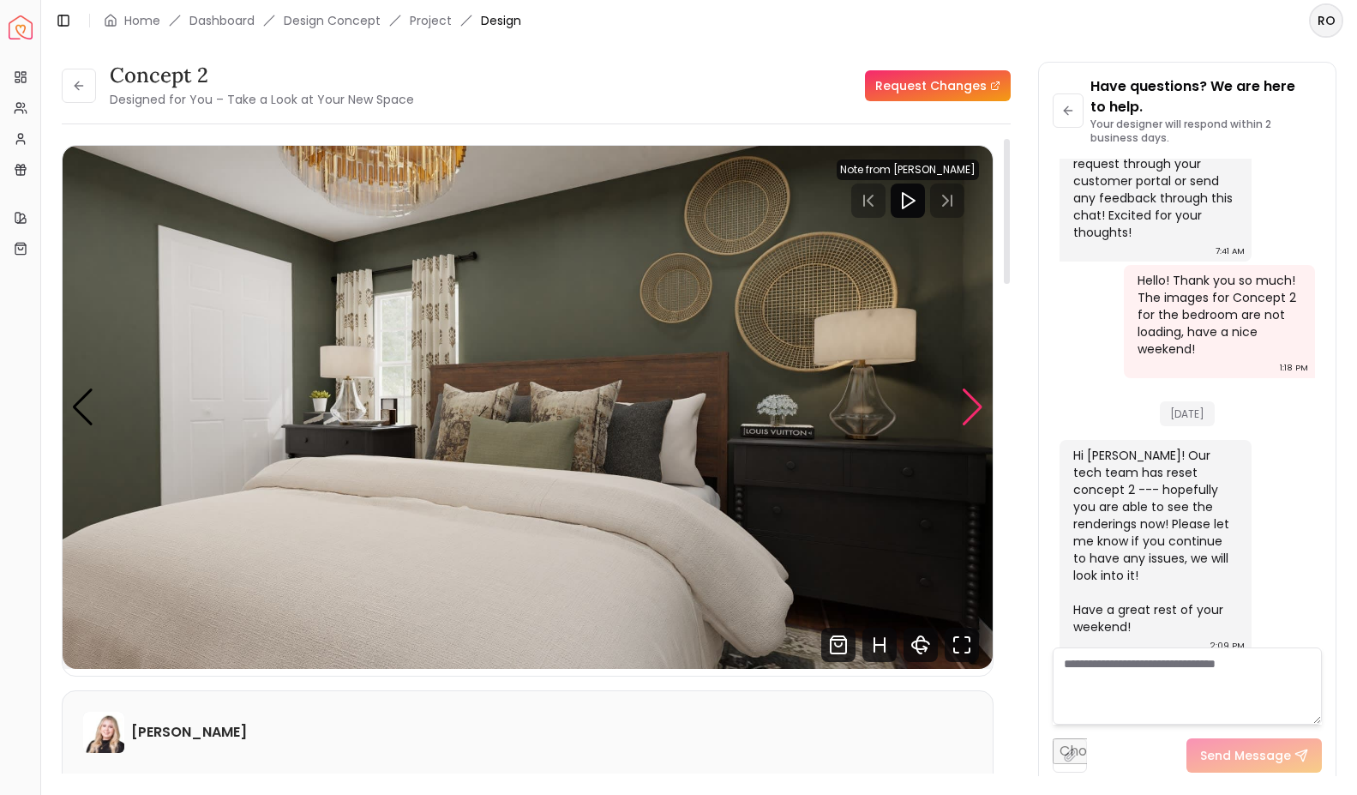
click at [976, 413] on div "Next slide" at bounding box center [972, 407] width 23 height 38
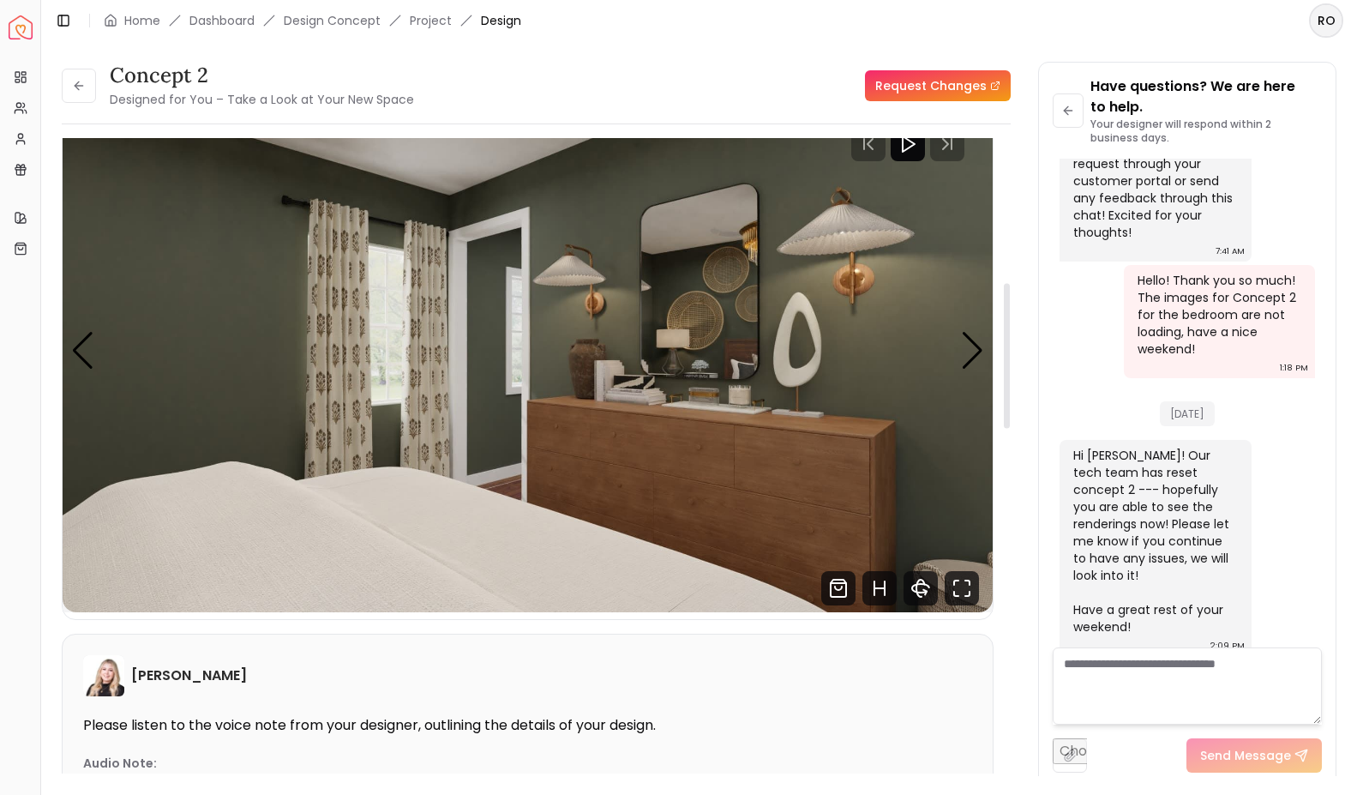
scroll to position [0, 0]
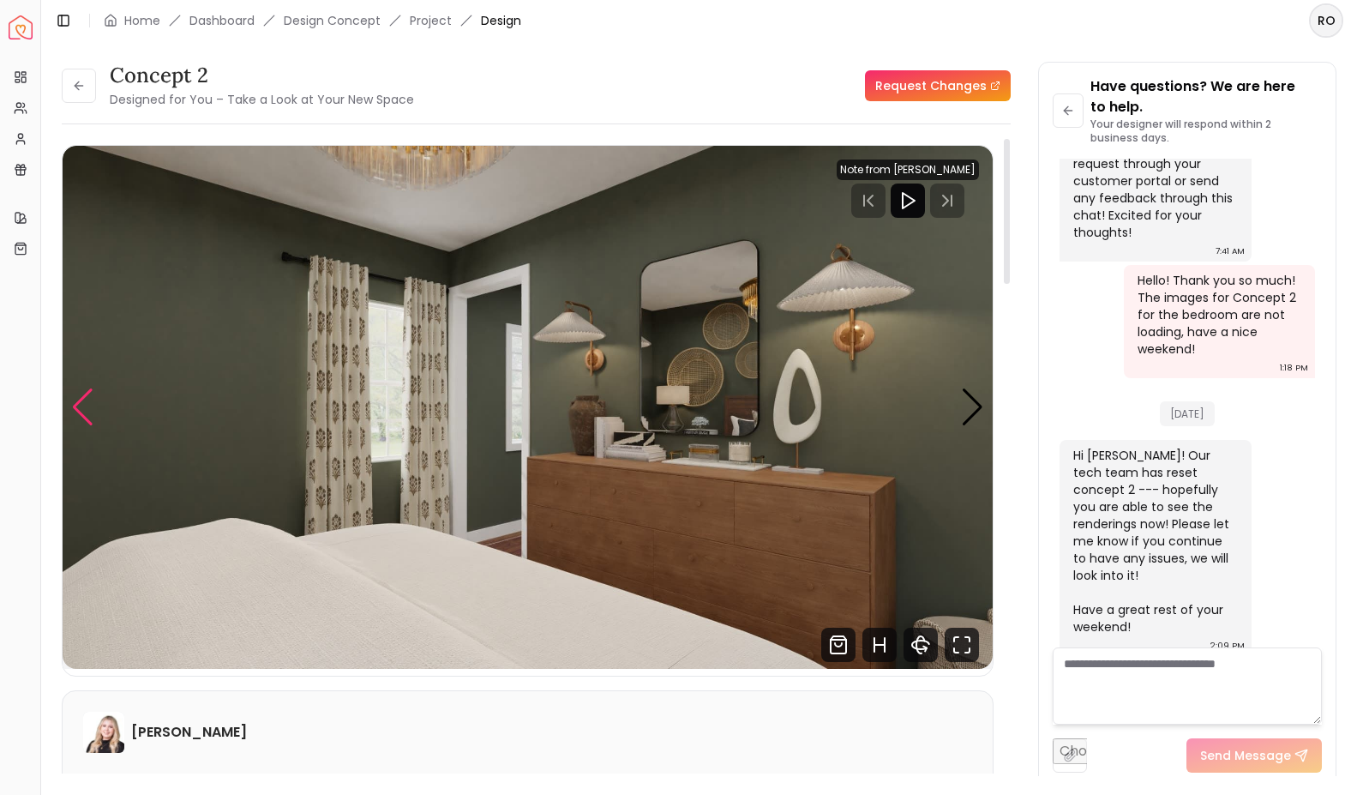
click at [89, 400] on div "Previous slide" at bounding box center [82, 407] width 23 height 38
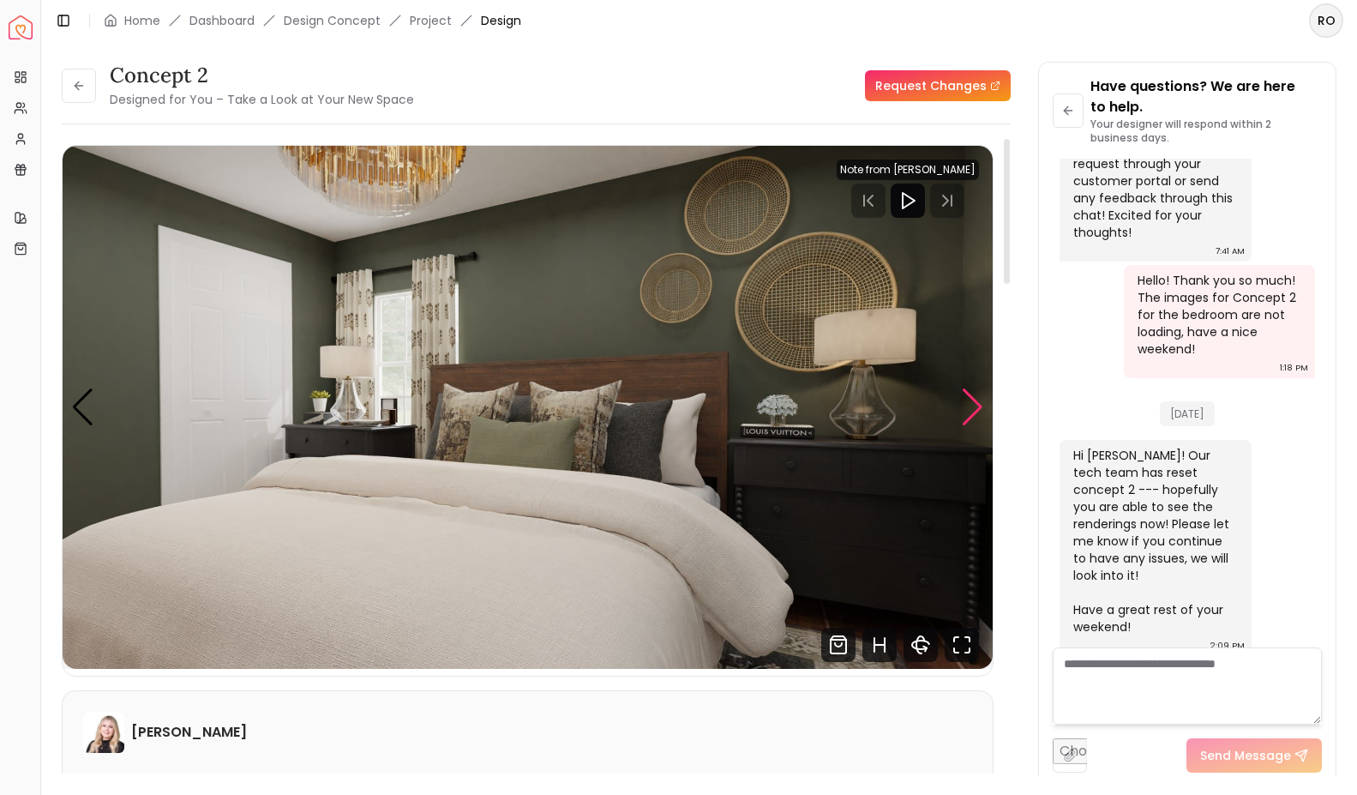
click at [963, 400] on div "Next slide" at bounding box center [972, 407] width 23 height 38
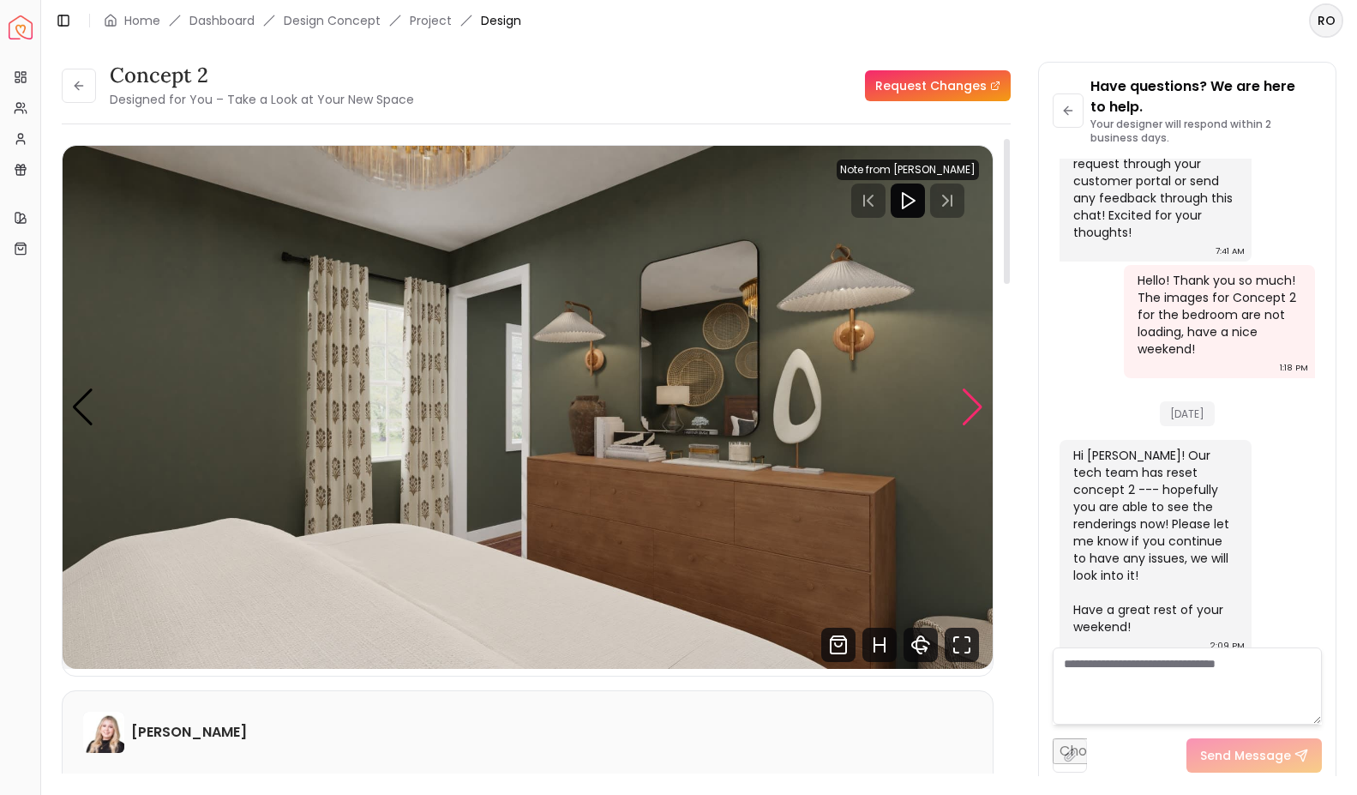
click at [963, 400] on div "Next slide" at bounding box center [972, 407] width 23 height 38
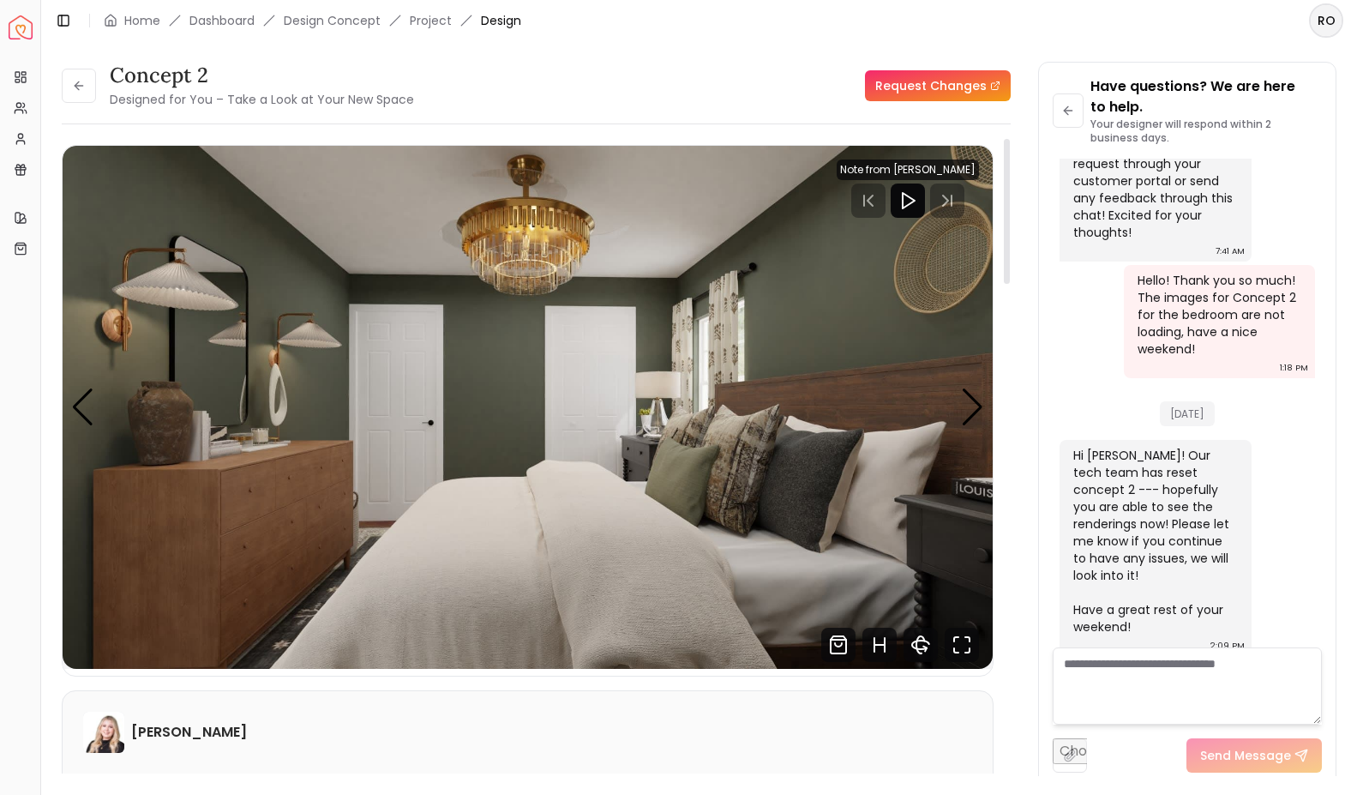
click at [985, 418] on img "5 / 7" at bounding box center [528, 407] width 930 height 523
click at [978, 410] on div "Next slide" at bounding box center [972, 407] width 23 height 38
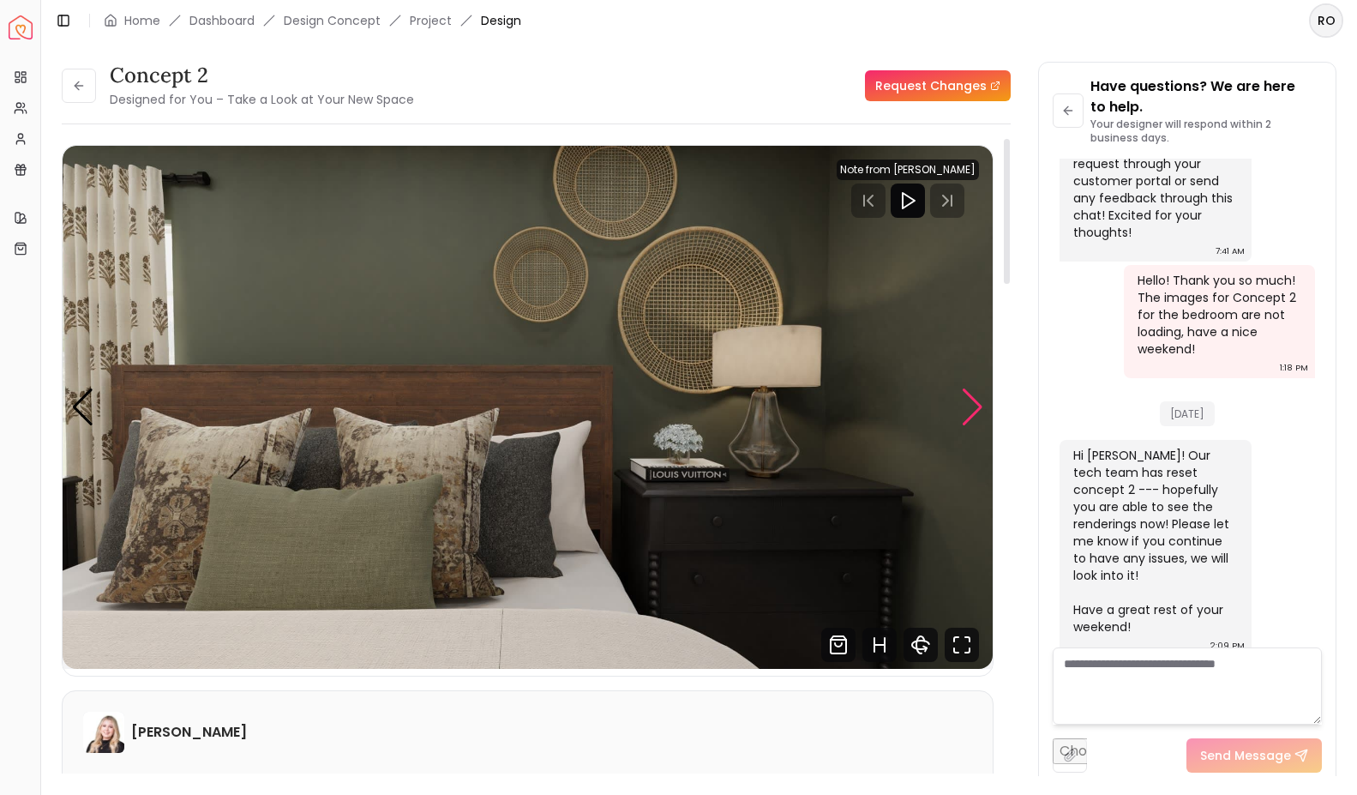
click at [975, 415] on div "Next slide" at bounding box center [972, 407] width 23 height 38
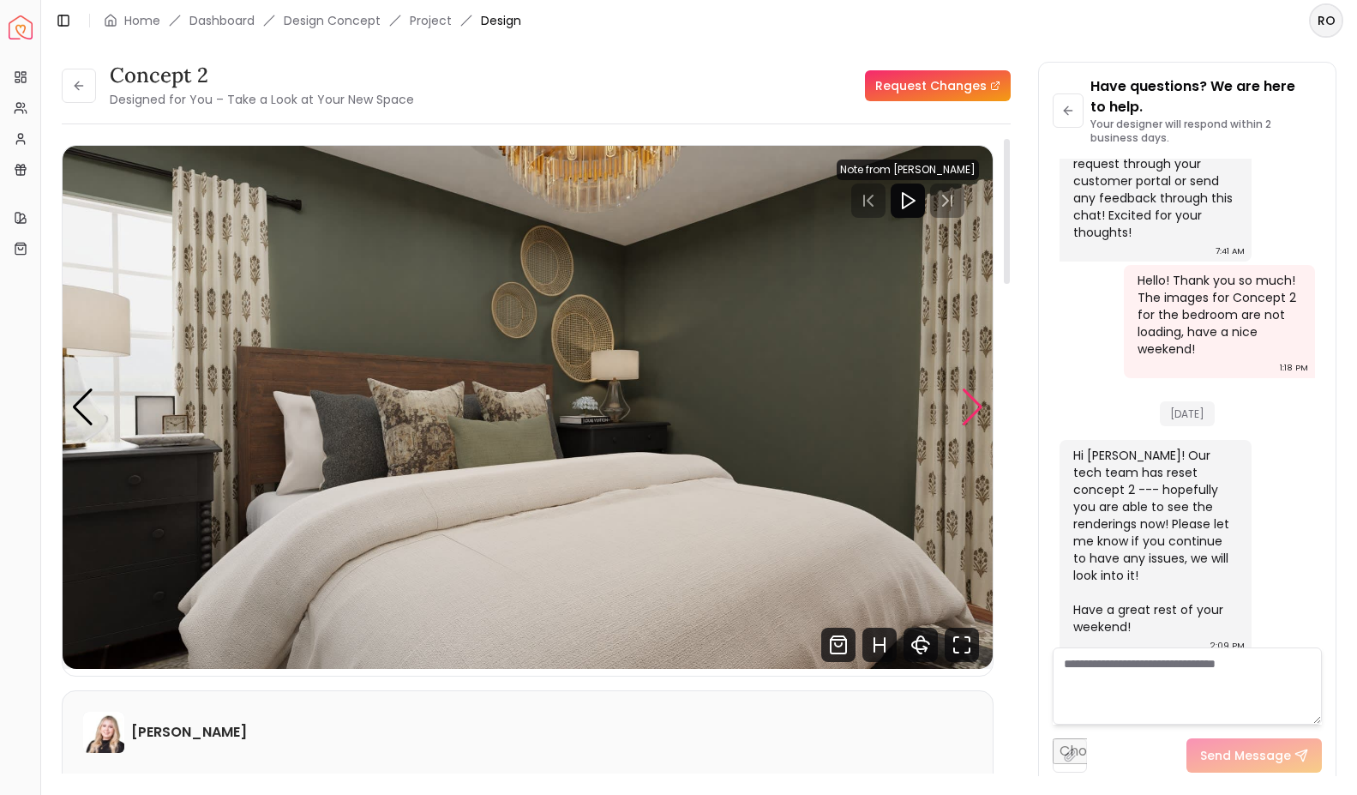
click at [976, 421] on div "Next slide" at bounding box center [972, 407] width 23 height 38
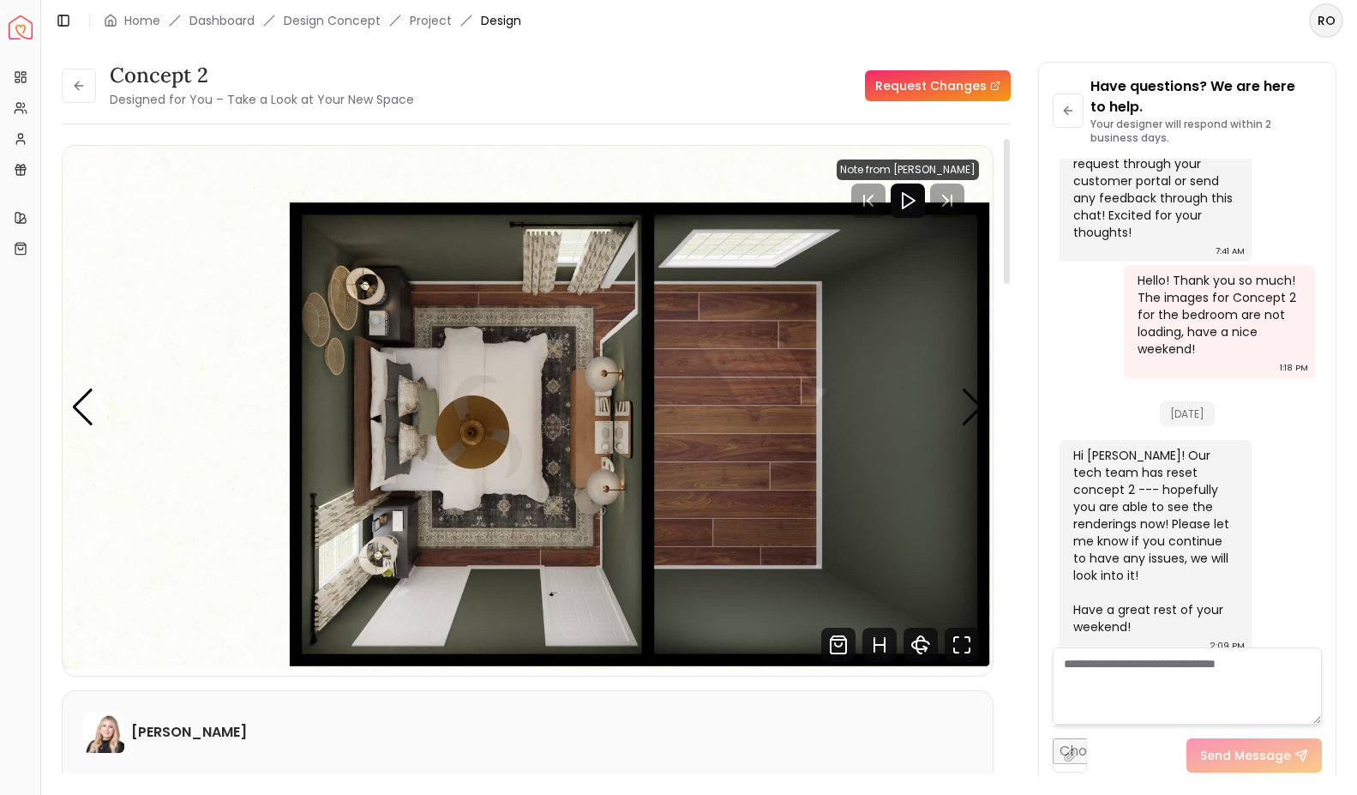
click at [65, 582] on img "1 / 7" at bounding box center [528, 407] width 930 height 523
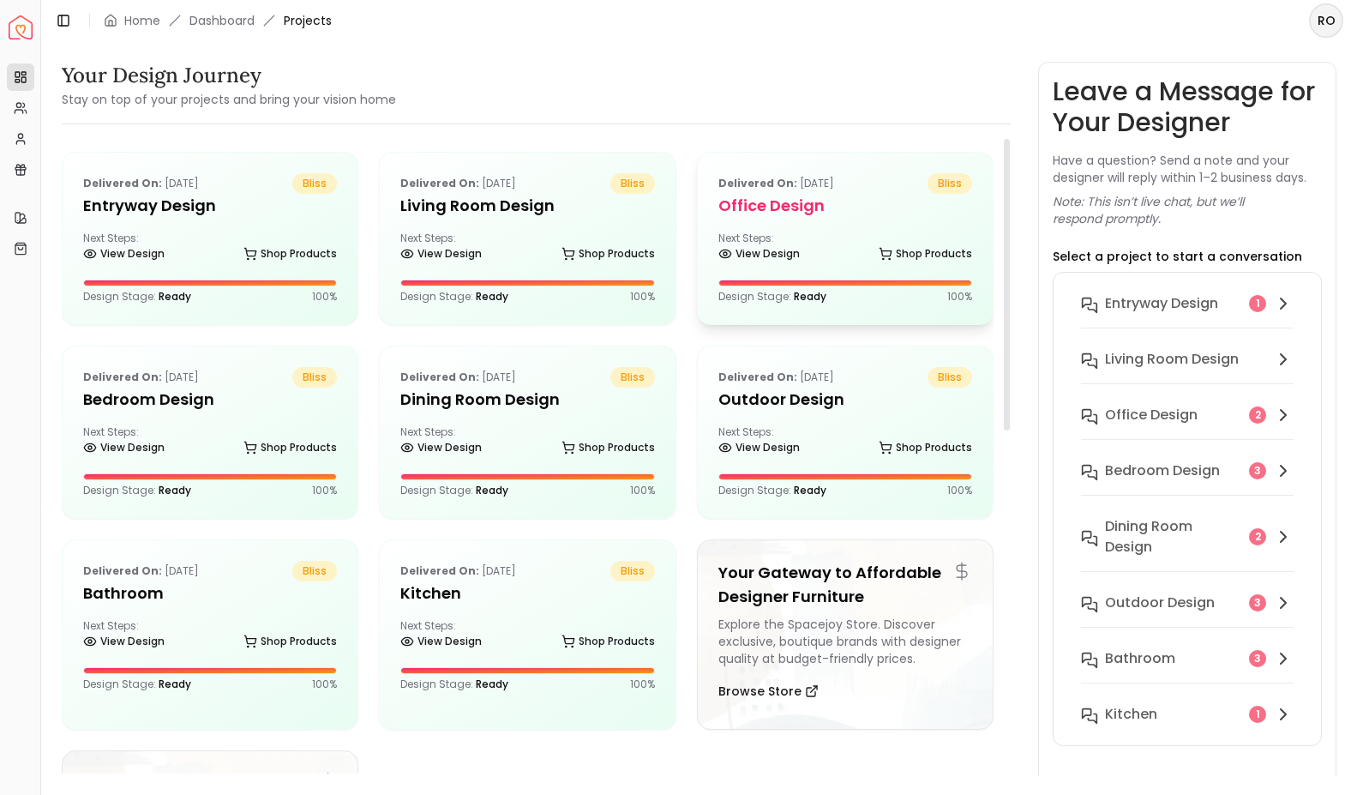
click at [852, 216] on h5 "Office design" at bounding box center [846, 206] width 254 height 24
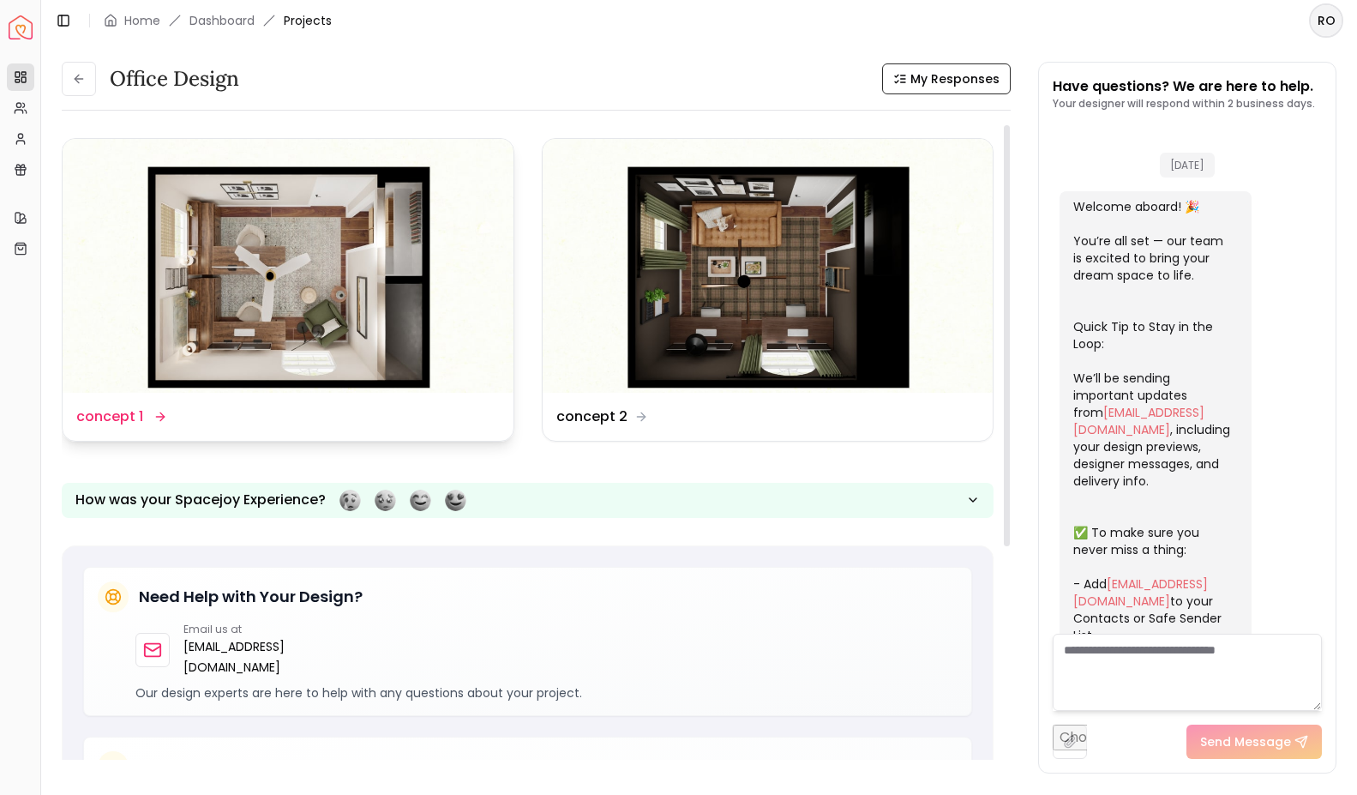
scroll to position [1024, 0]
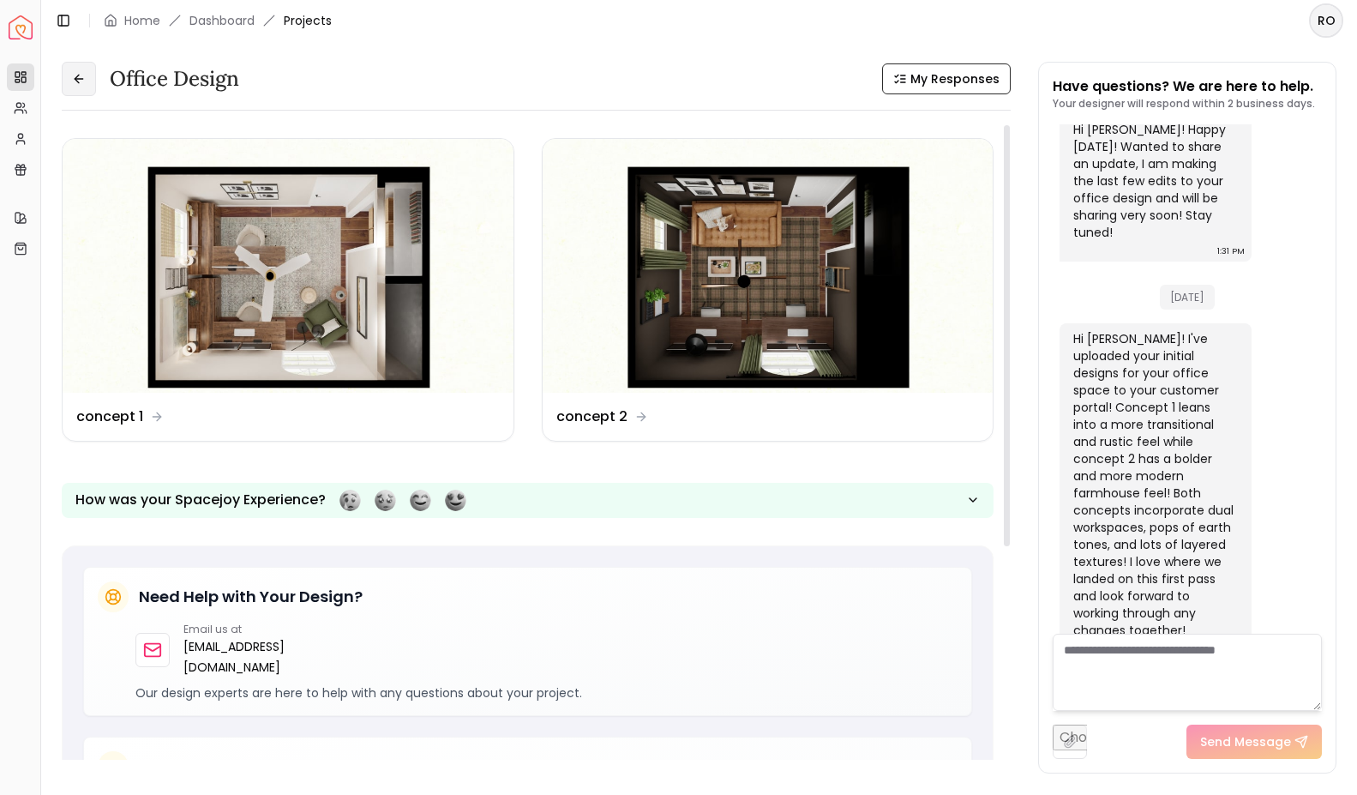
click at [70, 74] on button at bounding box center [79, 79] width 34 height 34
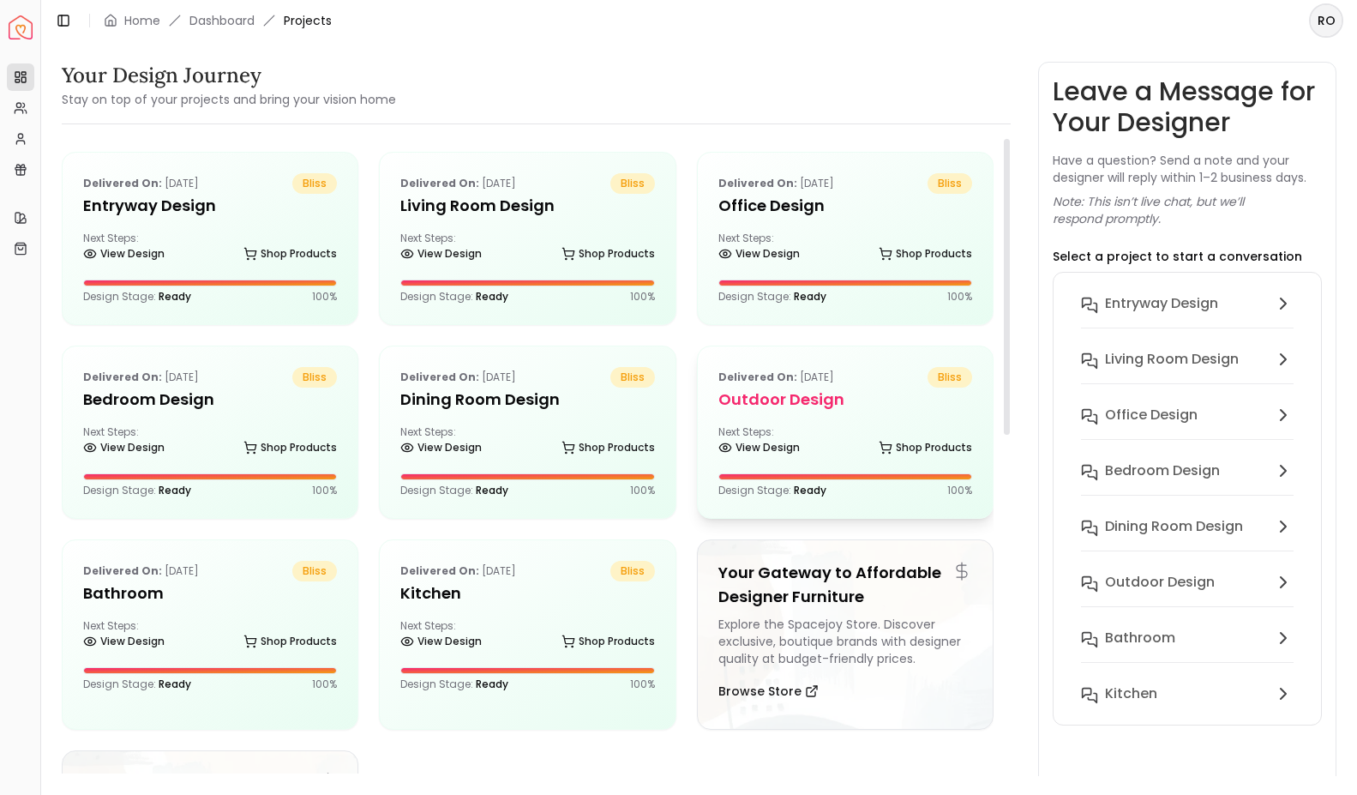
click at [810, 436] on div "Next Steps: View Design Shop Products" at bounding box center [846, 442] width 254 height 34
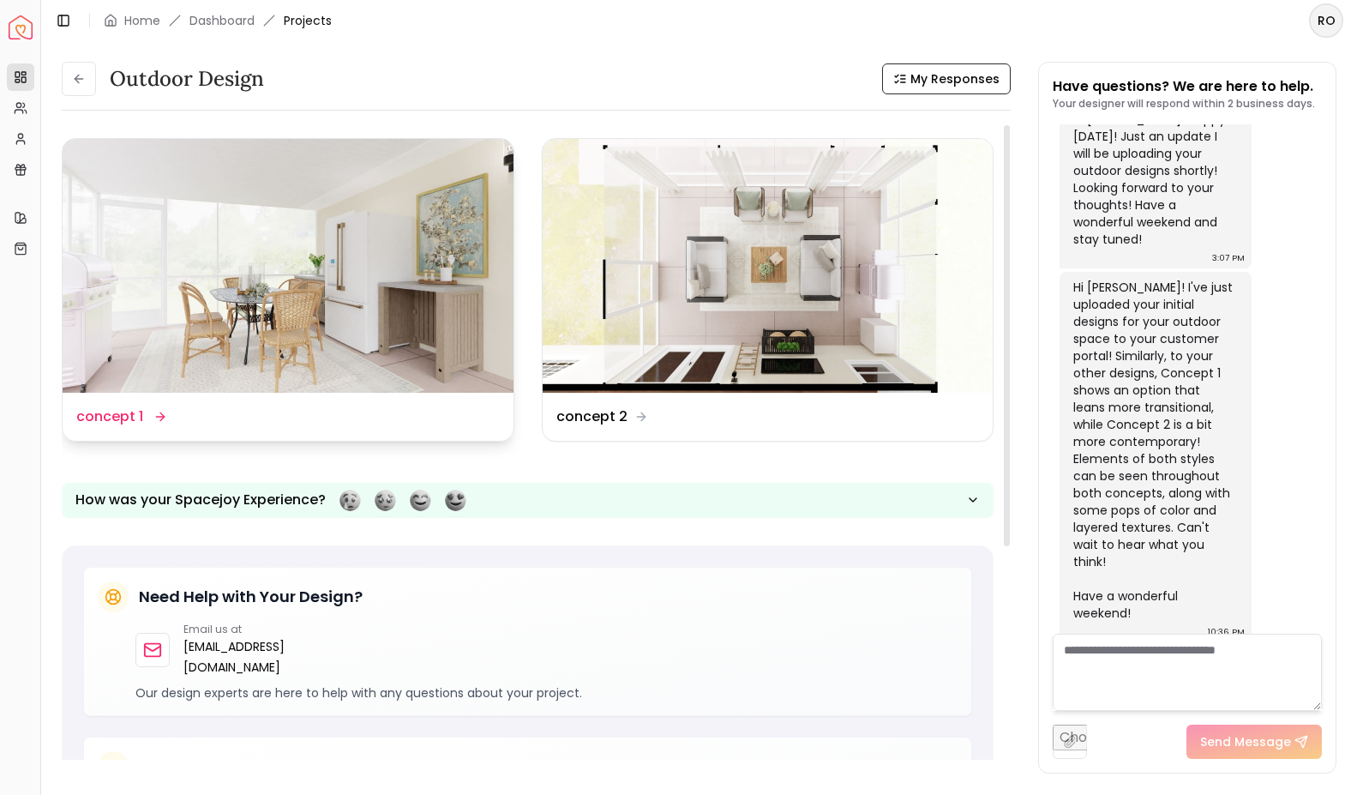
click at [254, 263] on img at bounding box center [288, 266] width 451 height 254
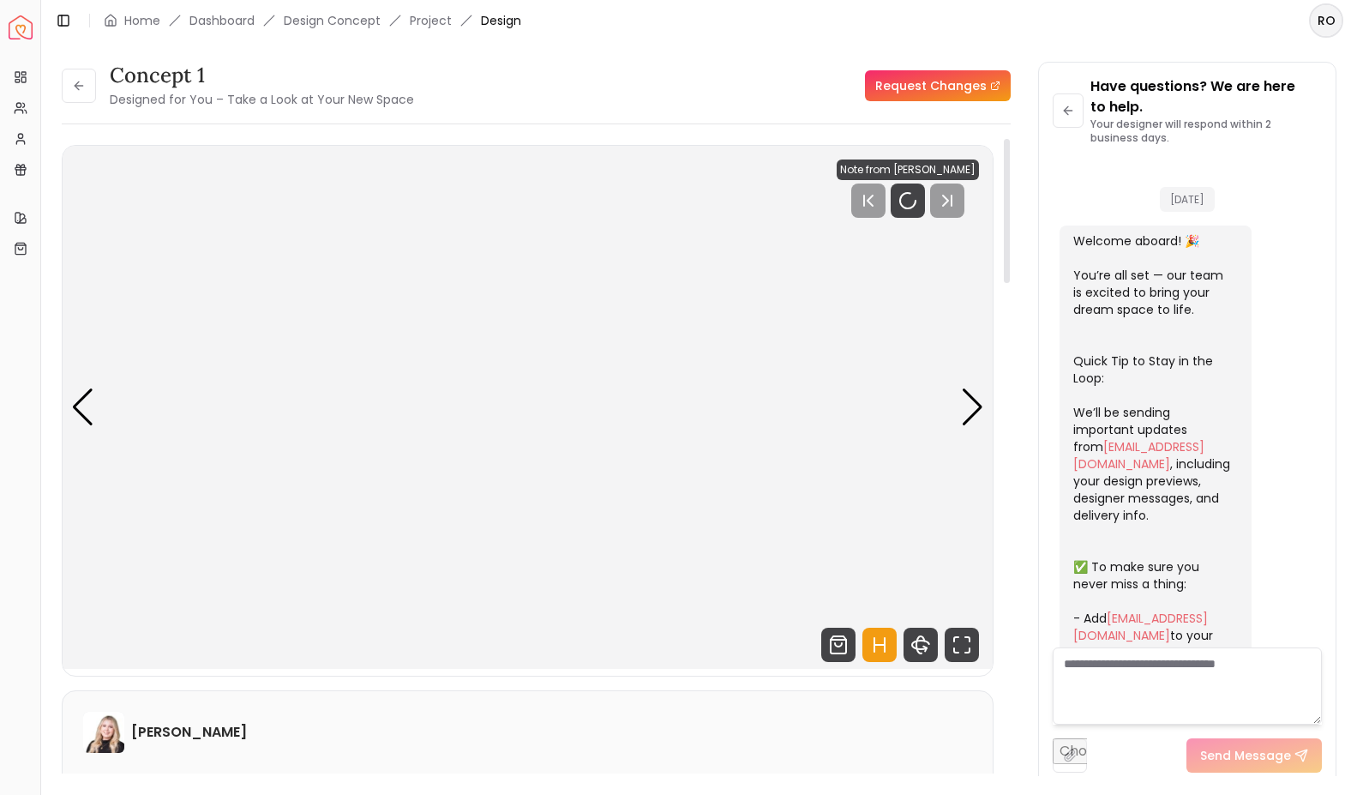
scroll to position [1055, 0]
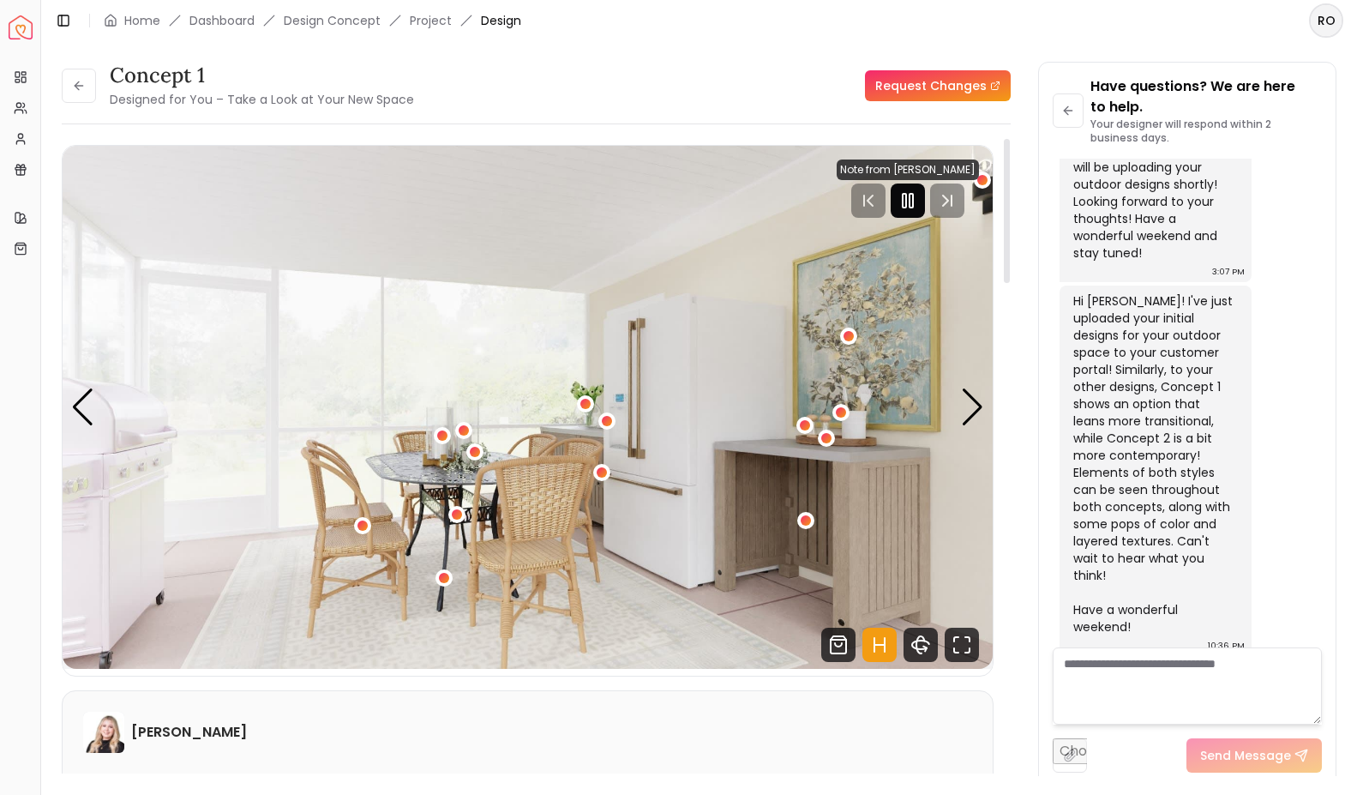
click at [912, 205] on icon "Pause" at bounding box center [908, 200] width 21 height 21
click at [972, 412] on div "Next slide" at bounding box center [972, 407] width 23 height 38
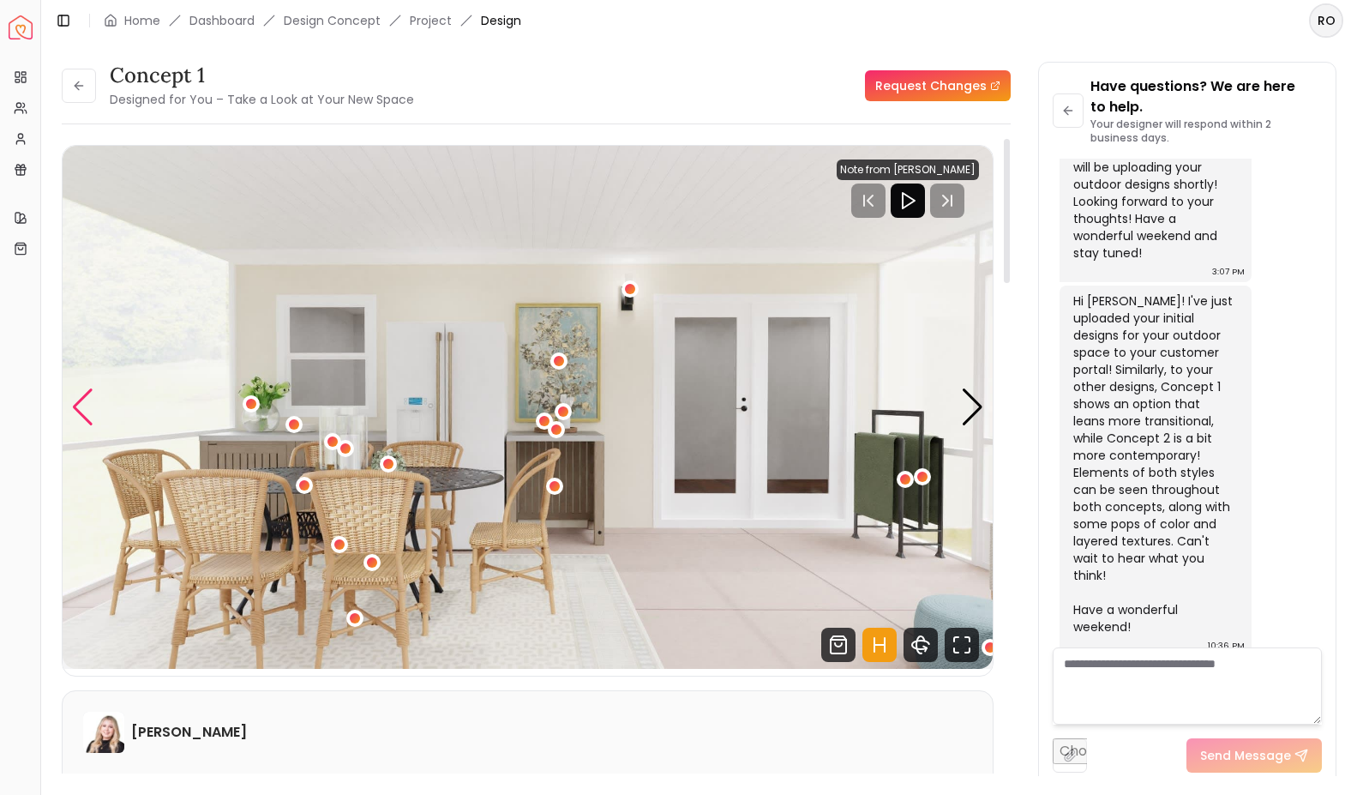
click at [92, 418] on div "Previous slide" at bounding box center [82, 407] width 23 height 38
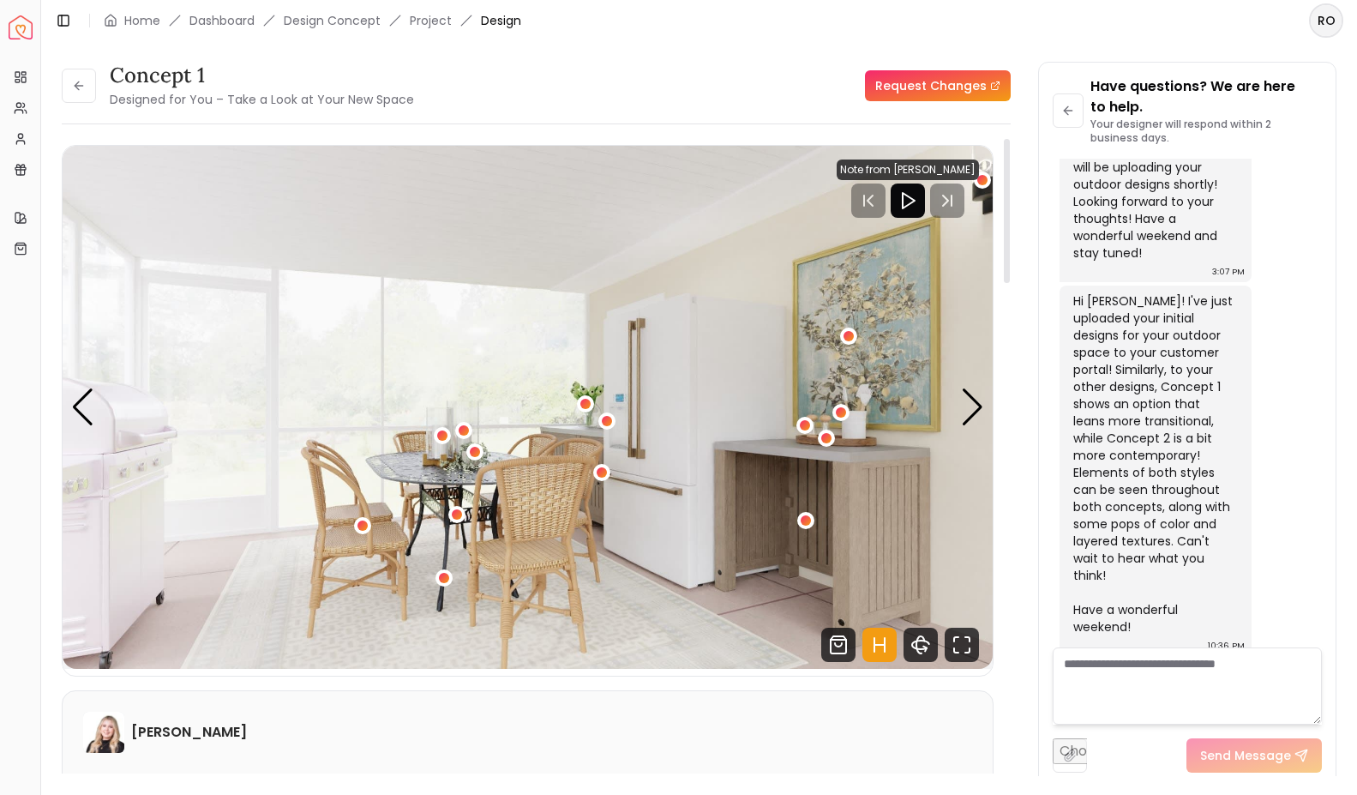
click at [888, 634] on icon "Hotspots Toggle" at bounding box center [880, 645] width 34 height 34
click at [977, 409] on div "Next slide" at bounding box center [972, 407] width 23 height 38
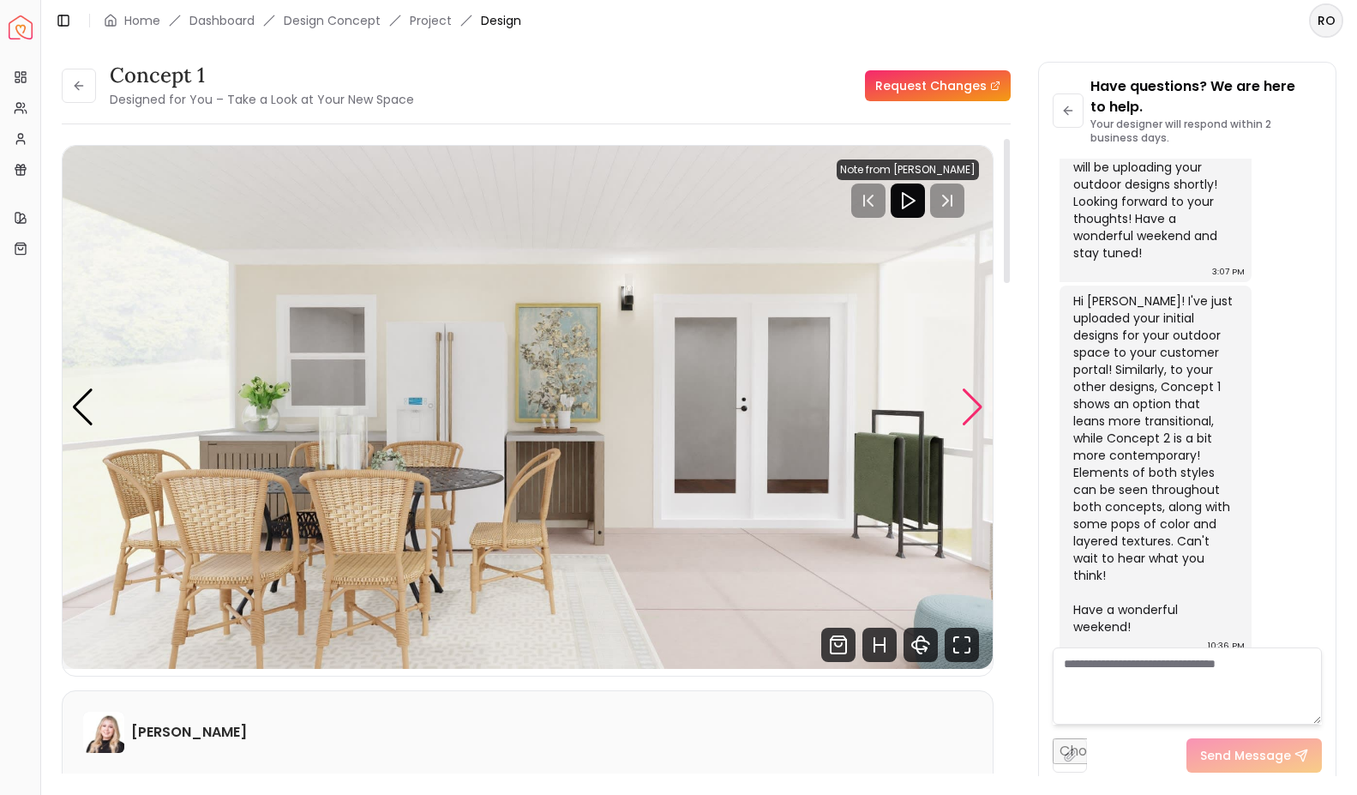
click at [979, 415] on div "Next slide" at bounding box center [972, 407] width 23 height 38
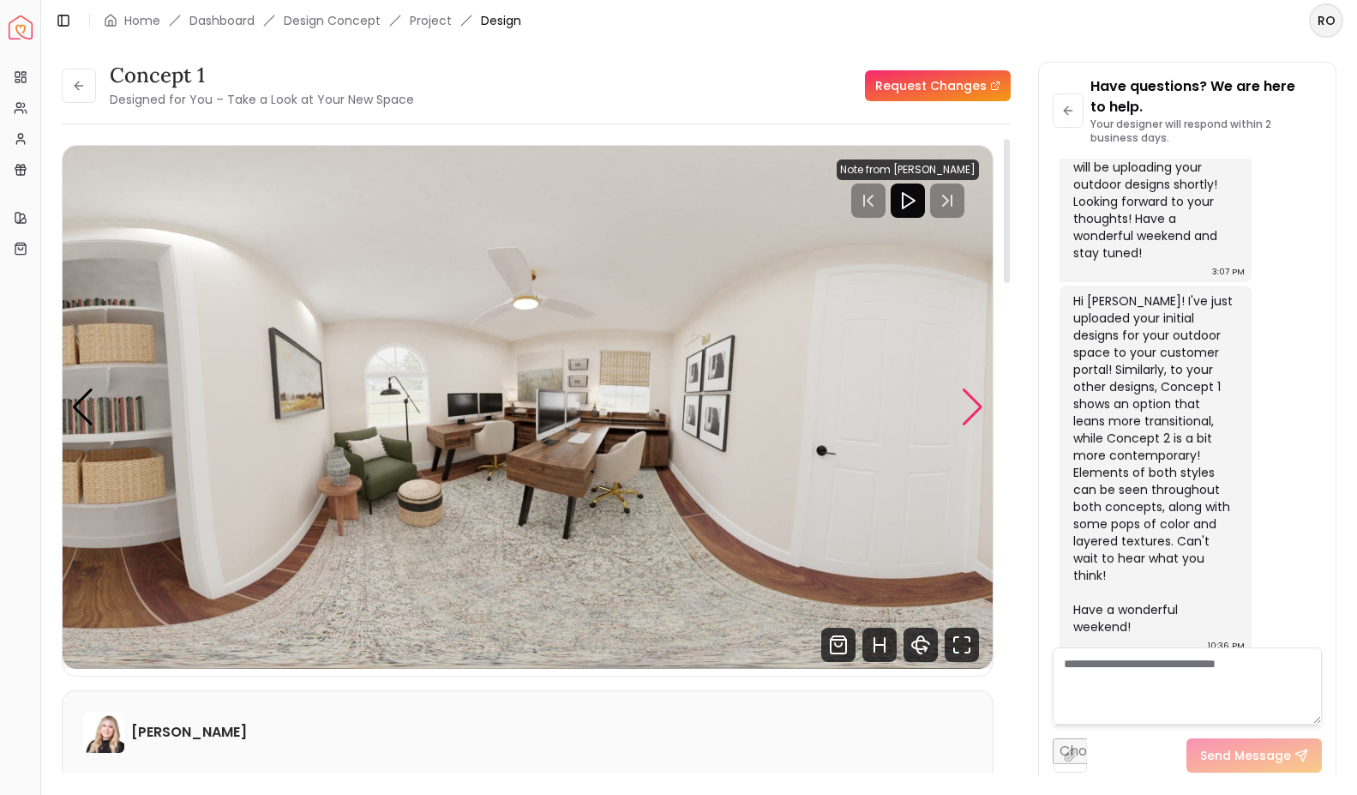
click at [978, 406] on div "Next slide" at bounding box center [972, 407] width 23 height 38
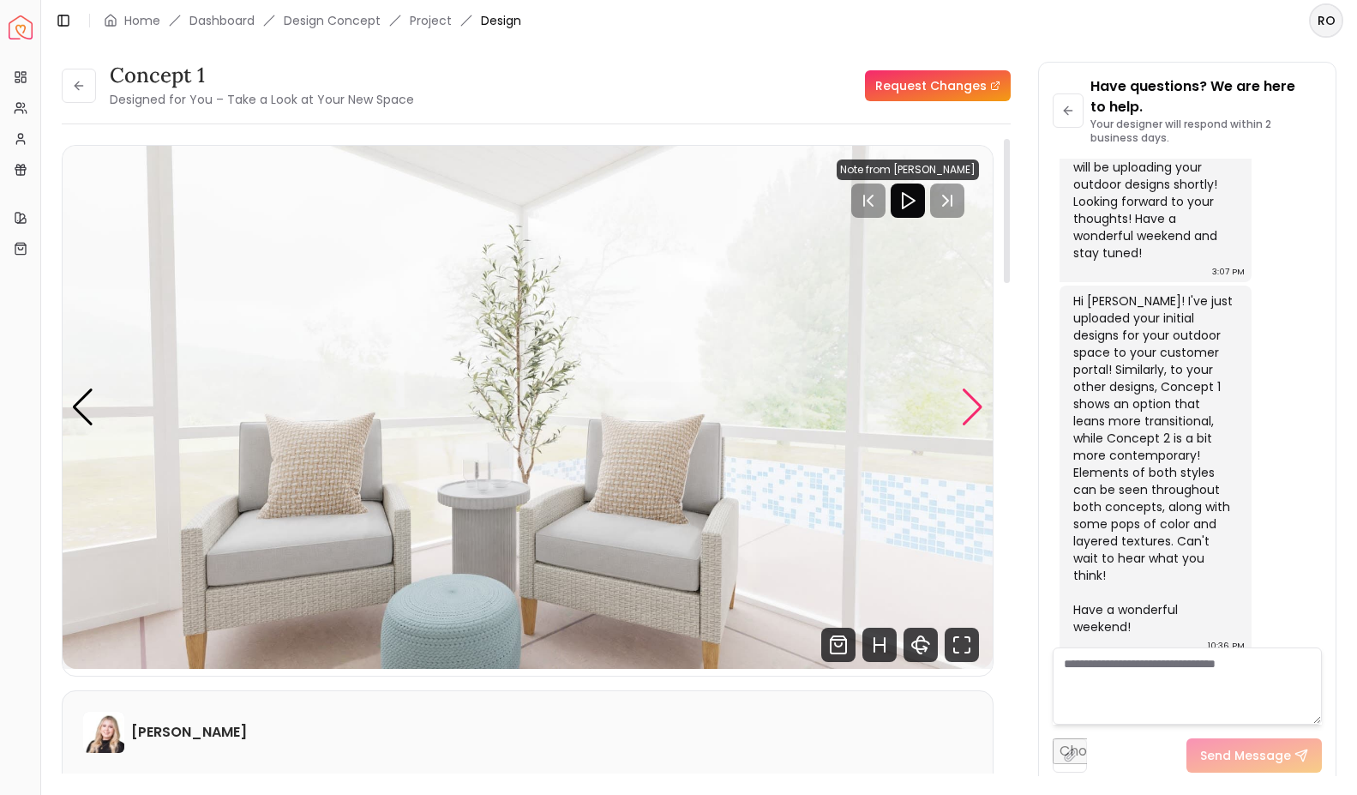
click at [972, 406] on div "Next slide" at bounding box center [972, 407] width 23 height 38
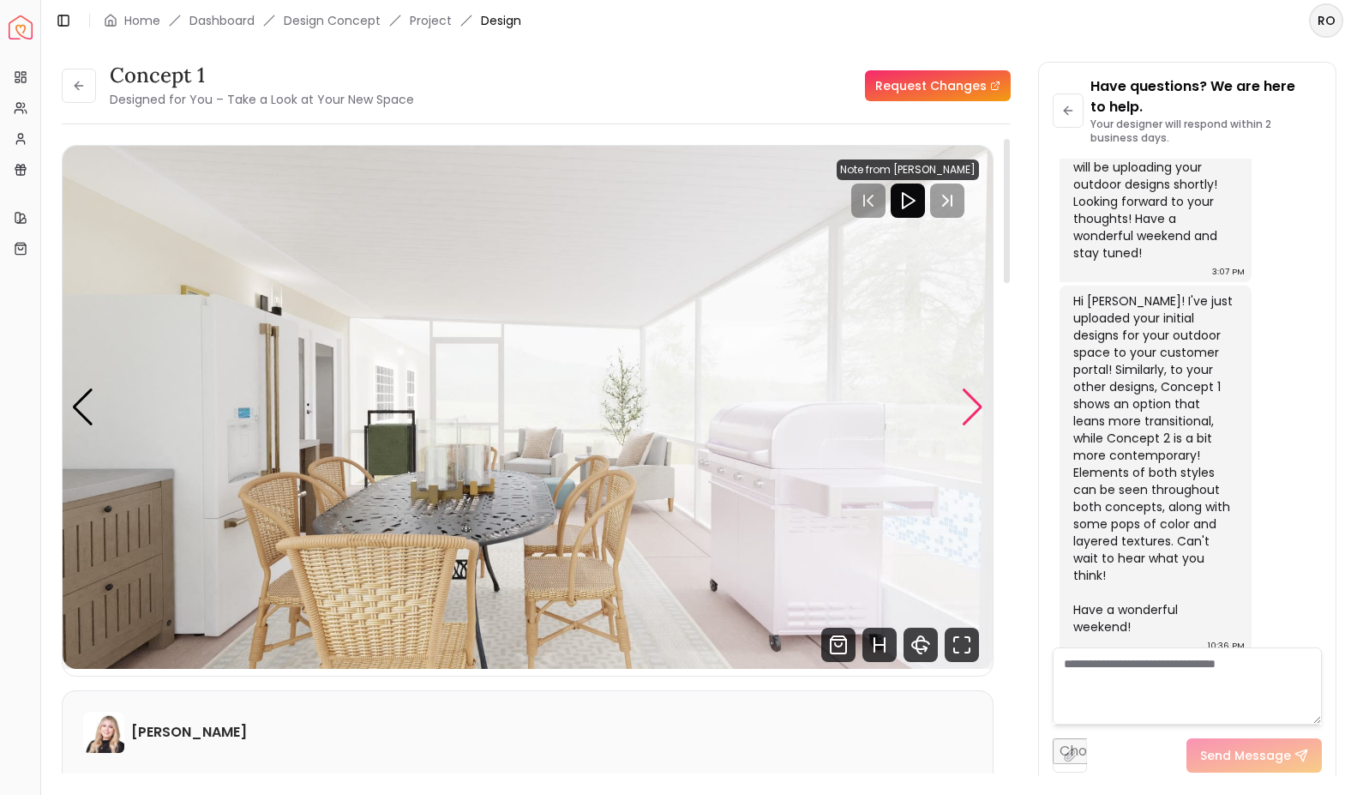
click at [977, 403] on div "Next slide" at bounding box center [972, 407] width 23 height 38
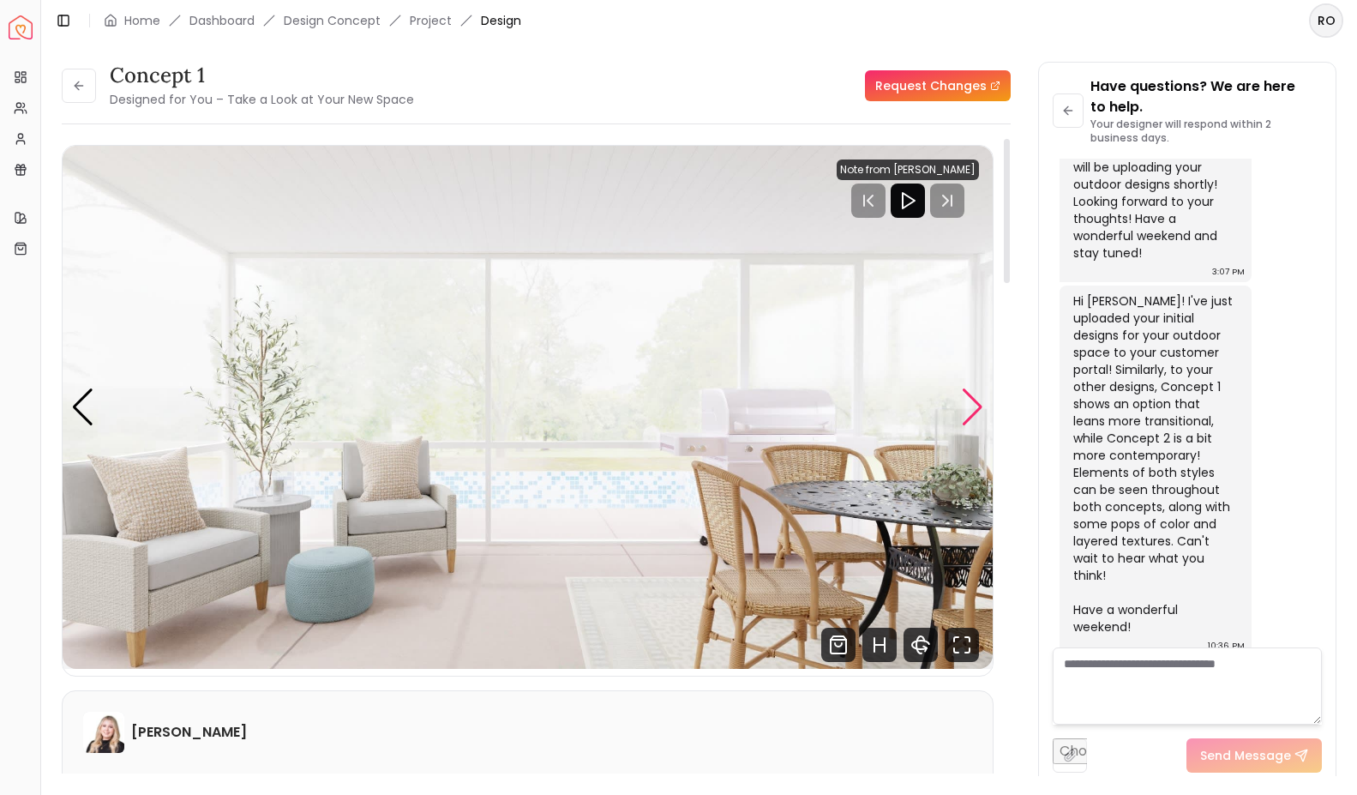
click at [979, 407] on div "Next slide" at bounding box center [972, 407] width 23 height 38
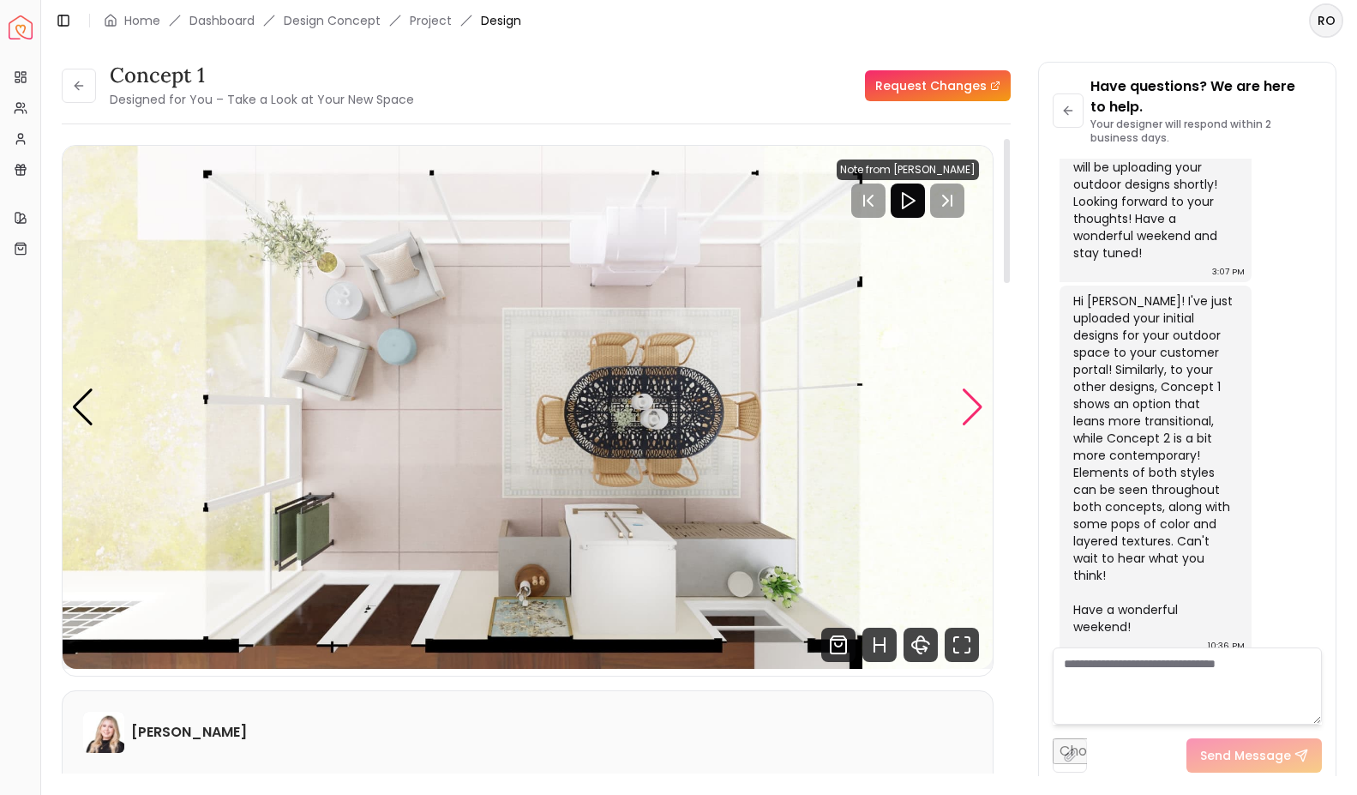
click at [978, 404] on div "Next slide" at bounding box center [972, 407] width 23 height 38
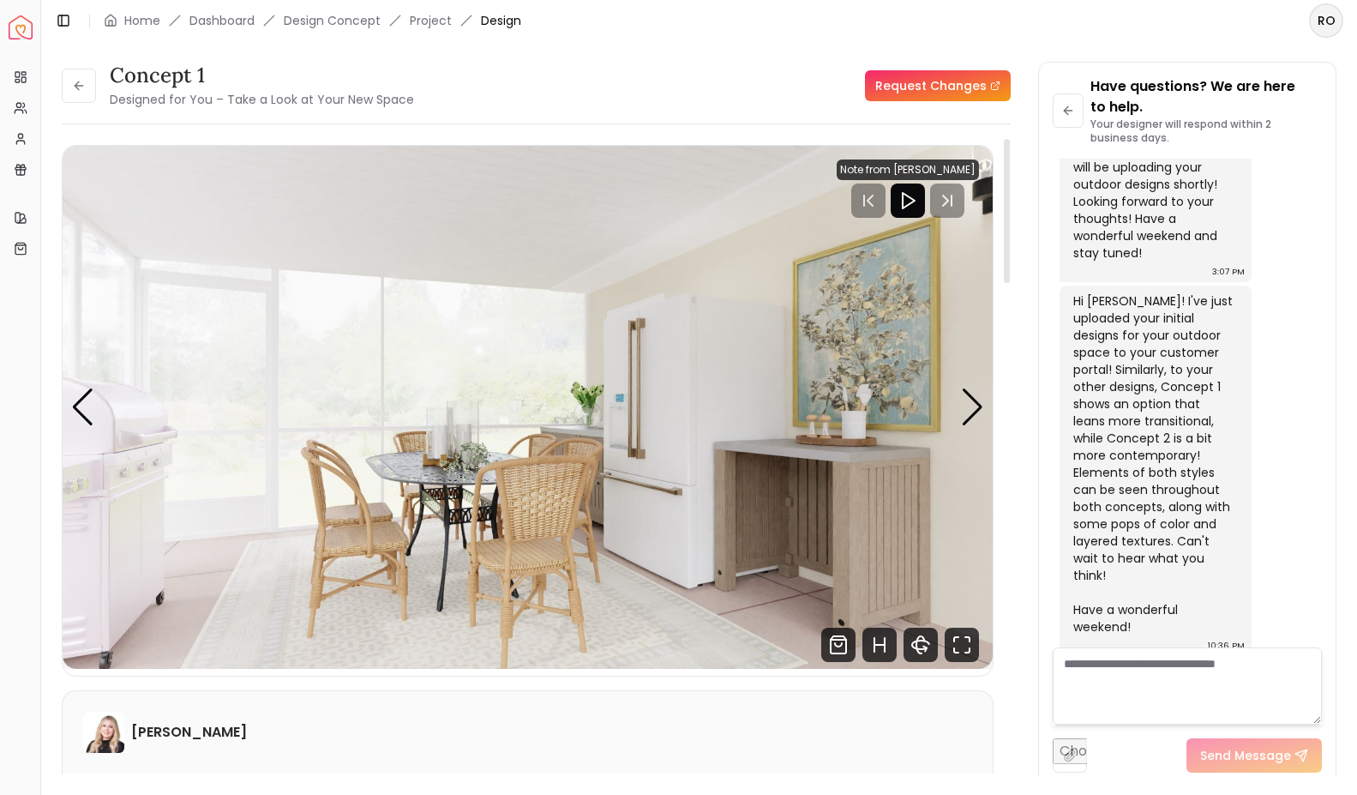
click at [960, 406] on img "1 / 7" at bounding box center [528, 407] width 930 height 523
click at [977, 409] on div "Next slide" at bounding box center [972, 407] width 23 height 38
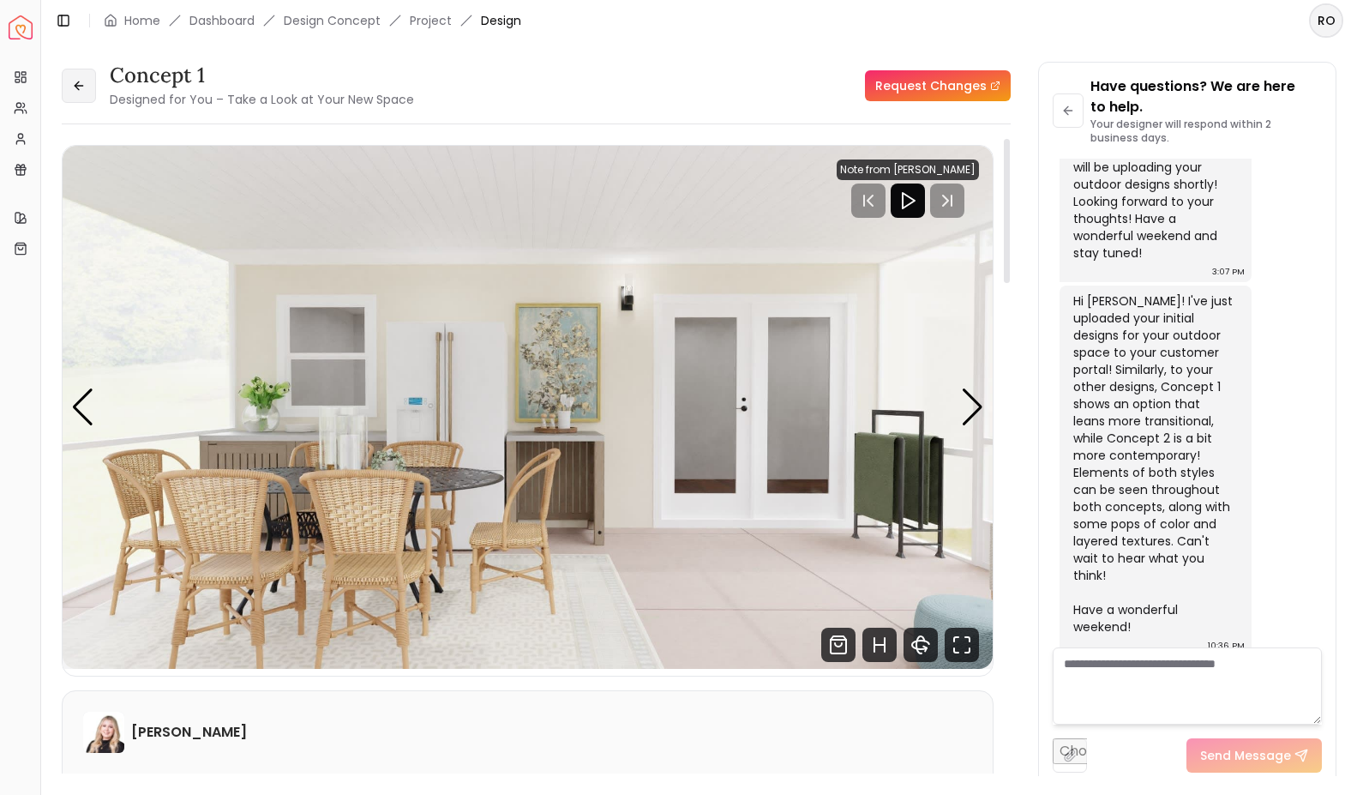
click at [75, 80] on icon at bounding box center [79, 86] width 14 height 14
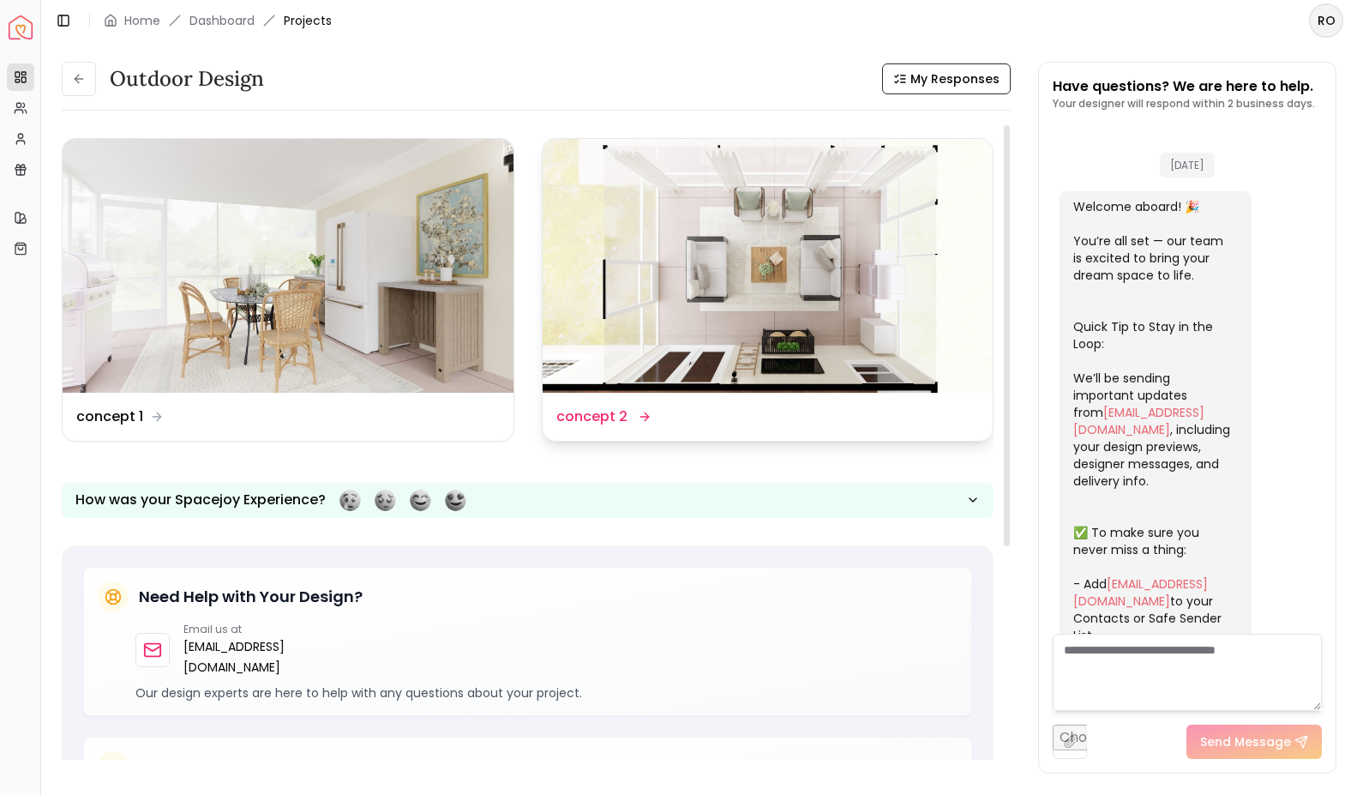
click at [606, 329] on img at bounding box center [768, 266] width 451 height 254
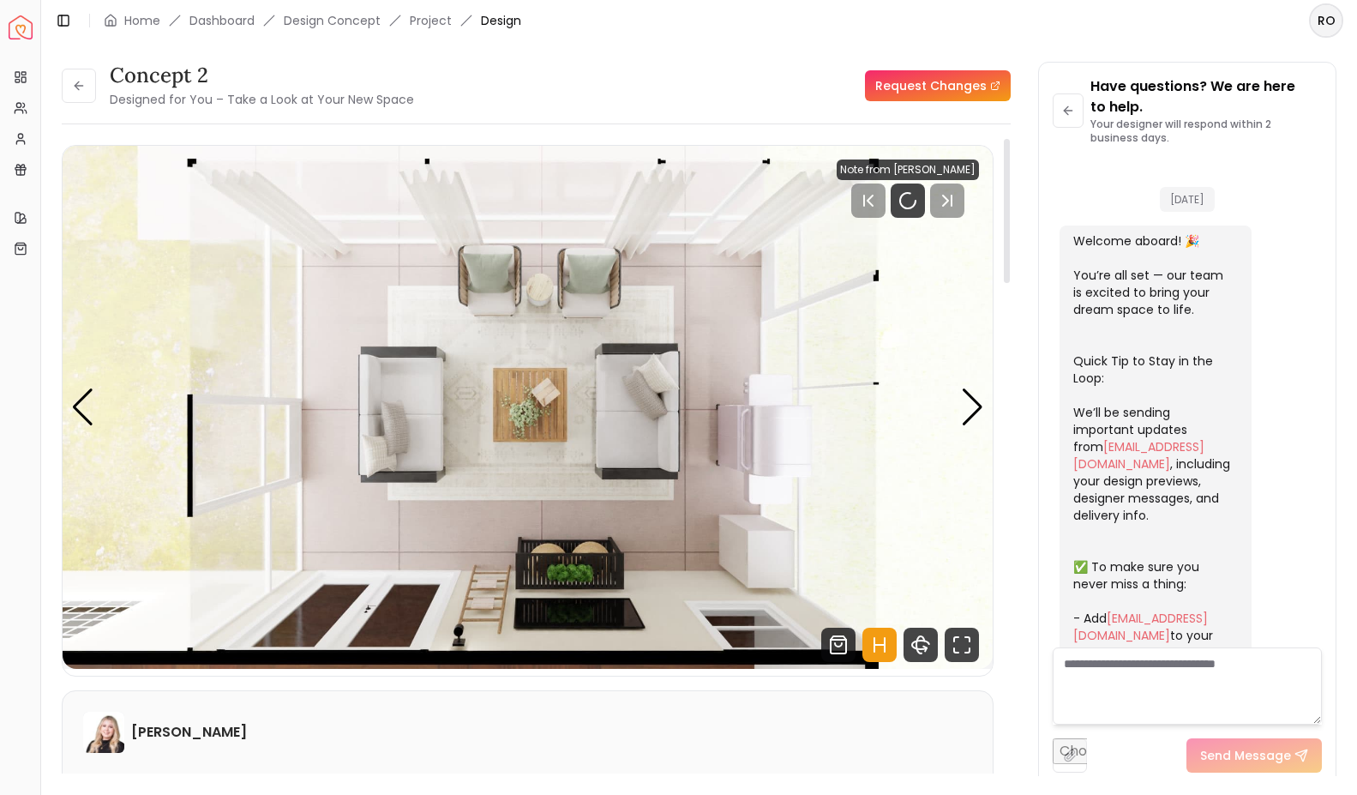
scroll to position [1055, 0]
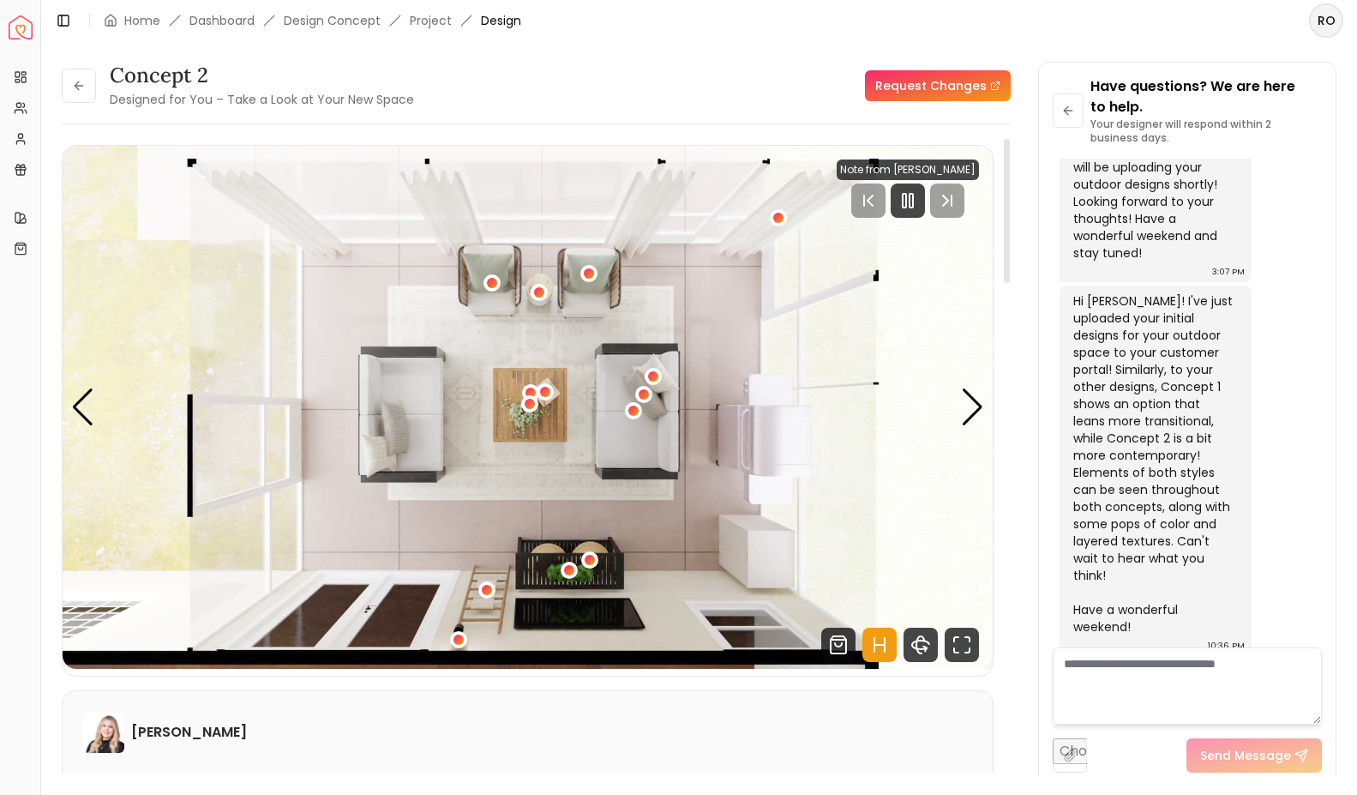
click at [889, 659] on icon "Hotspots Toggle" at bounding box center [880, 645] width 34 height 34
click at [879, 642] on icon "Hotspots Toggle" at bounding box center [880, 645] width 34 height 34
click at [912, 208] on icon "Pause" at bounding box center [908, 200] width 21 height 21
click at [815, 381] on img "1 / 5" at bounding box center [528, 407] width 930 height 523
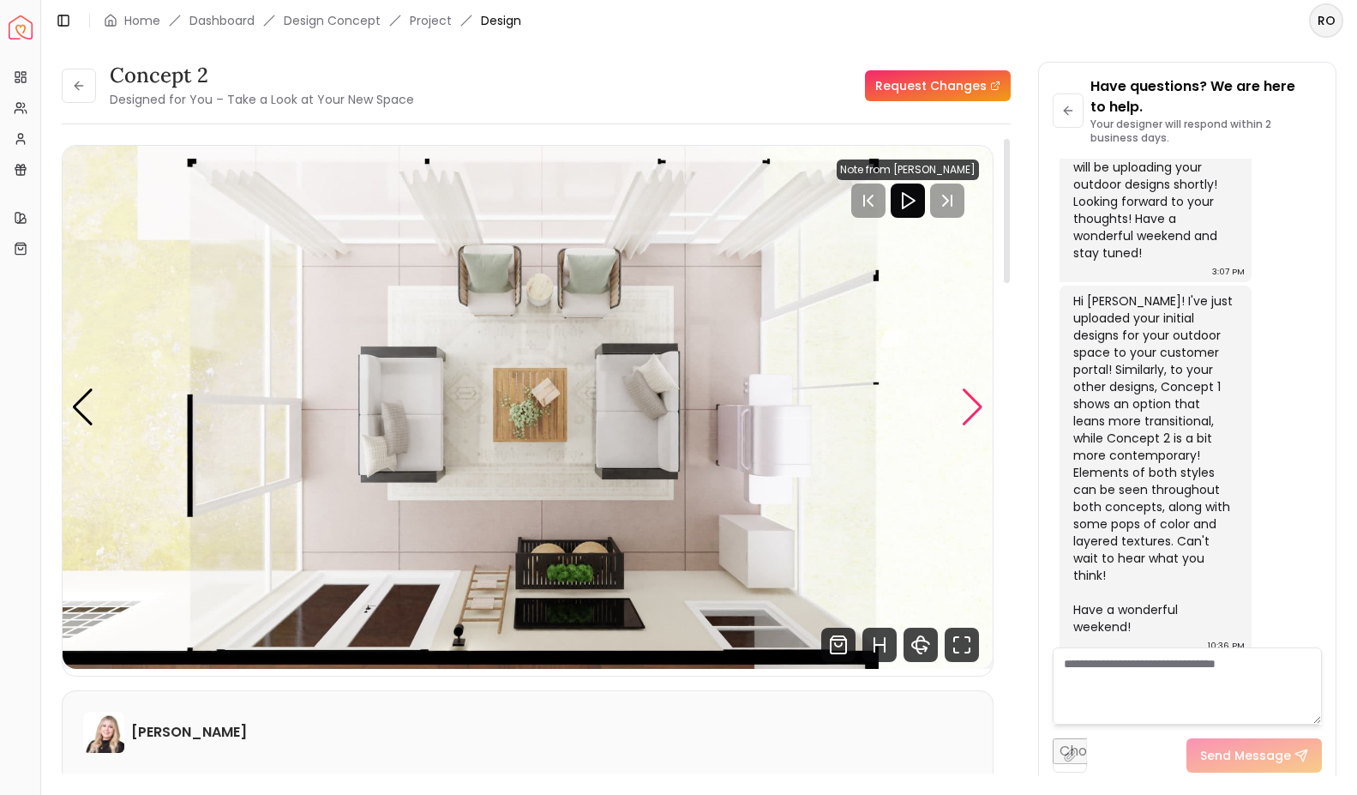
click at [972, 403] on div "Next slide" at bounding box center [972, 407] width 23 height 38
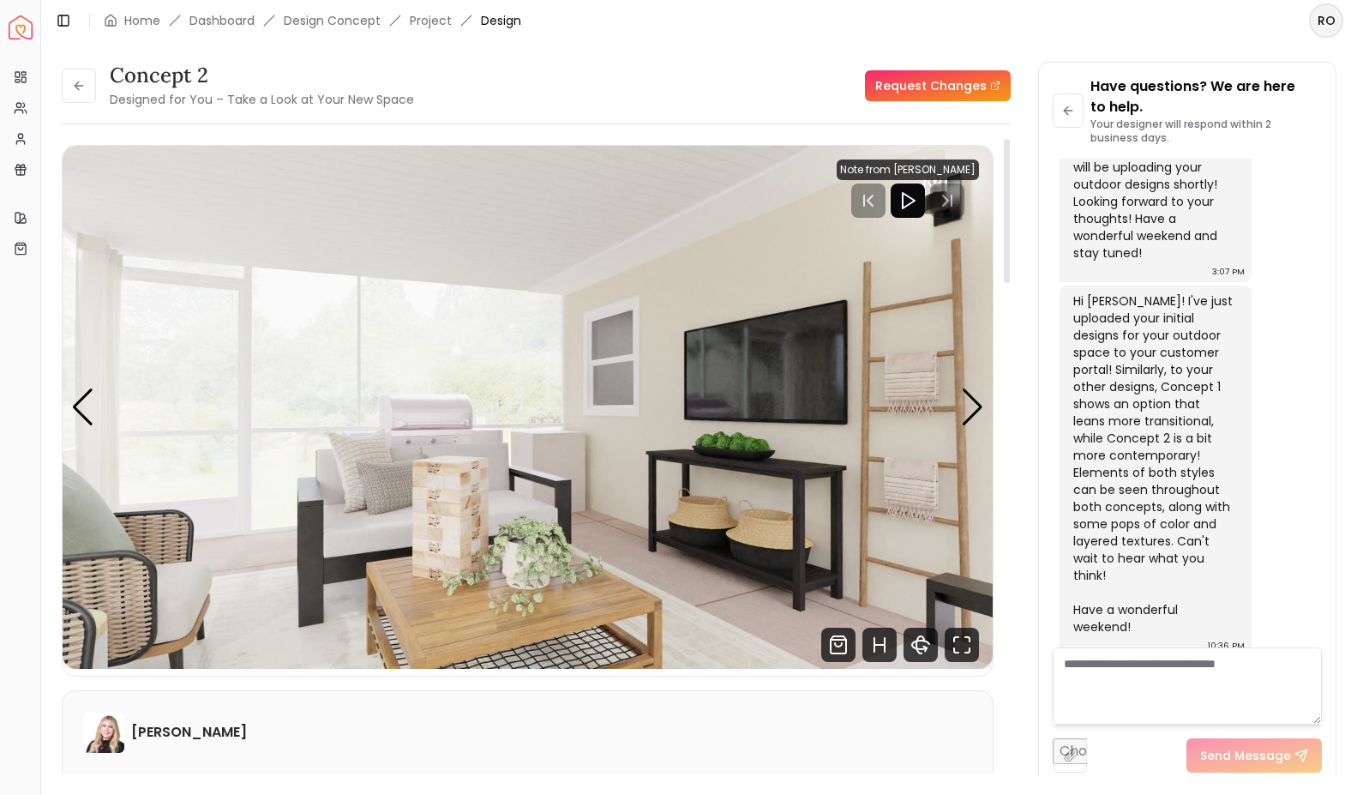
click at [985, 416] on img "2 / 5" at bounding box center [528, 407] width 930 height 523
click at [973, 416] on div "Next slide" at bounding box center [972, 407] width 23 height 38
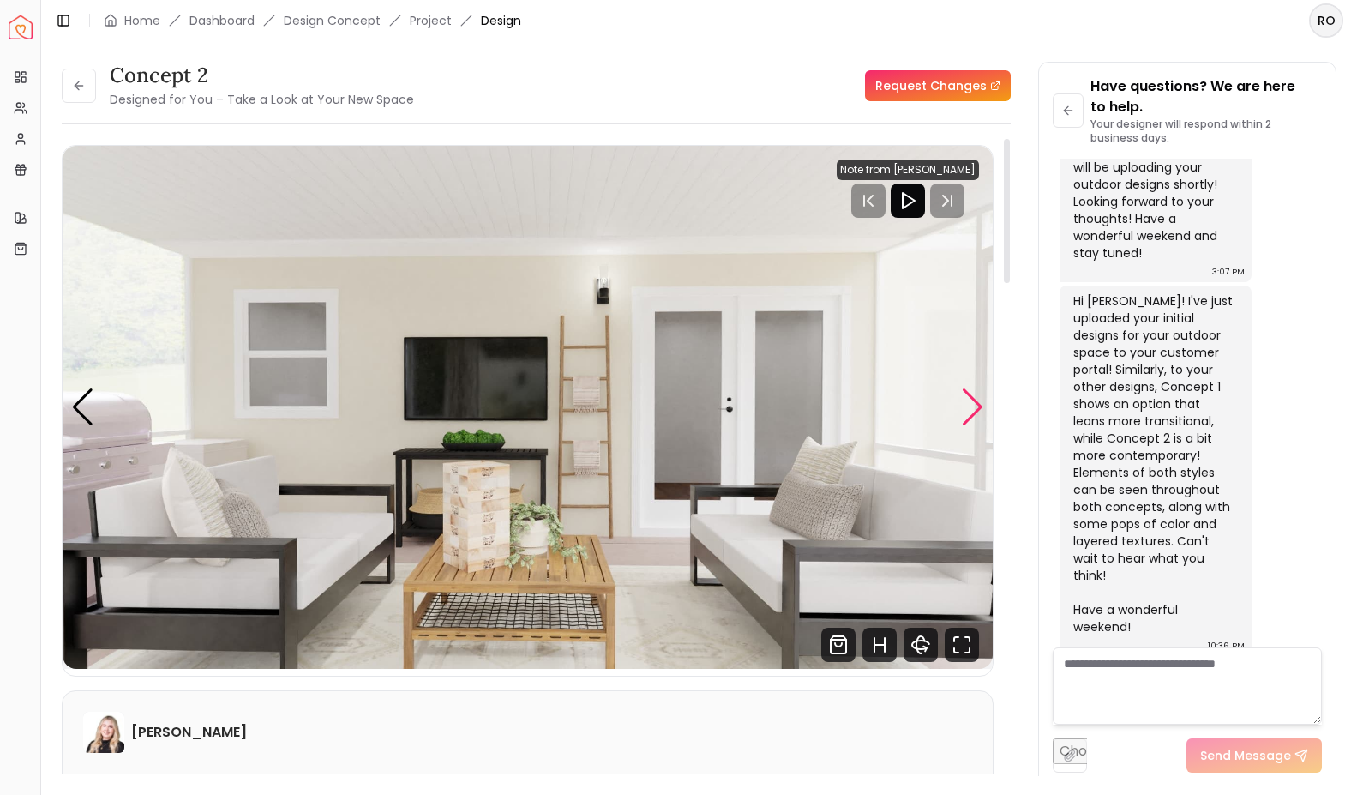
click at [974, 401] on div "Next slide" at bounding box center [972, 407] width 23 height 38
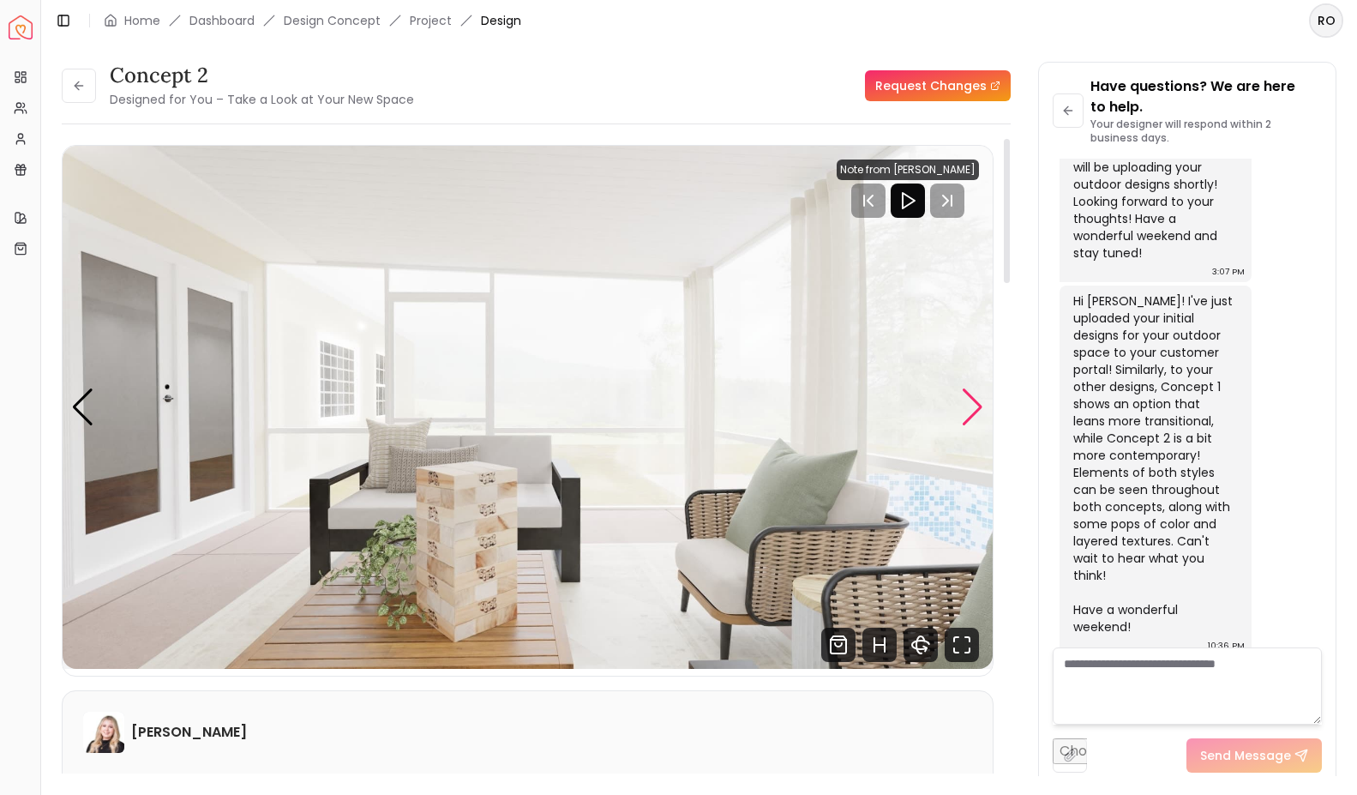
click at [974, 399] on div "Next slide" at bounding box center [972, 407] width 23 height 38
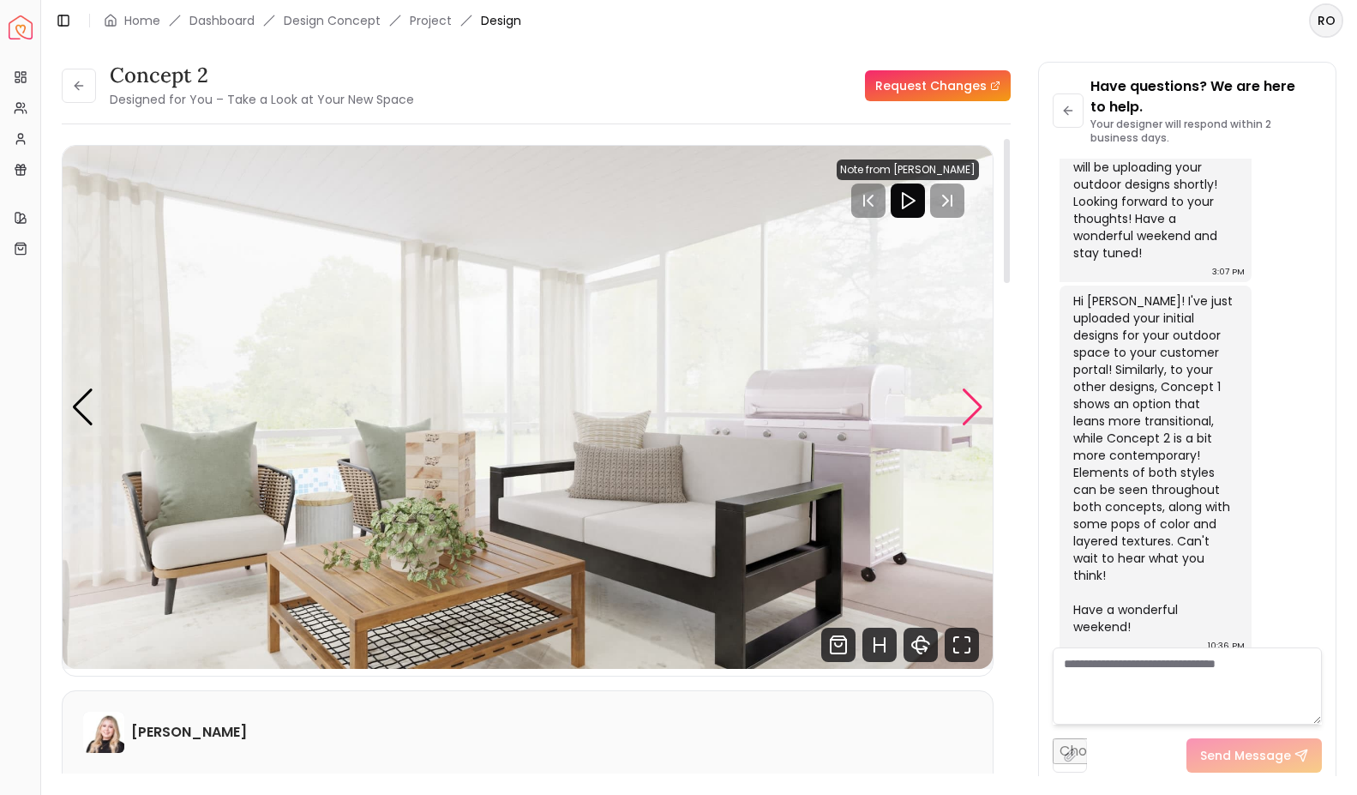
click at [975, 417] on div "Next slide" at bounding box center [972, 407] width 23 height 38
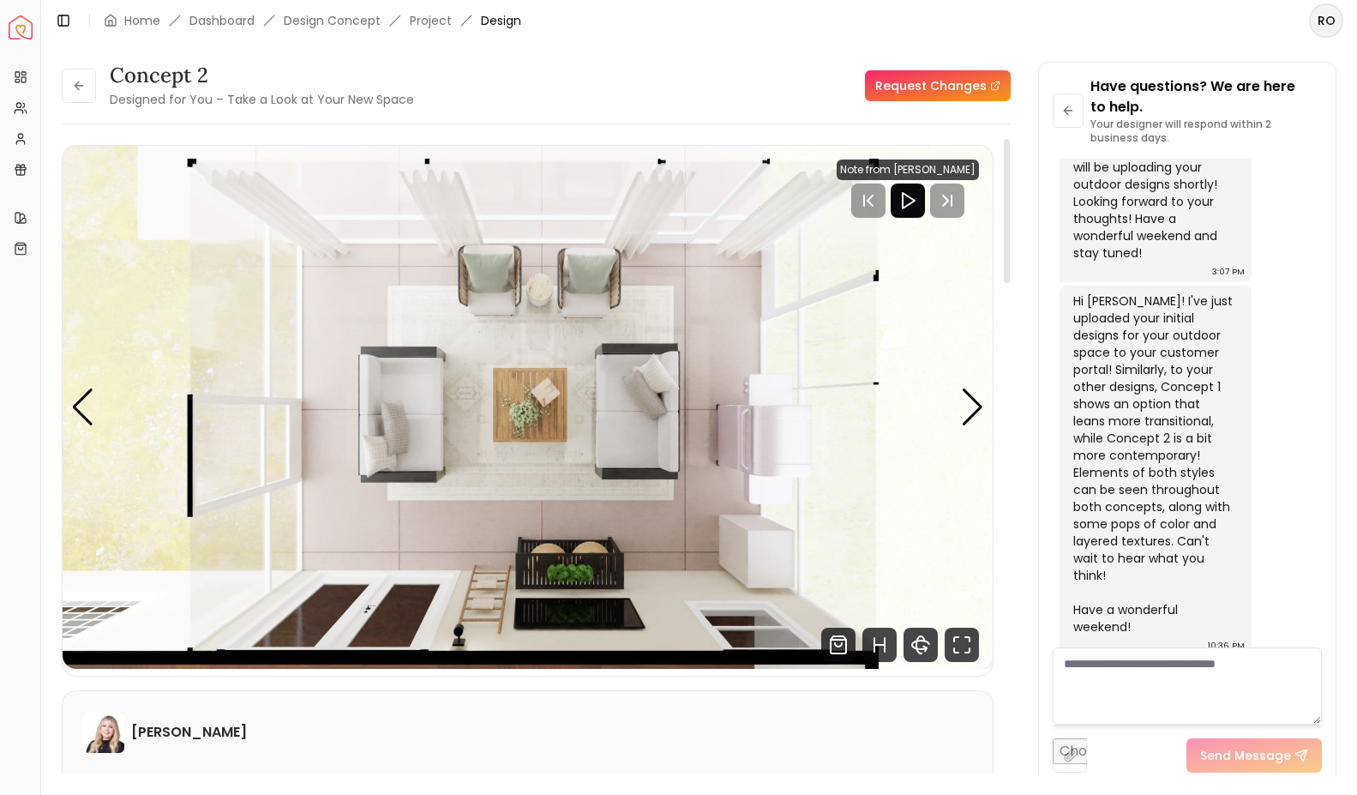
click at [972, 427] on img "1 / 5" at bounding box center [528, 407] width 930 height 523
click at [970, 408] on div "Next slide" at bounding box center [972, 407] width 23 height 38
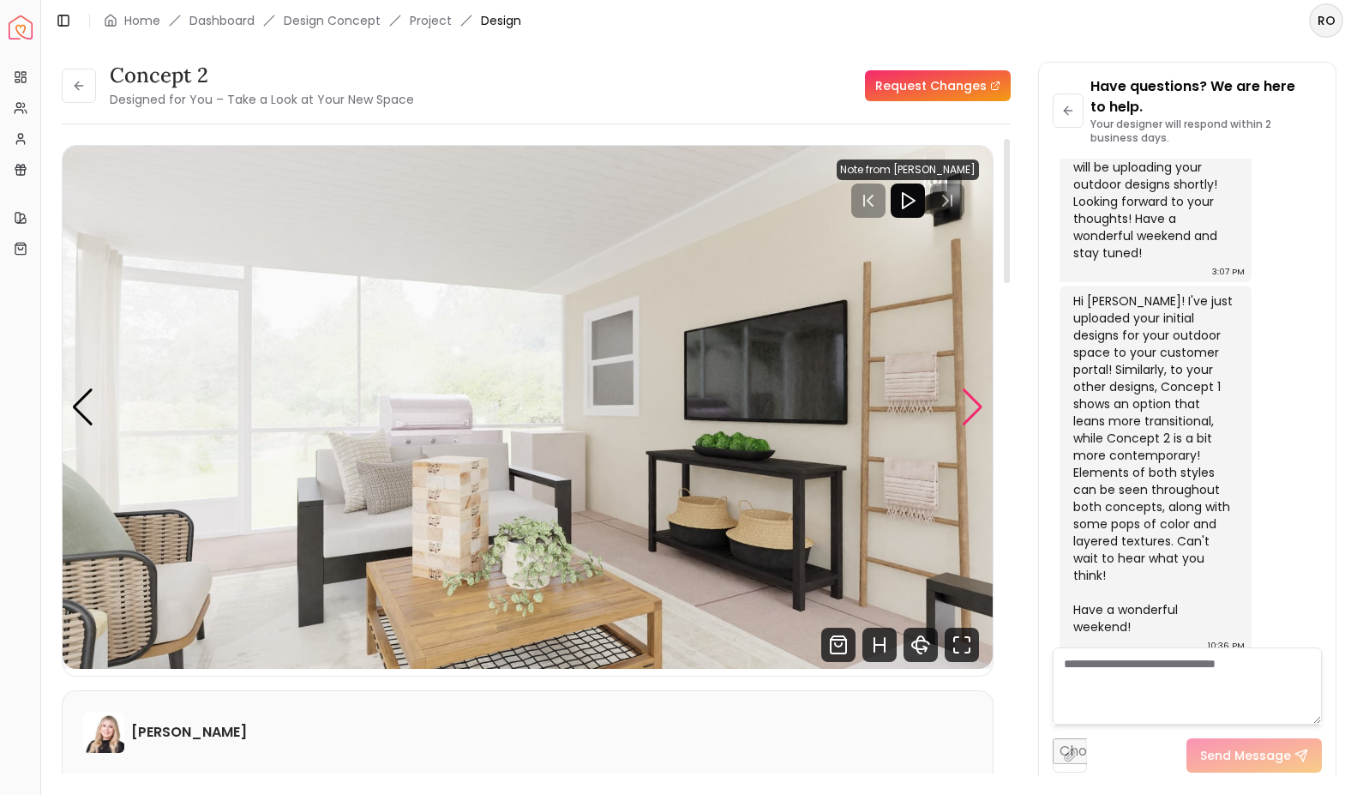
click at [970, 403] on div "Next slide" at bounding box center [972, 407] width 23 height 38
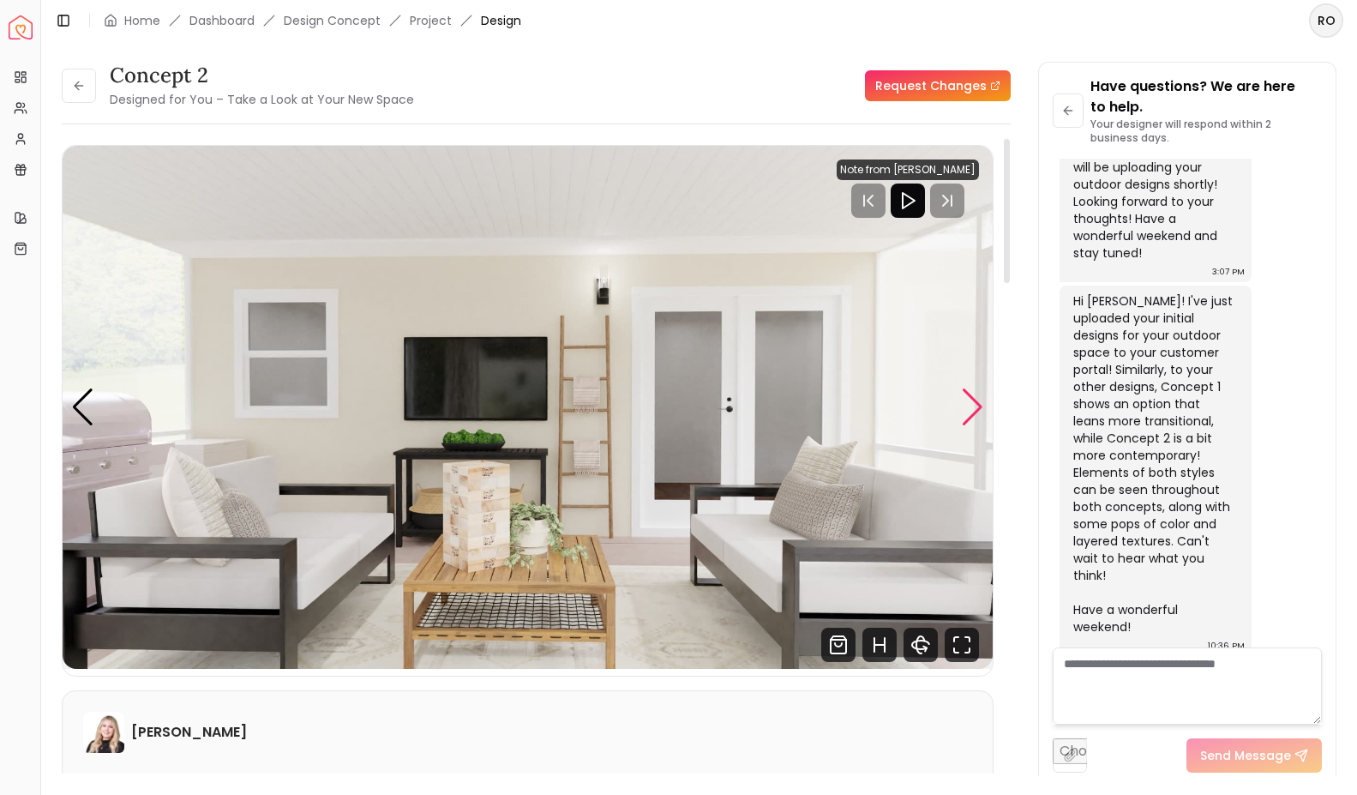
click at [972, 400] on div "Next slide" at bounding box center [972, 407] width 23 height 38
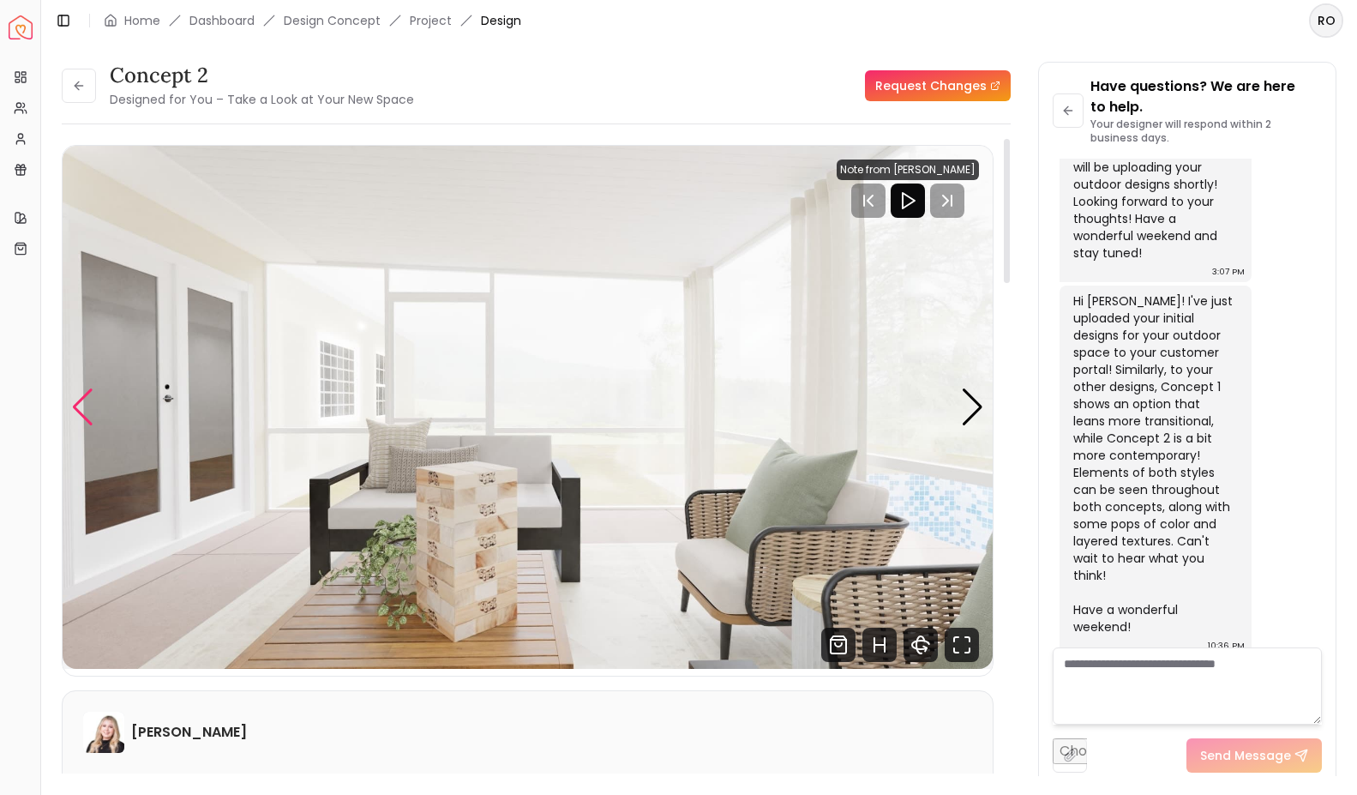
click at [86, 388] on div "Previous slide" at bounding box center [82, 407] width 23 height 38
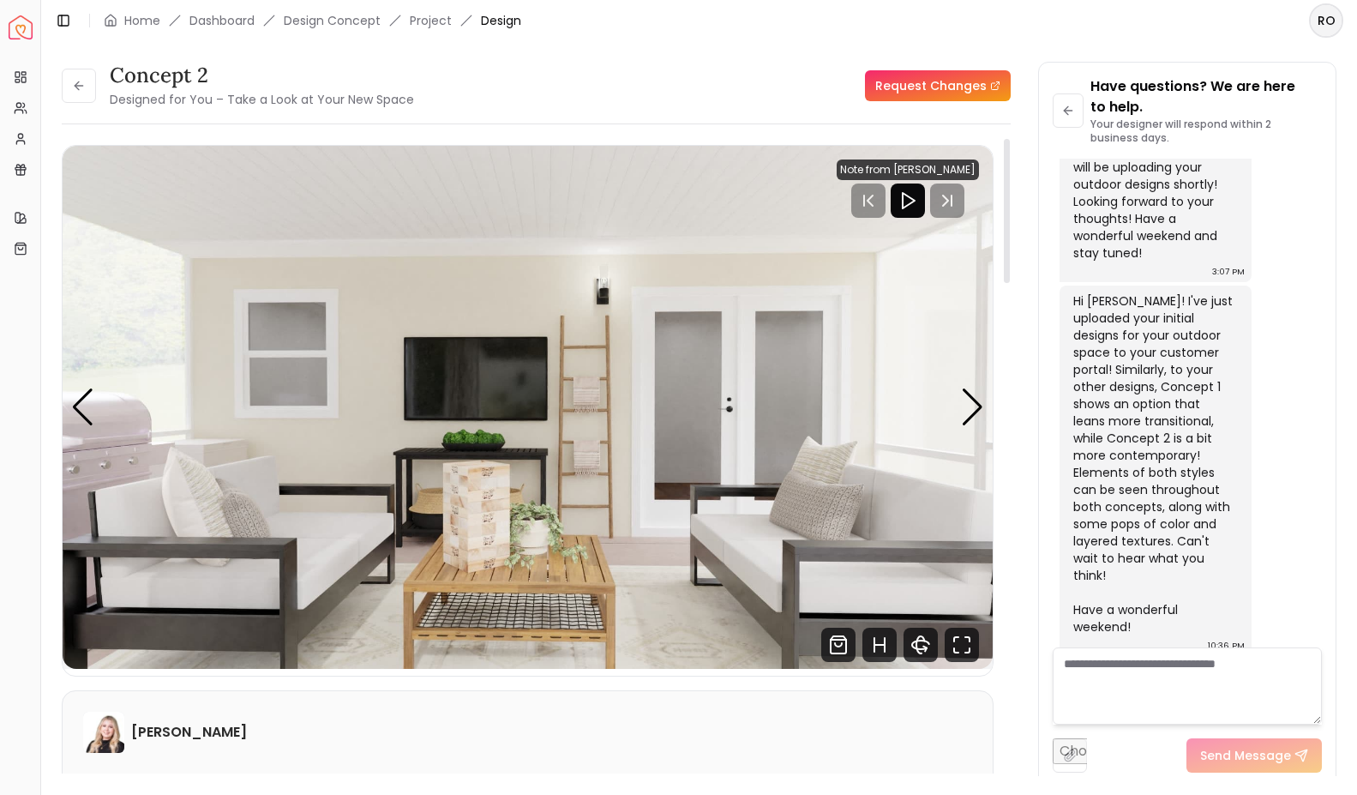
click at [86, 388] on img "3 / 5" at bounding box center [528, 407] width 930 height 523
click at [87, 398] on div "Previous slide" at bounding box center [82, 407] width 23 height 38
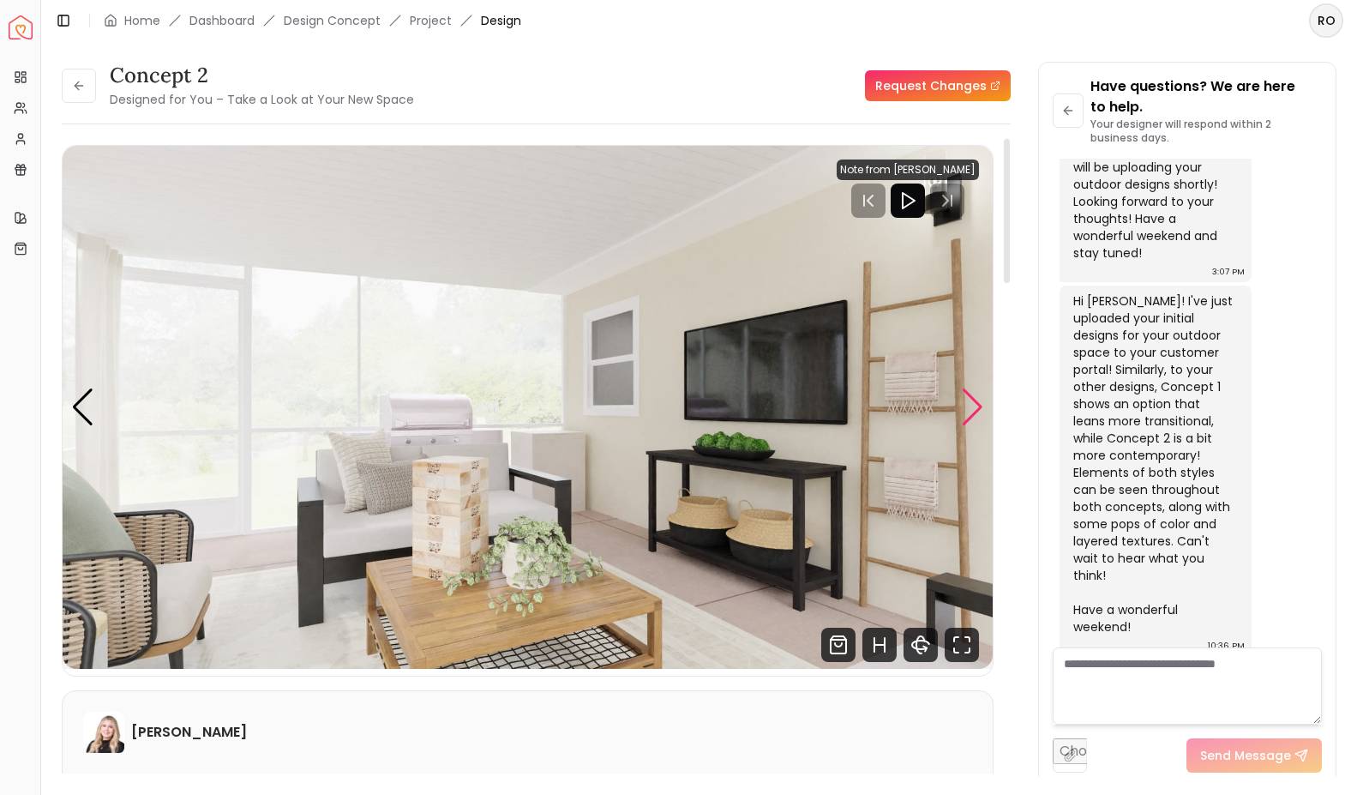
click at [980, 402] on div "Next slide" at bounding box center [972, 407] width 23 height 38
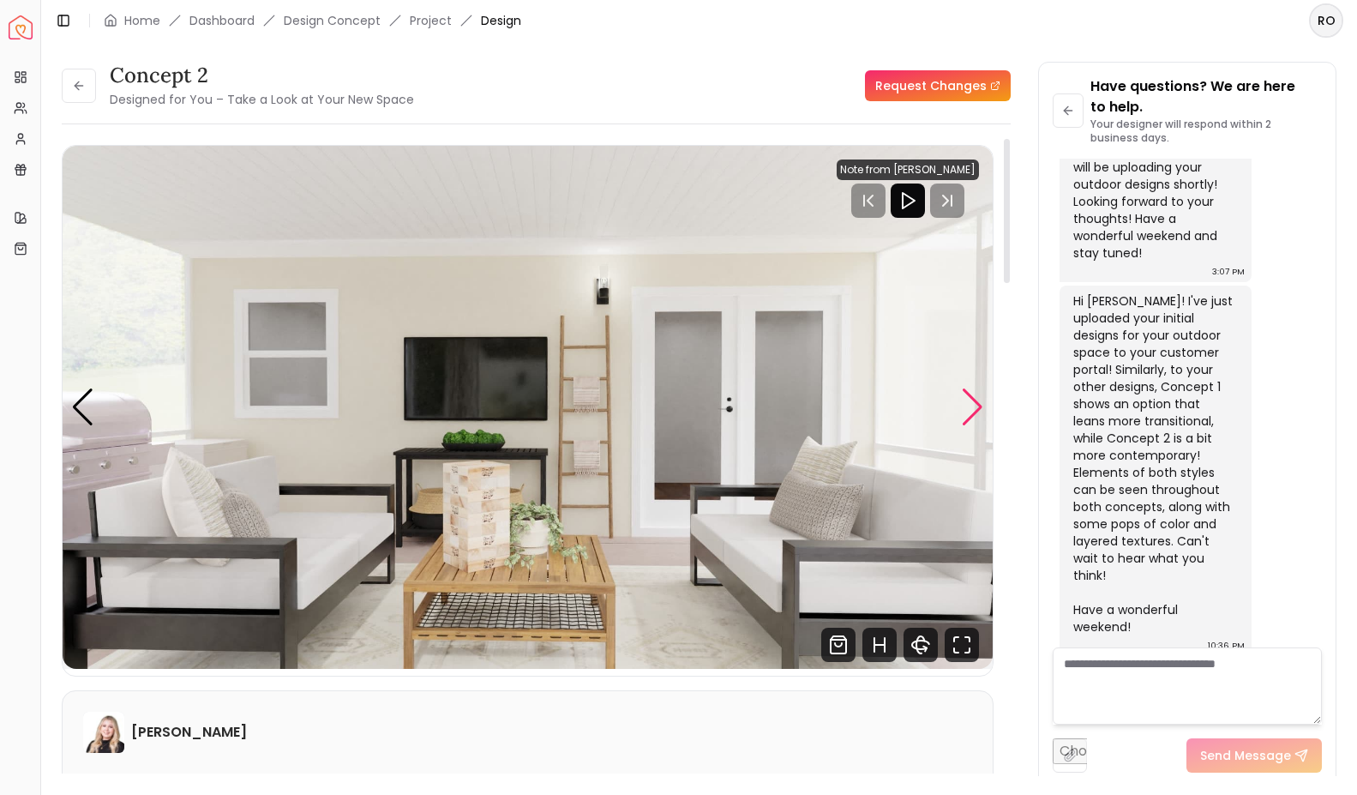
click at [972, 400] on div "Next slide" at bounding box center [972, 407] width 23 height 38
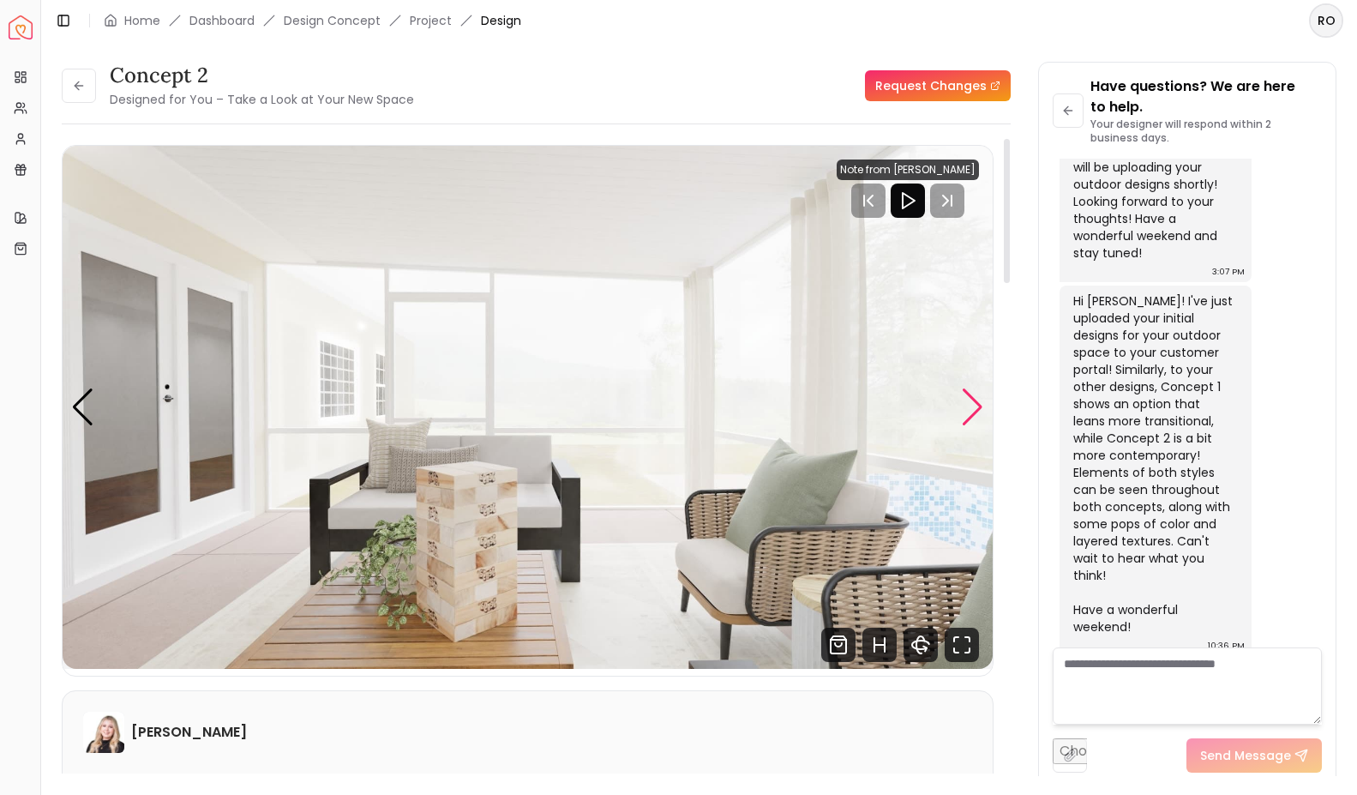
click at [972, 400] on div "Next slide" at bounding box center [972, 407] width 23 height 38
